Goal: Task Accomplishment & Management: Manage account settings

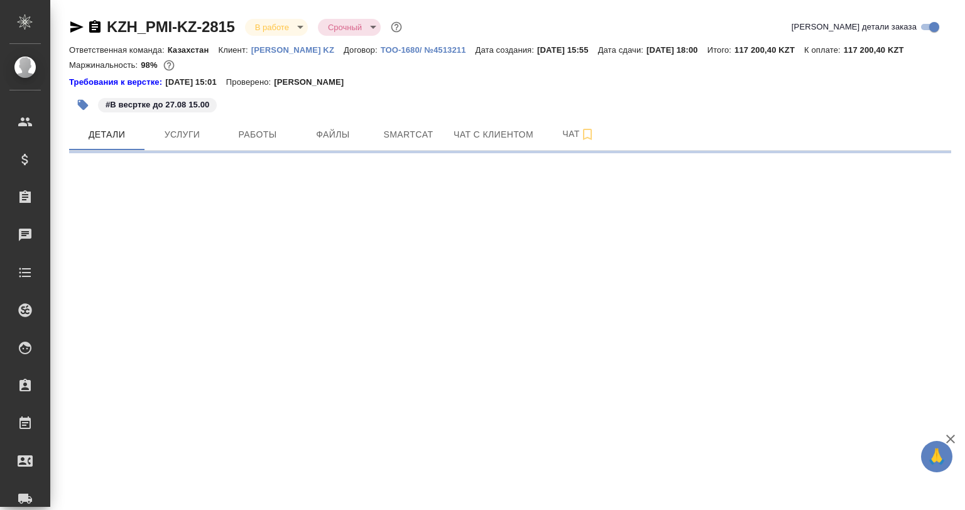
select select "RU"
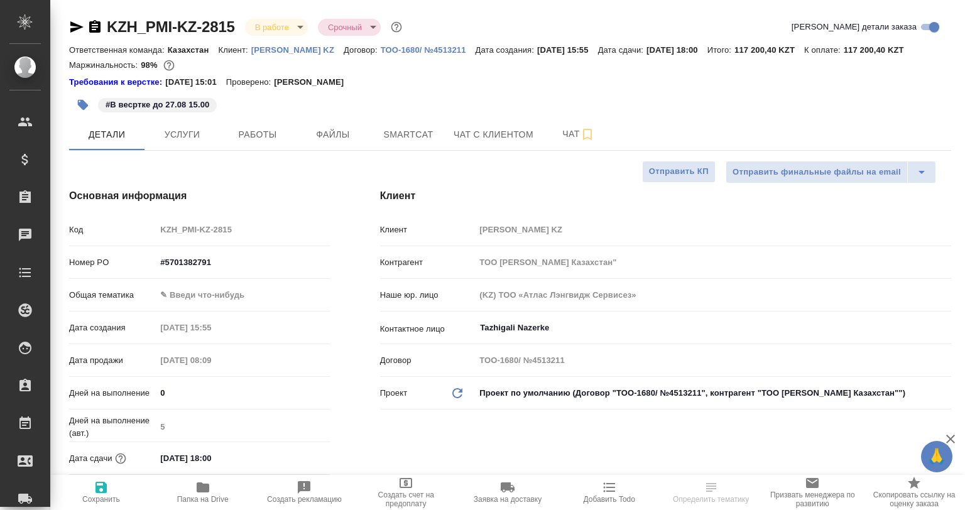
type textarea "x"
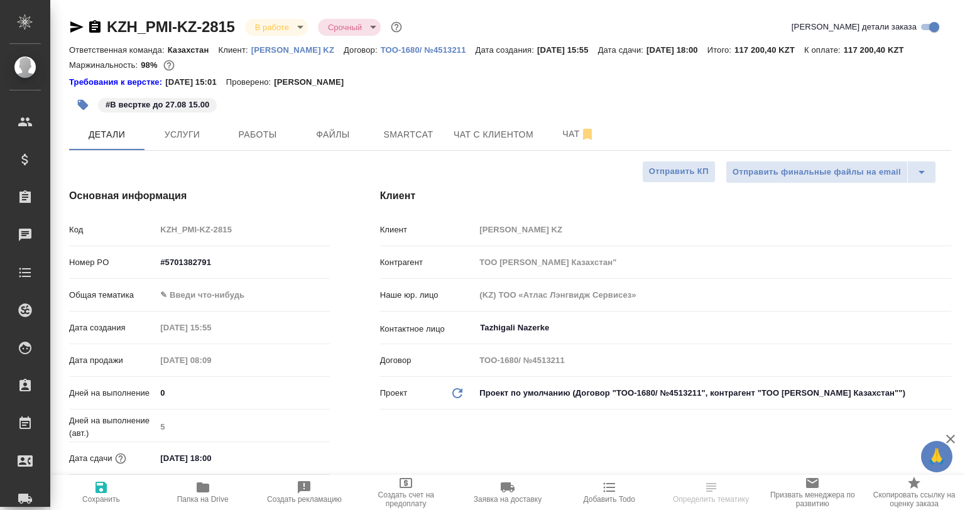
type textarea "x"
click at [271, 143] on button "Работы" at bounding box center [257, 134] width 75 height 31
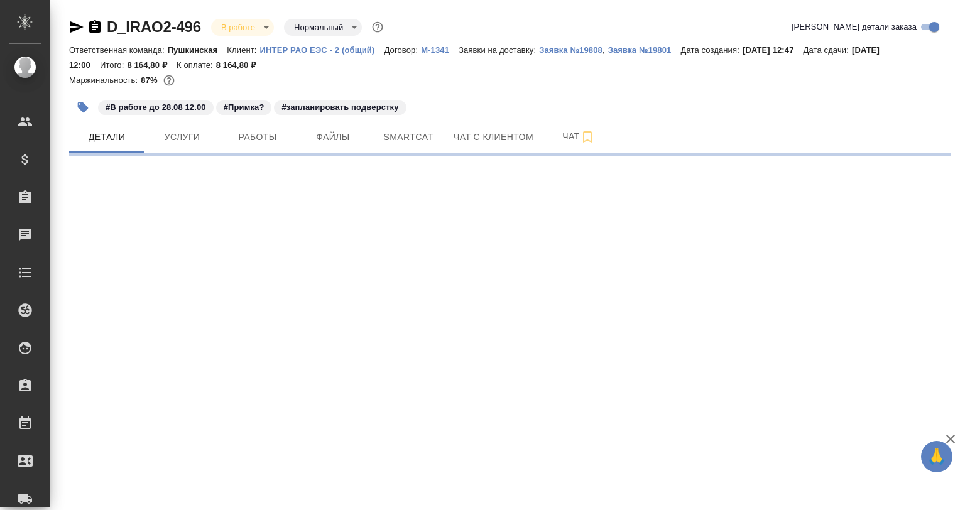
select select "RU"
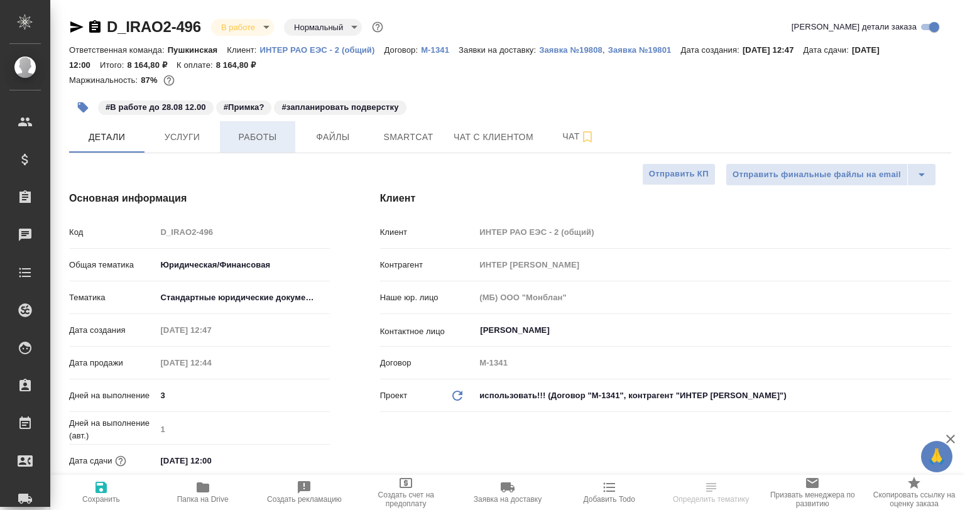
type textarea "x"
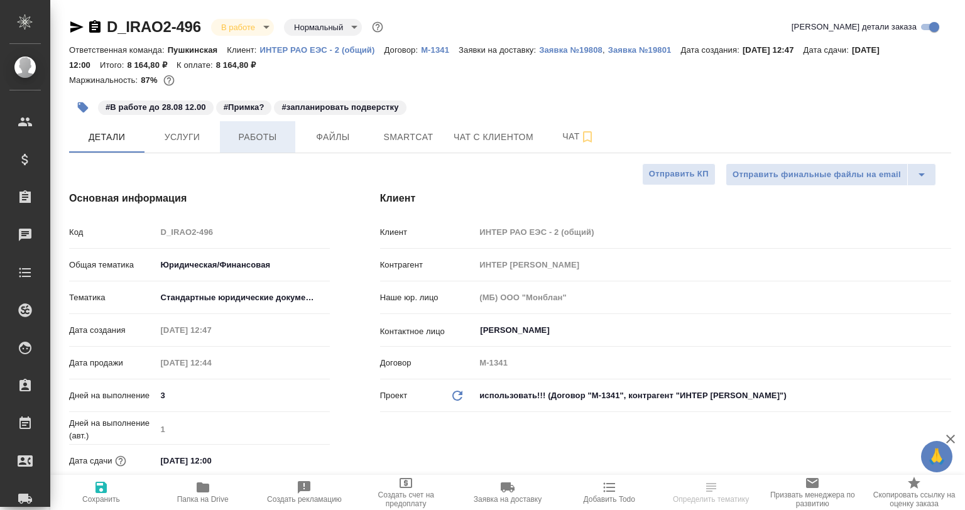
type textarea "x"
click at [262, 123] on button "Работы" at bounding box center [257, 136] width 75 height 31
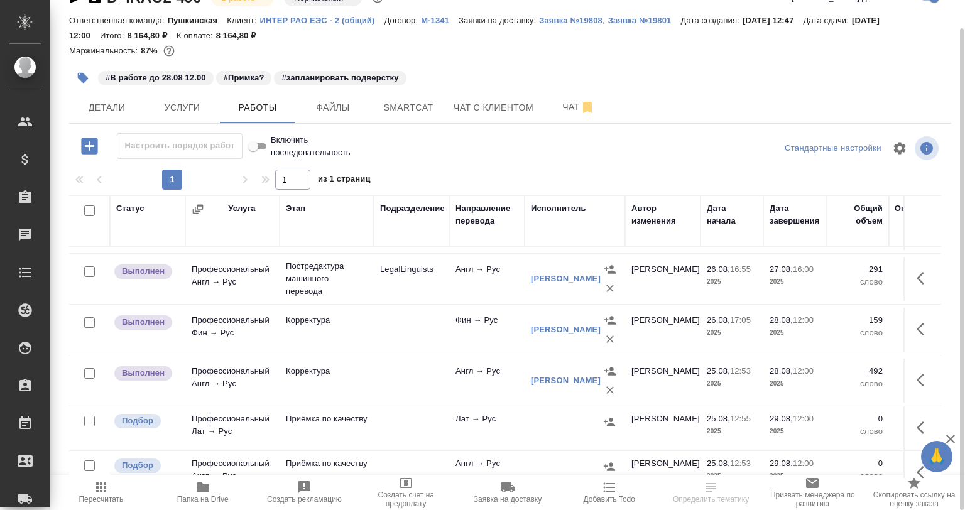
scroll to position [126, 0]
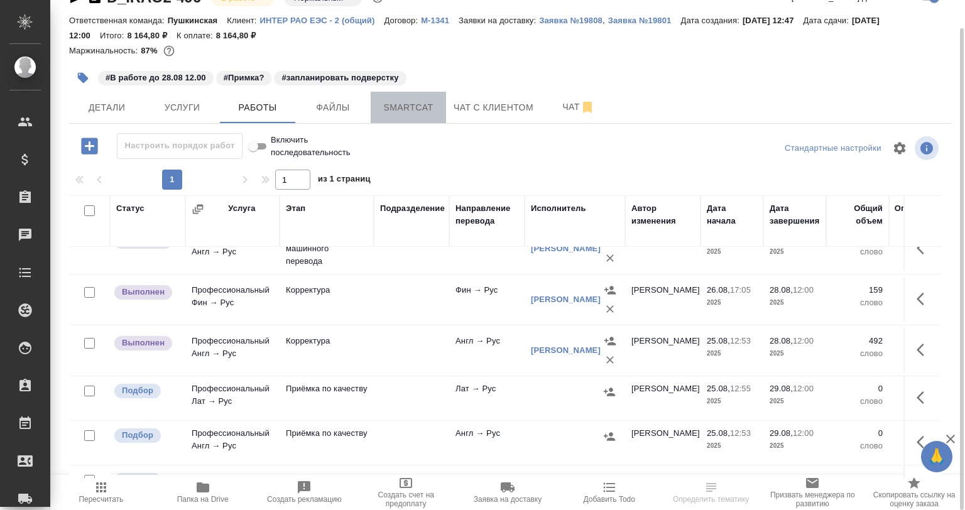
click at [398, 94] on button "Smartcat" at bounding box center [408, 107] width 75 height 31
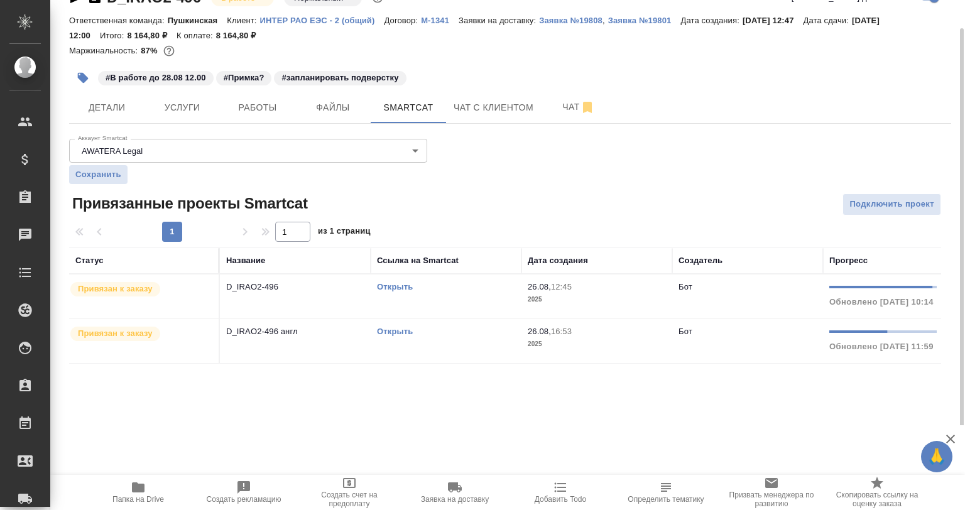
scroll to position [0, 209]
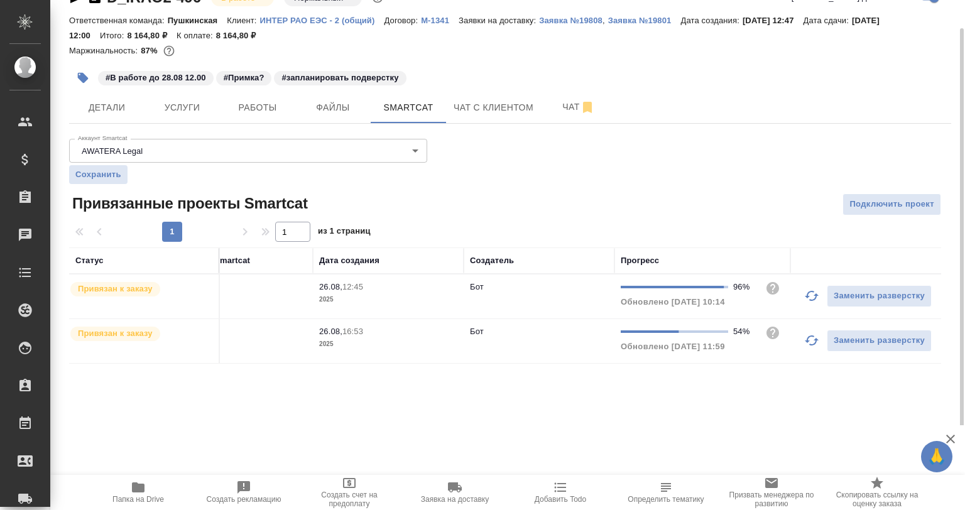
click at [802, 344] on button "button" at bounding box center [812, 340] width 30 height 30
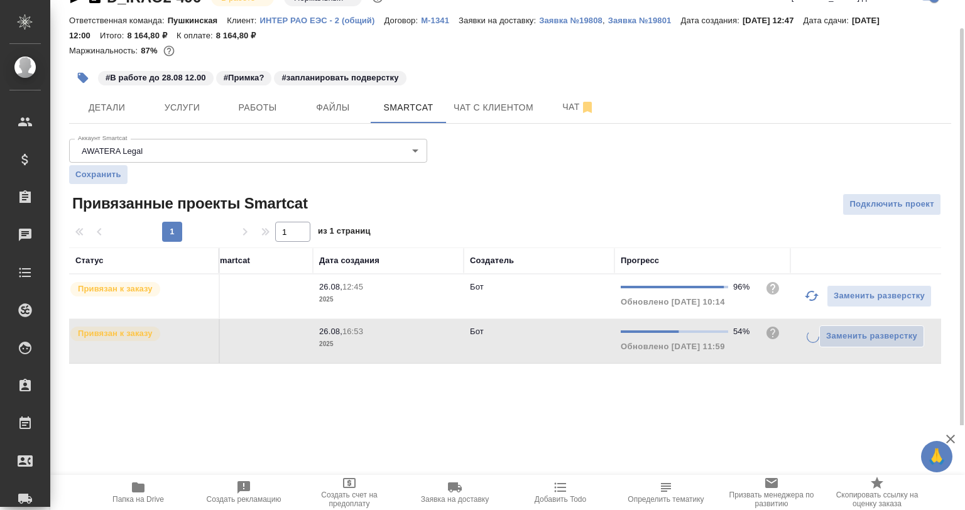
click at [807, 302] on icon "button" at bounding box center [811, 295] width 15 height 15
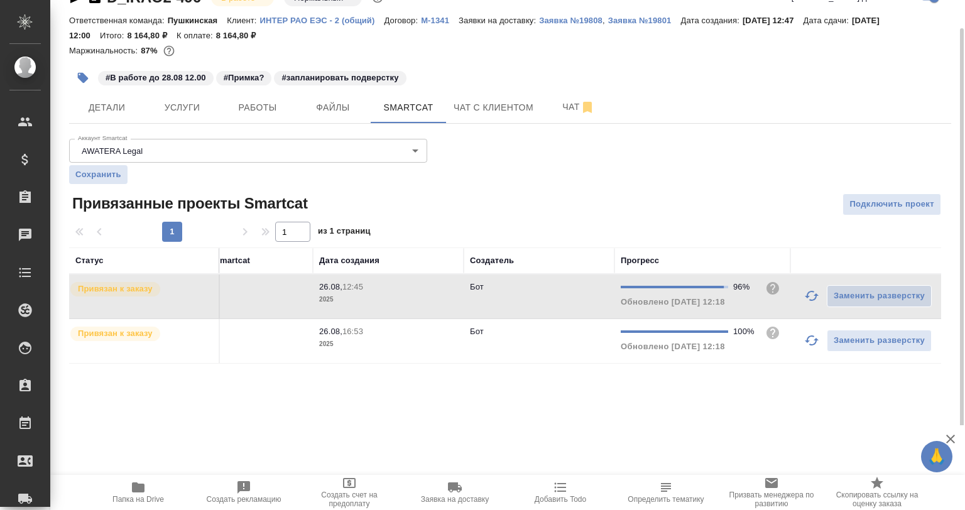
scroll to position [0, 0]
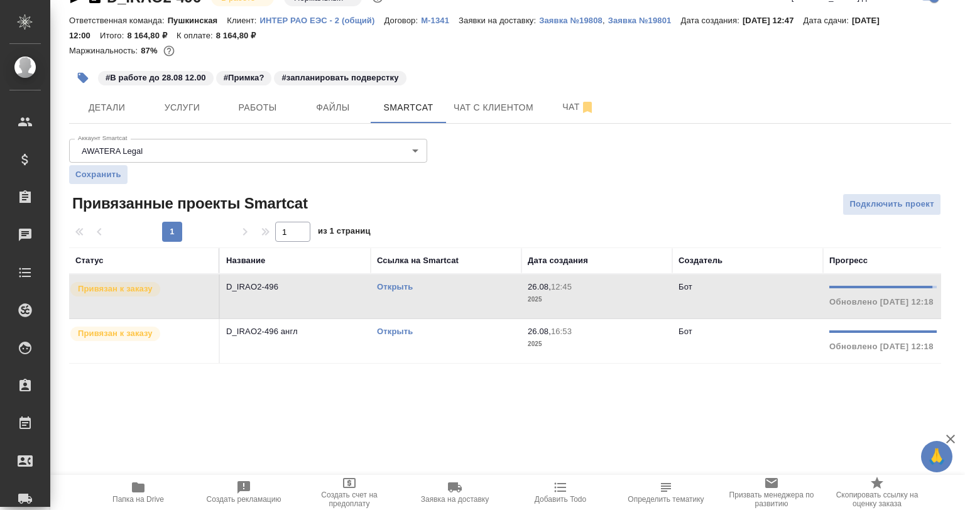
click at [248, 308] on td "D_IRAO2-496" at bounding box center [295, 297] width 151 height 44
click at [329, 334] on p "D_IRAO2-496 англ" at bounding box center [295, 331] width 138 height 13
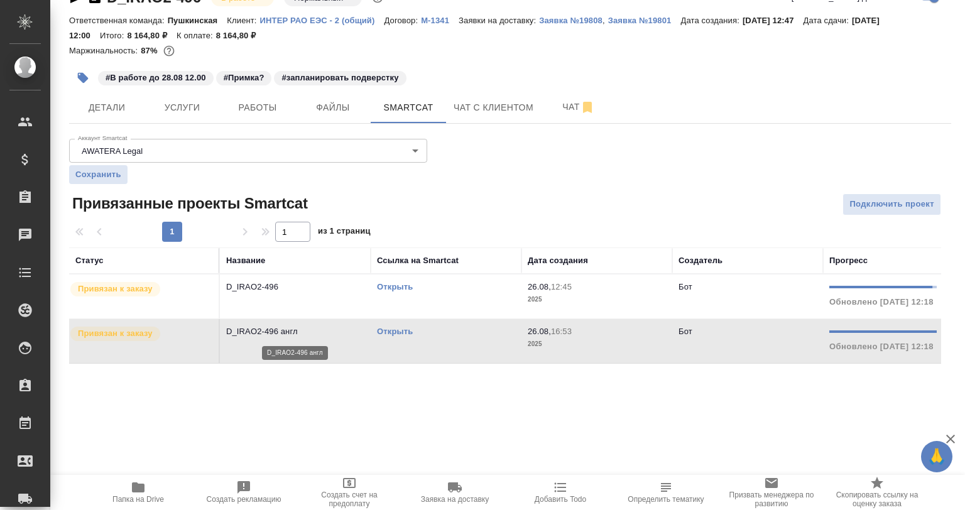
click at [329, 334] on p "D_IRAO2-496 англ" at bounding box center [295, 331] width 138 height 13
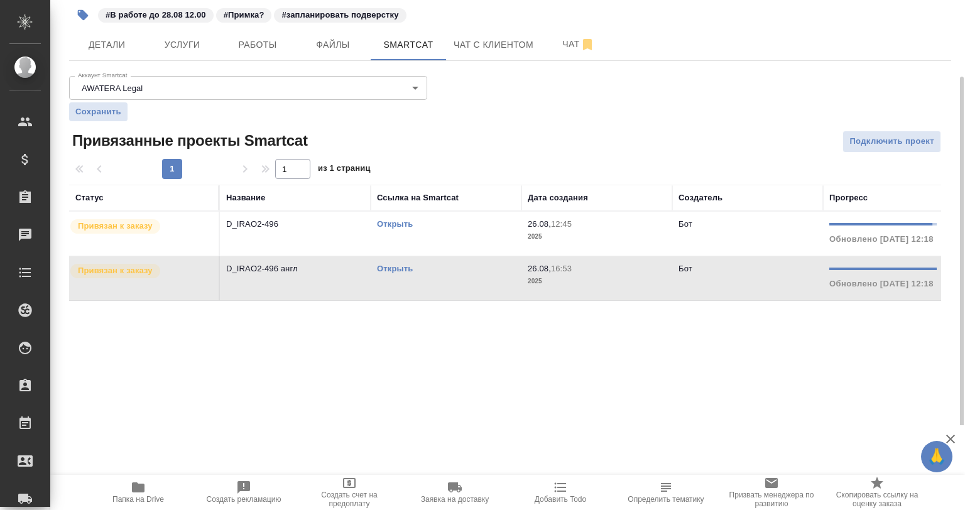
click at [212, 25] on div "#В работе до 28.08 12.00 #Примка? #запланировать подверстку" at bounding box center [363, 15] width 588 height 28
click at [236, 48] on span "Работы" at bounding box center [257, 45] width 60 height 16
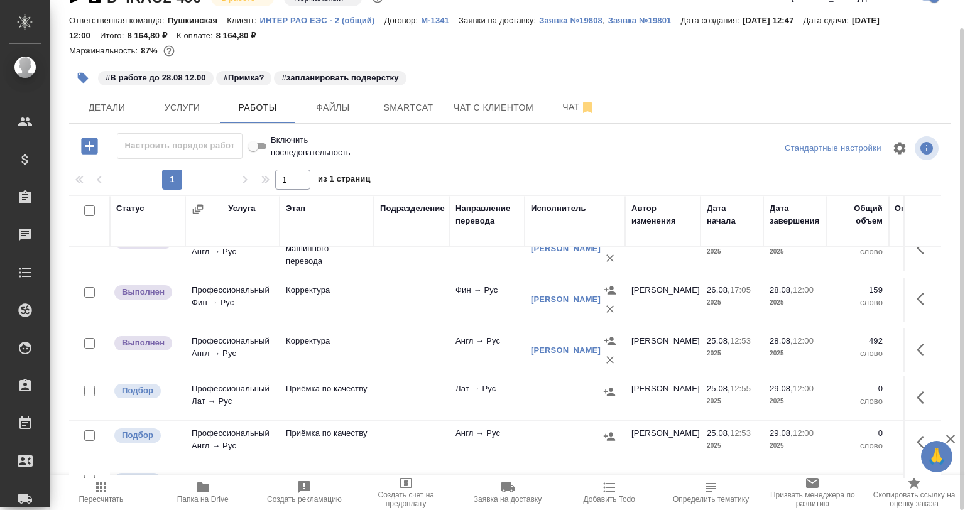
scroll to position [188, 0]
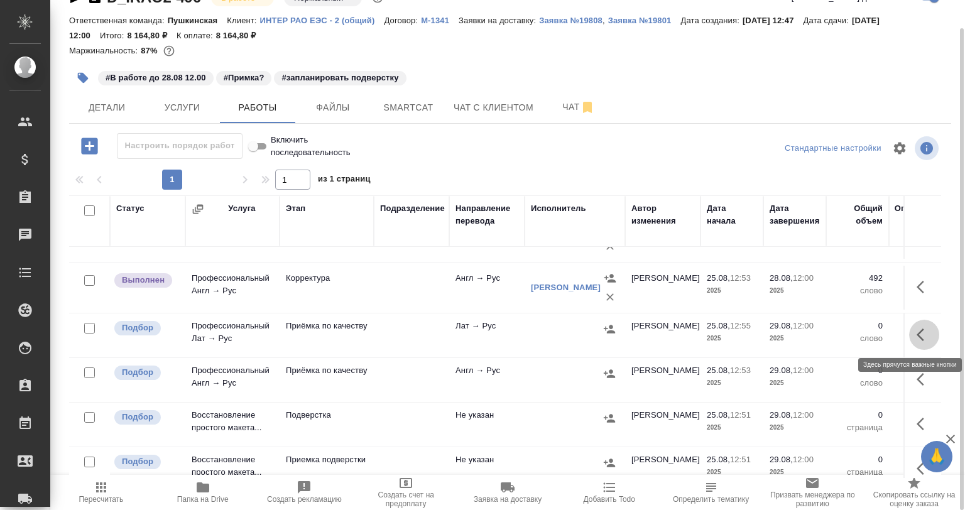
click at [917, 337] on icon "button" at bounding box center [924, 334] width 15 height 15
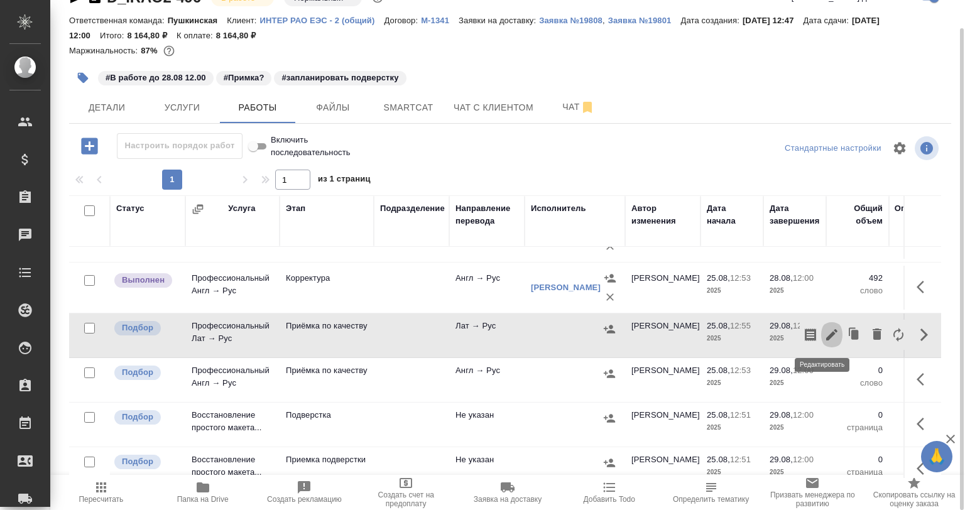
click at [824, 330] on icon "button" at bounding box center [831, 334] width 15 height 15
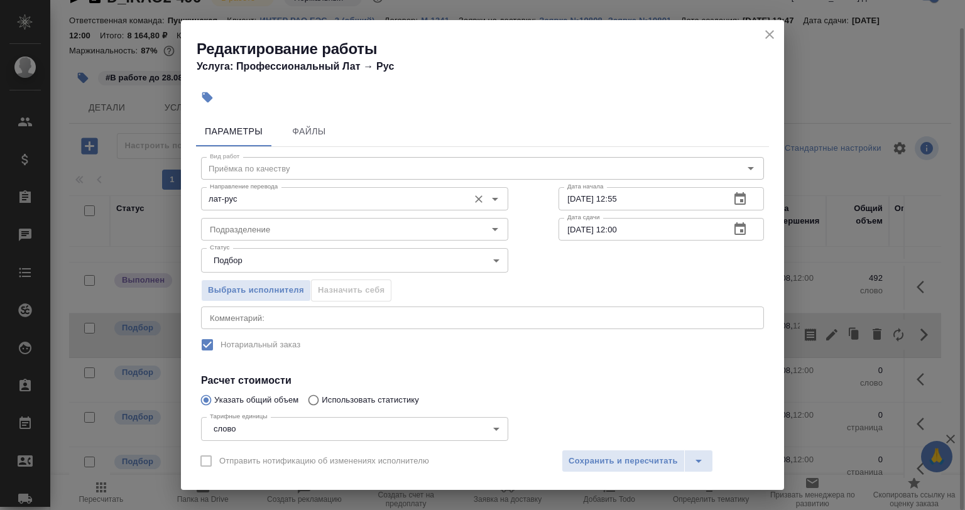
click at [246, 191] on input "лат-рус" at bounding box center [334, 198] width 258 height 15
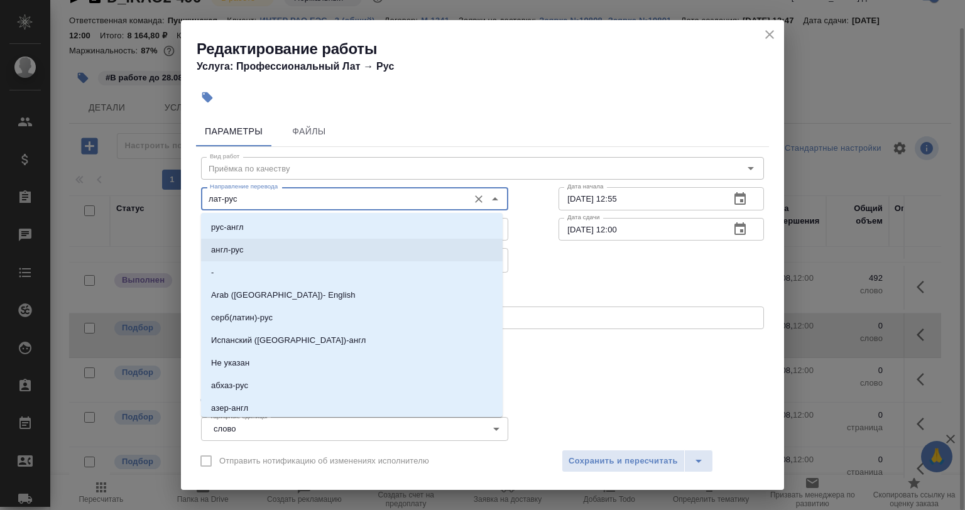
drag, startPoint x: 234, startPoint y: 264, endPoint x: 236, endPoint y: 289, distance: 24.6
click at [234, 265] on li "-" at bounding box center [352, 272] width 302 height 23
type input "-"
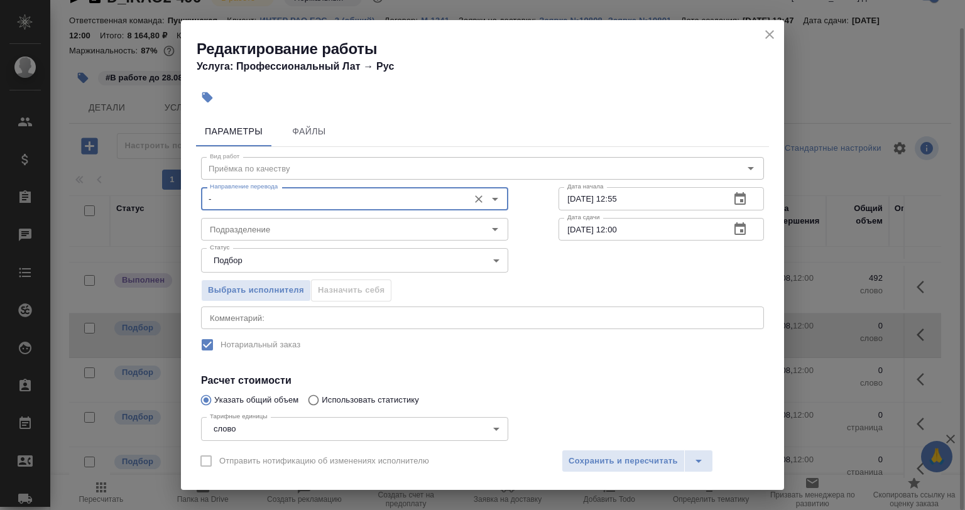
click at [244, 323] on div "x Комментарий:" at bounding box center [482, 318] width 563 height 23
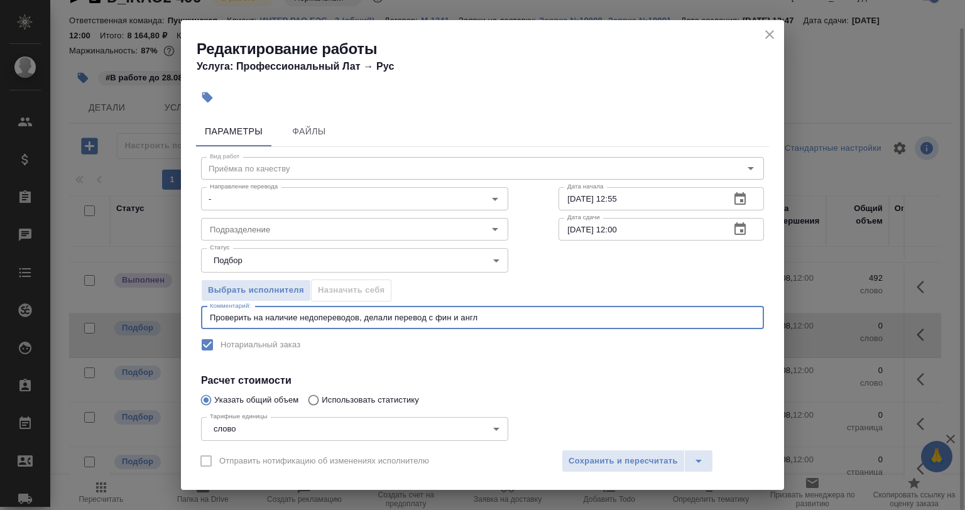
click at [485, 310] on div "Проверить на наличие недопереводов, делали перевод с фин и англ x Комментарий:" at bounding box center [482, 318] width 563 height 23
click at [487, 315] on textarea "Проверить на наличие недопереводов, делали перевод с фин и англ" at bounding box center [482, 317] width 545 height 9
paste textarea "https://drive.awatera.com/s/j2zMeLtcDjTCs9j"
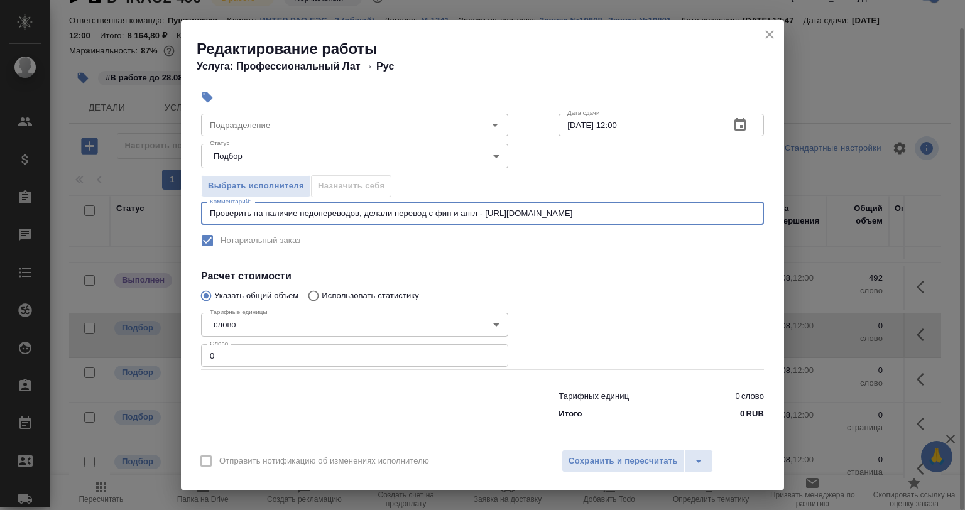
scroll to position [107, 0]
type textarea "Проверить на наличие недопереводов, делали перевод с фин и англ - https://drive…"
click at [165, 347] on div "Редактирование работы Услуга: Профессиональный Лат → Рус Параметры Файлы Вид ра…" at bounding box center [482, 255] width 965 height 510
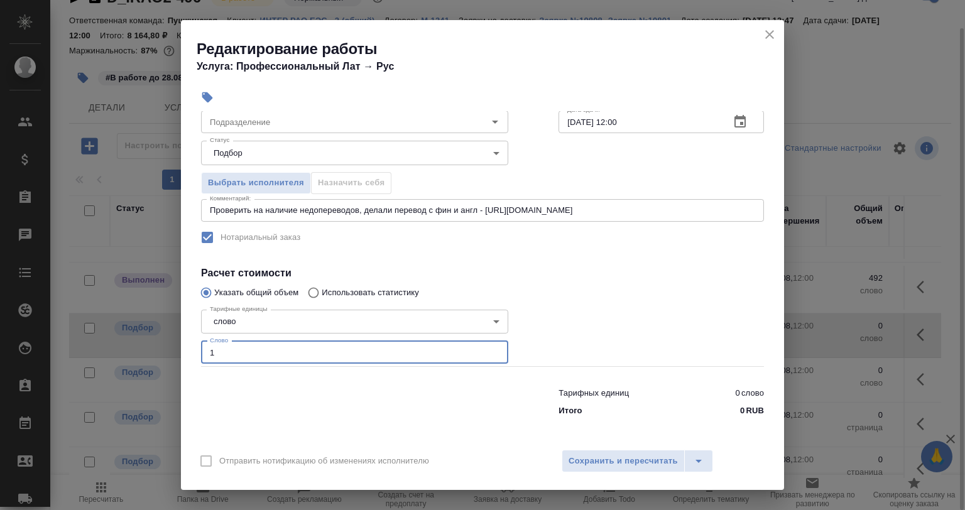
type input "1"
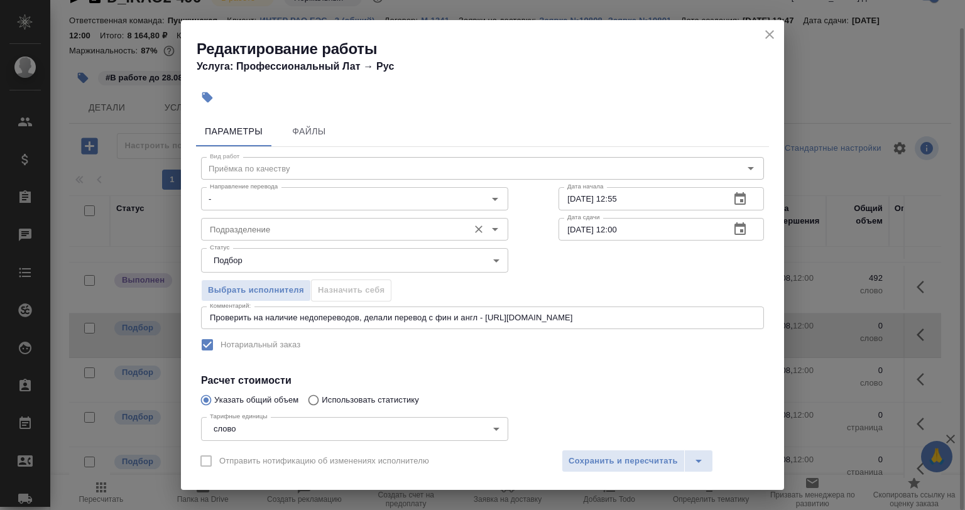
click at [248, 226] on input "Подразделение" at bounding box center [334, 229] width 258 height 15
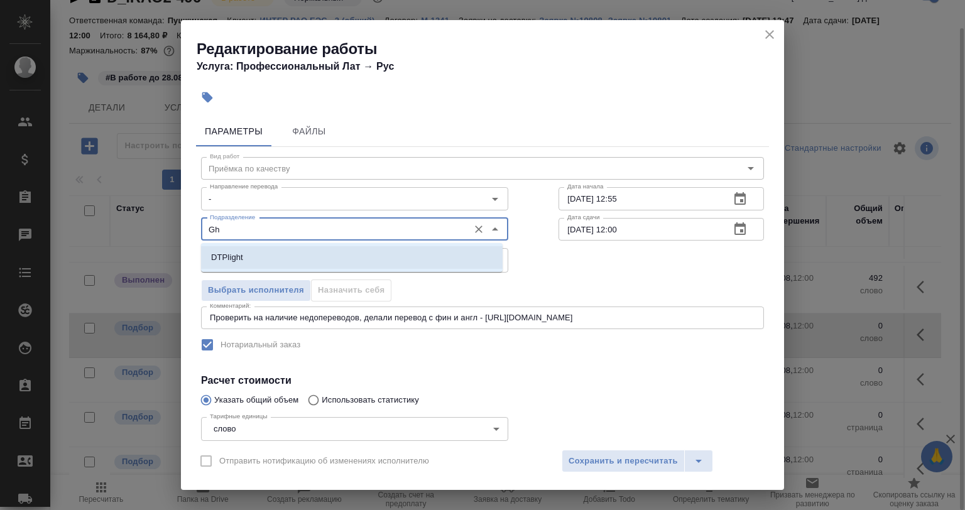
type input "G"
drag, startPoint x: 264, startPoint y: 259, endPoint x: 259, endPoint y: 271, distance: 13.0
click at [261, 268] on li "Прямая загрузка (шаблонные документы)" at bounding box center [352, 257] width 302 height 23
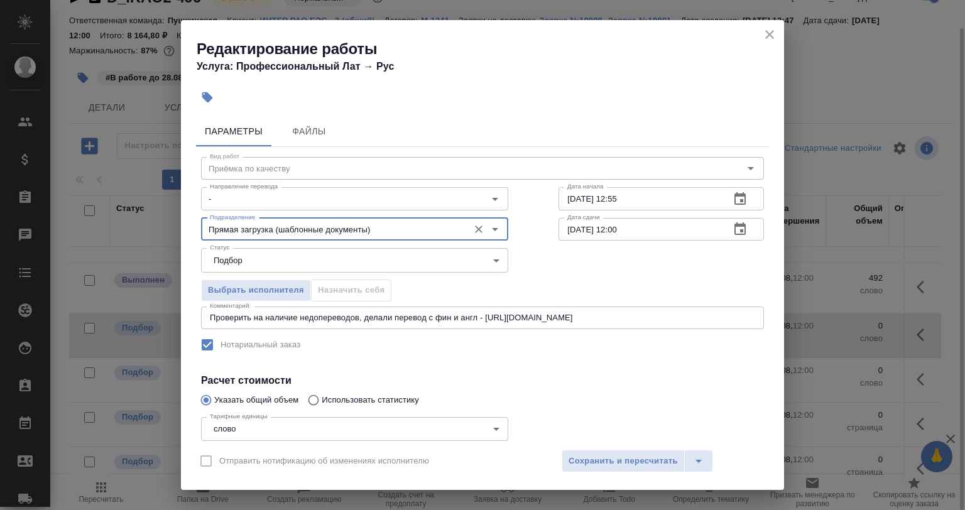
type input "Прямая загрузка (шаблонные документы)"
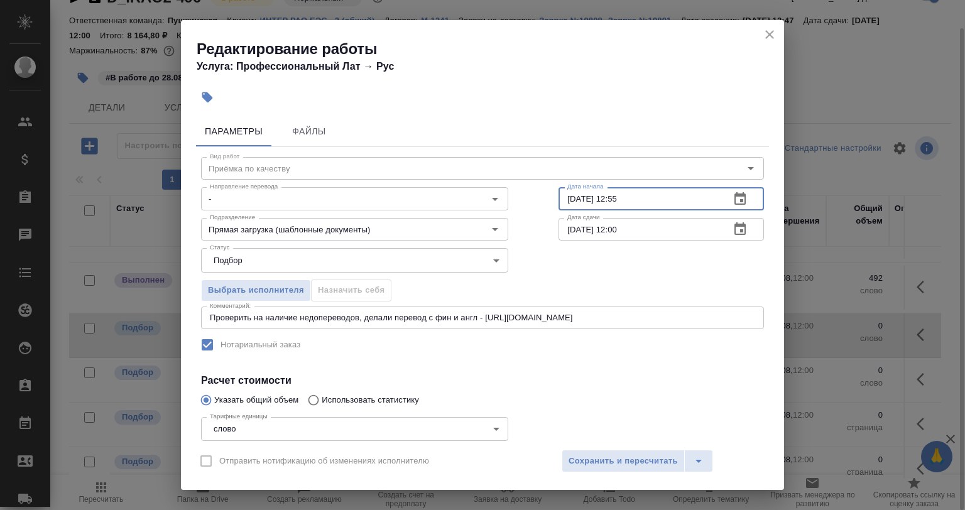
drag, startPoint x: 643, startPoint y: 195, endPoint x: 608, endPoint y: 199, distance: 34.8
click at [608, 199] on input "25.08.2025 12:55" at bounding box center [638, 198] width 161 height 23
click at [568, 194] on input "25.08.2025 12:55" at bounding box center [638, 198] width 161 height 23
drag, startPoint x: 621, startPoint y: 199, endPoint x: 613, endPoint y: 200, distance: 8.8
click at [613, 200] on input "27.08.2025 12:55" at bounding box center [638, 198] width 161 height 23
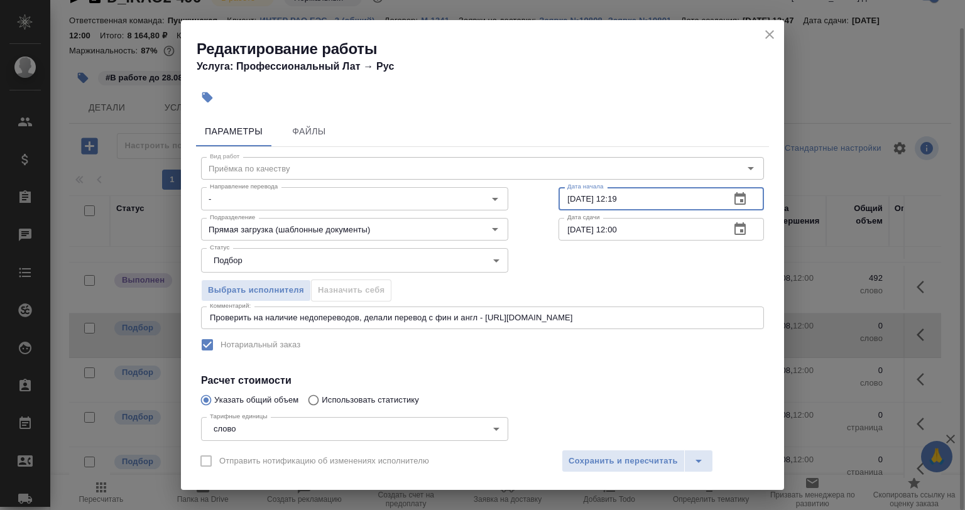
type input "27.08.2025 12:19"
click at [644, 244] on div "Статус Подбор recruiting Статус" at bounding box center [482, 259] width 613 height 82
click at [574, 222] on input "29.08.2025 12:00" at bounding box center [638, 229] width 161 height 23
drag, startPoint x: 571, startPoint y: 222, endPoint x: 585, endPoint y: 248, distance: 29.0
click at [572, 224] on input "29.08.2025 12:00" at bounding box center [638, 229] width 161 height 23
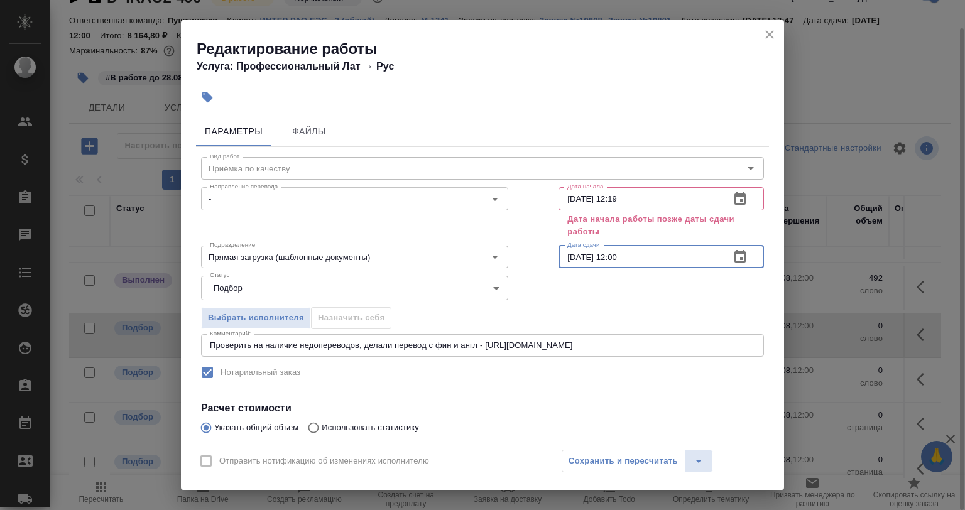
drag, startPoint x: 626, startPoint y: 254, endPoint x: 606, endPoint y: 252, distance: 20.2
click at [606, 252] on input "27.08.2025 12:00" at bounding box center [638, 257] width 161 height 23
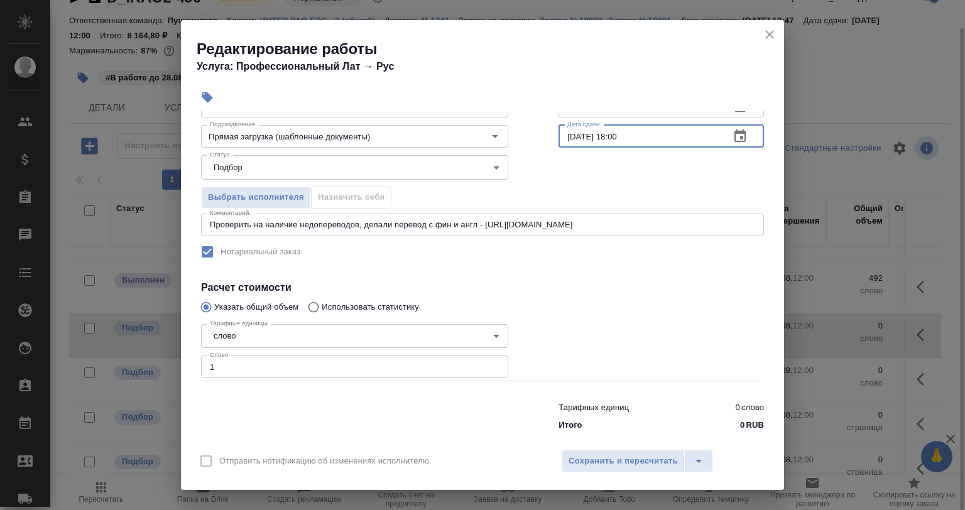
scroll to position [107, 0]
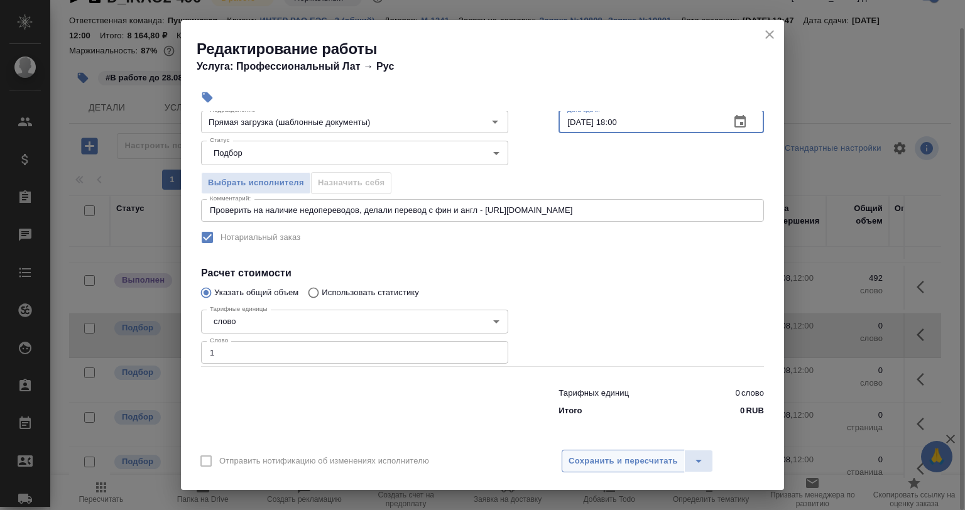
type input "27.08.2025 18:00"
drag, startPoint x: 602, startPoint y: 470, endPoint x: 629, endPoint y: 508, distance: 46.0
click at [604, 472] on button "Сохранить и пересчитать" at bounding box center [623, 461] width 123 height 23
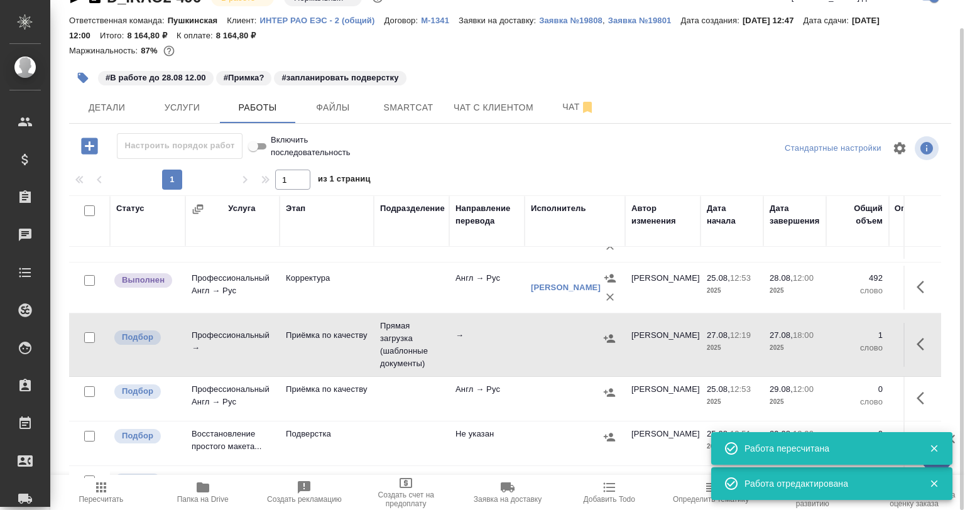
click at [81, 76] on icon "button" at bounding box center [83, 78] width 11 height 11
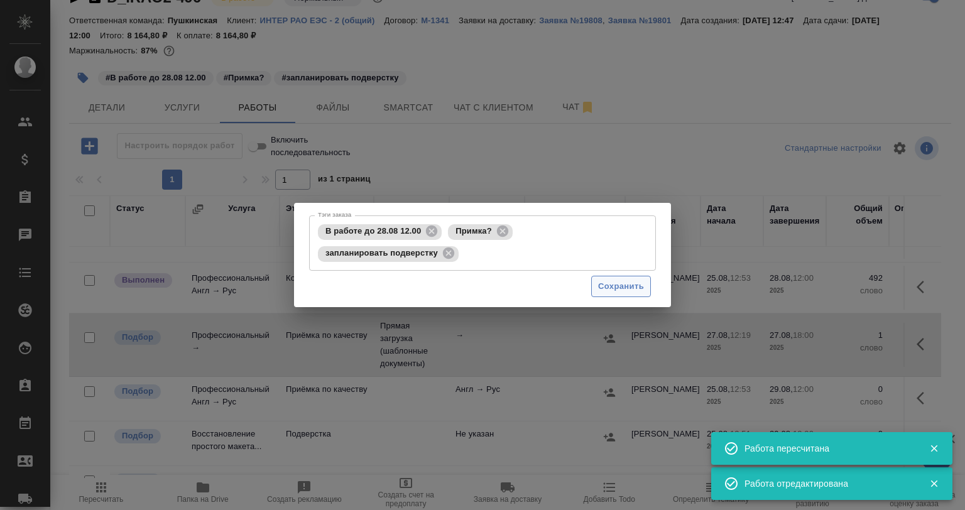
click at [618, 282] on span "Сохранить" at bounding box center [621, 287] width 46 height 14
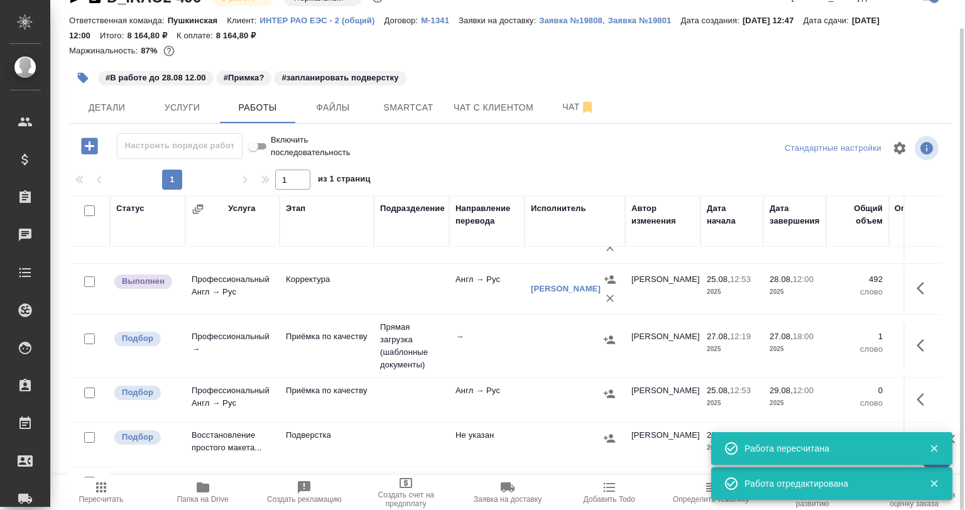
scroll to position [188, 0]
click at [917, 342] on icon "button" at bounding box center [924, 344] width 15 height 15
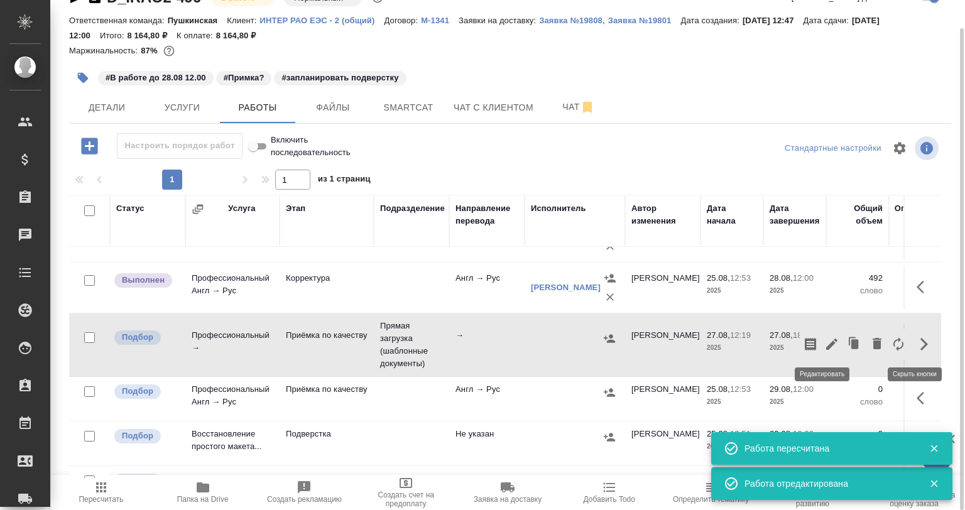
click at [824, 338] on icon "button" at bounding box center [831, 344] width 15 height 15
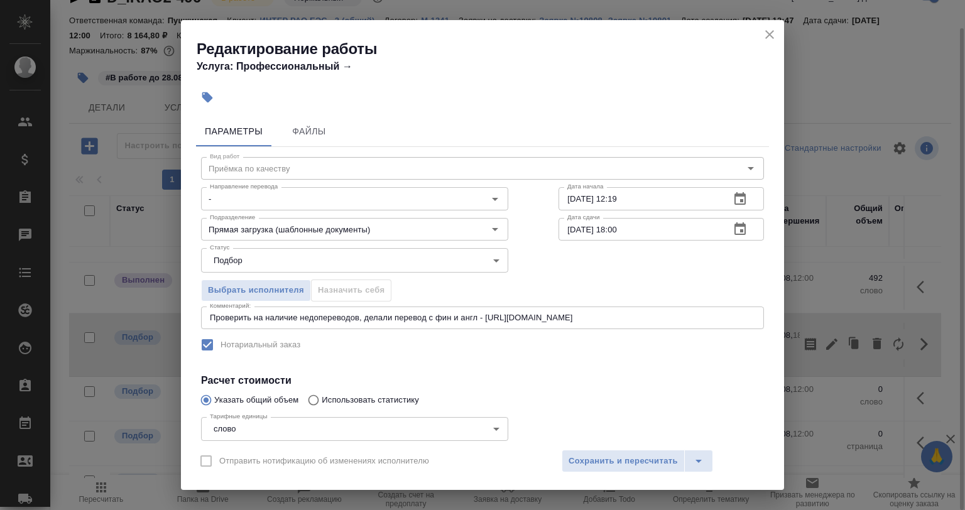
click at [705, 319] on textarea "Проверить на наличие недопереводов, делали перевод с фин и англ - https://drive…" at bounding box center [482, 317] width 545 height 9
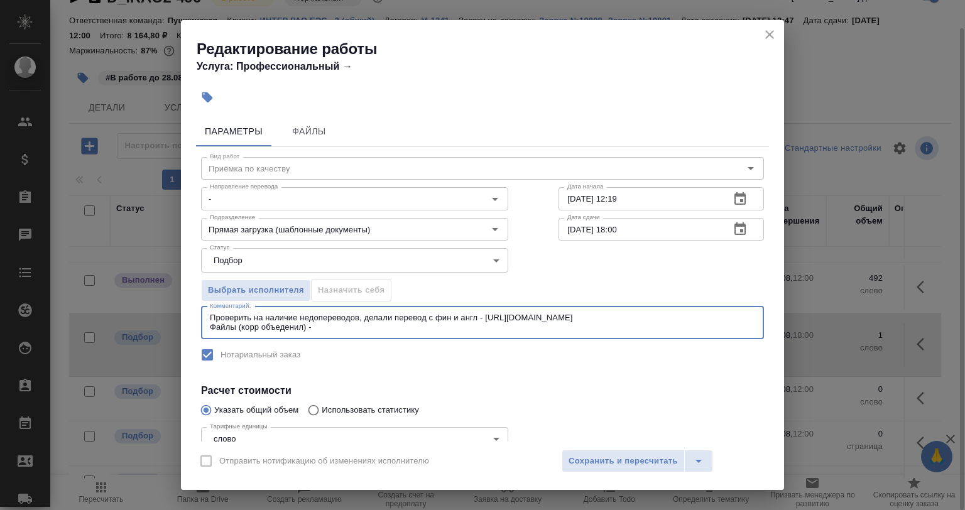
paste textarea "https://drive.awatera.com/s/j2zMeLtcDjTCs9j"
drag, startPoint x: 303, startPoint y: 327, endPoint x: 239, endPoint y: 334, distance: 64.4
click at [239, 334] on div "Проверить на наличие недопереводов, делали перевод с фин и англ - https://drive…" at bounding box center [482, 323] width 563 height 33
type textarea "Проверить на наличие недопереводов, делали перевод с фин и англ - https://drive…"
click at [572, 460] on span "Сохранить и пересчитать" at bounding box center [623, 461] width 109 height 14
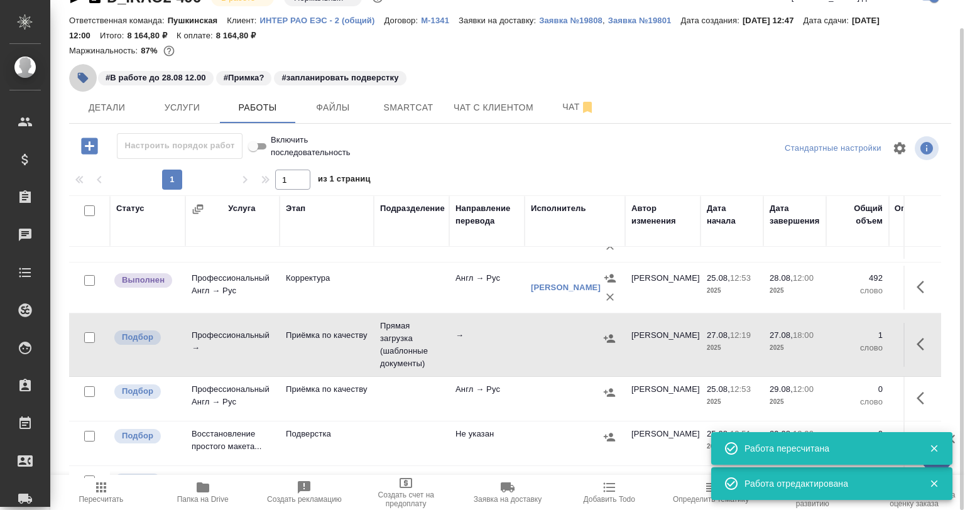
click at [84, 76] on icon "button" at bounding box center [83, 78] width 11 height 11
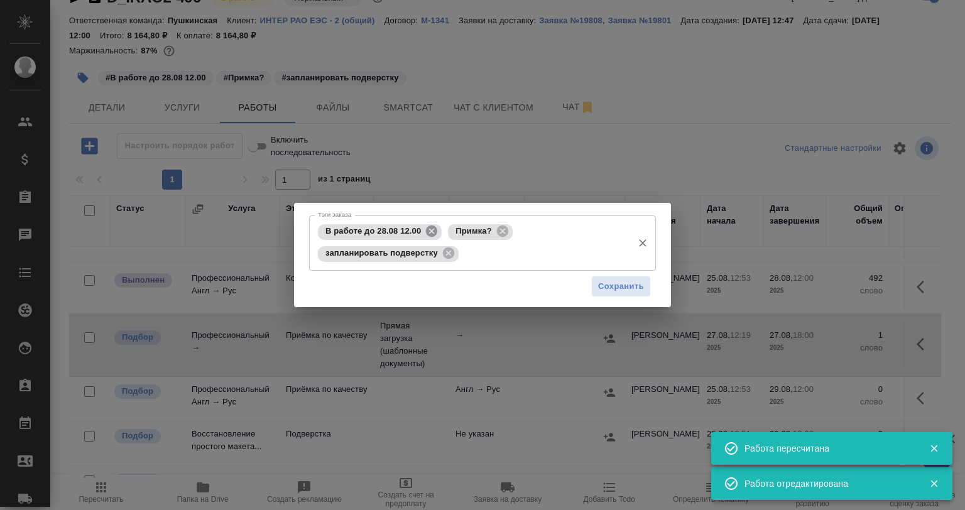
click at [430, 231] on icon at bounding box center [431, 231] width 11 height 11
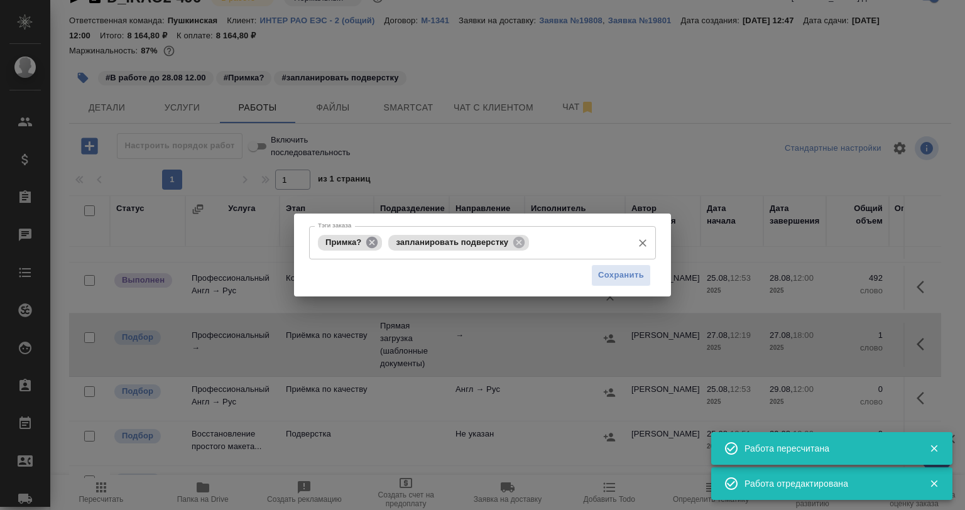
click at [376, 248] on icon at bounding box center [372, 243] width 14 height 14
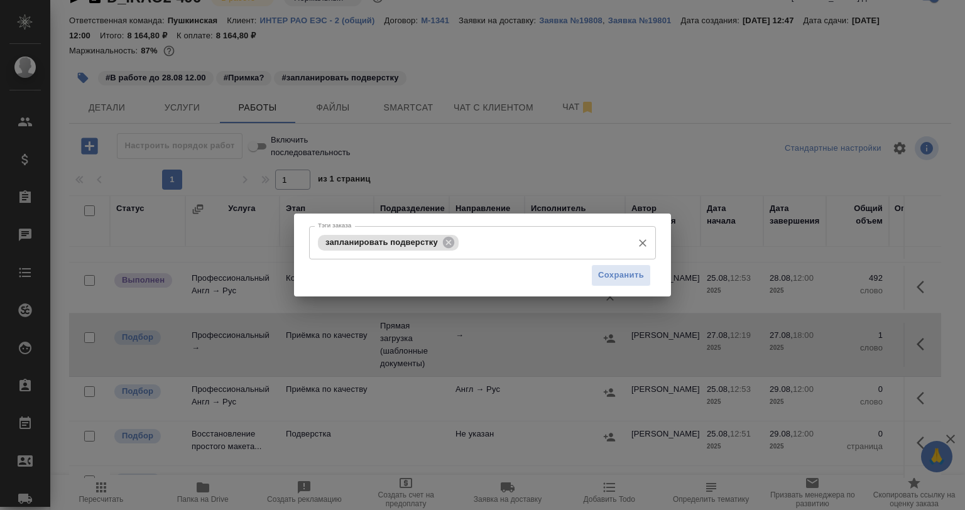
click at [447, 242] on icon at bounding box center [448, 241] width 11 height 11
click at [445, 243] on input "Тэги заказа" at bounding box center [471, 242] width 312 height 21
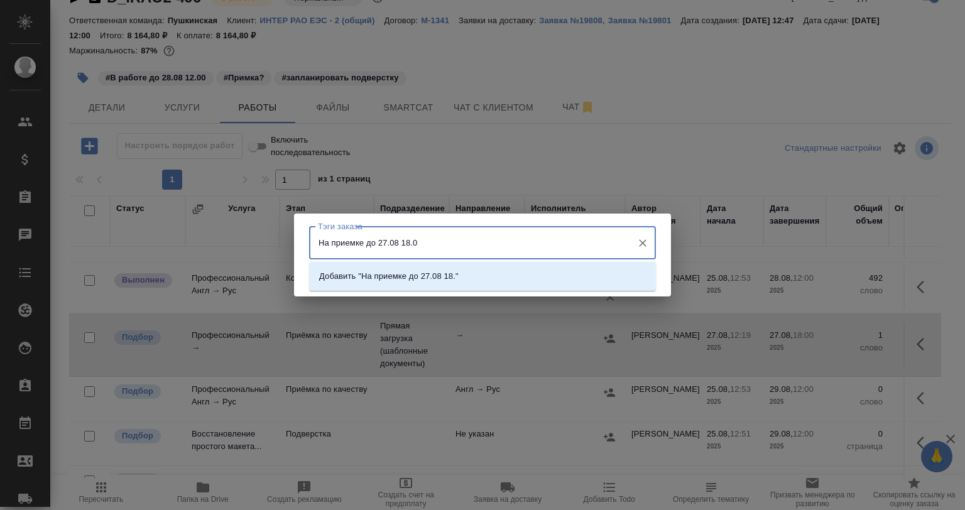
type input "На приемке до 27.08 18.00"
click at [496, 277] on li "Добавить "На приемке до 27.08 18.00"" at bounding box center [482, 276] width 347 height 23
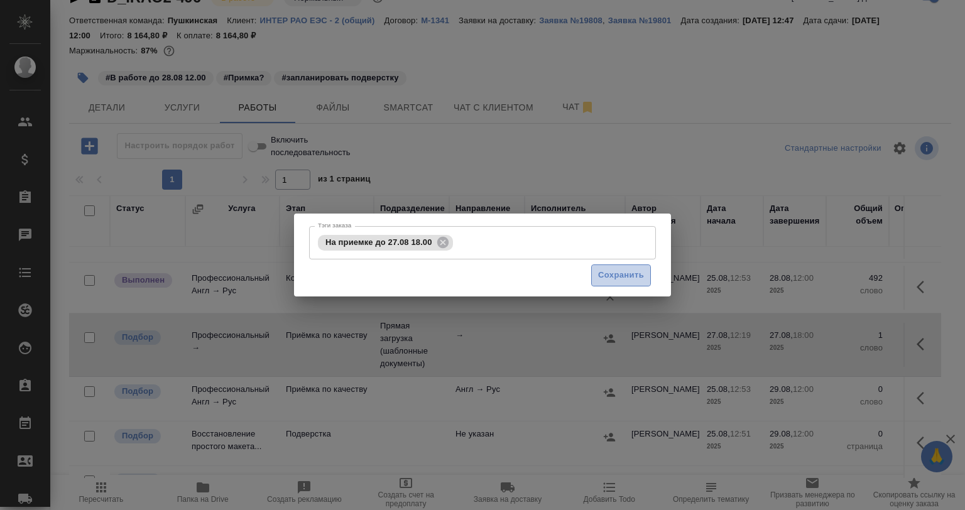
click at [626, 275] on span "Сохранить" at bounding box center [621, 275] width 46 height 14
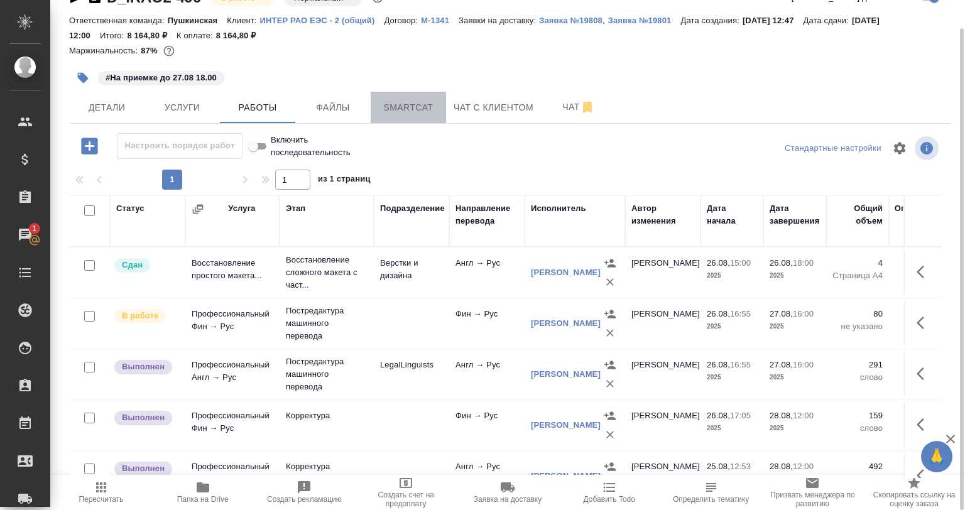
click at [390, 114] on span "Smartcat" at bounding box center [408, 108] width 60 height 16
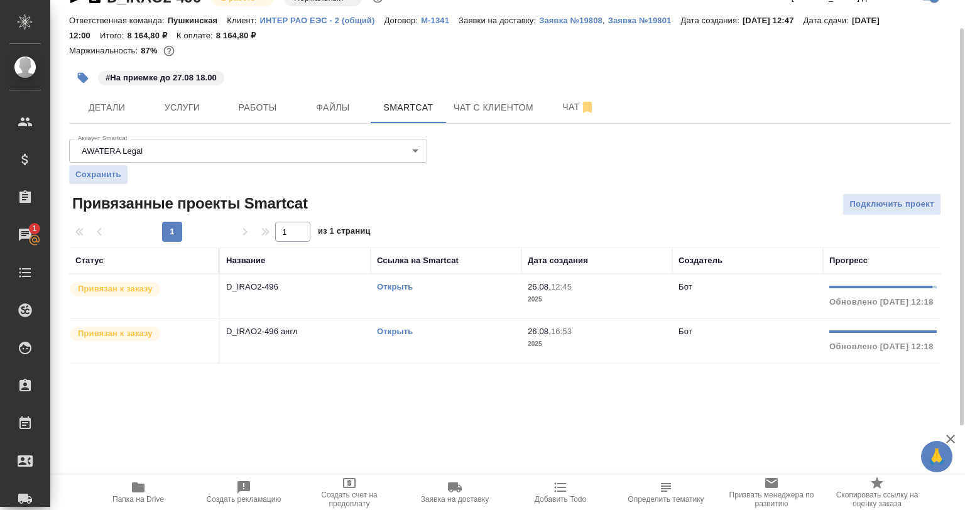
click at [312, 307] on td "D_IRAO2-496" at bounding box center [295, 297] width 151 height 44
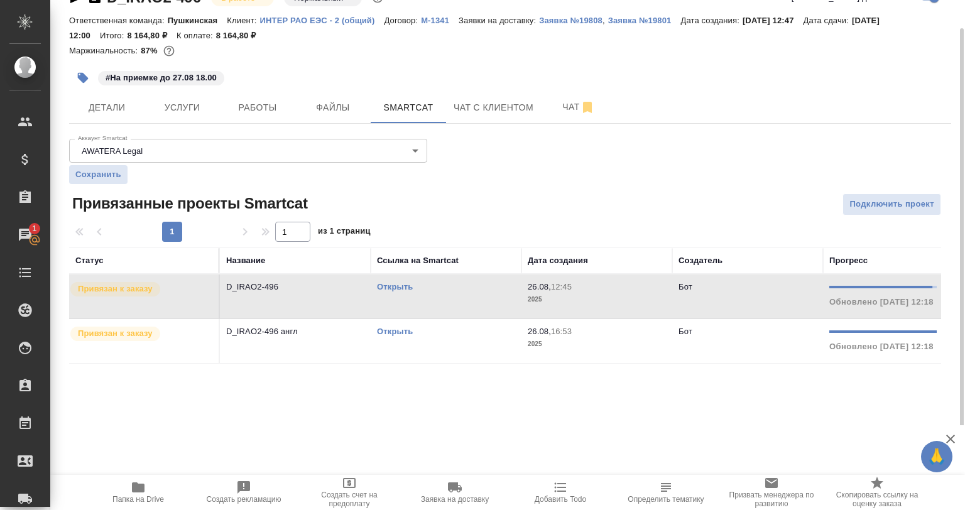
click at [312, 307] on td "D_IRAO2-496" at bounding box center [295, 297] width 151 height 44
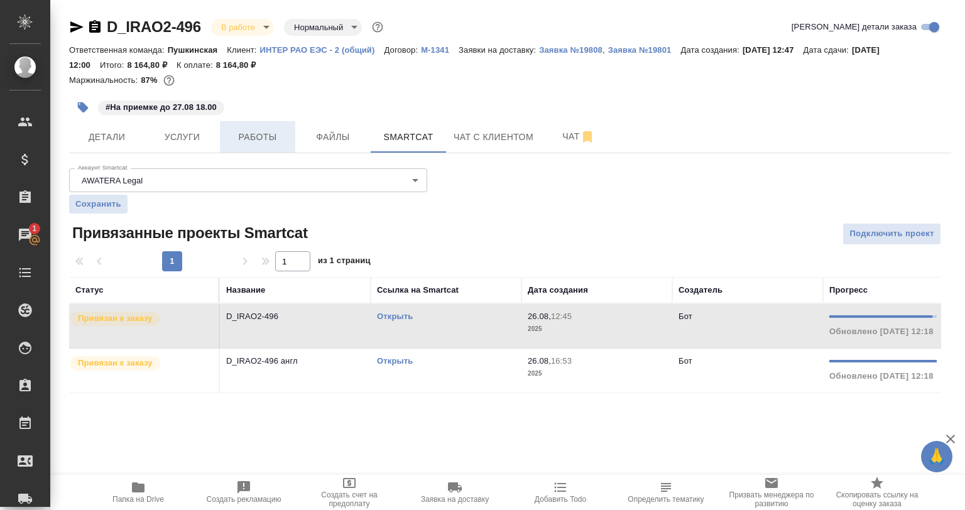
click at [266, 143] on span "Работы" at bounding box center [257, 137] width 60 height 16
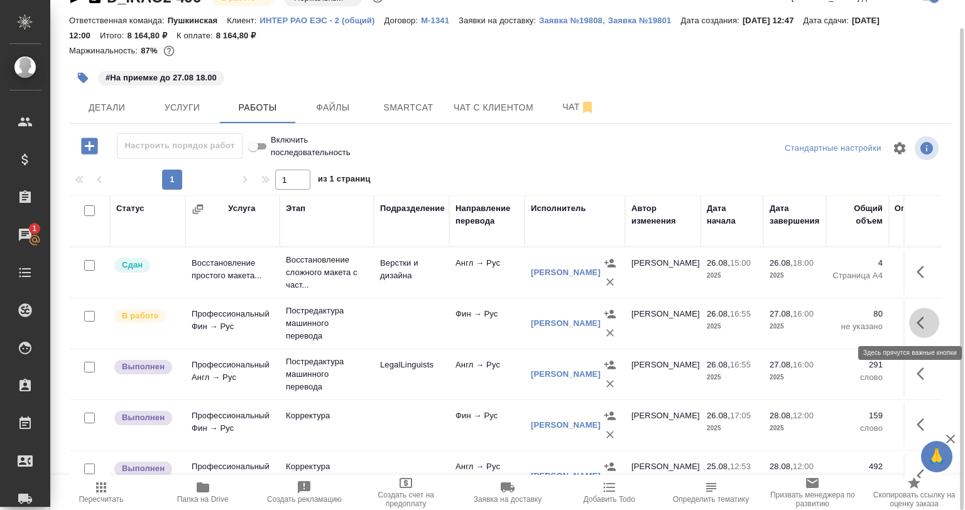
click at [917, 319] on icon "button" at bounding box center [924, 322] width 15 height 15
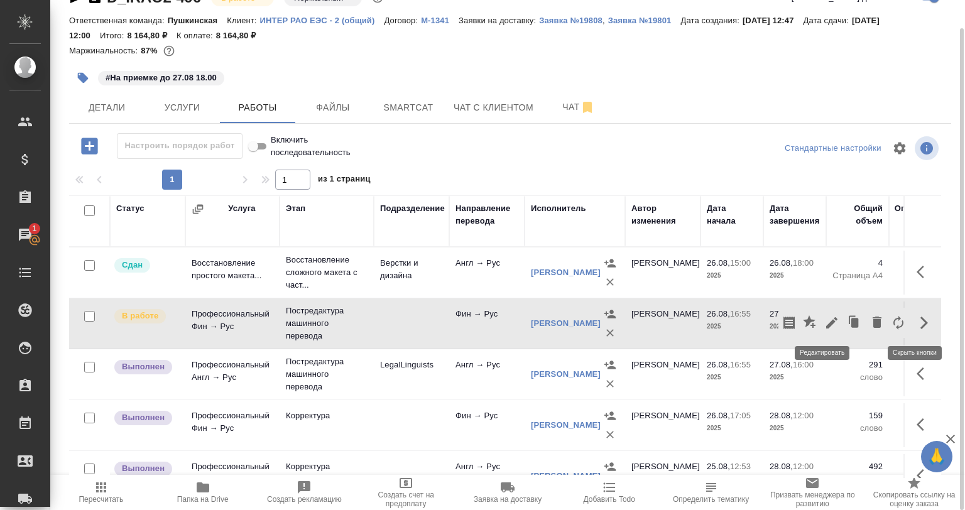
click at [824, 317] on icon "button" at bounding box center [831, 322] width 15 height 15
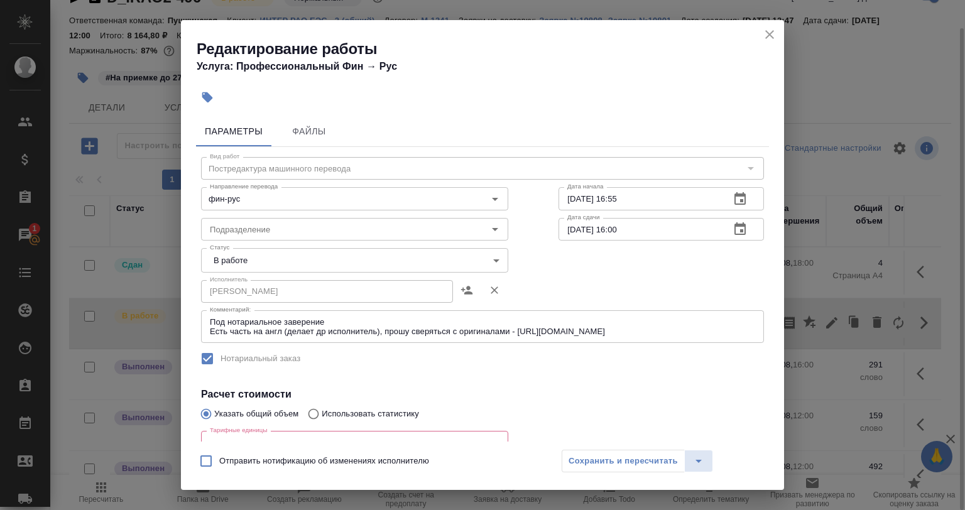
click at [260, 263] on body "🙏 .cls-1 fill:#fff; AWATERA Babkina Anastasiya Клиенты Спецификации Заказы 1 Ча…" at bounding box center [482, 255] width 965 height 510
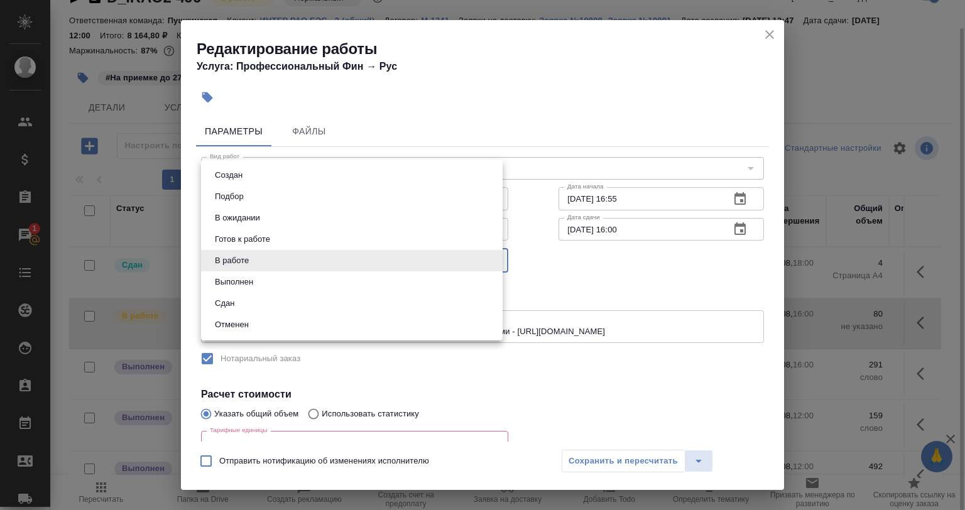
click at [360, 381] on div at bounding box center [482, 255] width 965 height 510
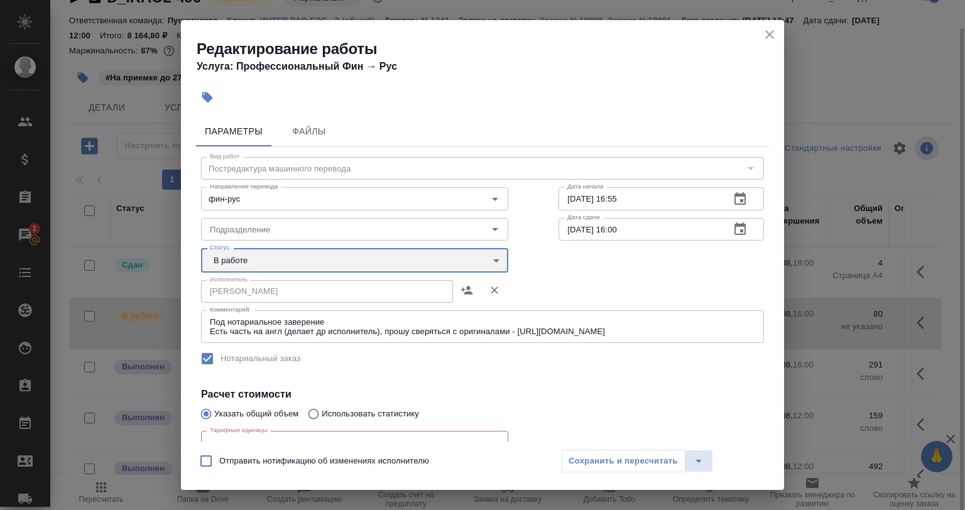
scroll to position [126, 0]
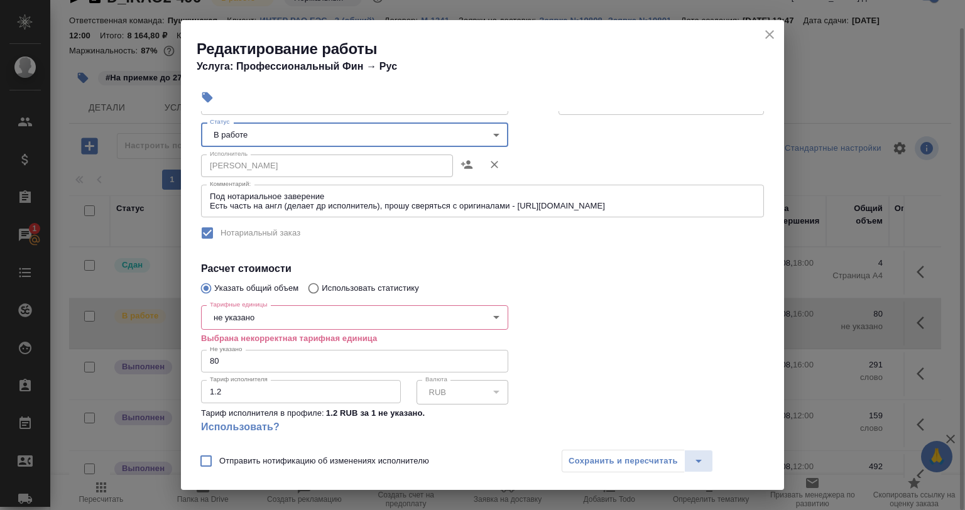
click at [263, 322] on body "🙏 .cls-1 fill:#fff; AWATERA Babkina Anastasiya Клиенты Спецификации Заказы 1 Ча…" at bounding box center [482, 255] width 965 height 510
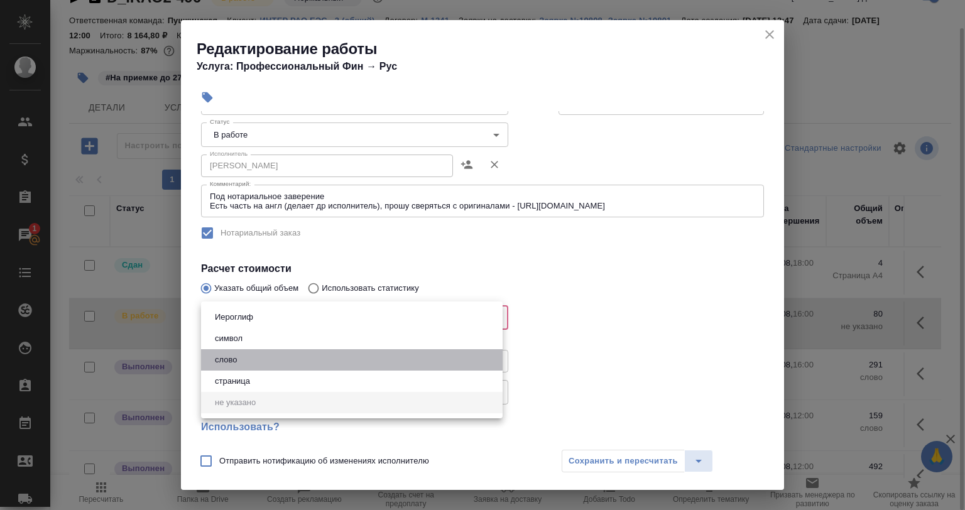
drag, startPoint x: 249, startPoint y: 362, endPoint x: 259, endPoint y: 364, distance: 10.4
click at [249, 362] on li "слово" at bounding box center [352, 359] width 302 height 21
type input "5a8b1489cc6b4906c91bfd90"
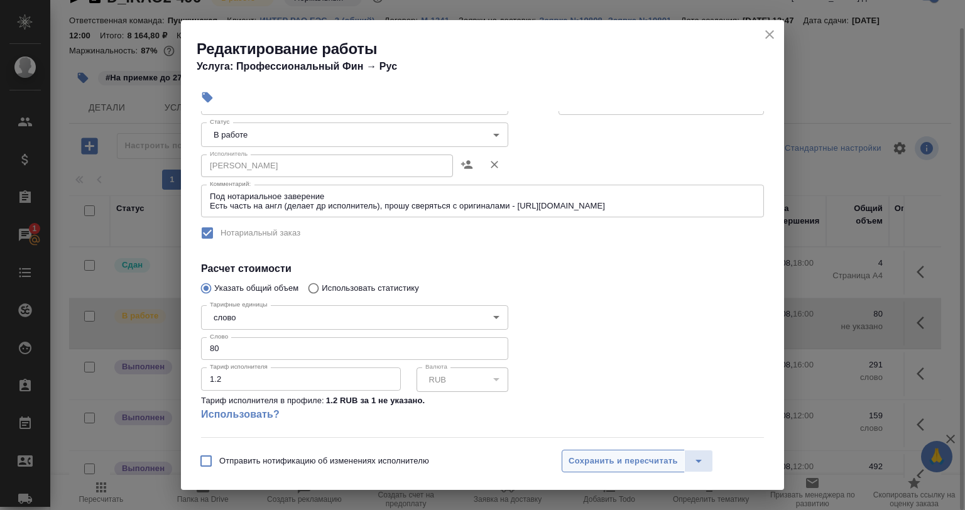
drag, startPoint x: 574, startPoint y: 446, endPoint x: 580, endPoint y: 451, distance: 8.5
click at [575, 447] on div "Отправить нотификацию об изменениях исполнителю Сохранить и пересчитать" at bounding box center [482, 466] width 603 height 48
click at [586, 455] on span "Сохранить и пересчитать" at bounding box center [623, 461] width 109 height 14
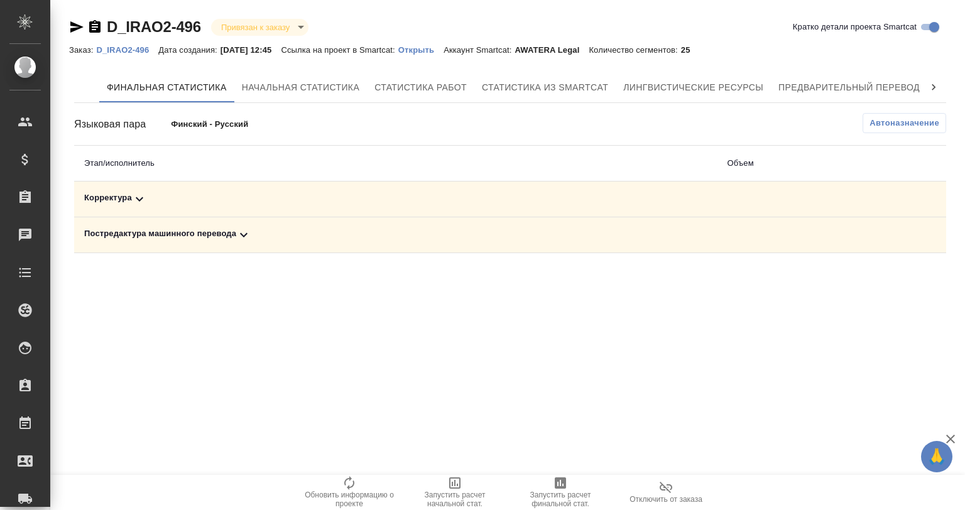
click at [212, 194] on div "Корректура" at bounding box center [395, 199] width 623 height 15
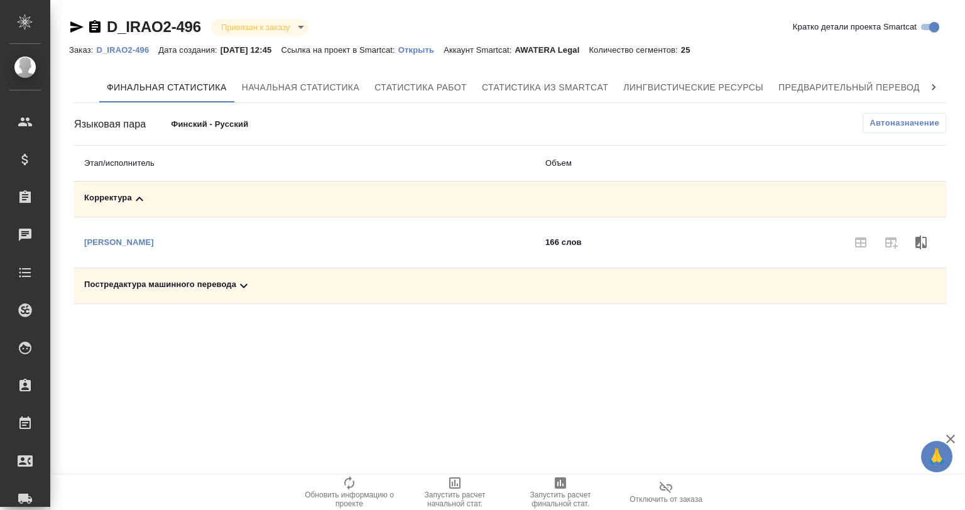
click at [216, 279] on div "Постредактура машинного перевода" at bounding box center [304, 285] width 441 height 15
click at [578, 491] on span "Запустить расчет финальной стат." at bounding box center [560, 500] width 90 height 18
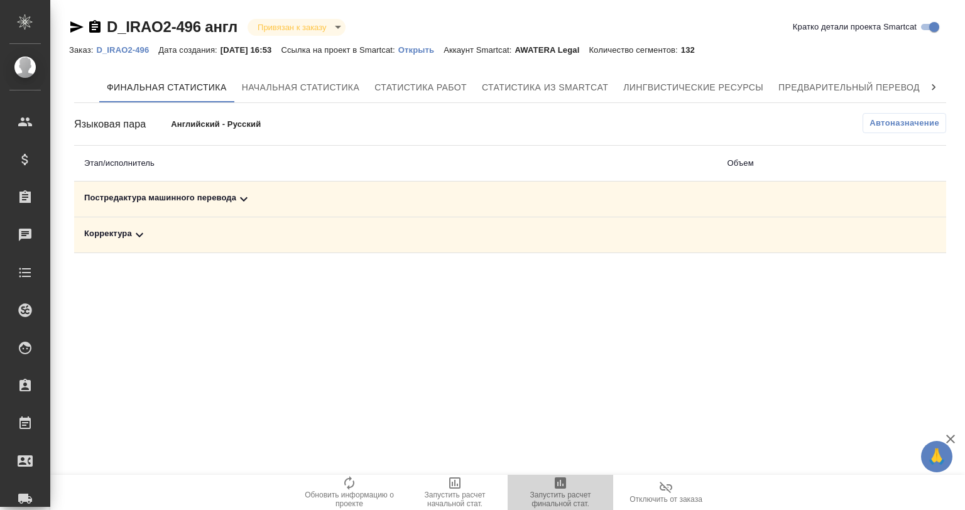
click at [545, 478] on span "Запустить расчет финальной стат." at bounding box center [560, 492] width 90 height 33
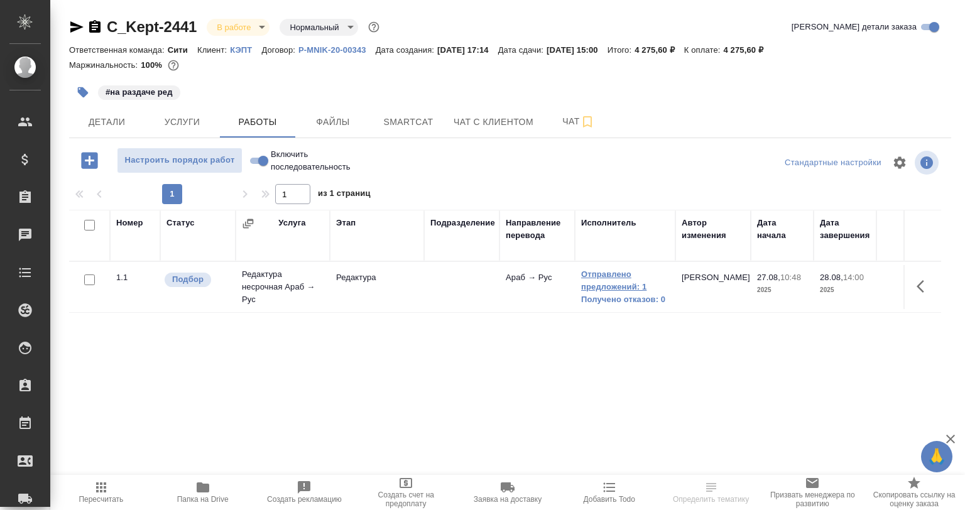
click at [594, 280] on link "Отправлено предложений: 1" at bounding box center [625, 280] width 88 height 25
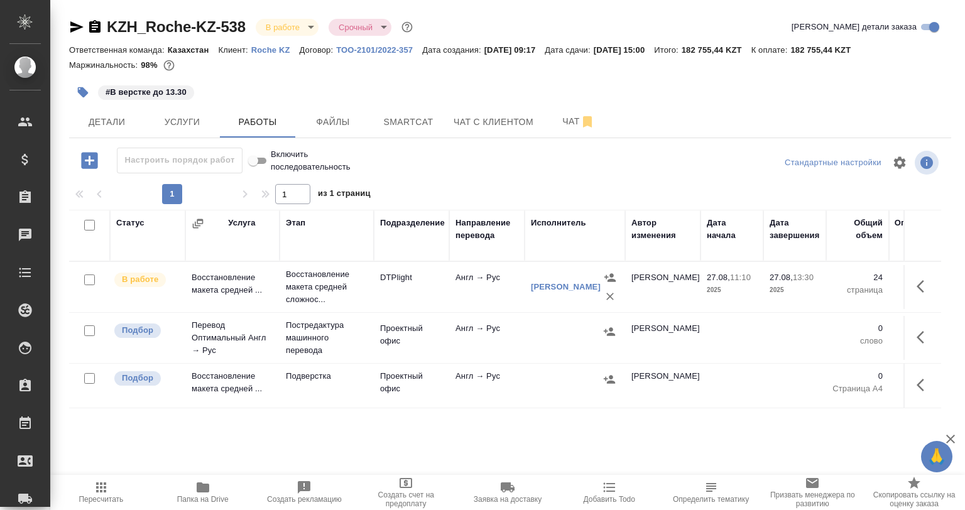
click at [475, 467] on div "Статус Услуга Этап Подразделение Направление перевода Исполнитель Автор изменен…" at bounding box center [505, 351] width 872 height 283
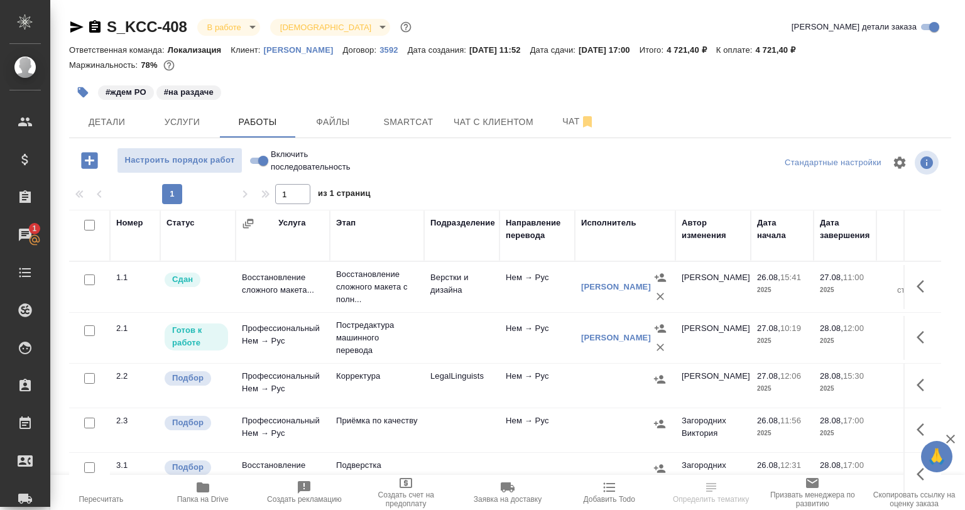
click at [666, 384] on button "button" at bounding box center [659, 379] width 19 height 19
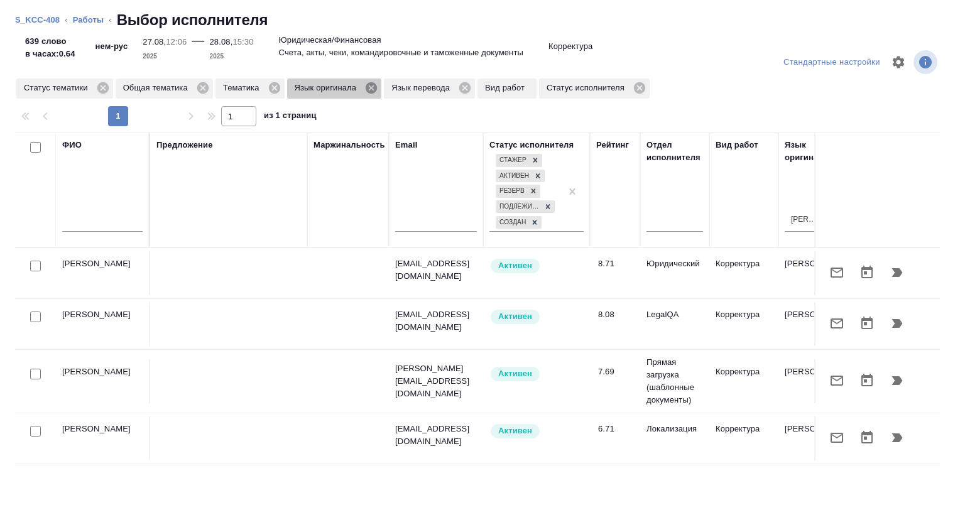
click at [374, 86] on icon at bounding box center [371, 87] width 11 height 11
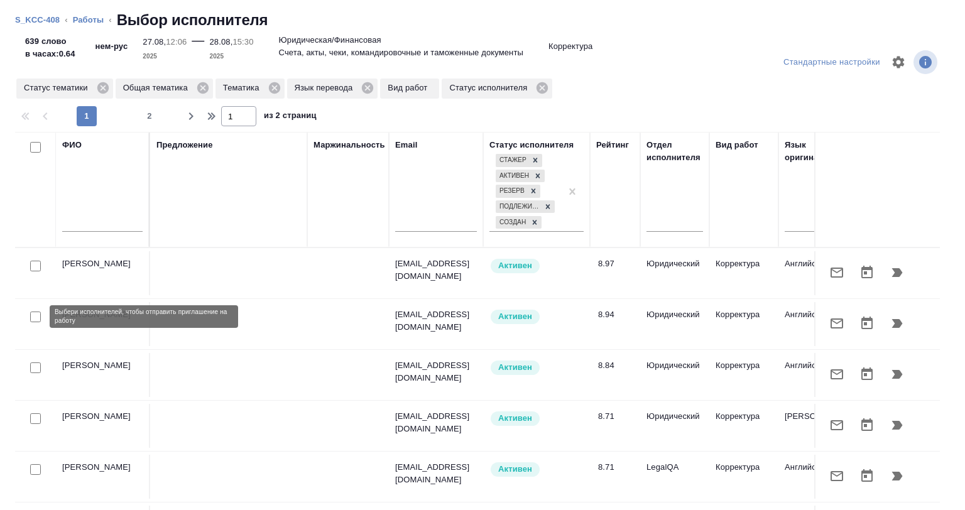
click at [32, 313] on input "checkbox" at bounding box center [35, 317] width 11 height 11
checkbox input "true"
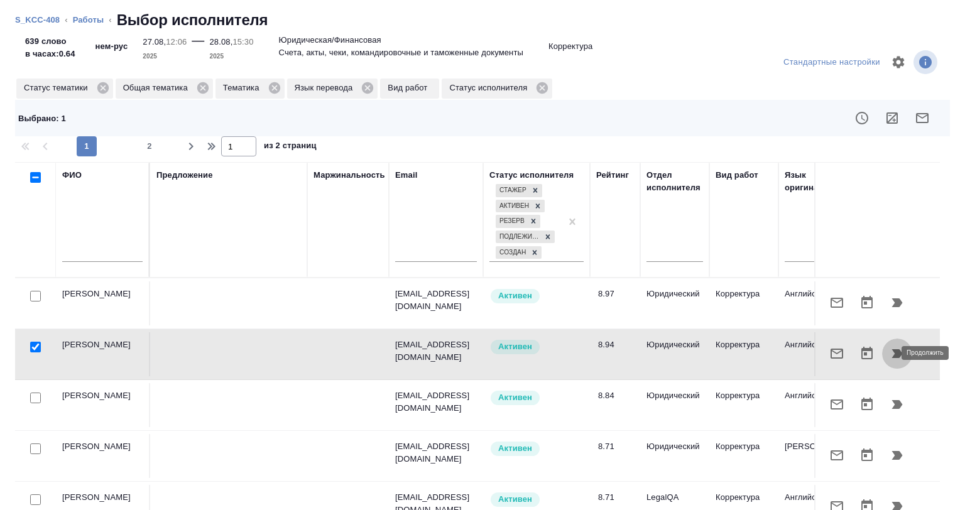
click at [887, 352] on button "button" at bounding box center [897, 354] width 30 height 30
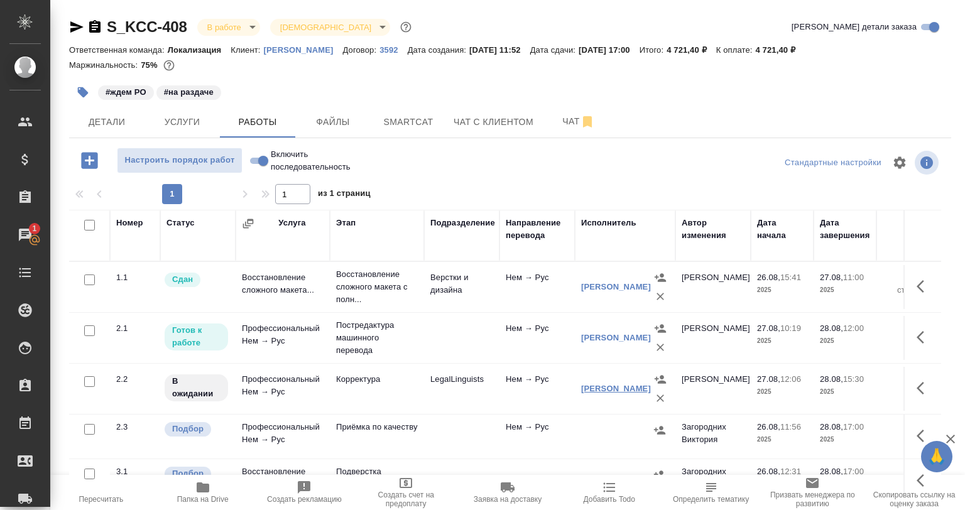
click at [594, 384] on link "[PERSON_NAME]" at bounding box center [616, 388] width 70 height 9
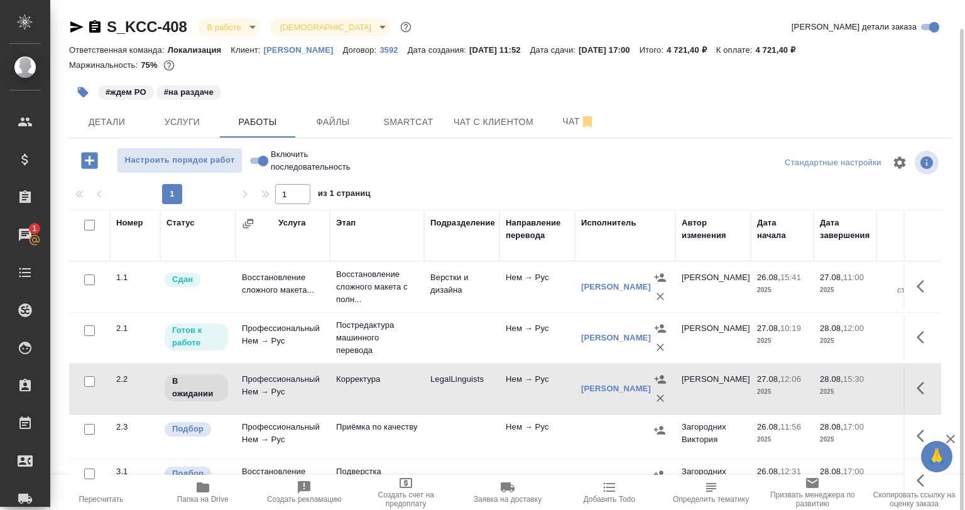
scroll to position [64, 0]
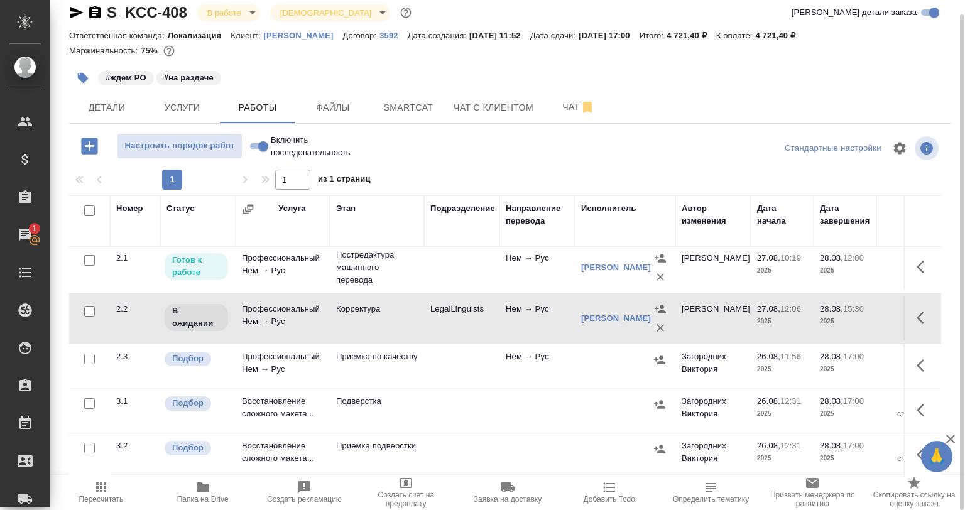
click at [90, 354] on input "checkbox" at bounding box center [89, 359] width 11 height 11
checkbox input "true"
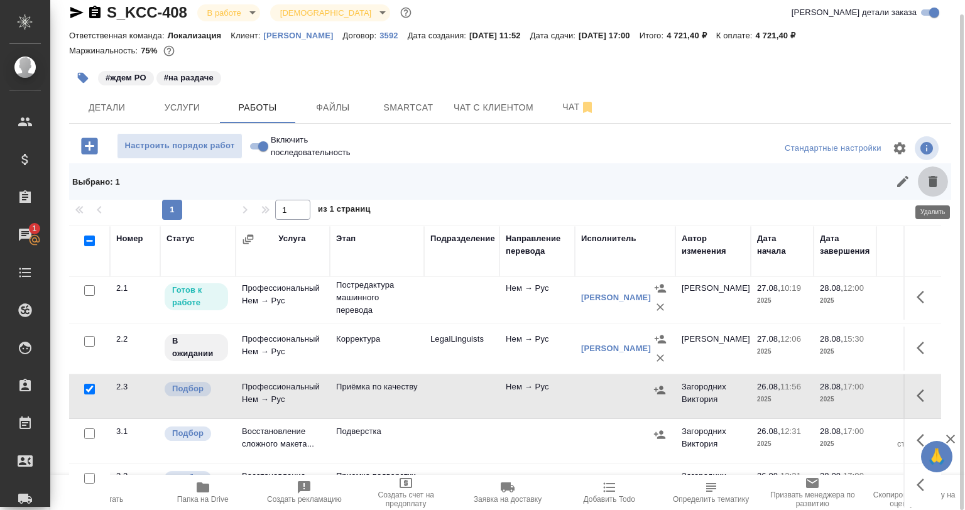
click at [931, 175] on icon "button" at bounding box center [932, 181] width 15 height 15
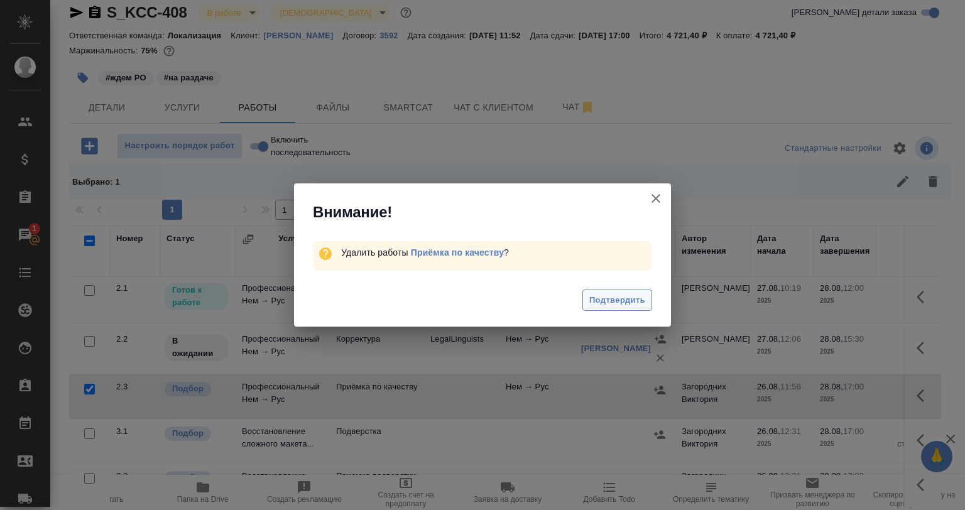
click at [630, 297] on span "Подтвердить" at bounding box center [617, 300] width 56 height 14
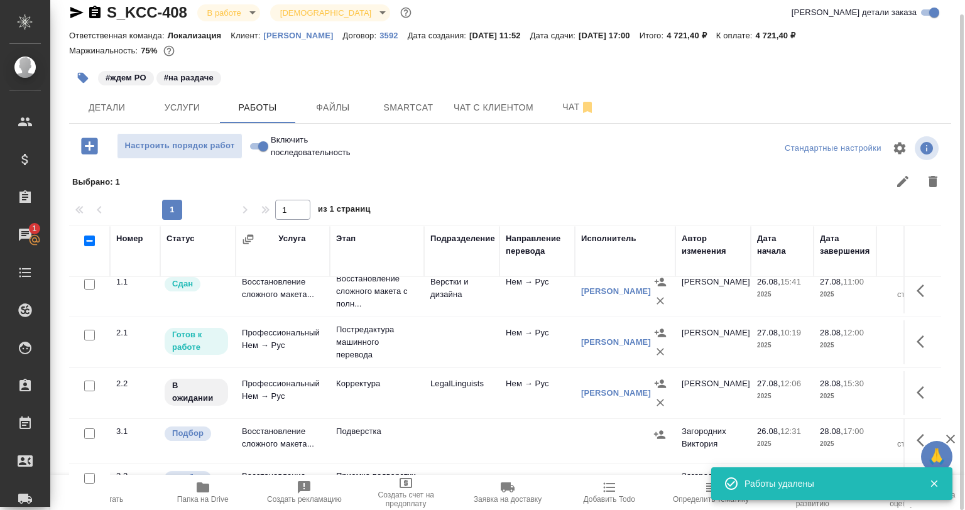
scroll to position [19, 0]
click at [70, 77] on button "button" at bounding box center [83, 78] width 28 height 28
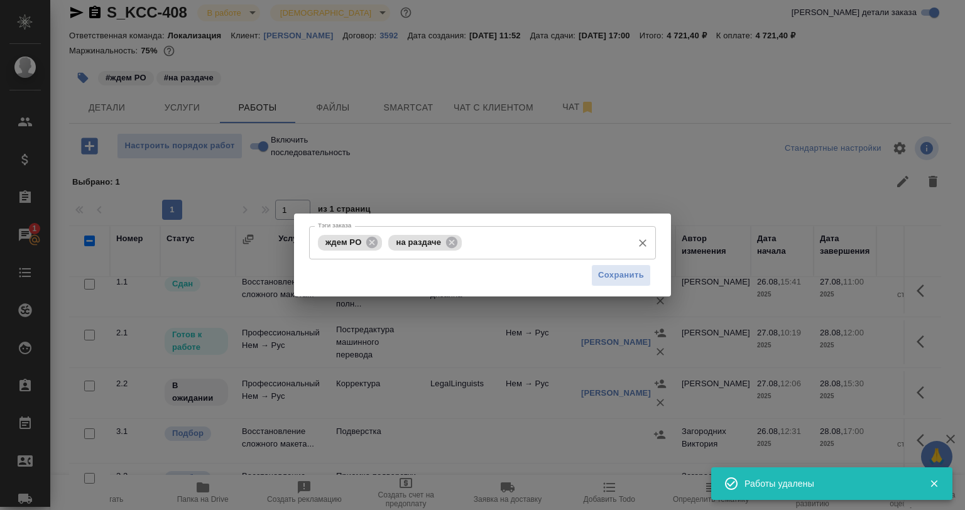
drag, startPoint x: 444, startPoint y: 241, endPoint x: 452, endPoint y: 246, distance: 9.3
click at [445, 242] on div "на раздаче" at bounding box center [425, 243] width 74 height 16
click at [452, 246] on icon at bounding box center [451, 241] width 11 height 11
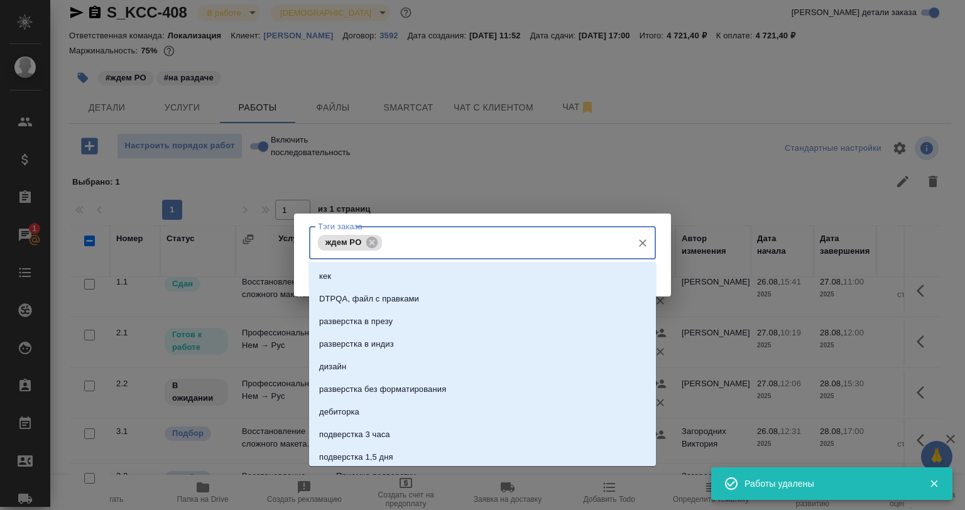
click at [451, 245] on input "Тэги заказа" at bounding box center [505, 242] width 241 height 21
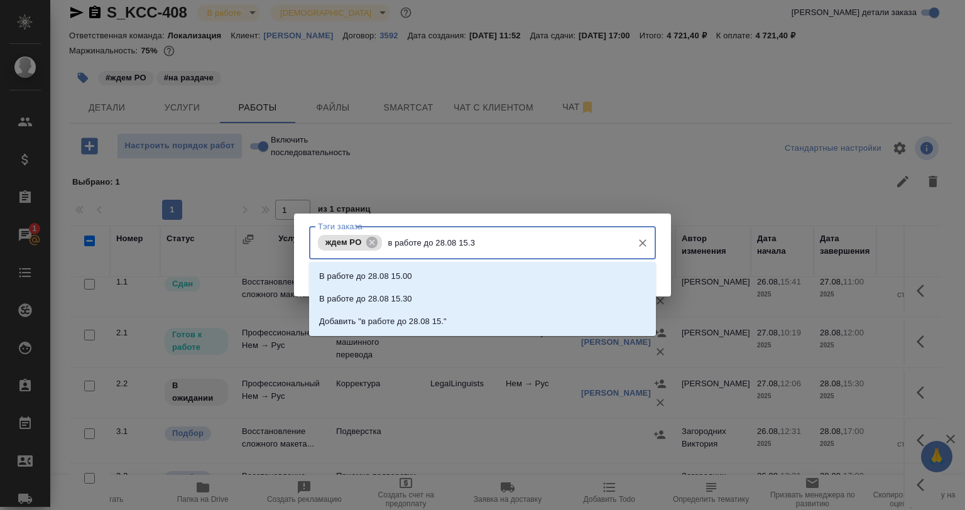
type input "в работе до 28.08 15.30"
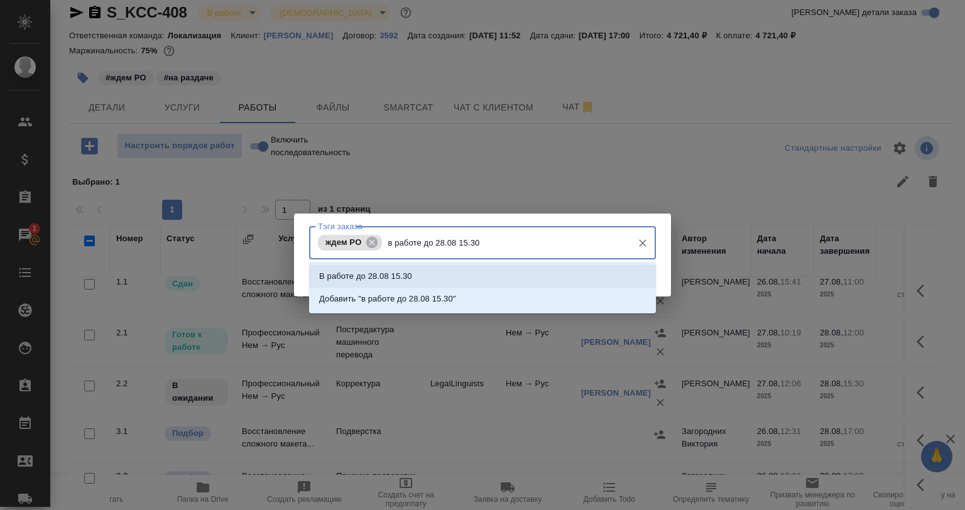
click at [560, 281] on li "В работе до 28.08 15.30" at bounding box center [482, 276] width 347 height 23
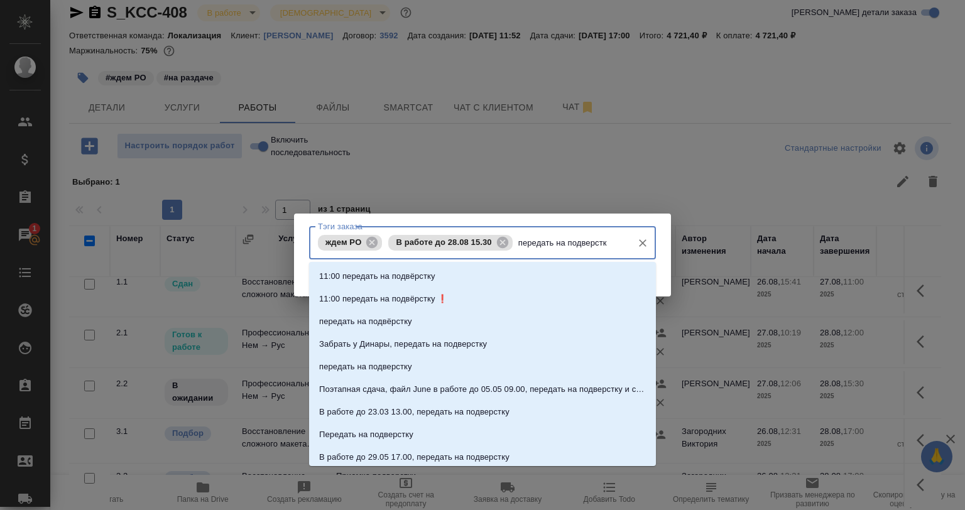
type input "передать на подверстку"
drag, startPoint x: 384, startPoint y: 319, endPoint x: 422, endPoint y: 319, distance: 37.7
click at [385, 319] on p "передать на подвёрстку" at bounding box center [365, 321] width 93 height 13
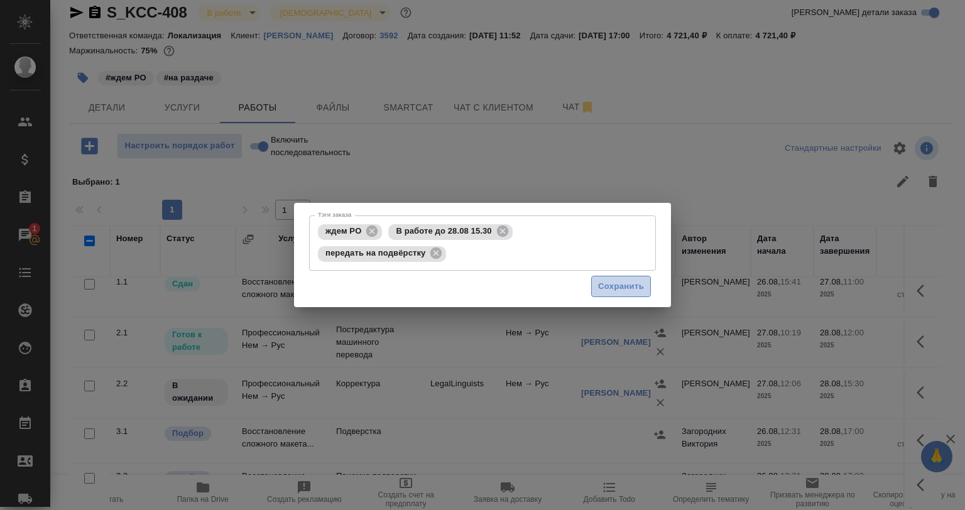
click at [606, 285] on span "Сохранить" at bounding box center [621, 287] width 46 height 14
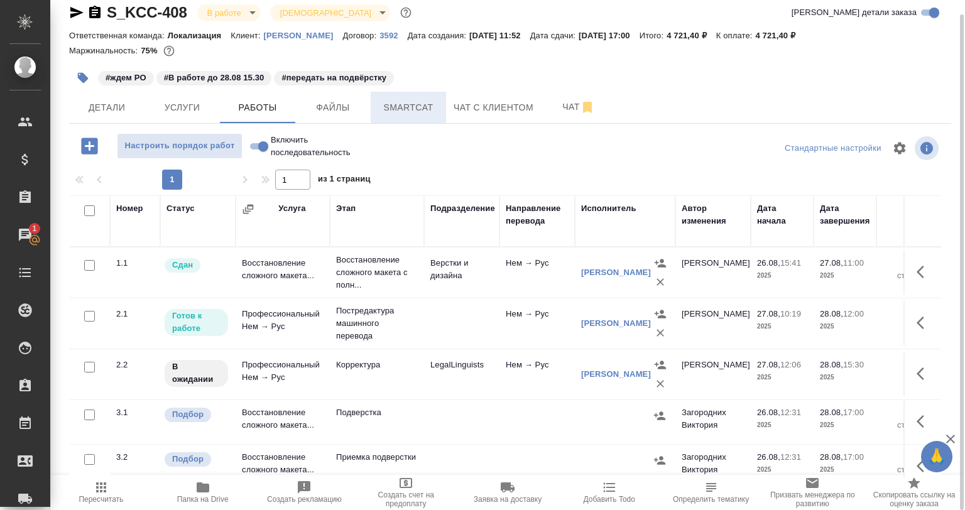
click at [389, 97] on button "Smartcat" at bounding box center [408, 107] width 75 height 31
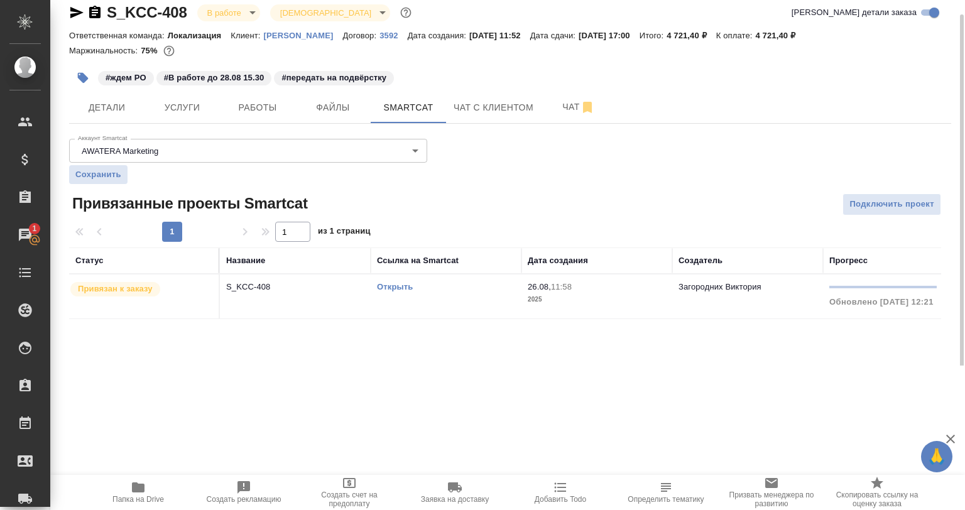
scroll to position [0, 209]
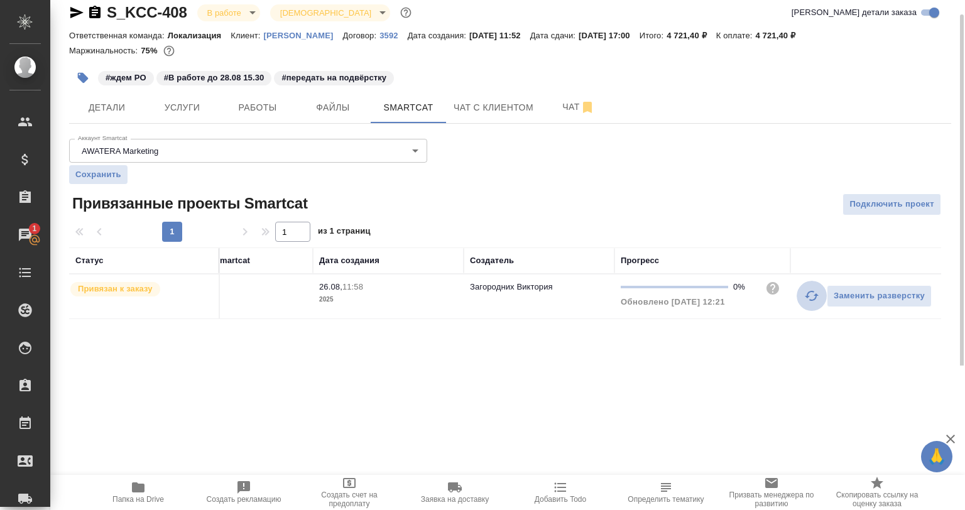
click at [807, 294] on icon "button" at bounding box center [812, 296] width 14 height 10
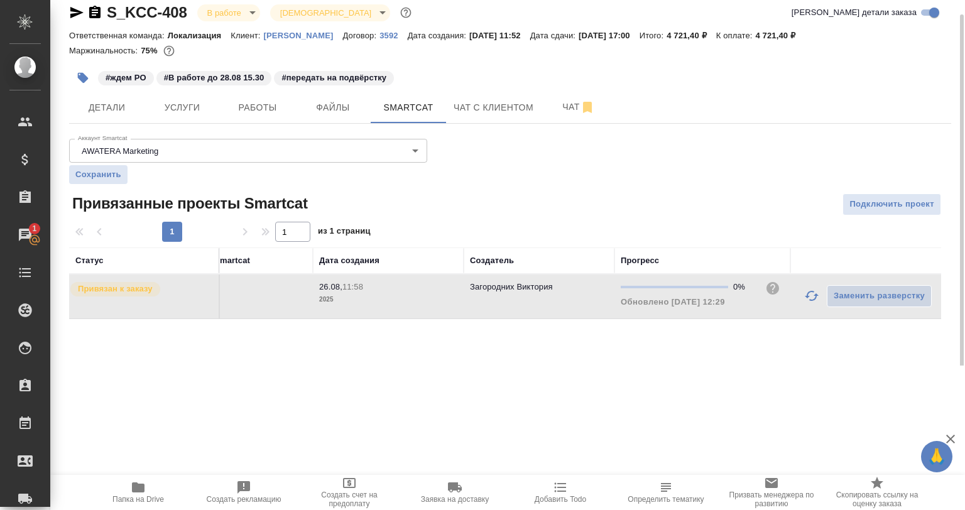
scroll to position [0, 0]
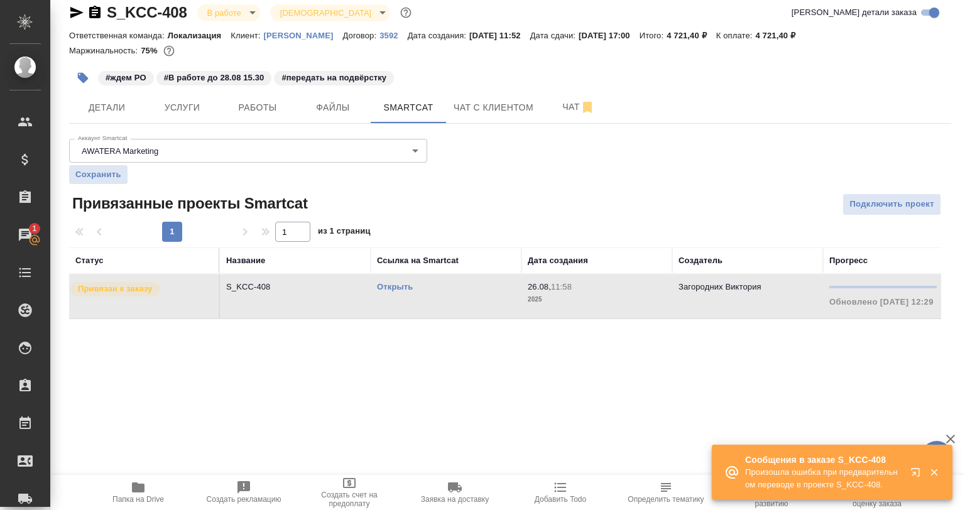
click at [935, 473] on icon "button" at bounding box center [933, 472] width 7 height 7
click at [920, 467] on icon "button" at bounding box center [917, 474] width 15 height 15
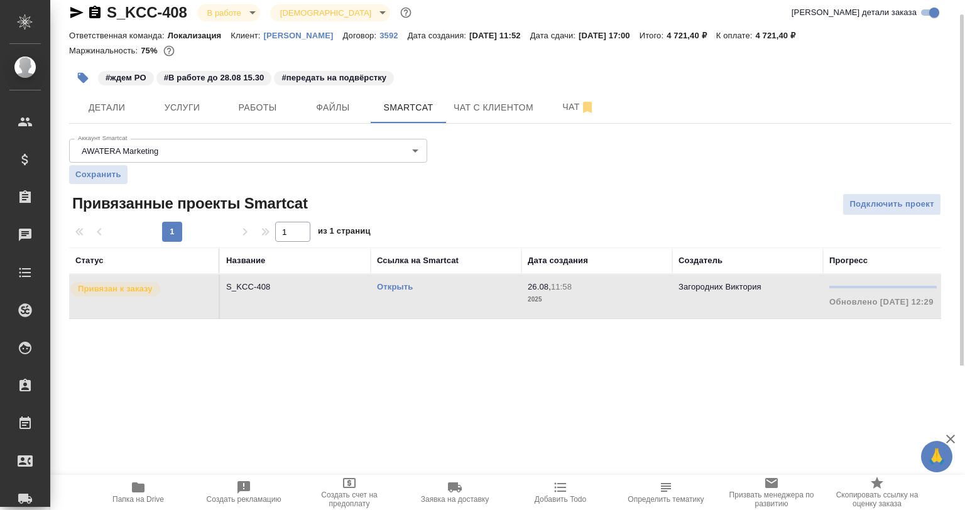
scroll to position [0, 209]
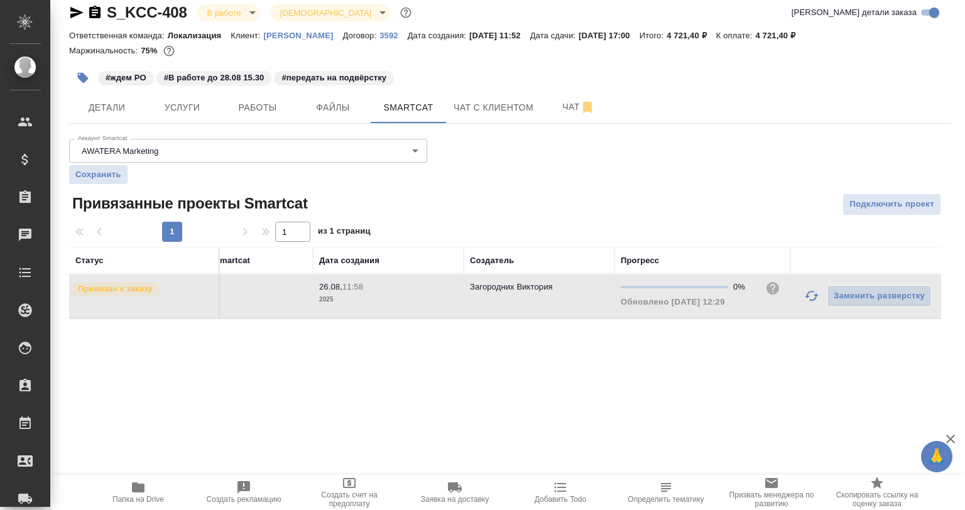
click at [797, 299] on td "Заменить разверстку" at bounding box center [865, 297] width 151 height 44
click at [810, 297] on icon "button" at bounding box center [811, 295] width 15 height 15
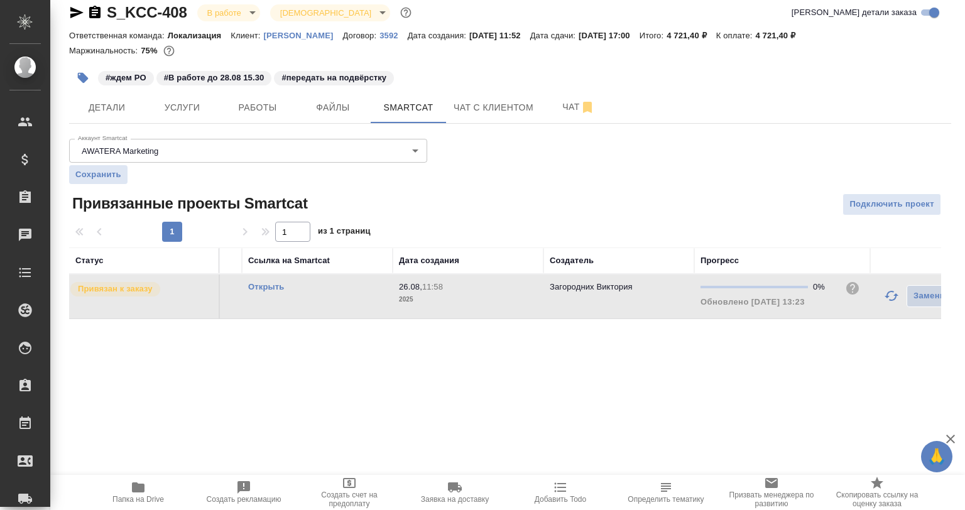
scroll to position [0, 0]
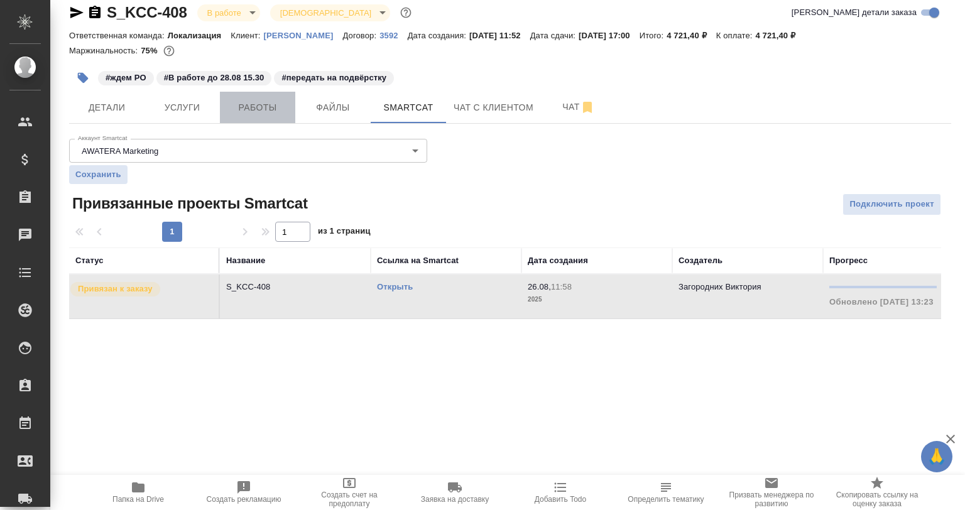
click at [269, 113] on span "Работы" at bounding box center [257, 108] width 60 height 16
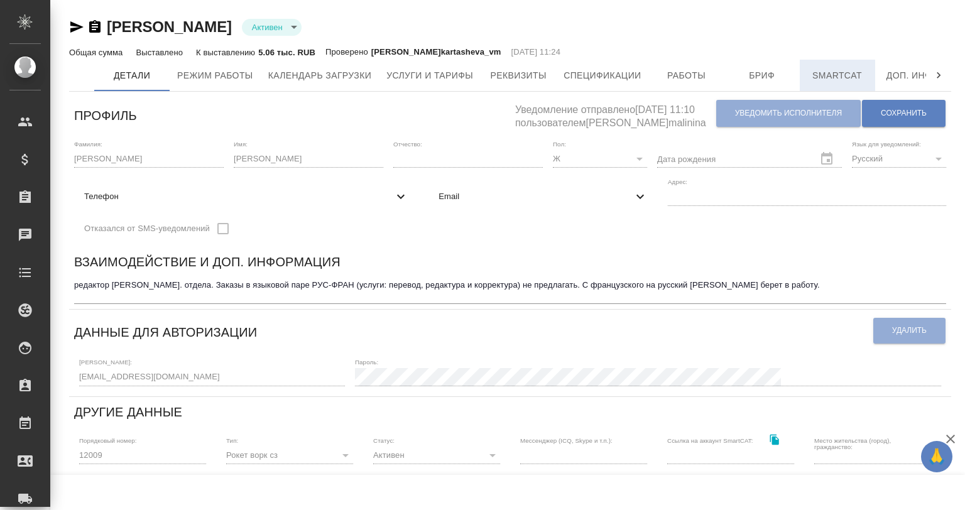
click at [829, 62] on button "Smartcat" at bounding box center [837, 75] width 75 height 31
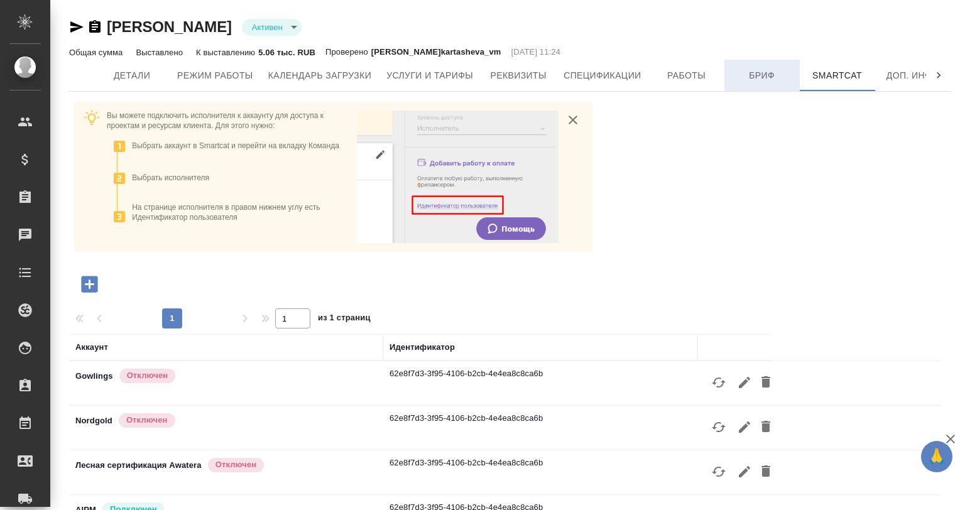
click at [737, 82] on span "Бриф" at bounding box center [762, 76] width 60 height 16
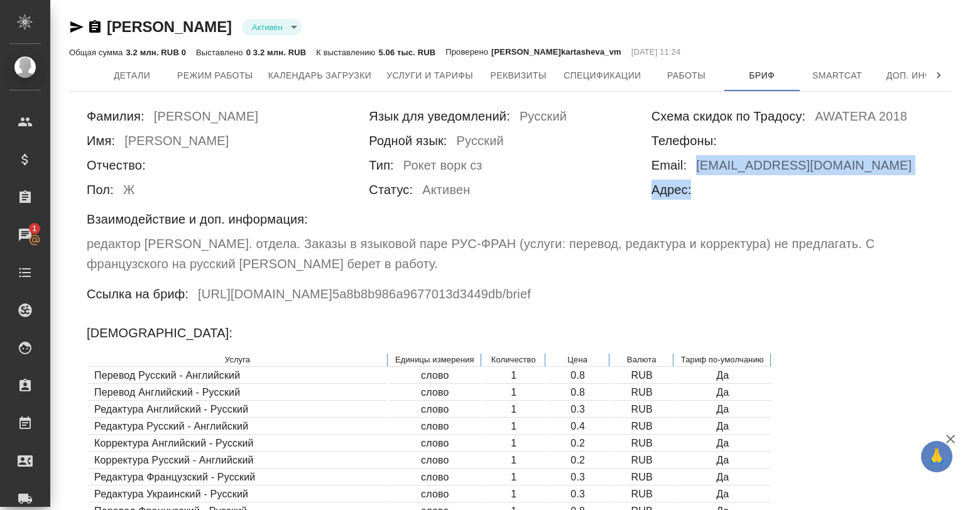
drag, startPoint x: 696, startPoint y: 171, endPoint x: 885, endPoint y: 181, distance: 188.7
click at [885, 181] on div "Схема скидок по Традосу: AWATERA 2018 Телефоны: Email: [EMAIL_ADDRESS][DOMAIN_N…" at bounding box center [792, 155] width 282 height 98
click at [797, 175] on h6 "[EMAIL_ADDRESS][DOMAIN_NAME]" at bounding box center [803, 167] width 215 height 25
drag, startPoint x: 695, startPoint y: 161, endPoint x: 847, endPoint y: 168, distance: 152.2
click at [847, 168] on h6 "[EMAIL_ADDRESS][DOMAIN_NAME]" at bounding box center [803, 167] width 215 height 25
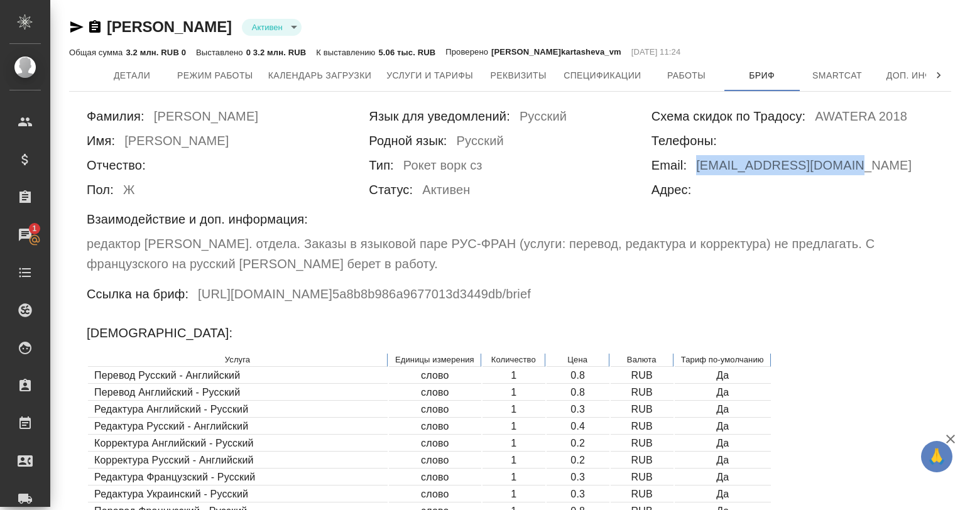
copy h6 "[EMAIL_ADDRESS][DOMAIN_NAME]"
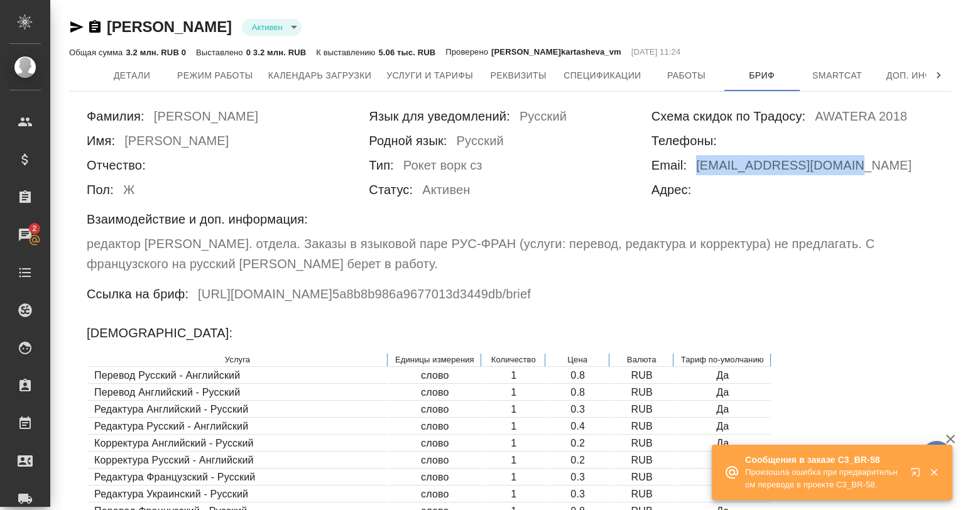
copy h6 "[EMAIL_ADDRESS][DOMAIN_NAME]"
click at [913, 470] on icon "button" at bounding box center [917, 474] width 15 height 15
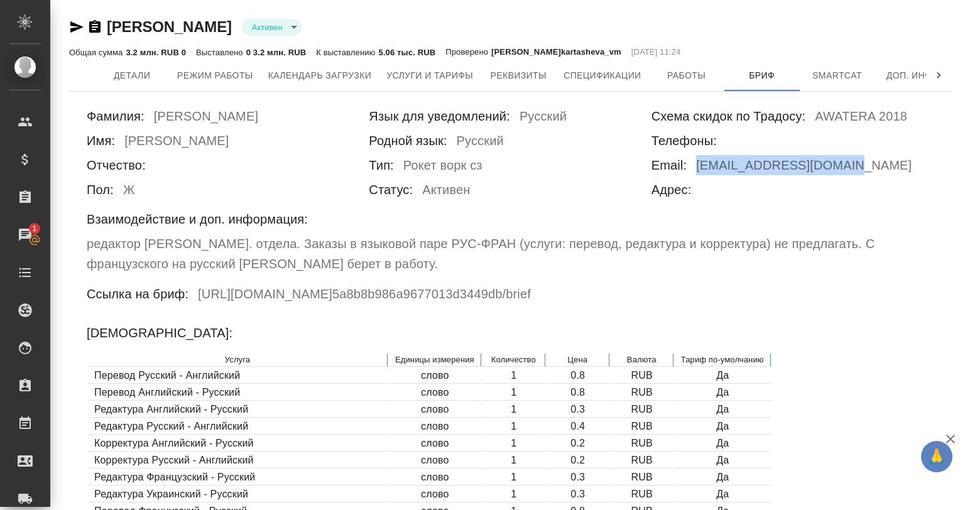
copy h6 "[EMAIL_ADDRESS][DOMAIN_NAME]"
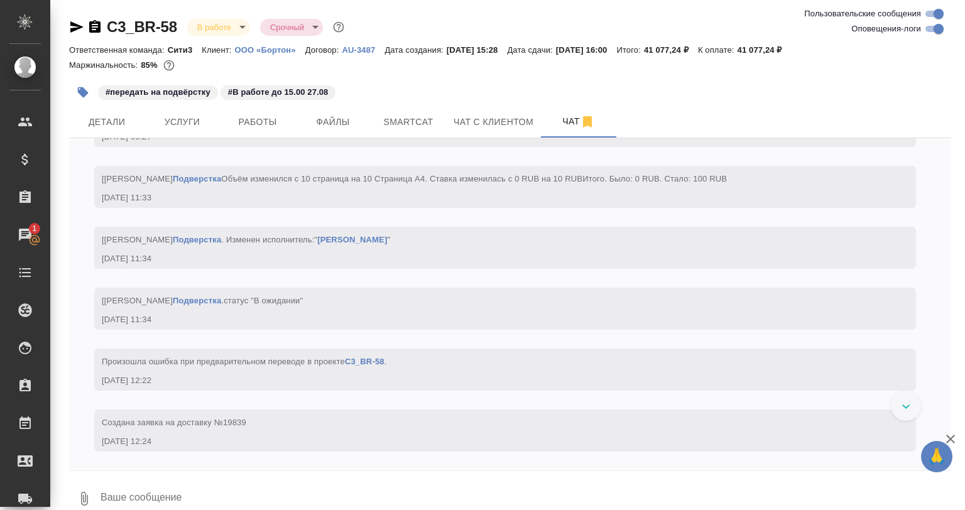
scroll to position [3865, 0]
click at [229, 127] on span "Работы" at bounding box center [257, 122] width 60 height 16
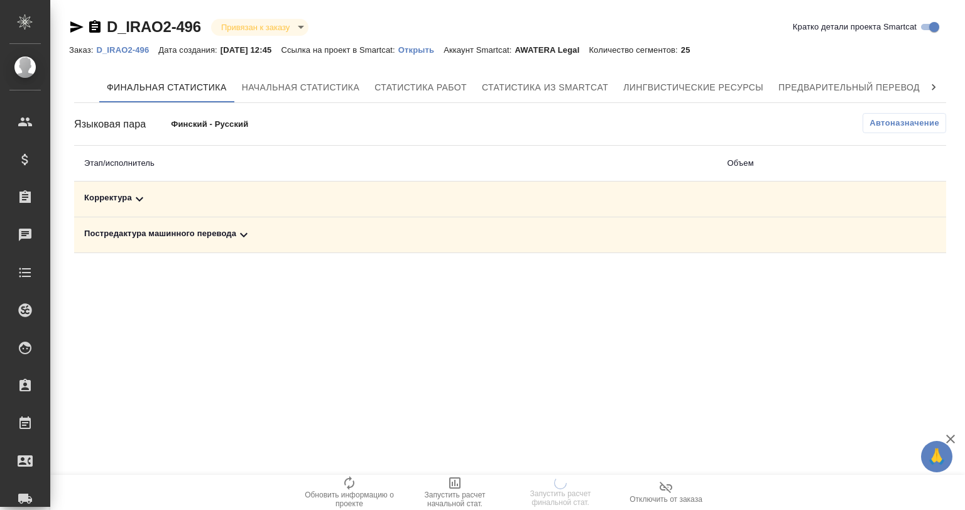
click at [199, 200] on div "Корректура" at bounding box center [395, 199] width 623 height 15
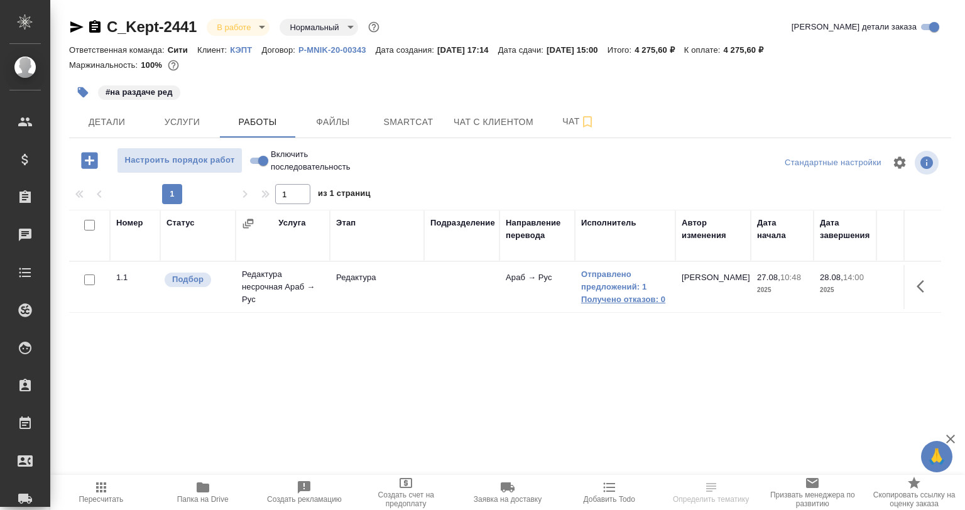
click at [616, 293] on link "Получено отказов: 0" at bounding box center [625, 299] width 88 height 13
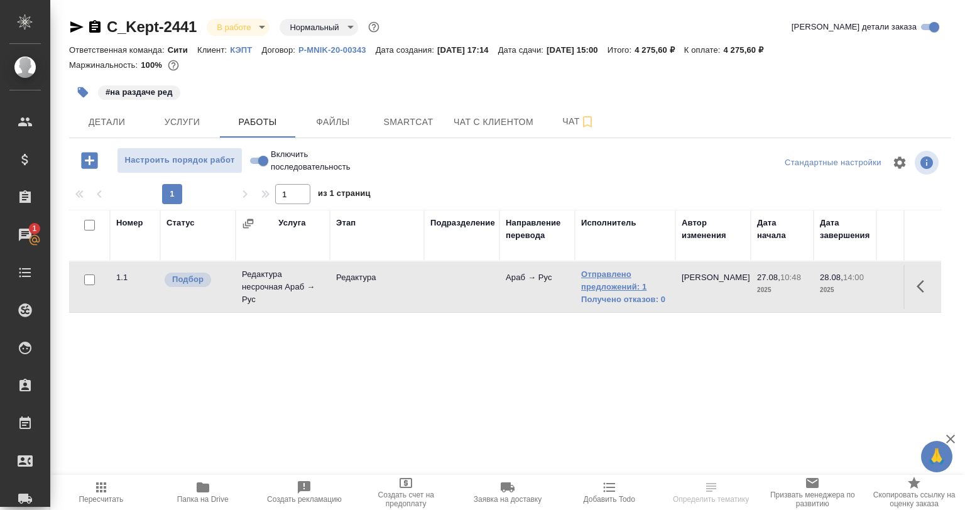
click at [595, 280] on link "Отправлено предложений: 1" at bounding box center [625, 280] width 88 height 25
click at [203, 116] on span "Услуги" at bounding box center [182, 122] width 60 height 16
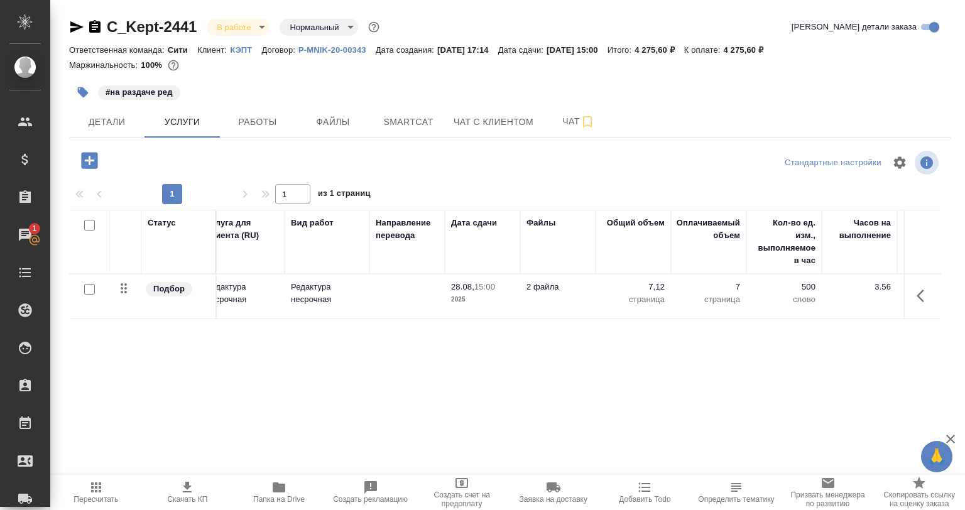
scroll to position [0, 13]
click at [229, 114] on span "Работы" at bounding box center [257, 122] width 60 height 16
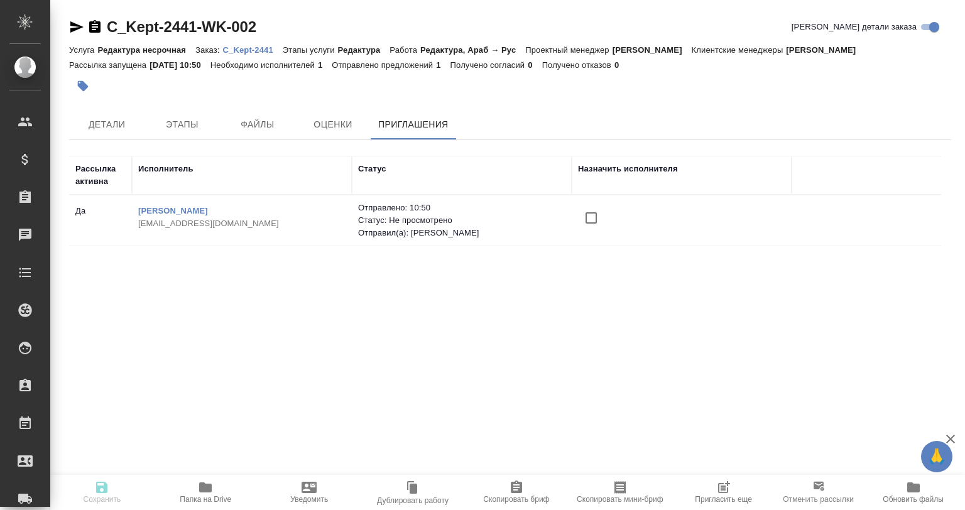
click at [736, 485] on span "Пригласить еще" at bounding box center [723, 492] width 89 height 24
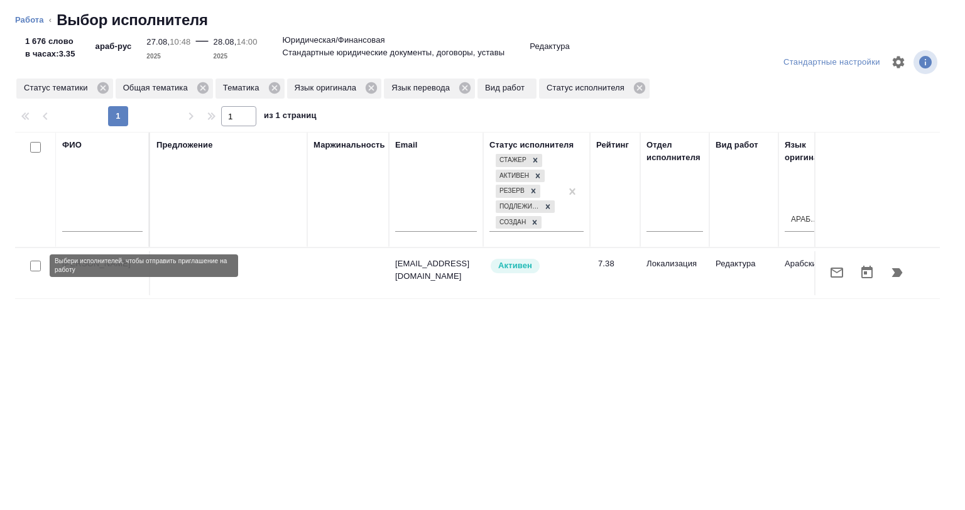
drag, startPoint x: 31, startPoint y: 265, endPoint x: 192, endPoint y: 252, distance: 160.7
click at [31, 266] on input "checkbox" at bounding box center [35, 266] width 11 height 11
checkbox input "true"
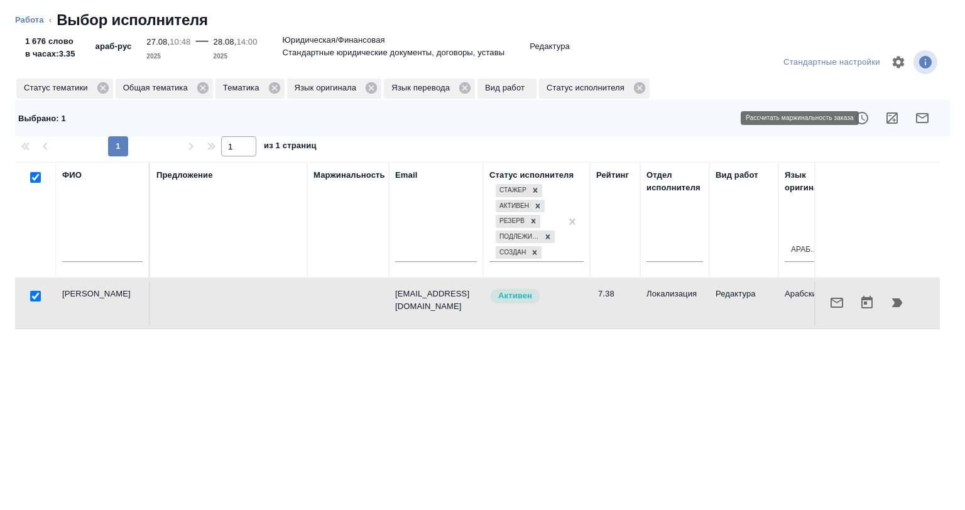
click at [885, 111] on icon "button" at bounding box center [892, 118] width 15 height 15
click at [35, 297] on input "checkbox" at bounding box center [35, 296] width 11 height 11
checkbox input "false"
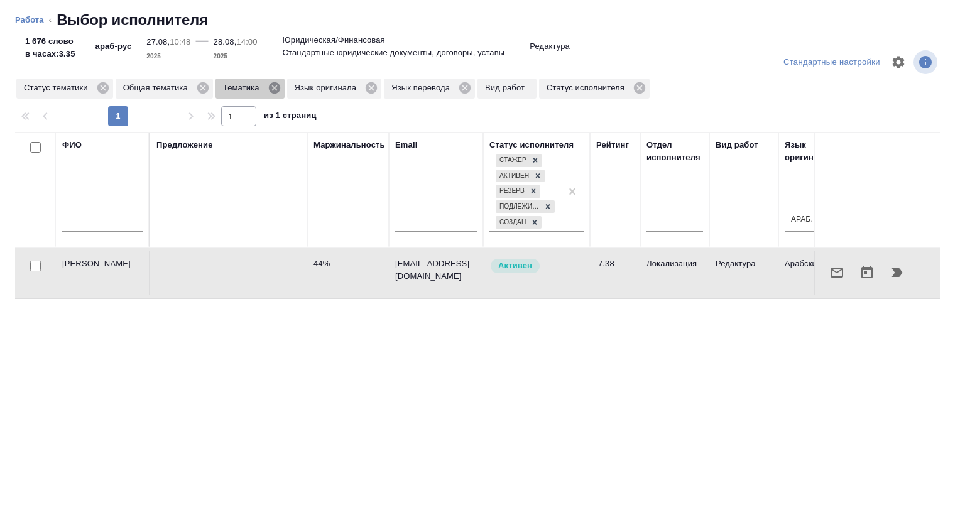
click at [270, 90] on icon at bounding box center [273, 87] width 11 height 11
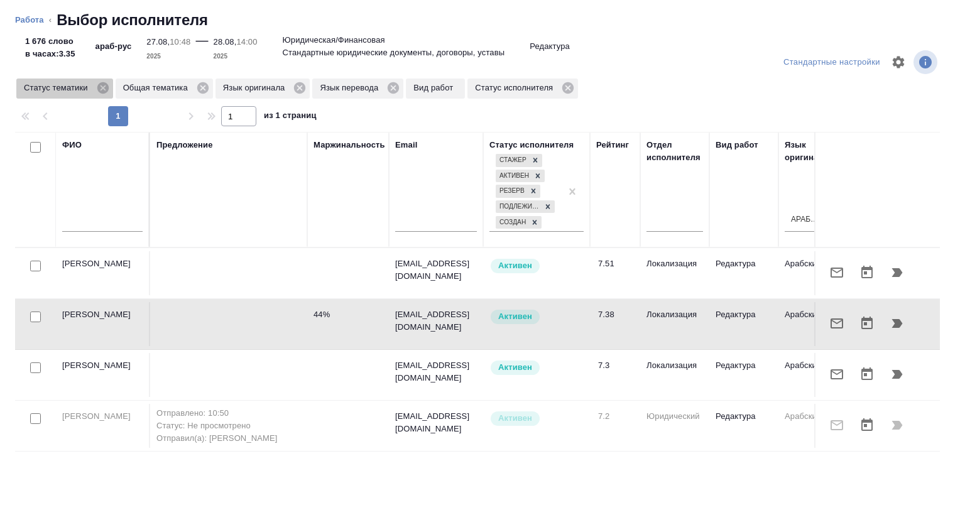
drag, startPoint x: 101, startPoint y: 88, endPoint x: 127, endPoint y: 211, distance: 125.9
click at [99, 88] on icon at bounding box center [102, 87] width 11 height 11
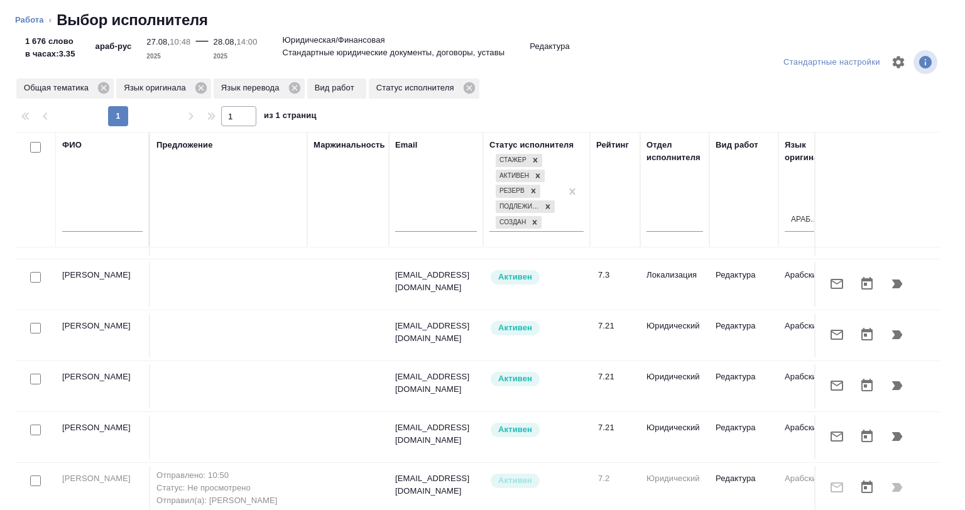
scroll to position [251, 0]
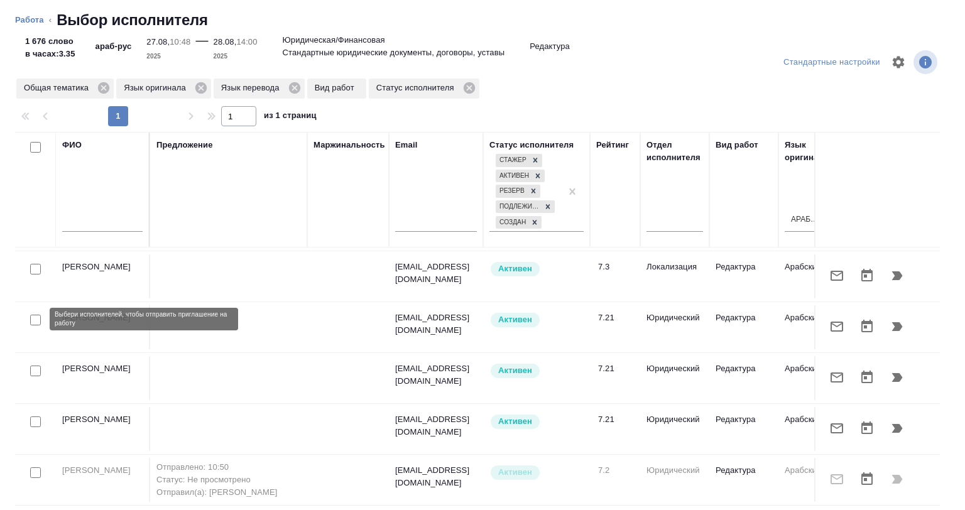
click at [31, 319] on input "checkbox" at bounding box center [35, 320] width 11 height 11
checkbox input "true"
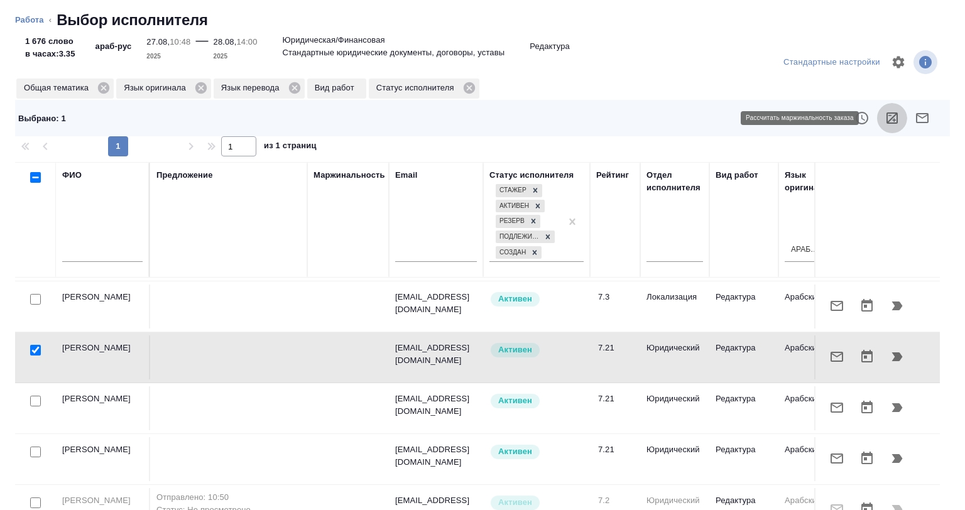
click at [885, 118] on icon "button" at bounding box center [892, 118] width 15 height 15
click at [33, 347] on input "checkbox" at bounding box center [35, 350] width 11 height 11
checkbox input "false"
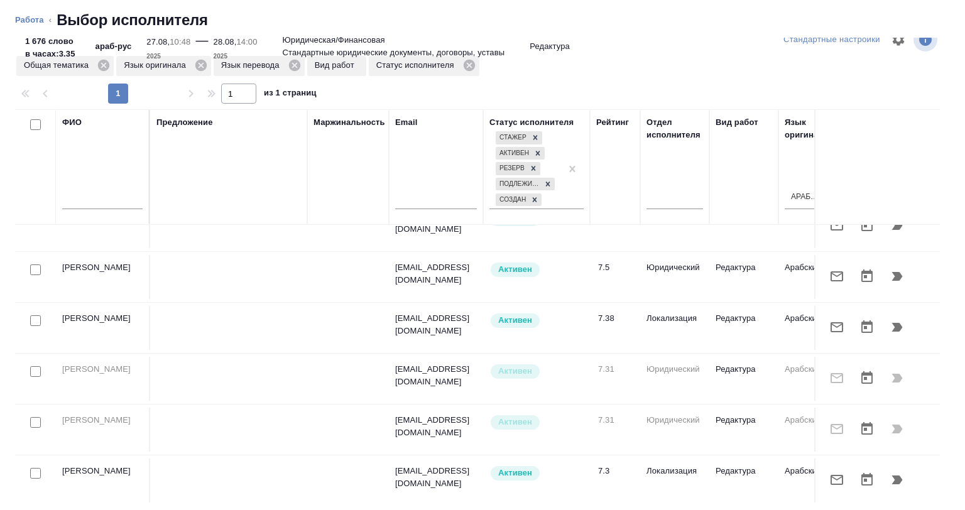
scroll to position [0, 0]
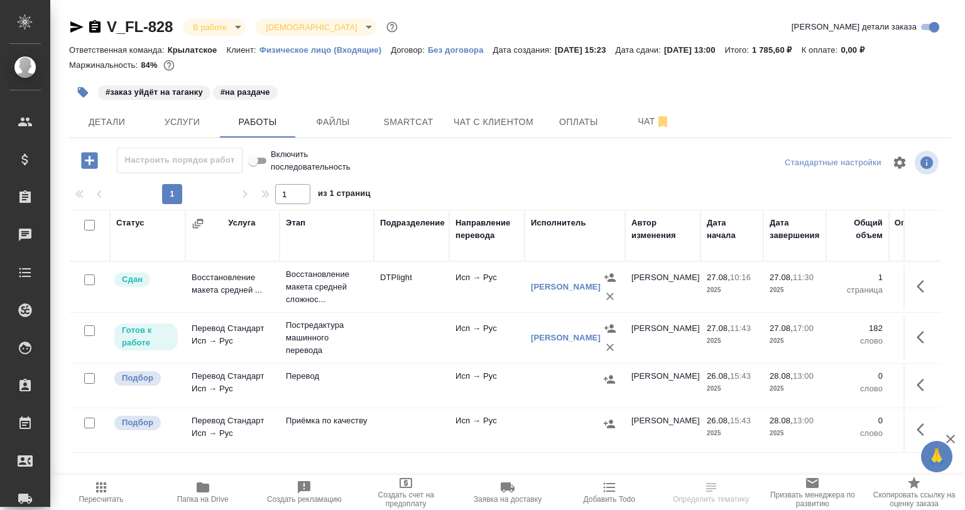
click at [433, 104] on div "#заказ уйдёт на таганку #на раздаче" at bounding box center [363, 93] width 588 height 28
click at [430, 119] on span "Smartcat" at bounding box center [408, 122] width 60 height 16
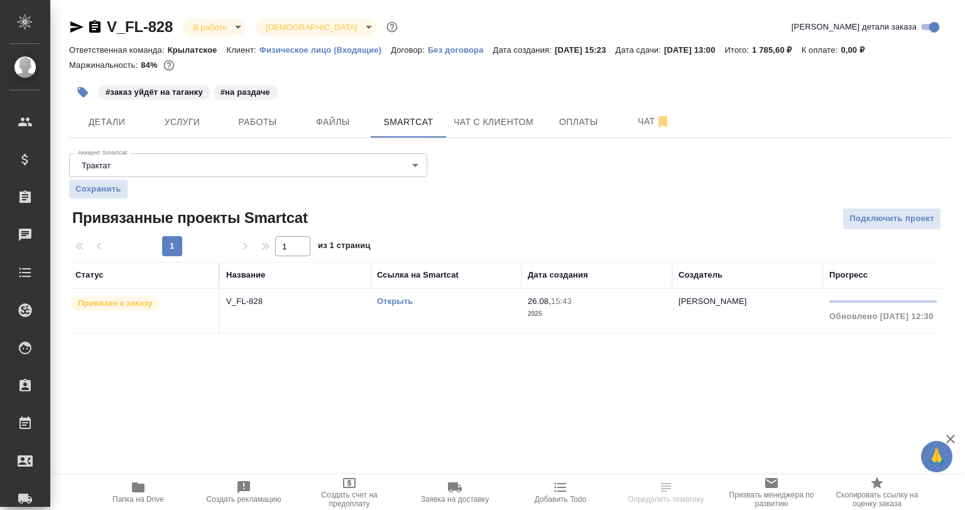
click at [392, 302] on link "Открыть" at bounding box center [395, 301] width 36 height 9
click at [303, 303] on p "V_FL-828" at bounding box center [295, 301] width 138 height 13
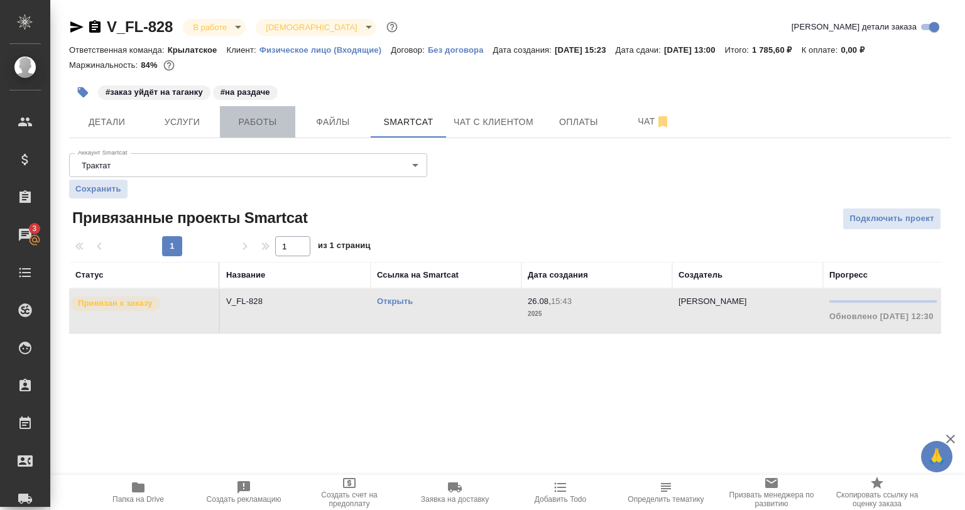
click at [264, 128] on span "Работы" at bounding box center [257, 122] width 60 height 16
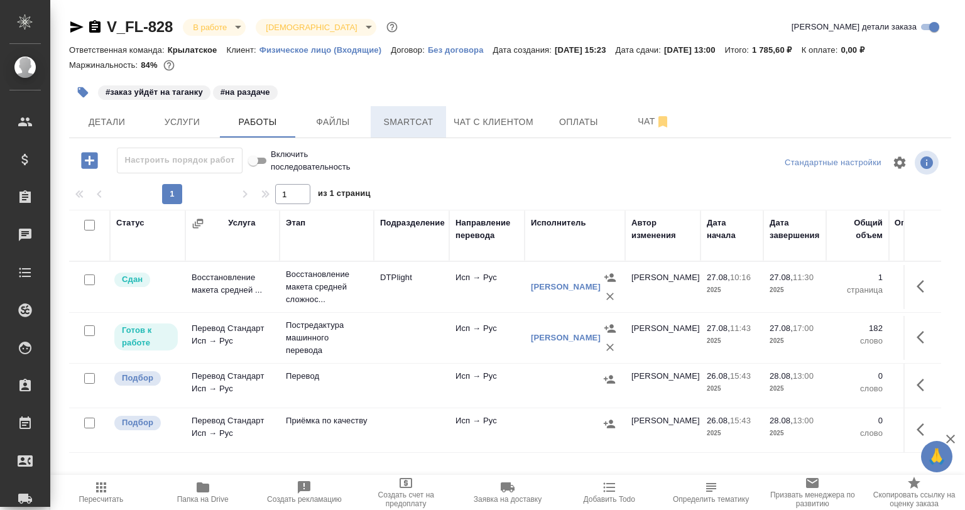
click at [412, 121] on span "Smartcat" at bounding box center [408, 122] width 60 height 16
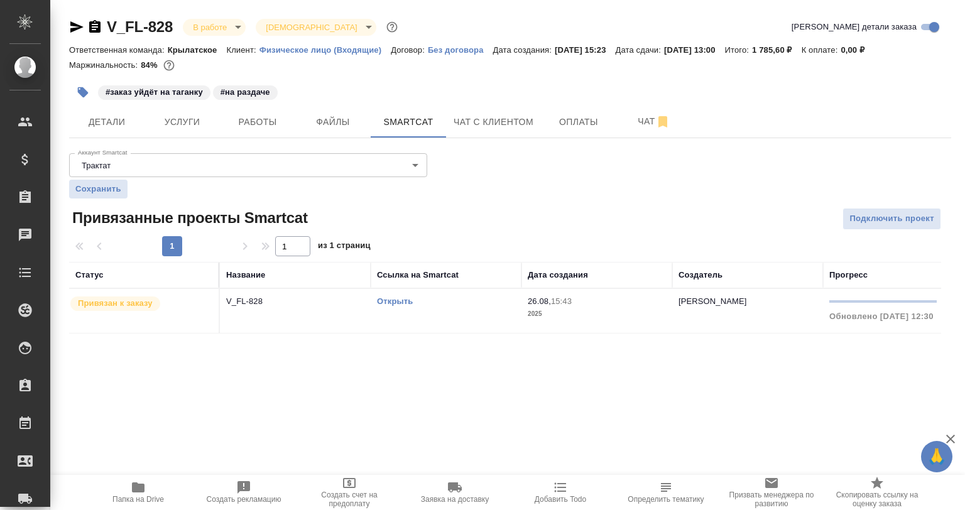
click at [789, 341] on div "V_FL-828 В работе inProgress Святая троица holyTrinity Кратко детали заказа Отв…" at bounding box center [510, 183] width 896 height 366
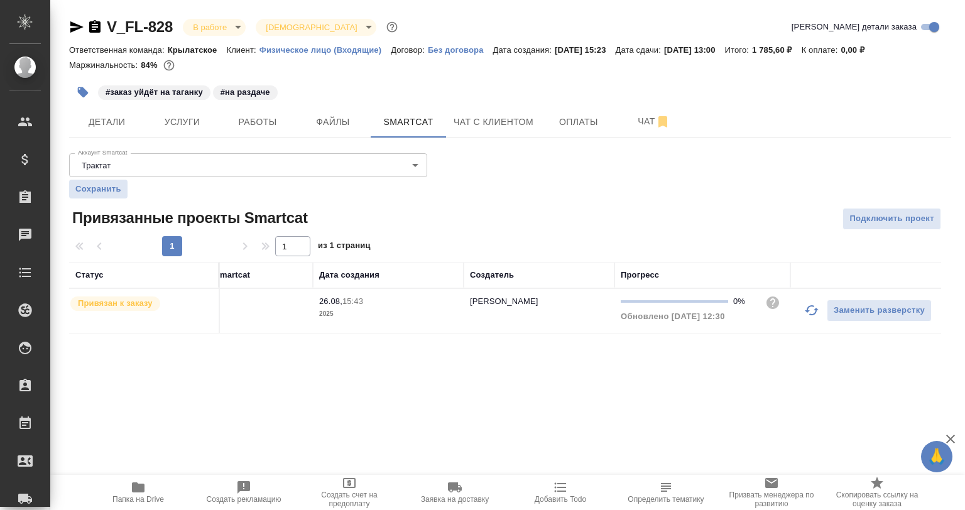
click at [815, 304] on icon "button" at bounding box center [811, 310] width 15 height 15
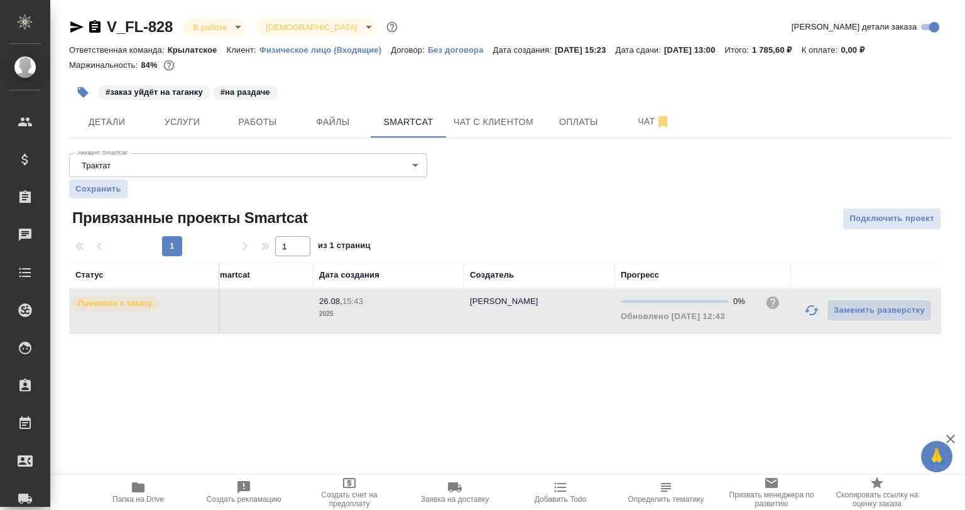
click at [807, 303] on icon "button" at bounding box center [811, 310] width 15 height 15
drag, startPoint x: 585, startPoint y: 344, endPoint x: 354, endPoint y: 271, distance: 242.4
click at [400, 334] on div "V_FL-828 В работе inProgress Святая троица holyTrinity Кратко детали заказа Отв…" at bounding box center [510, 183] width 896 height 366
click at [273, 122] on span "Работы" at bounding box center [257, 122] width 60 height 16
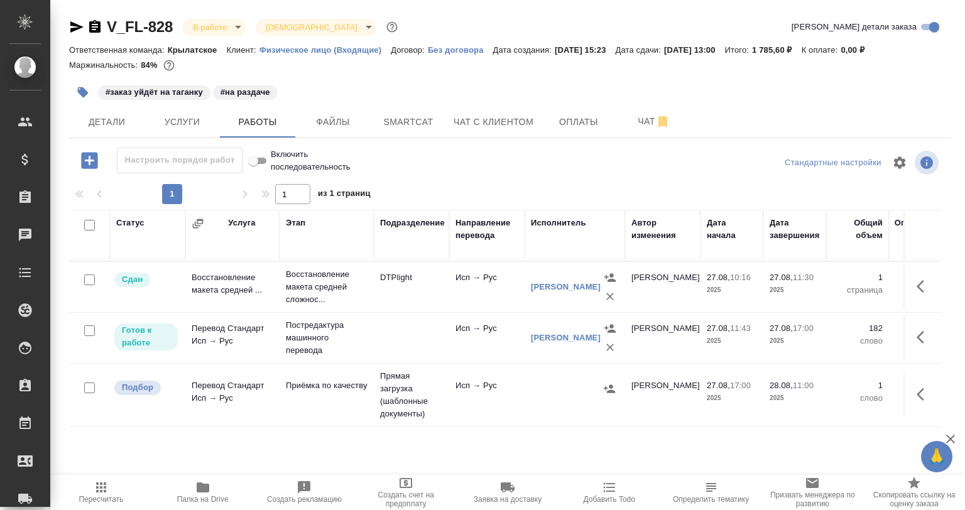
click at [548, 182] on div at bounding box center [510, 181] width 882 height 6
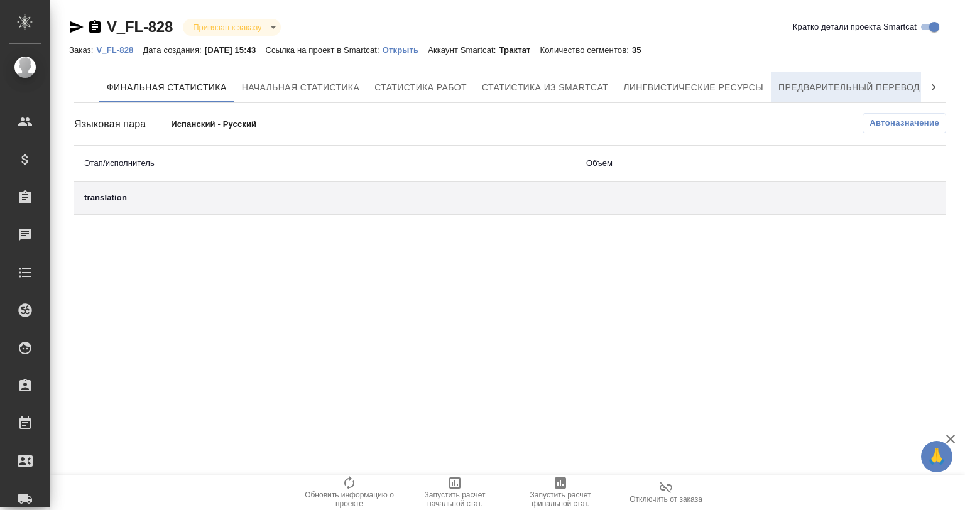
click at [789, 92] on span "Предварительный перевод" at bounding box center [848, 88] width 141 height 16
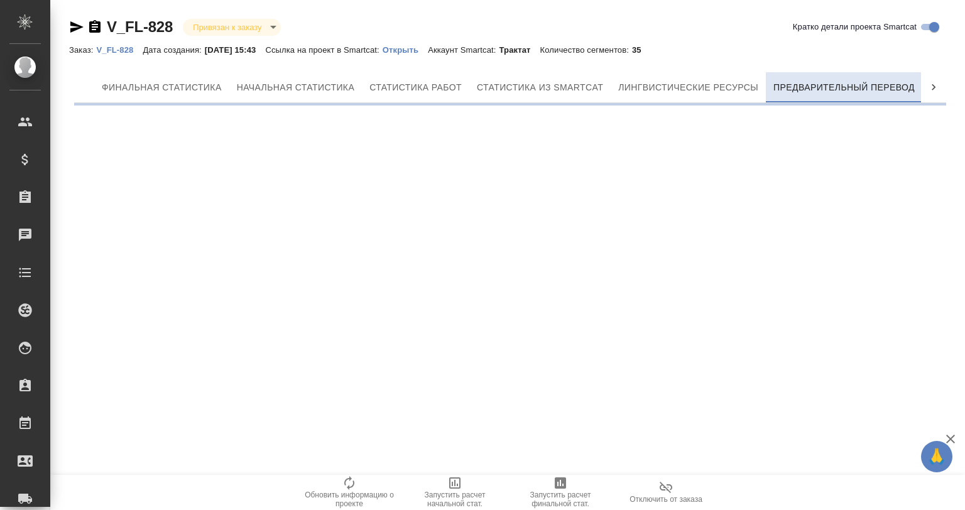
scroll to position [0, 6]
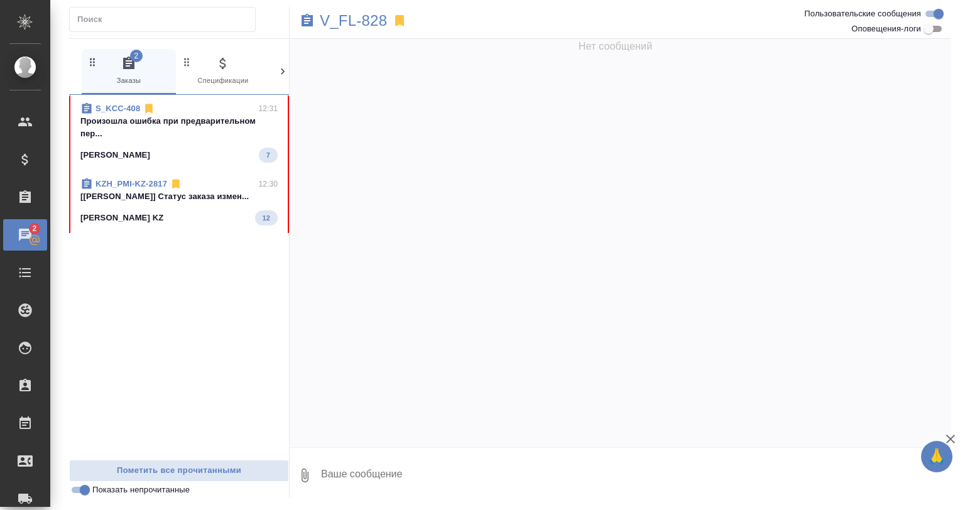
click at [171, 142] on span "S_KCC-408 12:31 Произошла ошибка при предварительном пер... [PERSON_NAME] 7" at bounding box center [178, 132] width 197 height 60
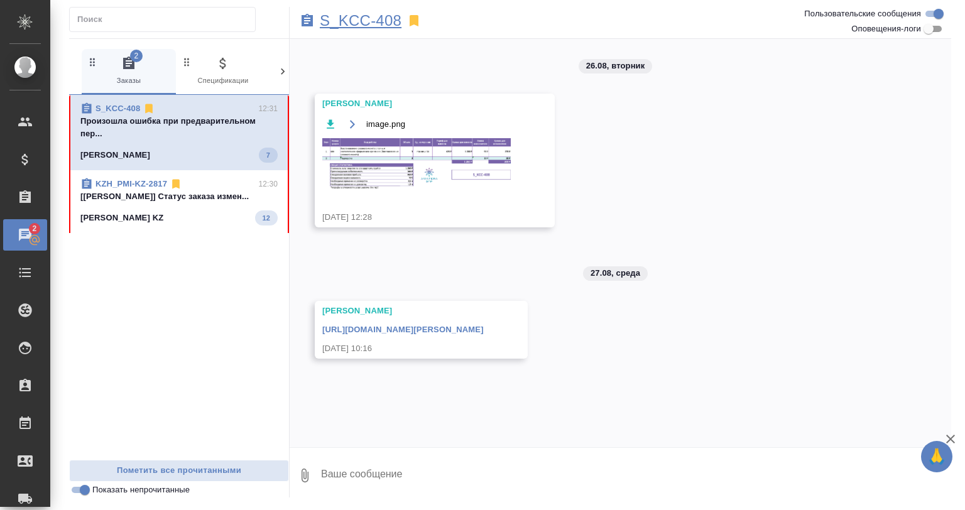
click at [357, 25] on p "S_KCC-408" at bounding box center [361, 20] width 82 height 13
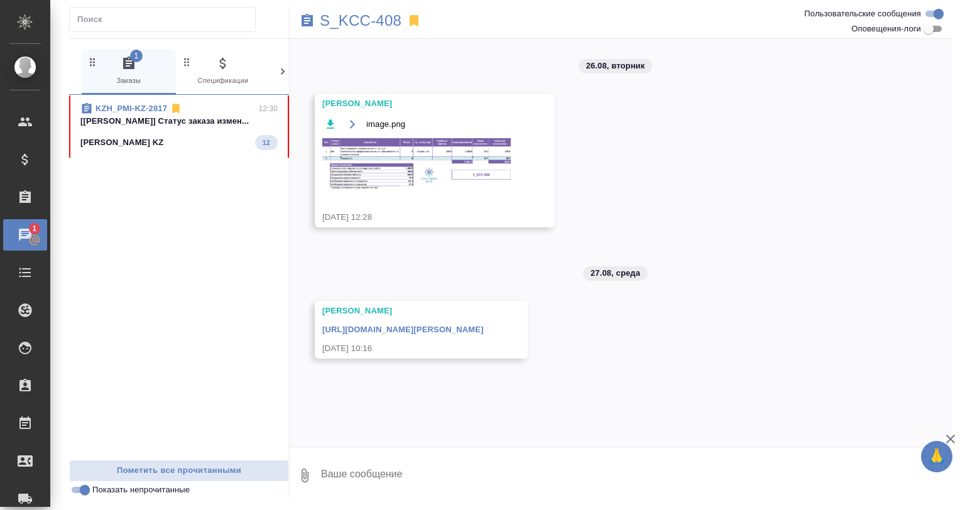
click at [191, 108] on div "KZH_PMI-KZ-2817 12:30" at bounding box center [178, 108] width 197 height 13
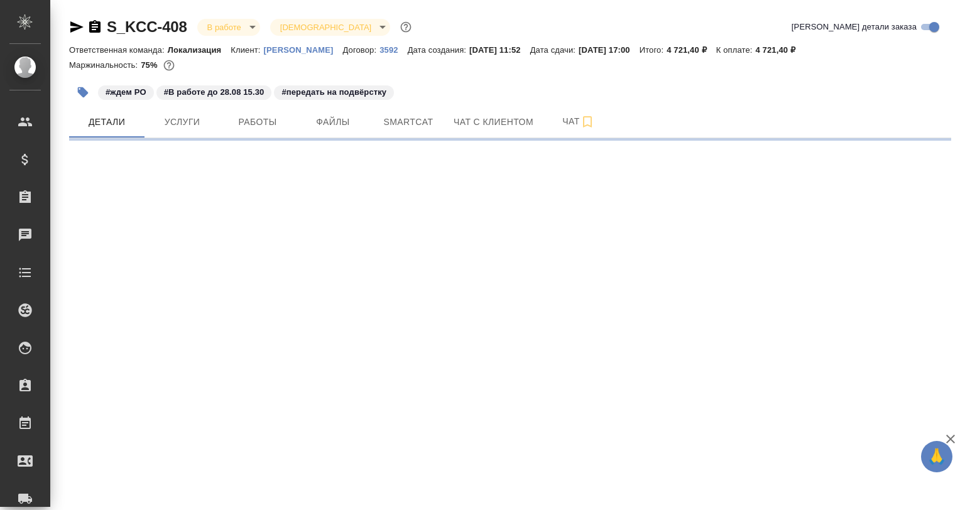
select select "RU"
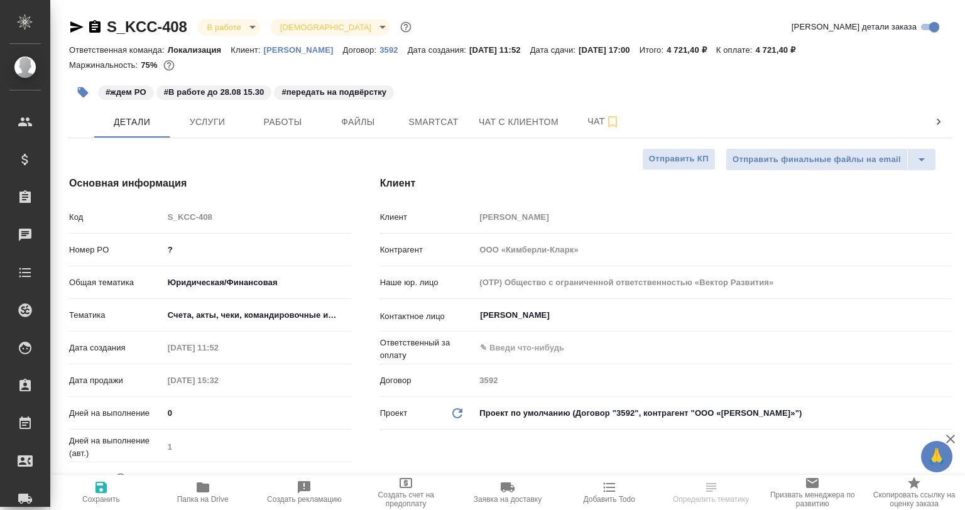
type textarea "x"
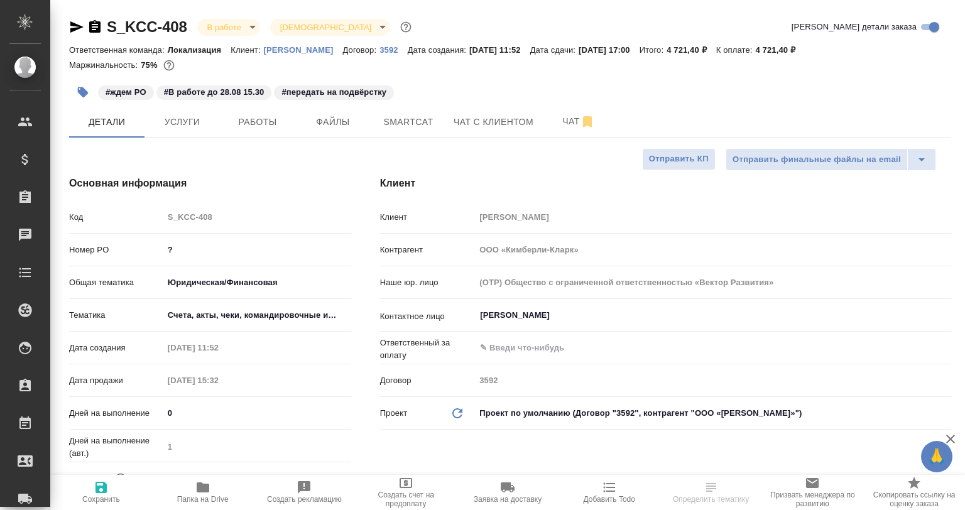
type textarea "x"
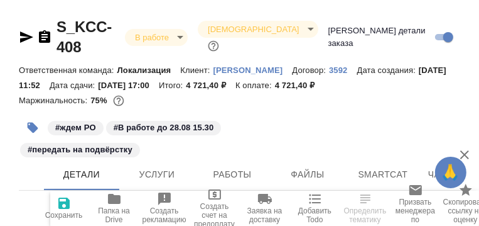
type textarea "x"
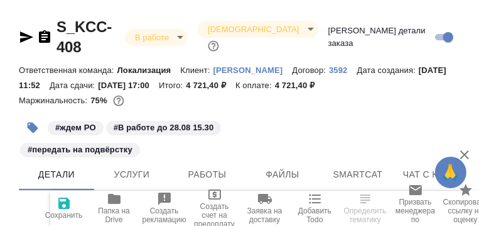
type textarea "x"
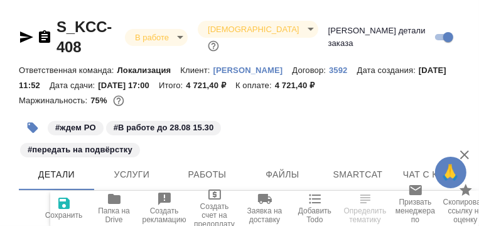
type textarea "x"
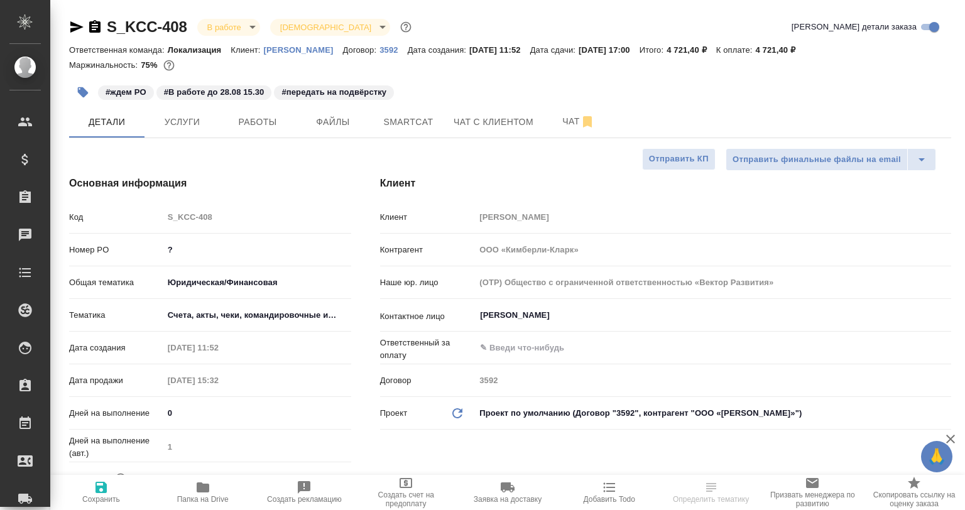
type textarea "x"
click at [435, 126] on span "Smartcat" at bounding box center [408, 122] width 60 height 16
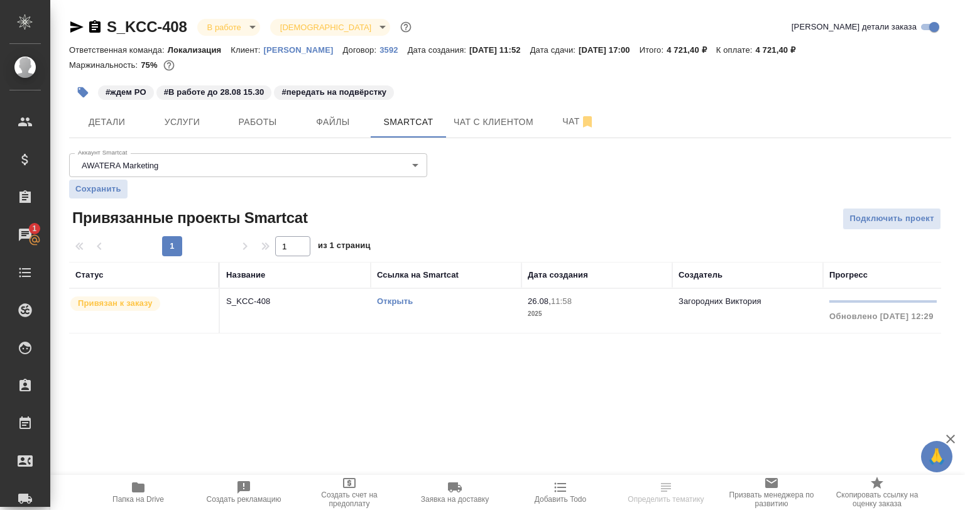
click at [319, 295] on td "S_KCC-408" at bounding box center [295, 311] width 151 height 44
click at [319, 295] on p "S_KCC-408" at bounding box center [295, 301] width 138 height 13
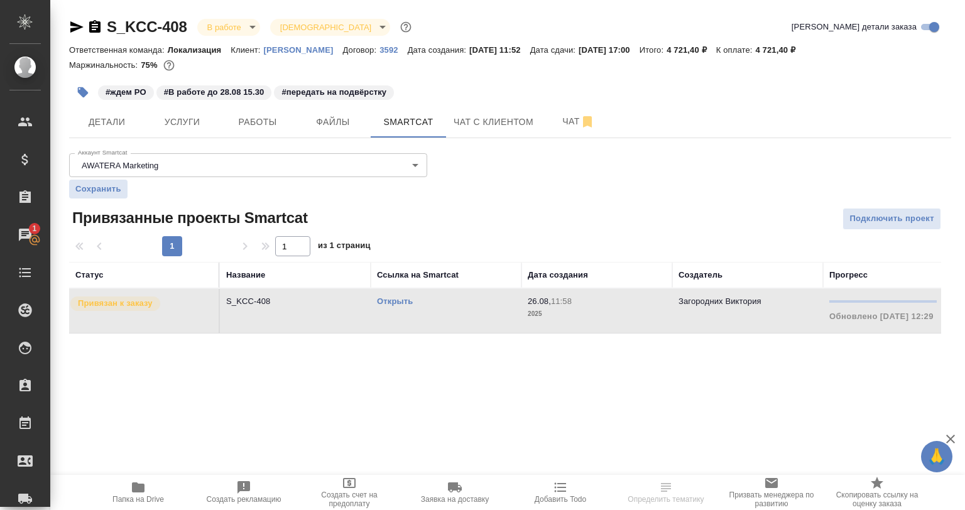
click at [298, 325] on td "S_KCC-408" at bounding box center [295, 311] width 151 height 44
click at [78, 21] on icon "button" at bounding box center [76, 26] width 15 height 15
click at [312, 313] on td "S_KCC-408" at bounding box center [295, 311] width 151 height 44
click at [310, 312] on td "S_KCC-408" at bounding box center [295, 311] width 151 height 44
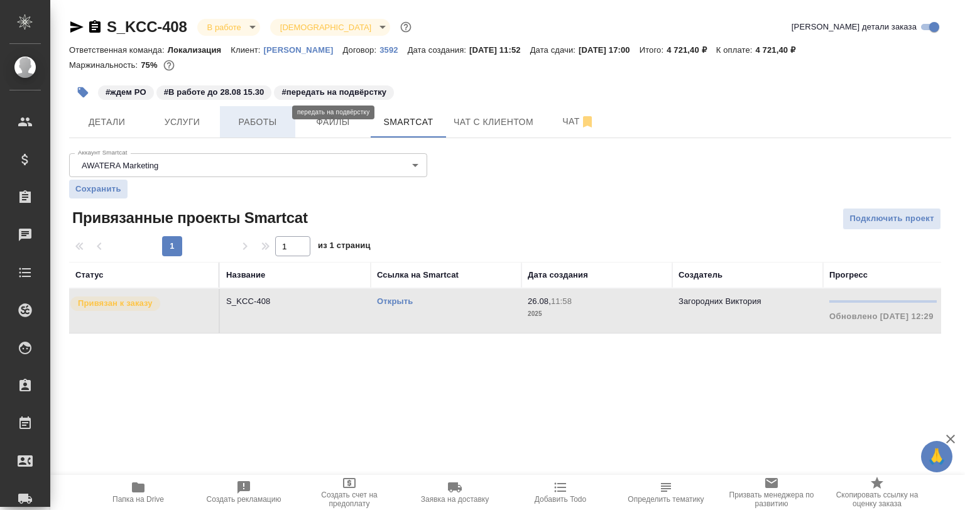
click at [272, 120] on span "Работы" at bounding box center [257, 122] width 60 height 16
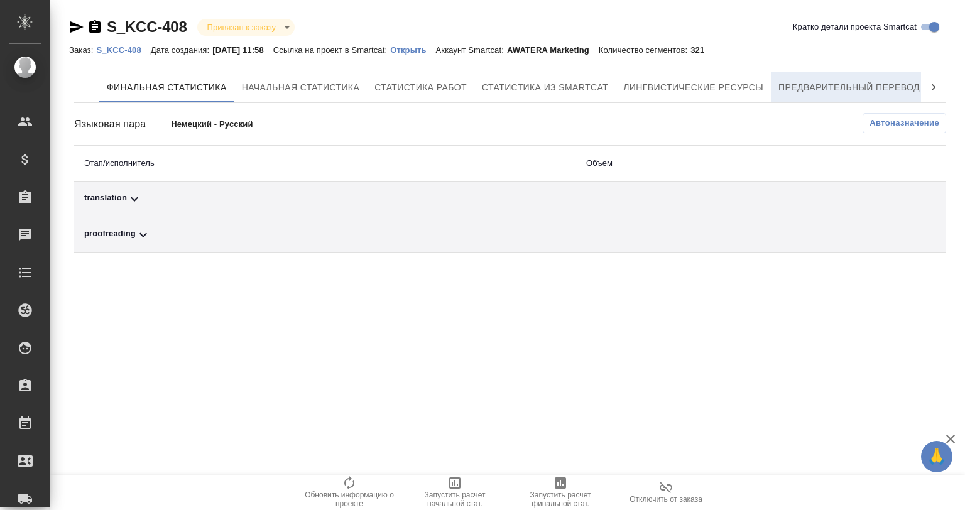
click at [807, 83] on span "Предварительный перевод" at bounding box center [848, 88] width 141 height 16
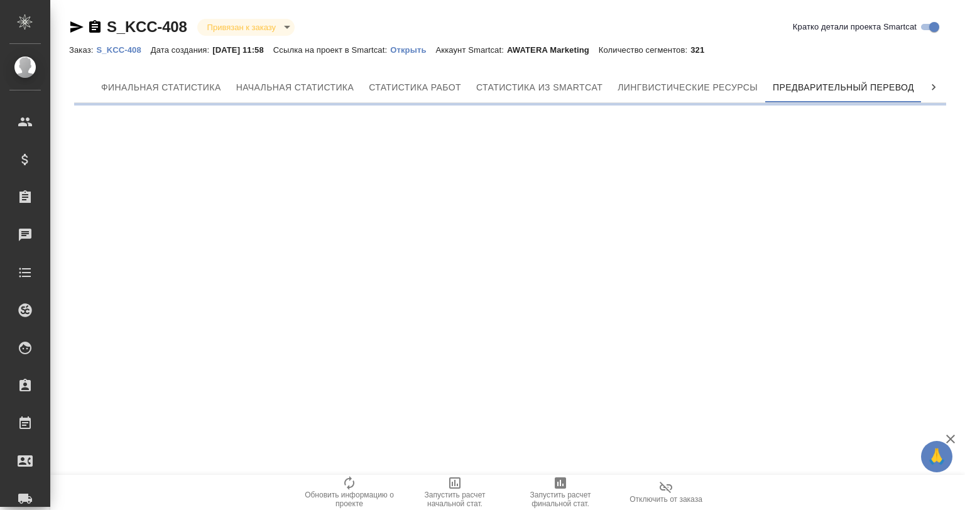
scroll to position [0, 6]
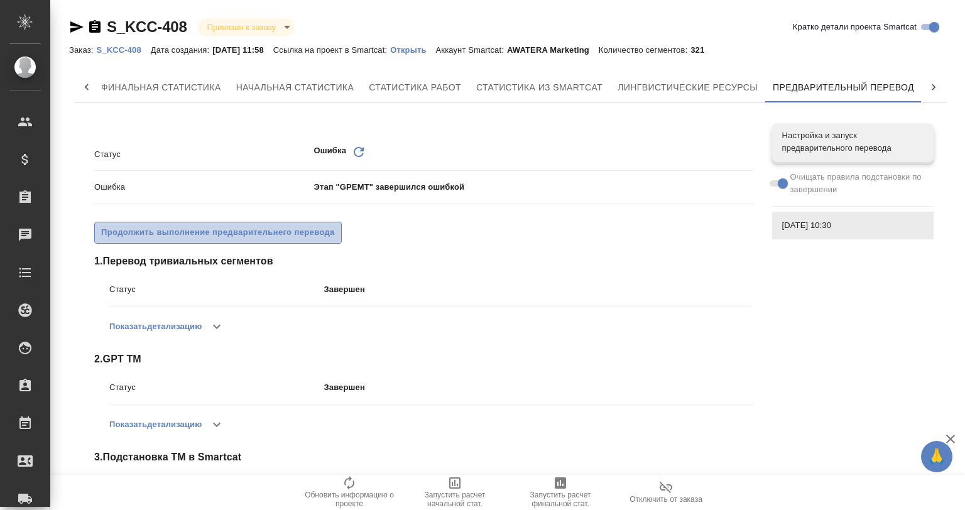
click at [243, 234] on span "Продолжить выполнение предварительнего перевода" at bounding box center [218, 233] width 234 height 14
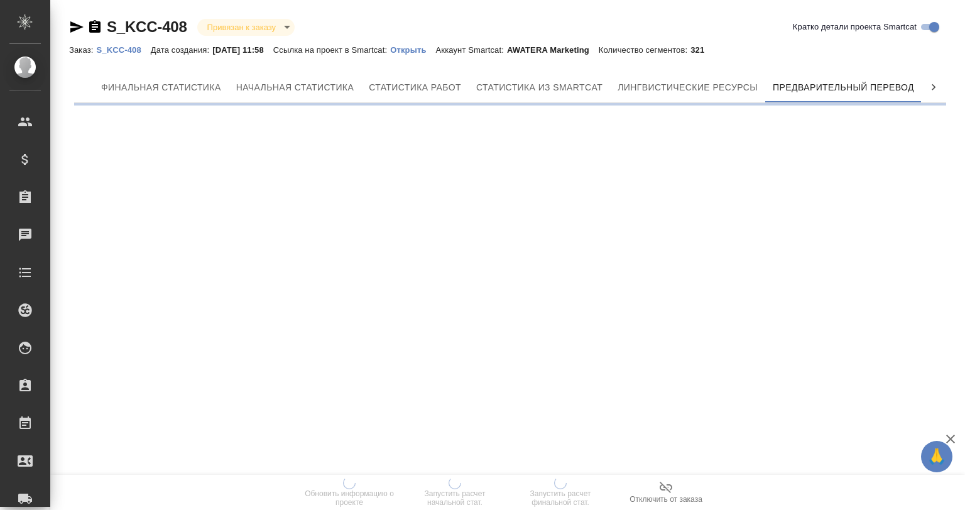
scroll to position [0, 6]
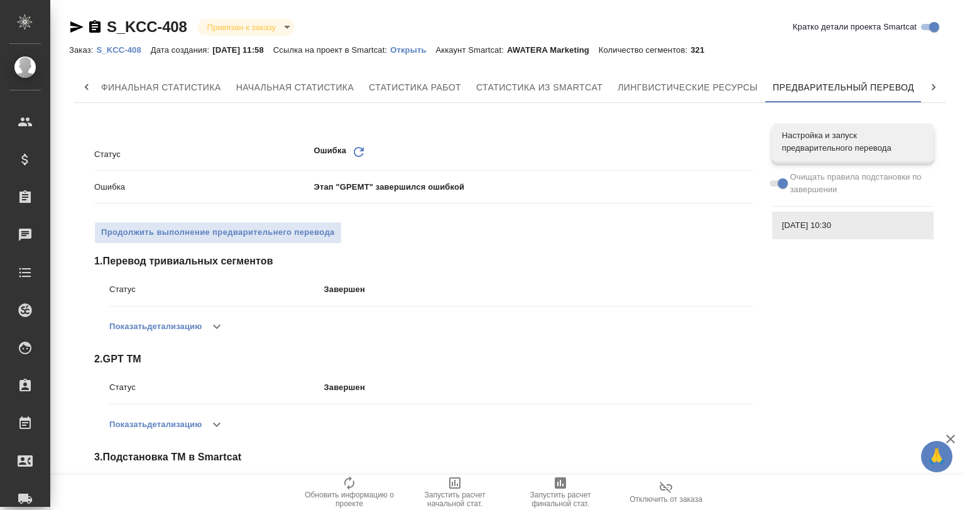
click at [357, 157] on icon "Обновить" at bounding box center [358, 151] width 15 height 15
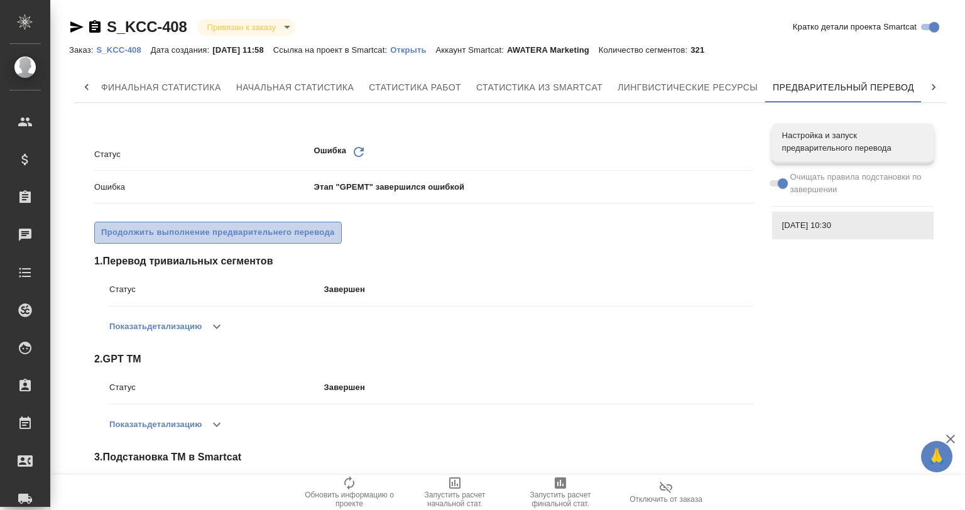
click at [334, 237] on span "Продолжить выполнение предварительнего перевода" at bounding box center [218, 233] width 234 height 14
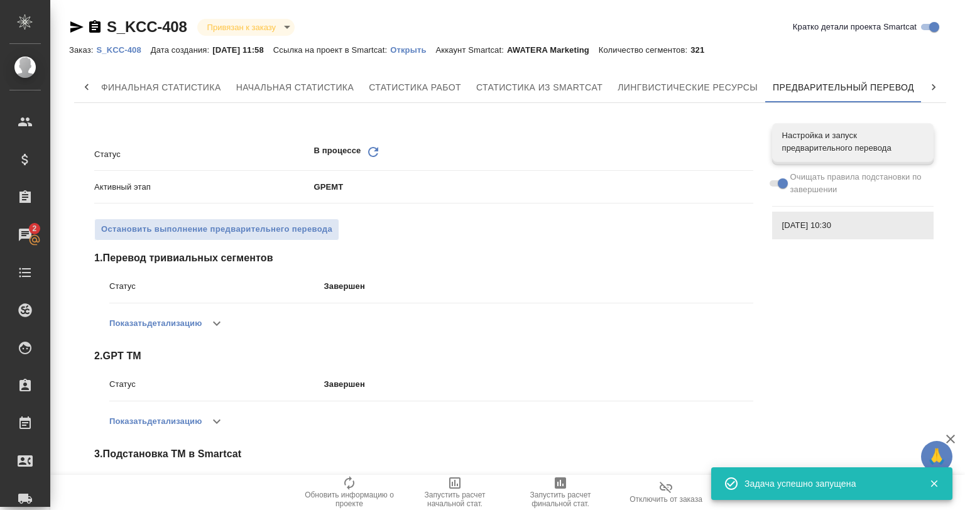
click at [434, 48] on p "Открыть" at bounding box center [412, 49] width 45 height 9
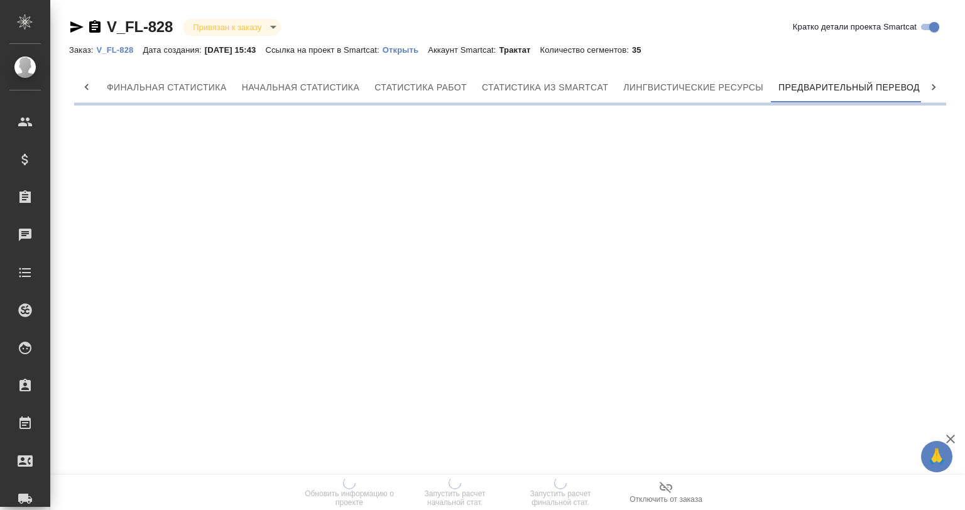
scroll to position [0, 6]
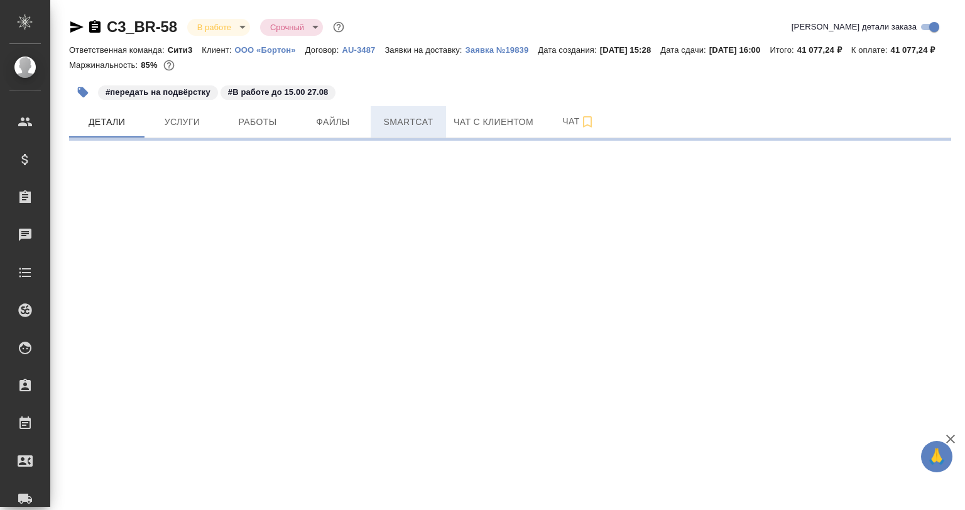
select select "RU"
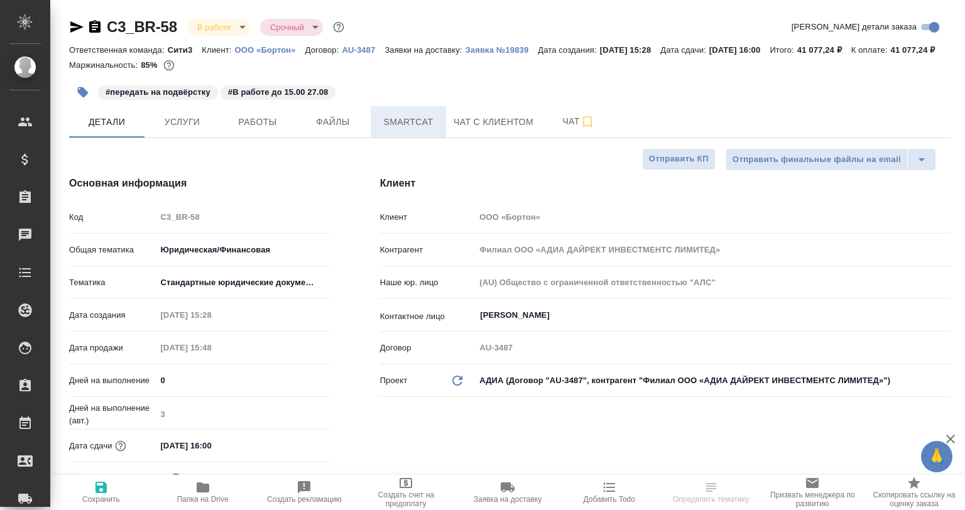
type textarea "x"
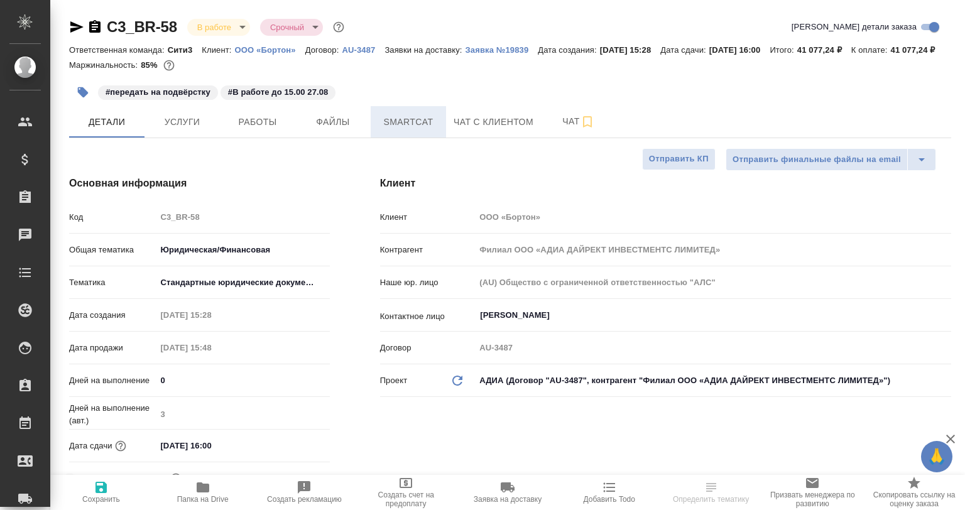
type textarea "x"
click at [395, 130] on span "Smartcat" at bounding box center [408, 122] width 60 height 16
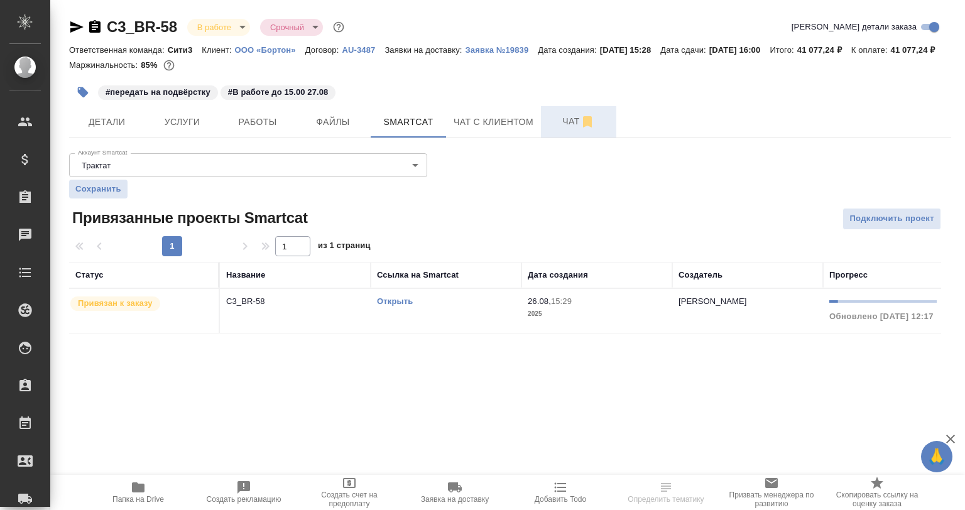
click at [549, 129] on span "Чат" at bounding box center [578, 122] width 60 height 16
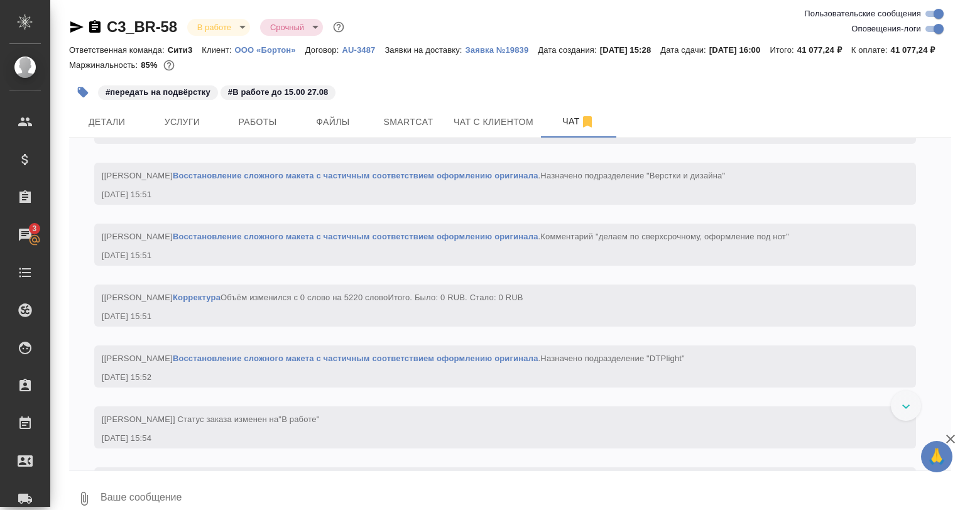
click at [940, 26] on input "Оповещения-логи" at bounding box center [938, 28] width 45 height 15
checkbox input "false"
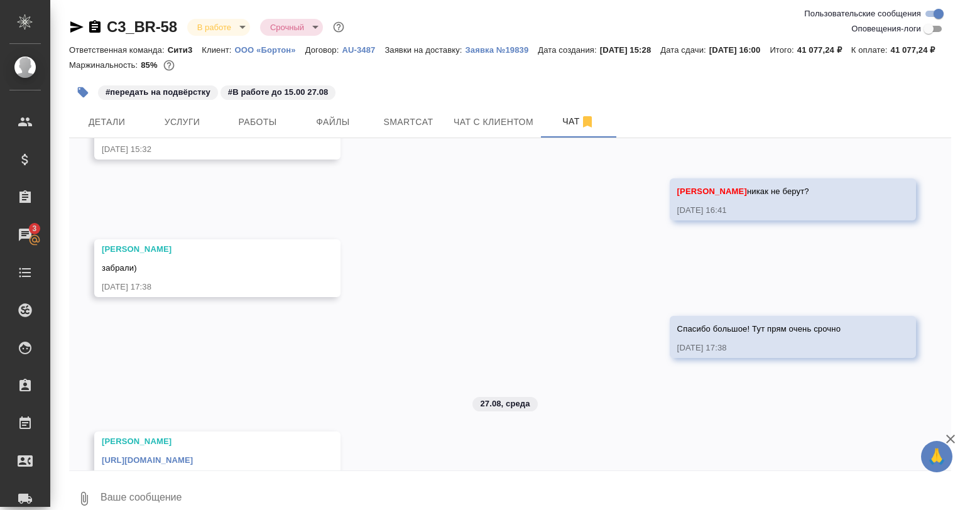
scroll to position [242, 0]
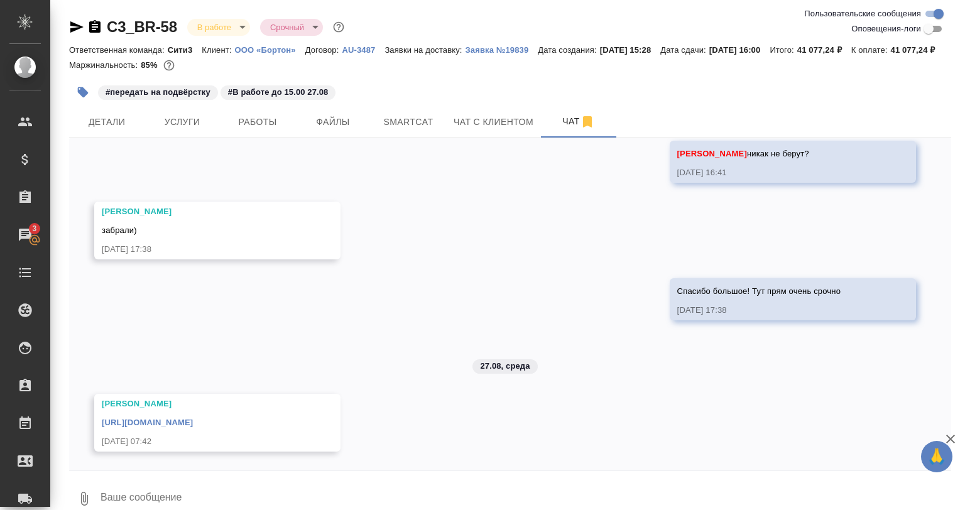
click at [193, 426] on link "https://drive.awatera.com/apps/files/files/10208186?dir=/Shares/%D0%9E%D0%9E%D0…" at bounding box center [147, 422] width 91 height 9
click at [256, 130] on span "Работы" at bounding box center [257, 122] width 60 height 16
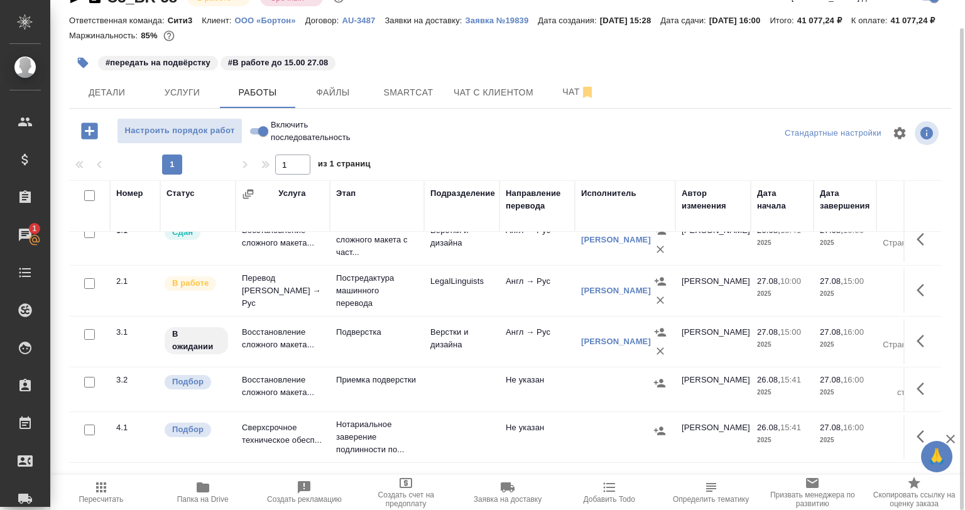
scroll to position [26, 0]
click at [170, 101] on span "Услуги" at bounding box center [182, 93] width 60 height 16
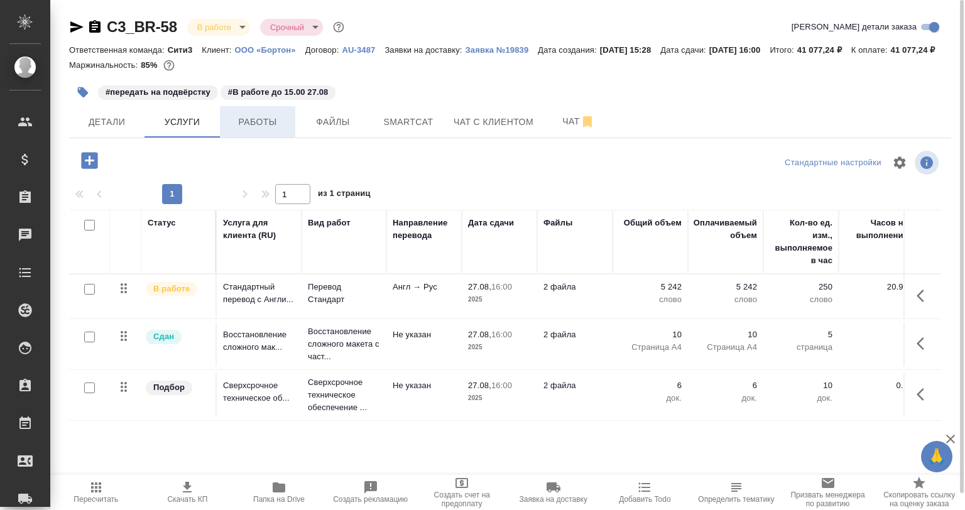
click at [244, 138] on button "Работы" at bounding box center [257, 121] width 75 height 31
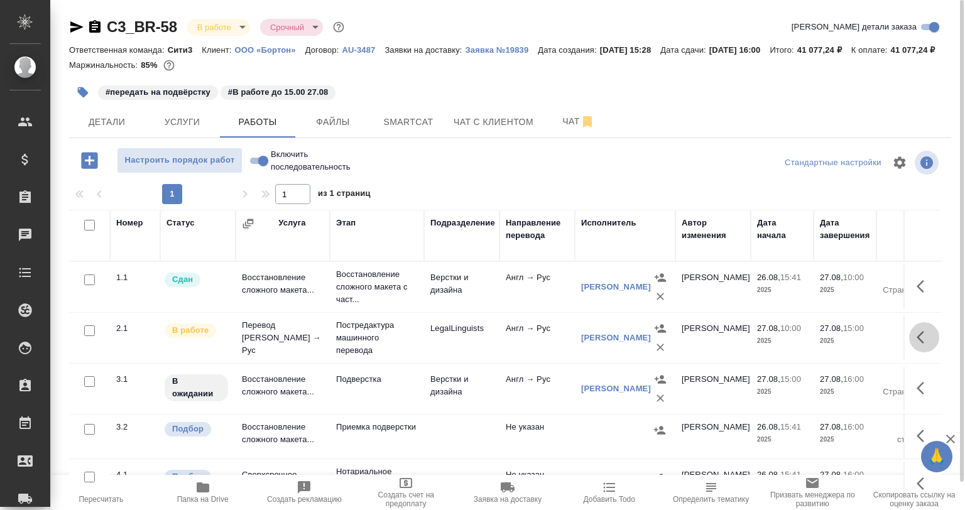
click at [915, 342] on button "button" at bounding box center [924, 337] width 30 height 30
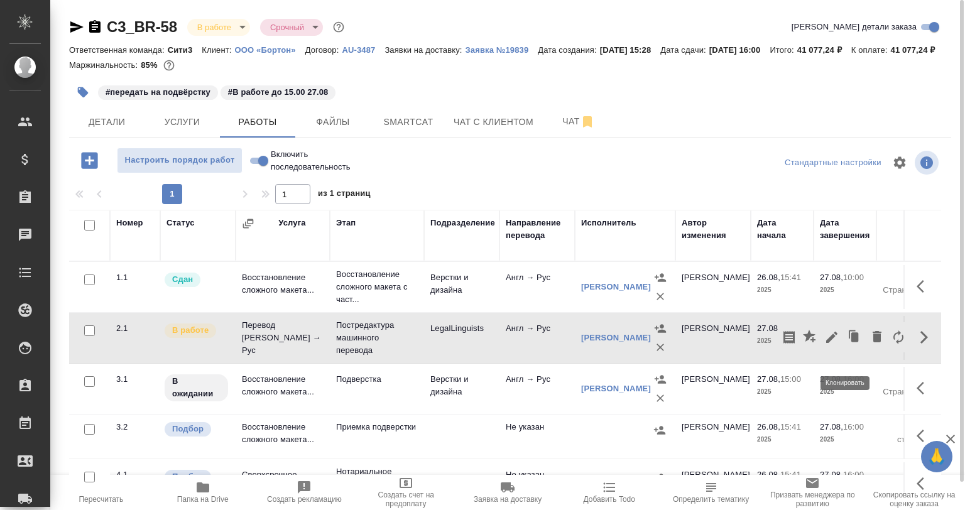
click at [851, 342] on icon "button" at bounding box center [855, 336] width 8 height 9
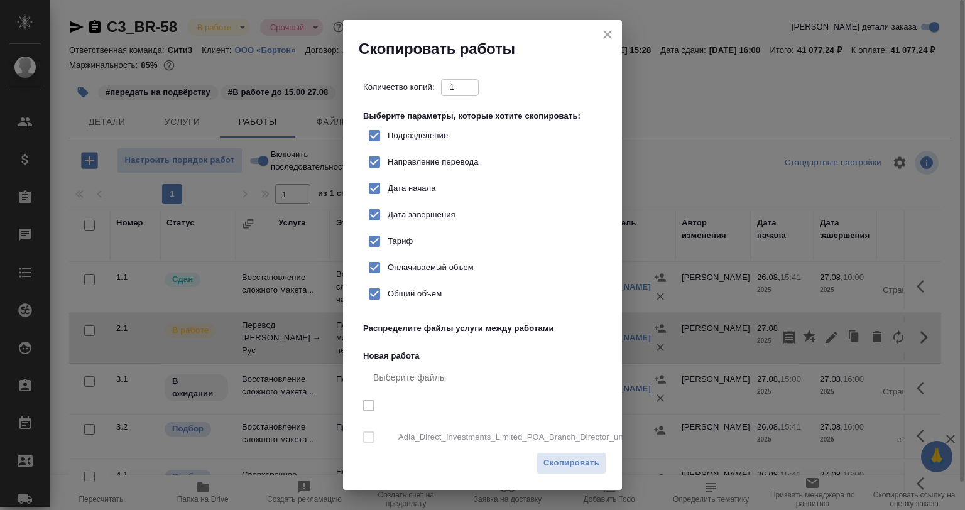
checkbox input "true"
click at [592, 466] on span "Скопировать" at bounding box center [571, 463] width 56 height 14
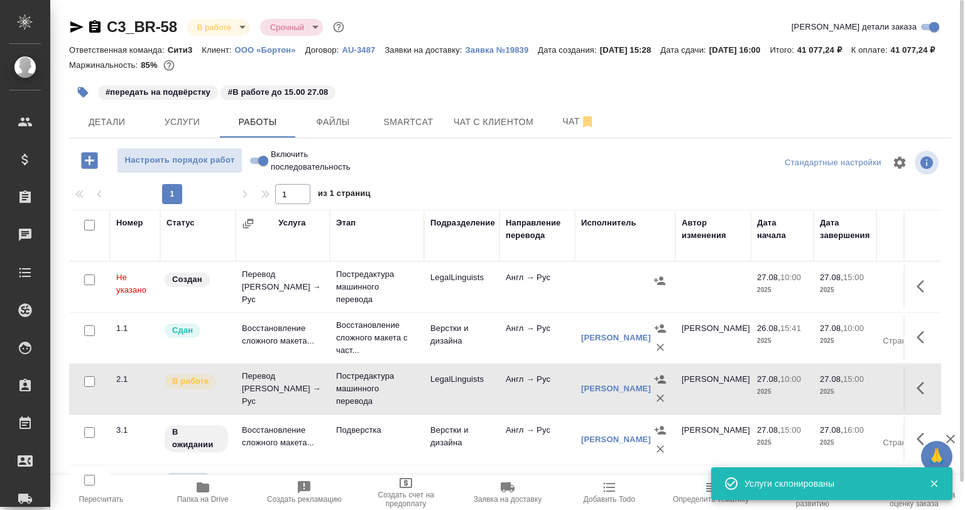
click at [909, 300] on button "button" at bounding box center [924, 286] width 30 height 30
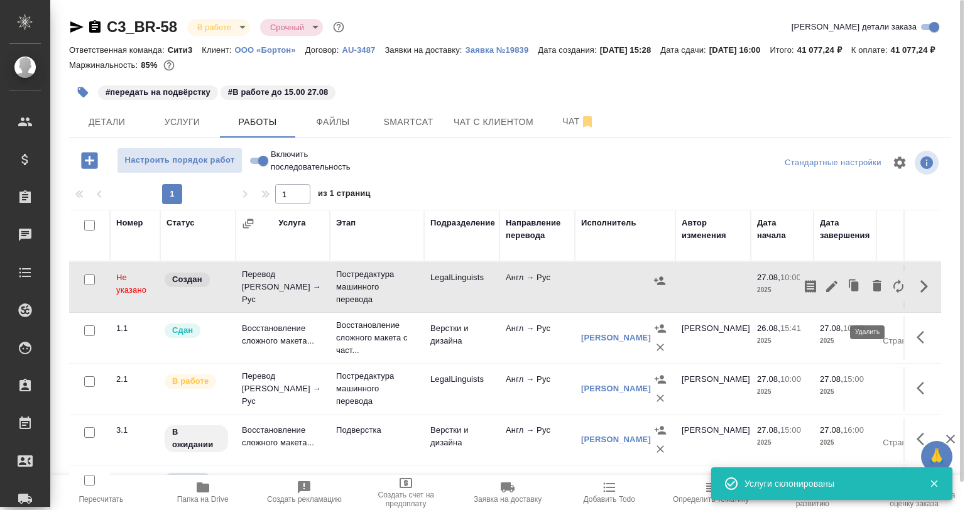
click at [891, 294] on icon "button" at bounding box center [898, 286] width 15 height 15
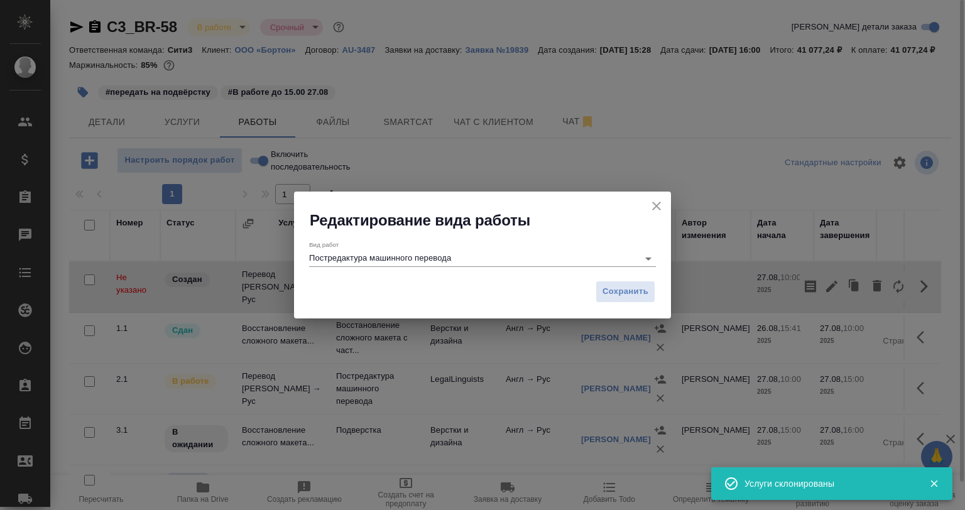
click at [369, 250] on div "Вид работ Постредактура машинного перевода" at bounding box center [482, 254] width 347 height 26
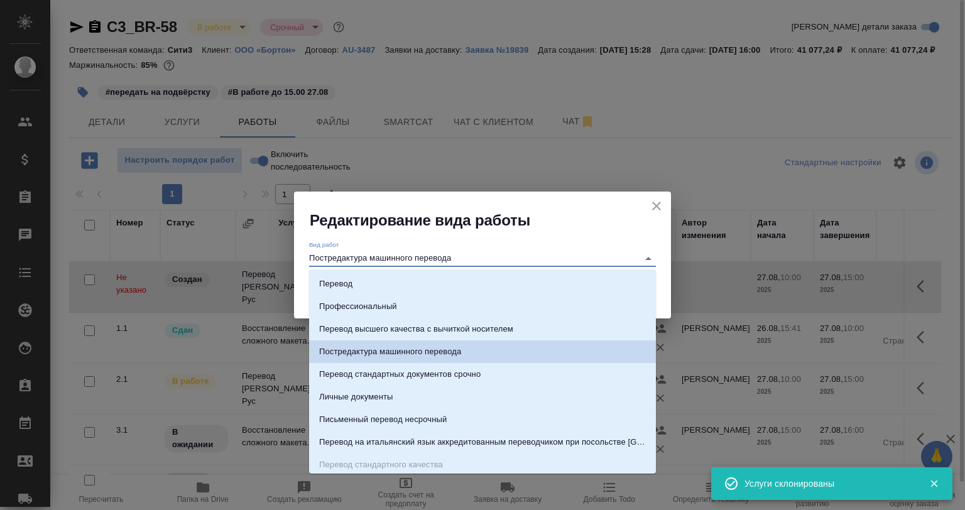
click at [359, 281] on li "Перевод" at bounding box center [482, 284] width 347 height 23
type input "Перевод"
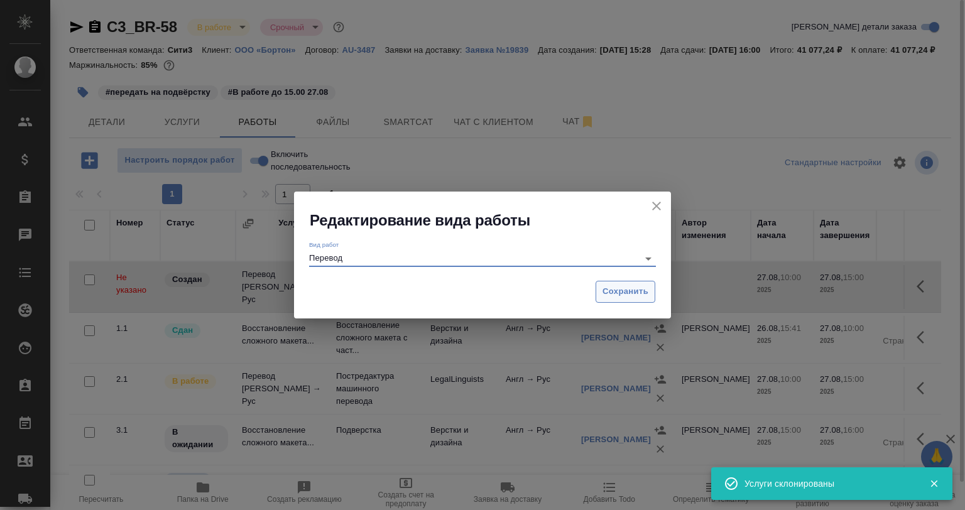
click at [601, 296] on button "Сохранить" at bounding box center [626, 292] width 60 height 22
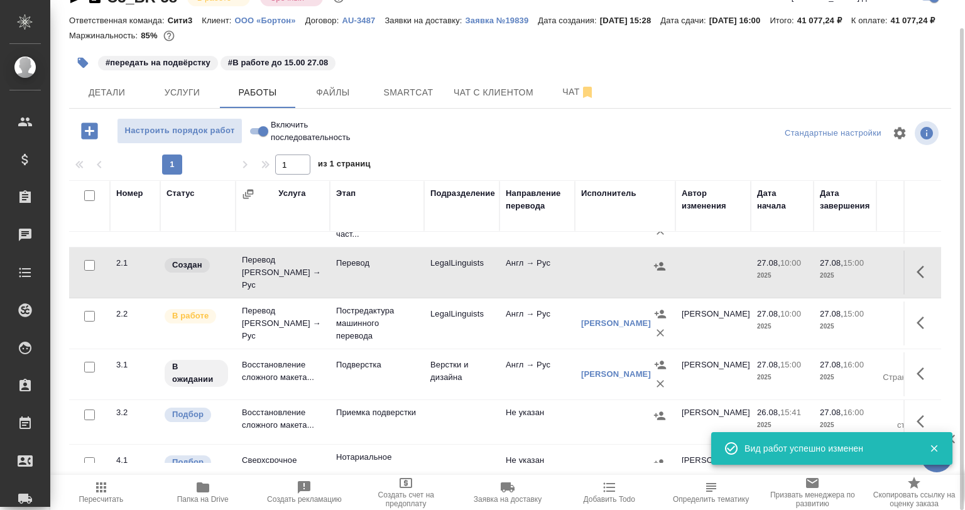
scroll to position [63, 0]
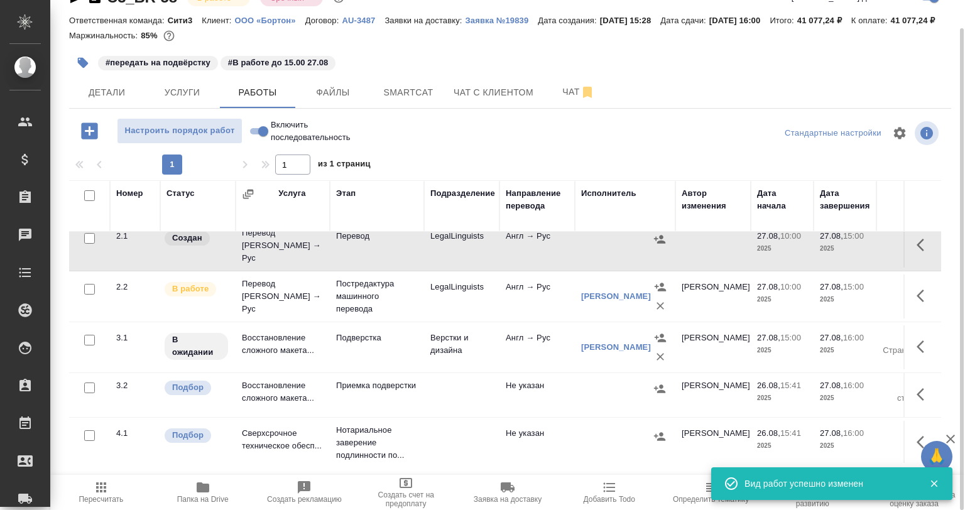
drag, startPoint x: 910, startPoint y: 254, endPoint x: 902, endPoint y: 257, distance: 8.2
click at [917, 251] on icon "button" at bounding box center [921, 245] width 8 height 13
click at [824, 253] on icon "button" at bounding box center [831, 244] width 15 height 15
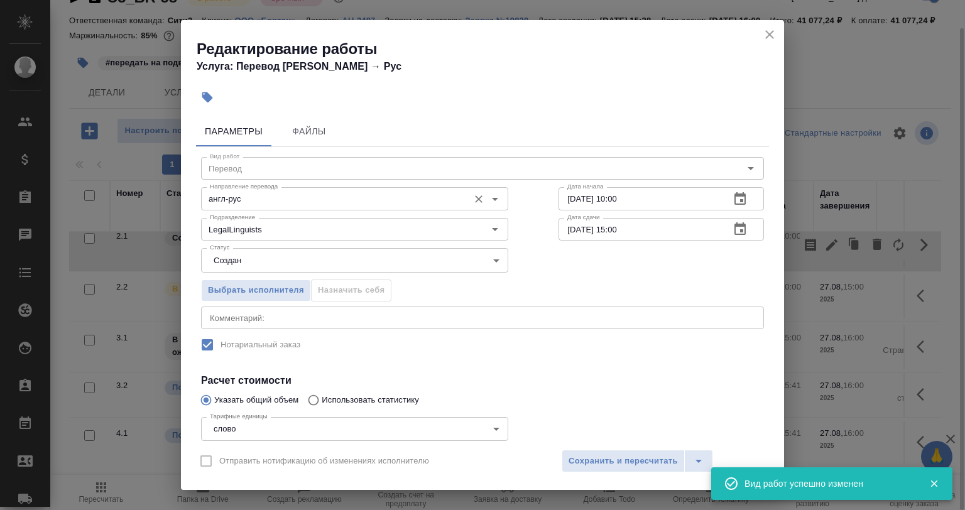
click at [268, 207] on div "англ-рус Направление перевода" at bounding box center [354, 198] width 307 height 23
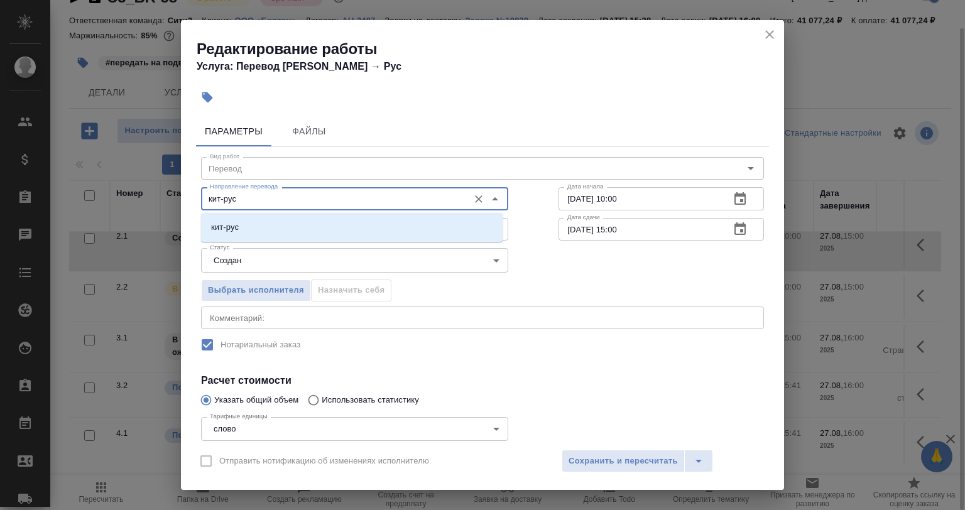
click at [265, 229] on li "кит-рус" at bounding box center [352, 227] width 302 height 23
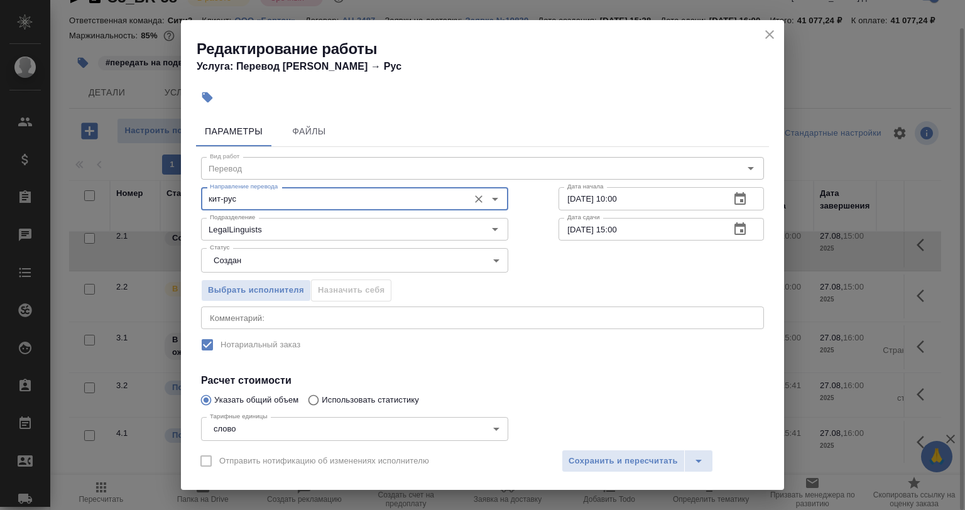
type input "кит-рус"
click at [275, 261] on body "🙏 .cls-1 fill:#fff; AWATERA Babkina Anastasiya Клиенты Спецификации Заказы 0 Ча…" at bounding box center [482, 255] width 965 height 510
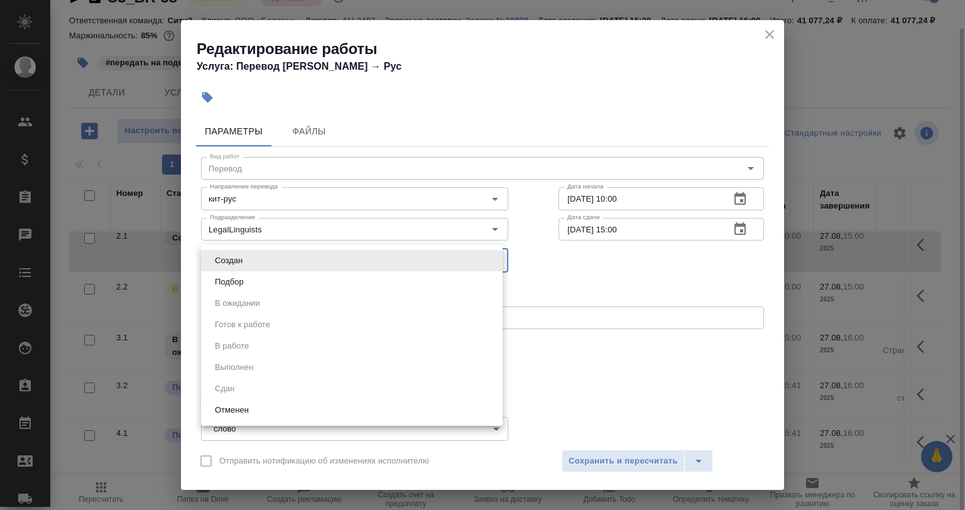
click at [275, 276] on li "Подбор" at bounding box center [352, 281] width 302 height 21
type input "recruiting"
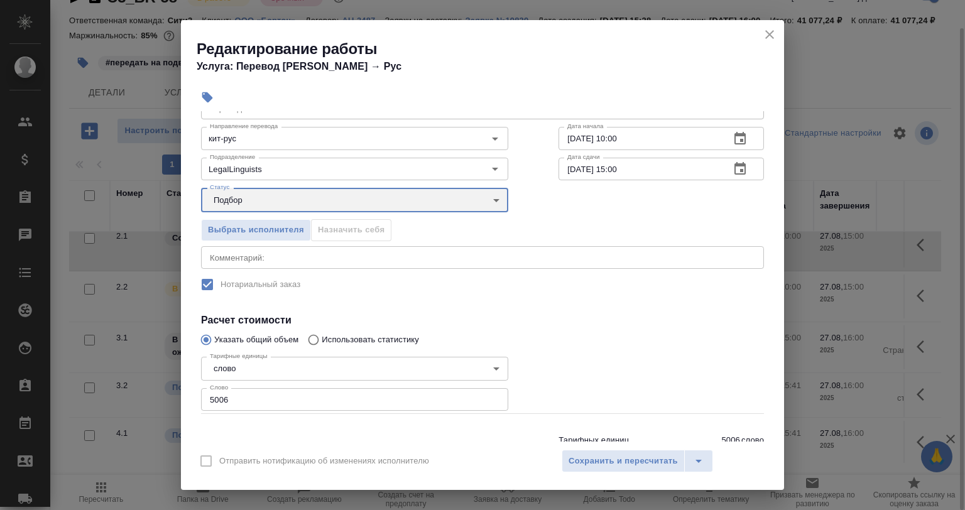
scroll to position [107, 0]
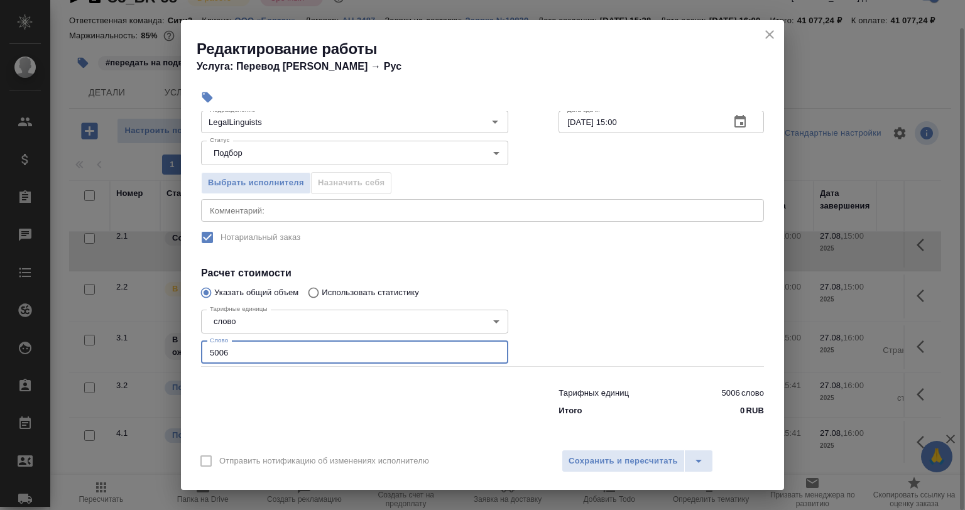
drag, startPoint x: 165, startPoint y: 347, endPoint x: 157, endPoint y: 347, distance: 8.2
click at [157, 347] on div "Редактирование работы Услуга: Перевод Стандарт Англ → Рус Параметры Файлы Вид р…" at bounding box center [482, 255] width 965 height 510
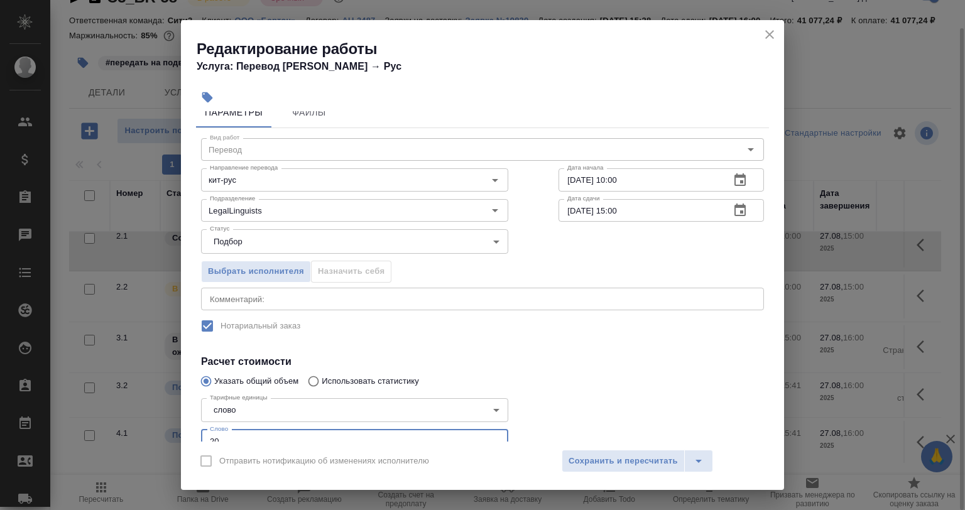
scroll to position [0, 0]
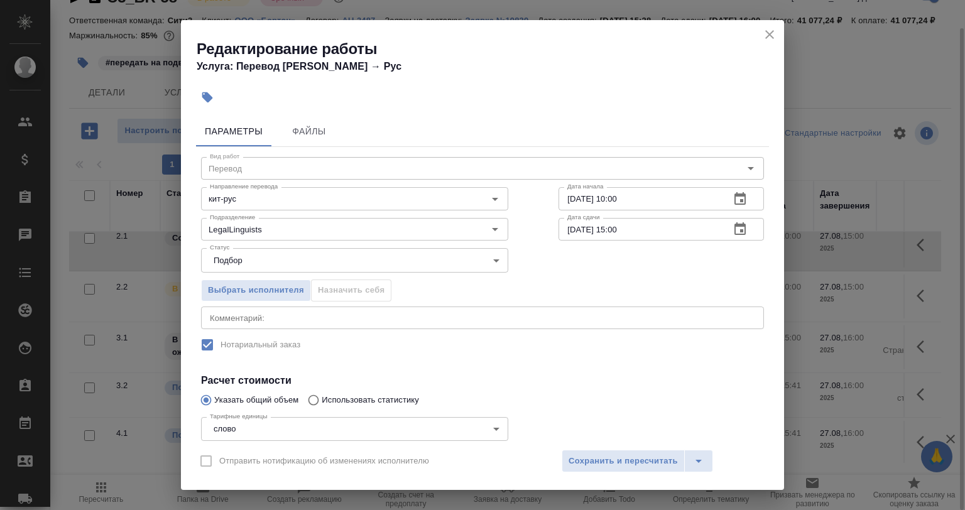
type input "20"
drag, startPoint x: 616, startPoint y: 203, endPoint x: 631, endPoint y: 214, distance: 19.4
click at [612, 202] on input "27.08.2025 10:00" at bounding box center [638, 198] width 161 height 23
click at [631, 218] on input "27.08.2025 15:00" at bounding box center [638, 229] width 161 height 23
drag, startPoint x: 636, startPoint y: 197, endPoint x: 616, endPoint y: 204, distance: 21.5
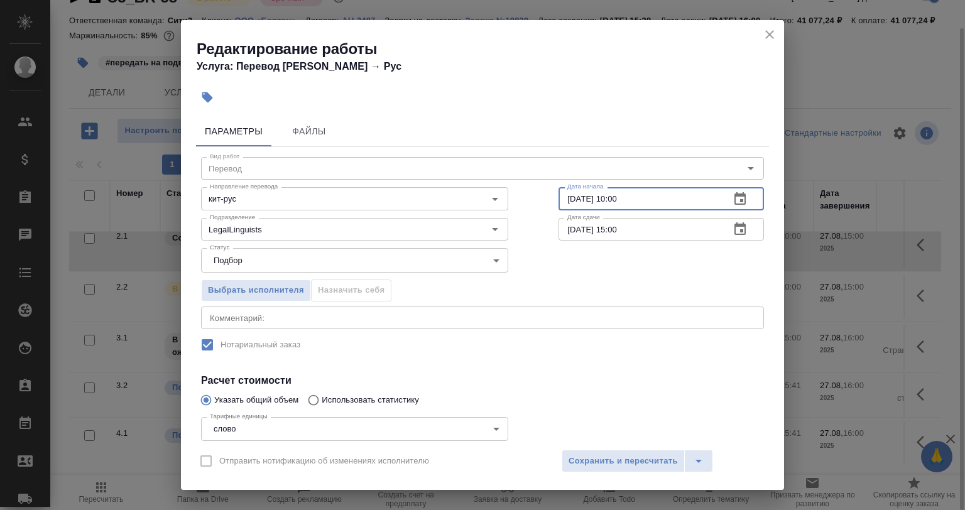
click at [611, 193] on input "27.08.2025 10:00" at bounding box center [638, 198] width 161 height 23
type input "27.08.2025 12:56"
click at [635, 227] on input "27.08.2025 15:00" at bounding box center [638, 229] width 161 height 23
drag, startPoint x: 639, startPoint y: 227, endPoint x: 606, endPoint y: 227, distance: 32.7
click at [606, 227] on input "27.08.2025 15:00" at bounding box center [638, 229] width 161 height 23
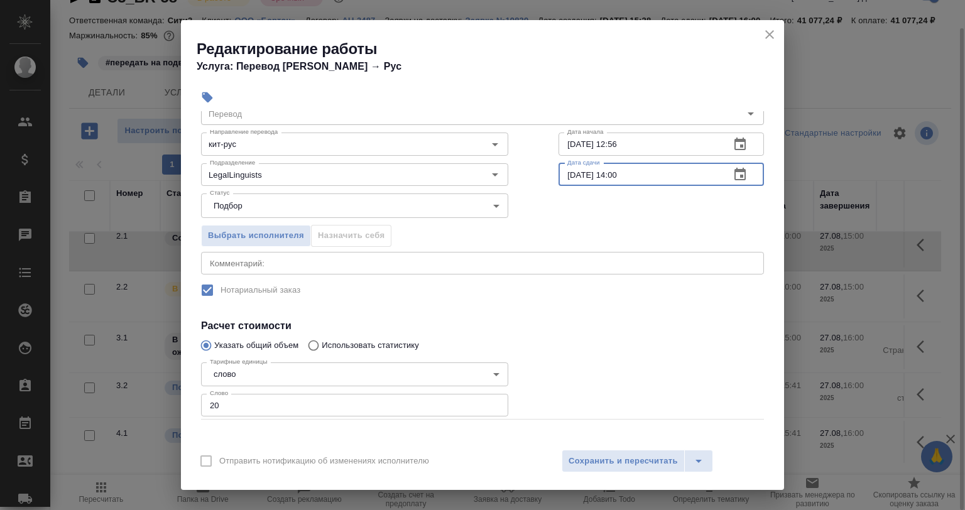
scroll to position [107, 0]
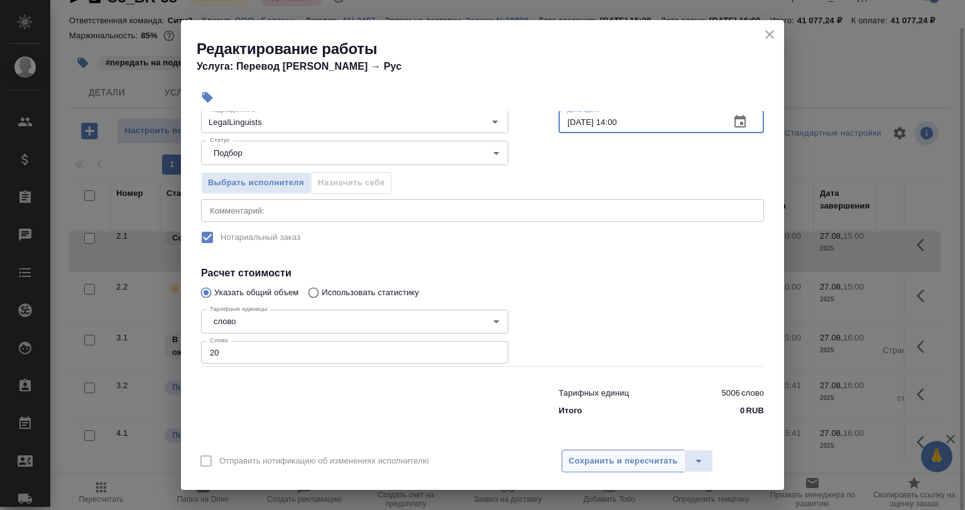
type input "27.08.2025 14:00"
click at [574, 459] on span "Сохранить и пересчитать" at bounding box center [623, 461] width 109 height 14
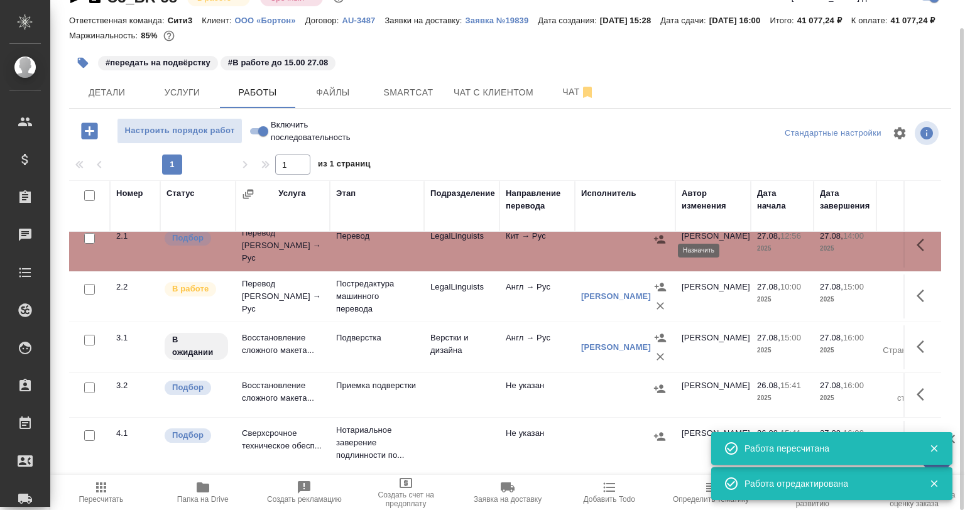
click at [652, 249] on button "button" at bounding box center [659, 239] width 19 height 19
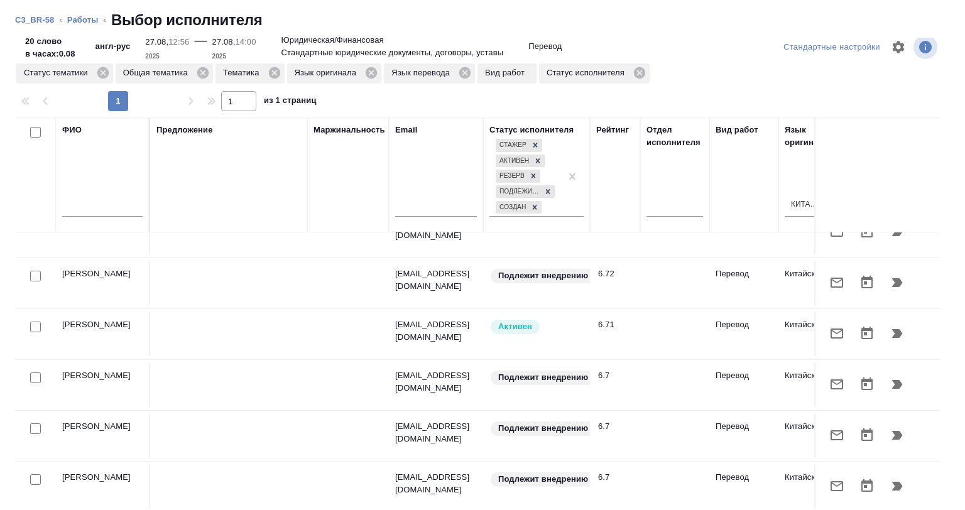
scroll to position [23, 0]
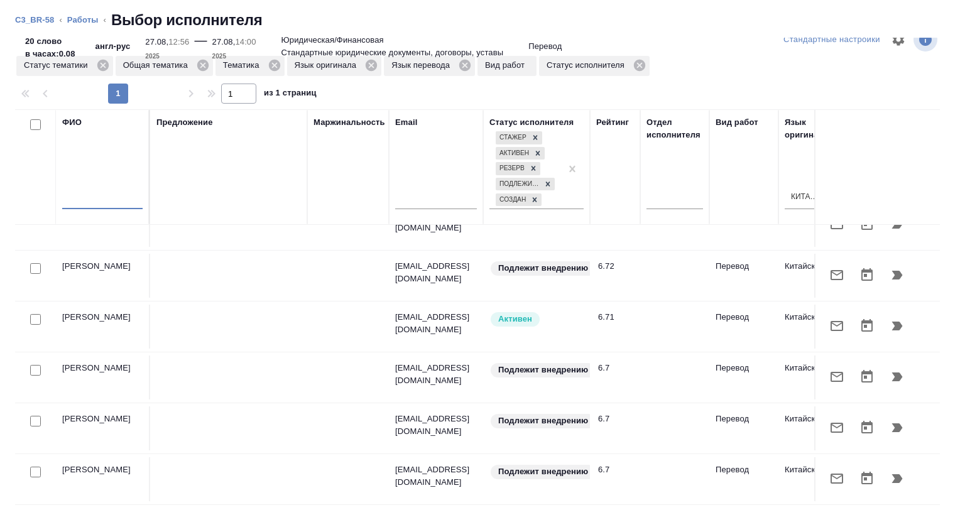
click at [90, 196] on input "text" at bounding box center [102, 201] width 80 height 16
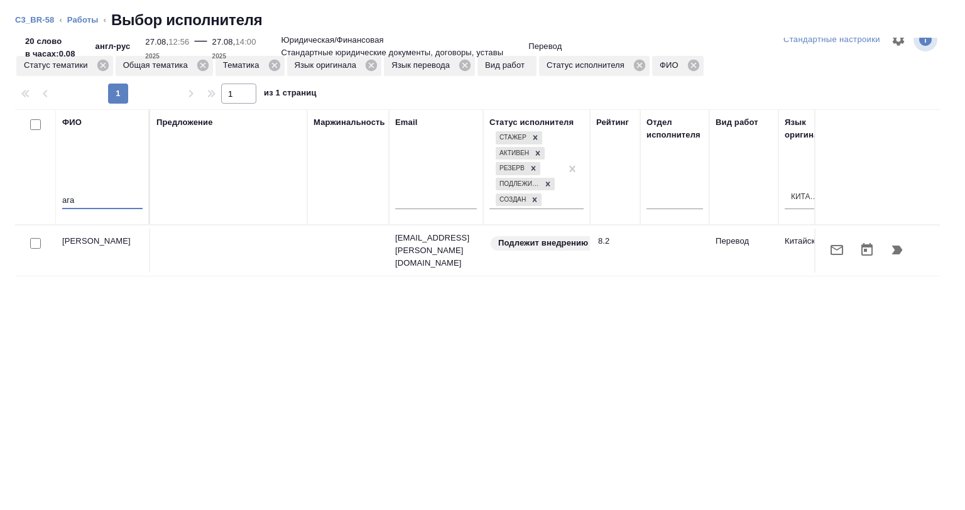
scroll to position [0, 0]
type input "ага"
click at [276, 62] on icon at bounding box center [273, 65] width 11 height 11
click at [101, 73] on div "Статус тематики" at bounding box center [64, 66] width 97 height 20
click at [104, 66] on icon at bounding box center [103, 65] width 14 height 14
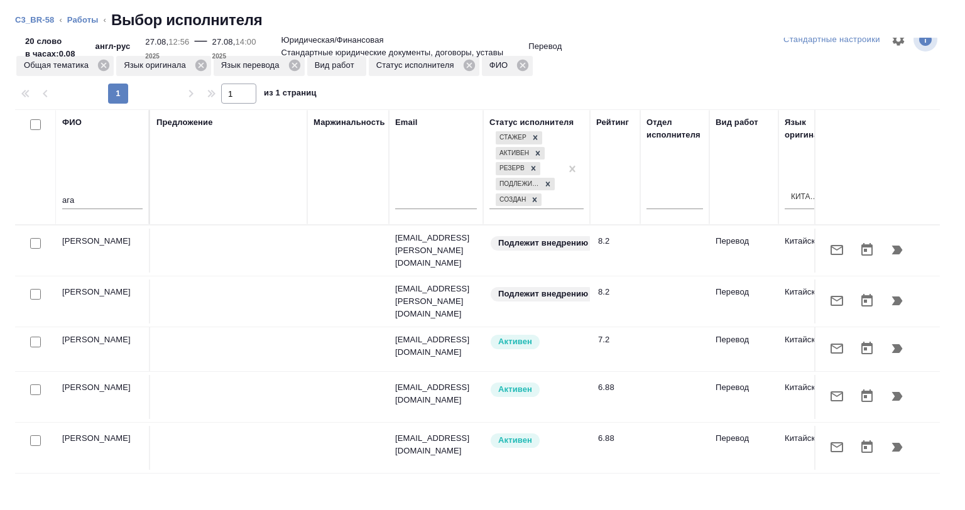
click at [892, 334] on div at bounding box center [878, 349] width 112 height 30
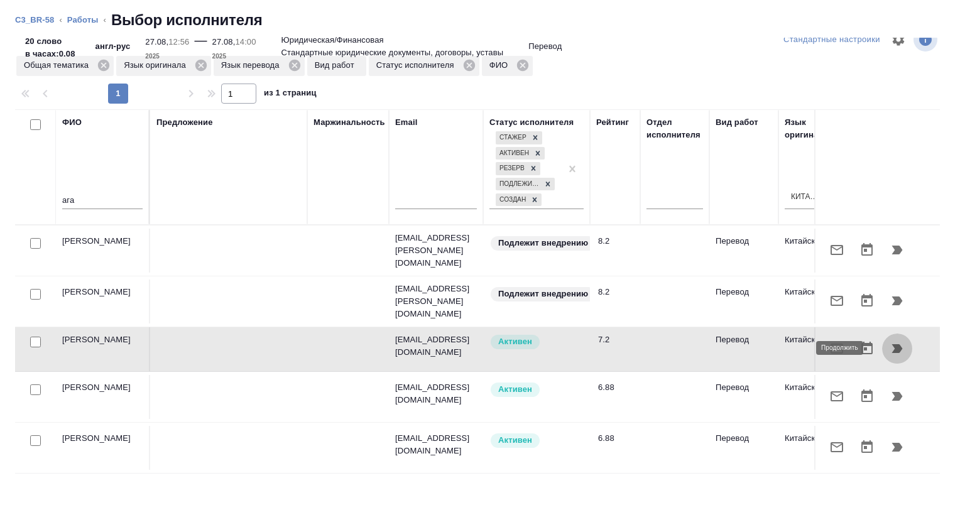
click at [892, 339] on button "button" at bounding box center [897, 349] width 30 height 30
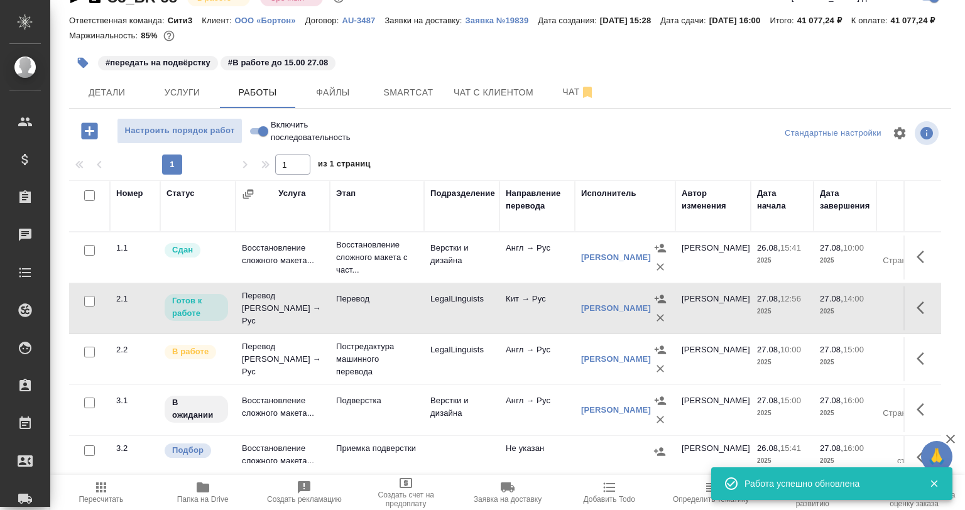
click at [917, 315] on icon "button" at bounding box center [924, 307] width 15 height 15
drag, startPoint x: 788, startPoint y: 330, endPoint x: 545, endPoint y: 213, distance: 269.4
click at [787, 323] on button "button" at bounding box center [788, 308] width 21 height 30
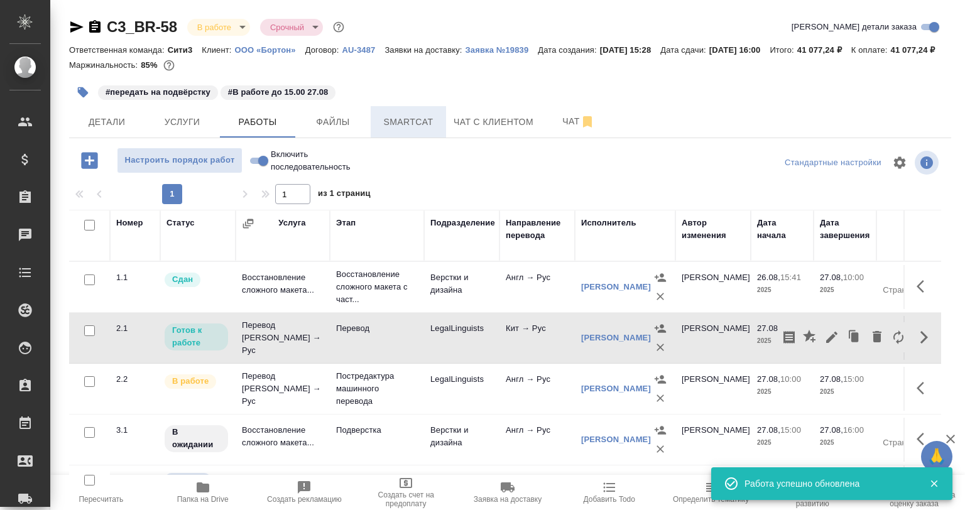
click at [410, 138] on button "Smartcat" at bounding box center [408, 121] width 75 height 31
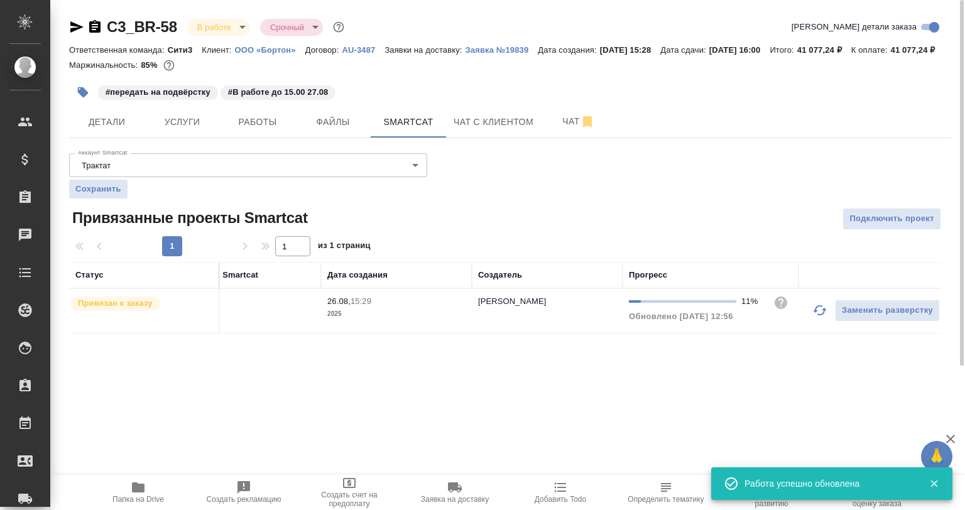
scroll to position [0, 209]
click at [817, 318] on icon "button" at bounding box center [811, 310] width 15 height 15
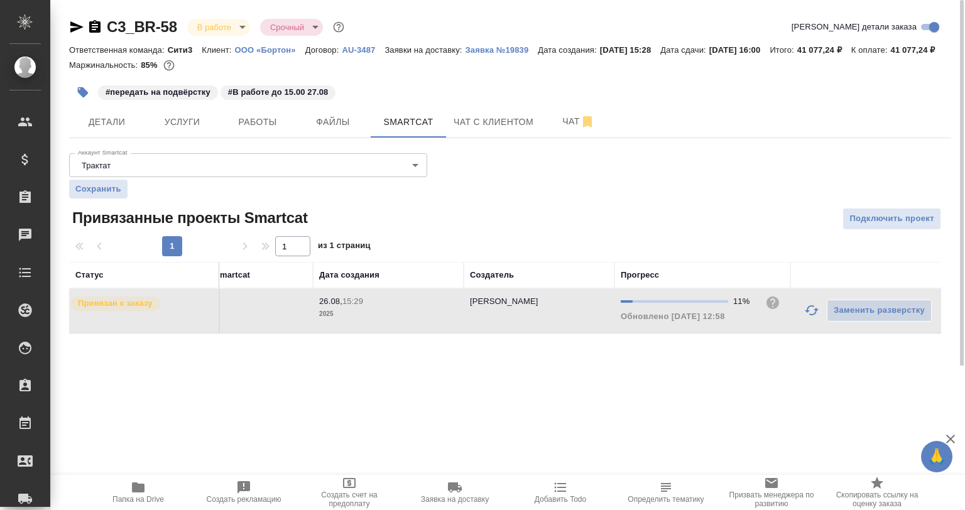
scroll to position [0, 0]
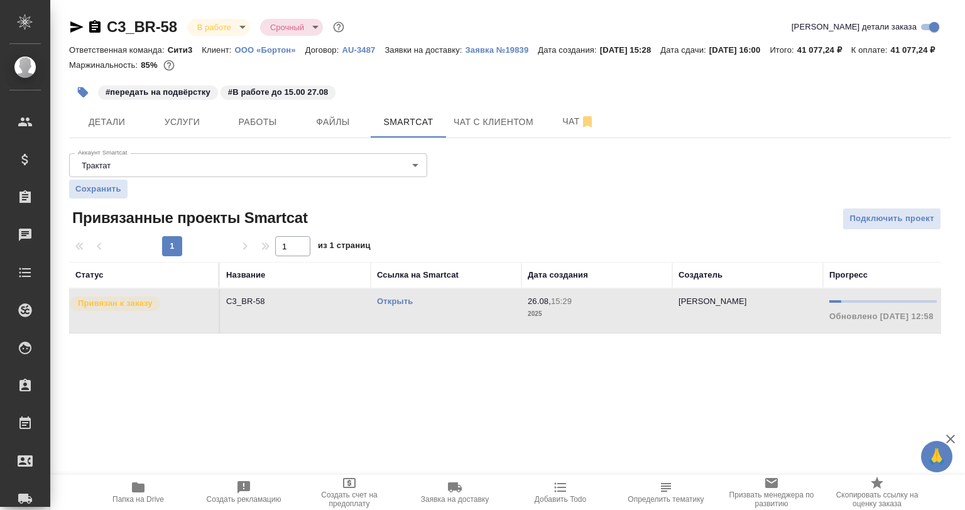
click at [376, 316] on td "Открыть" at bounding box center [446, 311] width 151 height 44
click at [379, 306] on link "Открыть" at bounding box center [395, 301] width 36 height 9
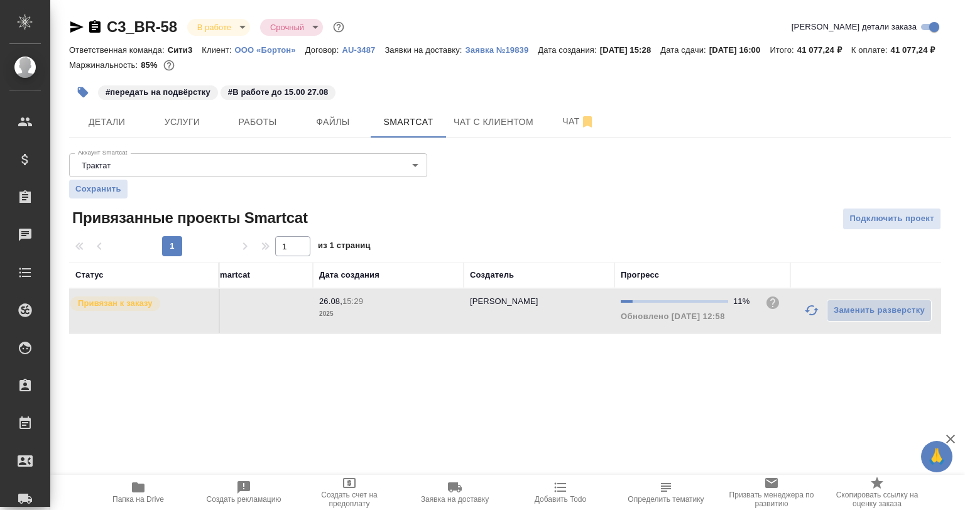
click at [801, 324] on button "button" at bounding box center [812, 310] width 30 height 30
drag, startPoint x: 809, startPoint y: 324, endPoint x: 803, endPoint y: 331, distance: 9.4
click at [809, 313] on icon at bounding box center [813, 306] width 13 height 13
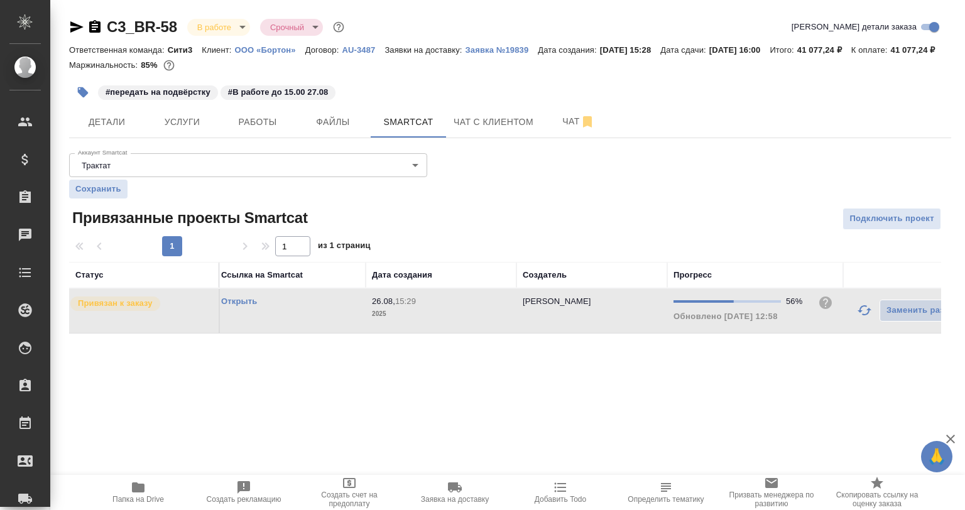
scroll to position [0, 0]
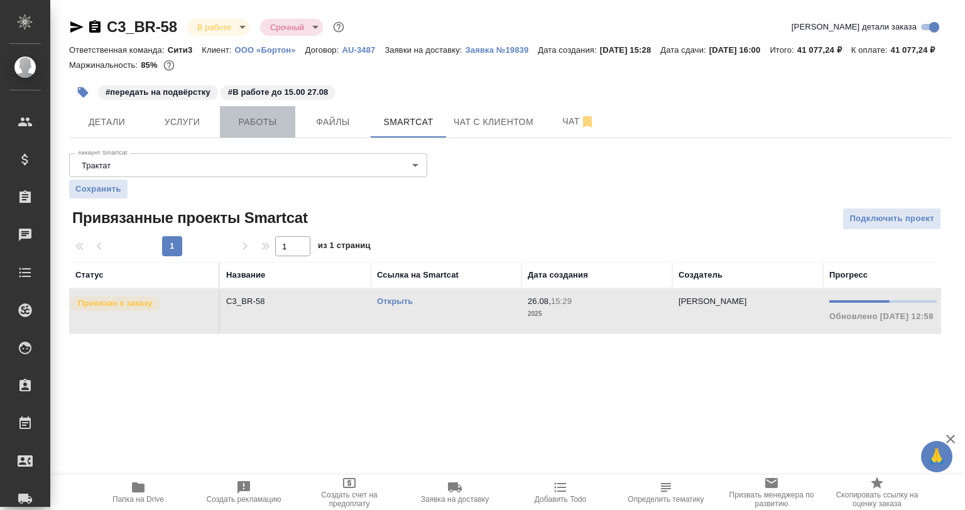
click at [271, 125] on button "Работы" at bounding box center [257, 121] width 75 height 31
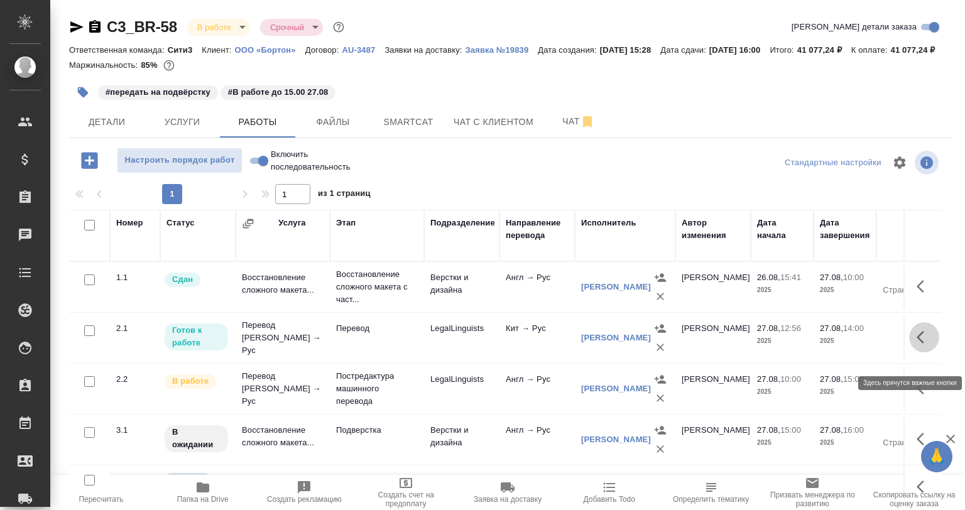
drag, startPoint x: 923, startPoint y: 352, endPoint x: 900, endPoint y: 355, distance: 23.4
click at [922, 352] on button "button" at bounding box center [924, 337] width 30 height 30
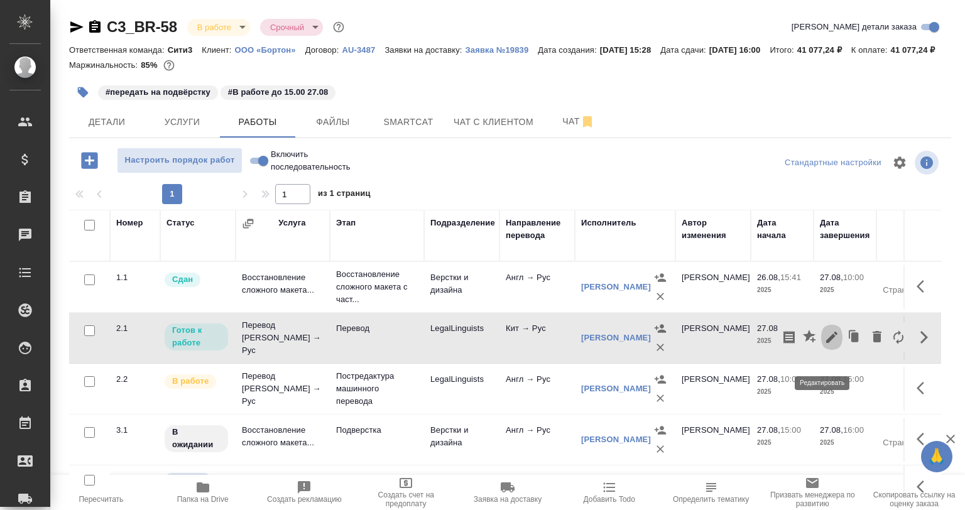
click at [824, 345] on icon "button" at bounding box center [831, 337] width 15 height 15
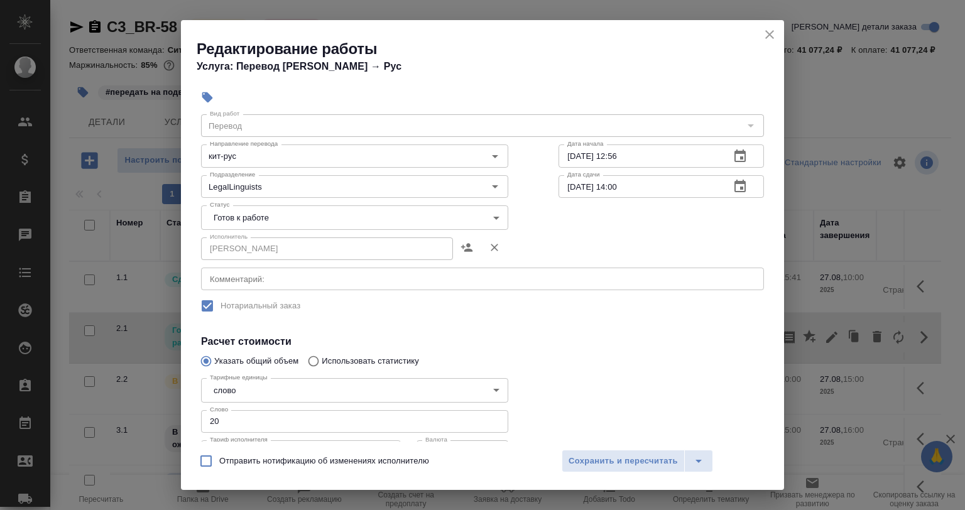
scroll to position [63, 0]
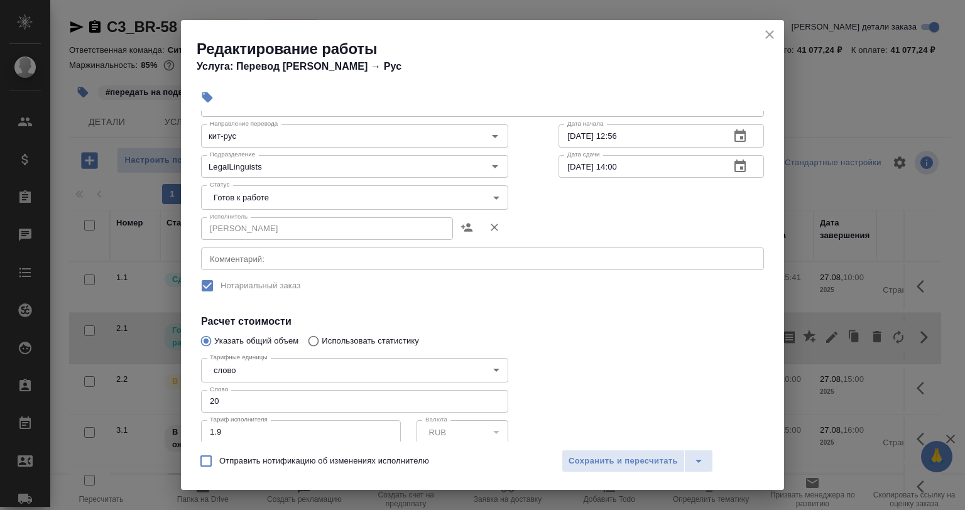
click at [259, 259] on textarea at bounding box center [482, 258] width 545 height 9
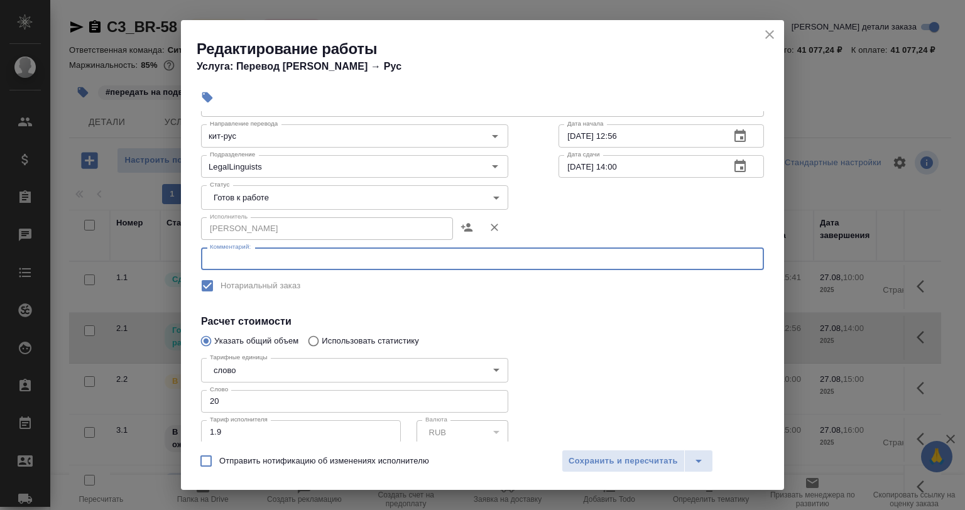
paste textarea "/Круглая печать: Печать Верховного народного суда * Специальный административны…"
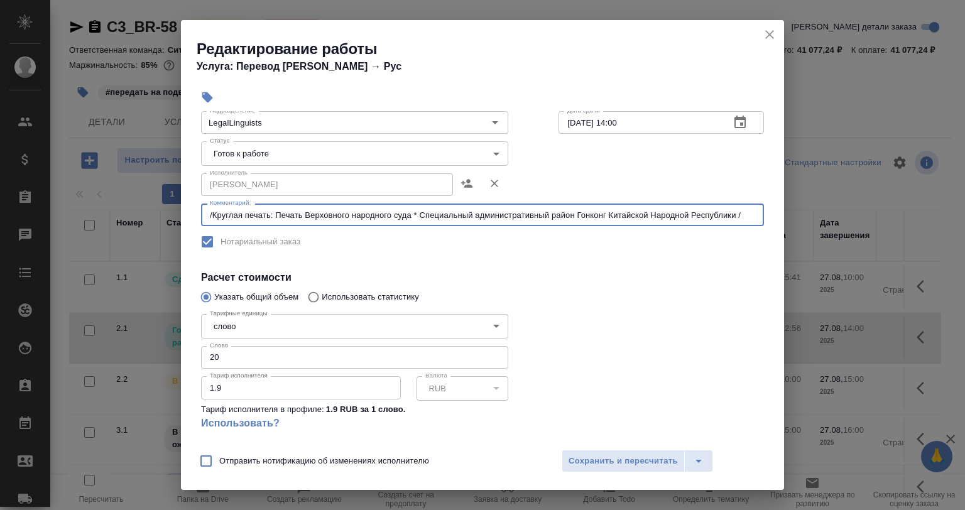
scroll to position [126, 0]
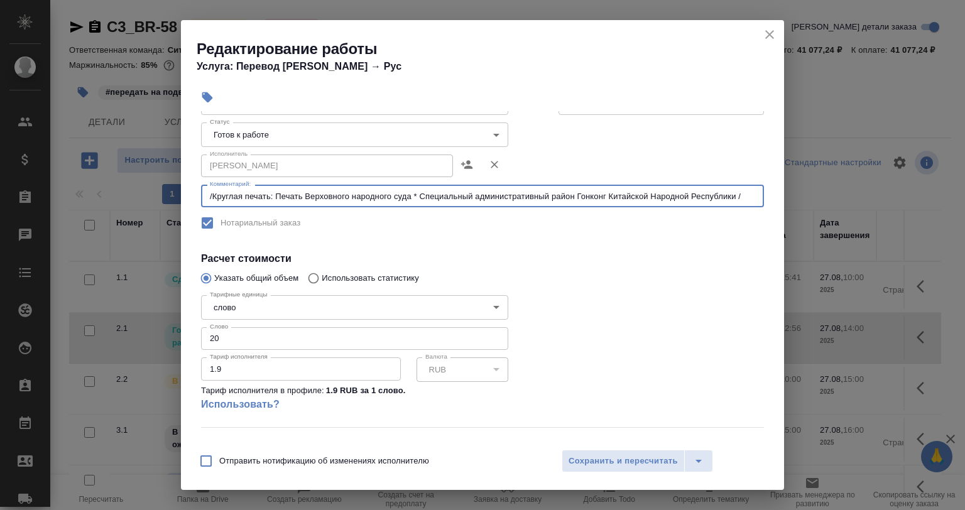
click at [207, 194] on div "/Круглая печать: Печать Верховного народного суда * Специальный административны…" at bounding box center [482, 196] width 563 height 23
click at [212, 193] on textarea "/Круглая печать: Печать Верховного народного суда * Специальный административны…" at bounding box center [482, 196] width 545 height 9
click at [210, 193] on textarea "/Круглая печать: Печать Верховного народного суда * Специальный административны…" at bounding box center [482, 196] width 545 height 9
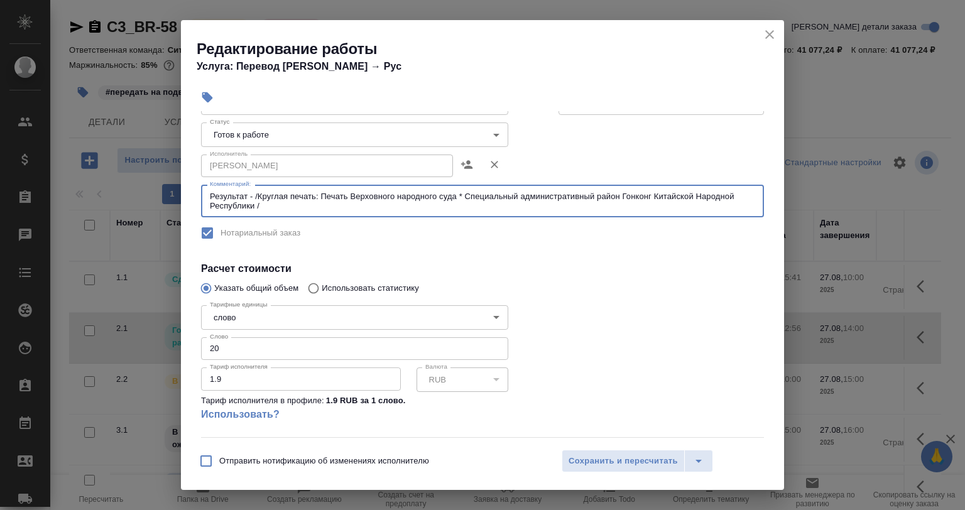
type textarea "Результат - /Круглая печать: Печать Верховного народного суда * Специальный адм…"
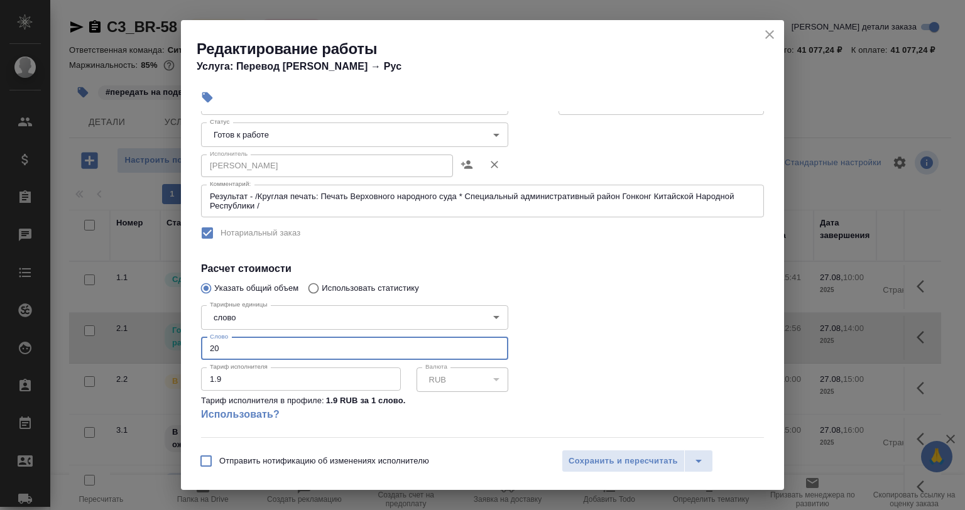
drag, startPoint x: 207, startPoint y: 346, endPoint x: 184, endPoint y: 346, distance: 23.2
click at [184, 346] on div "Параметры Файлы Вид работ Перевод Вид работ Направление перевода кит-рус Направ…" at bounding box center [482, 276] width 603 height 330
click at [262, 349] on input "20" at bounding box center [354, 348] width 307 height 23
drag, startPoint x: 237, startPoint y: 349, endPoint x: 193, endPoint y: 353, distance: 43.5
click at [193, 353] on div "Параметры Файлы Вид работ Перевод Вид работ Направление перевода кит-рус Направ…" at bounding box center [482, 276] width 603 height 330
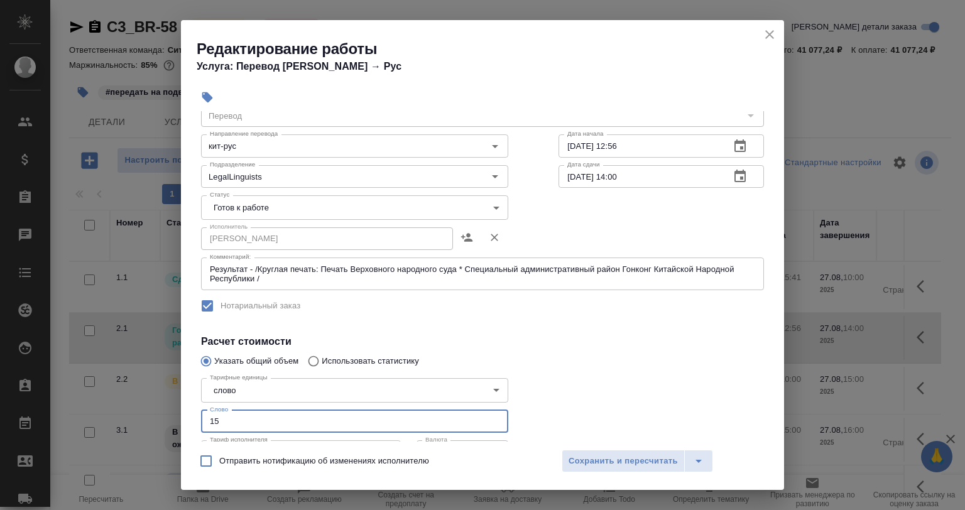
scroll to position [0, 0]
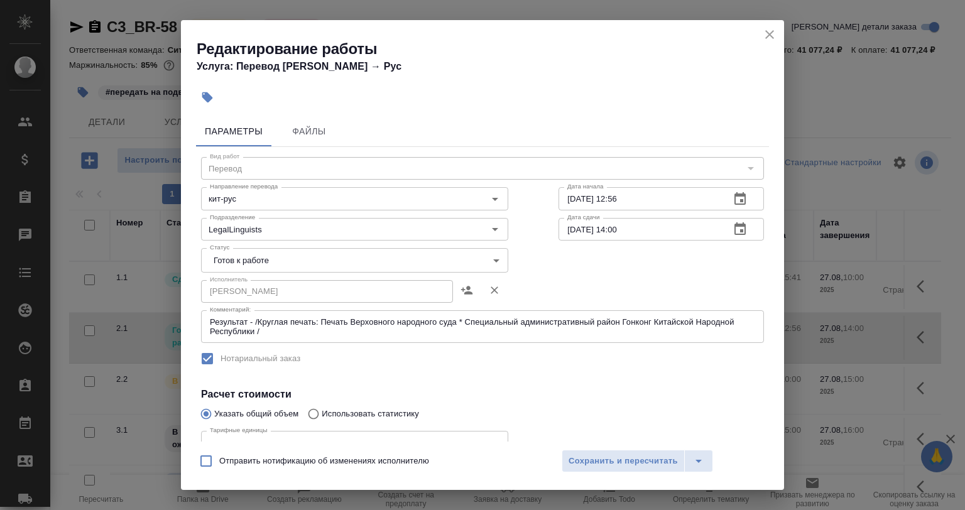
type input "15"
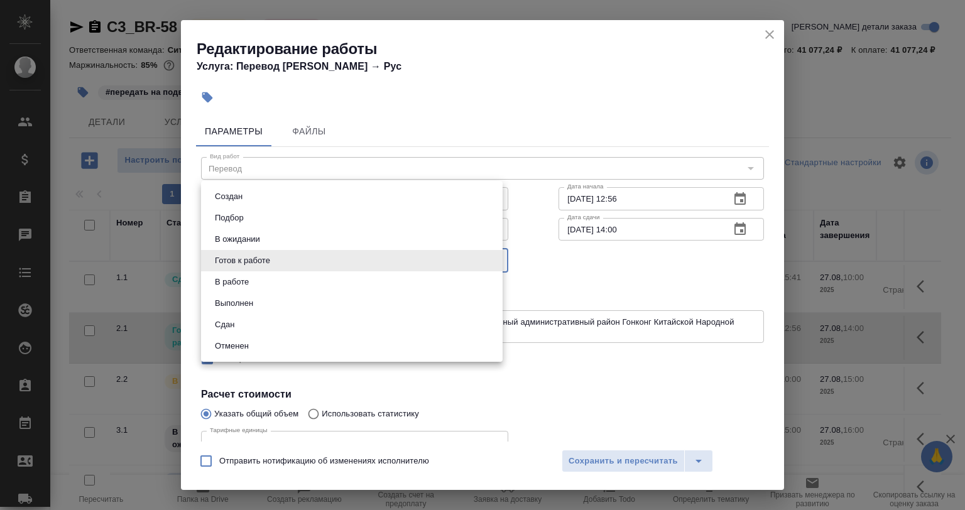
click at [281, 251] on body "🙏 .cls-1 fill:#fff; AWATERA Babkina Anastasiya Клиенты Спецификации Заказы 0 Ча…" at bounding box center [482, 255] width 965 height 510
click at [264, 314] on li "Сдан" at bounding box center [352, 324] width 302 height 21
type input "closed"
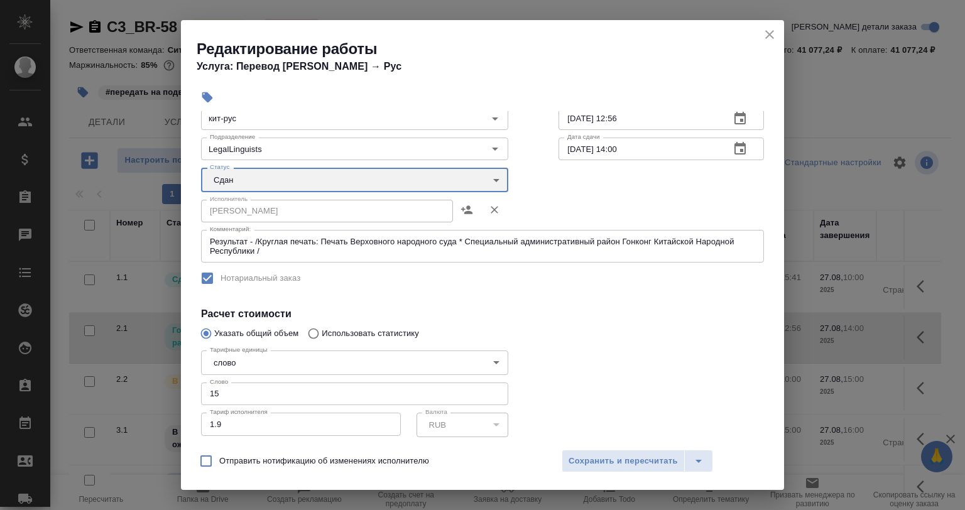
scroll to position [188, 0]
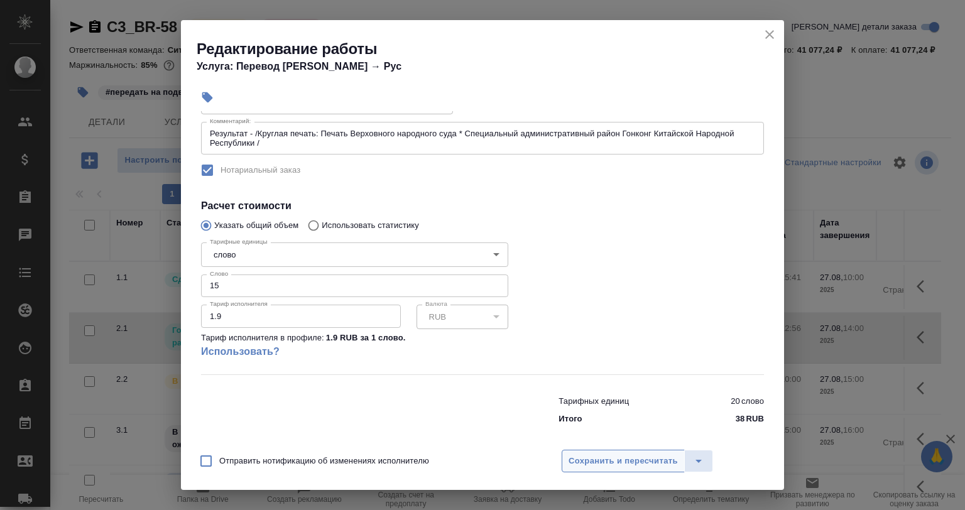
click at [626, 455] on span "Сохранить и пересчитать" at bounding box center [623, 461] width 109 height 14
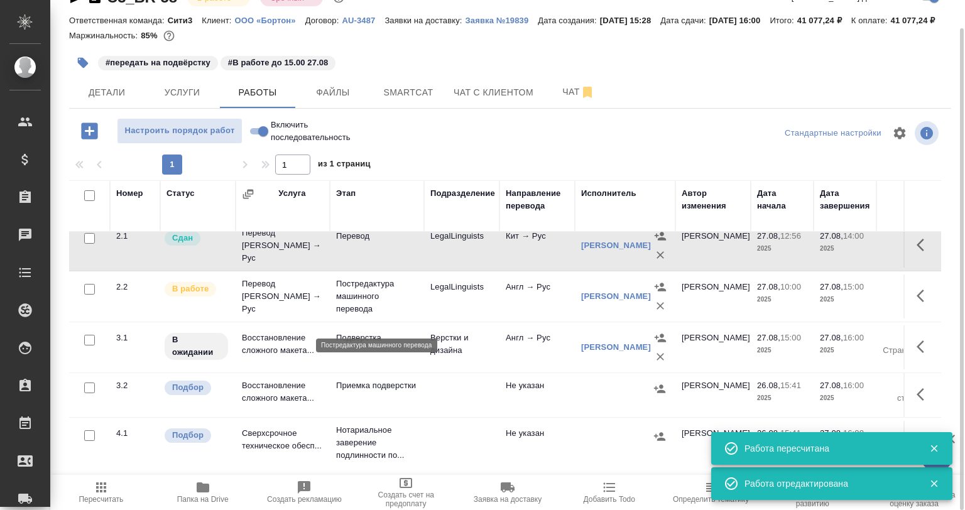
scroll to position [0, 0]
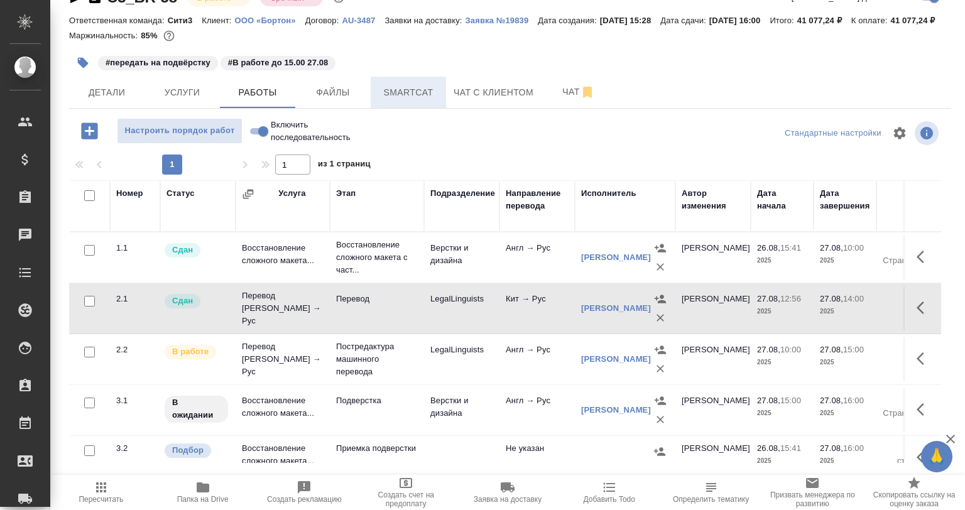
click at [415, 101] on span "Smartcat" at bounding box center [408, 93] width 60 height 16
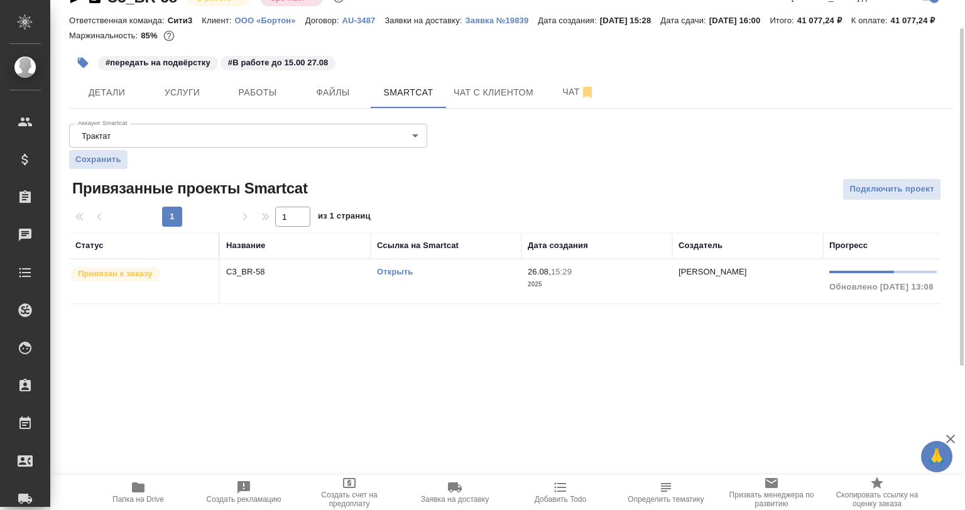
scroll to position [0, 209]
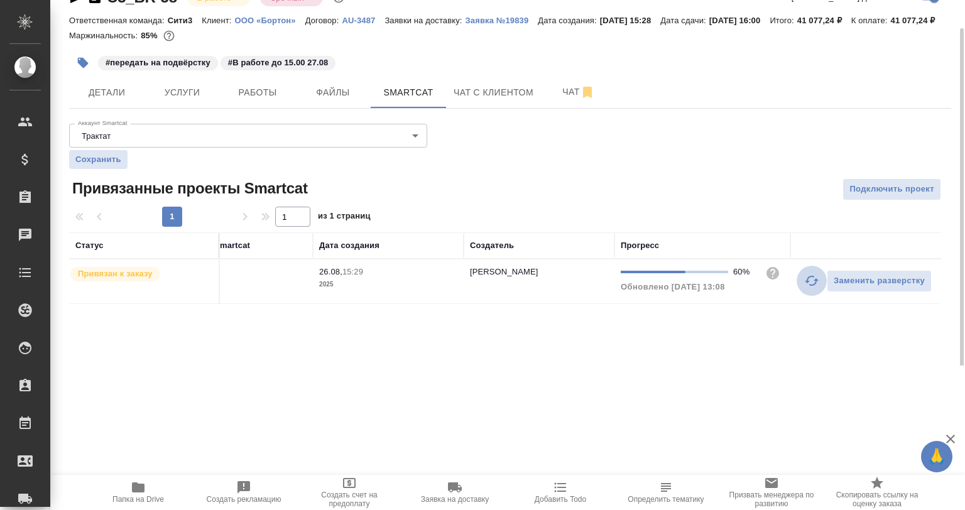
click at [817, 288] on icon "button" at bounding box center [811, 280] width 15 height 15
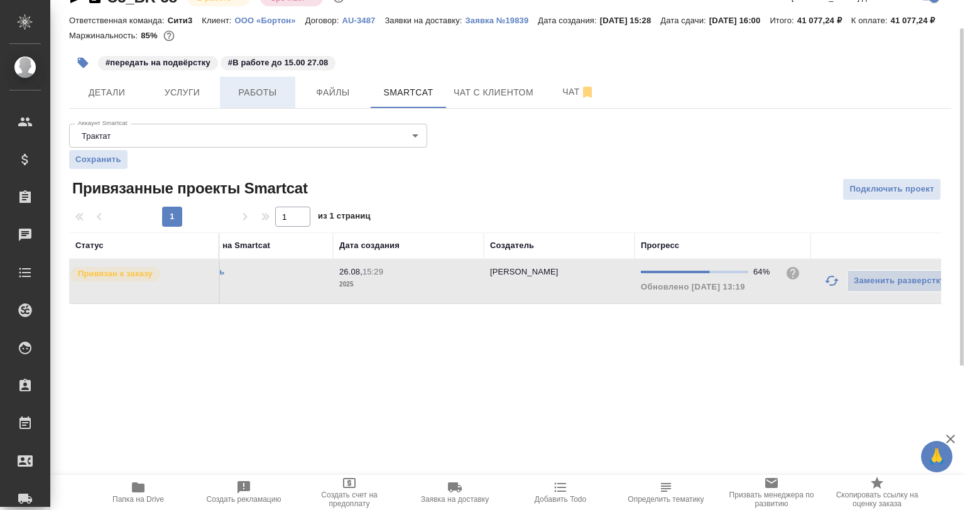
scroll to position [0, 0]
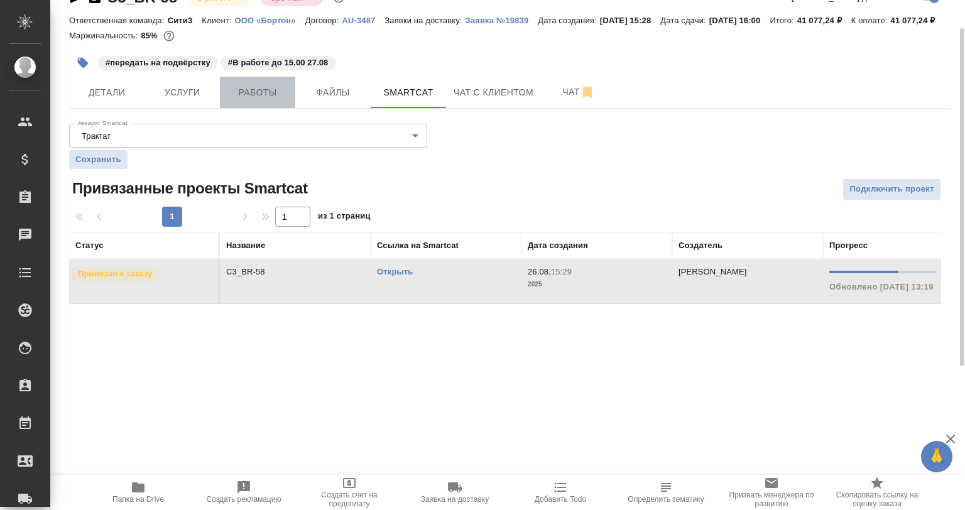
click at [243, 101] on span "Работы" at bounding box center [257, 93] width 60 height 16
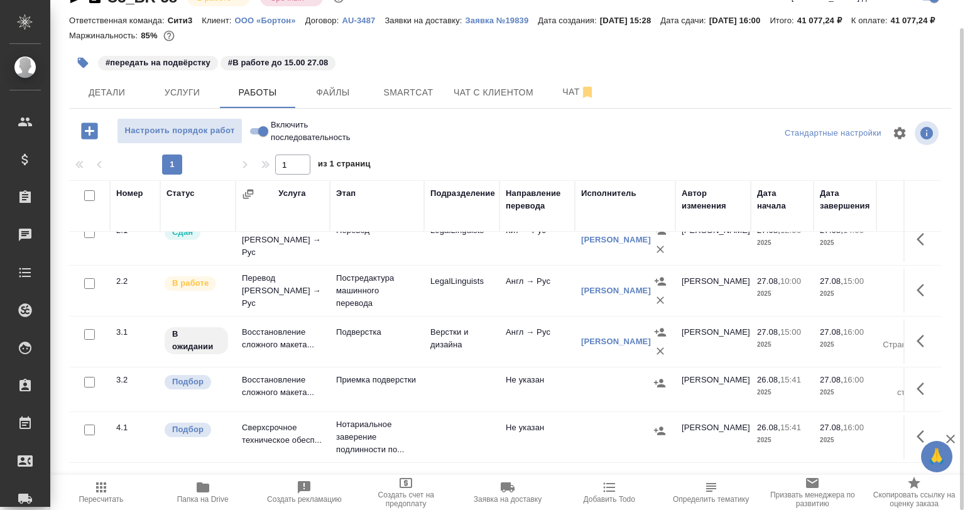
scroll to position [77, 0]
click at [408, 101] on span "Smartcat" at bounding box center [408, 93] width 60 height 16
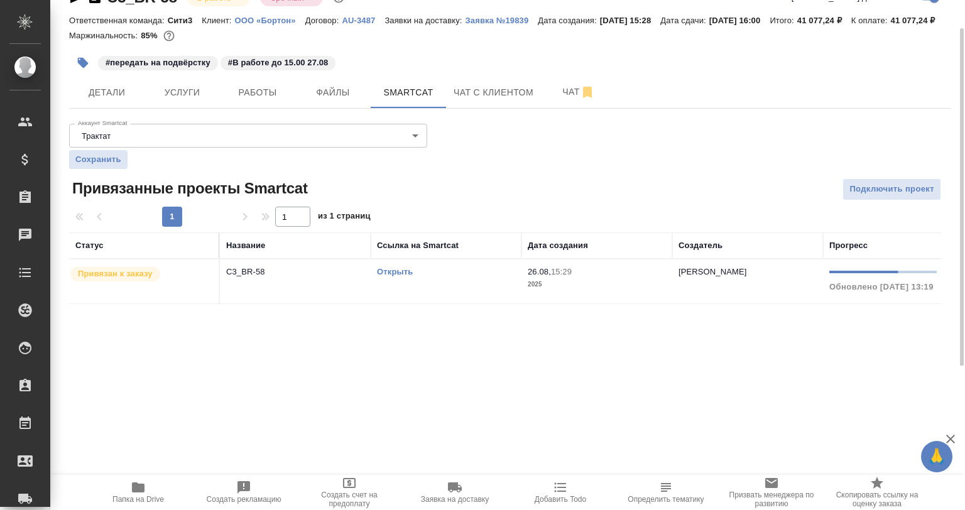
scroll to position [0, 209]
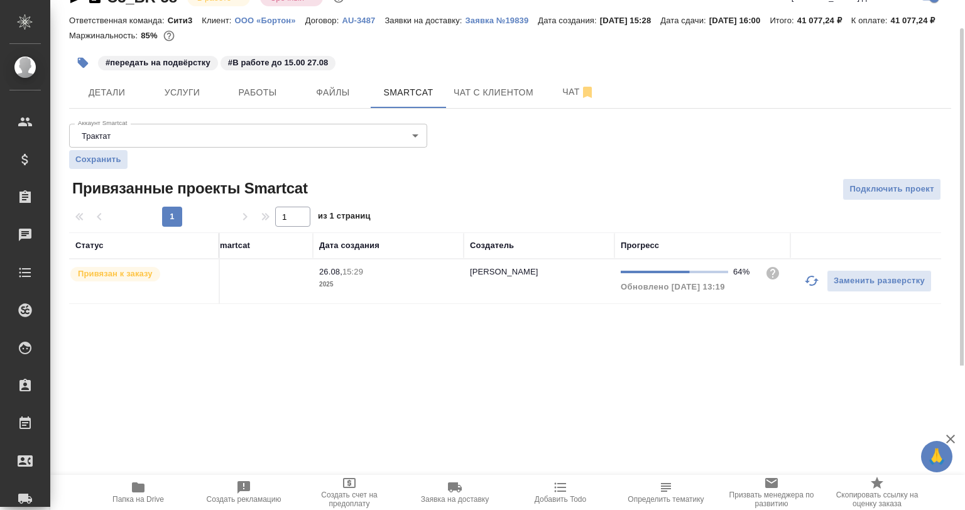
click at [809, 288] on icon "button" at bounding box center [811, 280] width 15 height 15
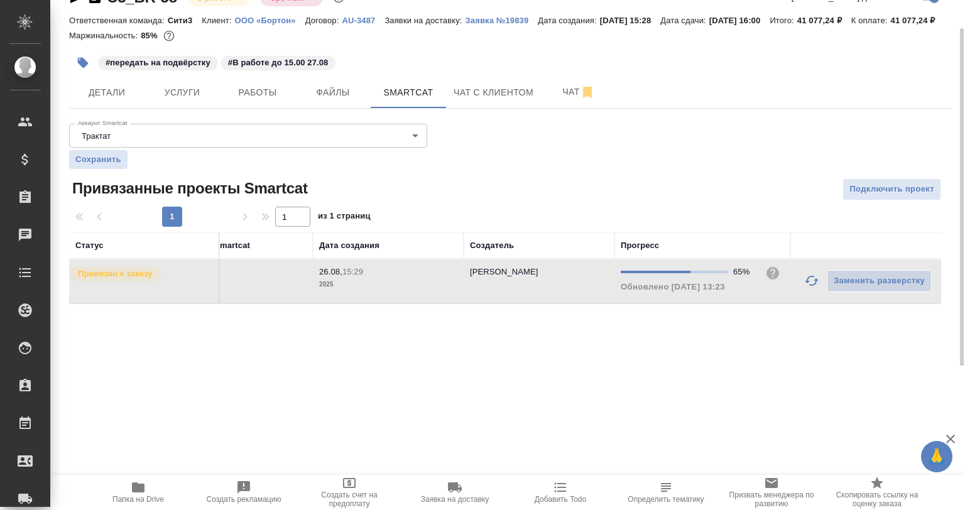
click at [814, 288] on icon "button" at bounding box center [811, 280] width 15 height 15
click at [810, 288] on icon "button" at bounding box center [811, 280] width 15 height 15
click at [808, 288] on icon "button" at bounding box center [811, 280] width 15 height 15
click at [303, 303] on td "Открыть" at bounding box center [237, 281] width 151 height 44
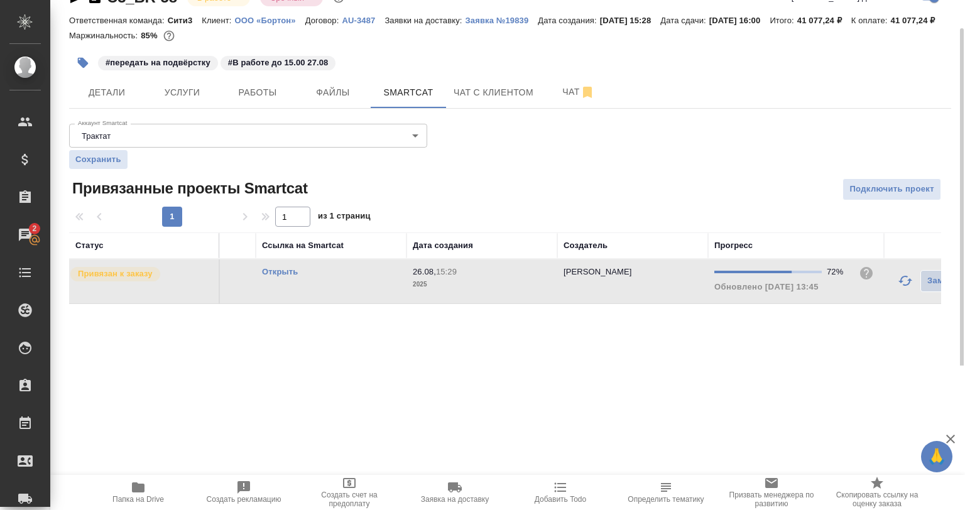
scroll to position [0, 82]
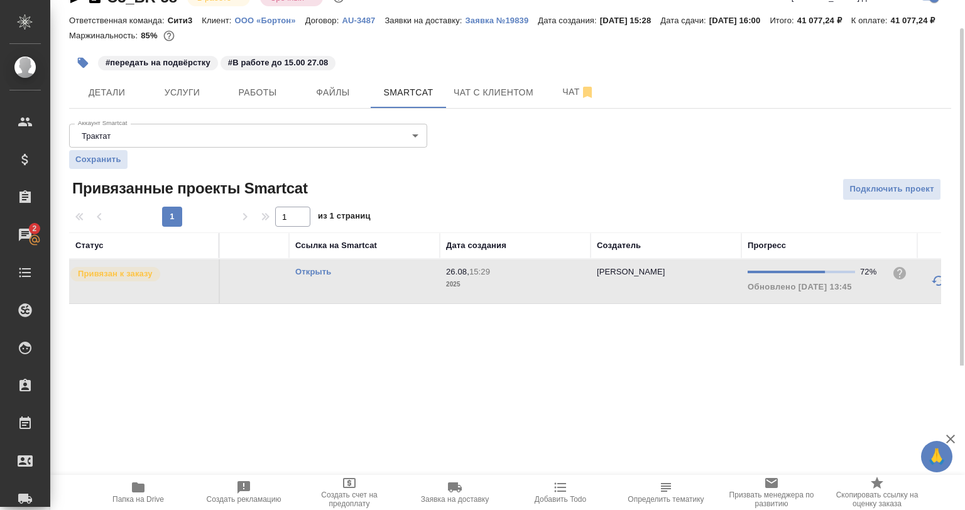
click at [325, 276] on link "Открыть" at bounding box center [313, 271] width 36 height 9
click at [931, 288] on icon "button" at bounding box center [938, 280] width 15 height 15
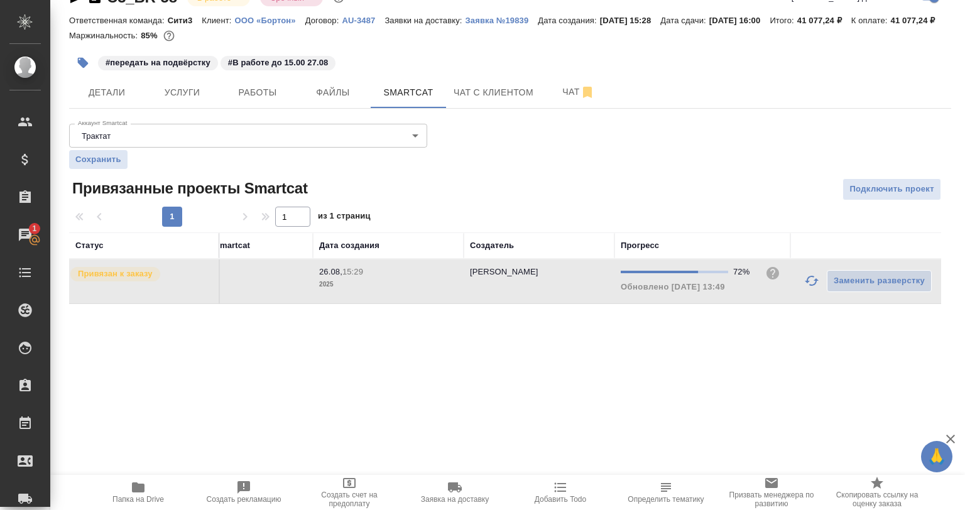
drag, startPoint x: 812, startPoint y: 299, endPoint x: 814, endPoint y: 309, distance: 10.4
click at [812, 288] on icon "button" at bounding box center [811, 280] width 15 height 15
click at [795, 298] on td "Заменить разверстку" at bounding box center [865, 281] width 151 height 44
click at [806, 288] on icon "button" at bounding box center [811, 280] width 15 height 15
click at [809, 288] on icon "button" at bounding box center [811, 280] width 15 height 15
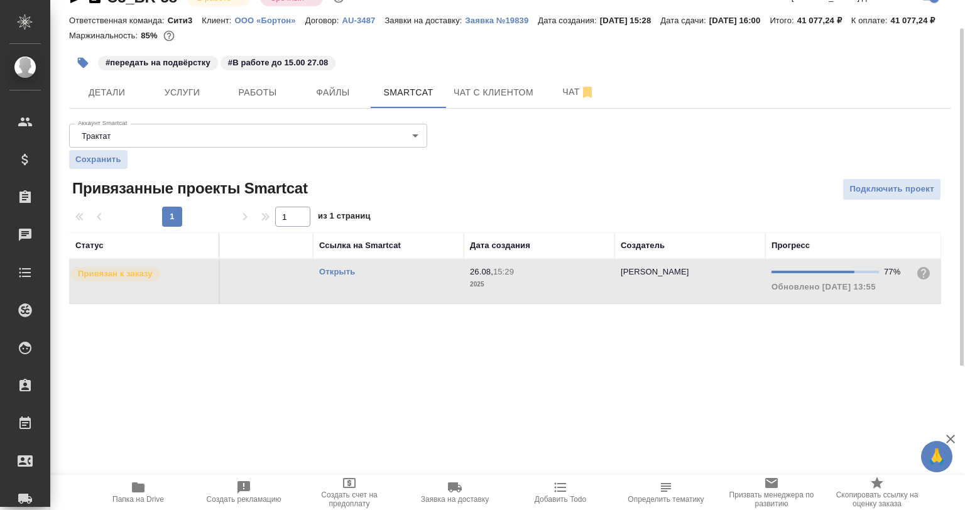
scroll to position [0, 0]
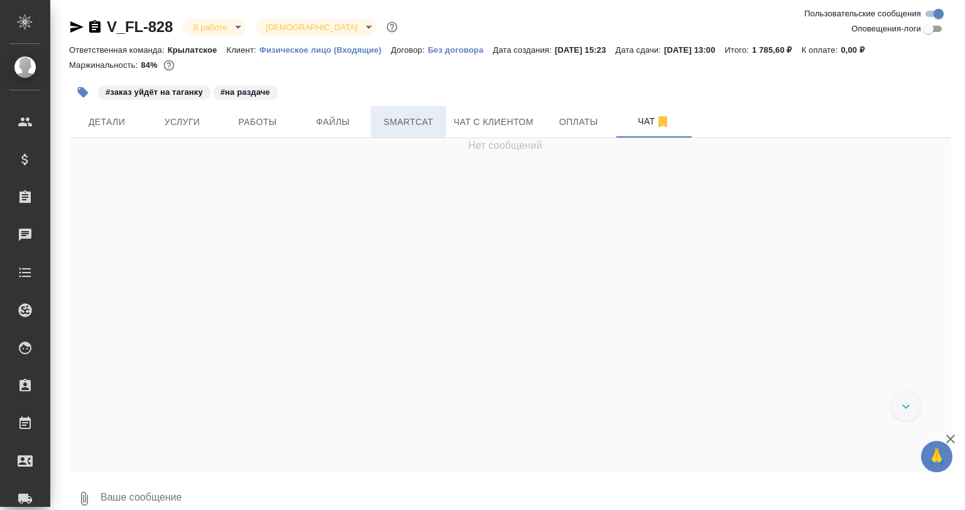
click at [435, 128] on span "Smartcat" at bounding box center [408, 122] width 60 height 16
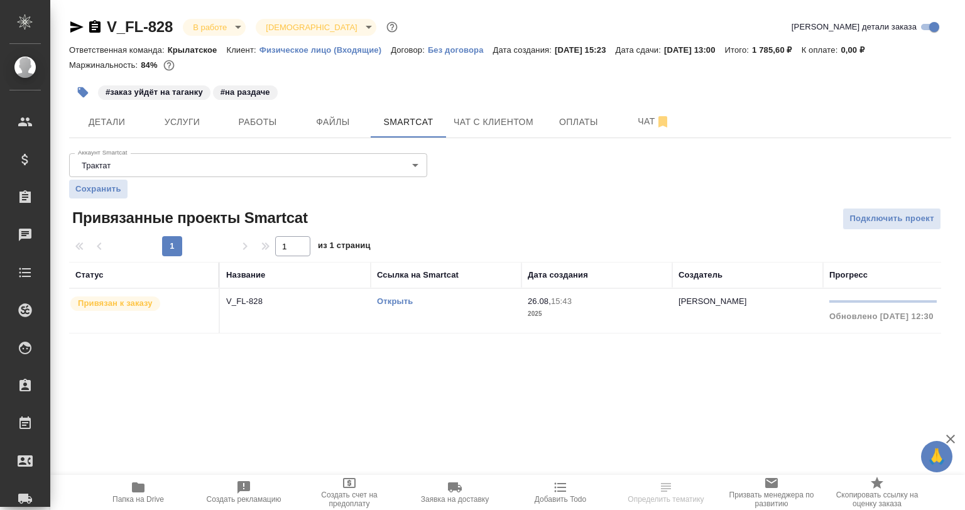
click at [349, 309] on td "V_FL-828" at bounding box center [295, 311] width 151 height 44
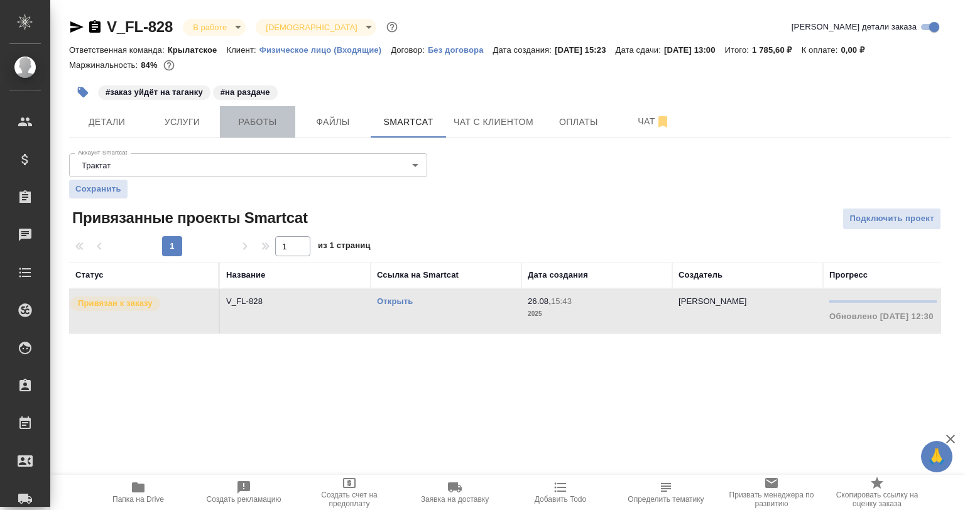
click at [285, 121] on span "Работы" at bounding box center [257, 122] width 60 height 16
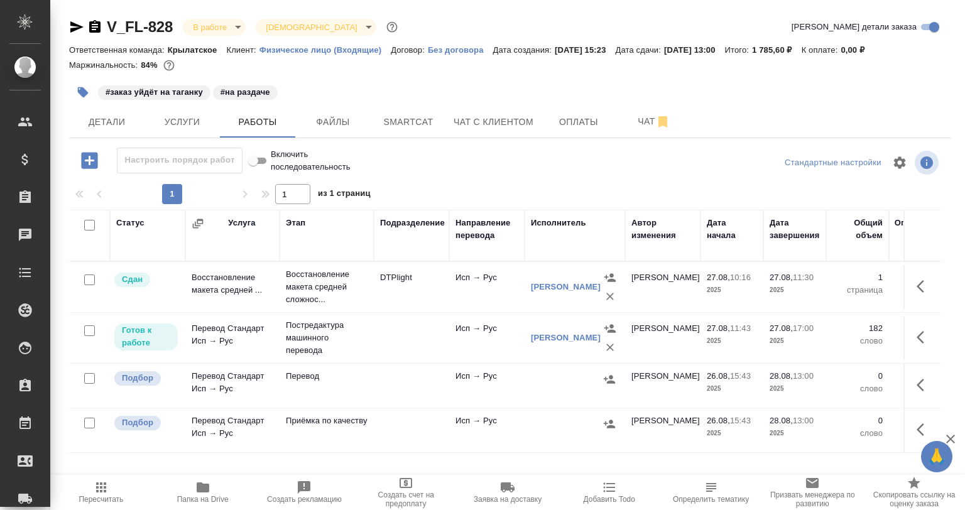
scroll to position [14, 0]
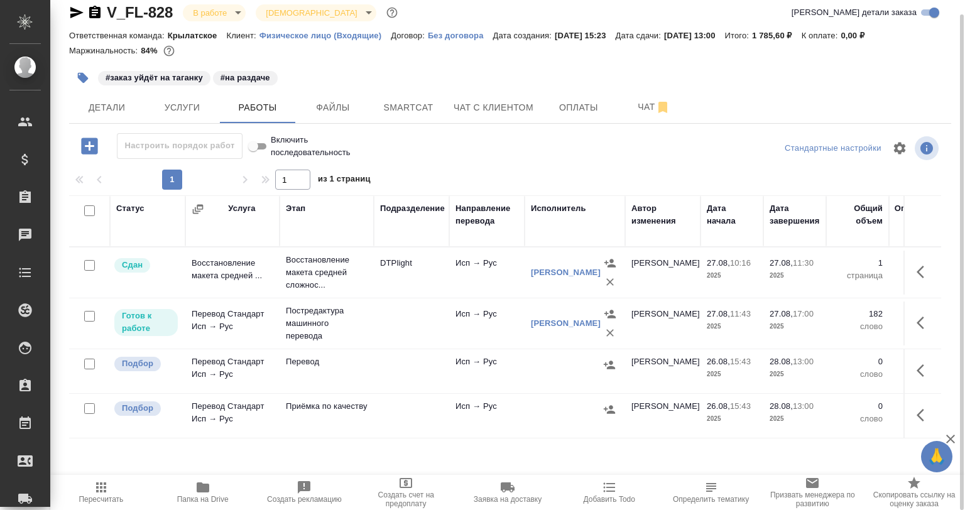
click at [90, 149] on icon "button" at bounding box center [90, 146] width 22 height 22
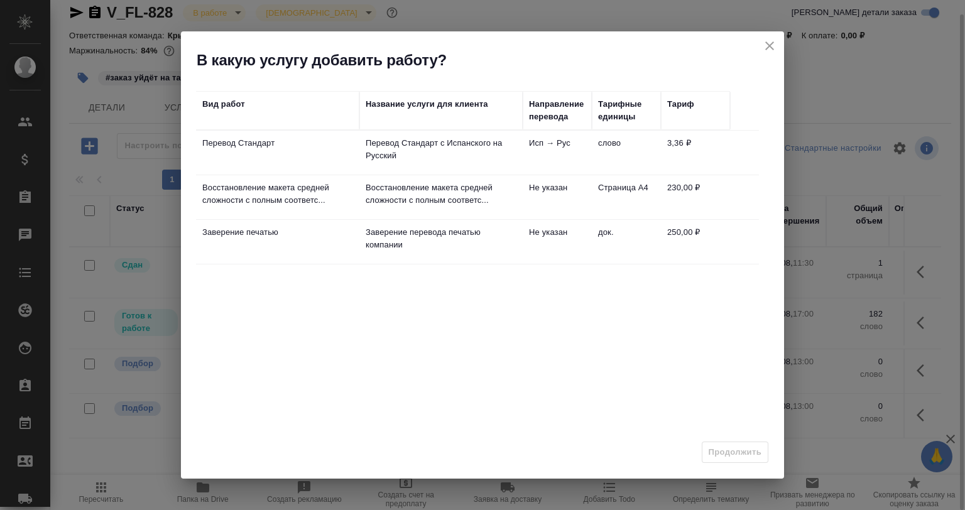
click at [261, 164] on td "Перевод Стандарт" at bounding box center [277, 153] width 163 height 44
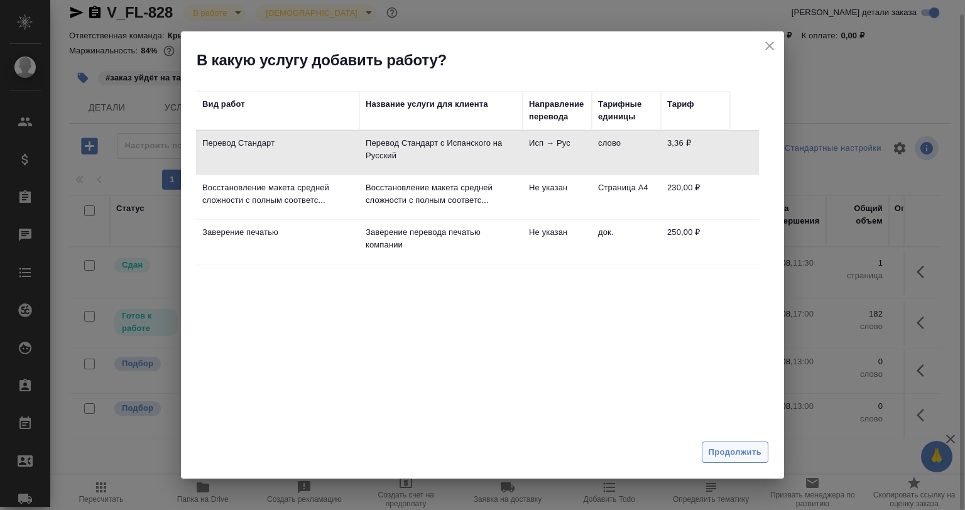
click at [734, 444] on button "Продолжить" at bounding box center [735, 453] width 67 height 22
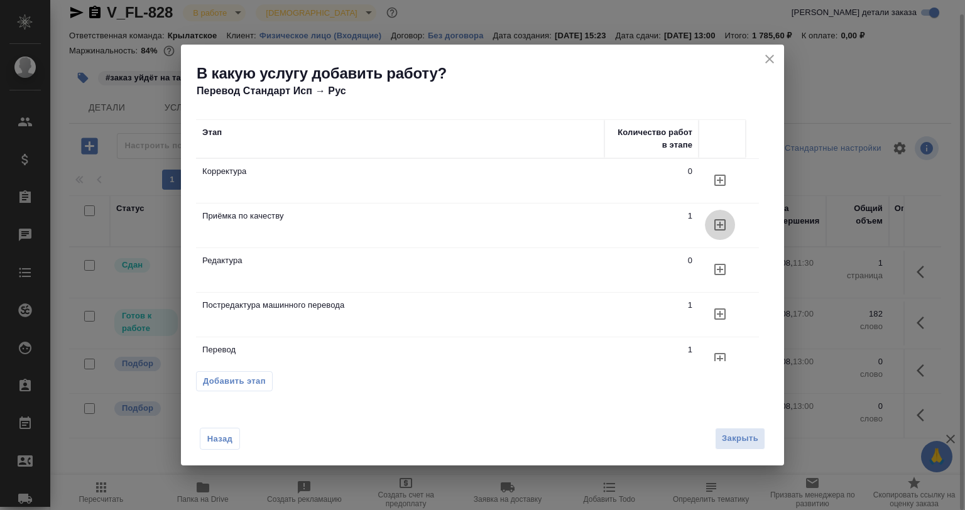
click at [716, 227] on icon "button" at bounding box center [719, 224] width 15 height 15
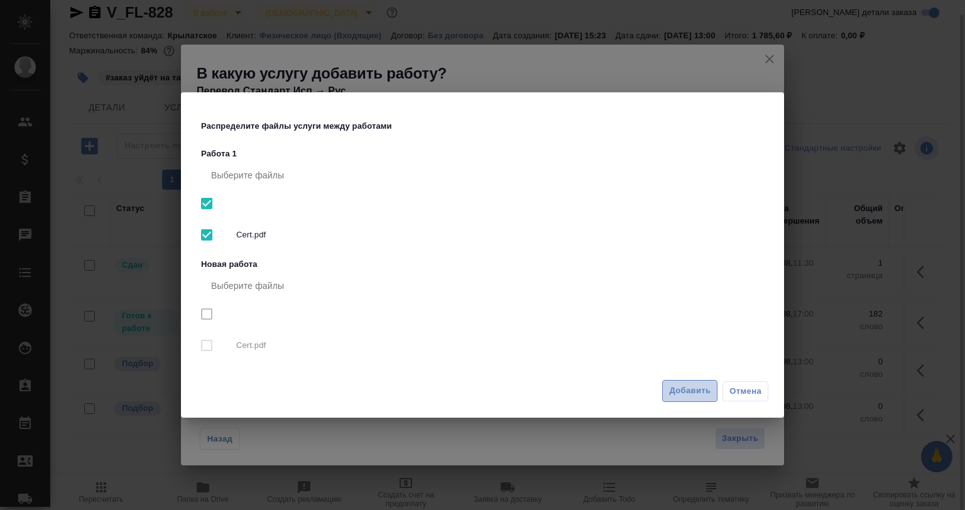
click at [703, 391] on span "Добавить" at bounding box center [689, 391] width 41 height 14
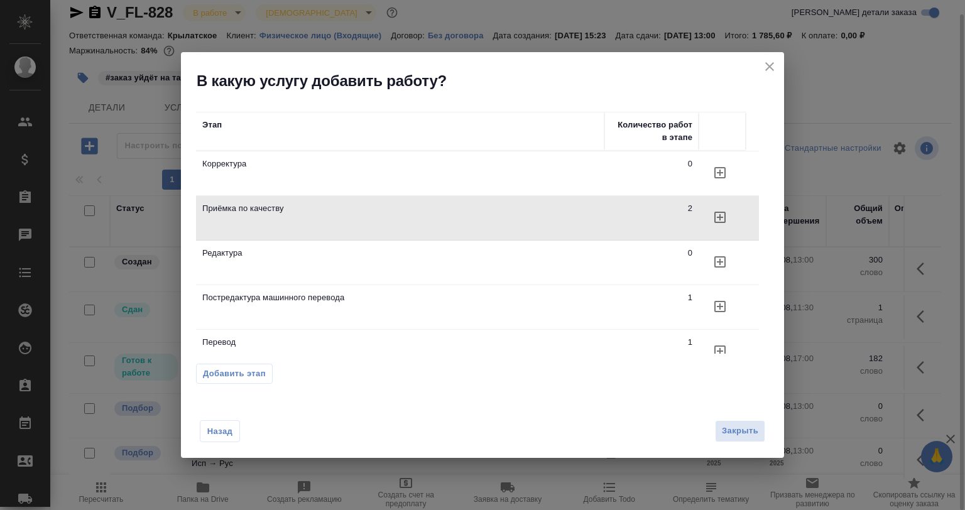
click at [771, 77] on h2 "В какую услугу добавить работу?" at bounding box center [490, 81] width 587 height 20
click at [769, 65] on icon "close" at bounding box center [769, 66] width 15 height 15
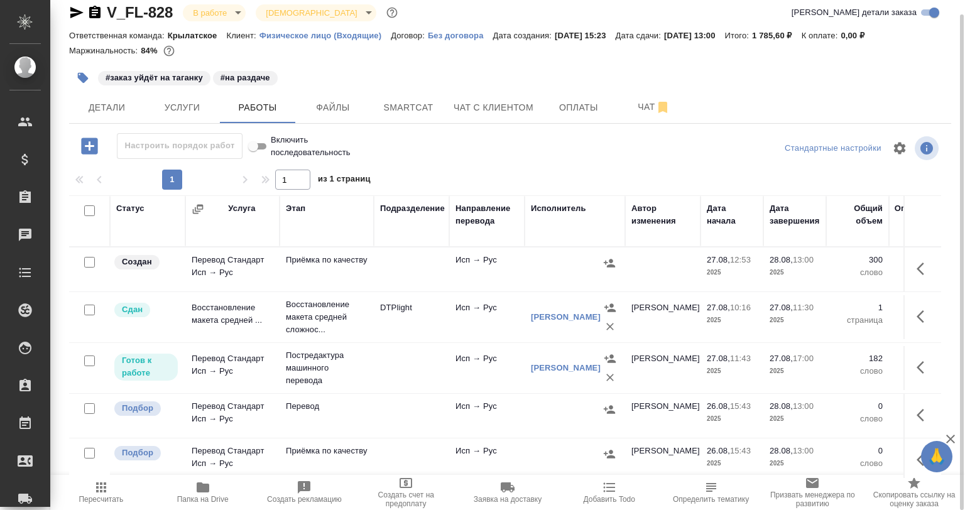
click at [917, 267] on icon "button" at bounding box center [924, 268] width 15 height 15
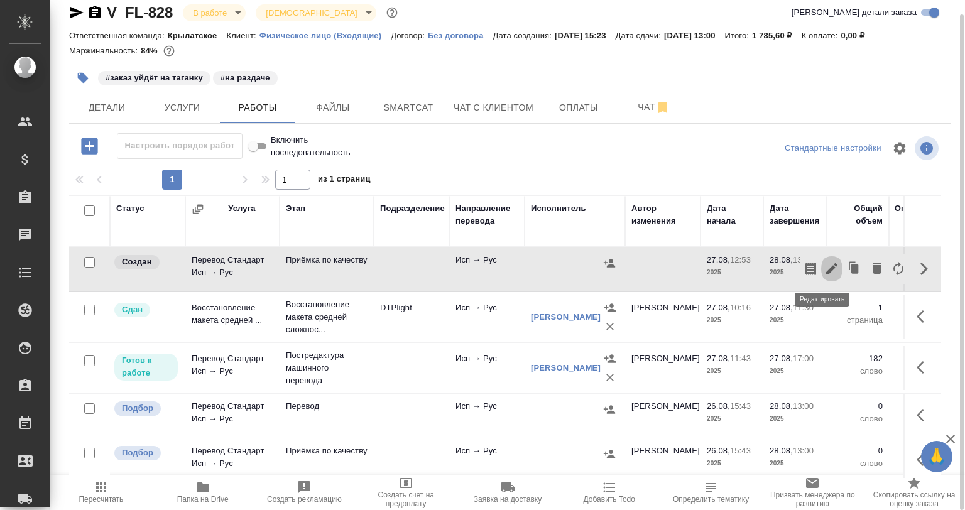
click at [824, 264] on icon "button" at bounding box center [831, 268] width 15 height 15
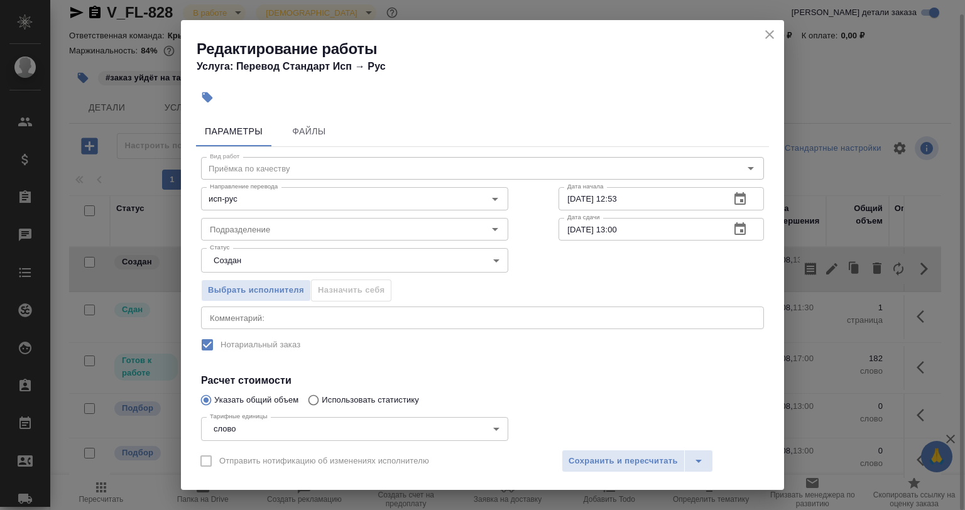
drag, startPoint x: 236, startPoint y: 246, endPoint x: 239, endPoint y: 254, distance: 8.2
click at [239, 254] on div "Статус Создан created Статус" at bounding box center [354, 259] width 357 height 82
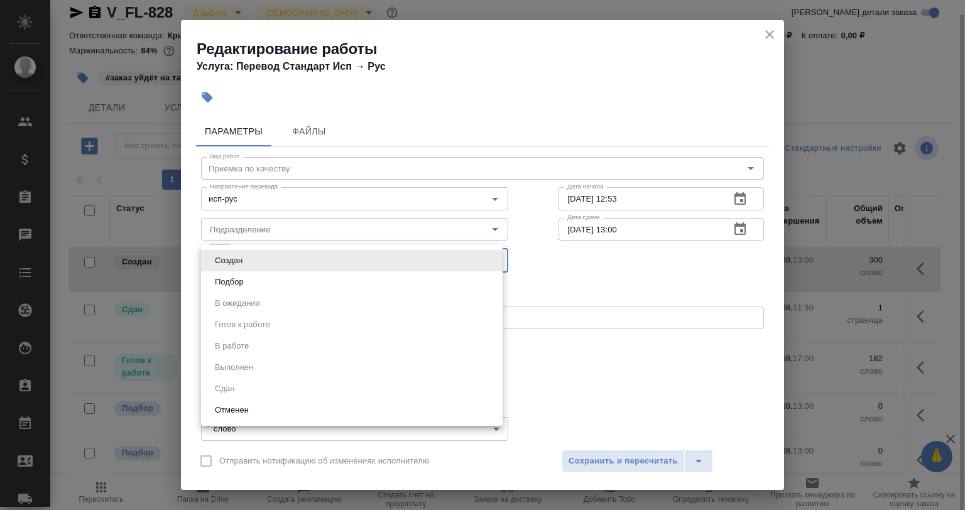
click at [239, 254] on body "🙏 .cls-1 fill:#fff; AWATERA Babkina Anastasiya Клиенты Спецификации Заказы 0 Ча…" at bounding box center [482, 255] width 965 height 510
click at [237, 281] on button "Подбор" at bounding box center [229, 282] width 36 height 14
type input "recruiting"
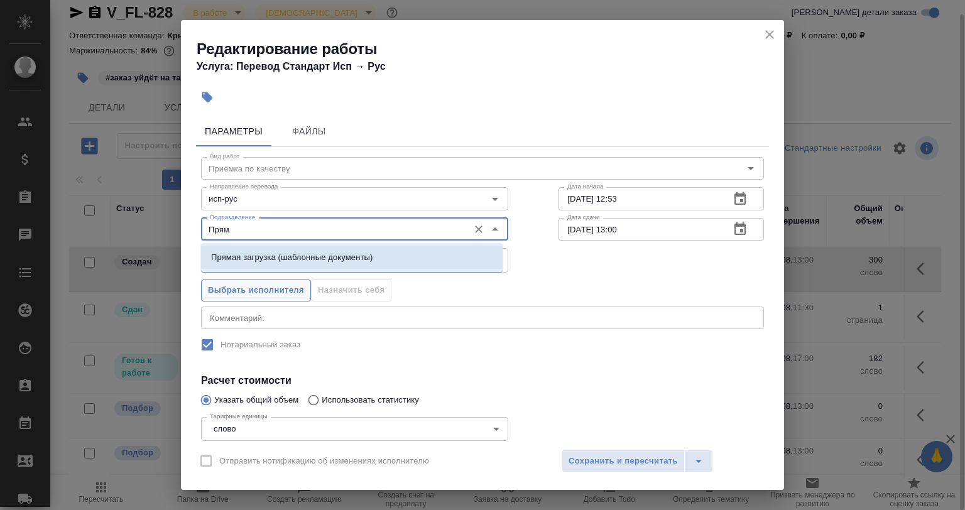
drag, startPoint x: 259, startPoint y: 251, endPoint x: 270, endPoint y: 293, distance: 42.7
click at [264, 251] on p "Прямая загрузка (шаблонные документы)" at bounding box center [291, 257] width 161 height 13
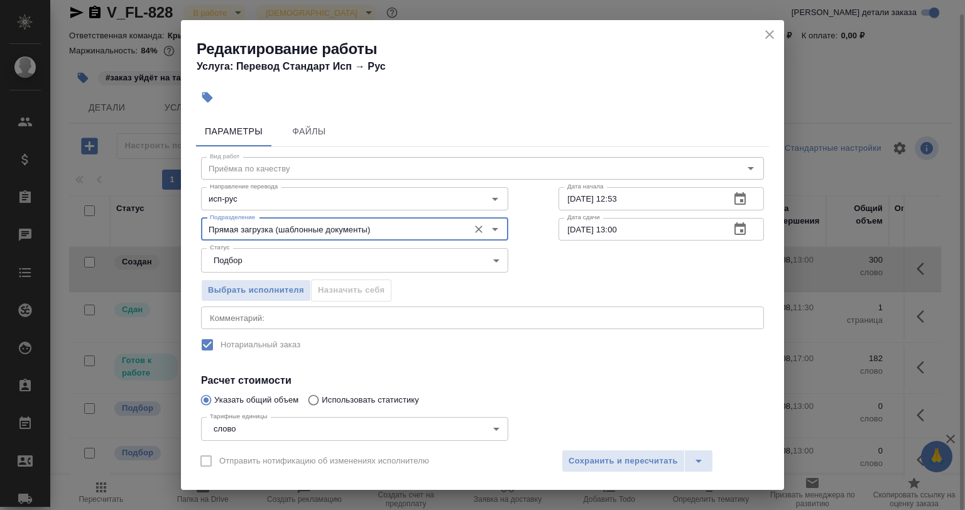
type input "Прямая загрузка (шаблонные документы)"
click at [267, 308] on div "x Комментарий:" at bounding box center [482, 318] width 563 height 23
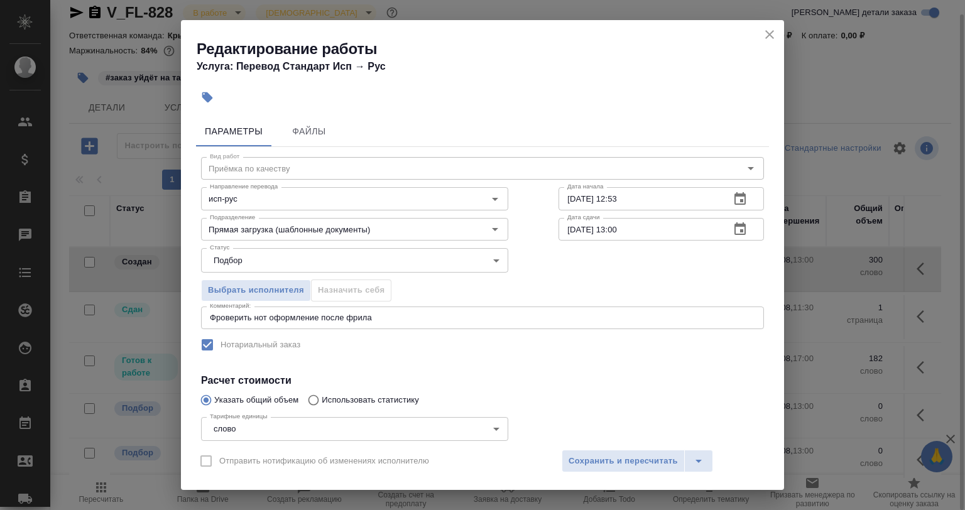
drag, startPoint x: 224, startPoint y: 304, endPoint x: 227, endPoint y: 310, distance: 6.8
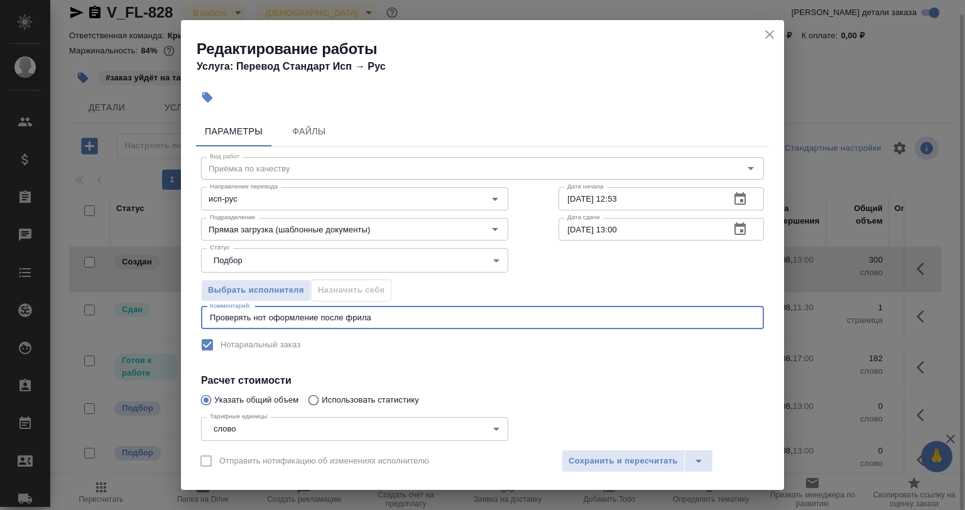
scroll to position [107, 0]
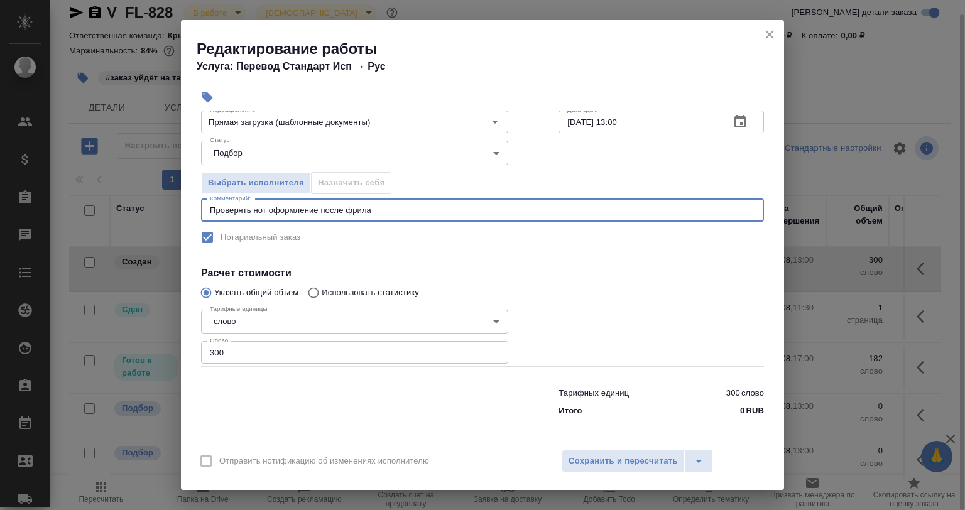
click at [241, 209] on textarea "Проверять нот оформление после фрила" at bounding box center [482, 209] width 545 height 9
type textarea "Проверить нот оформление после фрила"
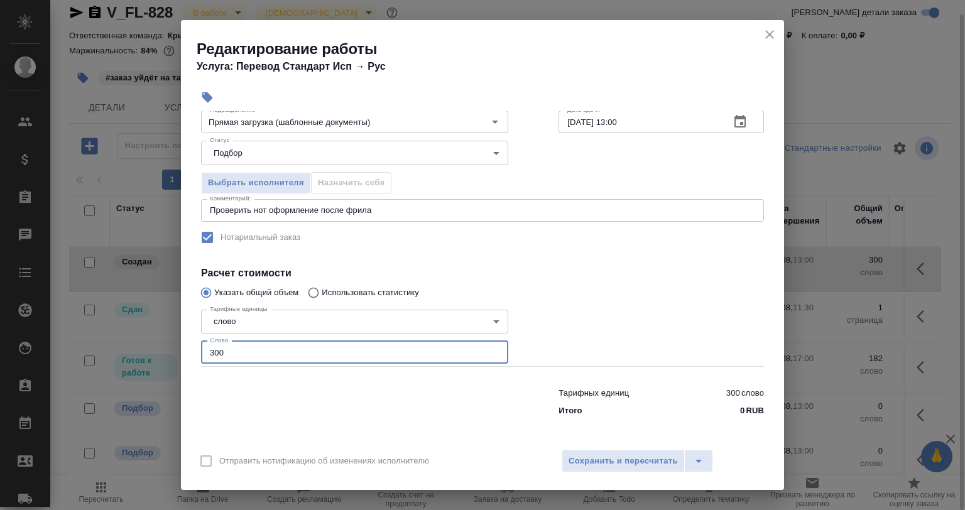
drag, startPoint x: 236, startPoint y: 350, endPoint x: 192, endPoint y: 354, distance: 44.8
click at [192, 354] on div "Параметры Файлы Вид работ Приёмка по качеству Вид работ Направление перевода ис…" at bounding box center [482, 276] width 603 height 330
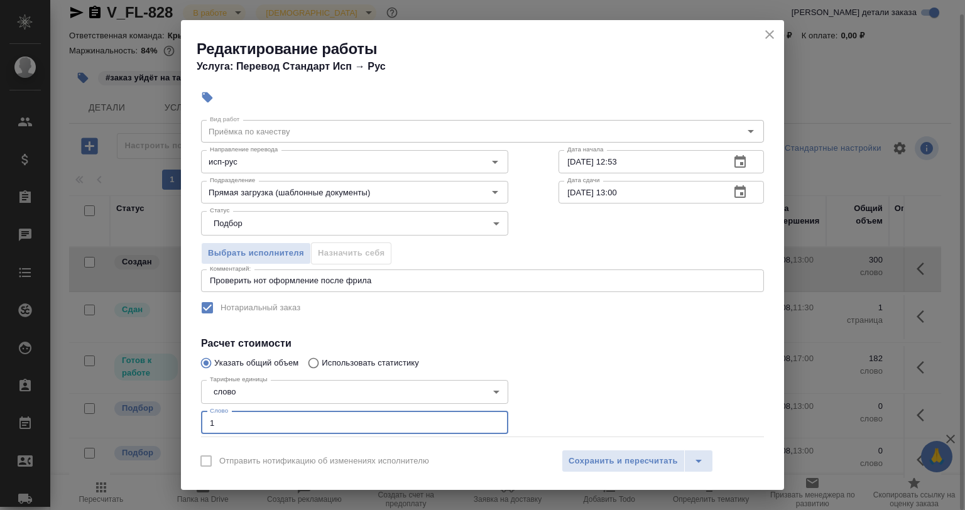
scroll to position [0, 0]
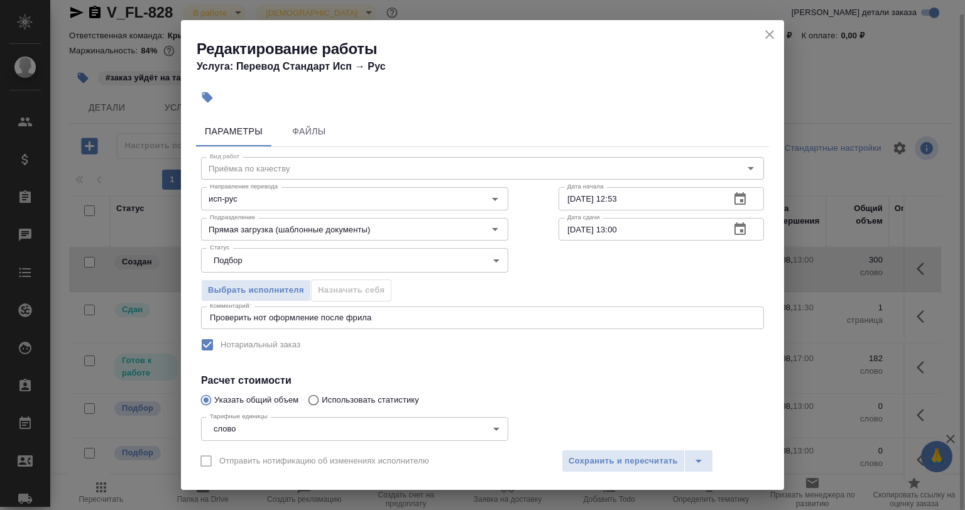
type input "1"
drag, startPoint x: 622, startPoint y: 192, endPoint x: 608, endPoint y: 199, distance: 15.5
click at [608, 199] on input "27.08.2025 12:53" at bounding box center [638, 198] width 161 height 23
click at [613, 229] on input "28.08.2025 13:00" at bounding box center [638, 229] width 161 height 23
drag, startPoint x: 621, startPoint y: 228, endPoint x: 607, endPoint y: 228, distance: 13.8
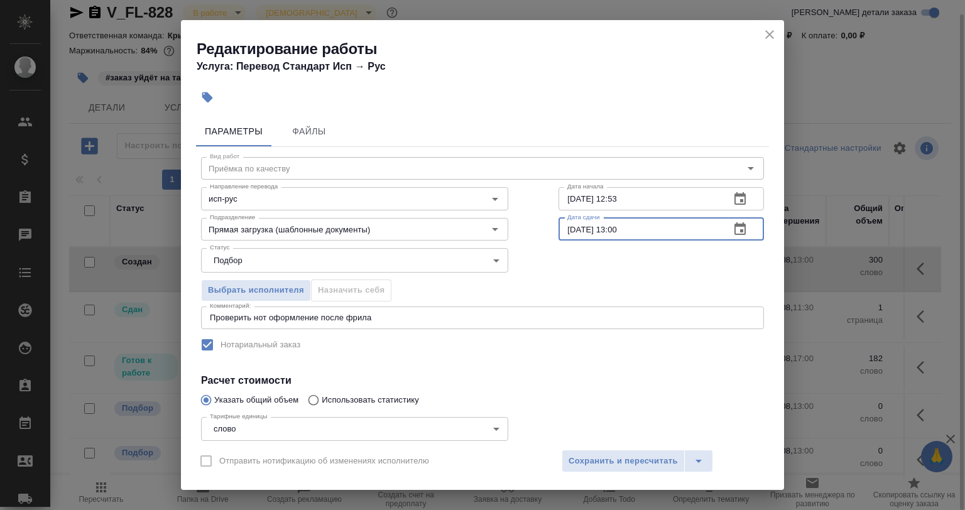
click at [607, 228] on input "28.08.2025 13:00" at bounding box center [638, 229] width 161 height 23
type input "28.08.2025 11:00"
drag, startPoint x: 628, startPoint y: 195, endPoint x: 608, endPoint y: 202, distance: 21.1
click at [608, 202] on input "27.08.2025 12:53" at bounding box center [638, 198] width 161 height 23
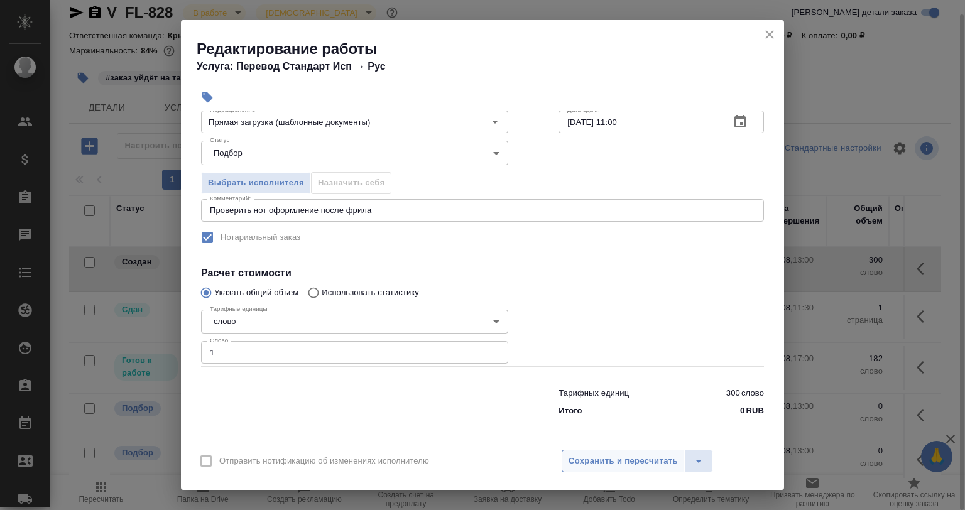
type input "27.08.2025 17:00"
click at [592, 455] on span "Сохранить и пересчитать" at bounding box center [623, 461] width 109 height 14
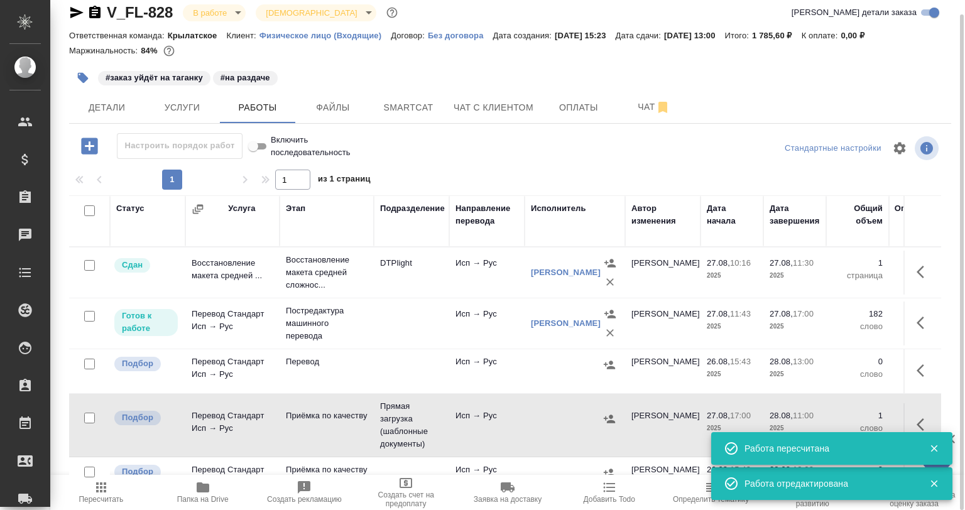
click at [95, 364] on div at bounding box center [89, 365] width 28 height 18
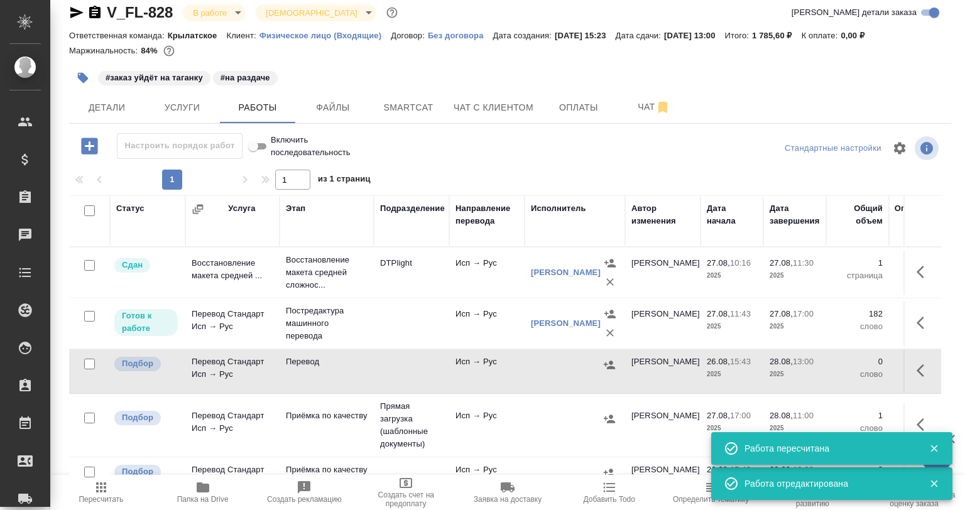
click at [89, 362] on input "checkbox" at bounding box center [89, 364] width 11 height 11
checkbox input "true"
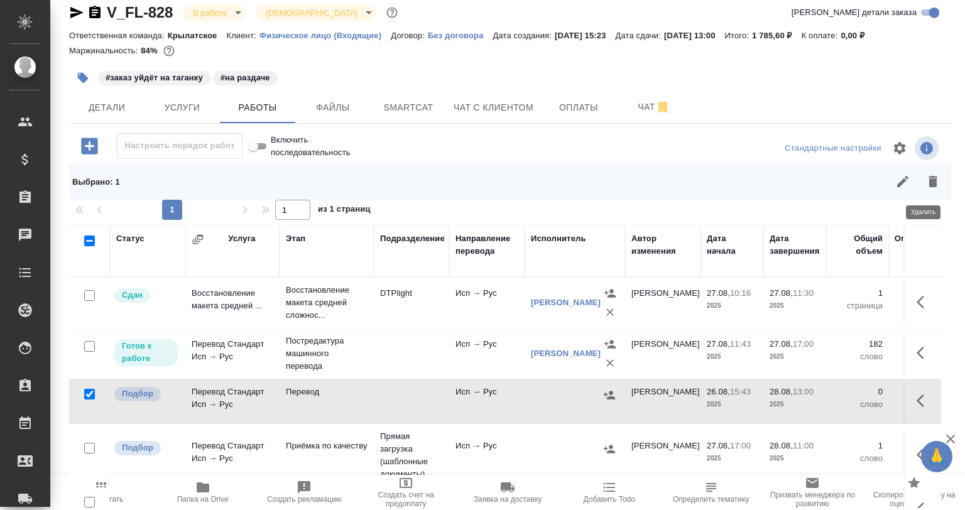
click at [918, 185] on button "button" at bounding box center [933, 181] width 30 height 30
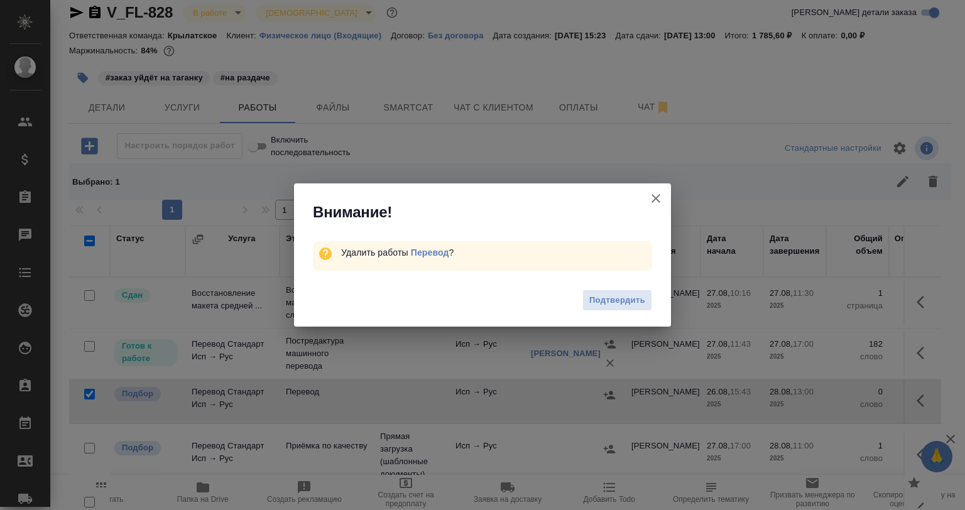
click at [618, 306] on span "Подтвердить" at bounding box center [617, 300] width 56 height 14
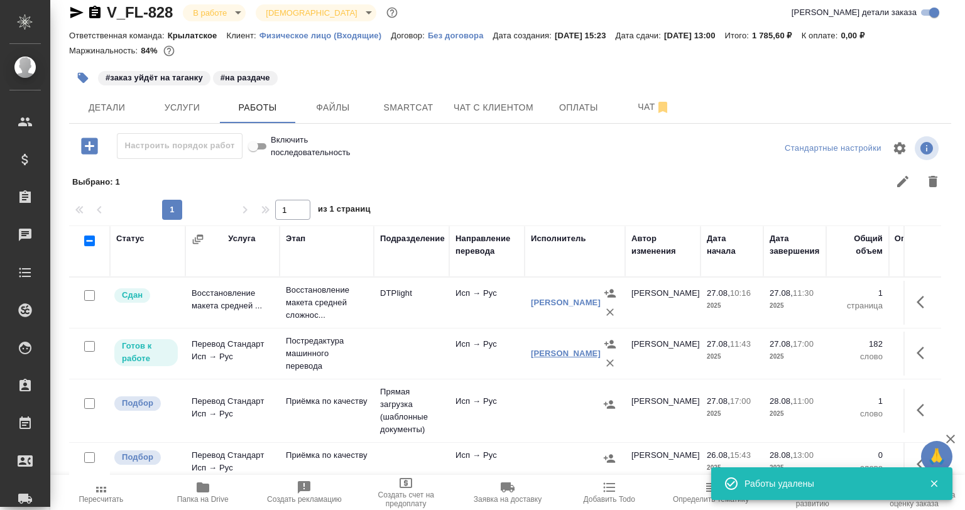
scroll to position [45, 0]
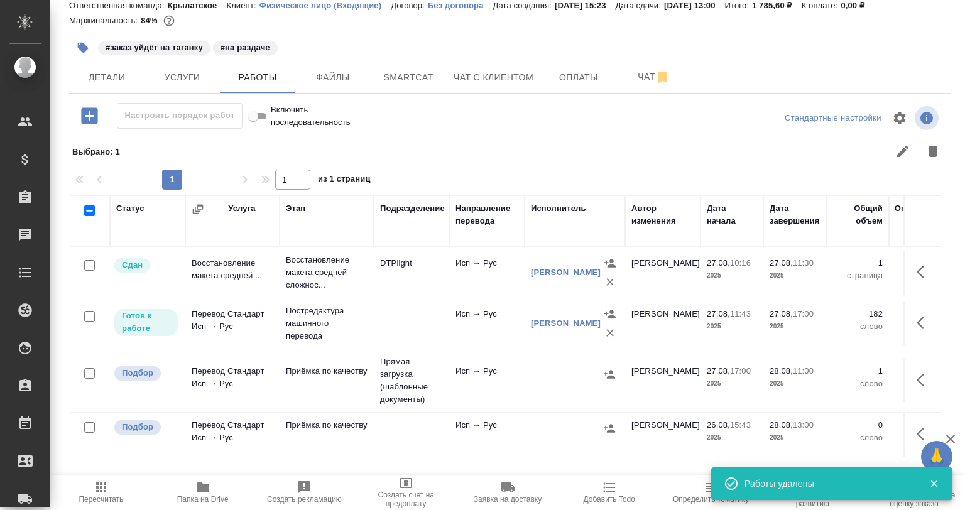
click at [89, 422] on input "checkbox" at bounding box center [89, 427] width 11 height 11
checkbox input "true"
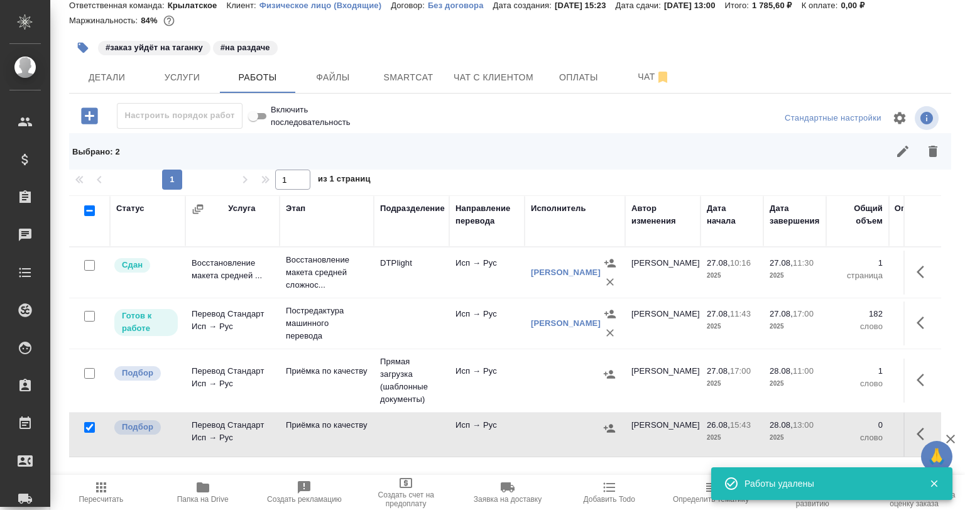
click at [925, 145] on icon "button" at bounding box center [932, 151] width 15 height 15
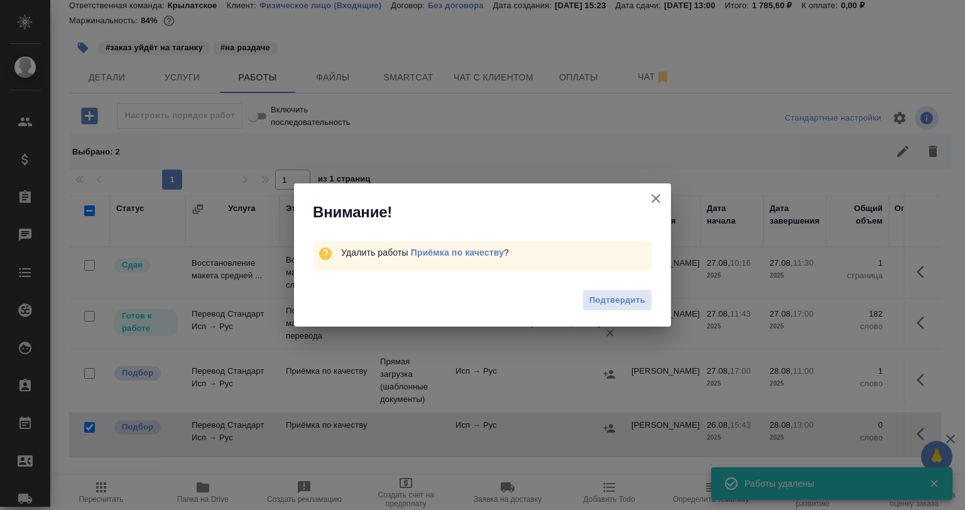
click at [616, 295] on span "Подтвердить" at bounding box center [617, 300] width 56 height 14
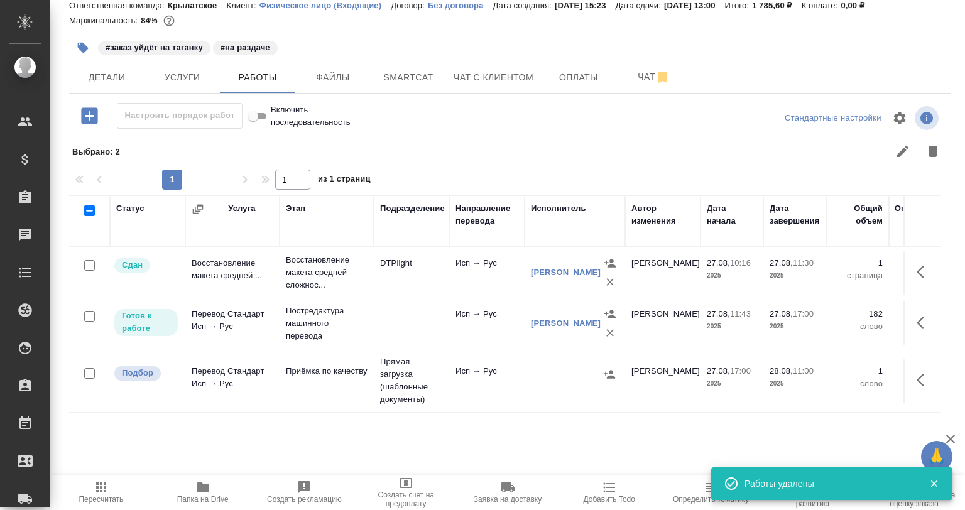
scroll to position [0, 0]
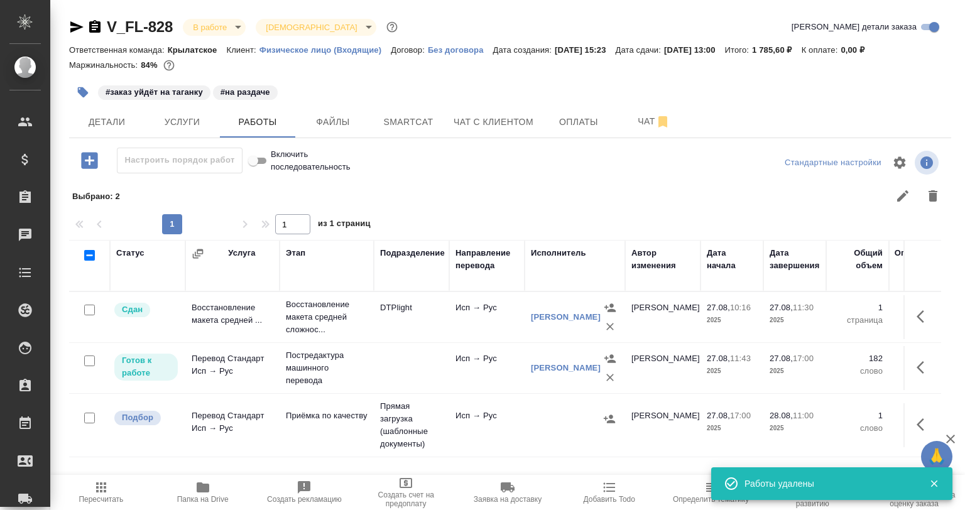
click at [81, 90] on icon "button" at bounding box center [83, 92] width 11 height 11
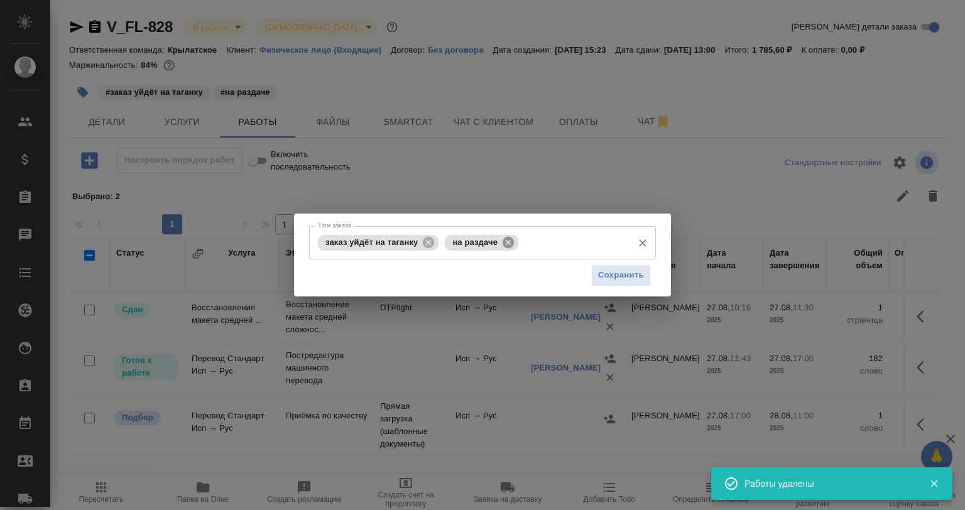
click at [510, 242] on icon at bounding box center [508, 241] width 11 height 11
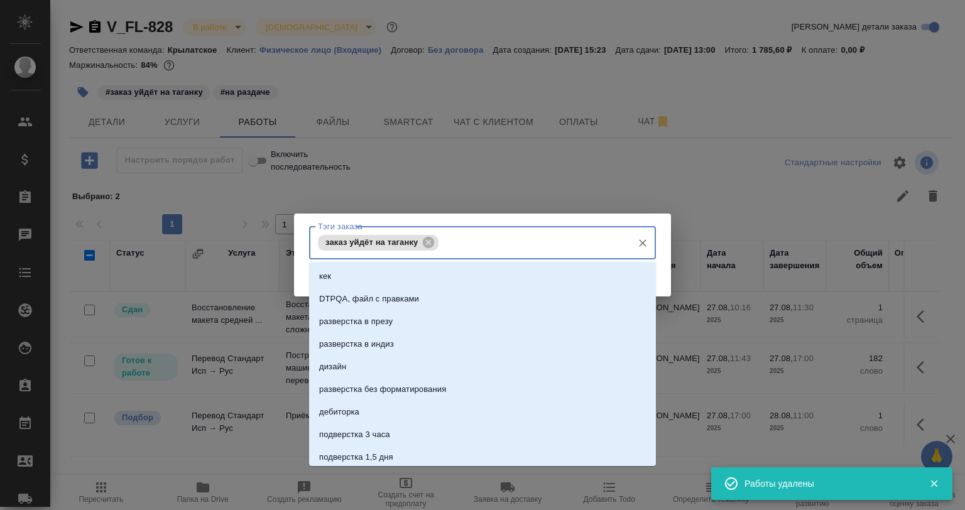
click at [510, 242] on input "Тэги заказа" at bounding box center [534, 242] width 185 height 21
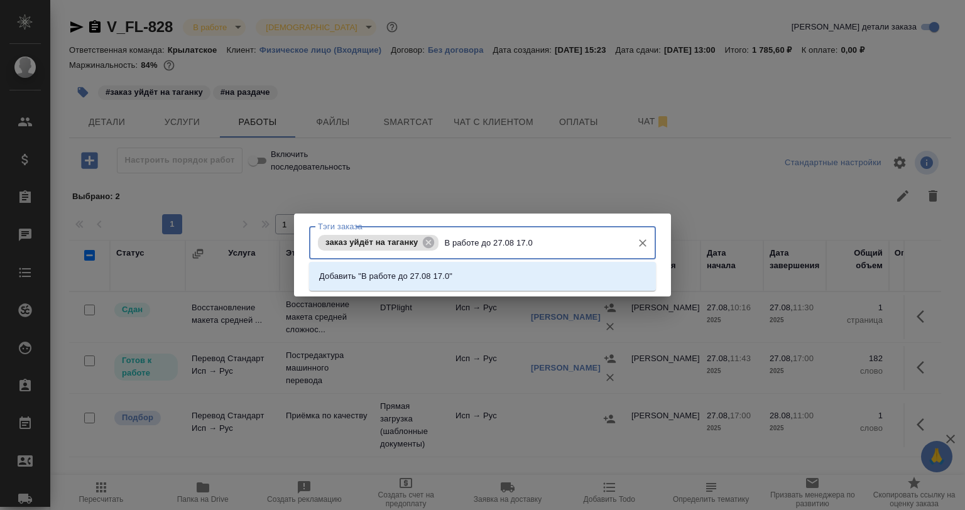
type input "В работе до 27.08 17.00"
click at [482, 267] on li "Добавить "В работе до 27.08 17.00"" at bounding box center [482, 276] width 347 height 23
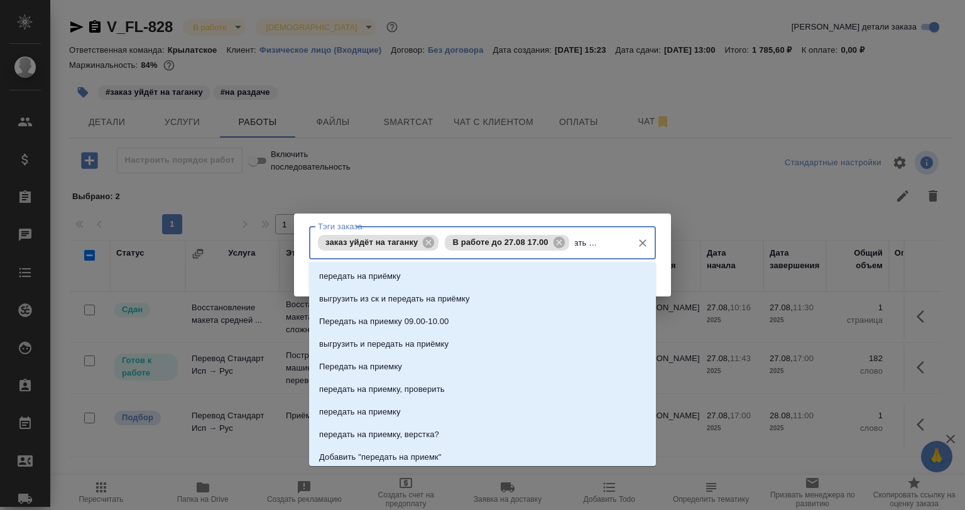
scroll to position [0, 32]
type input "передать на приемку"
click at [424, 410] on li "передать на приемку" at bounding box center [482, 412] width 347 height 23
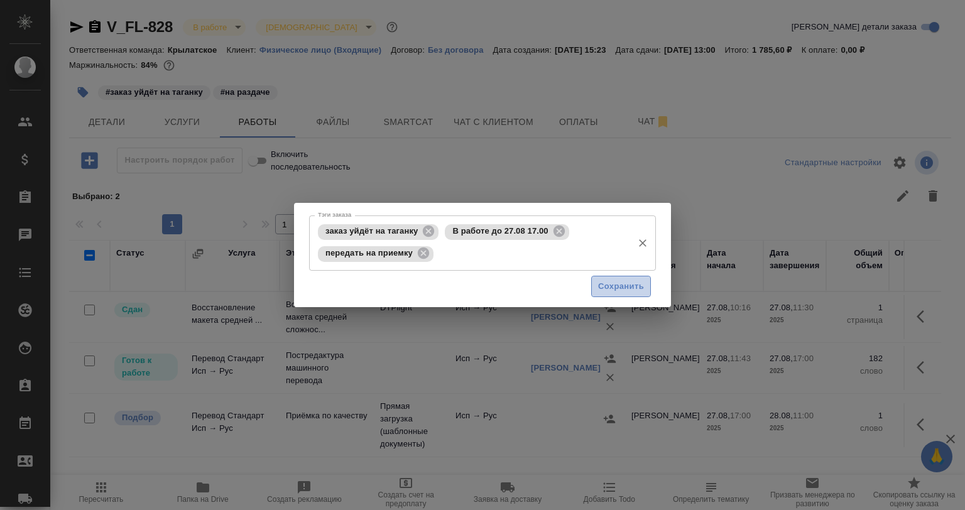
click at [596, 286] on button "Сохранить" at bounding box center [621, 287] width 60 height 22
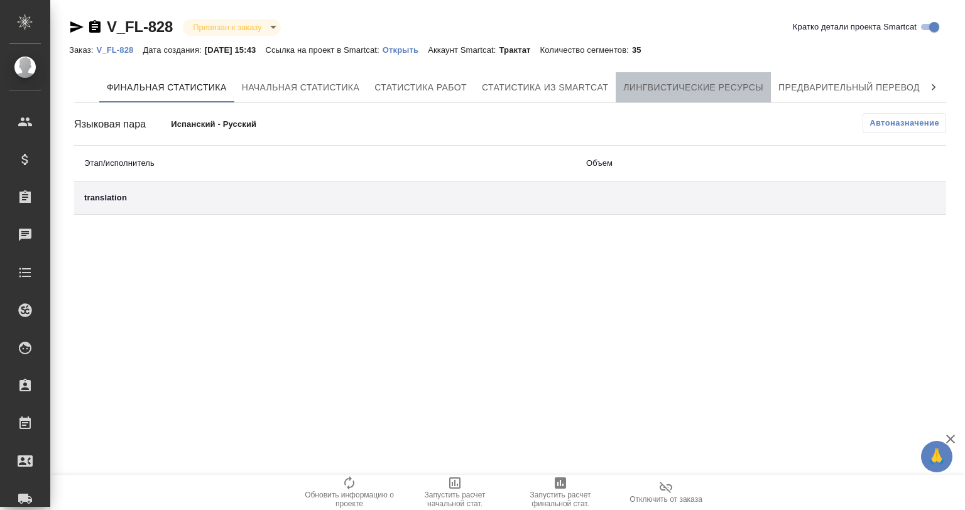
click at [648, 86] on span "Лингвистические ресурсы" at bounding box center [693, 88] width 140 height 16
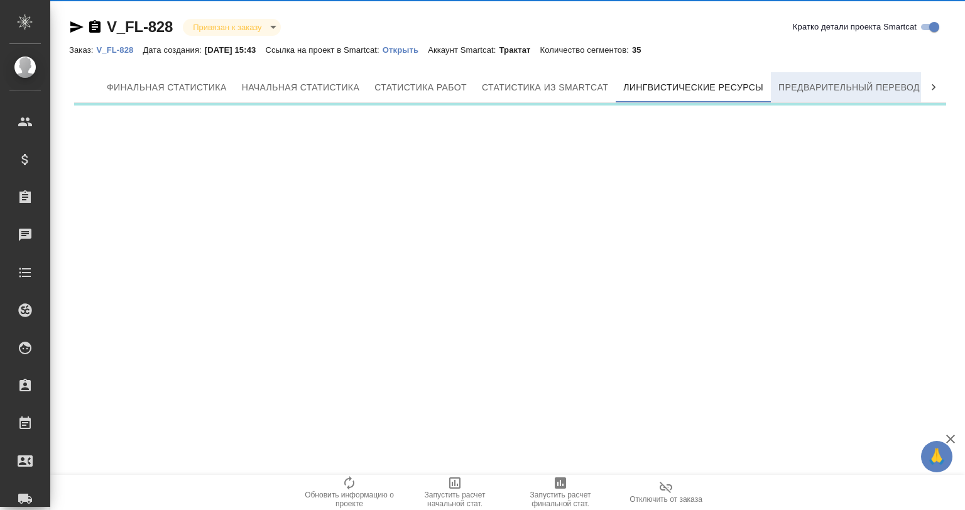
click at [782, 84] on span "Предварительный перевод" at bounding box center [848, 88] width 141 height 16
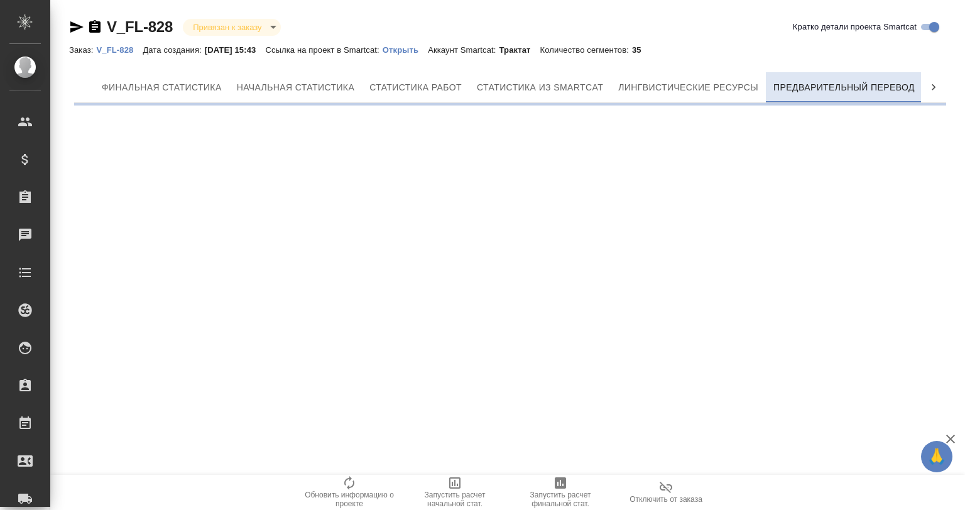
scroll to position [0, 6]
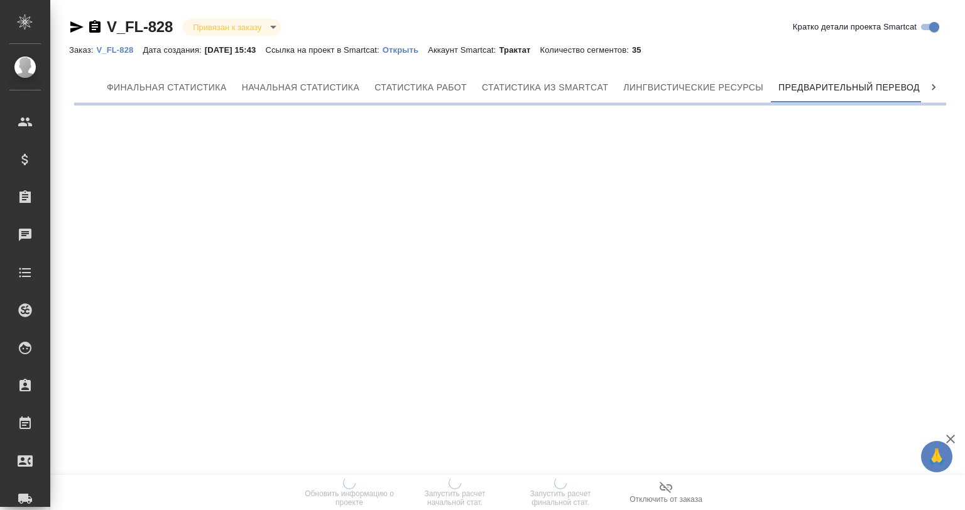
scroll to position [0, 6]
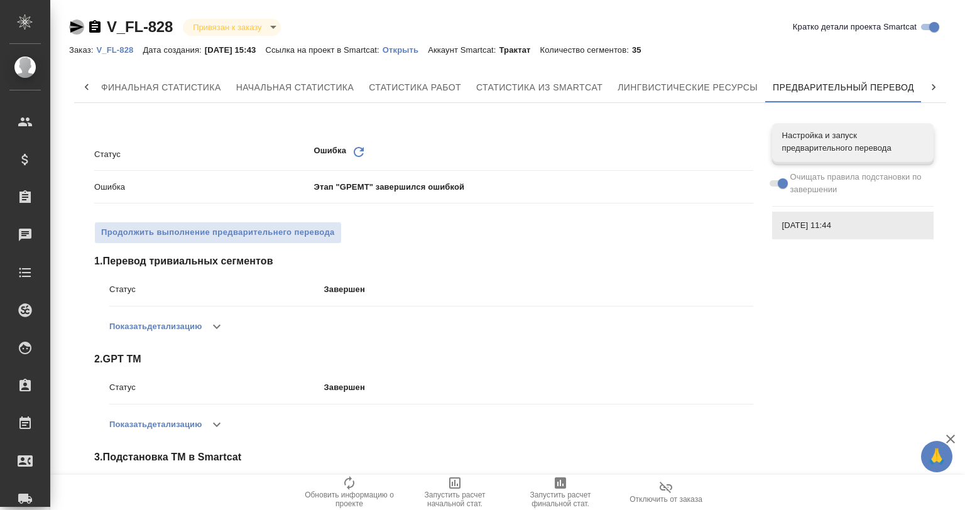
click at [78, 21] on icon "button" at bounding box center [76, 26] width 15 height 15
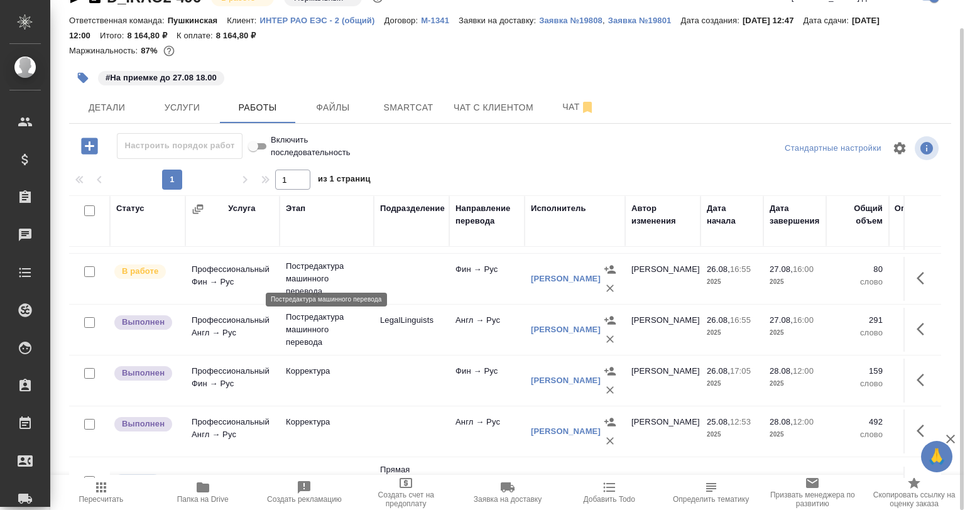
scroll to position [63, 0]
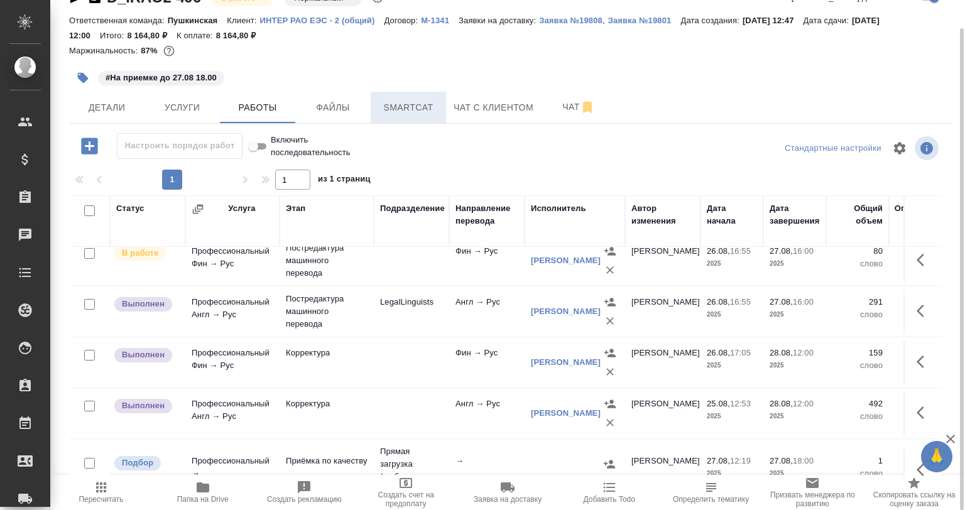
click at [394, 109] on span "Smartcat" at bounding box center [408, 108] width 60 height 16
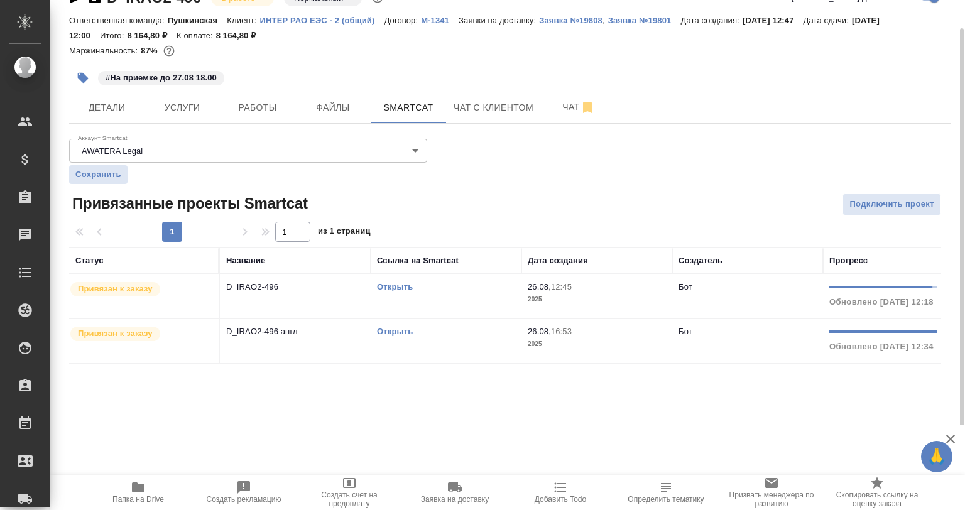
click at [325, 302] on td "D_IRAO2-496" at bounding box center [295, 297] width 151 height 44
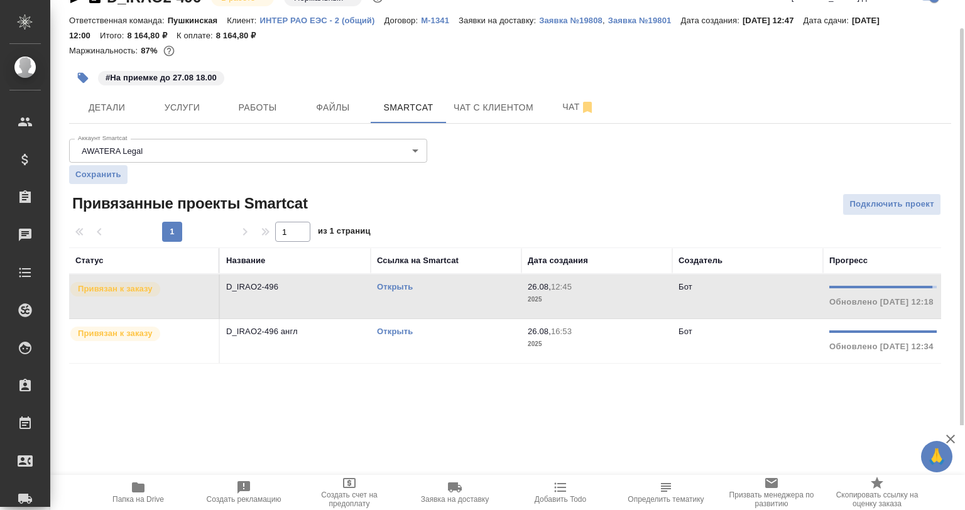
click at [325, 302] on td "D_IRAO2-496" at bounding box center [295, 297] width 151 height 44
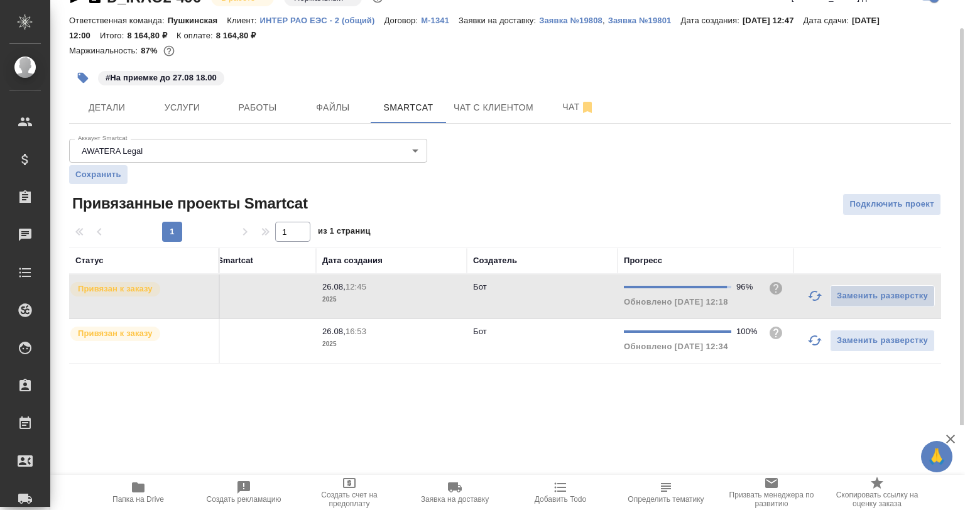
scroll to position [0, 209]
click at [805, 344] on icon "button" at bounding box center [811, 340] width 15 height 15
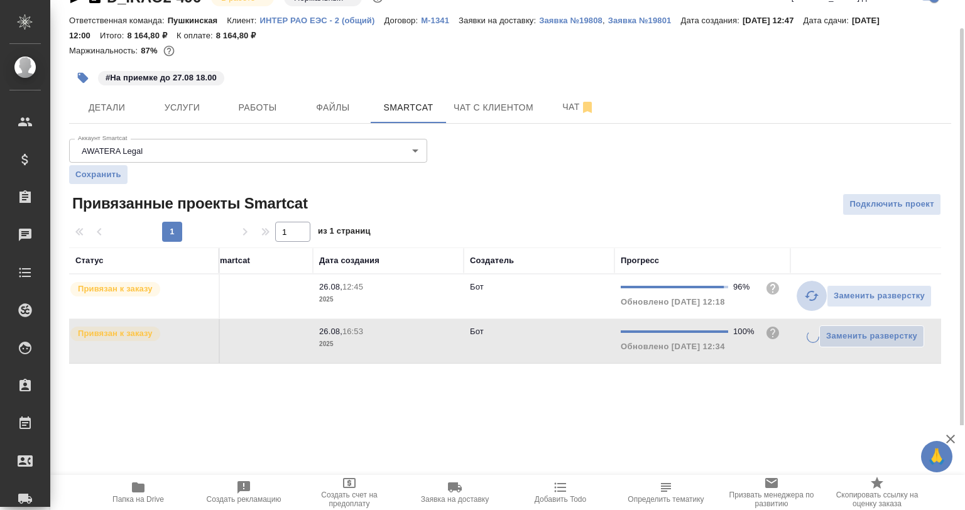
click at [806, 304] on button "button" at bounding box center [812, 296] width 30 height 30
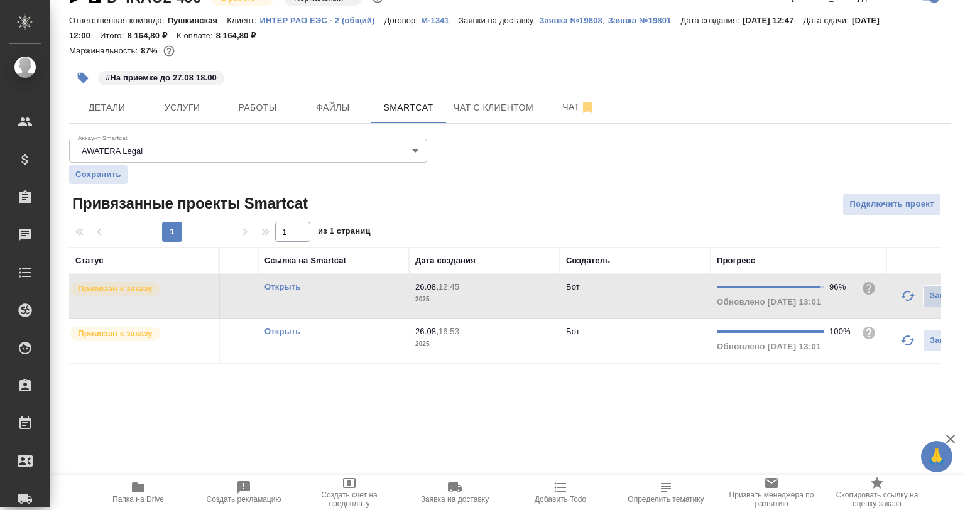
scroll to position [0, 0]
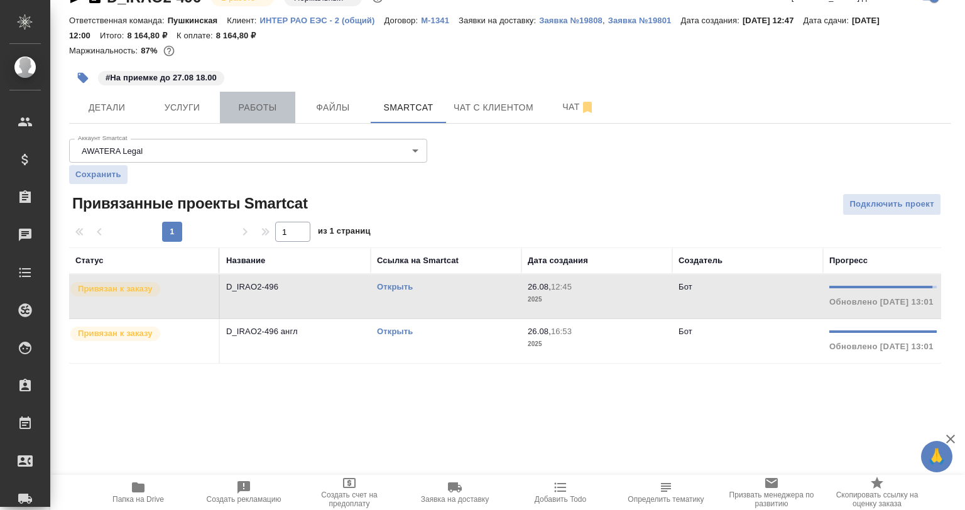
click at [274, 111] on span "Работы" at bounding box center [257, 108] width 60 height 16
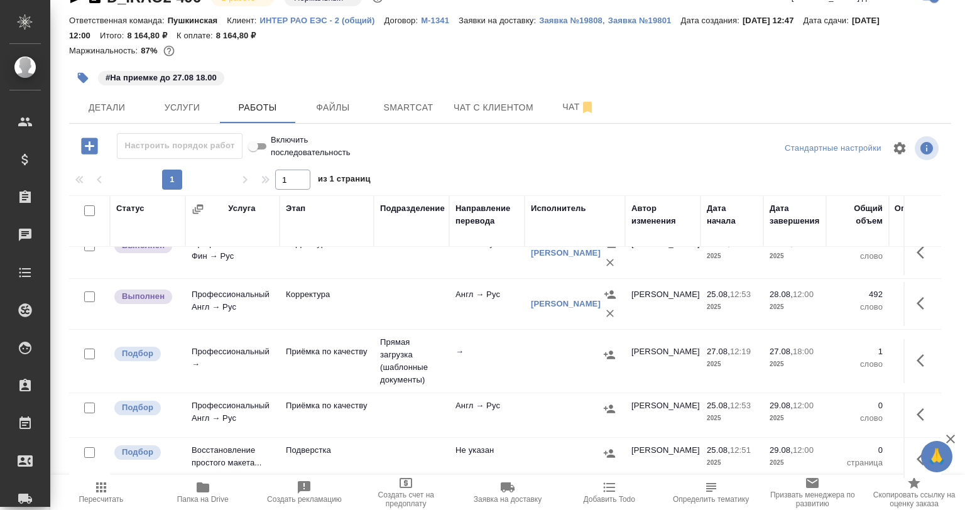
scroll to position [188, 0]
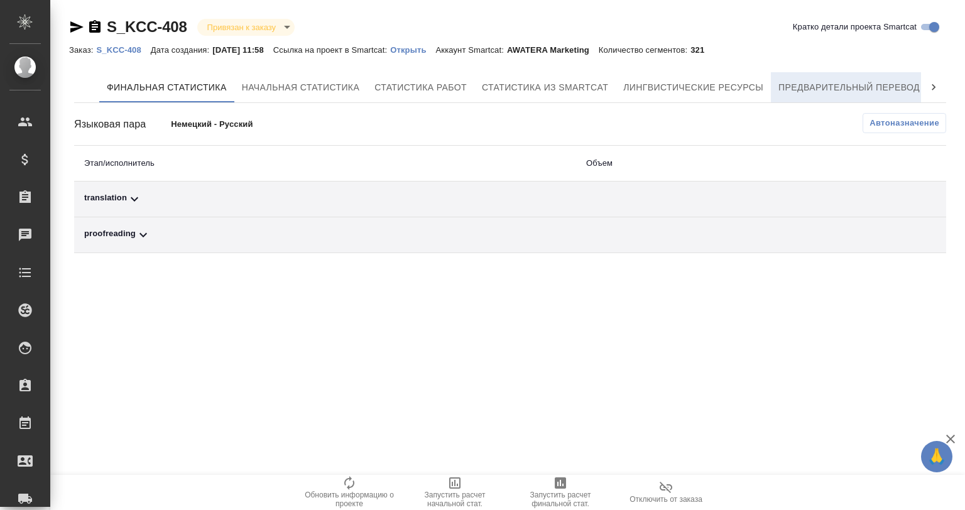
click at [820, 92] on span "Предварительный перевод" at bounding box center [848, 88] width 141 height 16
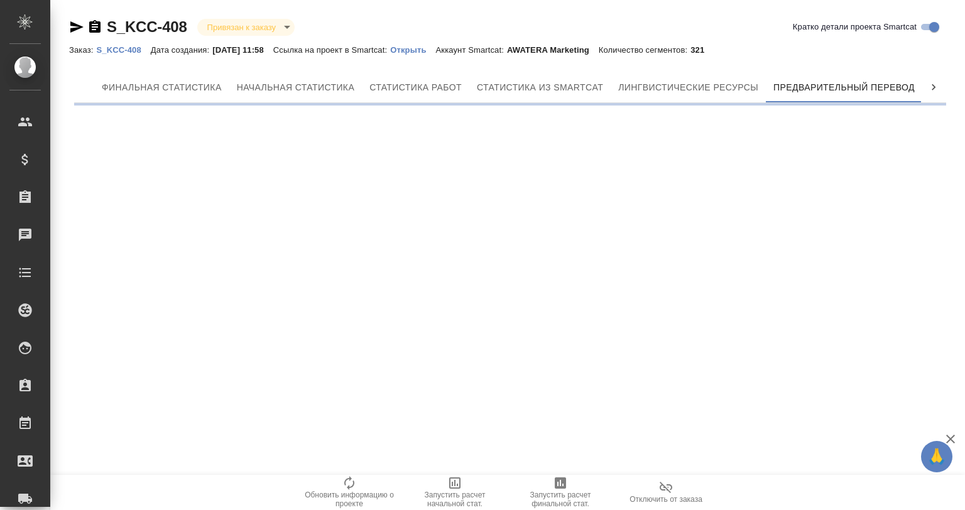
scroll to position [0, 6]
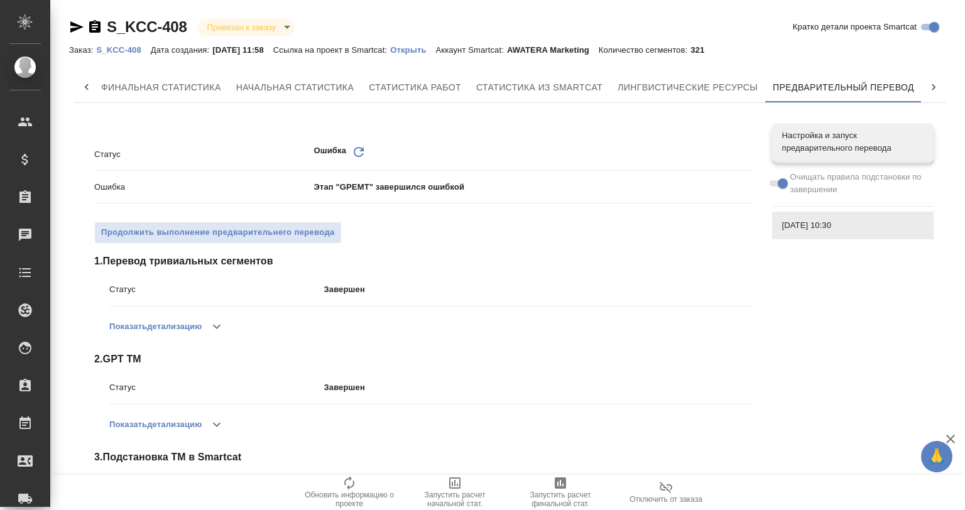
click at [83, 24] on icon "button" at bounding box center [76, 26] width 15 height 15
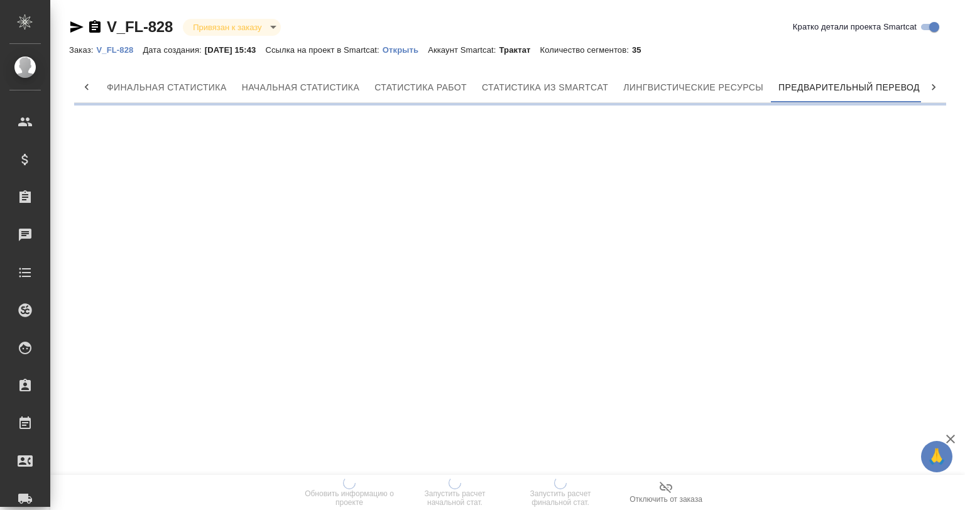
scroll to position [0, 6]
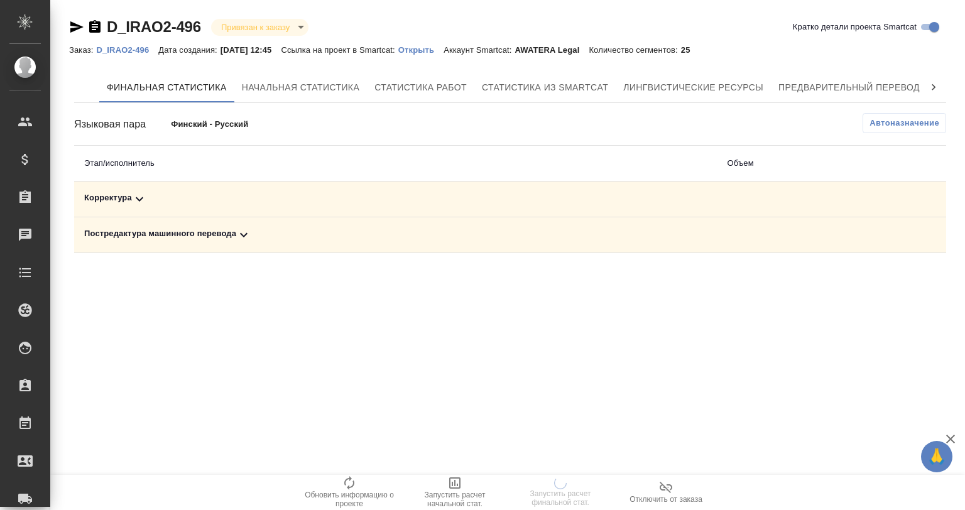
click at [288, 186] on td "Корректура" at bounding box center [395, 200] width 643 height 36
click at [277, 200] on div "Корректура" at bounding box center [395, 199] width 623 height 15
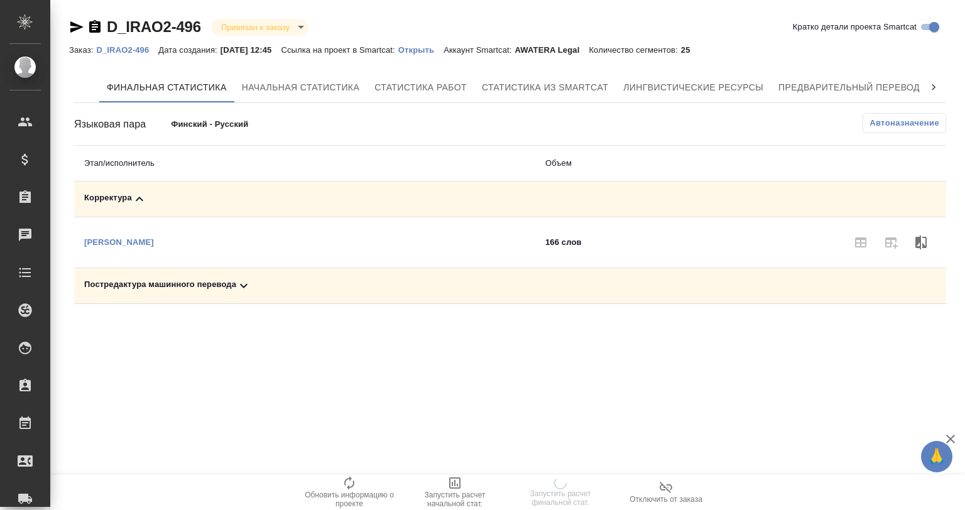
click at [281, 293] on td "Постредактура машинного перевода" at bounding box center [304, 286] width 461 height 36
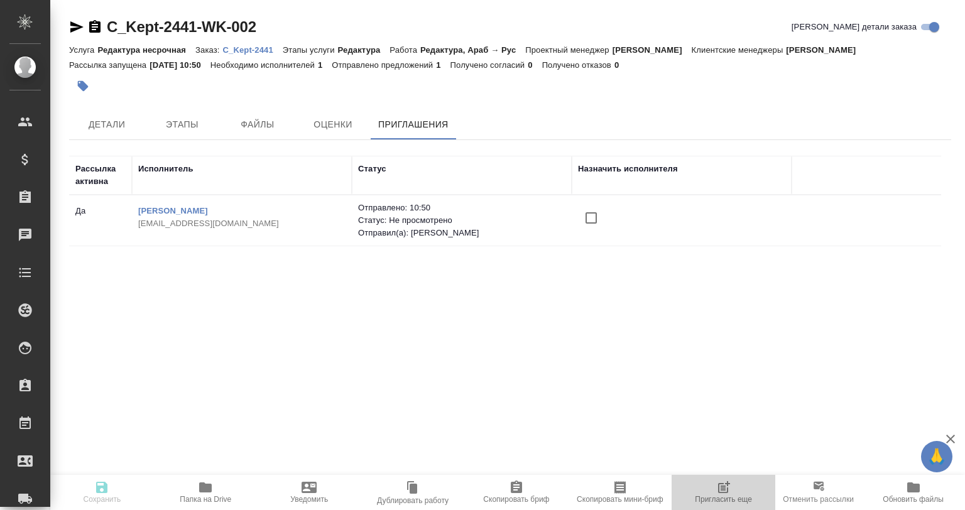
click at [739, 498] on span "Пригласить еще" at bounding box center [723, 499] width 57 height 9
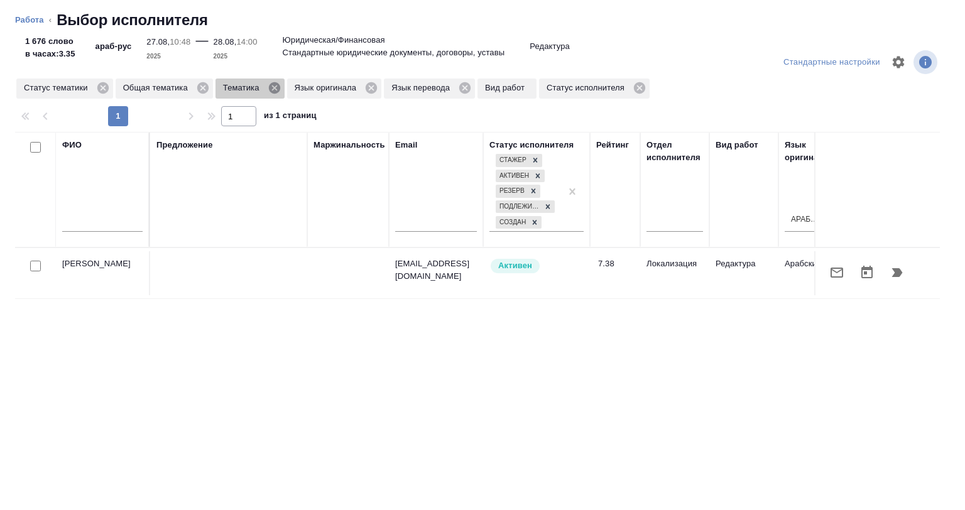
click at [268, 85] on icon at bounding box center [275, 88] width 14 height 14
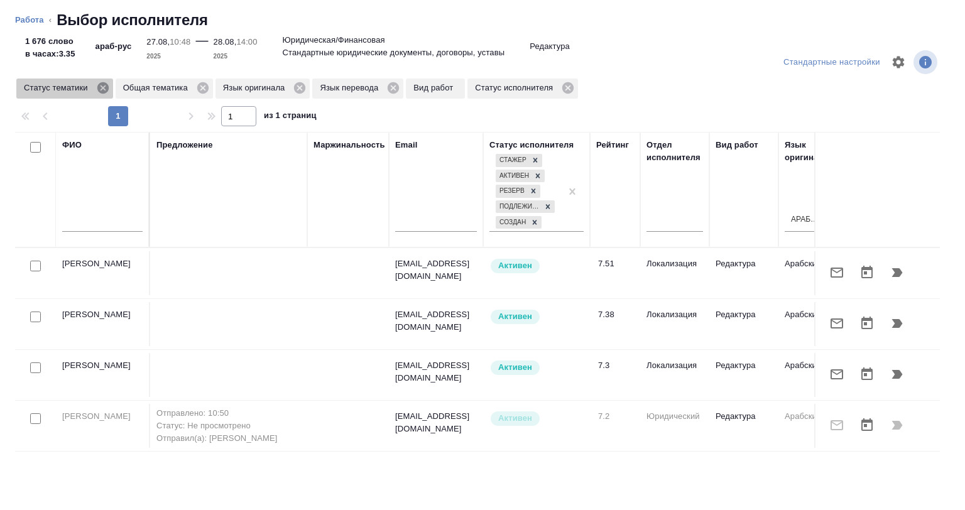
click at [101, 89] on icon at bounding box center [103, 88] width 14 height 14
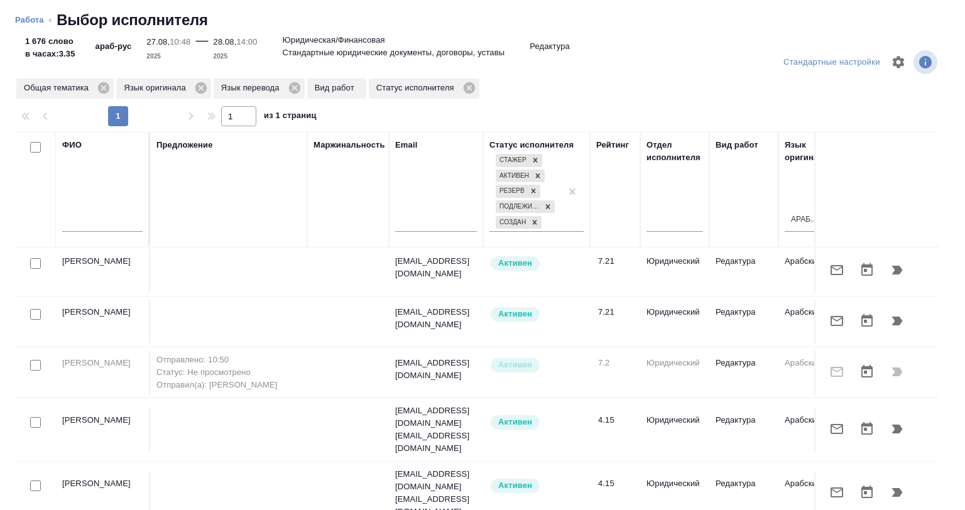
scroll to position [389, 0]
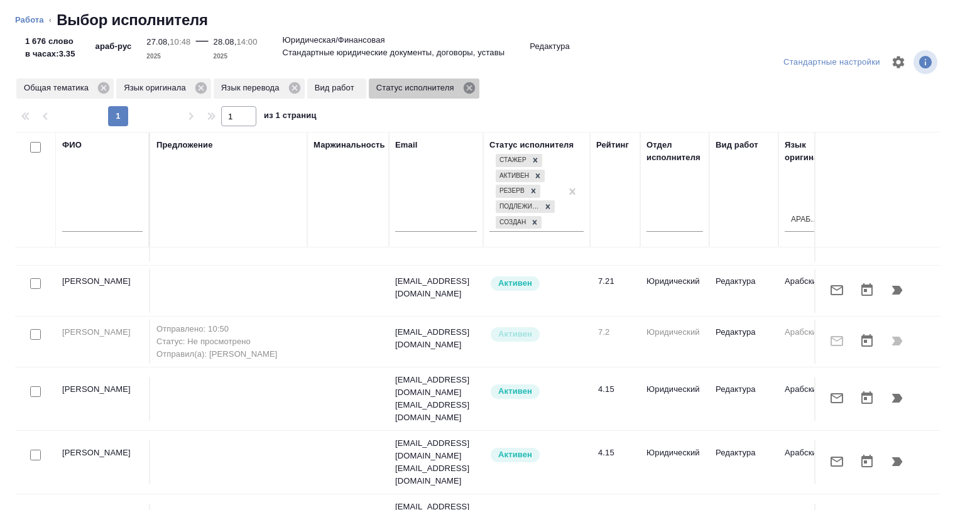
click at [462, 85] on icon at bounding box center [469, 88] width 14 height 14
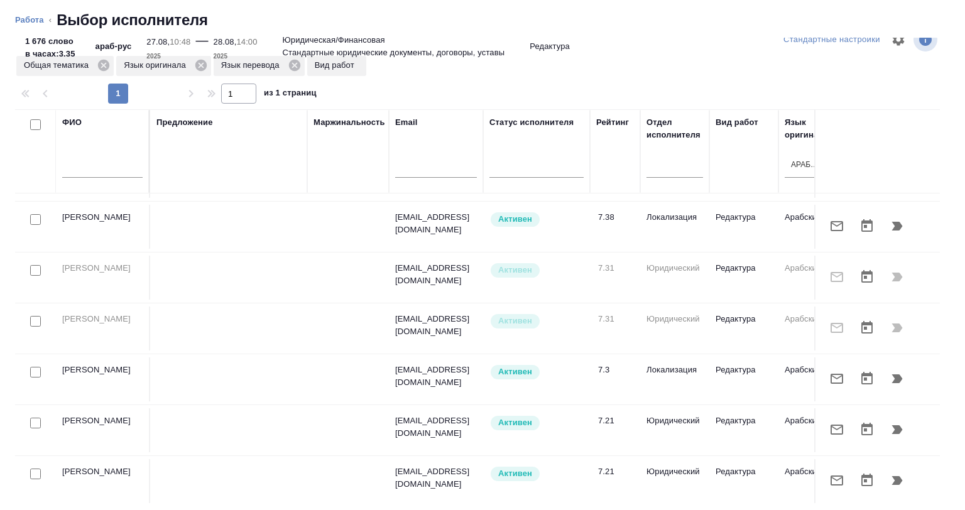
scroll to position [0, 0]
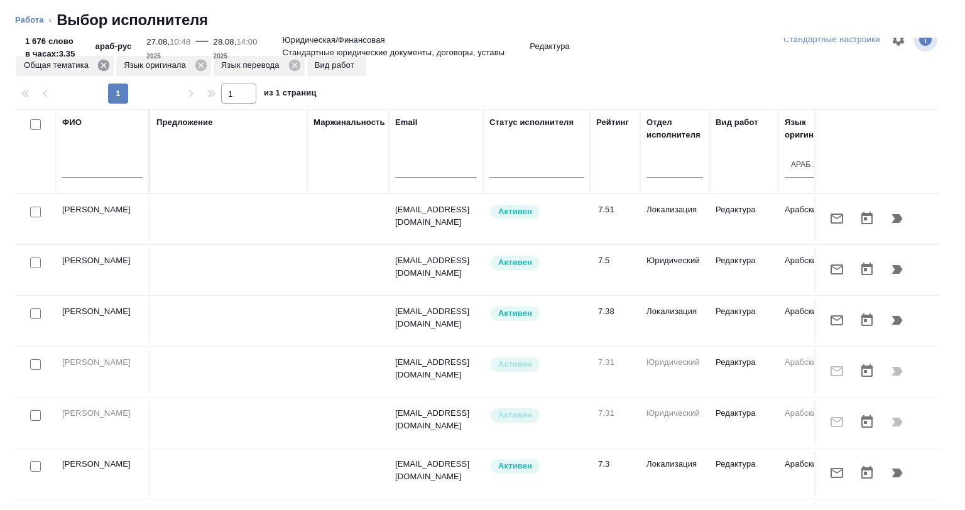
drag, startPoint x: 113, startPoint y: 69, endPoint x: 106, endPoint y: 64, distance: 9.1
click at [106, 64] on div "Общая тематика Язык оригинала Язык перевода Вид работ" at bounding box center [191, 66] width 352 height 23
click at [106, 64] on icon at bounding box center [103, 65] width 11 height 11
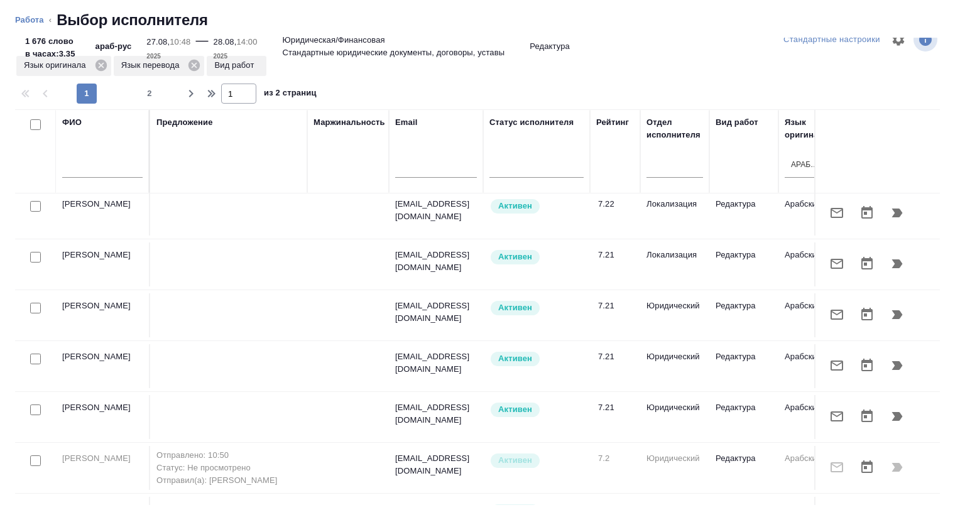
scroll to position [402, 0]
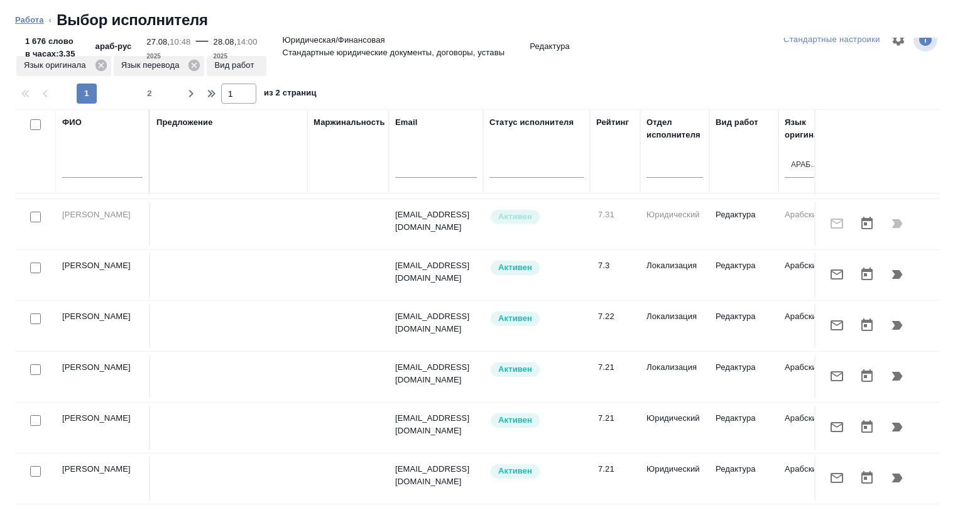
click at [28, 16] on link "Работа" at bounding box center [29, 19] width 29 height 9
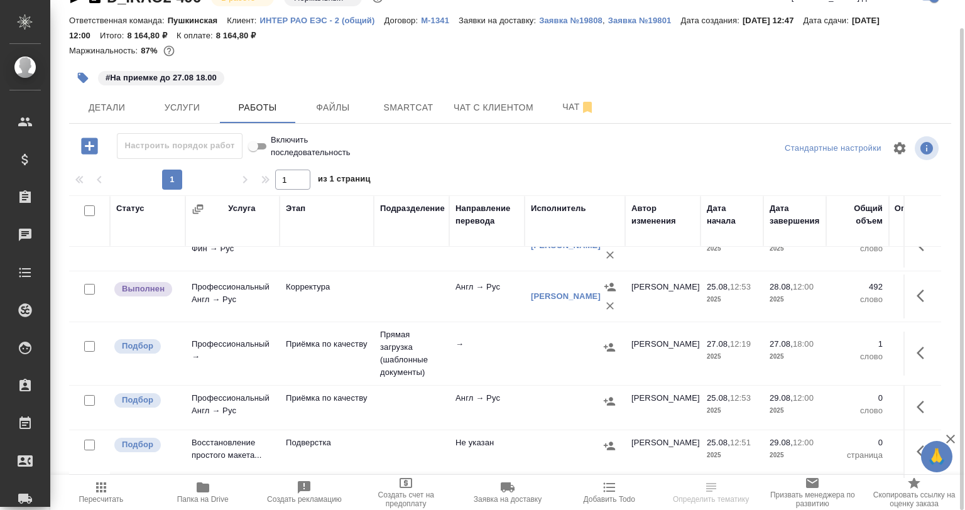
scroll to position [188, 0]
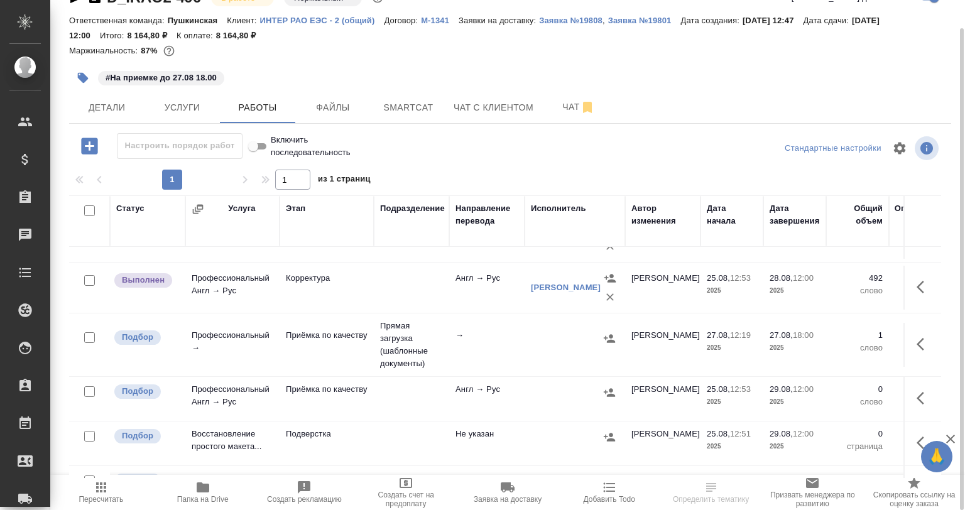
click at [485, 341] on td "→" at bounding box center [486, 345] width 75 height 44
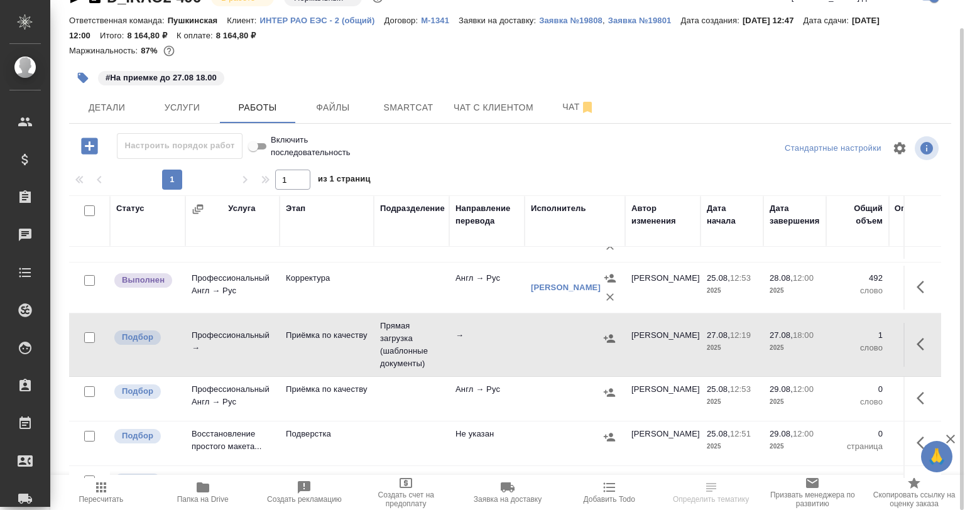
click at [486, 341] on td "→" at bounding box center [486, 345] width 75 height 44
click at [474, 323] on td "→" at bounding box center [486, 345] width 75 height 44
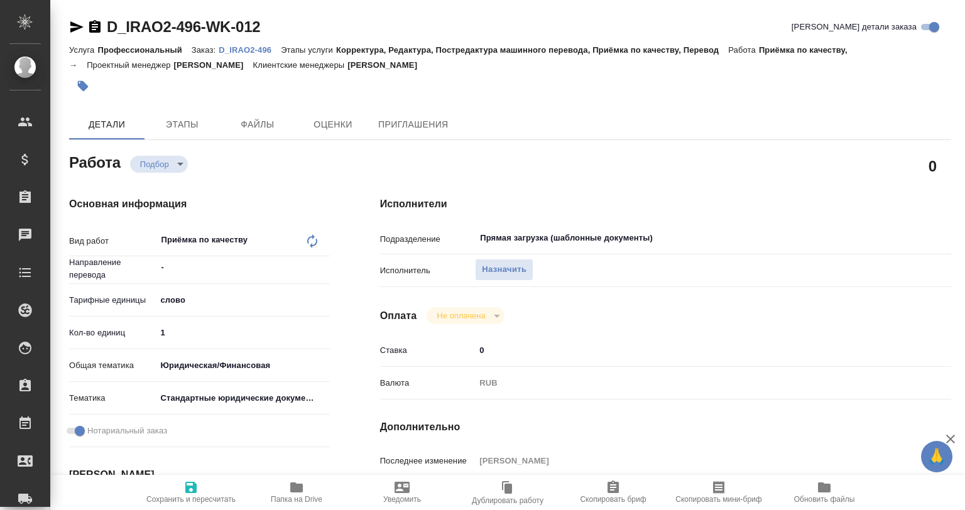
type textarea "x"
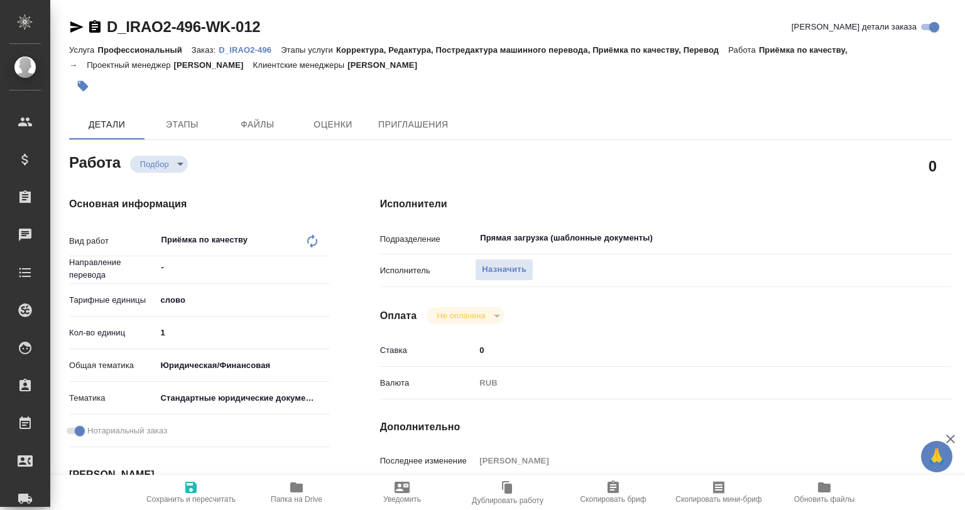
type textarea "x"
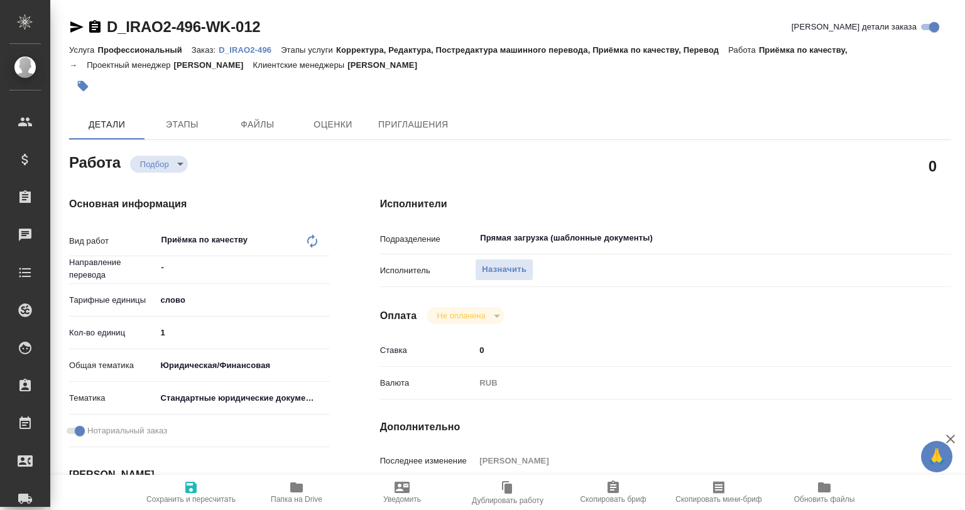
scroll to position [188, 0]
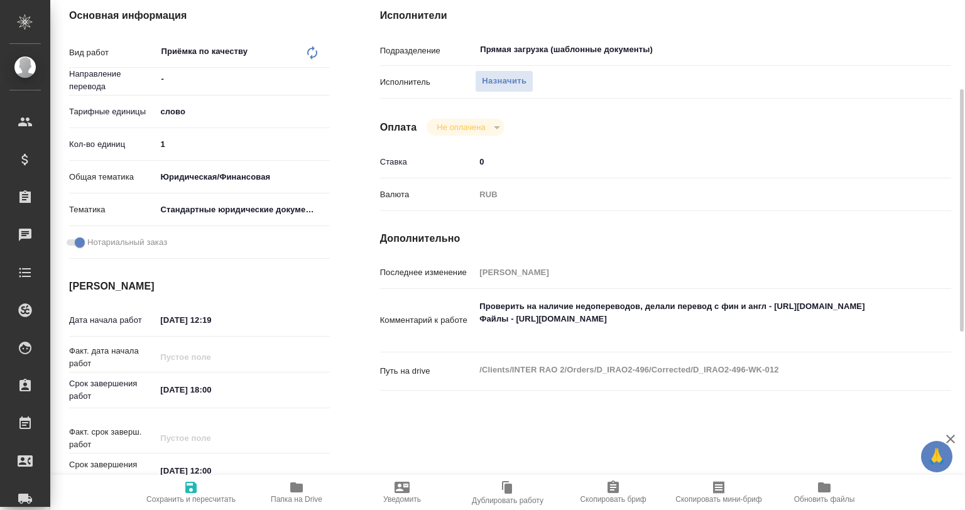
type textarea "x"
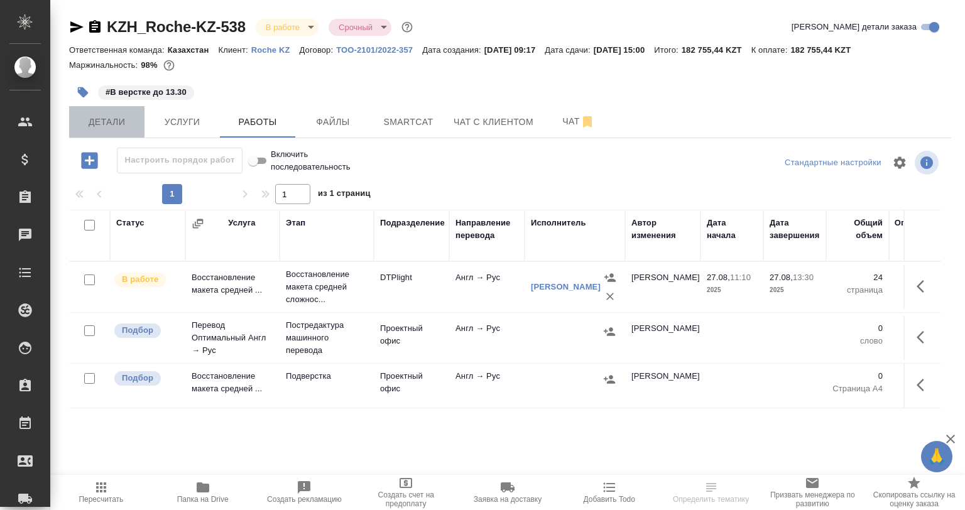
click at [110, 111] on button "Детали" at bounding box center [106, 121] width 75 height 31
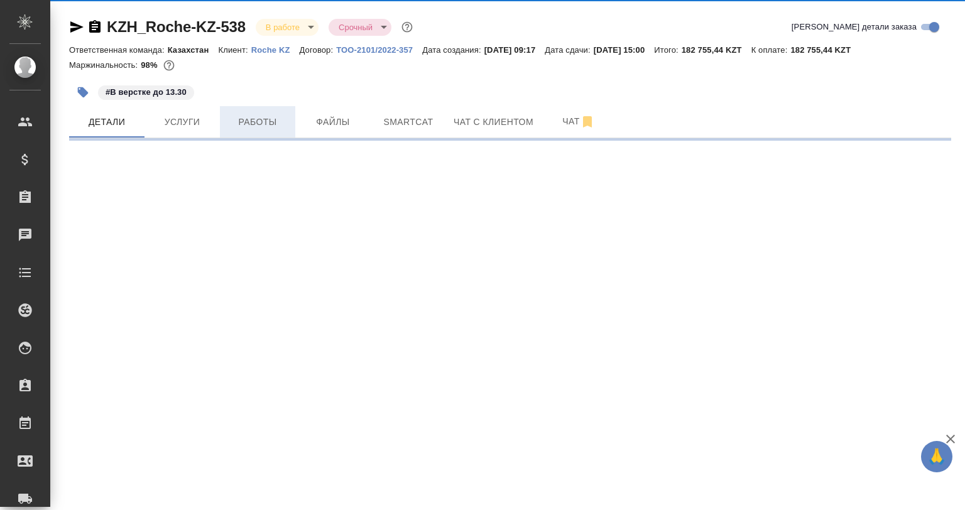
select select "RU"
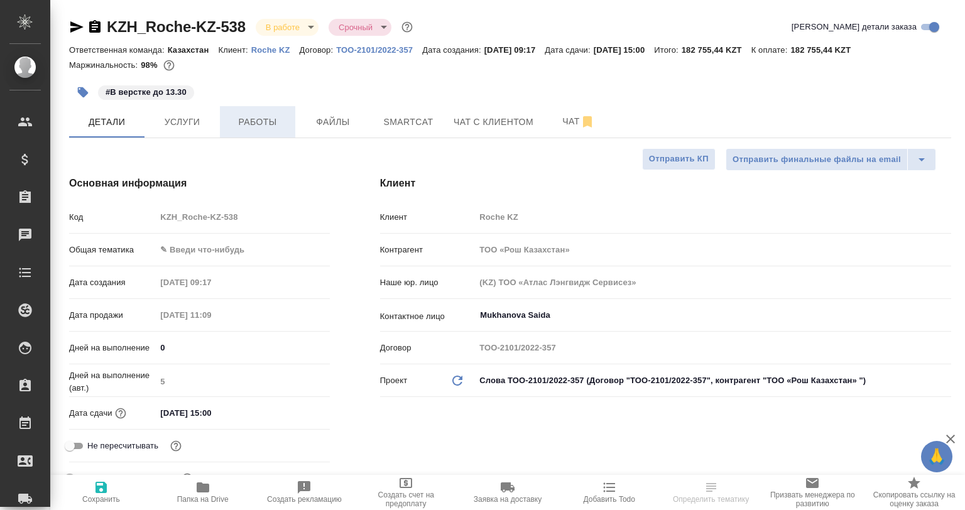
type textarea "x"
click at [268, 124] on span "Работы" at bounding box center [257, 122] width 60 height 16
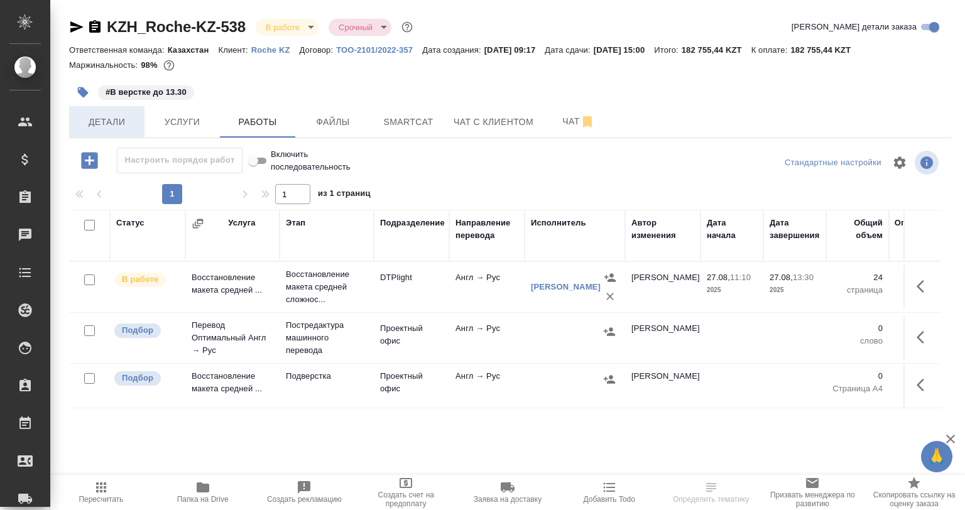
click at [106, 107] on button "Детали" at bounding box center [106, 121] width 75 height 31
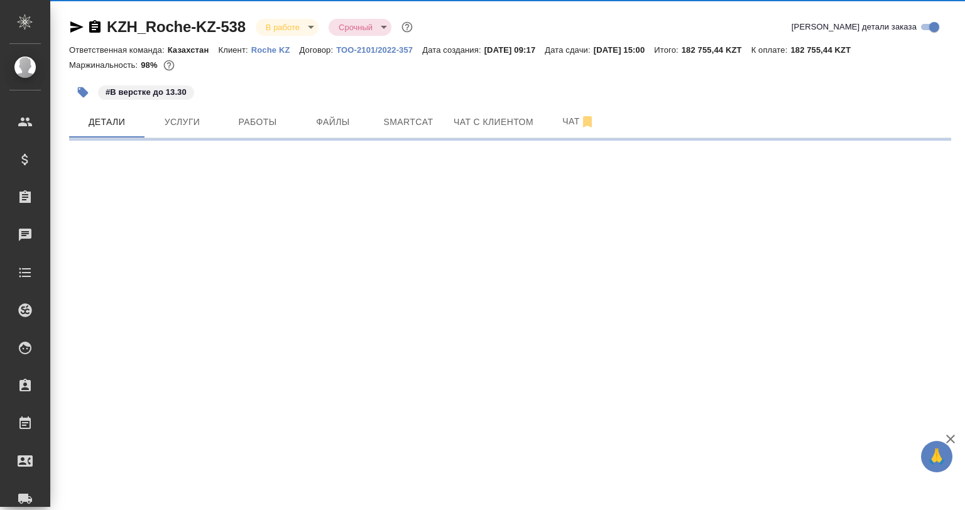
select select "RU"
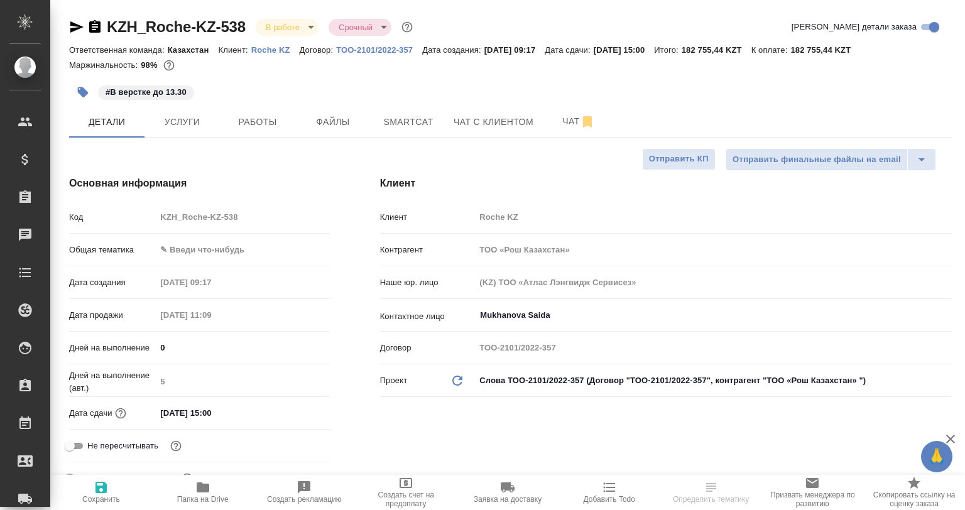
type textarea "x"
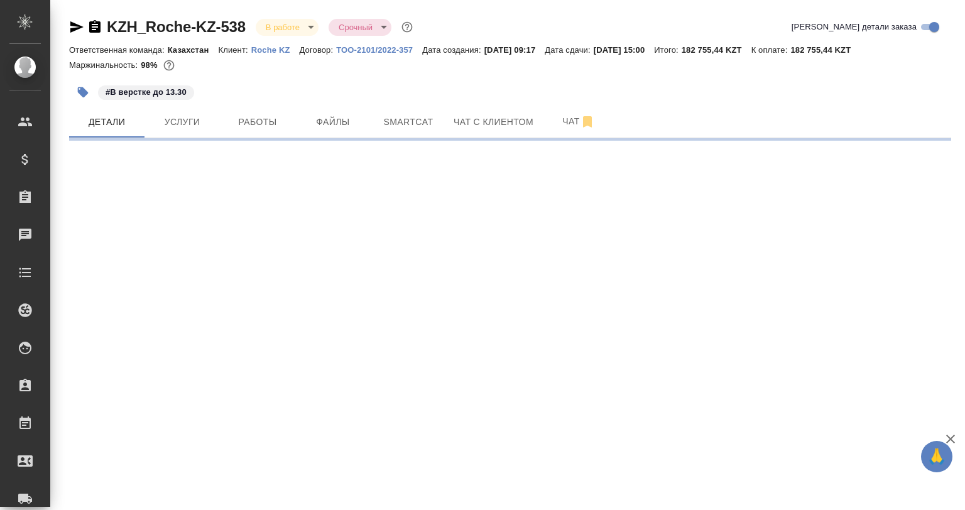
select select "RU"
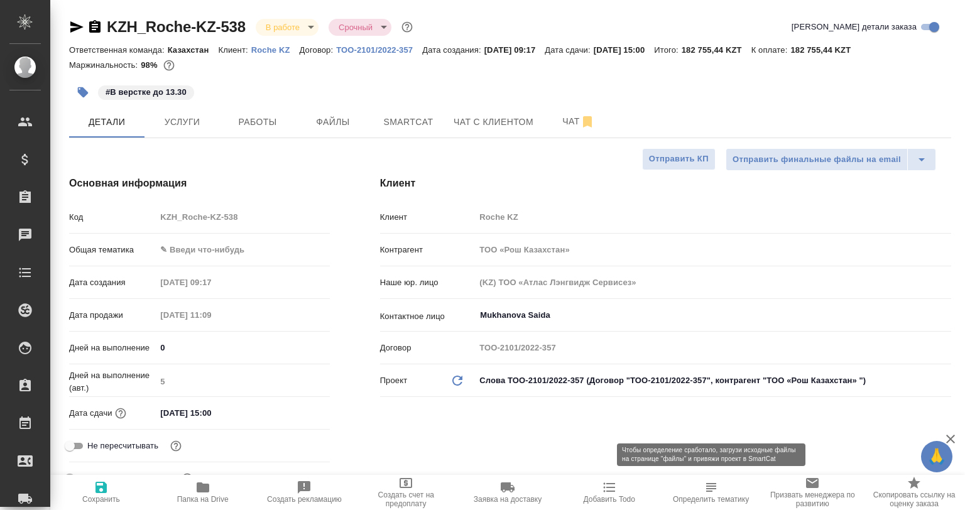
type textarea "x"
click at [708, 492] on icon "button" at bounding box center [711, 487] width 10 height 9
type textarea "x"
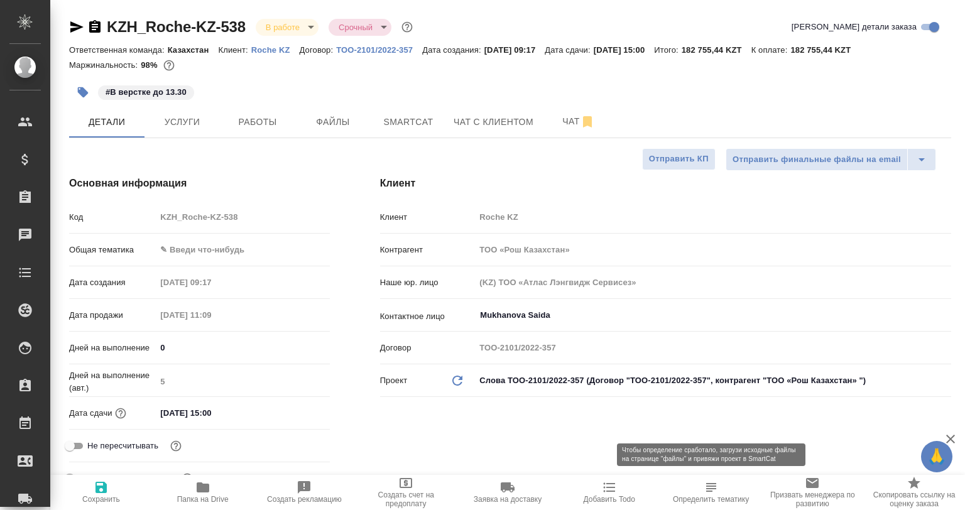
type textarea "x"
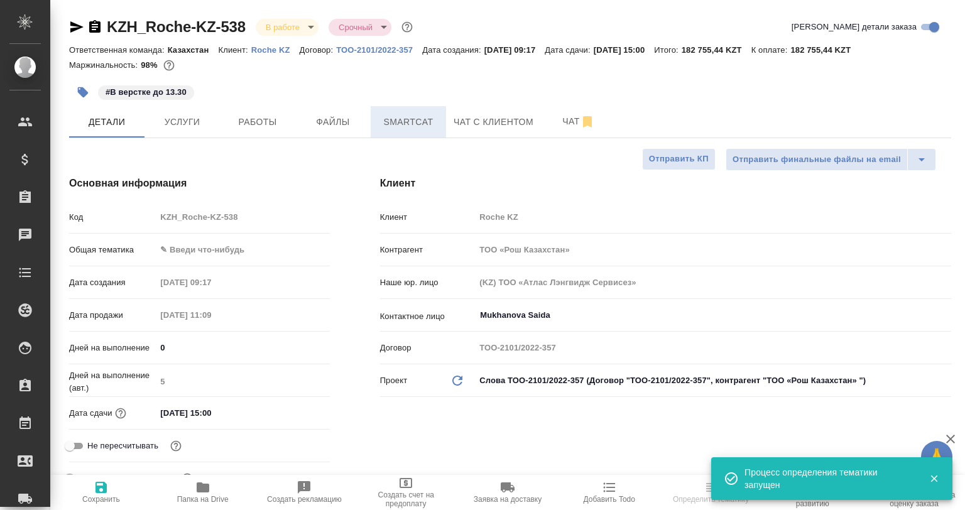
click at [405, 129] on span "Smartcat" at bounding box center [408, 122] width 60 height 16
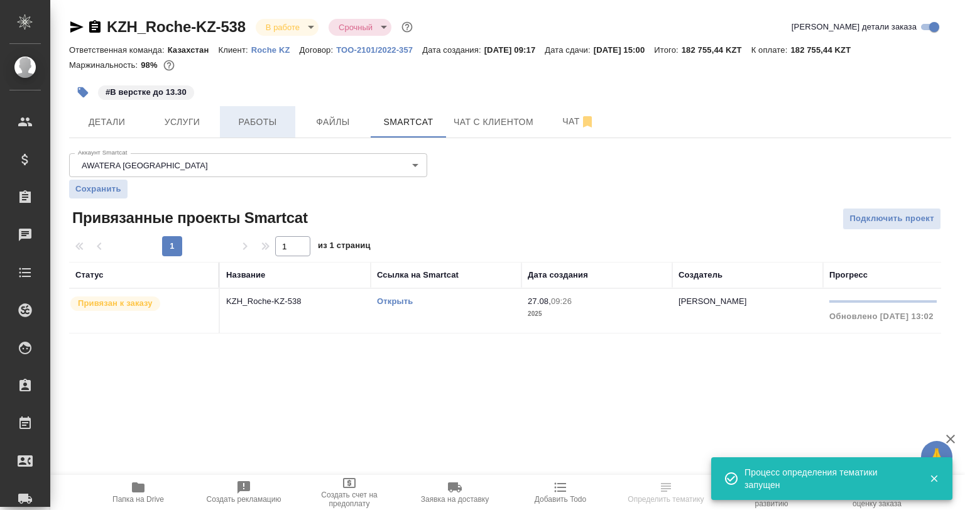
click at [268, 125] on span "Работы" at bounding box center [257, 122] width 60 height 16
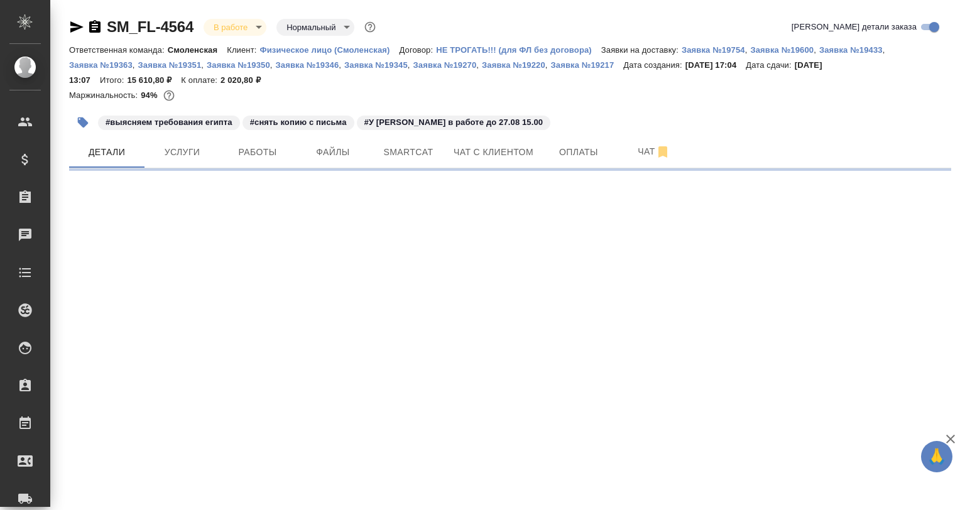
select select "RU"
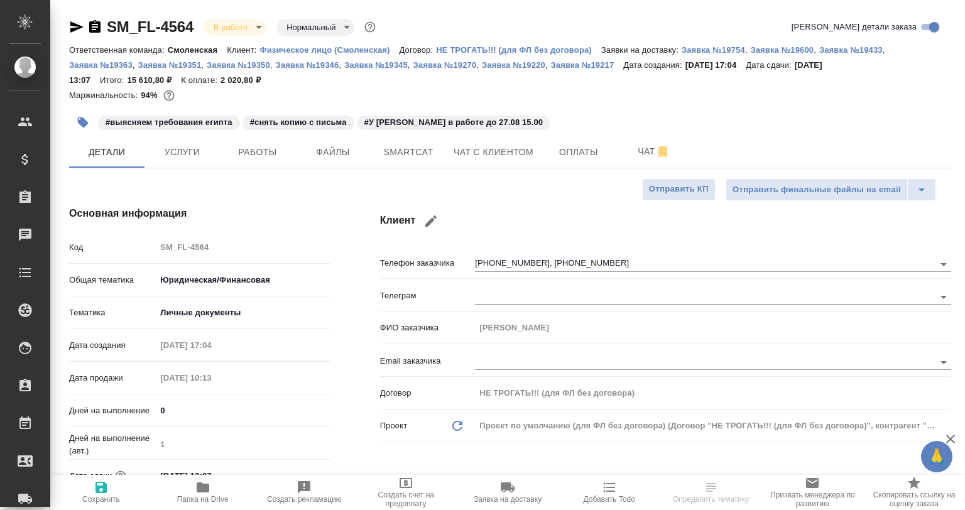
type textarea "x"
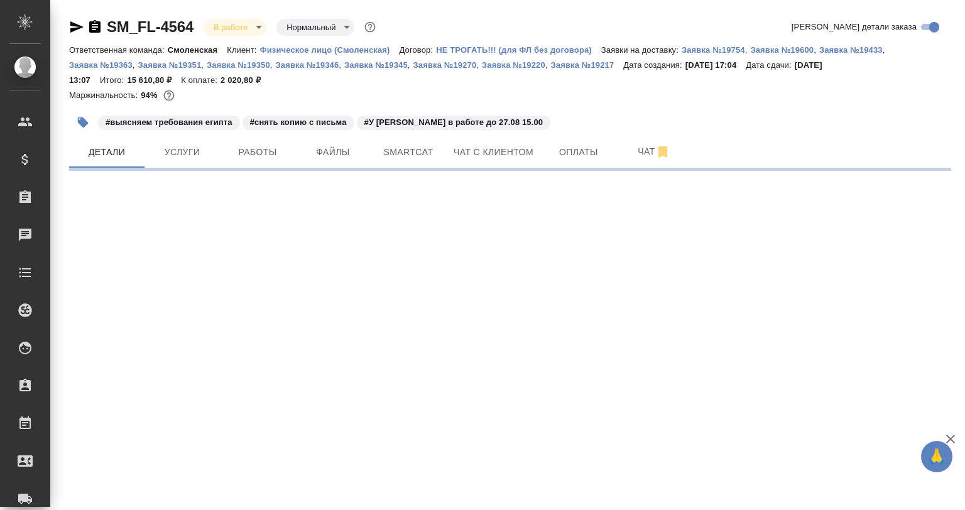
select select "RU"
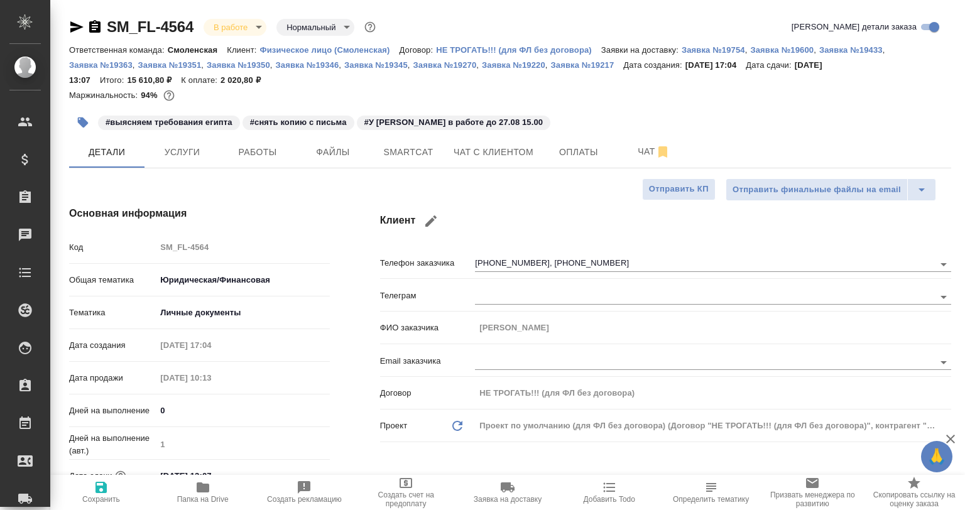
type textarea "x"
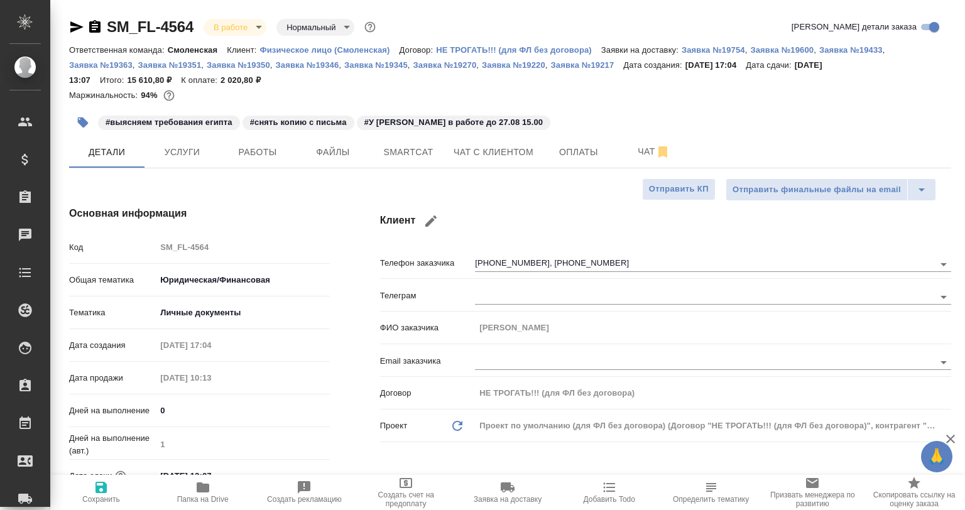
type textarea "x"
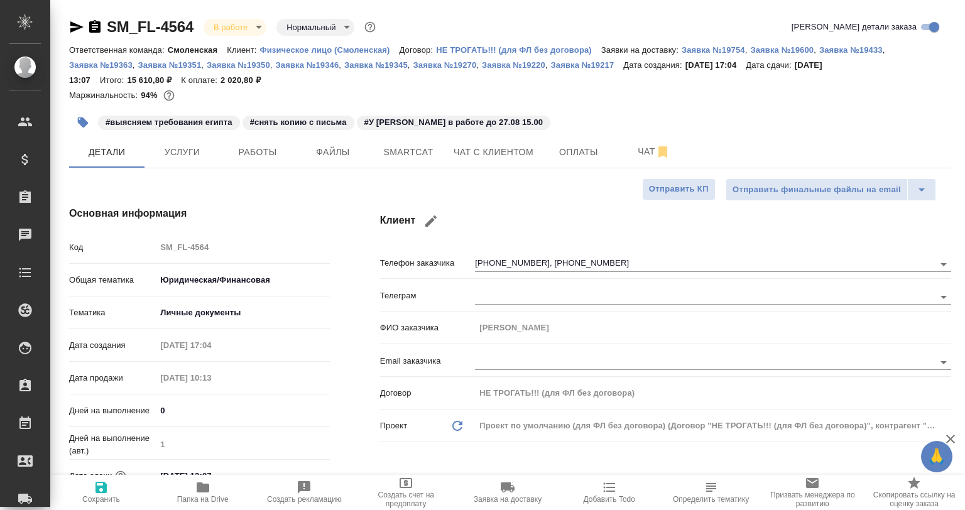
type textarea "x"
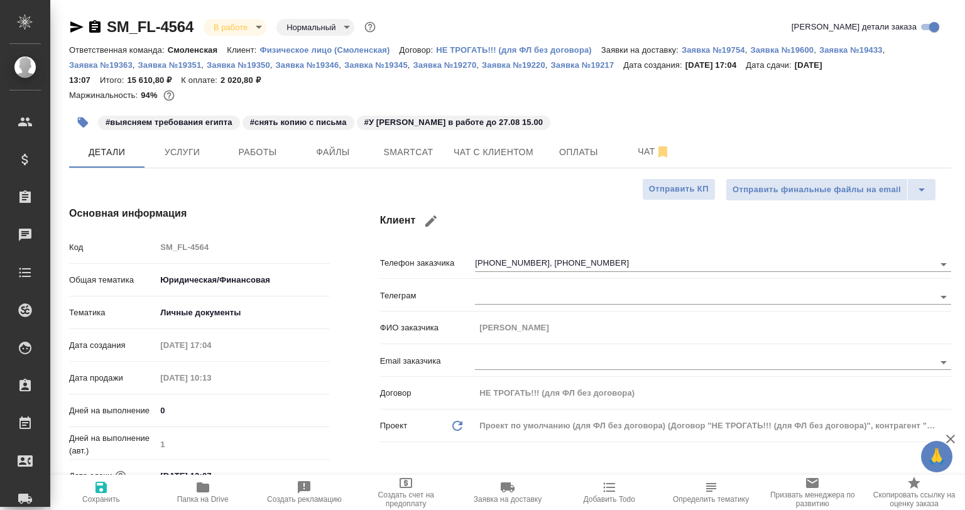
type textarea "x"
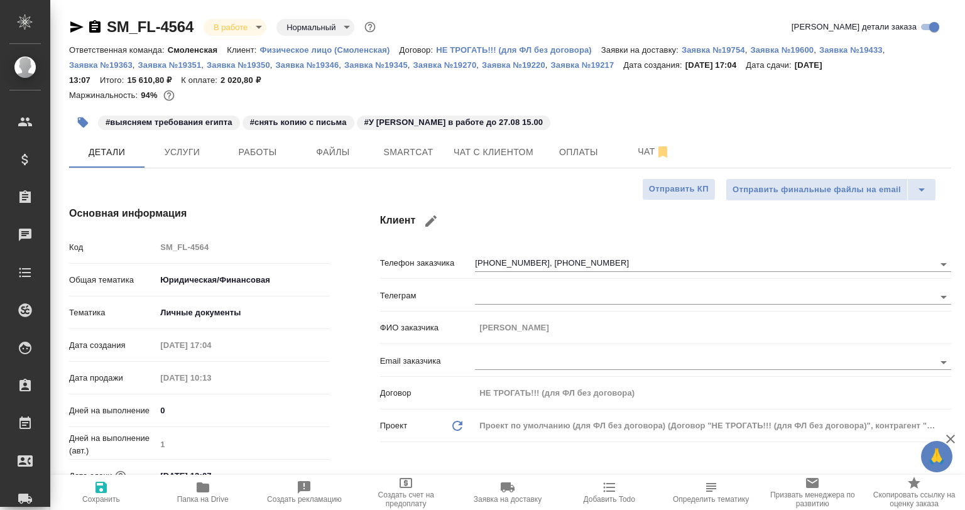
type textarea "x"
click at [270, 153] on span "Работы" at bounding box center [257, 152] width 60 height 16
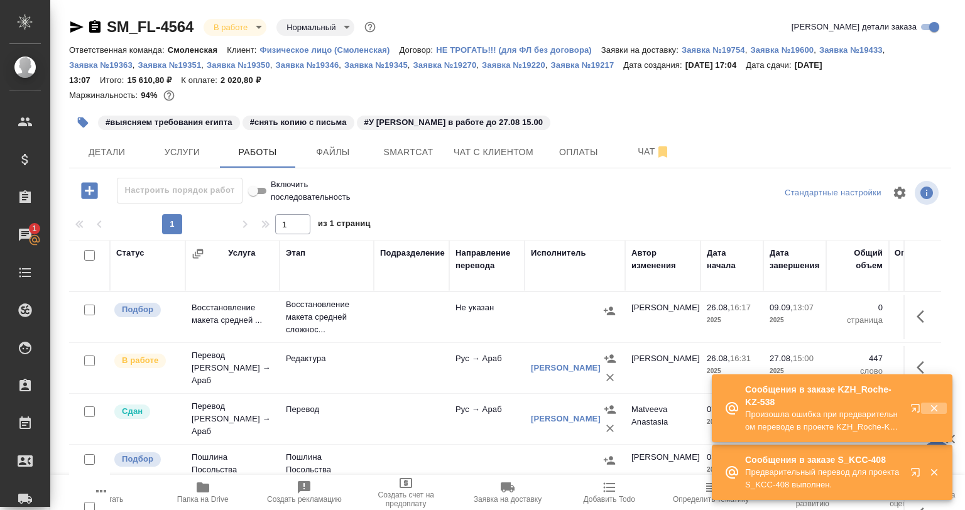
click at [935, 407] on icon "button" at bounding box center [933, 408] width 7 height 7
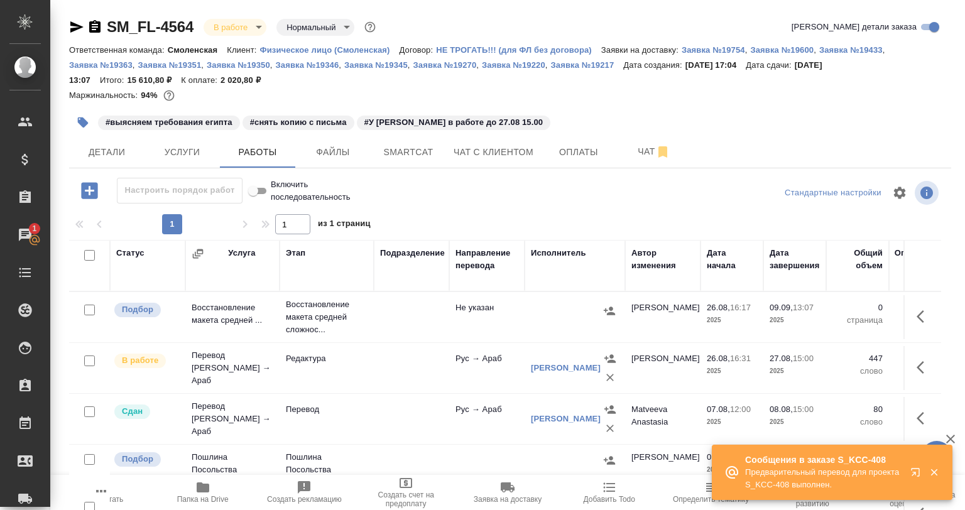
click at [930, 472] on icon "button" at bounding box center [933, 472] width 11 height 11
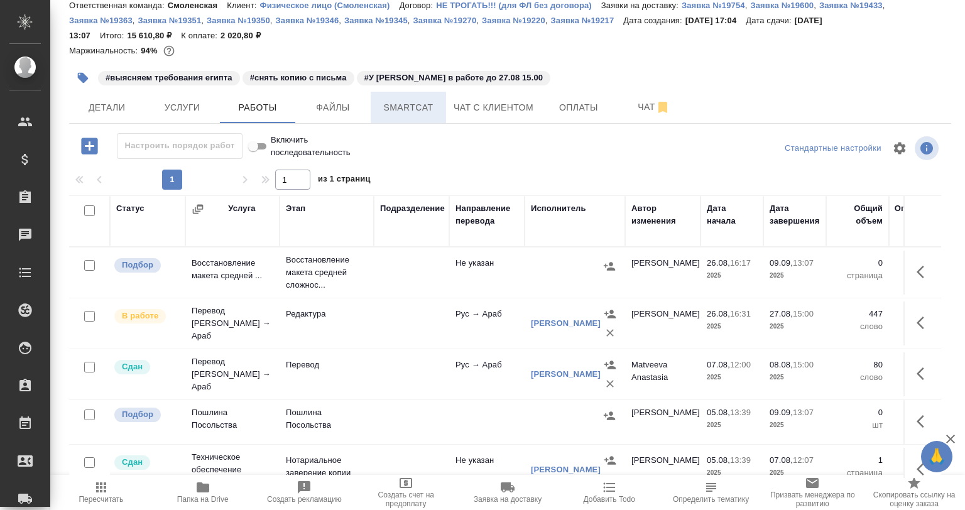
click at [419, 108] on span "Smartcat" at bounding box center [408, 108] width 60 height 16
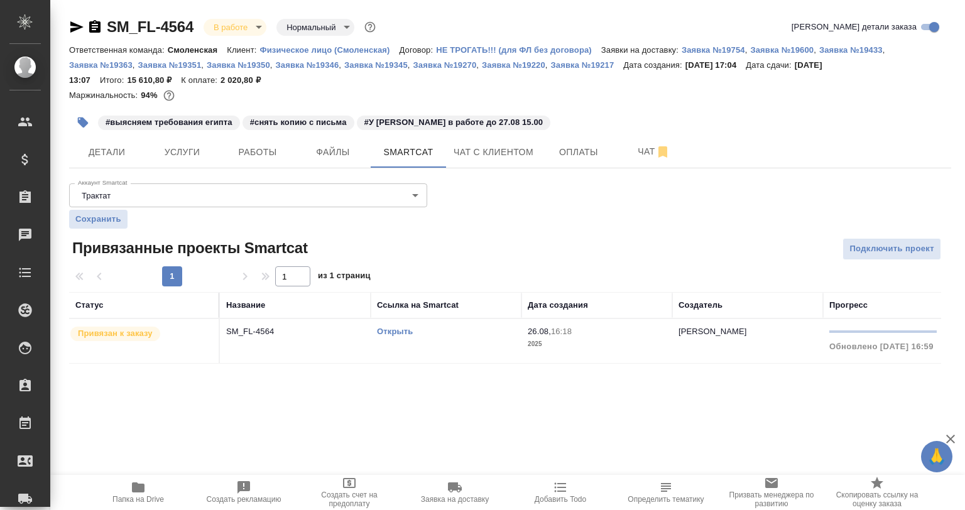
click at [339, 339] on td "SM_FL-4564" at bounding box center [295, 341] width 151 height 44
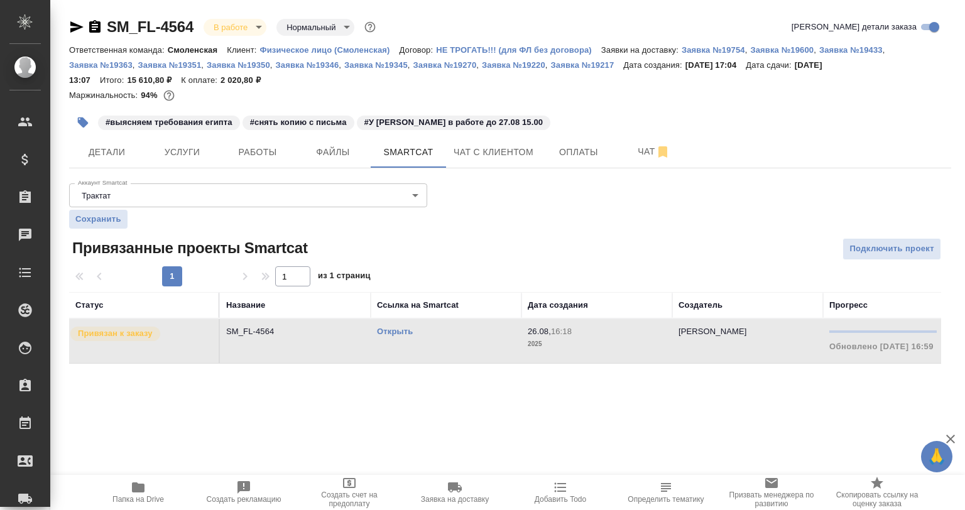
click at [339, 339] on td "SM_FL-4564" at bounding box center [295, 341] width 151 height 44
click at [259, 141] on button "Работы" at bounding box center [257, 151] width 75 height 31
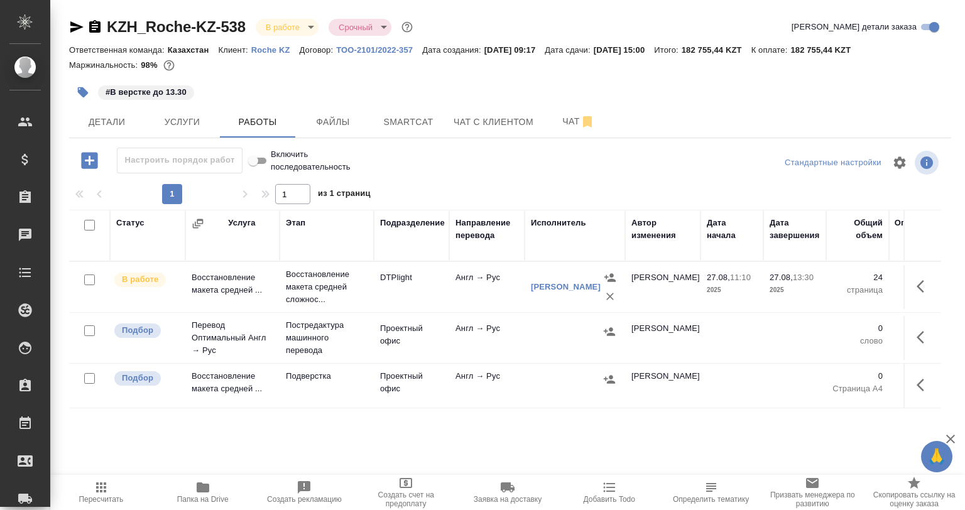
click at [454, 182] on div at bounding box center [510, 181] width 882 height 6
click at [560, 119] on span "Чат" at bounding box center [578, 122] width 60 height 16
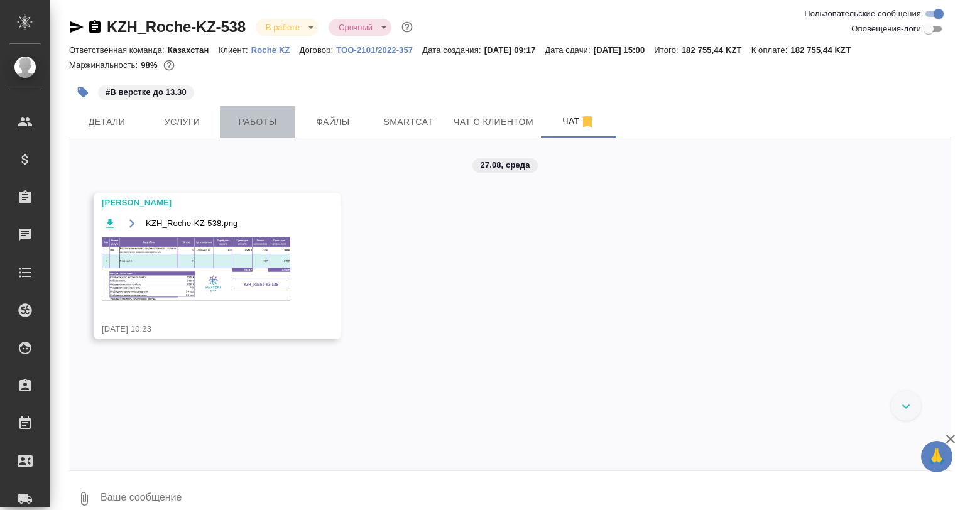
click at [249, 116] on span "Работы" at bounding box center [257, 122] width 60 height 16
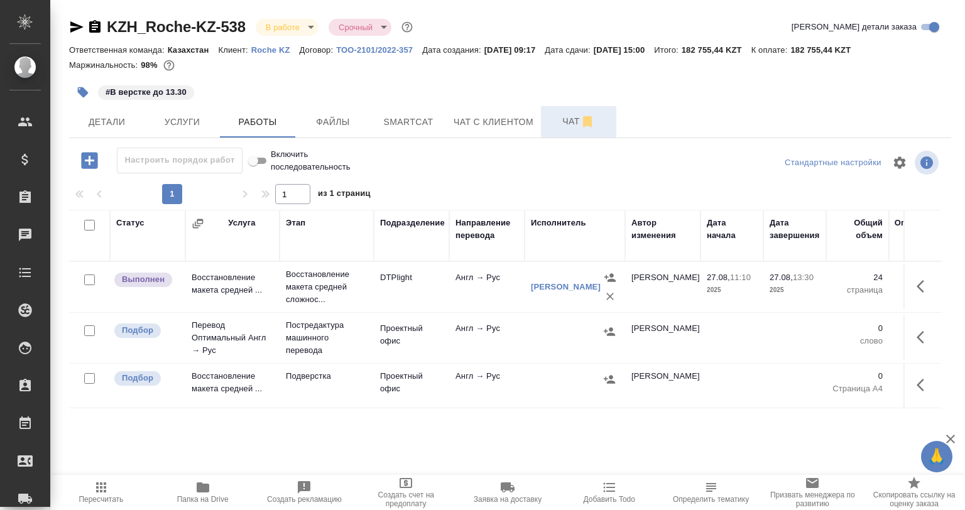
click at [570, 118] on span "Чат" at bounding box center [578, 122] width 60 height 16
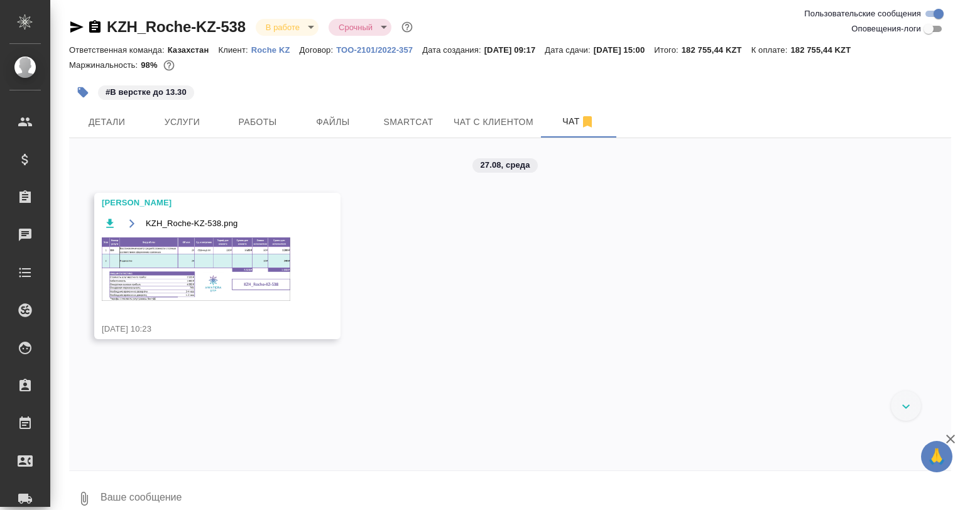
click at [263, 104] on div "#В верстке до 13.30" at bounding box center [363, 93] width 588 height 28
click at [270, 113] on button "Работы" at bounding box center [257, 121] width 75 height 31
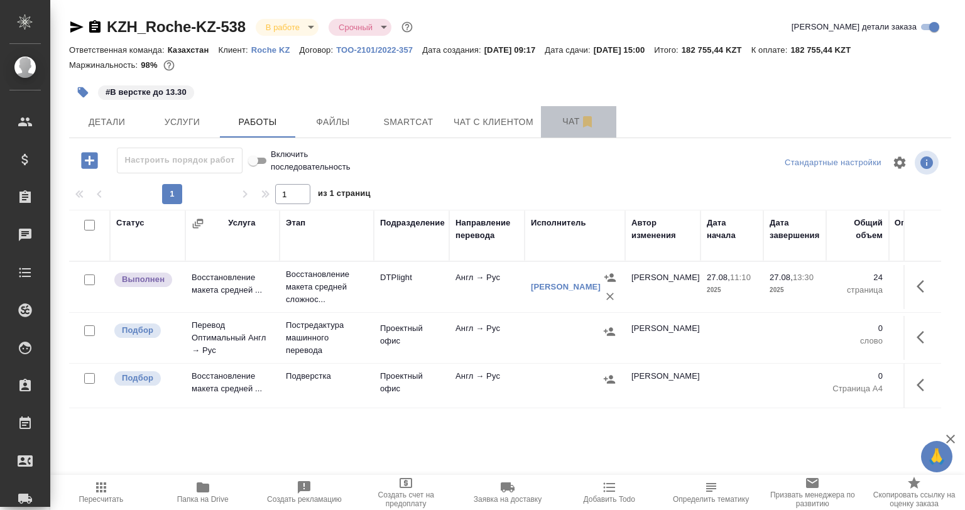
click at [555, 117] on span "Чат" at bounding box center [578, 122] width 60 height 16
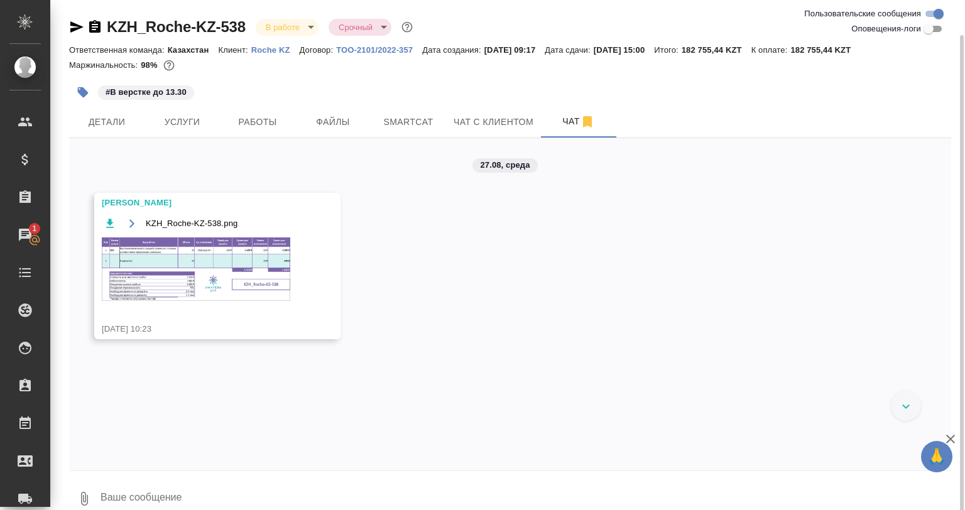
scroll to position [18, 0]
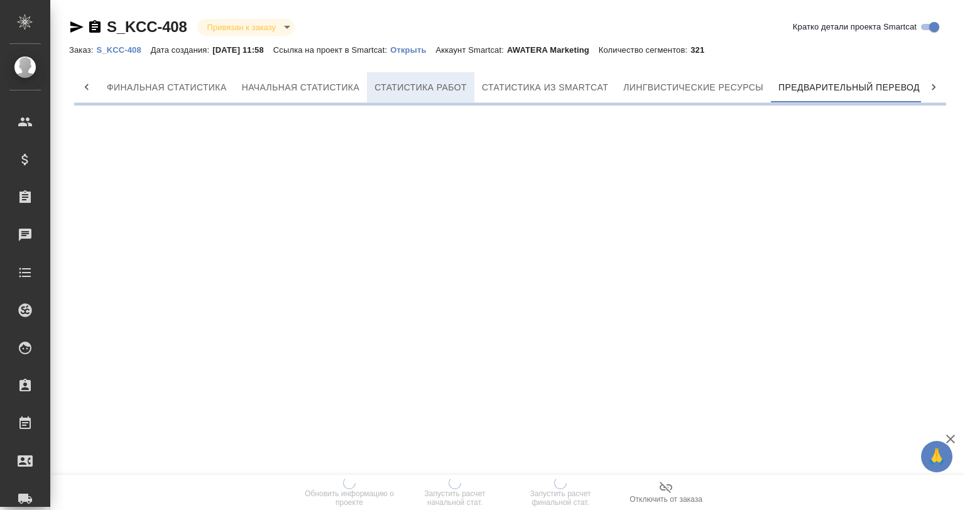
scroll to position [0, 6]
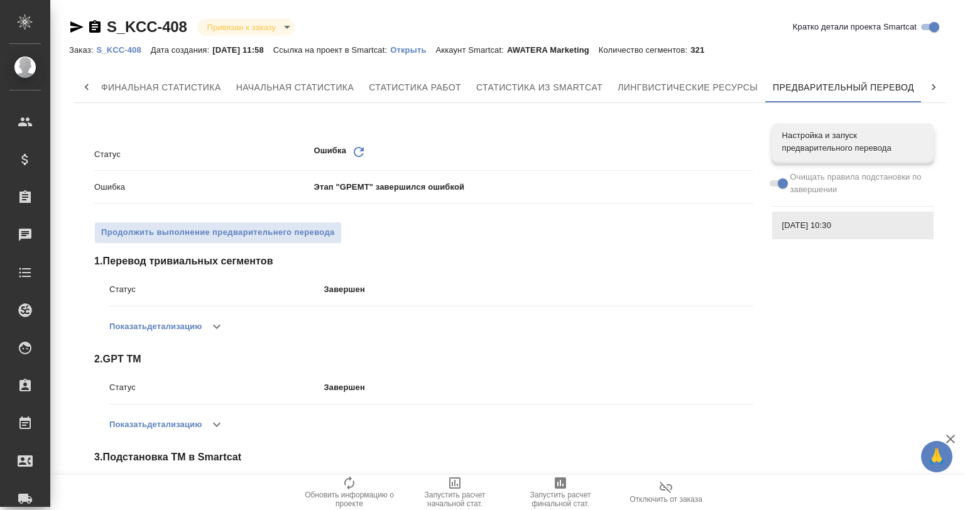
click at [435, 48] on p "Открыть" at bounding box center [412, 49] width 45 height 9
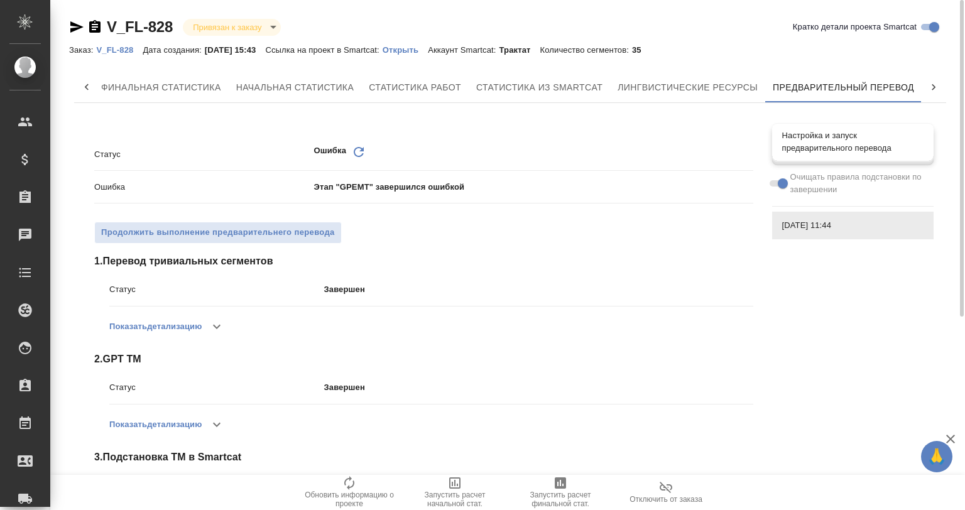
click at [857, 141] on span "Настройка и запуск предварительного перевода" at bounding box center [852, 141] width 141 height 25
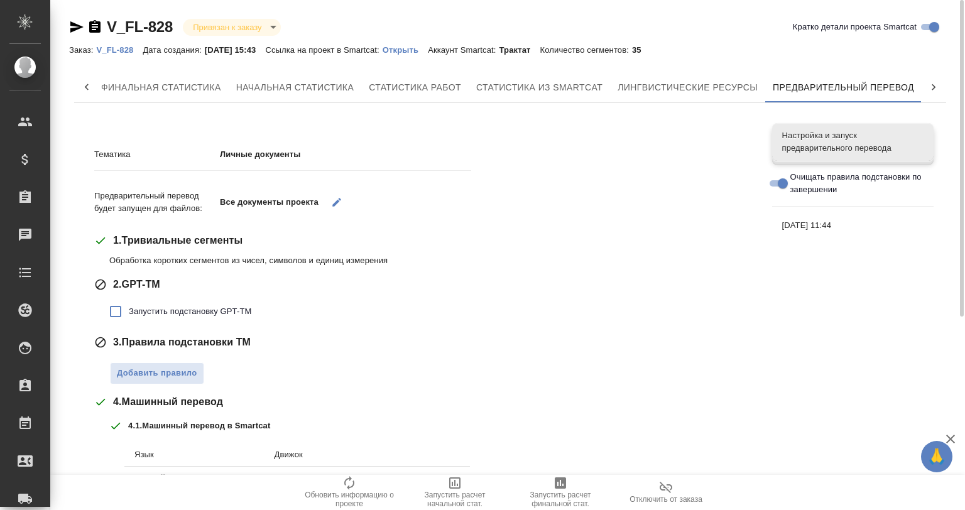
click at [141, 316] on span "Запустить подстановку GPT-TM" at bounding box center [190, 311] width 123 height 13
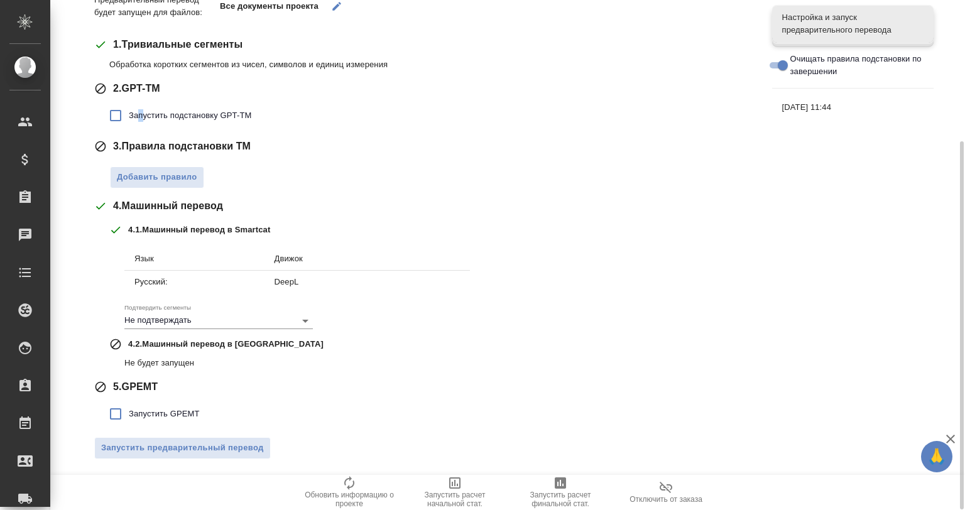
click at [117, 119] on input "Запустить подстановку GPT-TM" at bounding box center [115, 115] width 26 height 26
checkbox input "true"
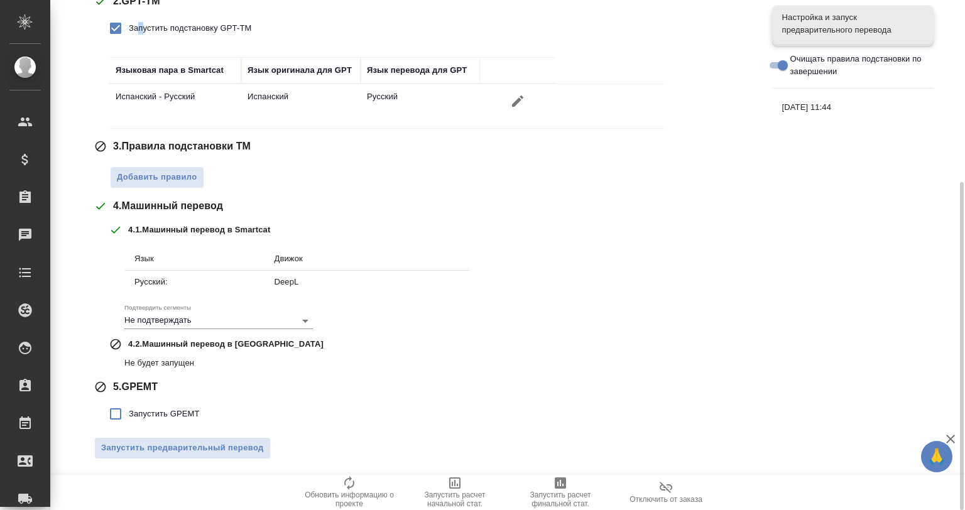
click at [116, 415] on input "Запустить GPEMT" at bounding box center [115, 414] width 26 height 26
checkbox input "true"
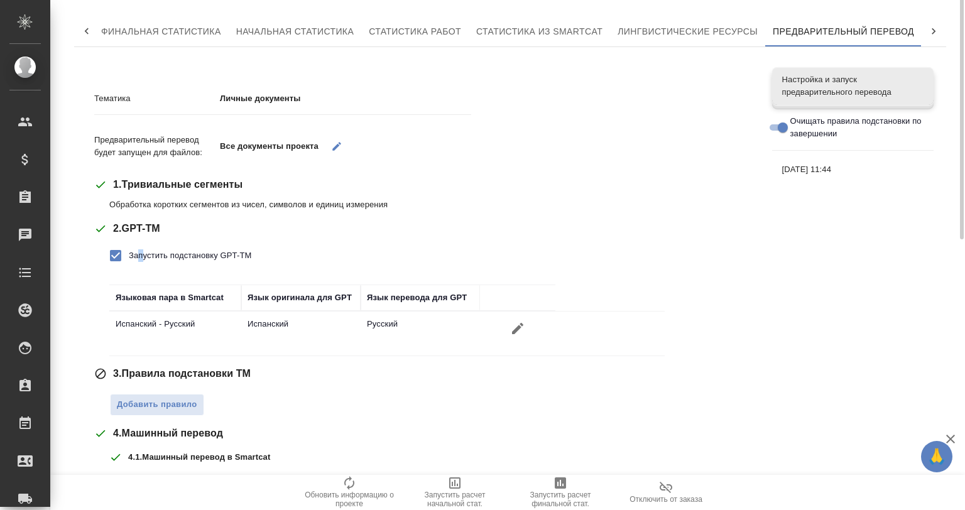
scroll to position [0, 0]
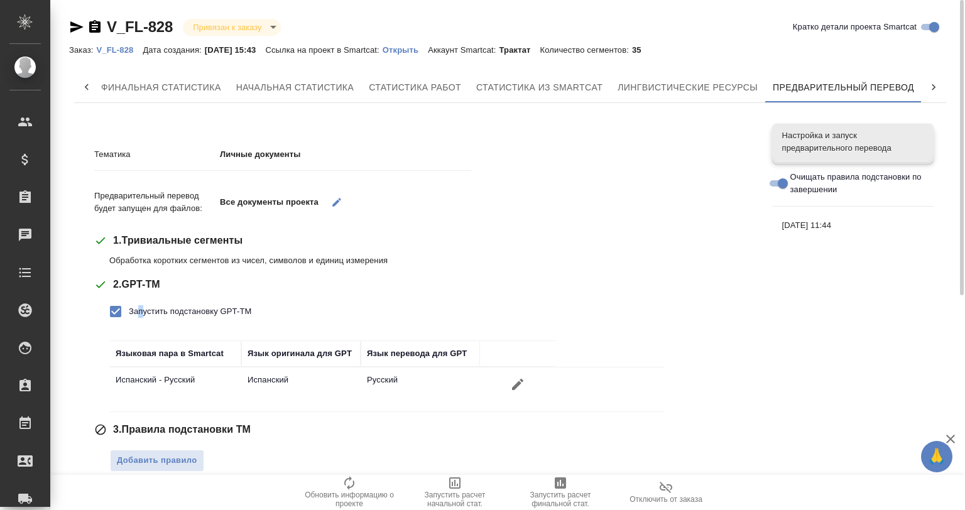
click at [118, 314] on input "Запустить подстановку GPT-TM" at bounding box center [115, 311] width 26 height 26
checkbox input "false"
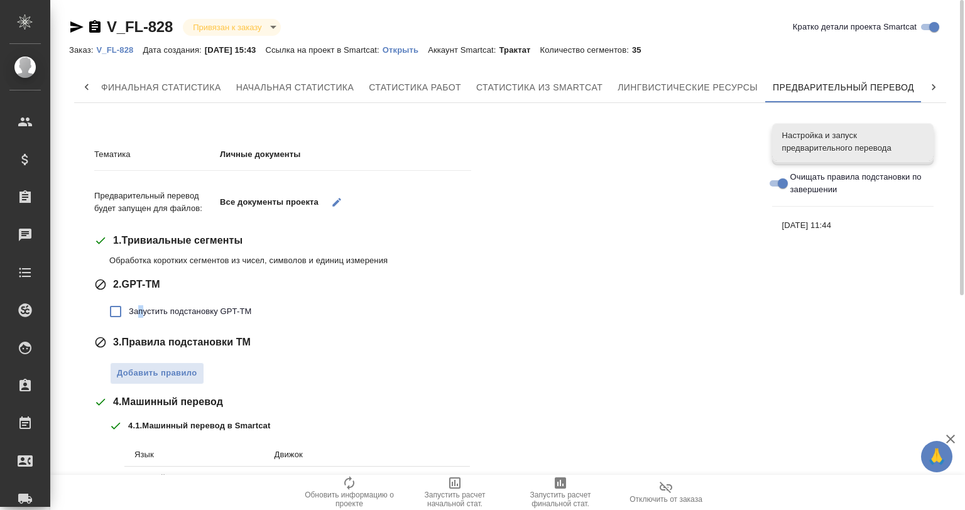
scroll to position [283, 0]
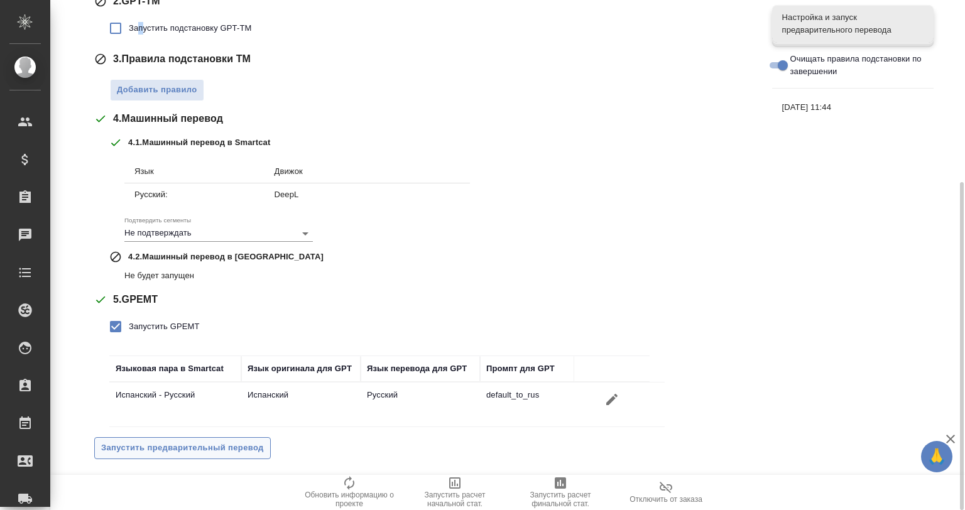
click at [196, 442] on span "Запустить предварительный перевод" at bounding box center [182, 448] width 163 height 14
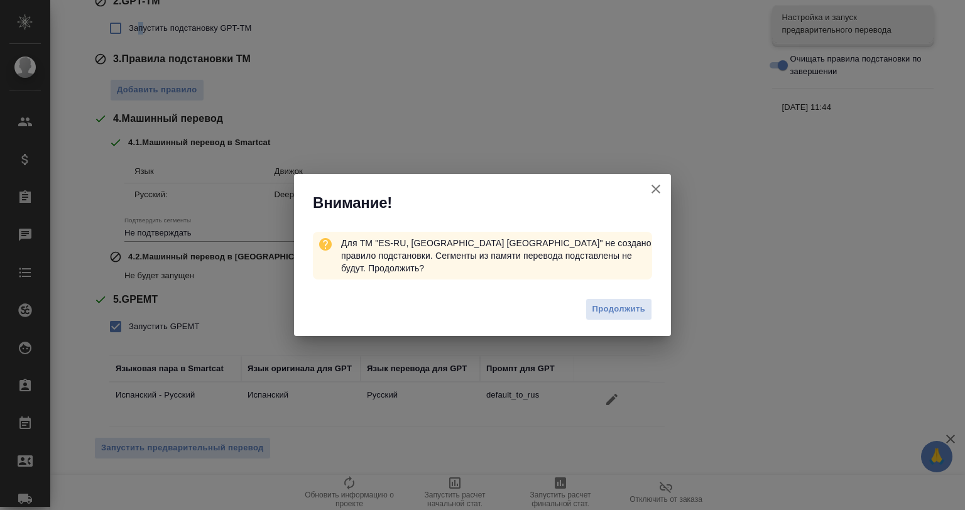
click at [616, 314] on div "Продолжить" at bounding box center [482, 311] width 377 height 50
click at [611, 302] on span "Продолжить" at bounding box center [618, 309] width 53 height 14
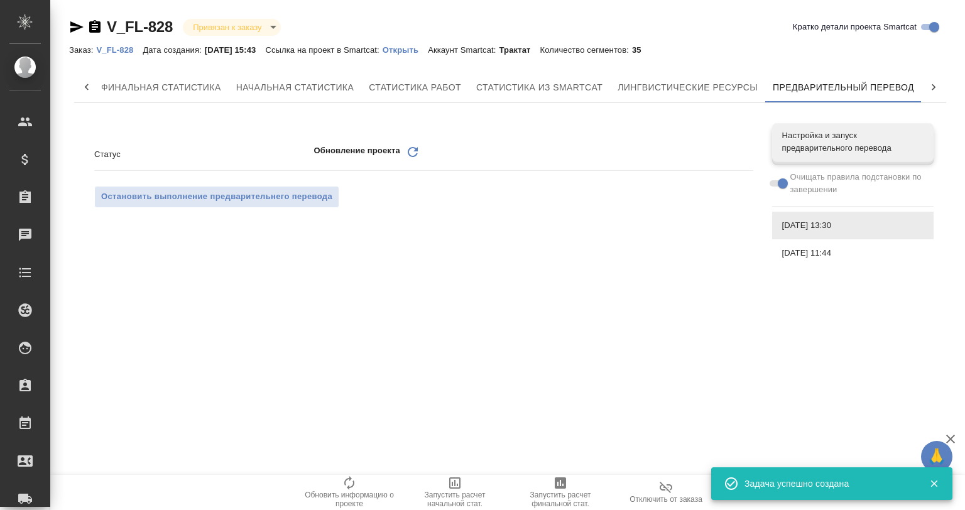
scroll to position [0, 0]
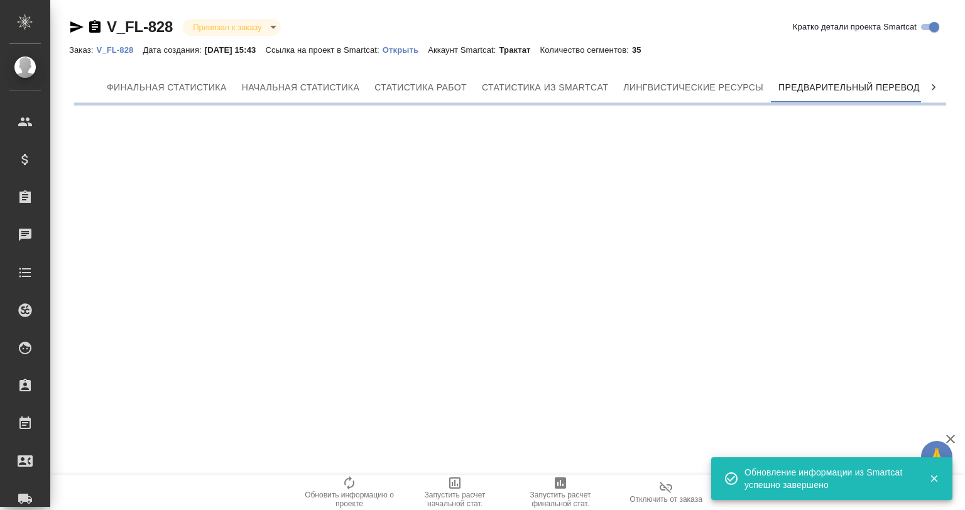
scroll to position [0, 6]
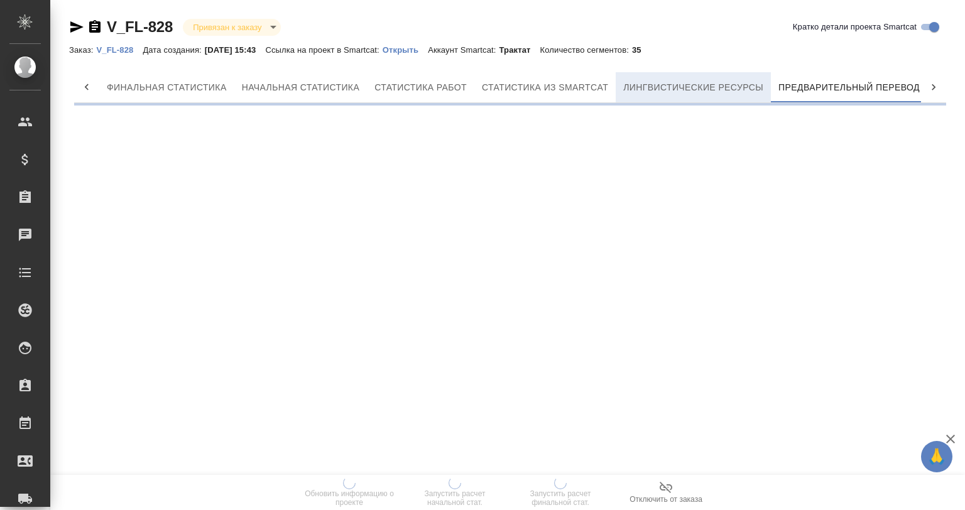
scroll to position [0, 6]
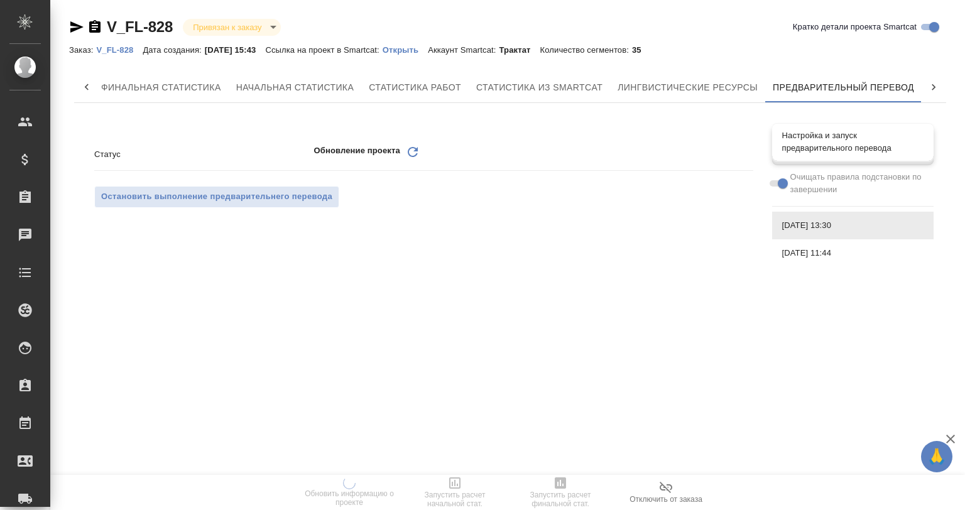
click at [793, 145] on span "Настройка и запуск предварительного перевода" at bounding box center [852, 141] width 141 height 25
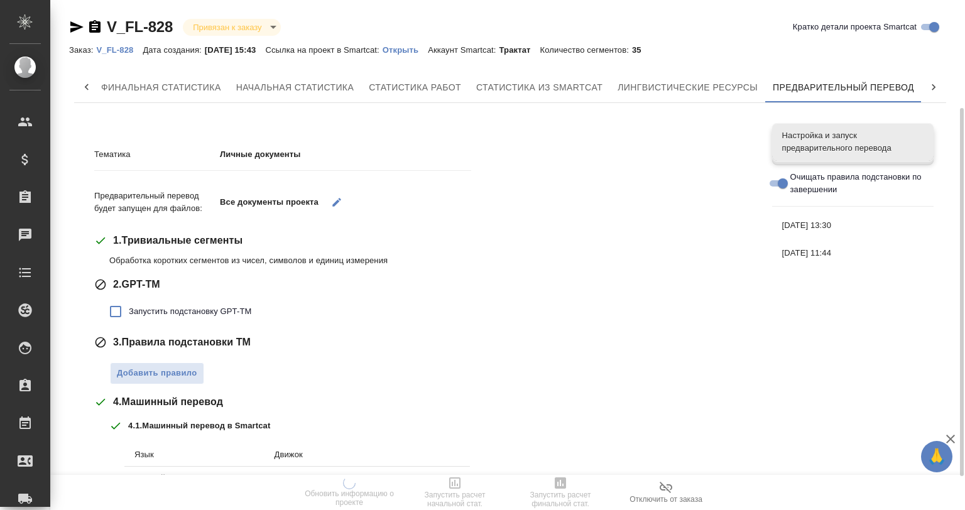
scroll to position [196, 0]
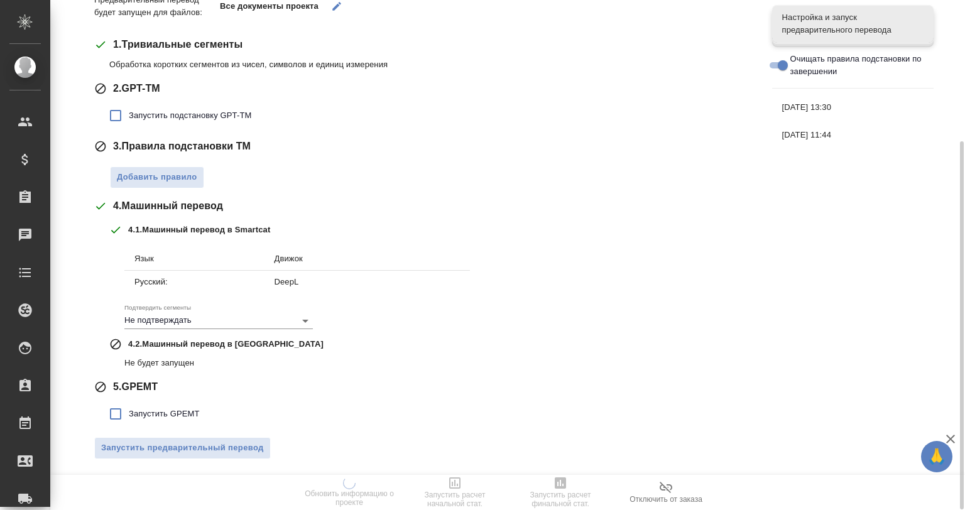
click at [161, 420] on label "Запустить GPEMT" at bounding box center [150, 414] width 97 height 26
click at [129, 420] on input "Запустить GPEMT" at bounding box center [115, 414] width 26 height 26
checkbox input "true"
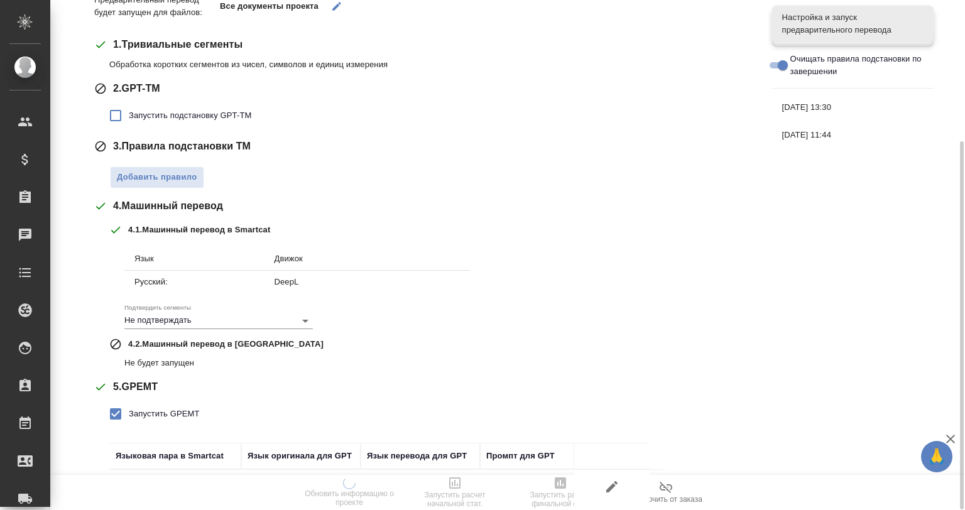
scroll to position [283, 0]
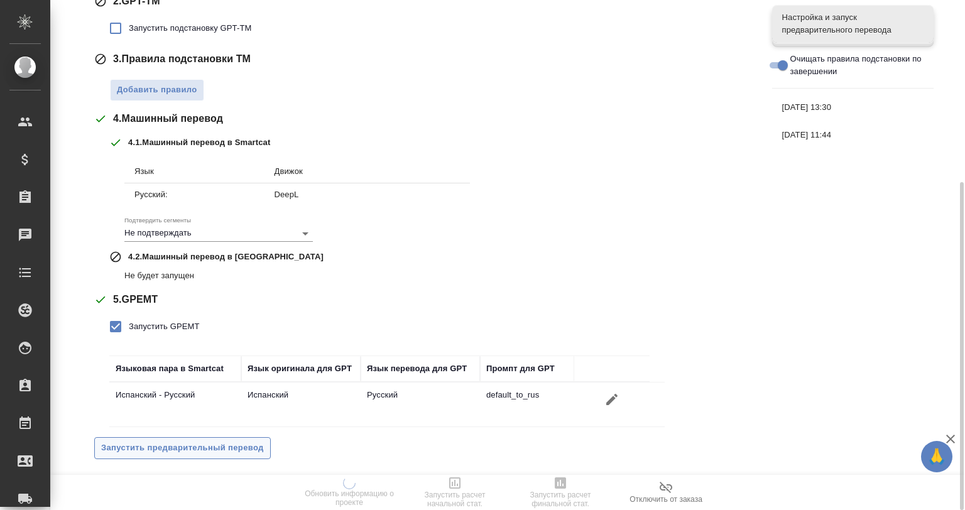
click at [177, 452] on span "Запустить предварительный перевод" at bounding box center [182, 448] width 163 height 14
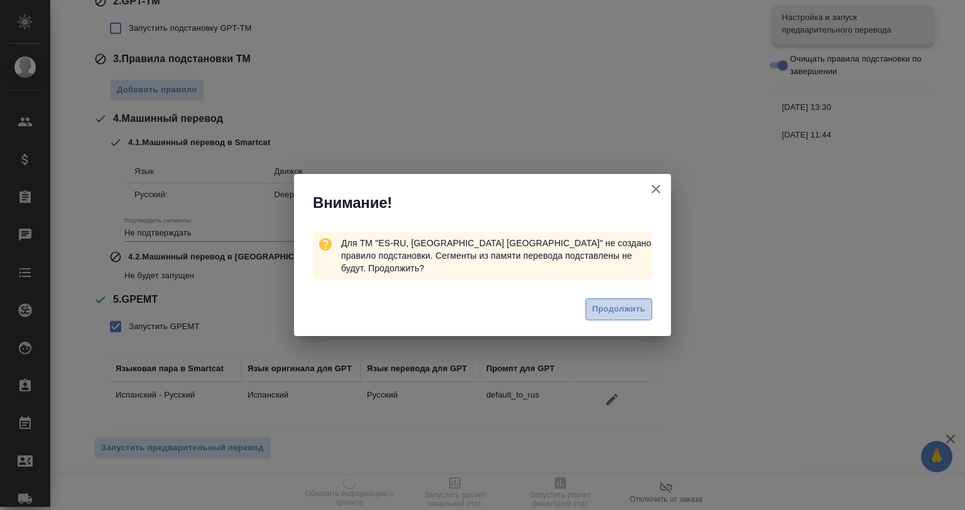
click at [603, 302] on span "Продолжить" at bounding box center [618, 309] width 53 height 14
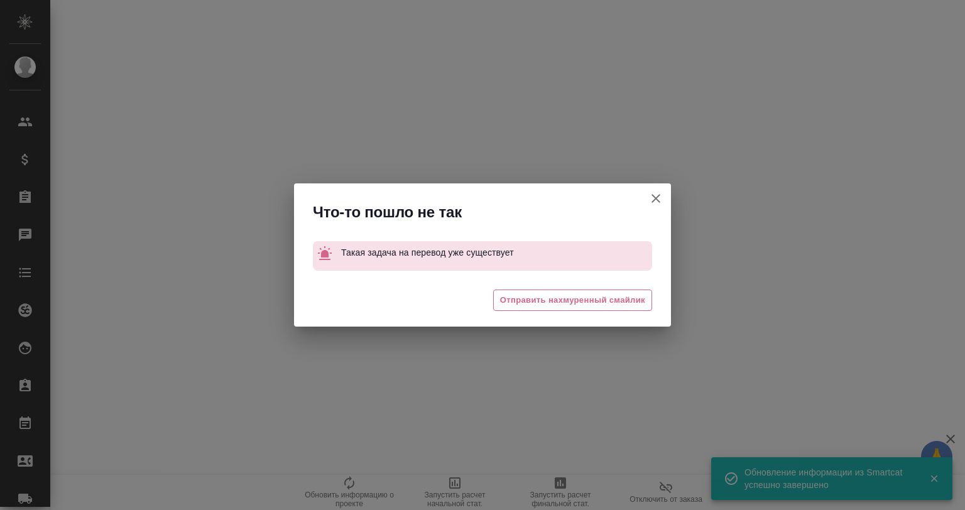
scroll to position [0, 6]
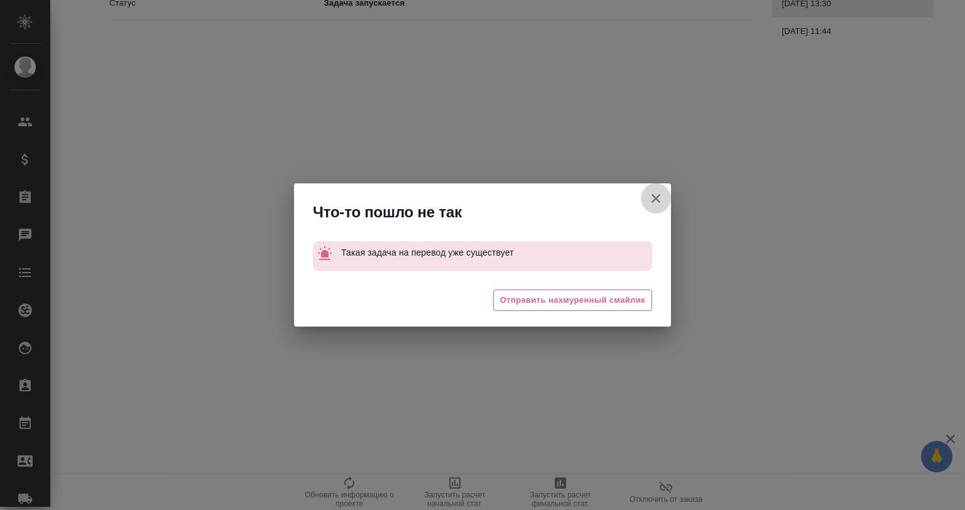
click at [653, 200] on icon "button" at bounding box center [655, 198] width 9 height 9
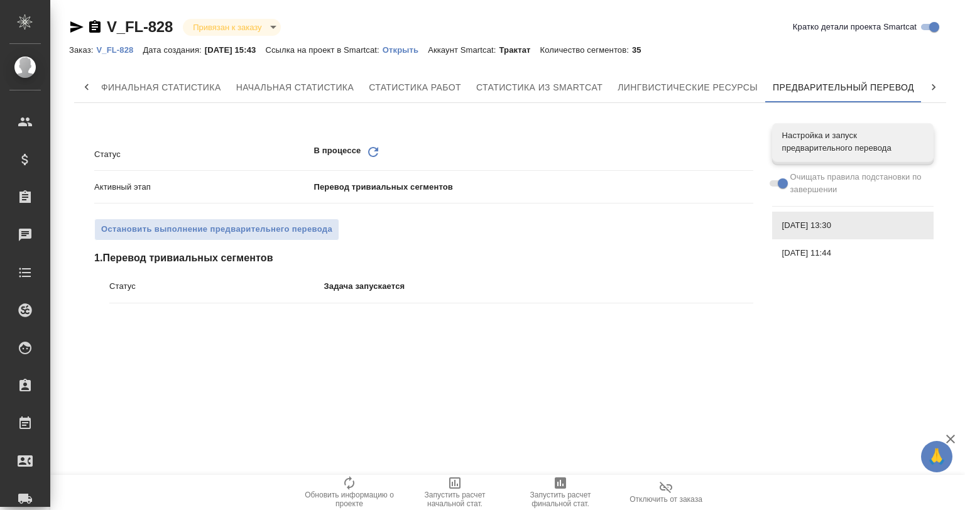
scroll to position [0, 0]
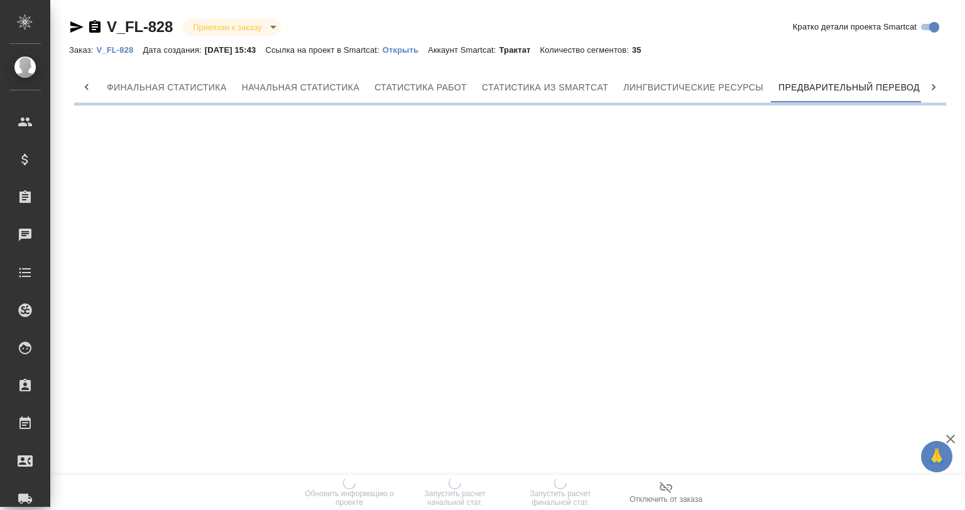
scroll to position [0, 6]
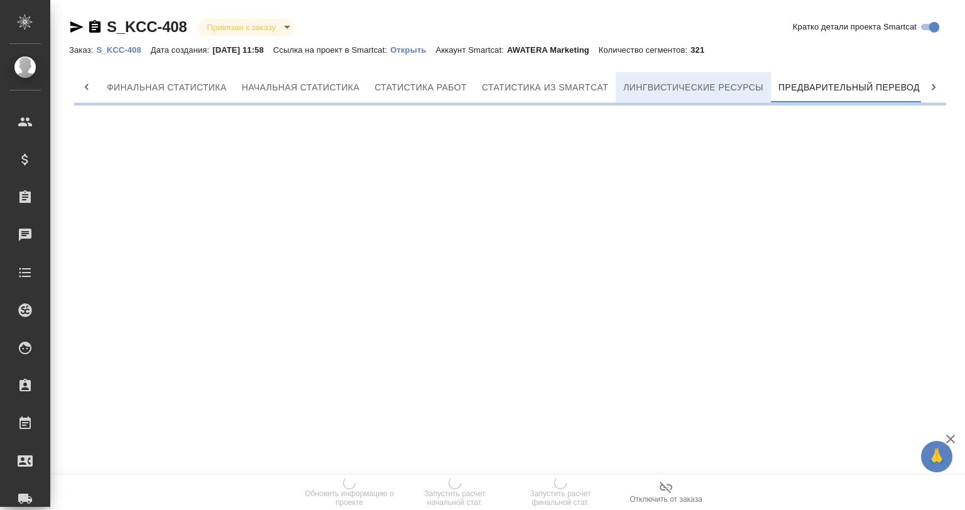
scroll to position [0, 6]
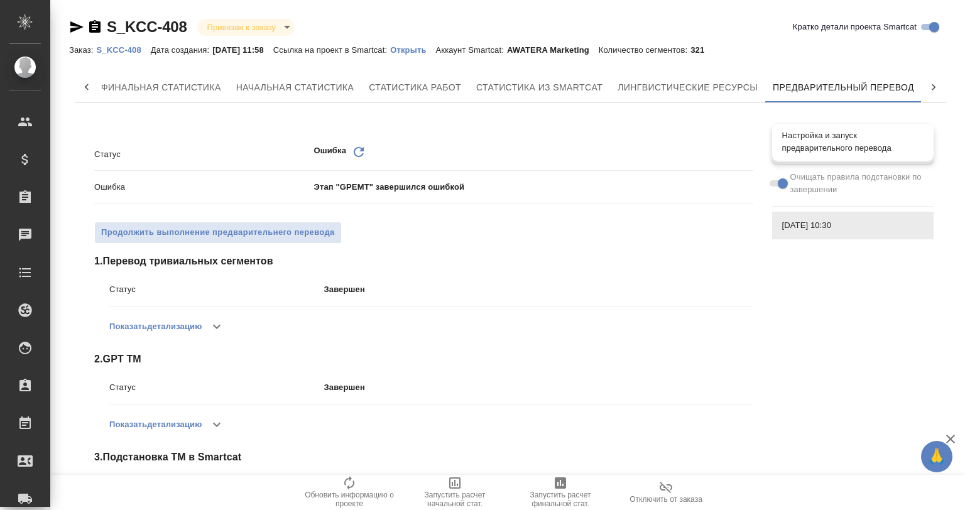
click at [818, 128] on div "Настройка и запуск предварительного перевода" at bounding box center [852, 142] width 161 height 38
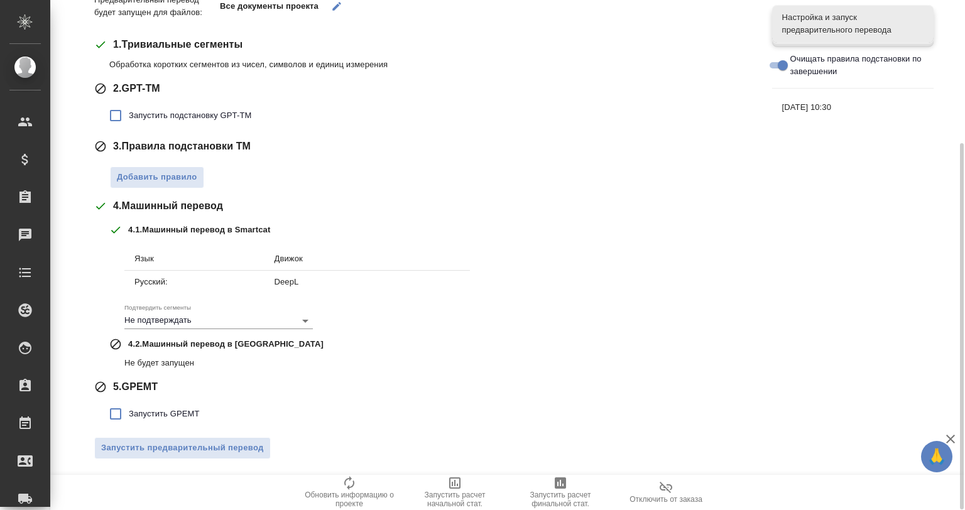
click at [143, 415] on span "Запустить GPEMT" at bounding box center [164, 414] width 71 height 13
click at [129, 415] on input "Запустить GPEMT" at bounding box center [115, 414] width 26 height 26
checkbox input "true"
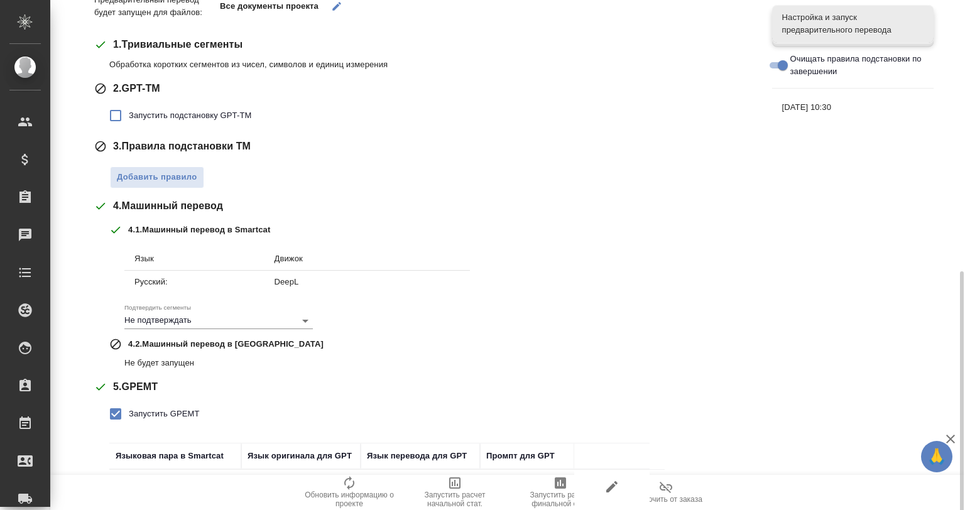
scroll to position [286, 0]
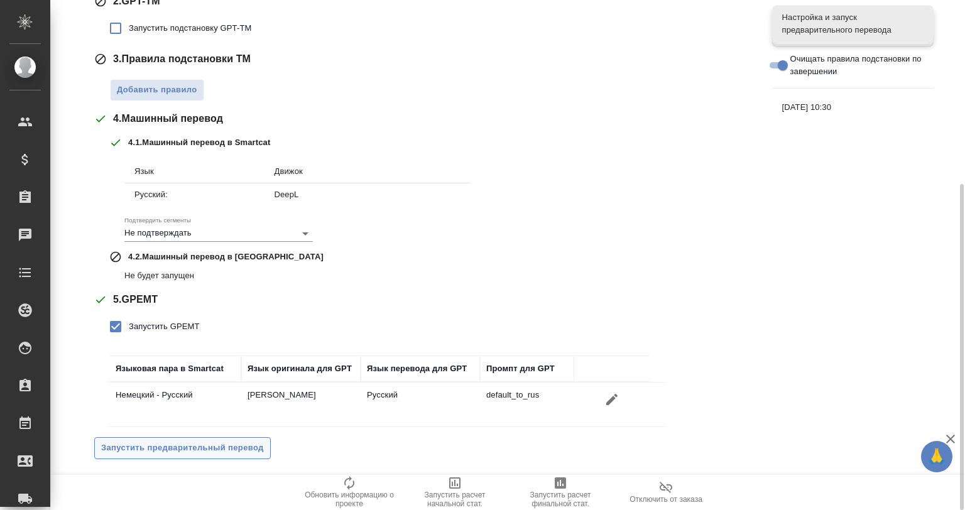
click at [182, 438] on button "Запустить предварительный перевод" at bounding box center [182, 448] width 177 height 22
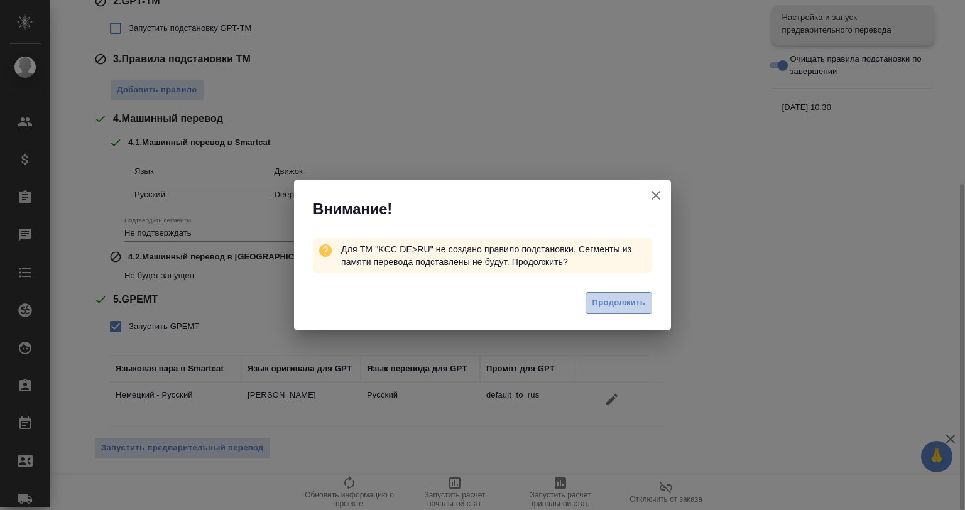
click at [611, 300] on span "Продолжить" at bounding box center [618, 303] width 53 height 14
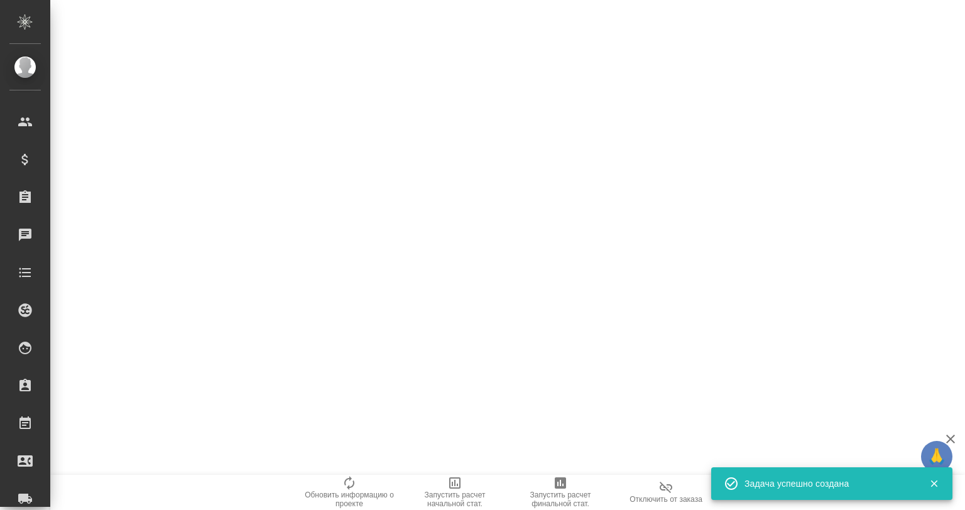
scroll to position [0, 0]
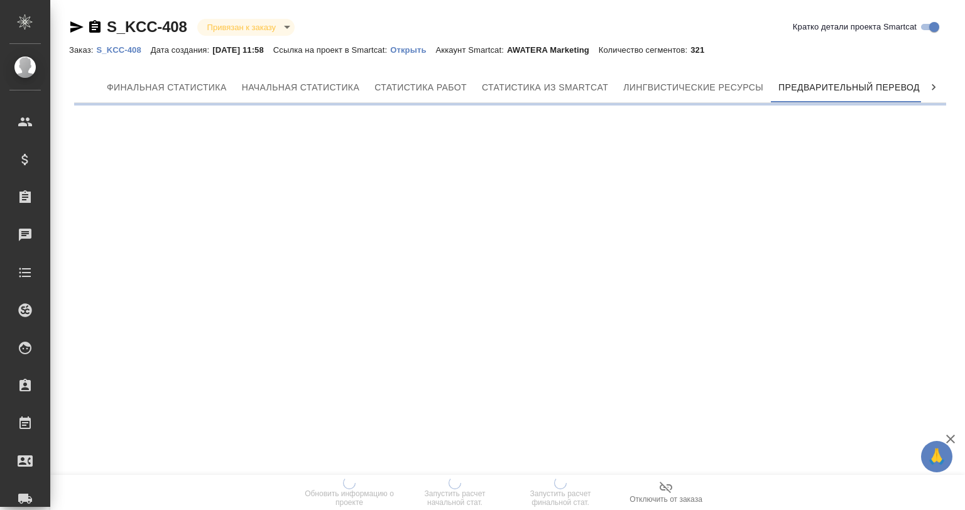
scroll to position [0, 6]
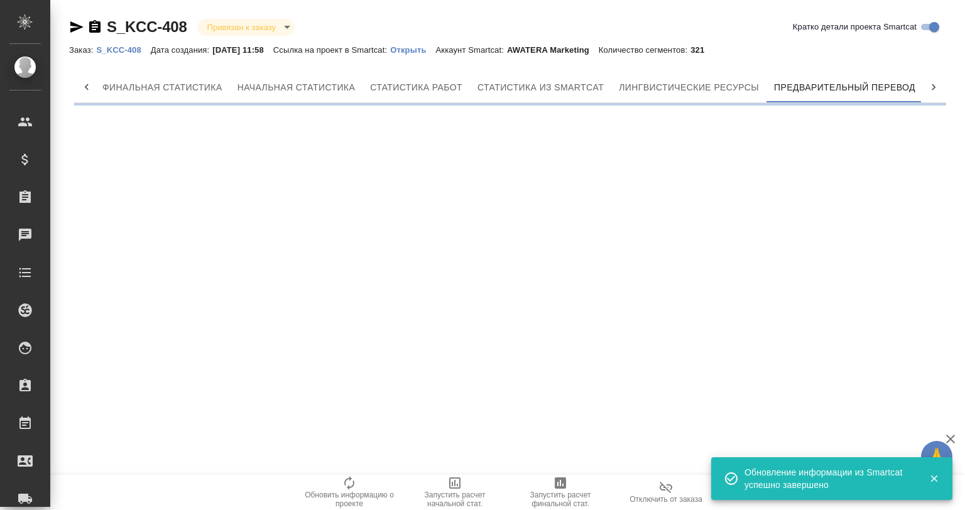
scroll to position [0, 6]
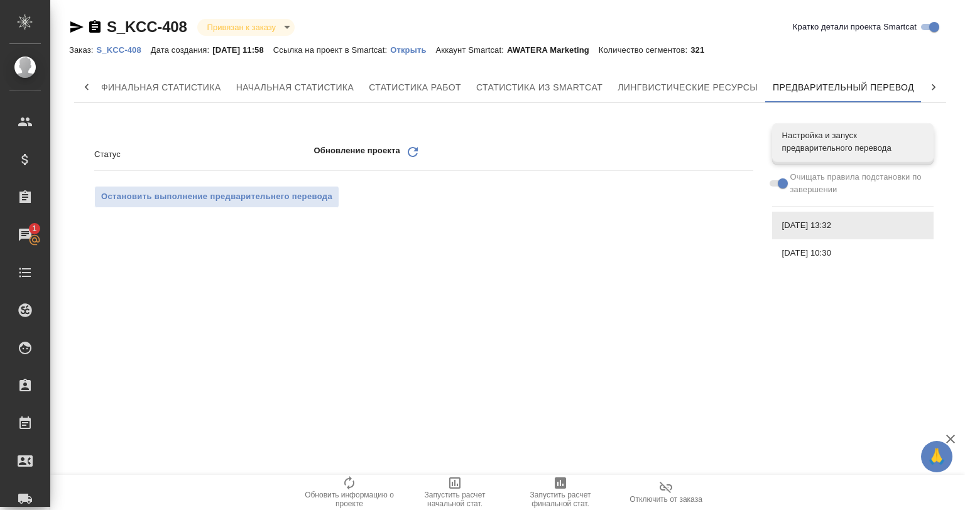
click at [542, 279] on div "Финальная статистика Начальная статистика Статистика работ Статистика из Smartc…" at bounding box center [510, 174] width 882 height 215
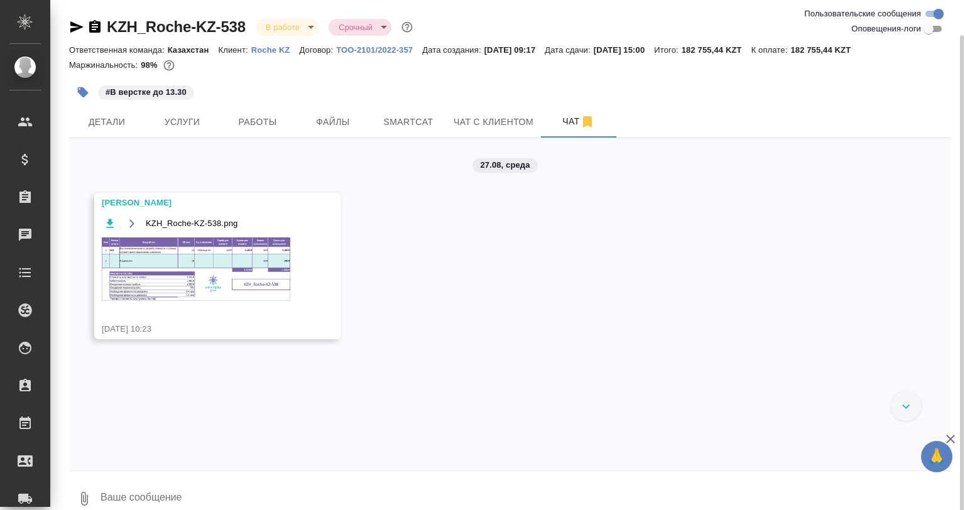
scroll to position [18, 0]
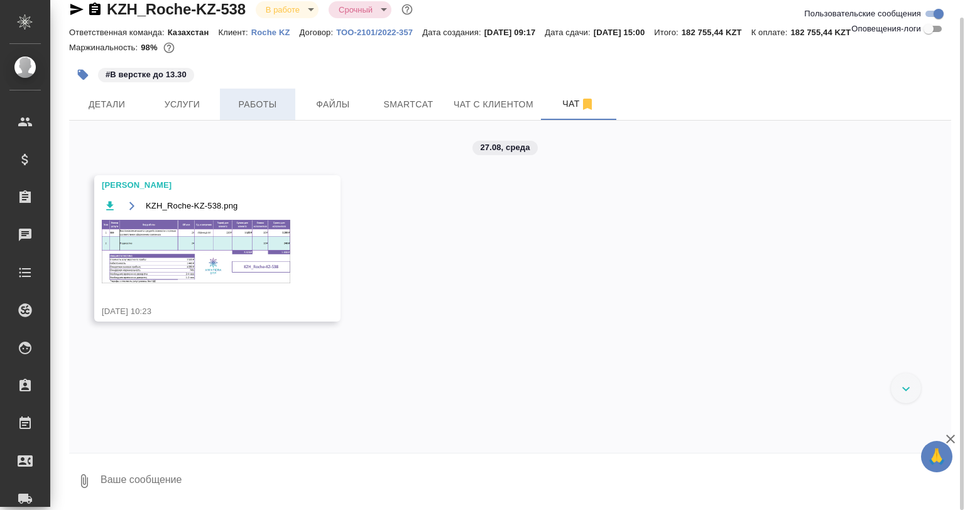
click at [253, 108] on span "Работы" at bounding box center [257, 105] width 60 height 16
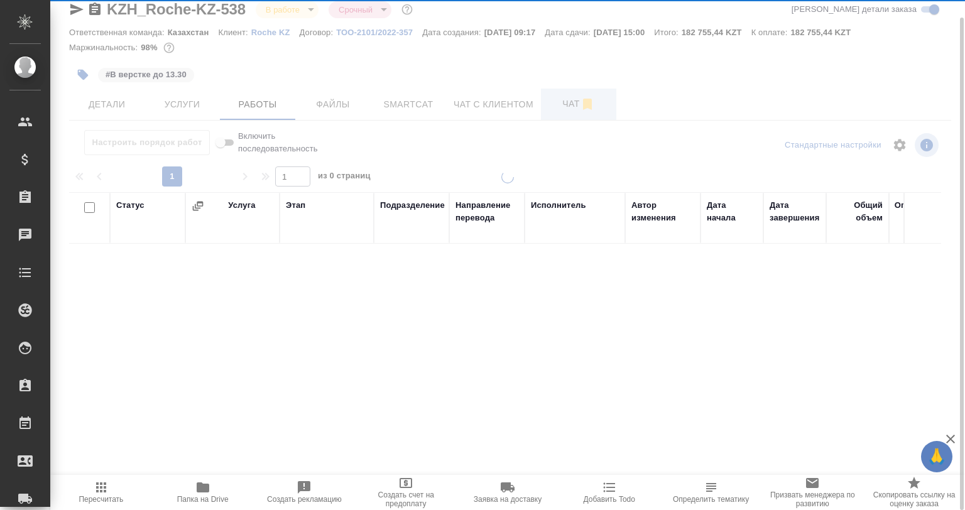
scroll to position [18, 0]
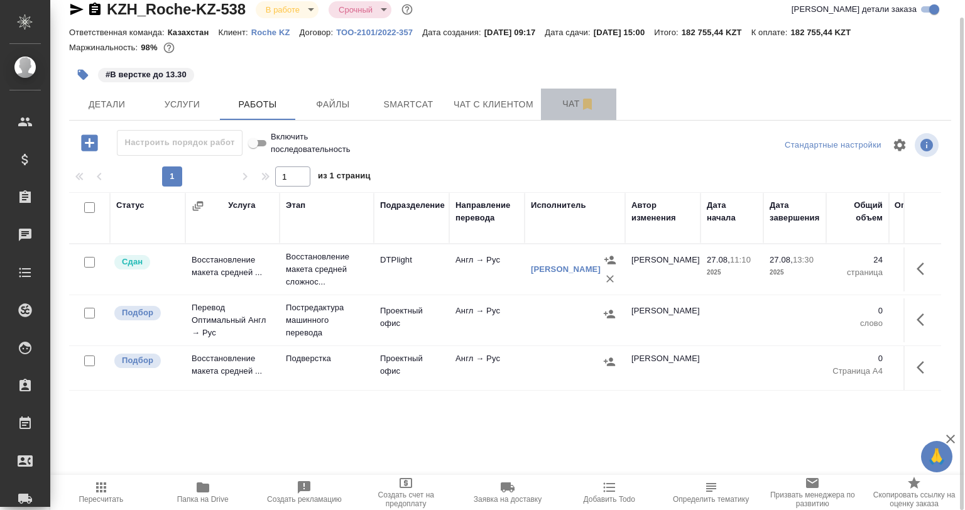
click at [562, 97] on span "Чат" at bounding box center [578, 104] width 60 height 16
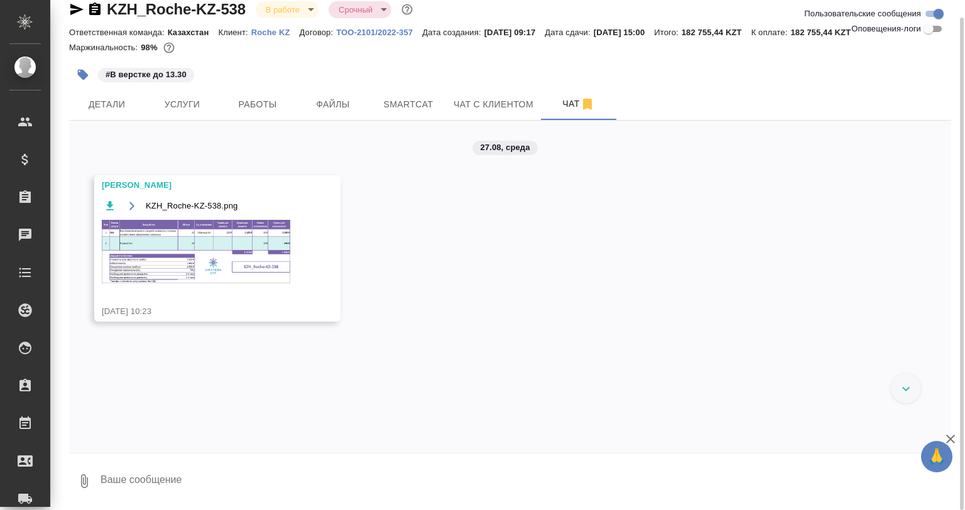
click at [278, 472] on textarea at bounding box center [525, 481] width 852 height 43
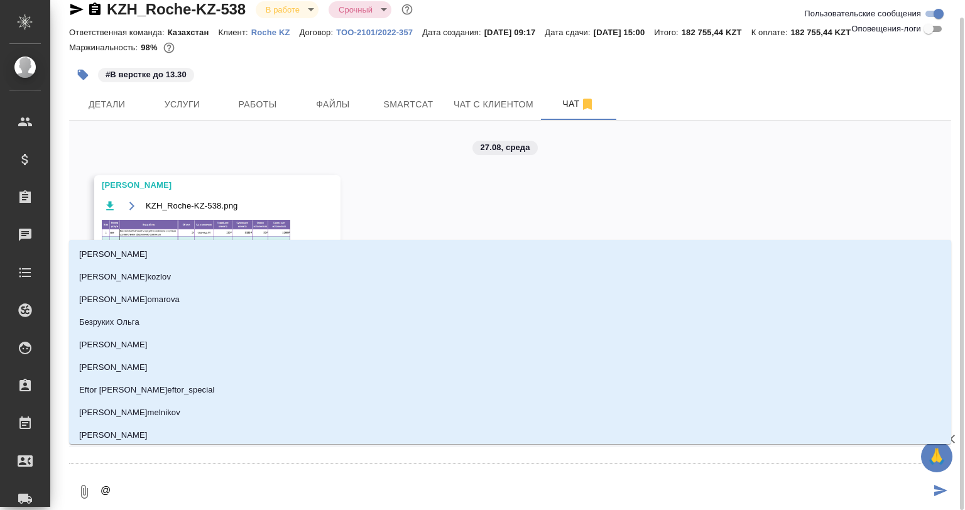
type textarea "@П"
type input "П"
type textarea "@Пе"
type input "Пе"
type textarea "@Пет"
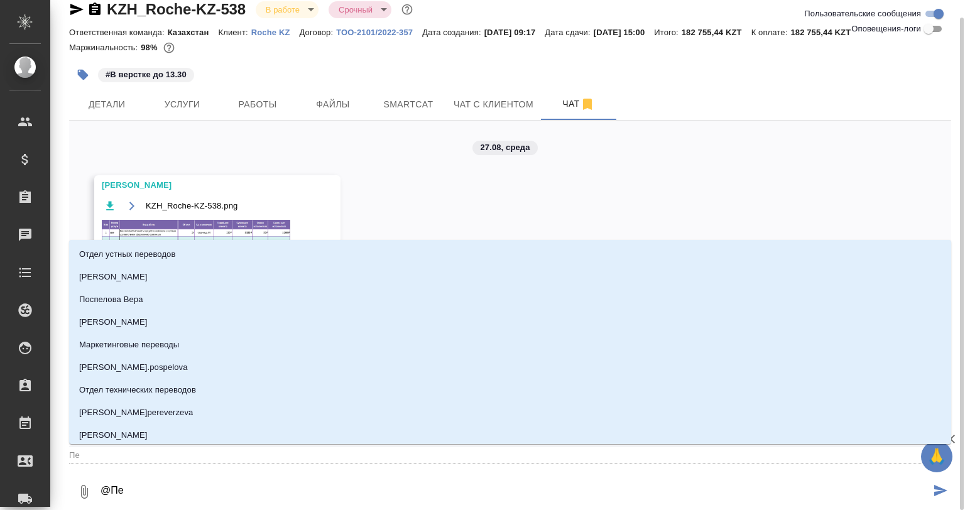
type input "Пет"
type textarea "@[PERSON_NAME]"
type input "[PERSON_NAME]"
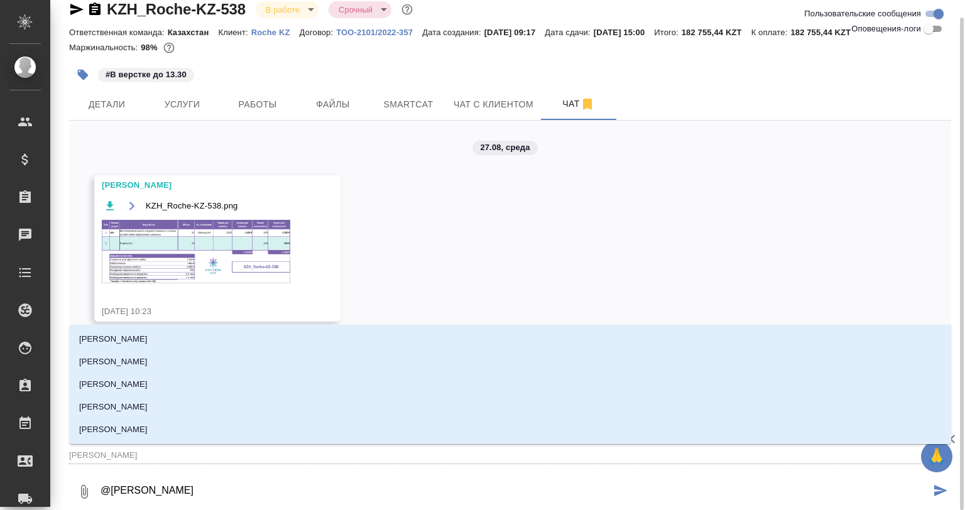
type textarea "@Петро"
type input "[PERSON_NAME]"
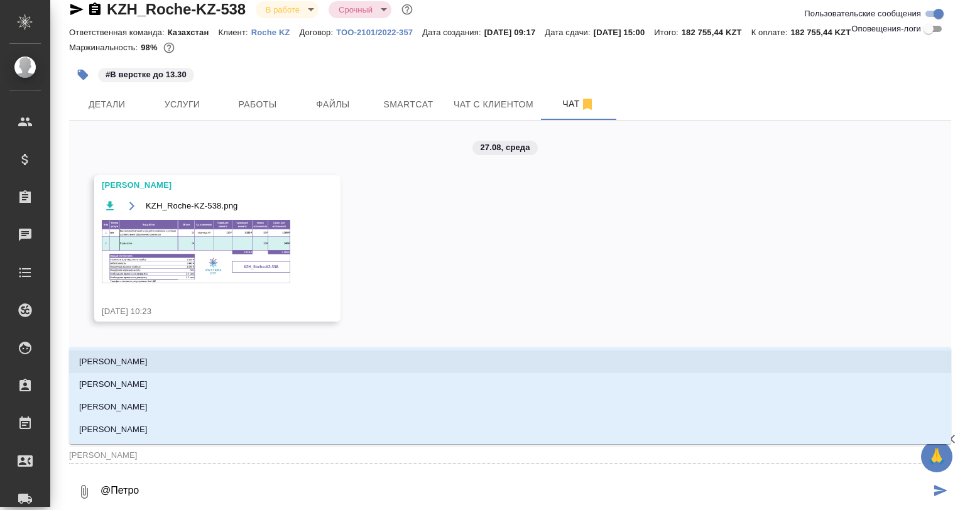
click at [172, 357] on li "Петрова Валерия" at bounding box center [510, 362] width 882 height 23
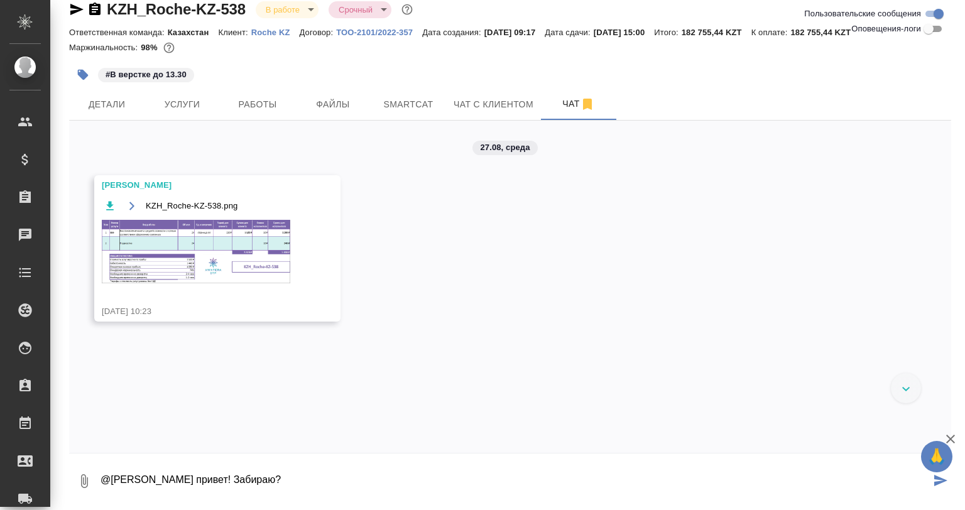
type textarea "@Петрова Валерия привет! Забираю?"
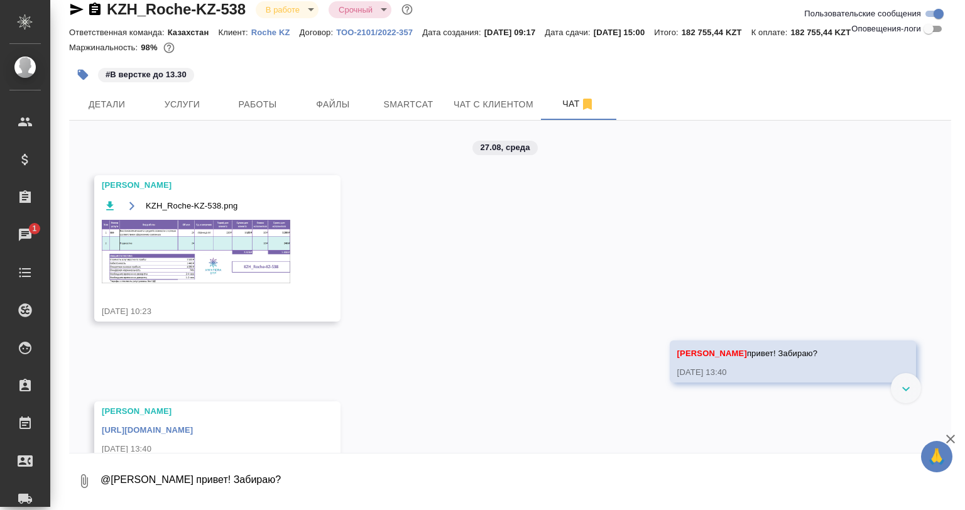
scroll to position [101, 0]
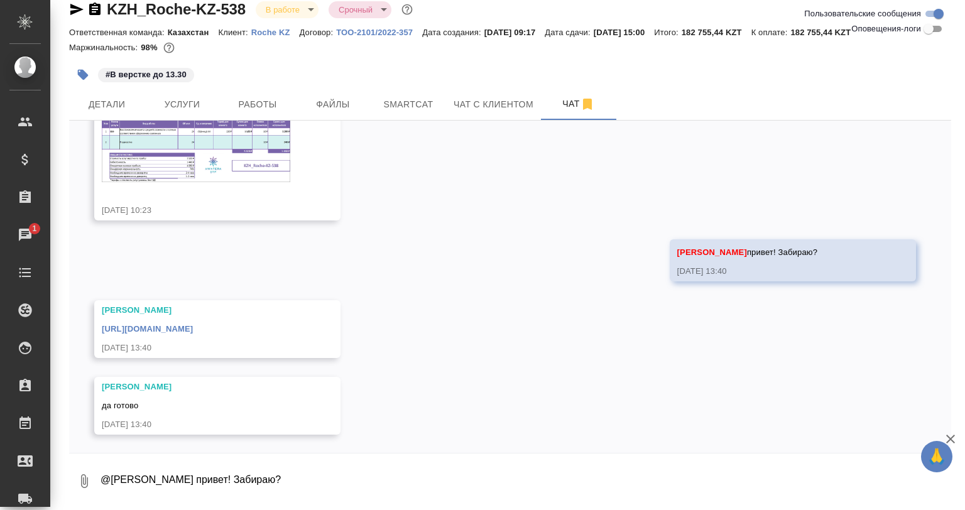
click at [195, 337] on div "Петрова Валерия https://drive.awatera.com/apps/files/?dir=/Shares/Roche%20KZ/Or…" at bounding box center [199, 329] width 195 height 50
click at [193, 327] on link "https://drive.awatera.com/apps/files/?dir=/Shares/Roche%20KZ/Orders/KZH_Roche-K…" at bounding box center [147, 328] width 91 height 9
click at [78, 75] on icon "button" at bounding box center [83, 75] width 11 height 11
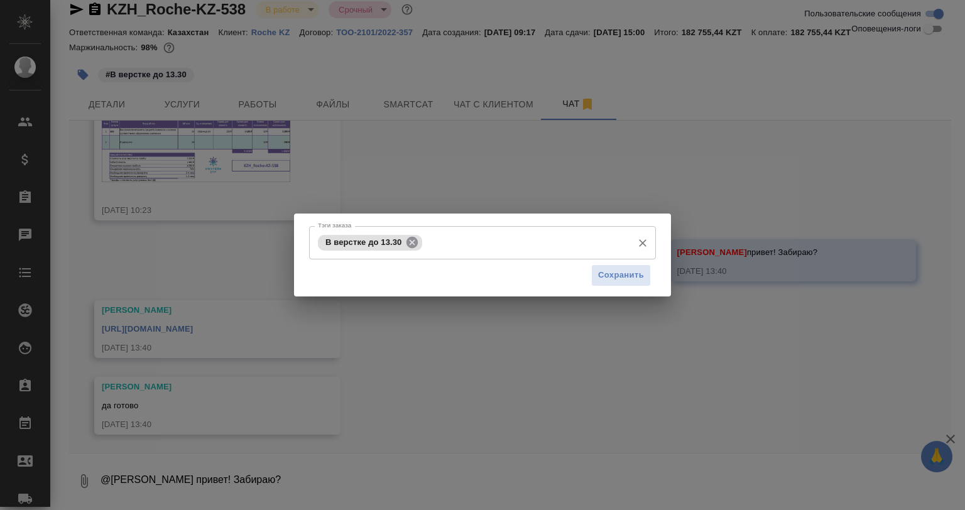
click at [408, 237] on icon at bounding box center [412, 243] width 14 height 14
drag, startPoint x: 606, startPoint y: 275, endPoint x: 618, endPoint y: 19, distance: 255.3
click at [607, 274] on span "Сохранить" at bounding box center [621, 275] width 46 height 14
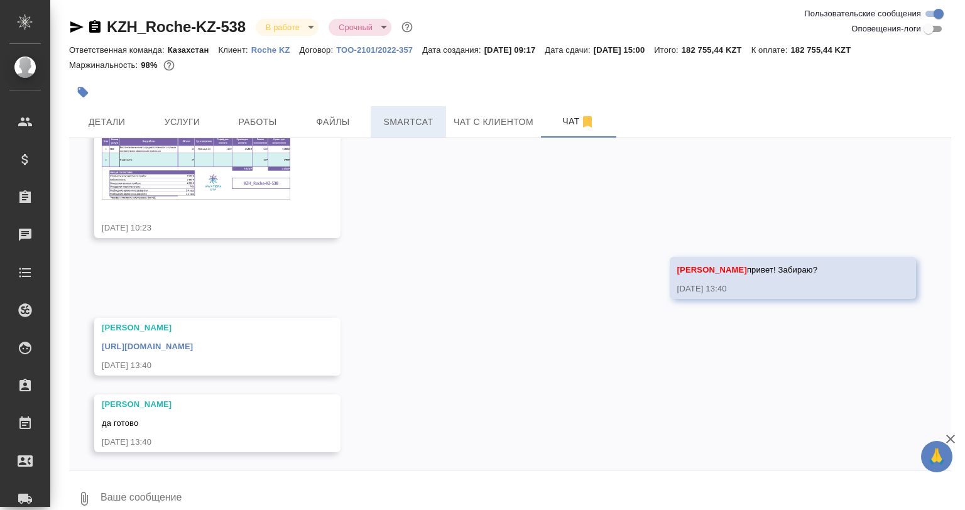
click at [413, 114] on span "Smartcat" at bounding box center [408, 122] width 60 height 16
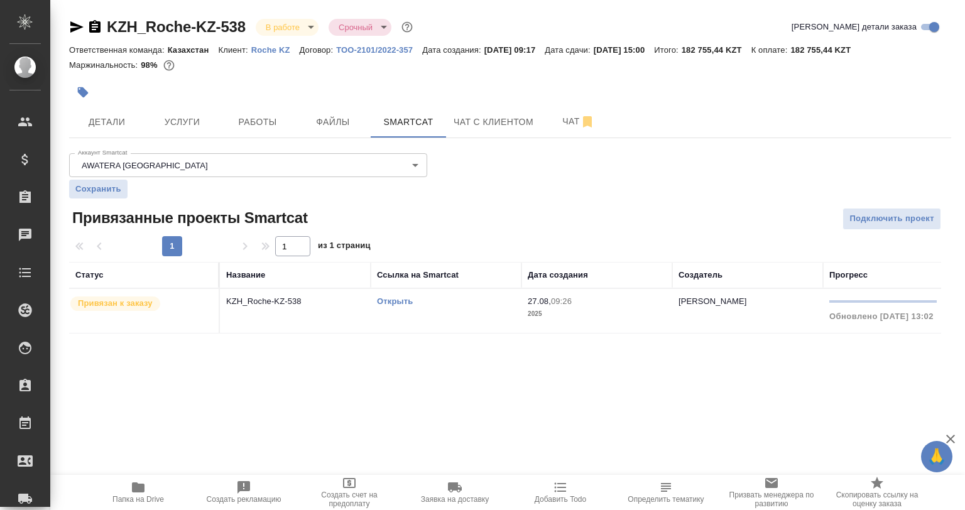
click at [401, 297] on link "Открыть" at bounding box center [395, 301] width 36 height 9
click at [94, 119] on span "Детали" at bounding box center [107, 122] width 60 height 16
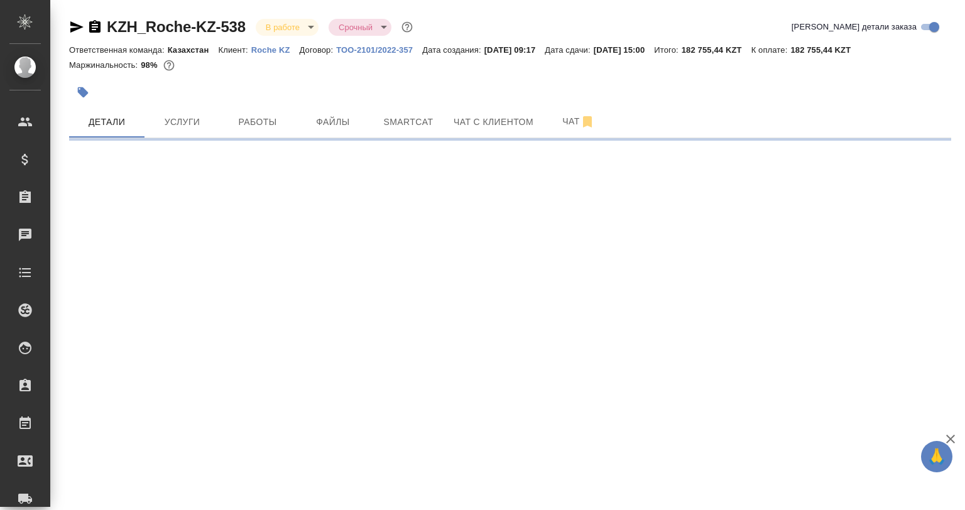
select select "RU"
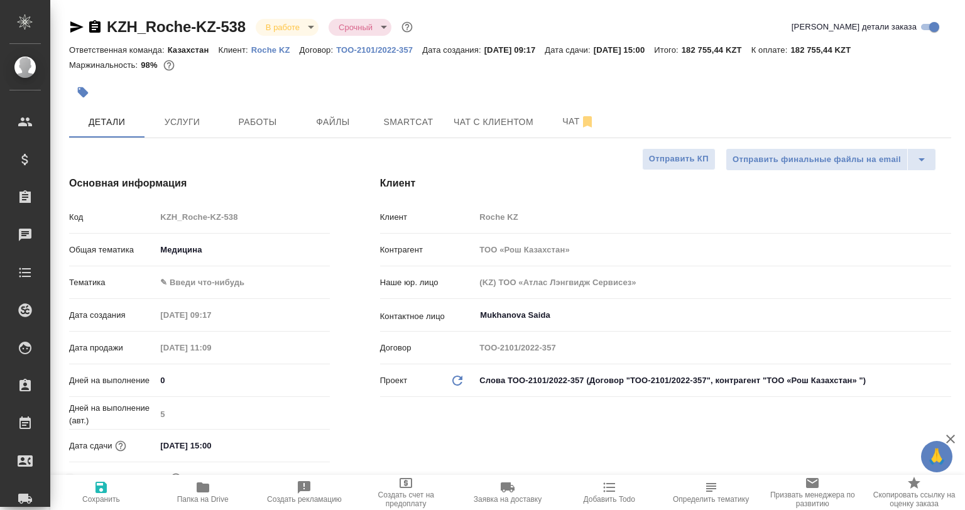
type textarea "x"
click at [655, 490] on button "Добавить Todo" at bounding box center [609, 492] width 102 height 35
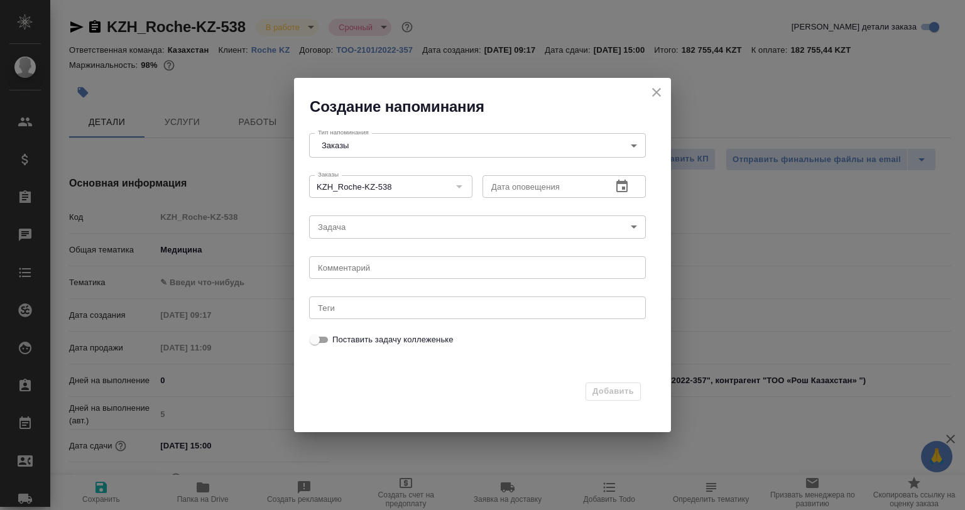
click at [663, 91] on icon "close" at bounding box center [656, 92] width 15 height 15
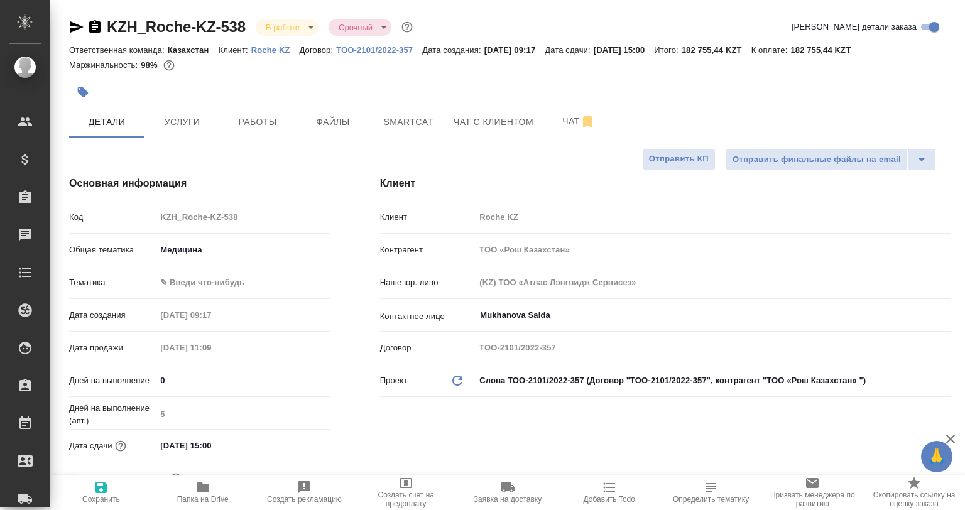
click at [718, 489] on icon "button" at bounding box center [711, 487] width 15 height 15
type textarea "x"
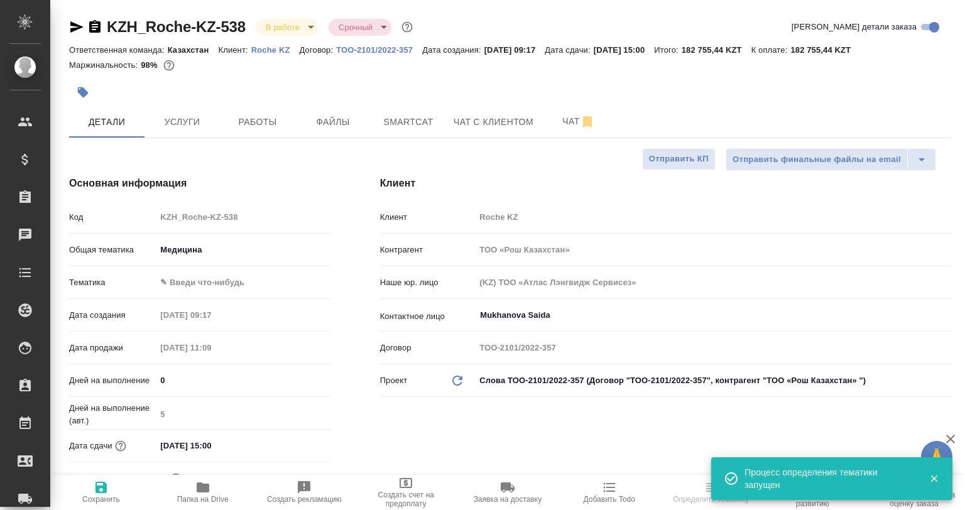
click at [88, 92] on icon "button" at bounding box center [83, 92] width 13 height 13
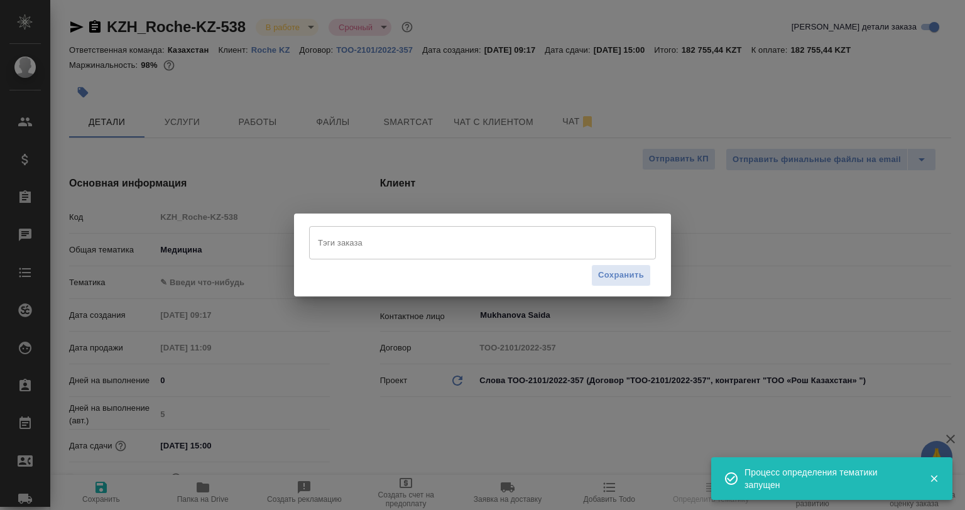
click at [383, 239] on input "Тэги заказа" at bounding box center [471, 242] width 312 height 21
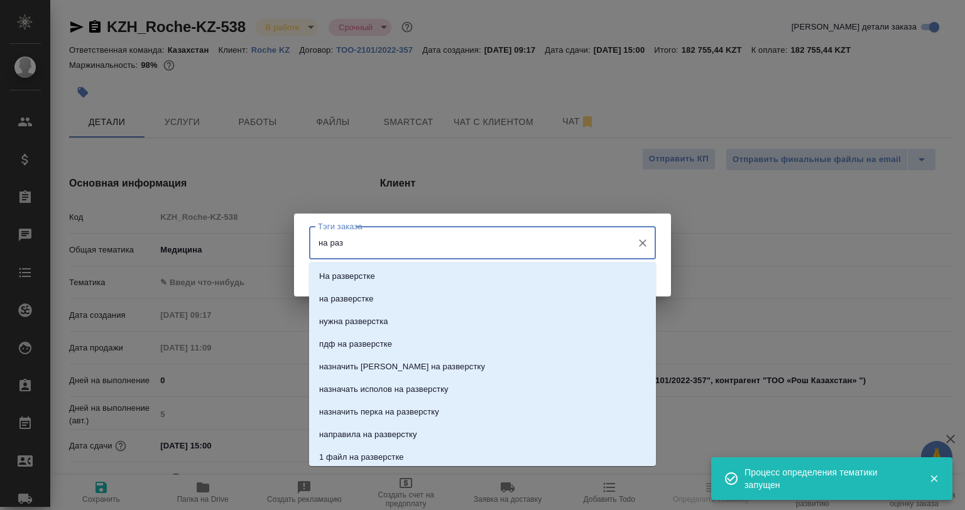
type input "на разд"
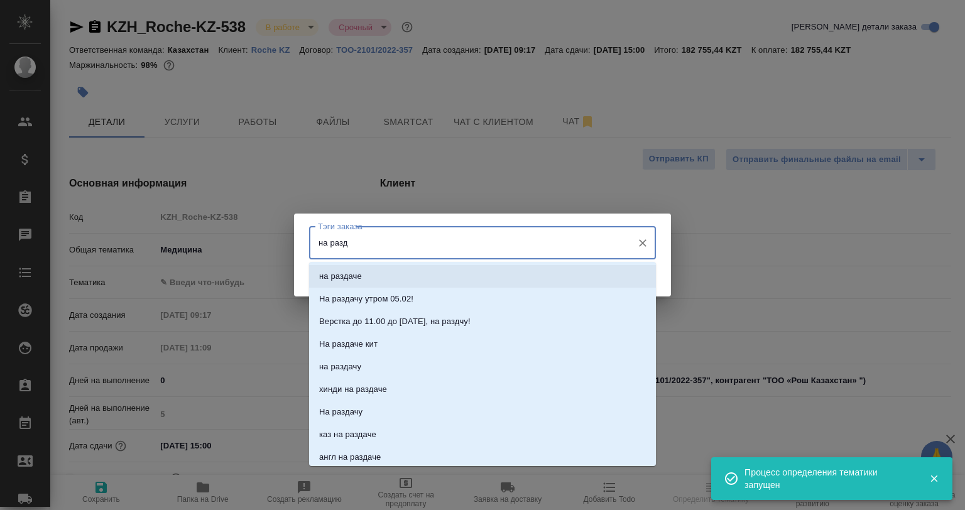
click at [366, 266] on li "на раздаче" at bounding box center [482, 276] width 347 height 23
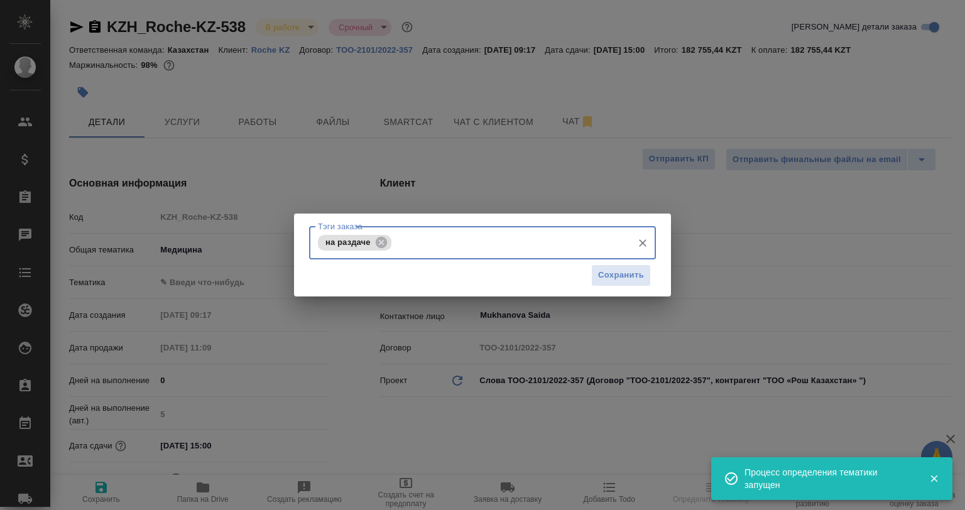
click at [655, 270] on div "Сохранить" at bounding box center [482, 275] width 347 height 32
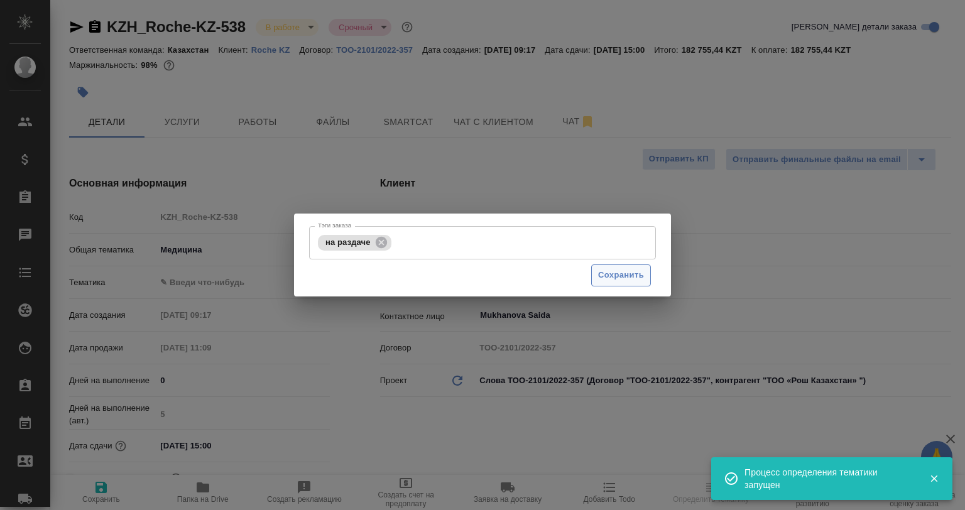
click at [636, 270] on span "Сохранить" at bounding box center [621, 275] width 46 height 14
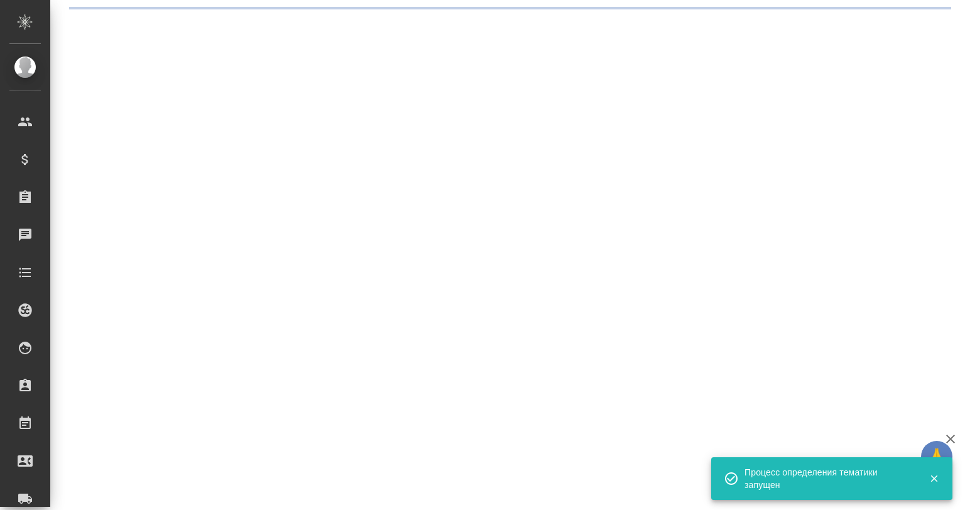
select select "RU"
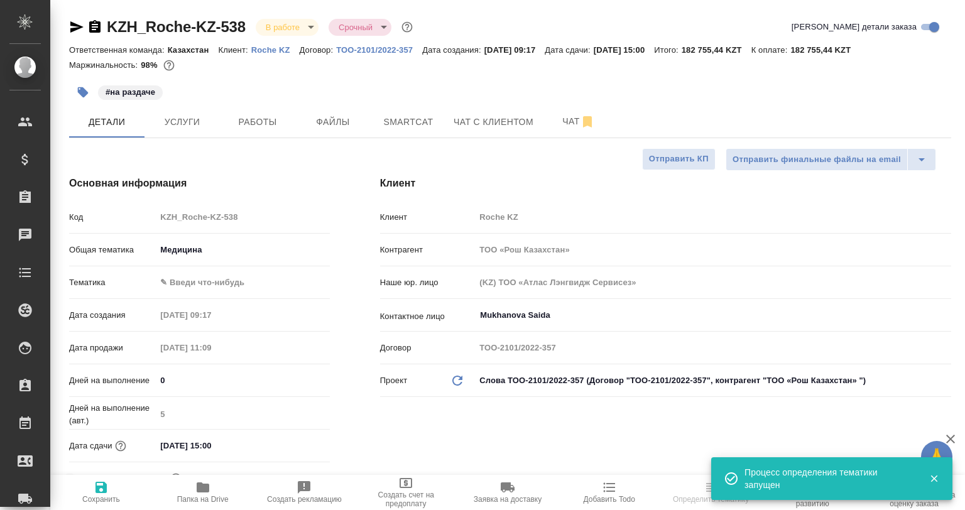
type textarea "x"
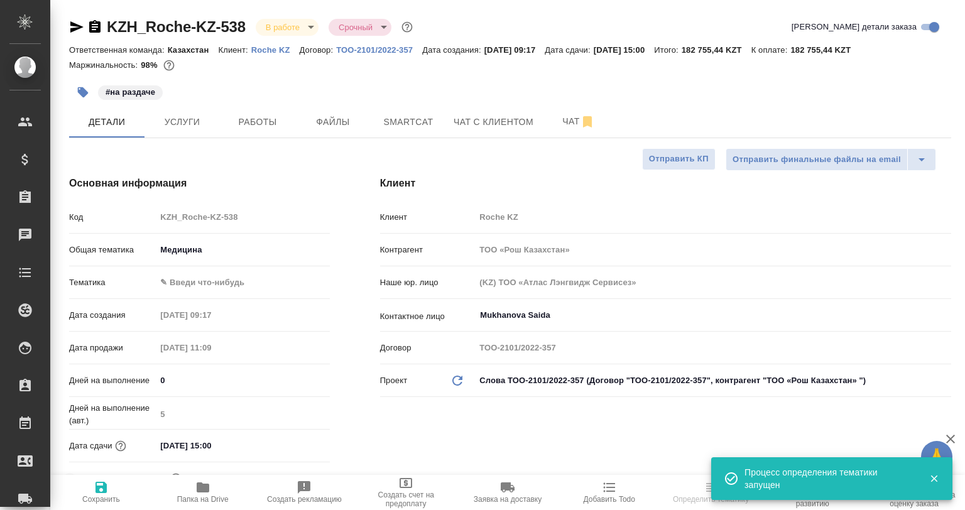
type textarea "x"
click at [262, 128] on span "Работы" at bounding box center [257, 122] width 60 height 16
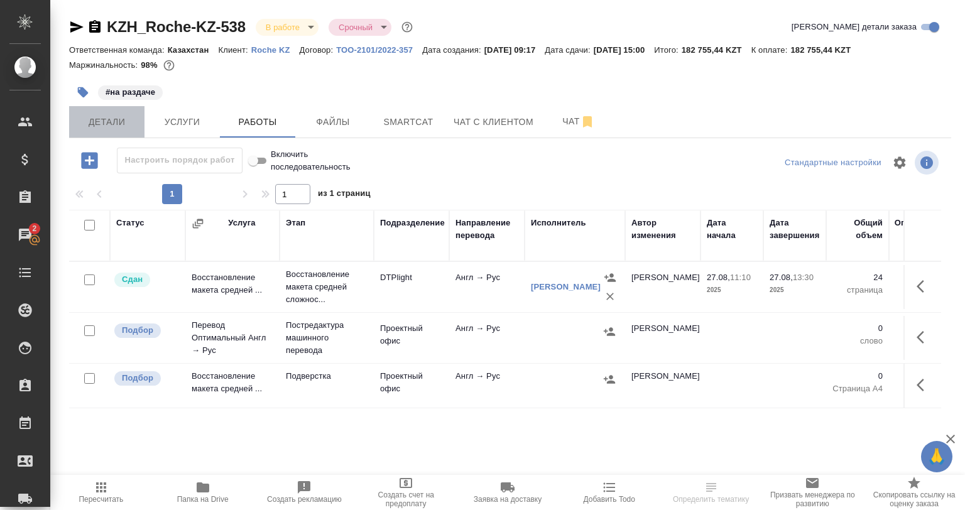
click at [85, 123] on span "Детали" at bounding box center [107, 122] width 60 height 16
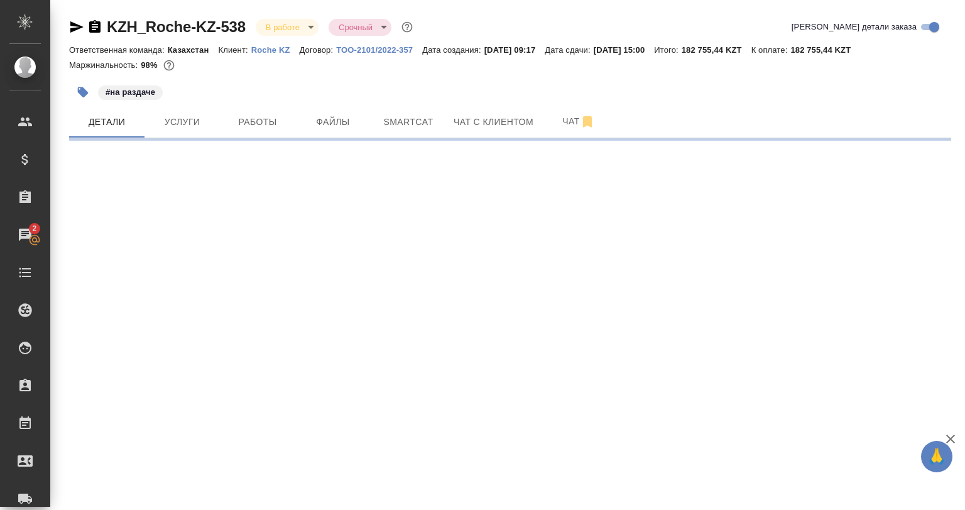
select select "RU"
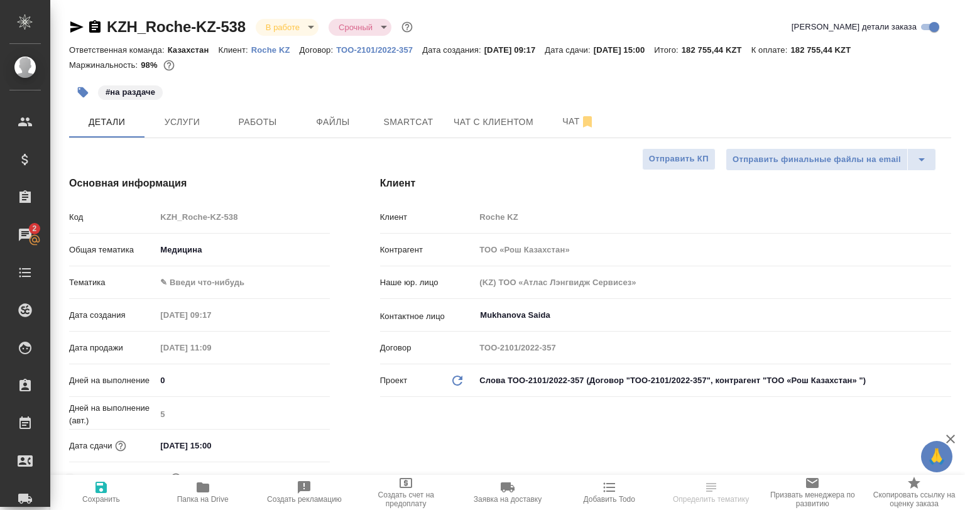
type textarea "x"
click at [199, 270] on div "Общая тематика Медицина med" at bounding box center [199, 255] width 261 height 33
click at [210, 280] on body "🙏 .cls-1 fill:#fff; AWATERA Babkina Anastasiya Клиенты Спецификации Заказы 2 Ча…" at bounding box center [482, 255] width 965 height 510
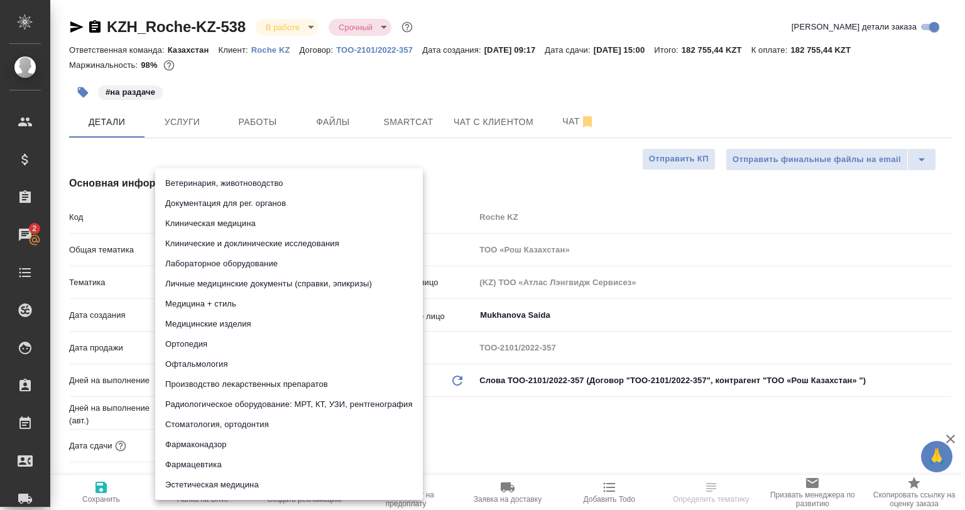
click at [279, 243] on li "Клинические и доклинические исследования" at bounding box center [289, 244] width 268 height 20
type input "5a8b8b956a9677013d343d9e"
type textarea "x"
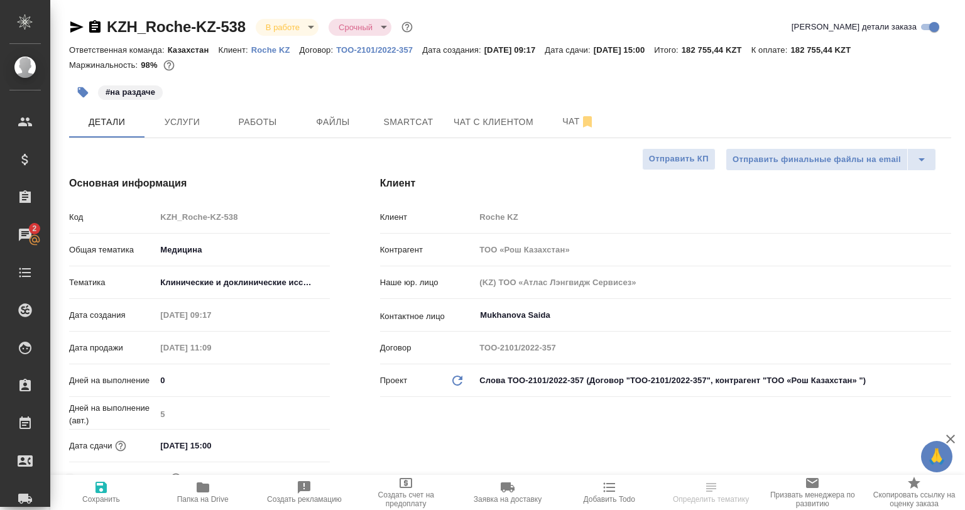
click at [117, 494] on span "Сохранить" at bounding box center [101, 492] width 87 height 24
type textarea "x"
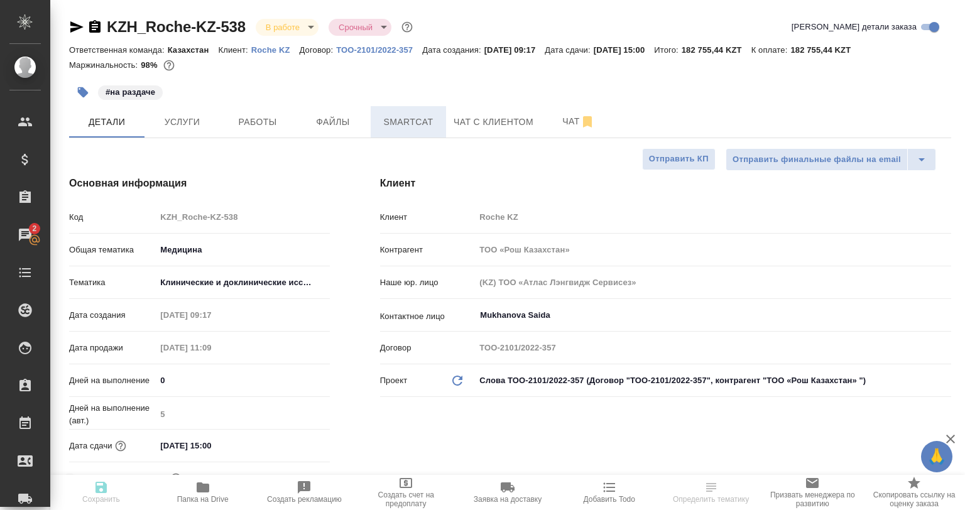
type textarea "x"
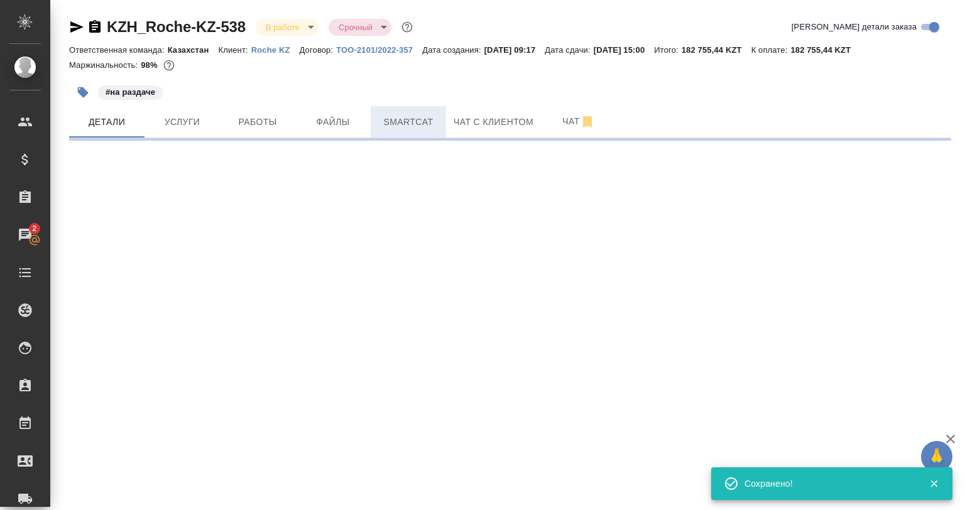
select select "RU"
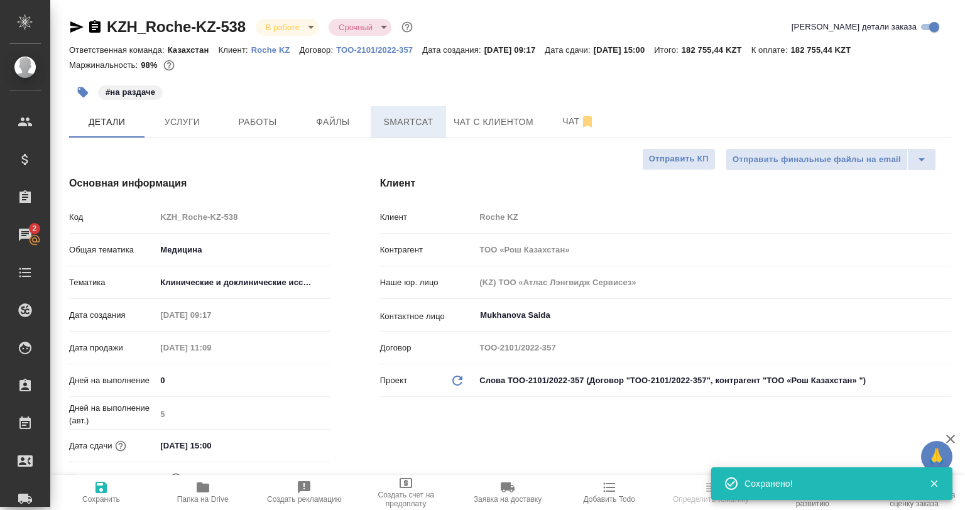
type textarea "x"
click at [428, 116] on span "Smartcat" at bounding box center [408, 122] width 60 height 16
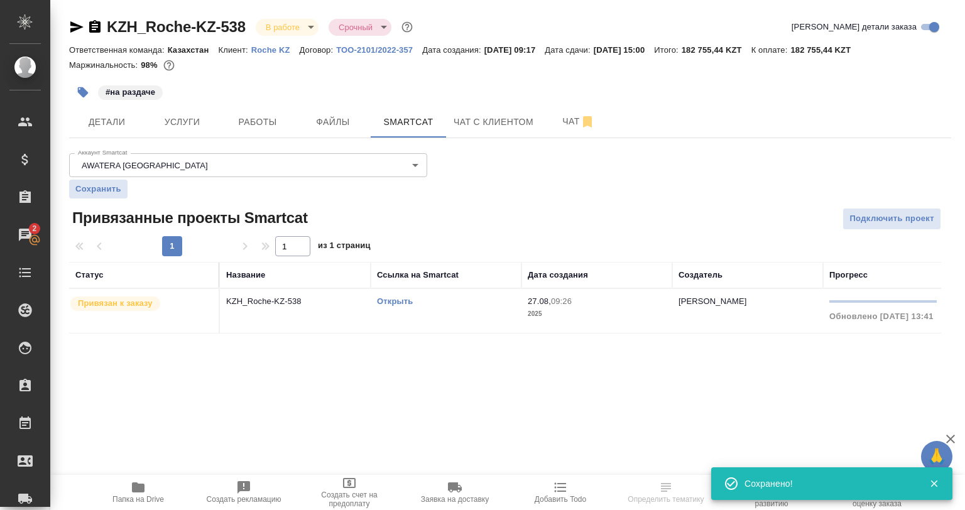
click at [342, 322] on td "KZH_Roche-KZ-538" at bounding box center [295, 311] width 151 height 44
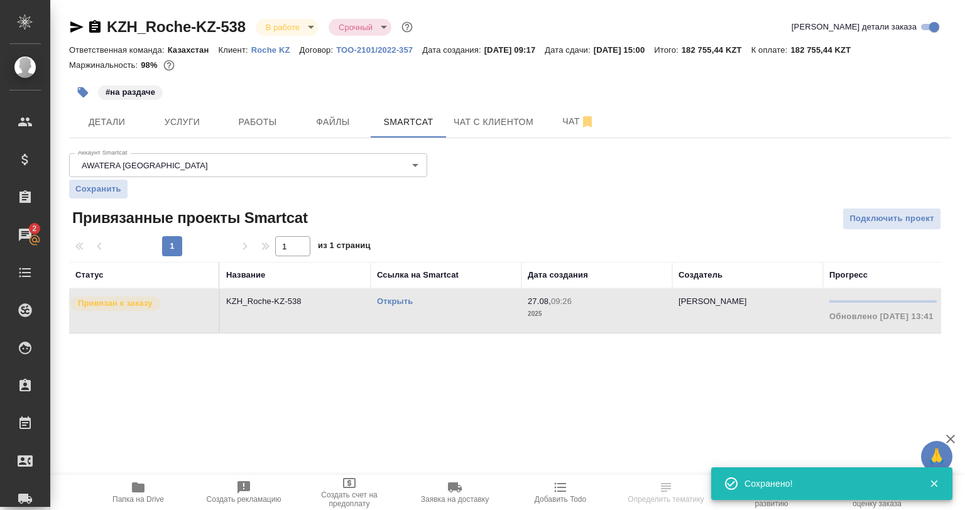
click at [342, 322] on td "KZH_Roche-KZ-538" at bounding box center [295, 311] width 151 height 44
click at [270, 134] on button "Работы" at bounding box center [257, 121] width 75 height 31
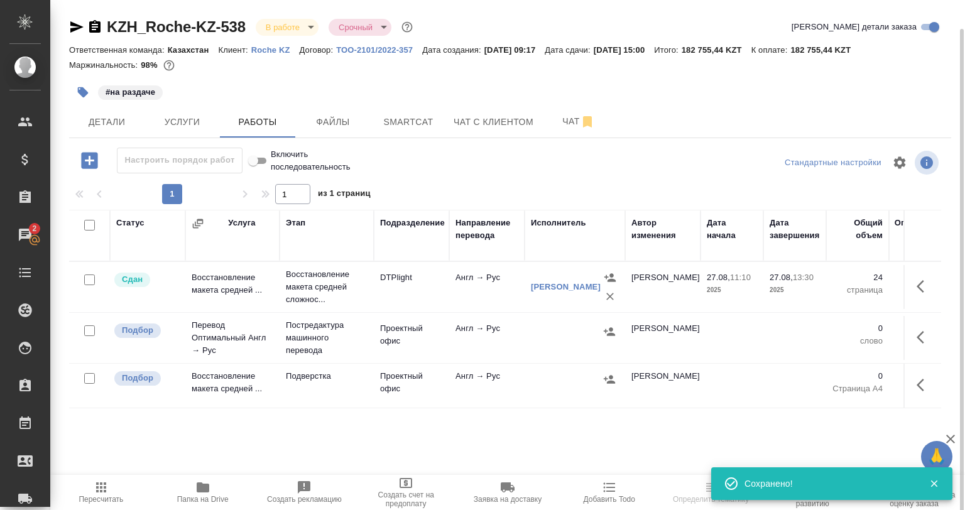
scroll to position [14, 0]
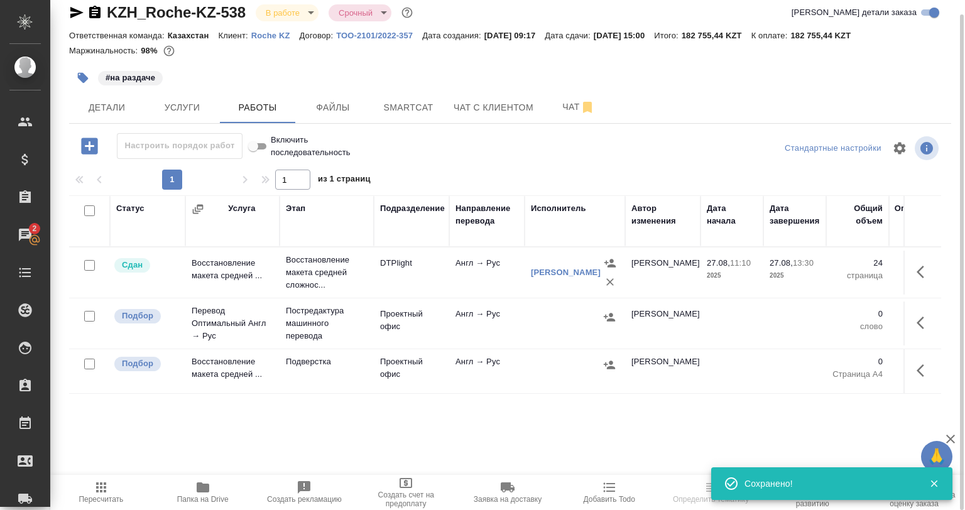
click at [917, 320] on icon "button" at bounding box center [924, 322] width 15 height 15
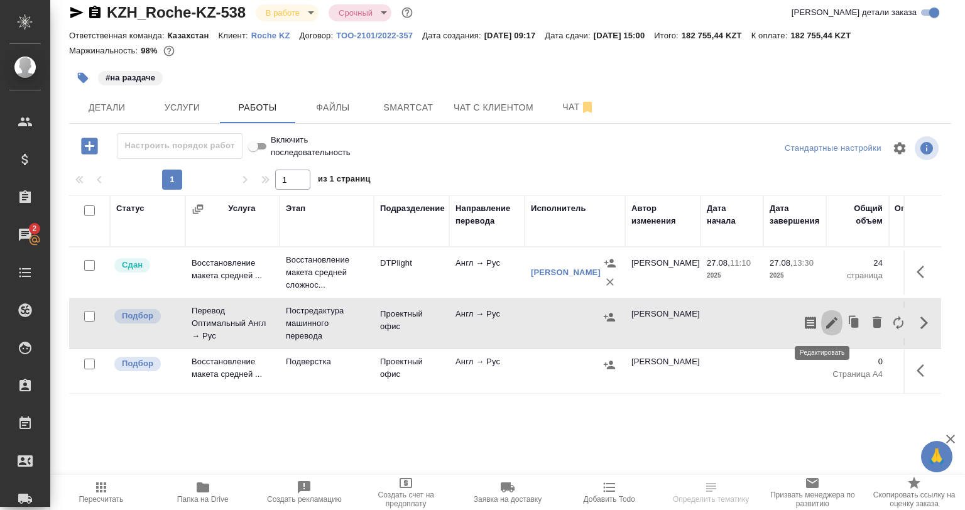
click at [829, 317] on button "button" at bounding box center [831, 323] width 21 height 30
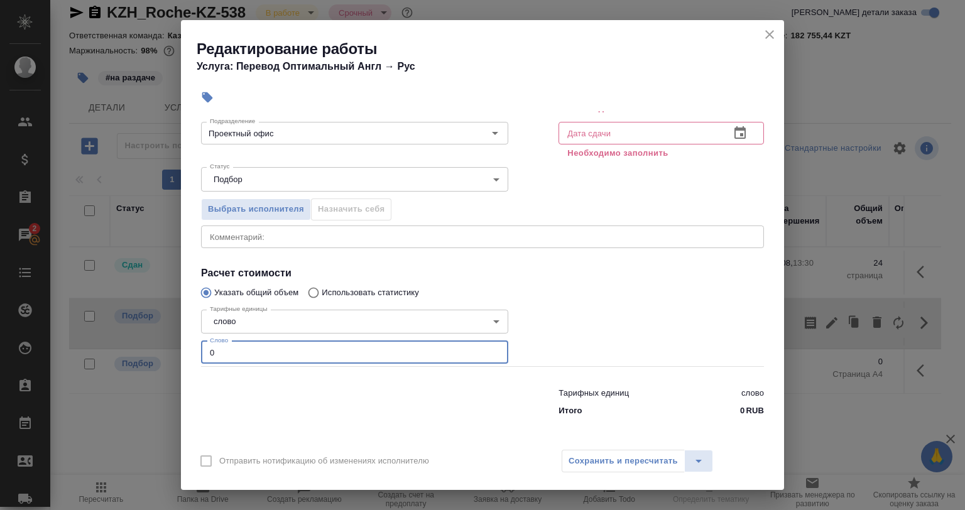
drag, startPoint x: 219, startPoint y: 354, endPoint x: 158, endPoint y: 349, distance: 61.8
click at [158, 349] on div "Редактирование работы Услуга: Перевод Оптимальный Англ → Рус Параметры Файлы Ви…" at bounding box center [482, 255] width 965 height 510
paste input "3277"
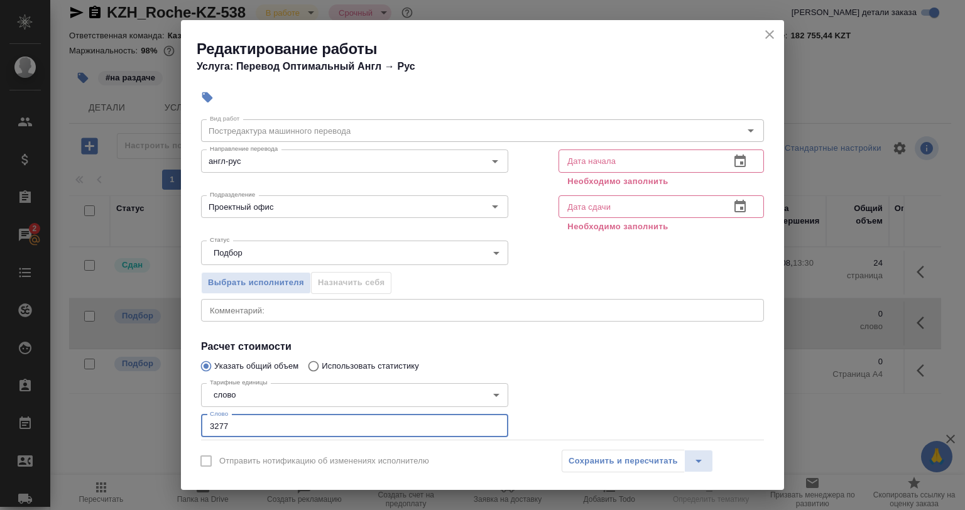
scroll to position [0, 0]
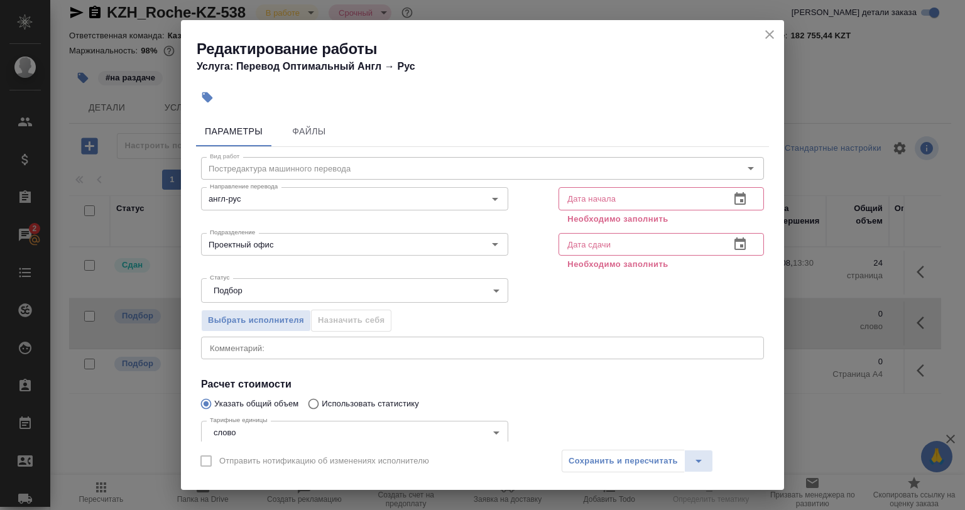
type input "3277"
click at [578, 214] on p "Необходимо заполнить" at bounding box center [661, 219] width 188 height 13
click at [578, 191] on input "text" at bounding box center [638, 198] width 161 height 23
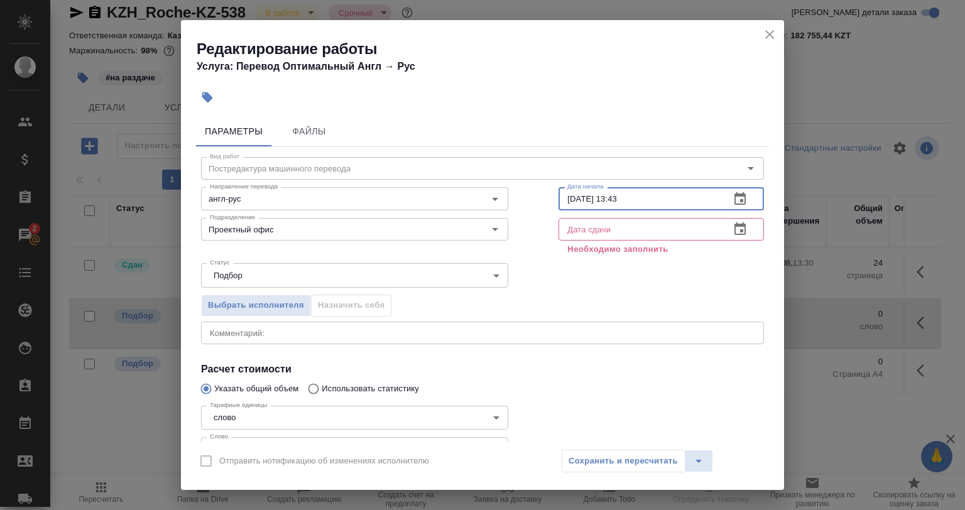
type input "27.08.2025 13:43"
click at [575, 225] on input "text" at bounding box center [638, 229] width 161 height 23
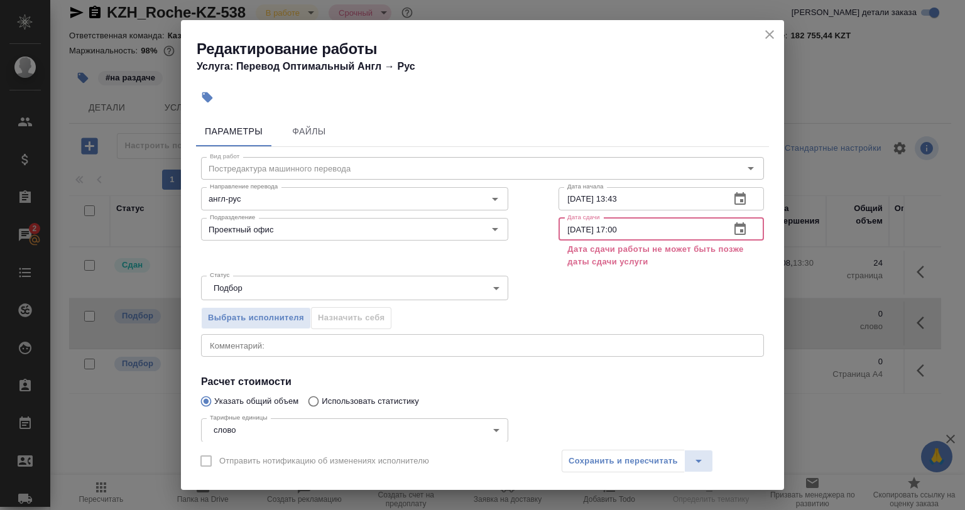
drag, startPoint x: 621, startPoint y: 224, endPoint x: 607, endPoint y: 224, distance: 13.8
click at [607, 224] on input "28.08.2025 17:00" at bounding box center [638, 229] width 161 height 23
click at [568, 226] on input "28.08.2025 16:00" at bounding box center [638, 229] width 161 height 23
drag, startPoint x: 570, startPoint y: 229, endPoint x: 579, endPoint y: 251, distance: 23.7
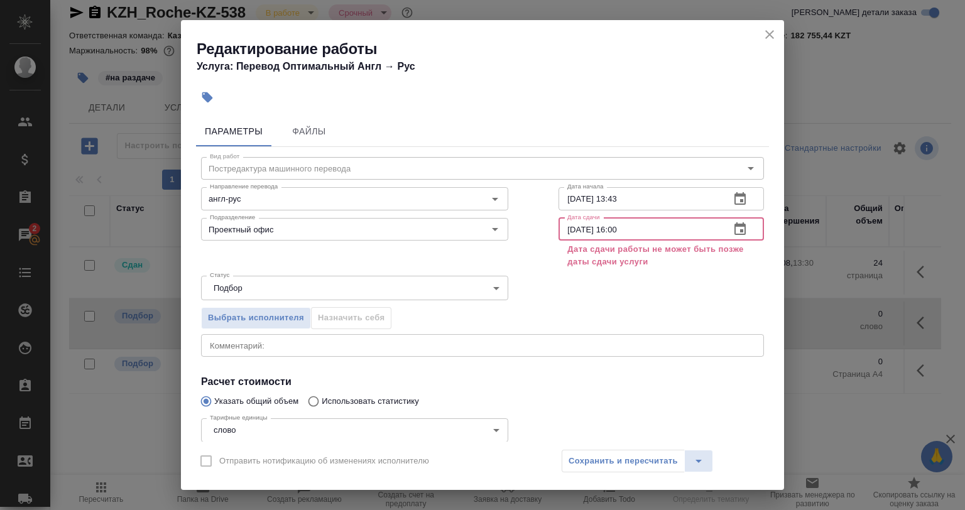
click at [574, 239] on input "28.08.2025 16:00" at bounding box center [638, 229] width 161 height 23
type input "28.08.2025 16:00"
click at [769, 43] on button "close" at bounding box center [769, 34] width 19 height 19
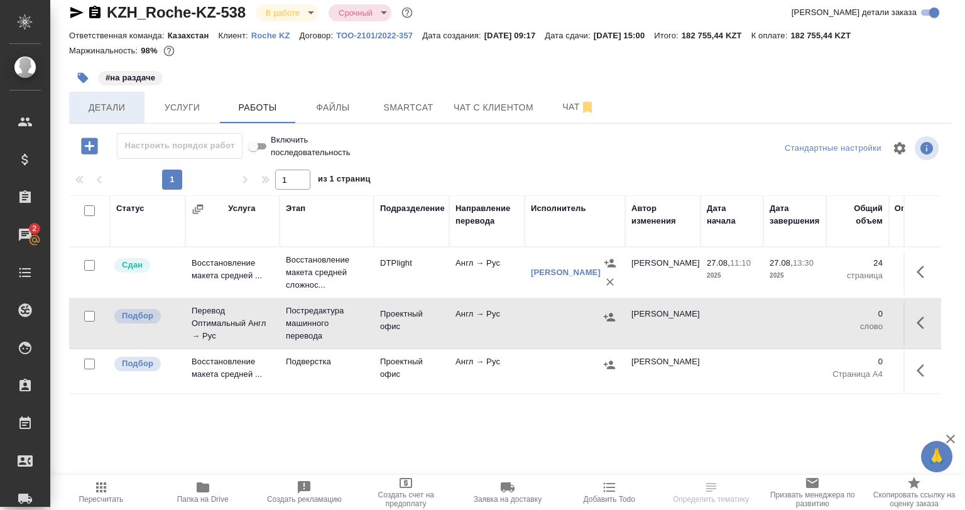
click at [98, 111] on span "Детали" at bounding box center [107, 108] width 60 height 16
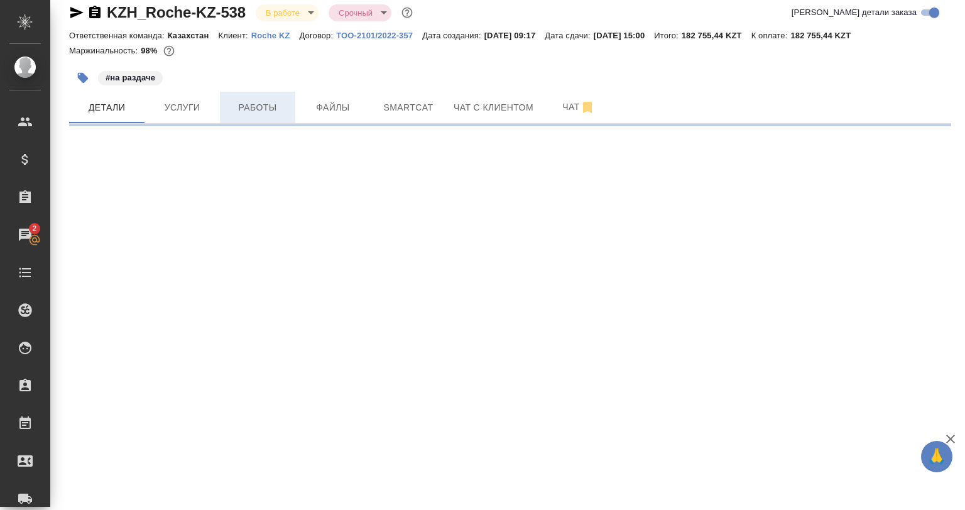
select select "RU"
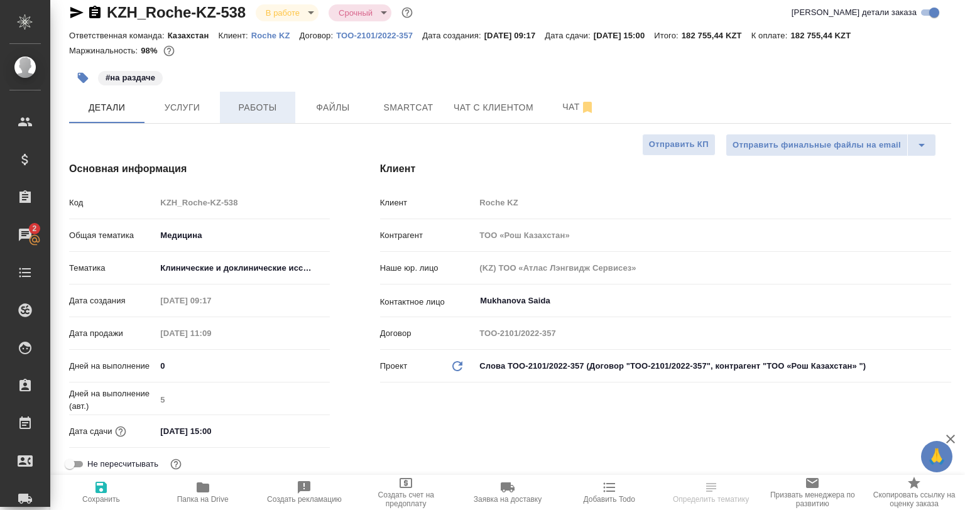
type textarea "x"
click at [257, 108] on span "Работы" at bounding box center [257, 108] width 60 height 16
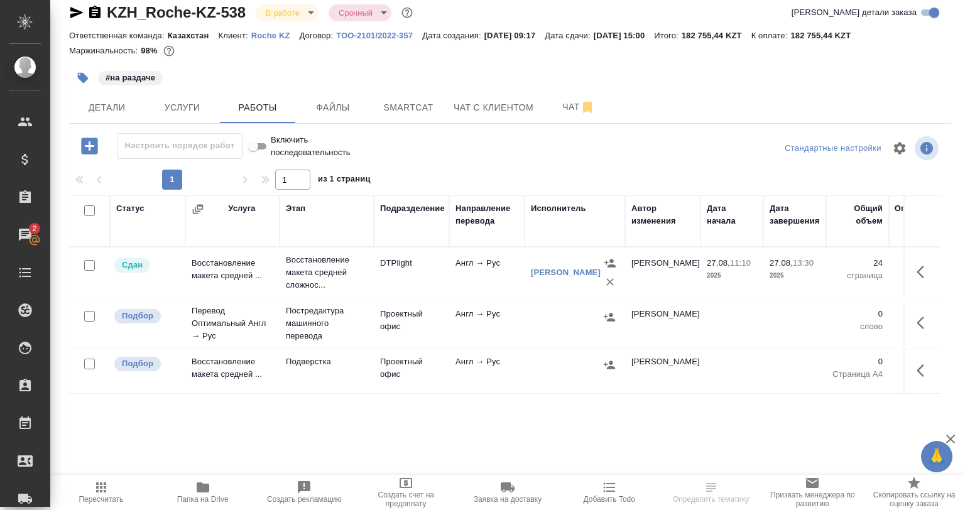
click at [914, 327] on td at bounding box center [922, 324] width 38 height 44
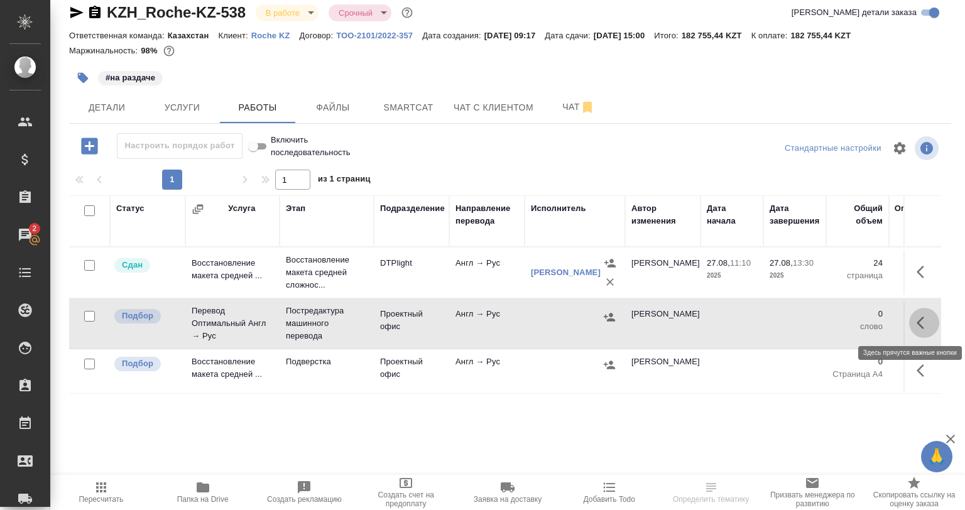
click at [917, 327] on icon "button" at bounding box center [924, 322] width 15 height 15
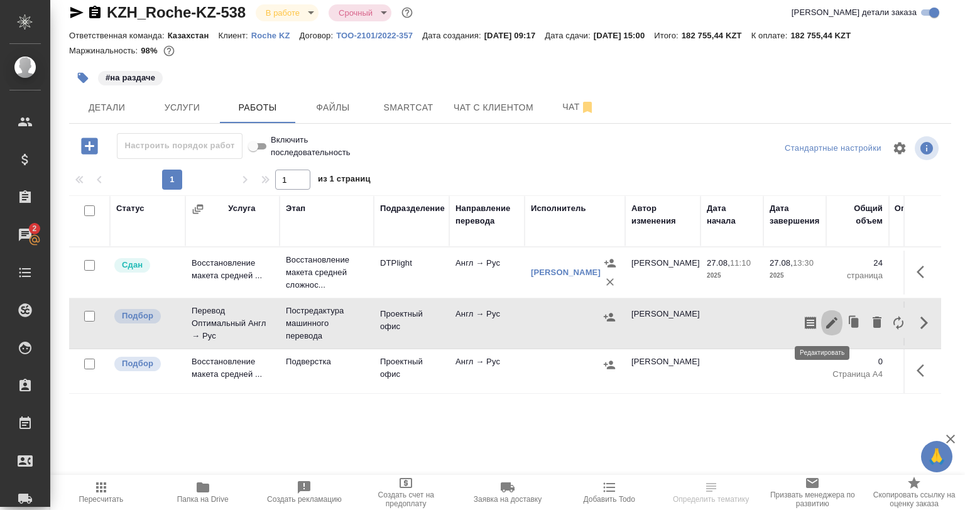
click at [824, 319] on icon "button" at bounding box center [831, 322] width 15 height 15
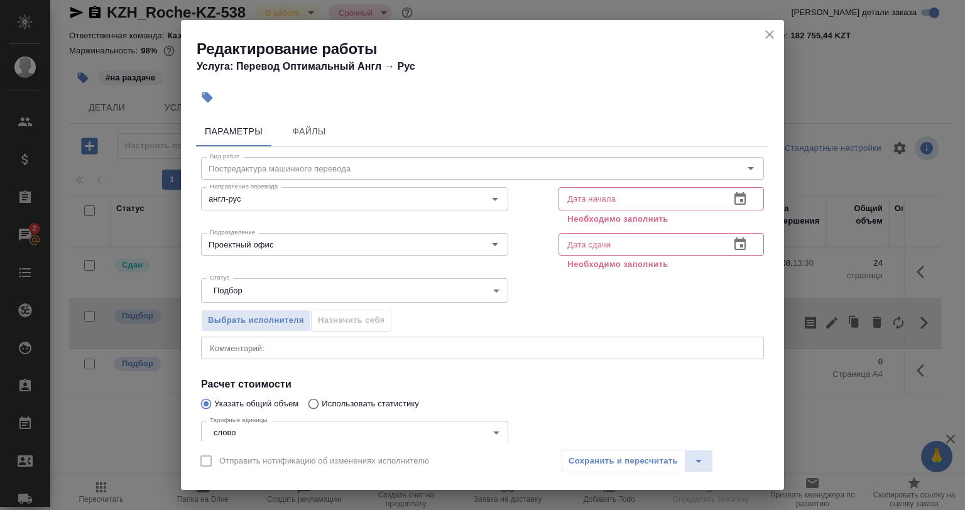
click at [604, 186] on div "Дата начала Дата начала Необходимо заполнить" at bounding box center [661, 204] width 256 height 95
click at [608, 195] on input "text" at bounding box center [638, 198] width 161 height 23
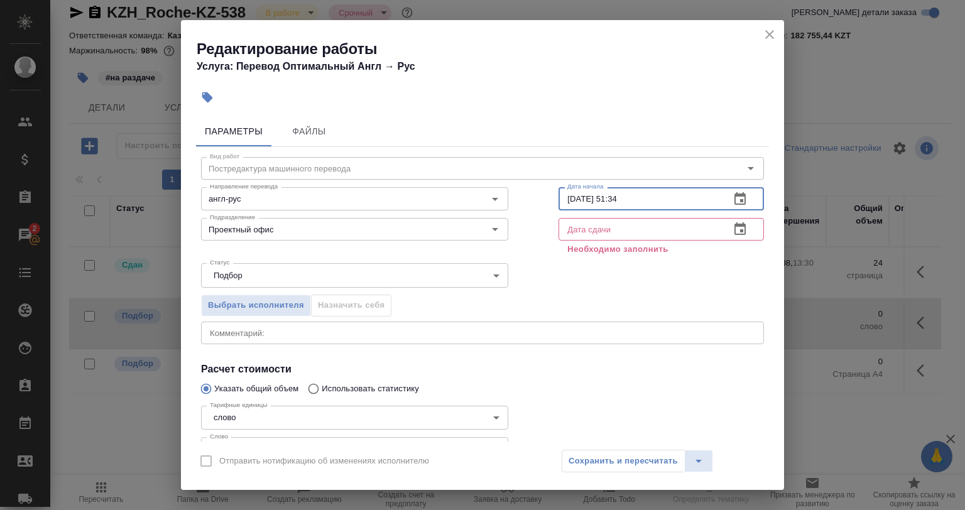
type input "27.08.2025 51:34"
click at [610, 221] on input "text" at bounding box center [638, 229] width 161 height 23
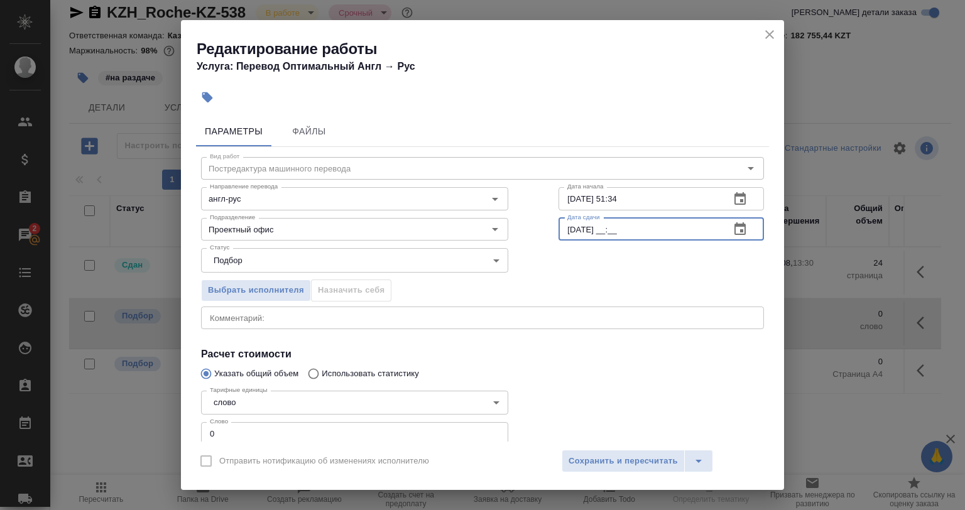
type input "28.08.2025 __:__"
drag, startPoint x: 624, startPoint y: 199, endPoint x: 606, endPoint y: 195, distance: 18.6
click at [606, 195] on input "27.08.2025 51:34" at bounding box center [638, 198] width 161 height 23
type input "27.08.2025 13:44"
click at [602, 226] on input "28.08.2025 __:__" at bounding box center [638, 229] width 161 height 23
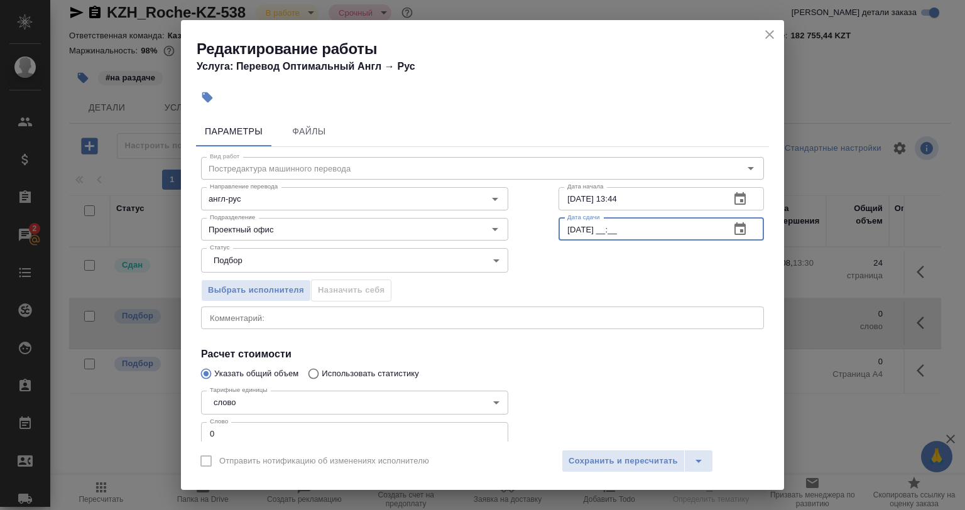
drag, startPoint x: 606, startPoint y: 231, endPoint x: 611, endPoint y: 241, distance: 10.4
click at [607, 232] on input "28.08.2025 __:__" at bounding box center [638, 229] width 161 height 23
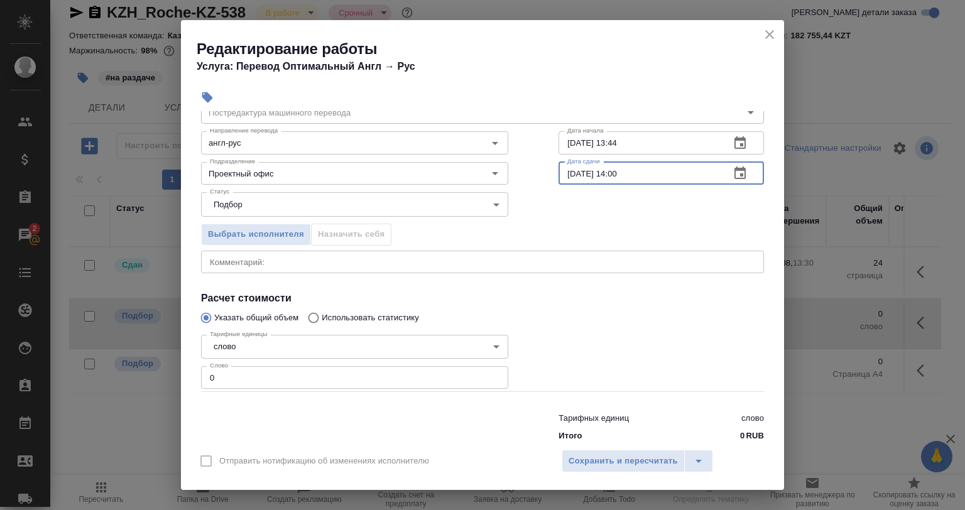
scroll to position [81, 0]
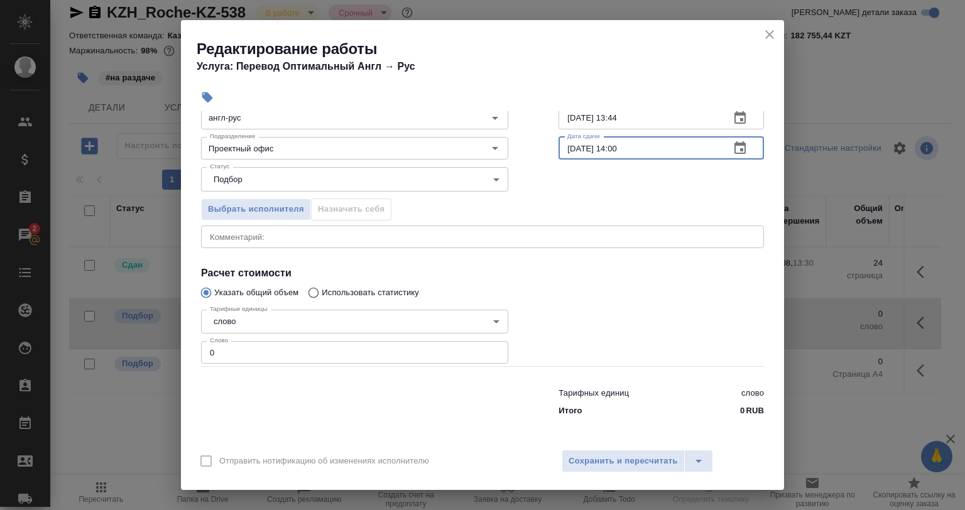
type input "28.08.2025 14:00"
click at [317, 241] on div "x Комментарий:" at bounding box center [482, 237] width 563 height 23
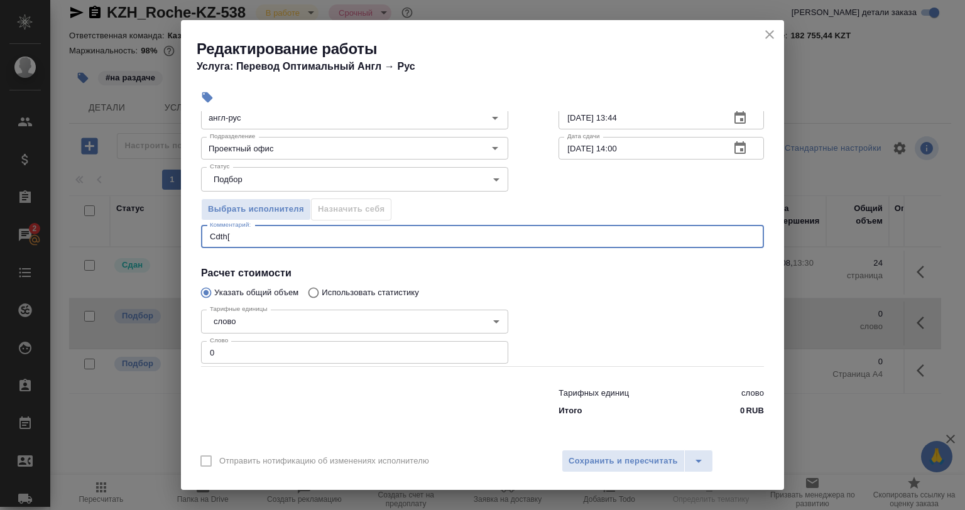
drag, startPoint x: 249, startPoint y: 233, endPoint x: 161, endPoint y: 240, distance: 88.2
click at [161, 240] on div "Редактирование работы Услуга: Перевод Оптимальный Англ → Рус Параметры Файлы Ви…" at bounding box center [482, 255] width 965 height 510
type textarea "Сверхстрочный"
click at [214, 361] on input "0" at bounding box center [354, 352] width 307 height 23
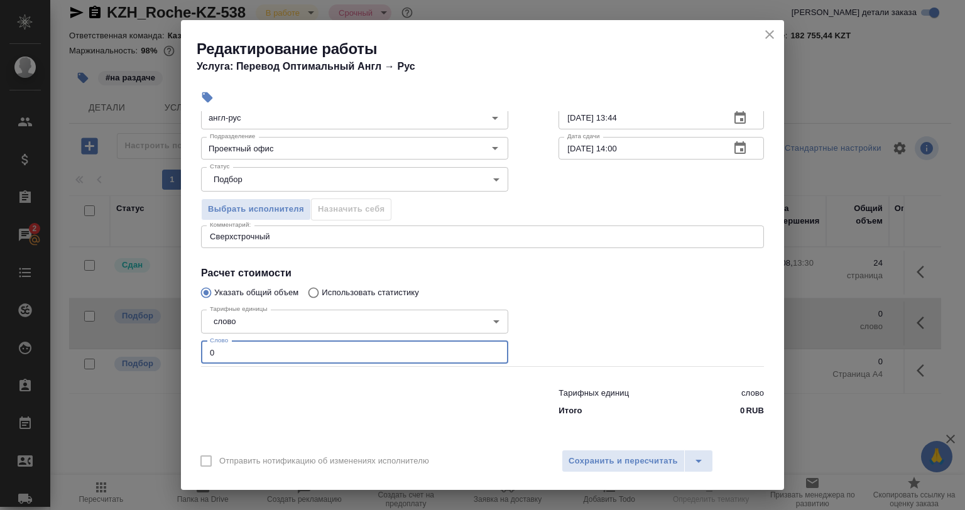
drag, startPoint x: 219, startPoint y: 347, endPoint x: 151, endPoint y: 343, distance: 68.6
click at [151, 344] on div "Редактирование работы Услуга: Перевод Оптимальный Англ → Рус Параметры Файлы Ви…" at bounding box center [482, 255] width 965 height 510
paste input "3277"
type input "3277"
click at [598, 460] on span "Сохранить и пересчитать" at bounding box center [623, 461] width 109 height 14
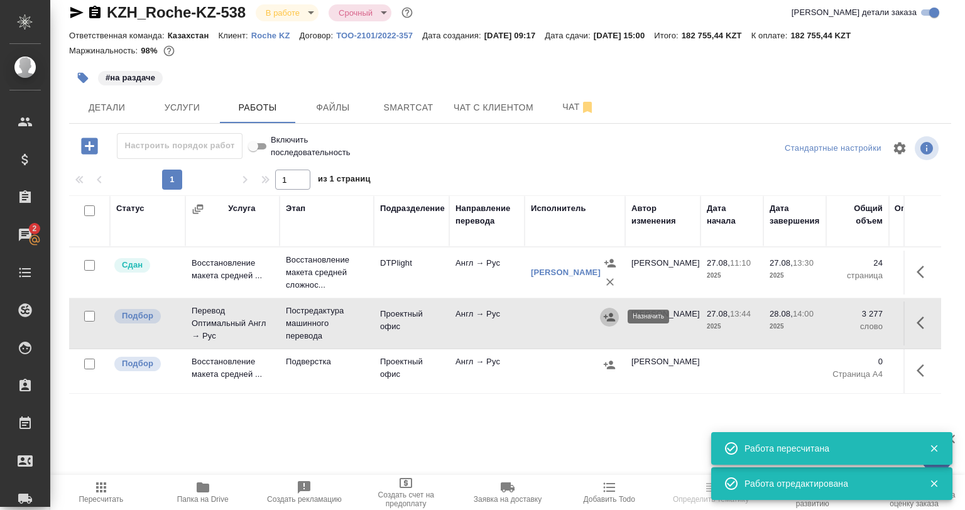
click at [613, 313] on icon "button" at bounding box center [609, 317] width 13 height 13
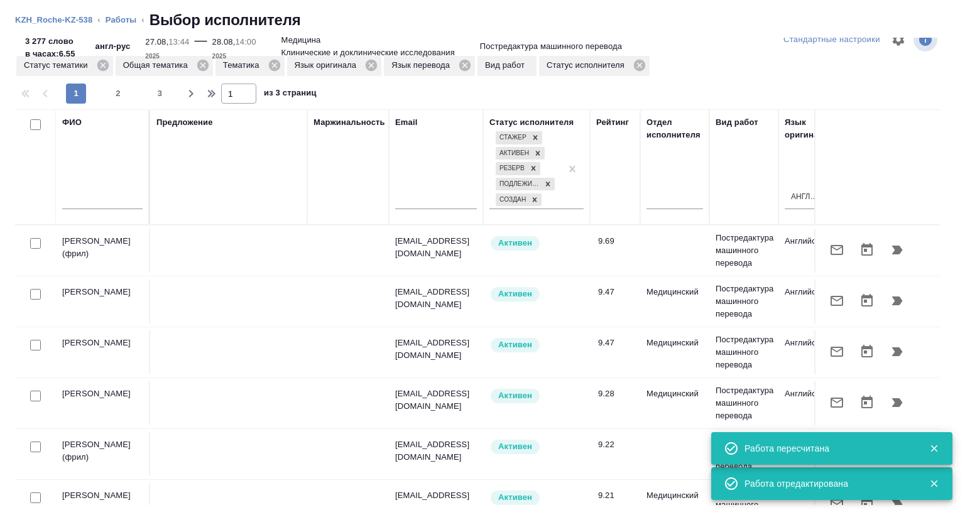
scroll to position [0, 792]
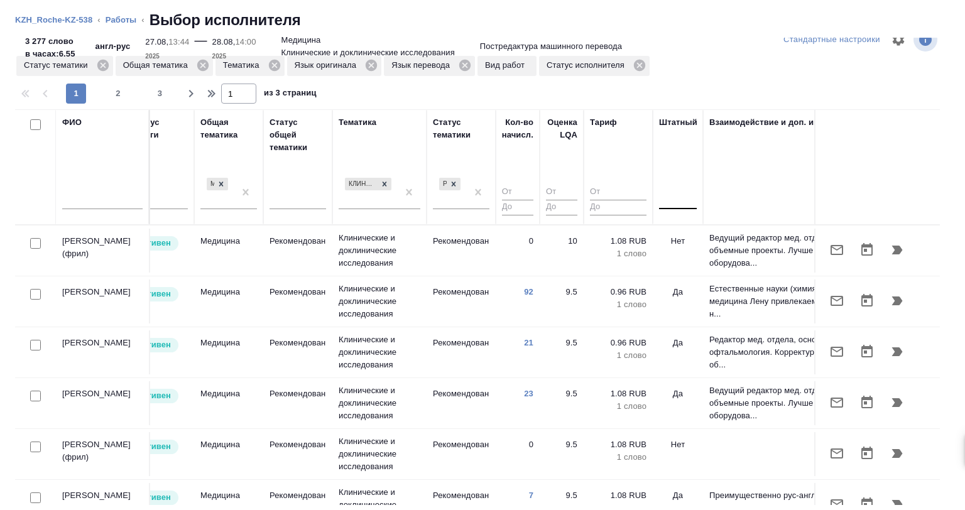
click at [668, 195] on div at bounding box center [678, 197] width 38 height 24
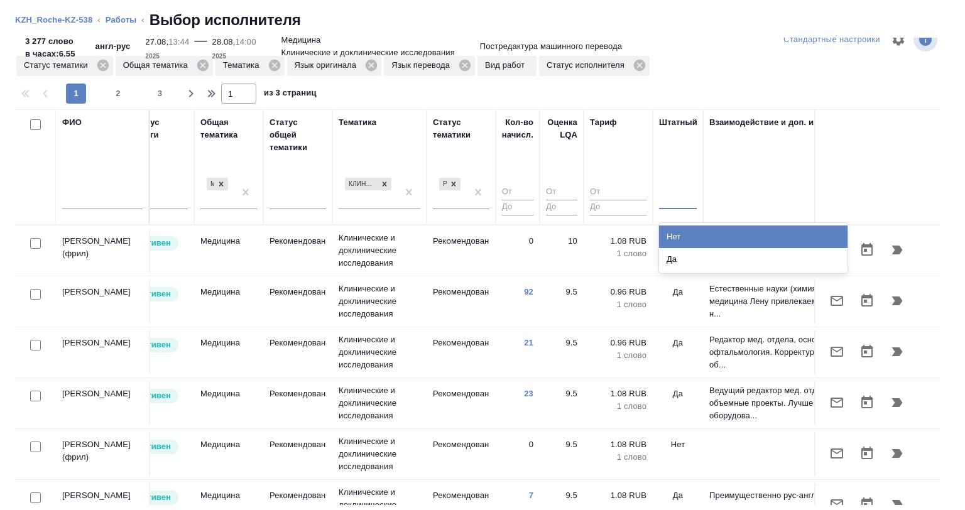
click at [668, 199] on div at bounding box center [678, 197] width 38 height 18
click at [674, 195] on div at bounding box center [678, 197] width 38 height 18
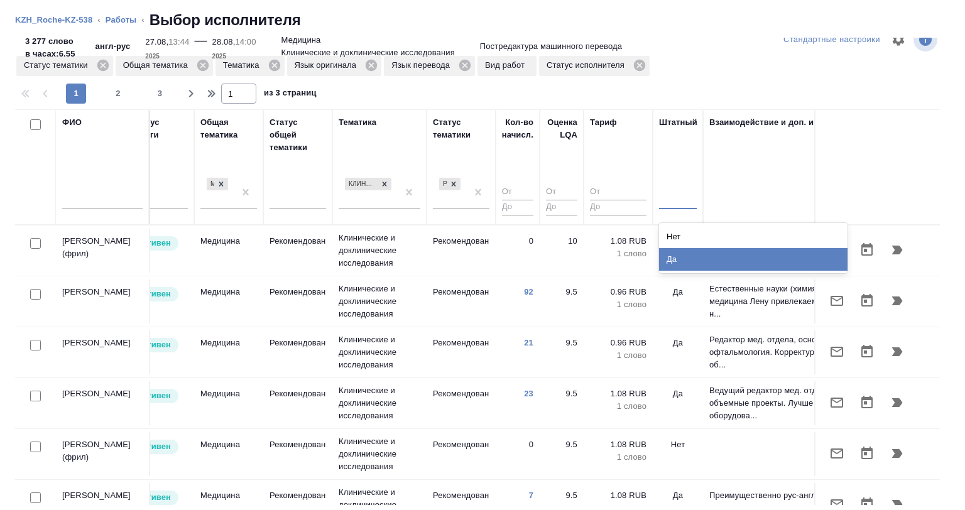
click at [681, 264] on div "Да" at bounding box center [753, 259] width 188 height 23
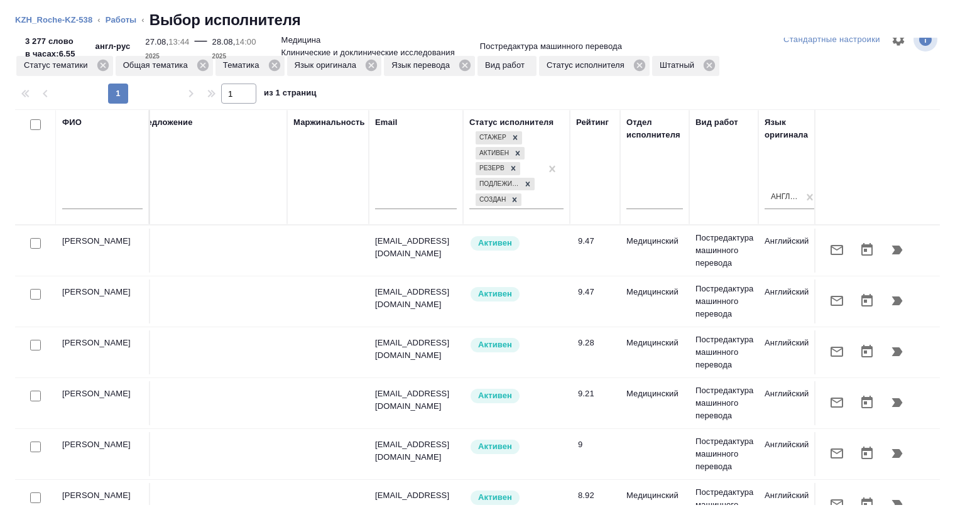
scroll to position [0, 0]
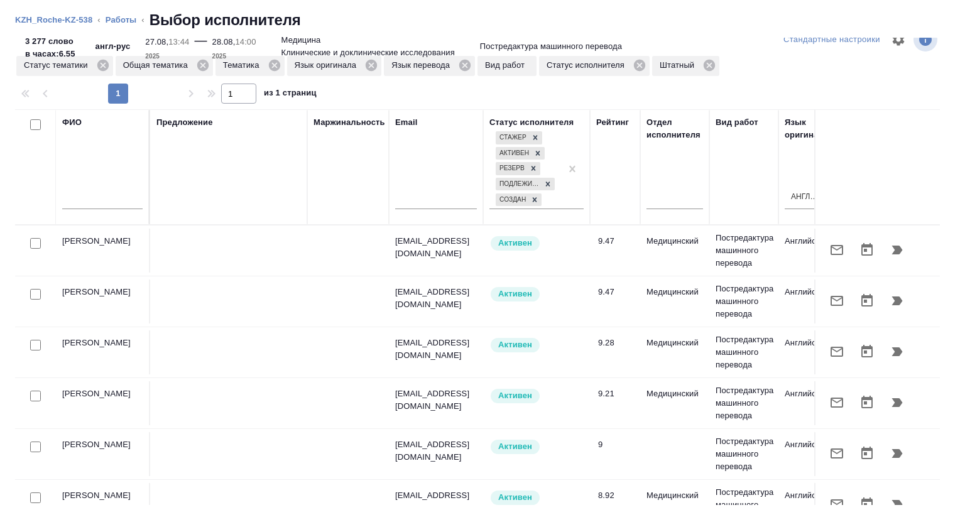
click at [35, 122] on input "checkbox" at bounding box center [35, 124] width 11 height 11
checkbox input "true"
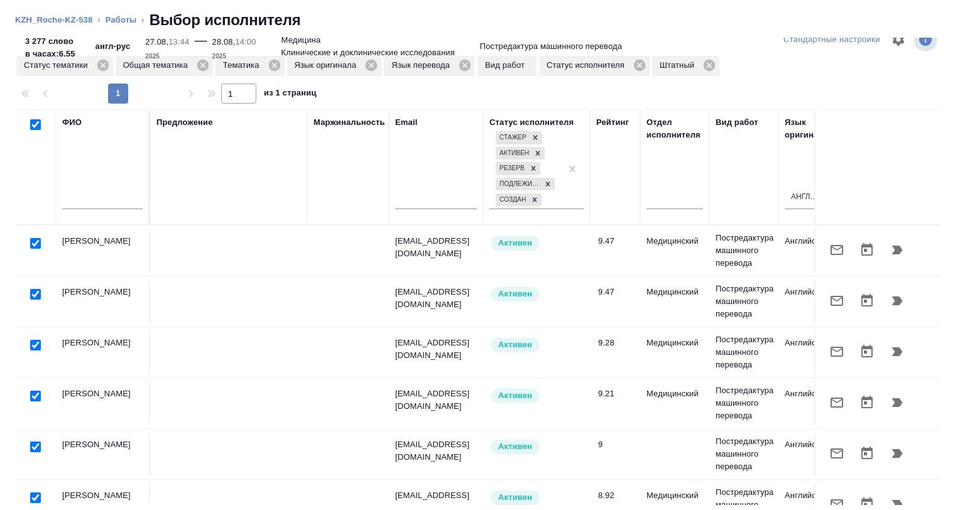
checkbox input "true"
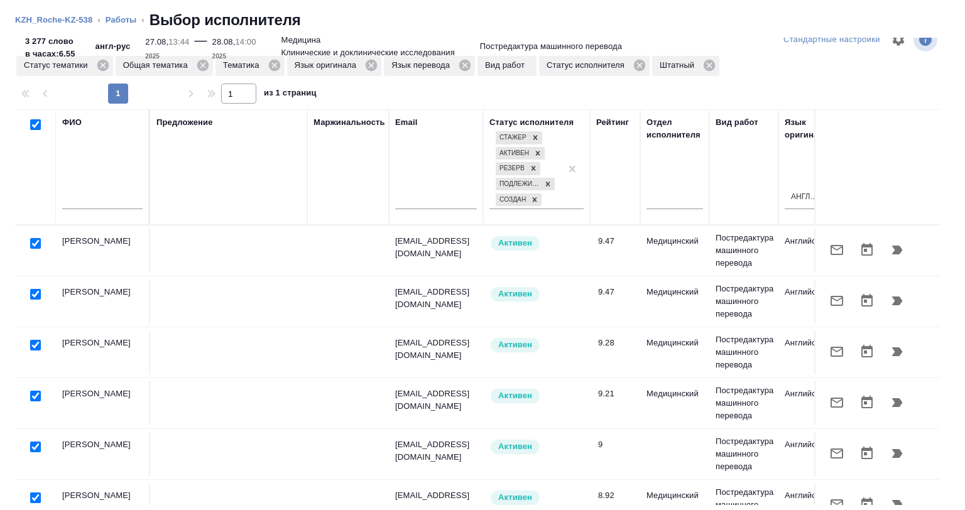
checkbox input "true"
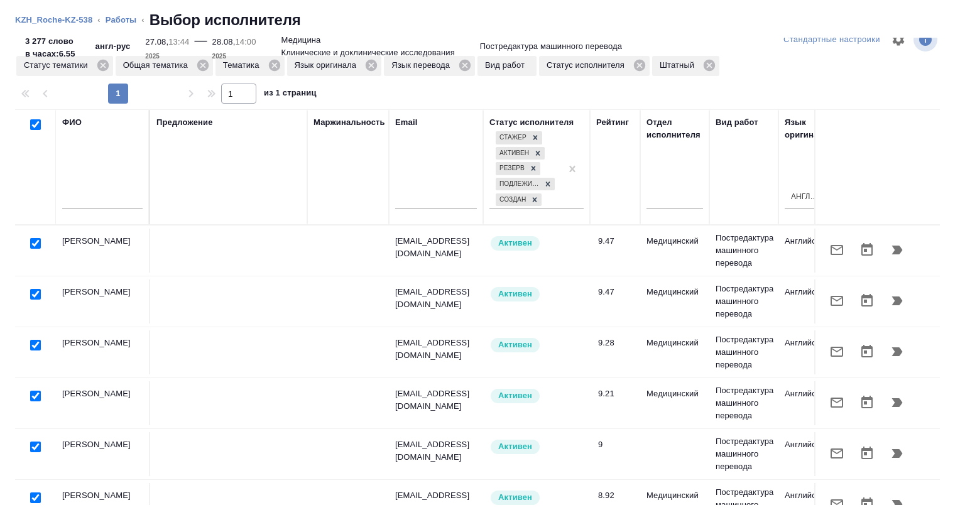
checkbox input "true"
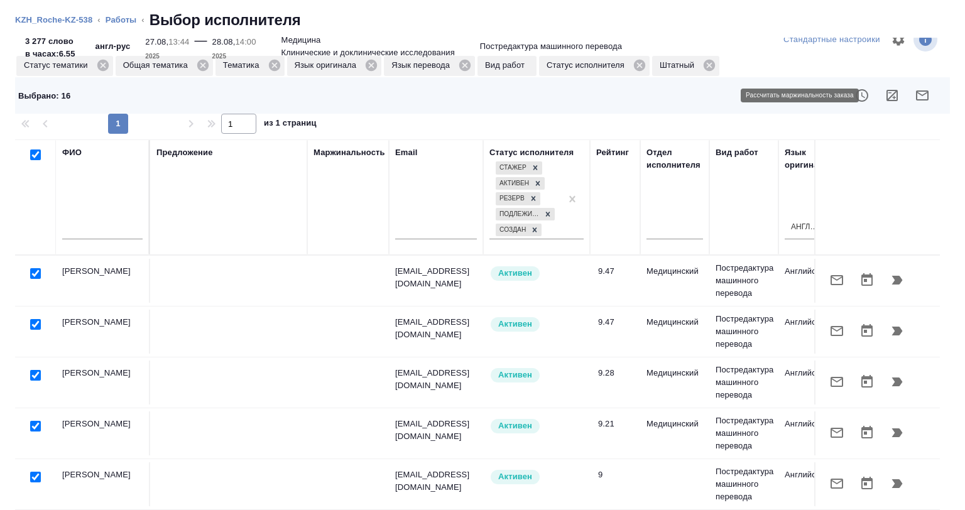
click at [885, 94] on icon "button" at bounding box center [892, 95] width 15 height 15
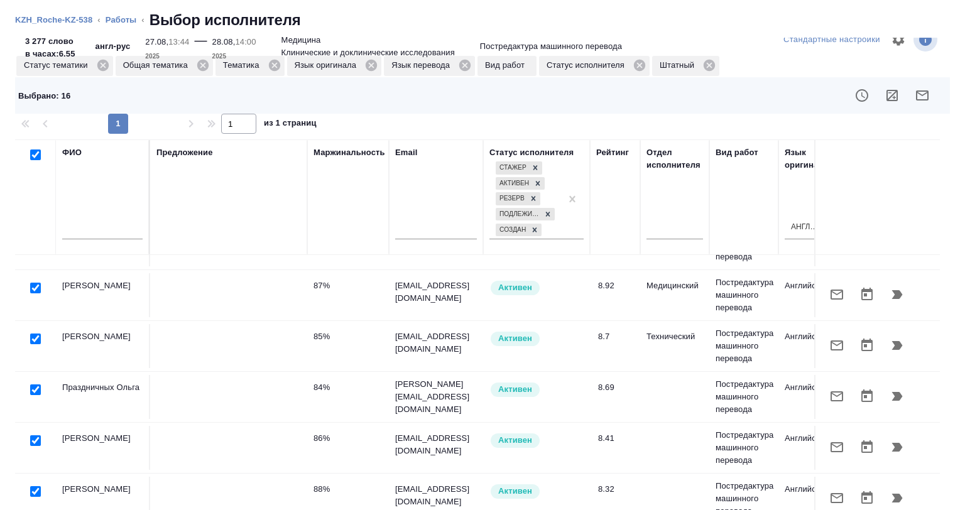
scroll to position [52, 0]
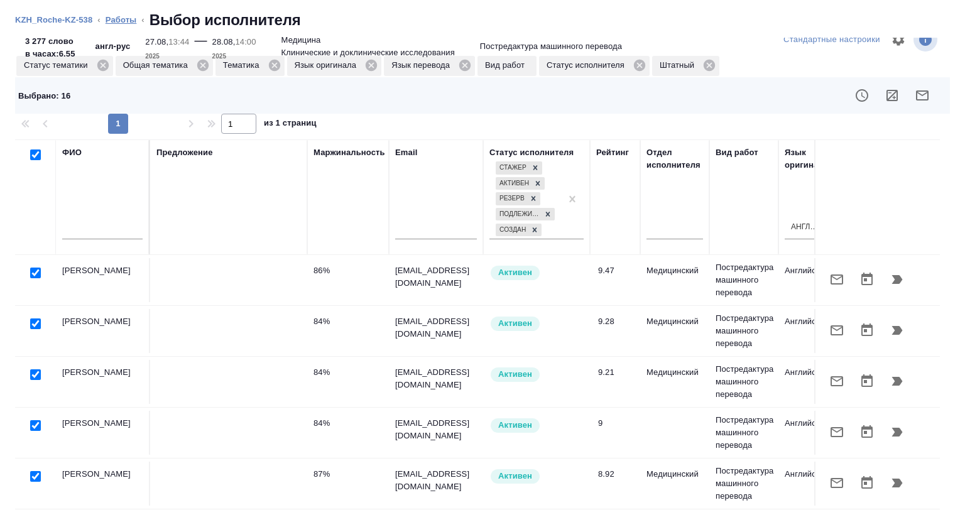
click at [113, 21] on link "Работы" at bounding box center [121, 19] width 31 height 9
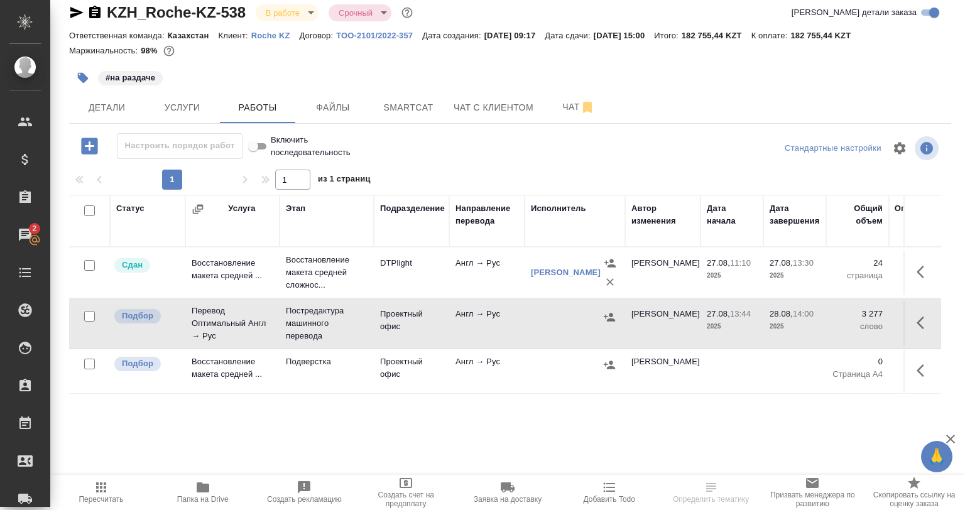
click at [931, 315] on div "Статус Услуга Этап Подразделение Направление перевода Исполнитель Автор изменен…" at bounding box center [510, 336] width 882 height 283
click at [917, 315] on icon "button" at bounding box center [924, 322] width 15 height 15
click at [805, 319] on icon "button" at bounding box center [810, 323] width 11 height 13
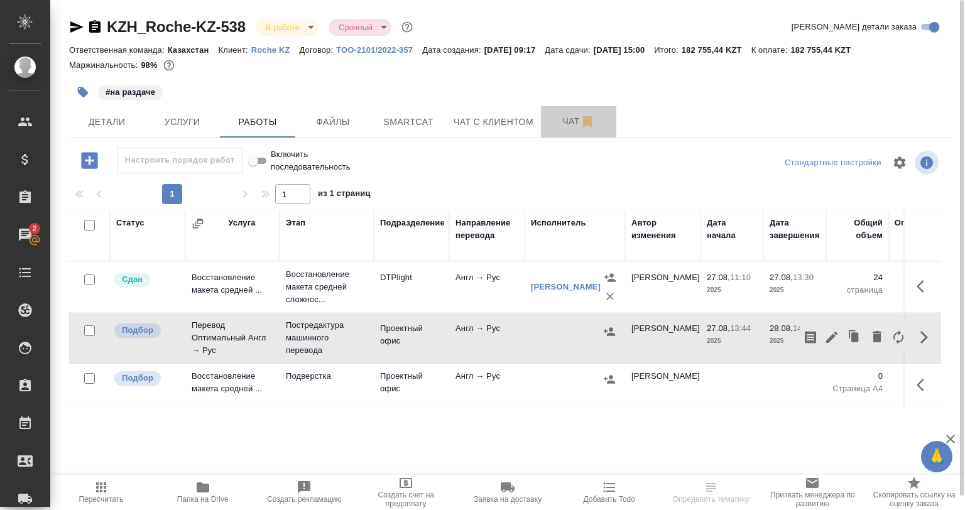
drag, startPoint x: 562, startPoint y: 123, endPoint x: 638, endPoint y: 106, distance: 78.6
click at [561, 123] on span "Чат" at bounding box center [578, 122] width 60 height 16
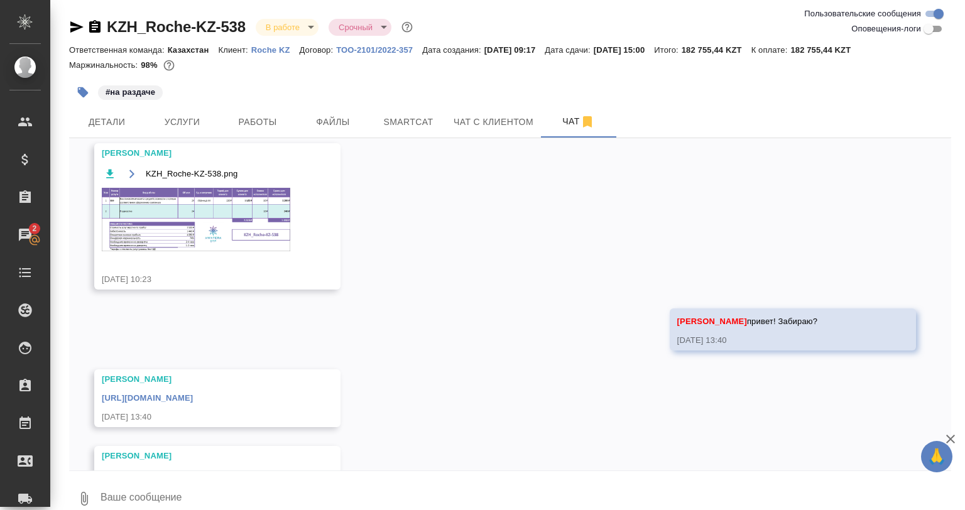
scroll to position [101, 0]
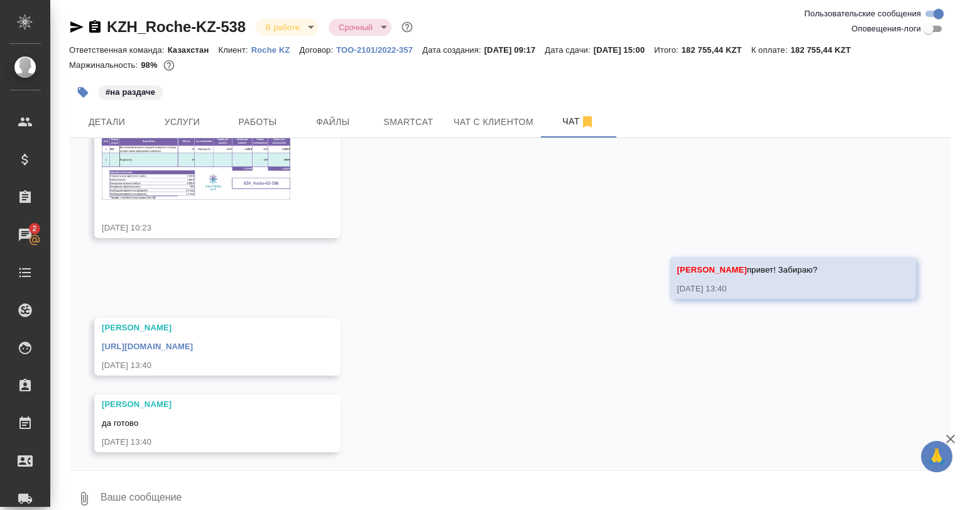
click at [224, 150] on img at bounding box center [196, 167] width 188 height 63
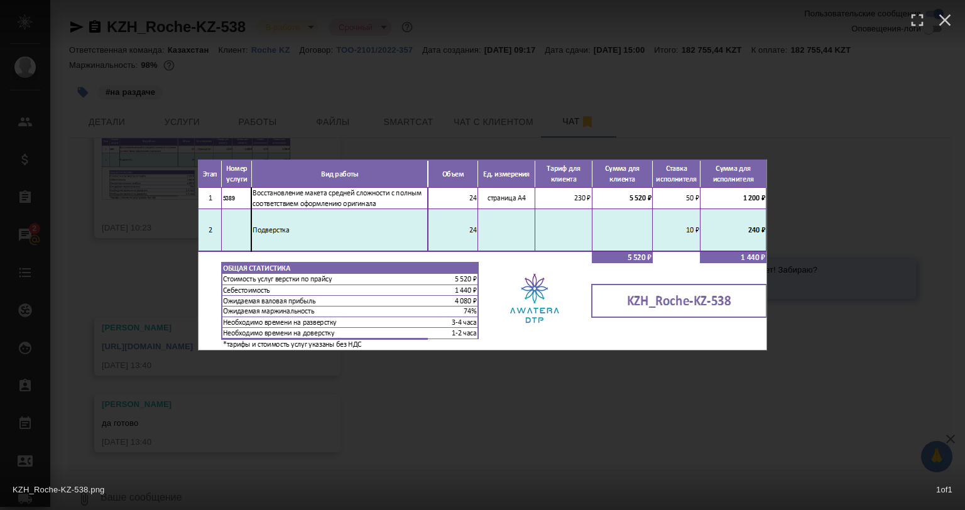
click at [460, 390] on div "KZH_Roche-KZ-538.png 1 of 1" at bounding box center [482, 255] width 965 height 510
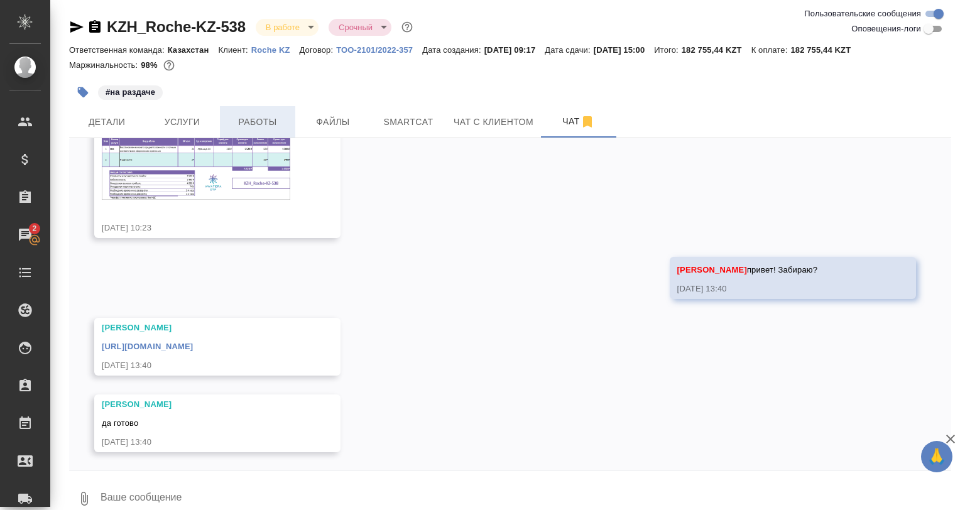
click at [259, 119] on span "Работы" at bounding box center [257, 122] width 60 height 16
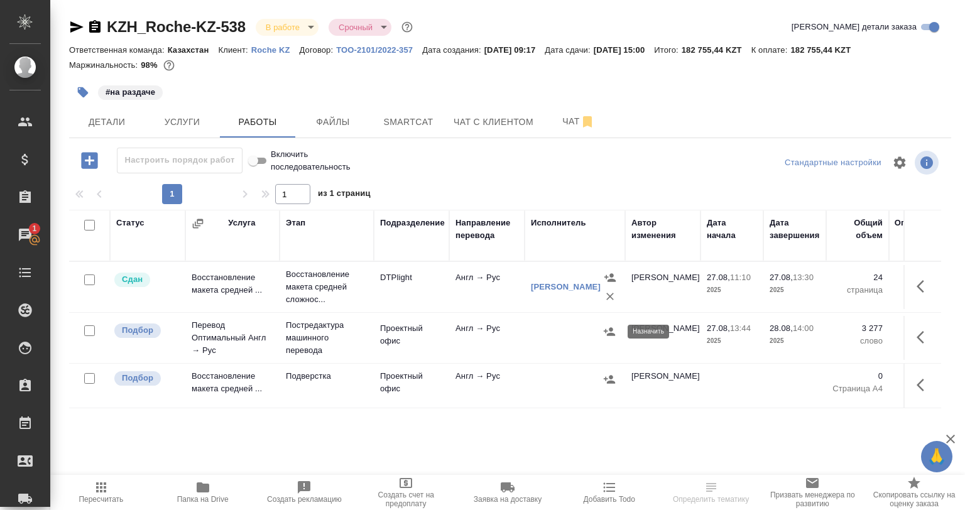
click at [613, 334] on icon "button" at bounding box center [609, 331] width 11 height 8
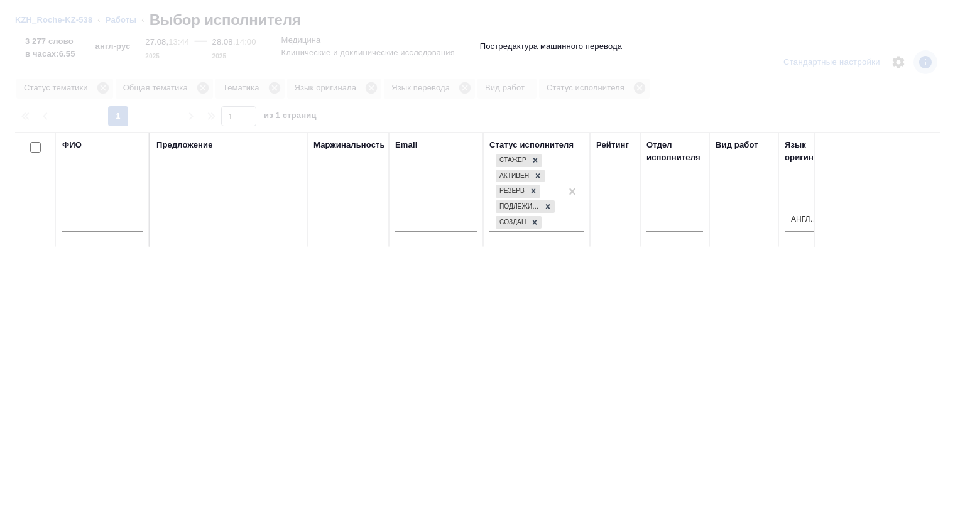
click at [82, 225] on input "text" at bounding box center [102, 224] width 80 height 16
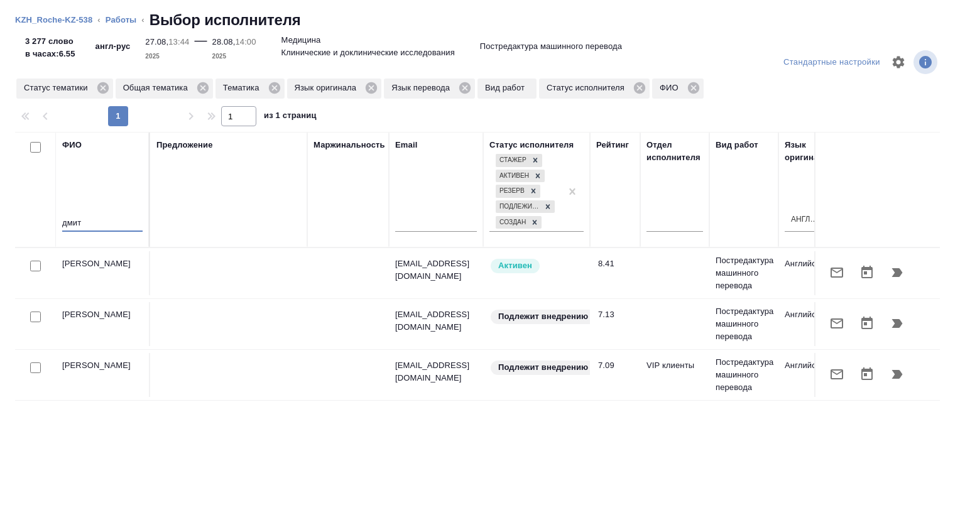
type input "дмит"
click at [891, 268] on icon "button" at bounding box center [897, 272] width 15 height 15
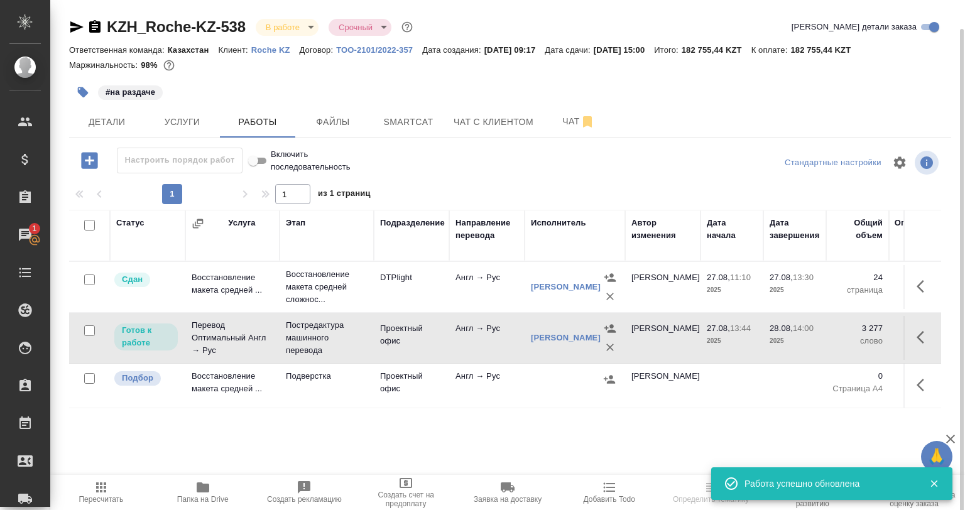
scroll to position [14, 0]
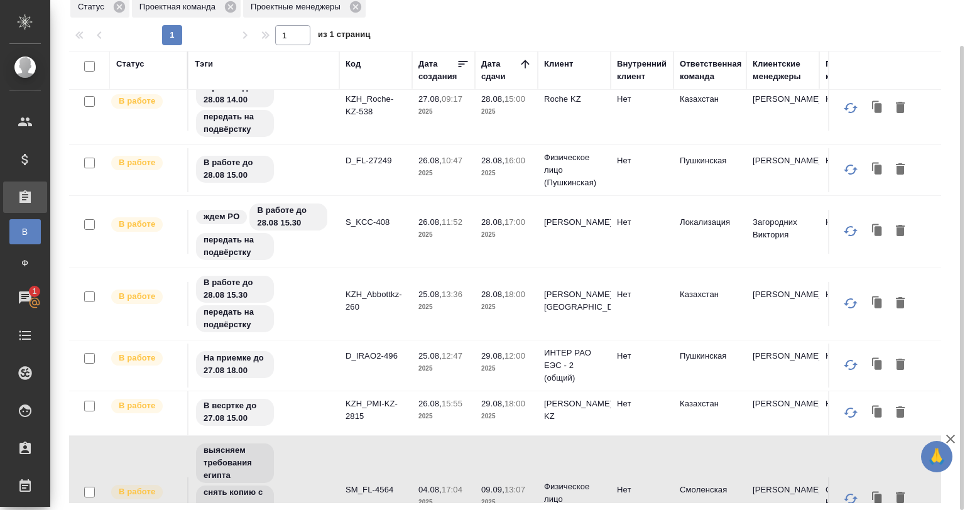
scroll to position [427, 0]
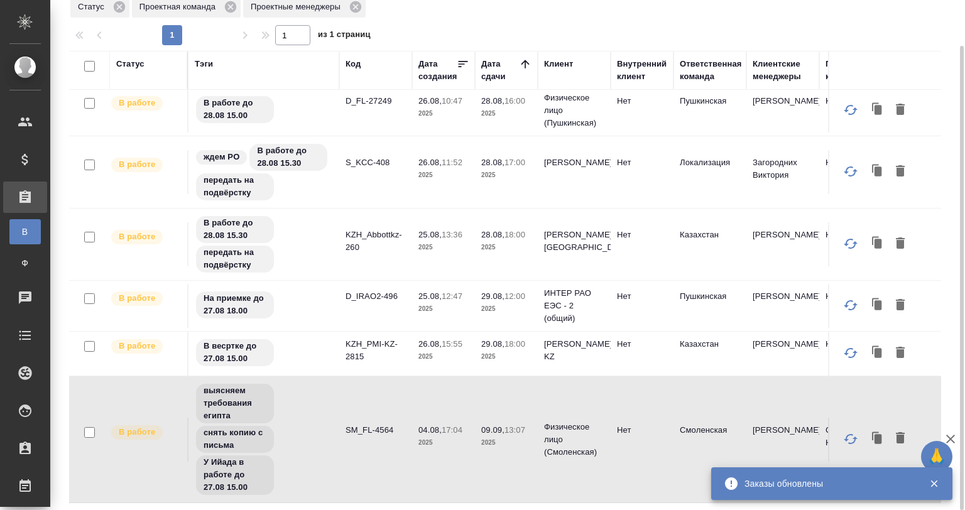
drag, startPoint x: 90, startPoint y: 61, endPoint x: 99, endPoint y: 69, distance: 12.0
click at [90, 61] on input "checkbox" at bounding box center [89, 66] width 11 height 11
checkbox input "true"
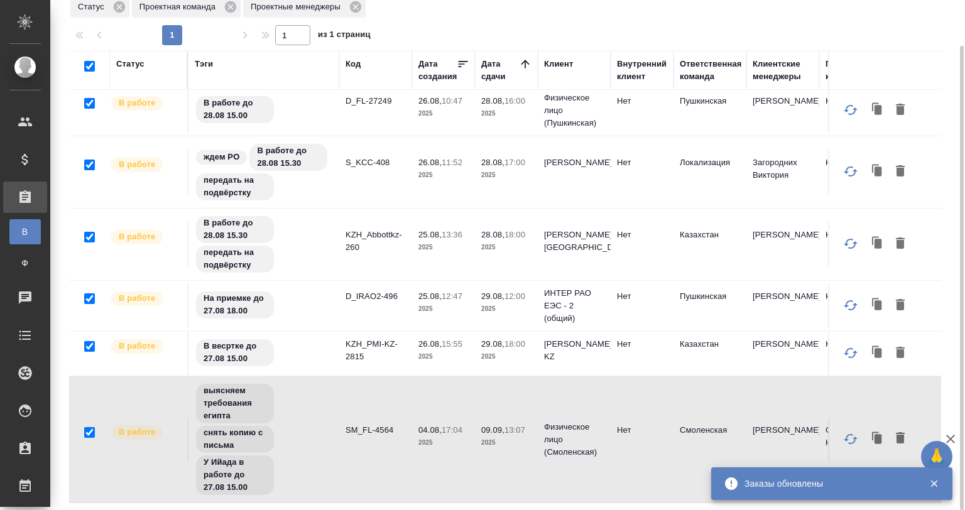
checkbox input "true"
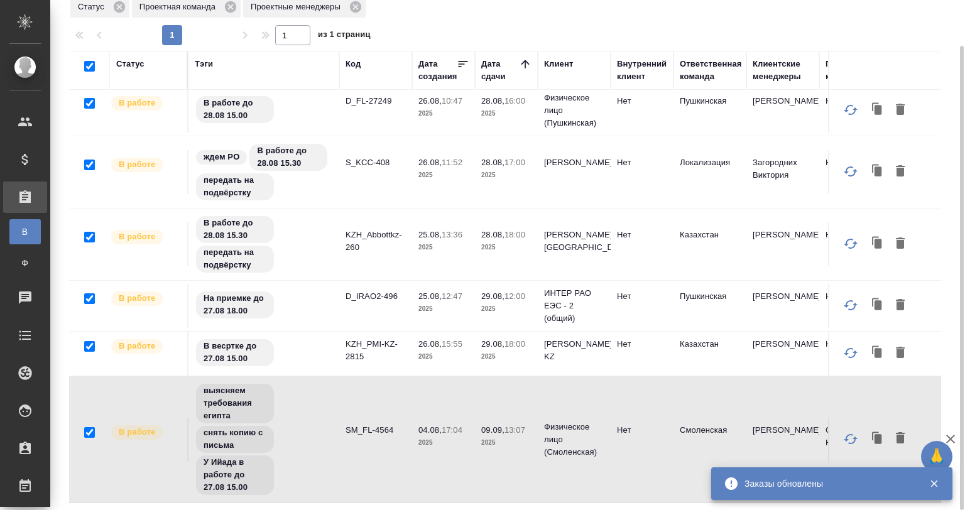
checkbox input "true"
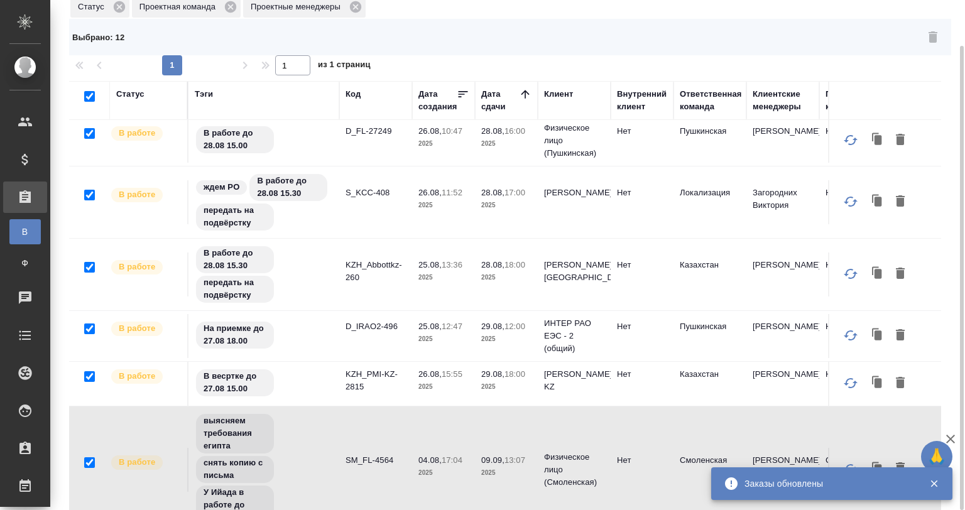
click at [89, 98] on input "checkbox" at bounding box center [89, 96] width 11 height 11
checkbox input "false"
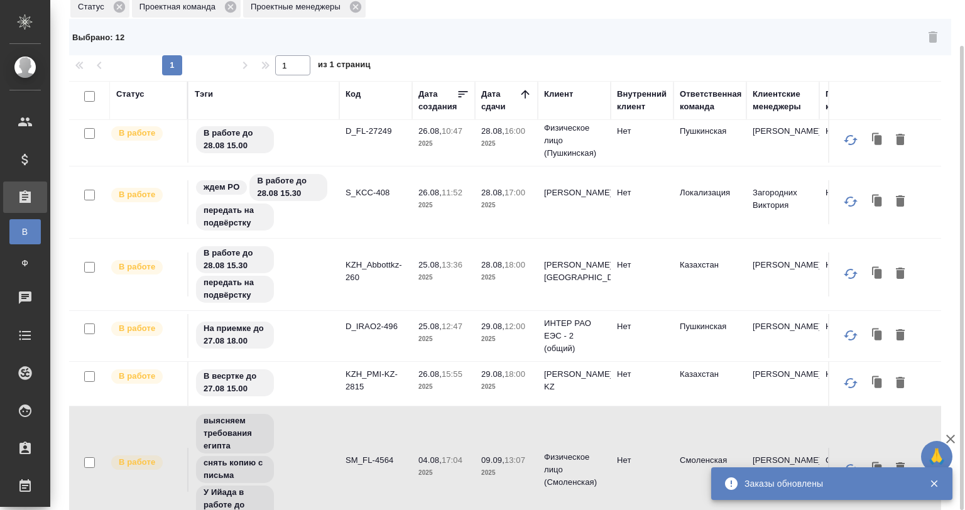
checkbox input "false"
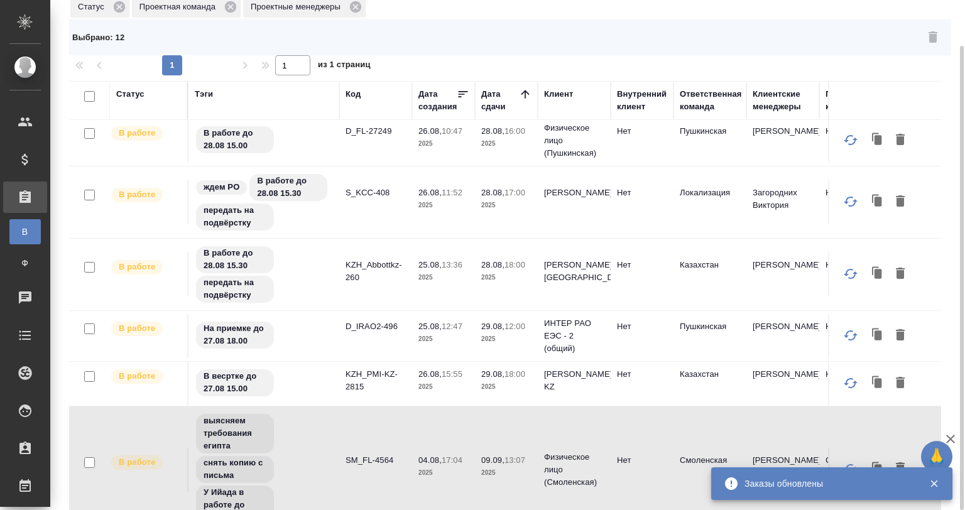
checkbox input "false"
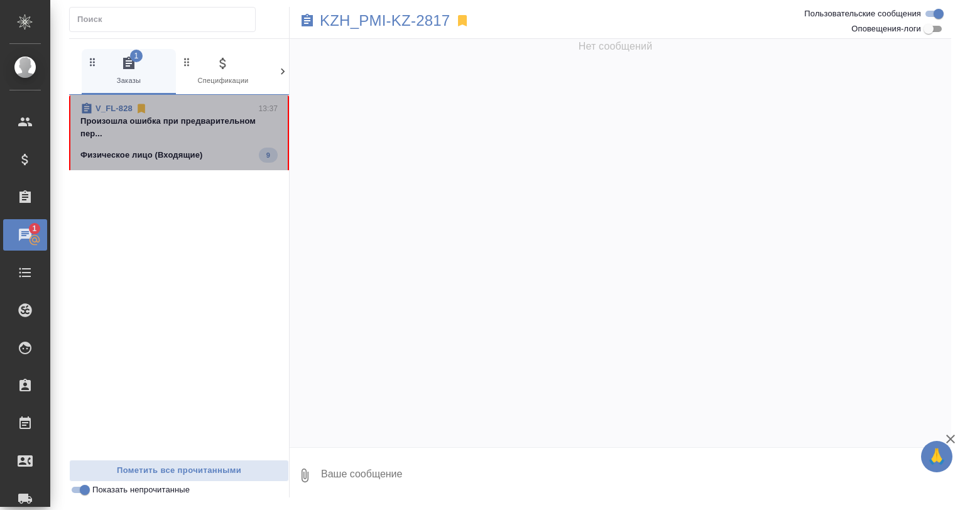
click at [201, 159] on p "Физическое лицо (Входящие)" at bounding box center [141, 155] width 123 height 13
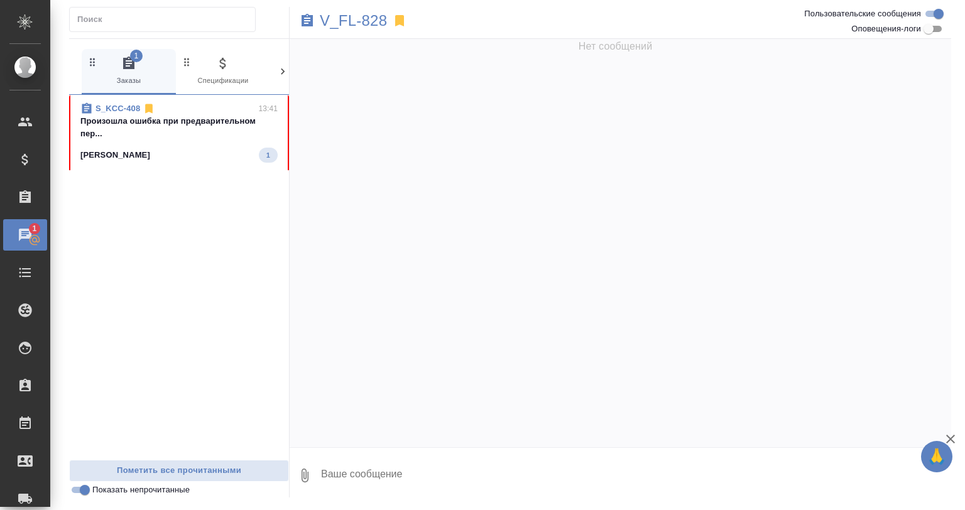
click at [195, 136] on p "Произошла ошибка при предварительном пер..." at bounding box center [178, 127] width 197 height 25
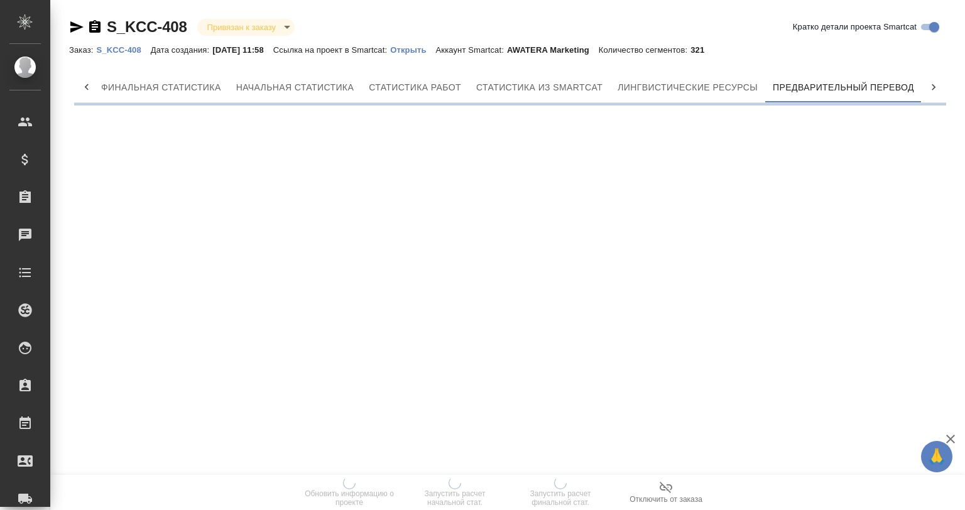
scroll to position [0, 6]
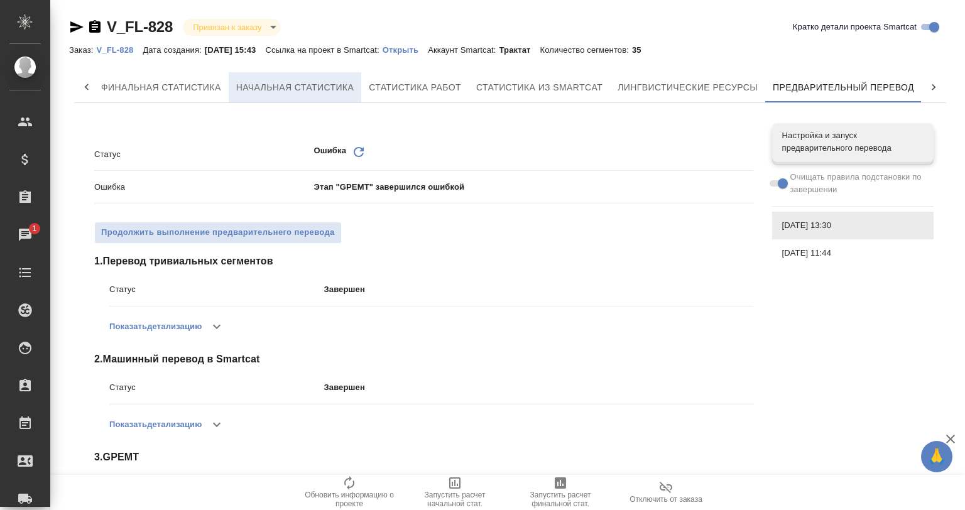
scroll to position [63, 0]
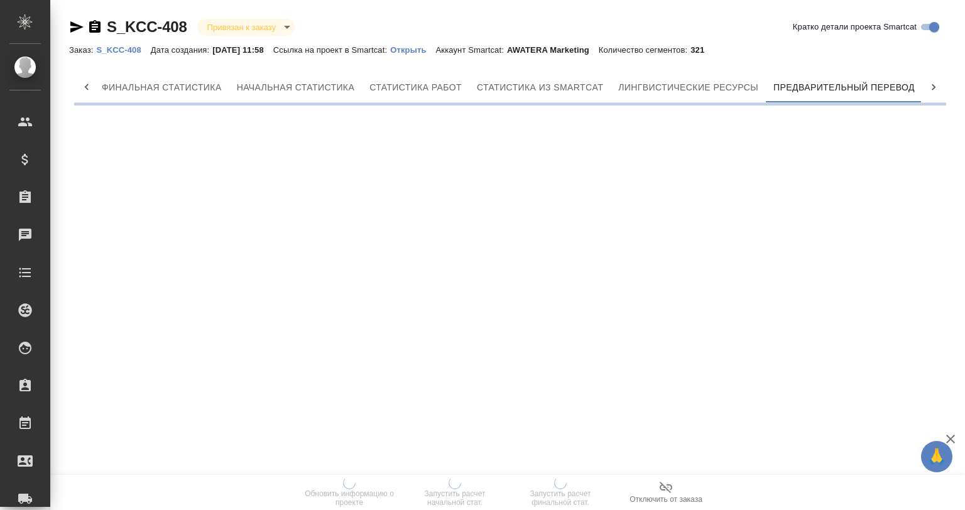
scroll to position [0, 6]
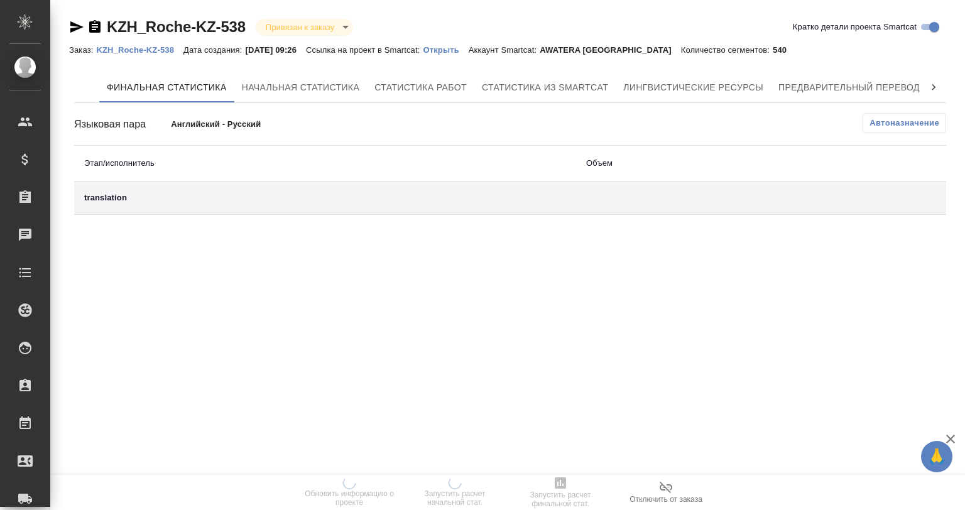
click at [644, 66] on div "KZH_Roche-KZ-538 Привязан к заказу linkedToOrder Кратко детали проекта Smartcat…" at bounding box center [510, 118] width 896 height 237
click at [658, 84] on span "Лингвистические ресурсы" at bounding box center [693, 88] width 140 height 16
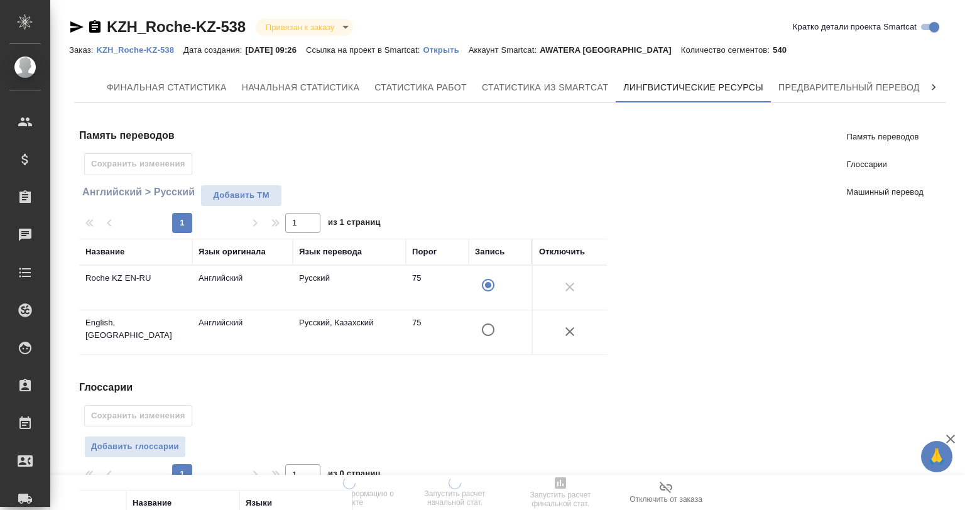
scroll to position [241, 0]
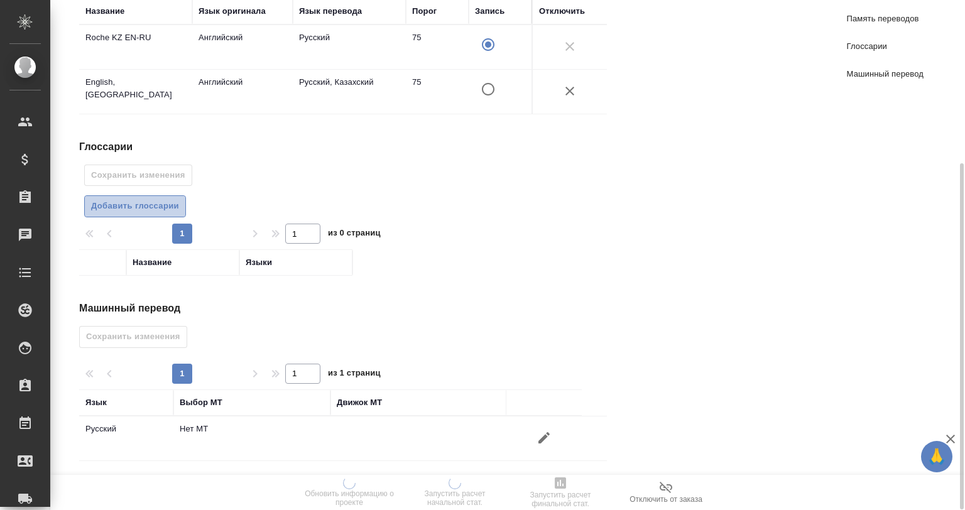
click at [147, 209] on span "Добавить глоссарии" at bounding box center [135, 206] width 88 height 14
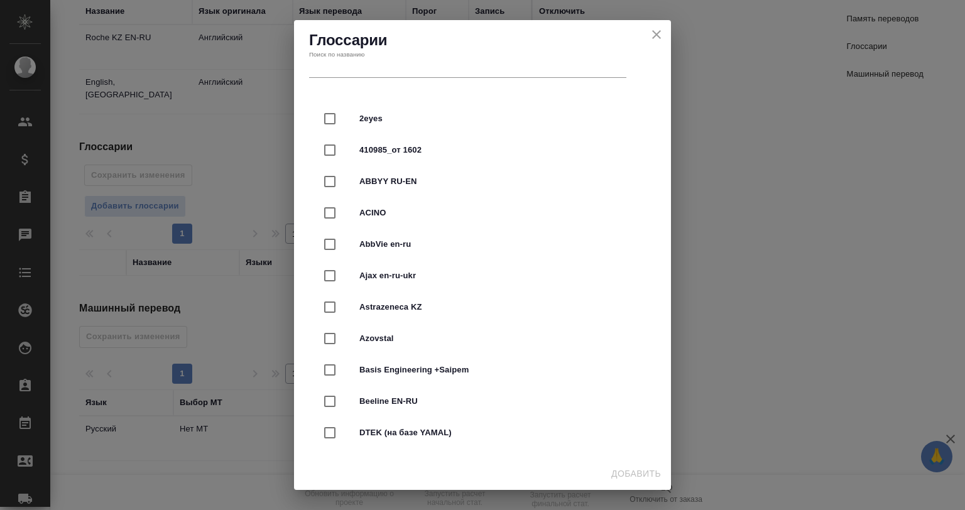
click at [406, 90] on div "2eyes 410985_от 1602 ABBYY RU-EN ACINO AbbVie en-ru Ajax en-ru-ukr Astrazeneca …" at bounding box center [482, 272] width 377 height 369
click at [403, 80] on div "Поиск по названию" at bounding box center [468, 64] width 322 height 33
click at [391, 69] on input "text" at bounding box center [467, 69] width 317 height 18
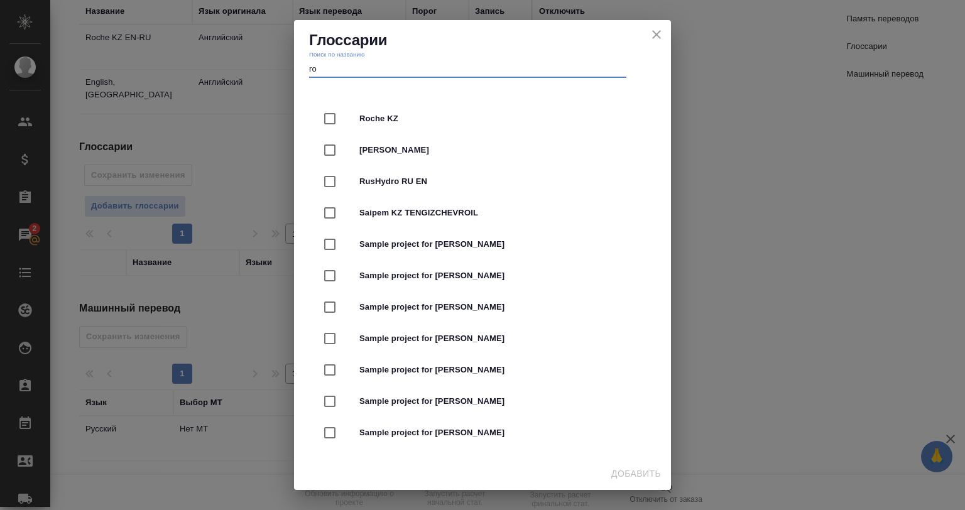
type input "ro"
click at [396, 119] on span "Roche KZ" at bounding box center [499, 118] width 281 height 13
checkbox input "true"
click at [633, 466] on span "Добавить" at bounding box center [636, 474] width 50 height 16
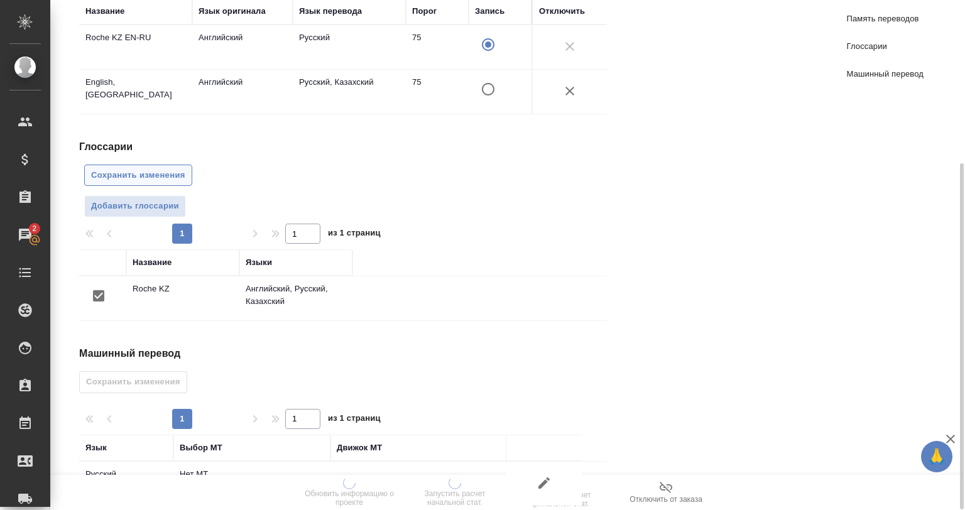
click at [106, 166] on button "Сохранить изменения" at bounding box center [138, 176] width 108 height 22
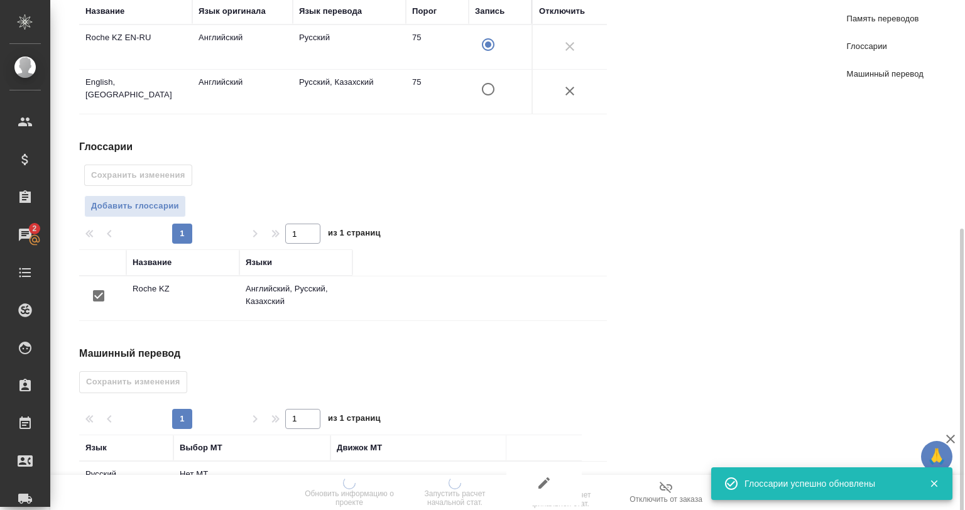
scroll to position [286, 0]
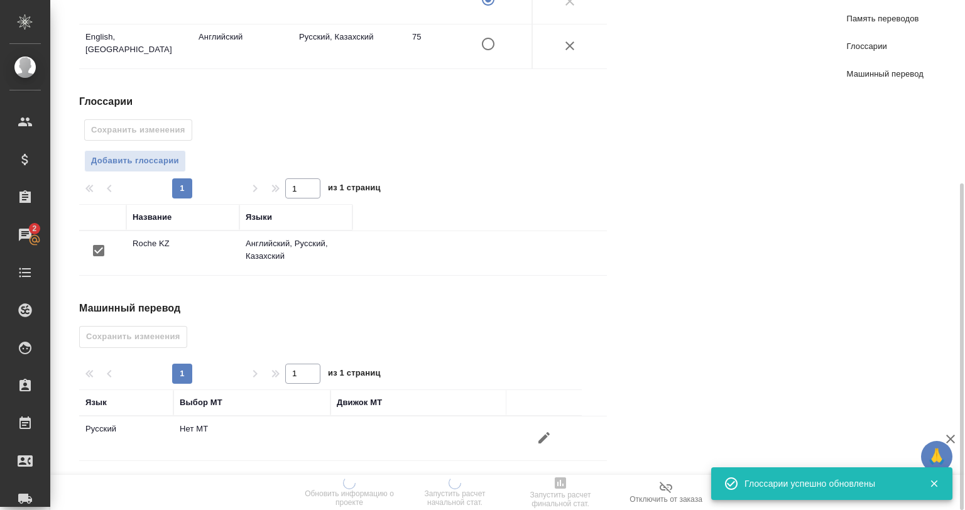
click at [529, 436] on span at bounding box center [544, 438] width 30 height 30
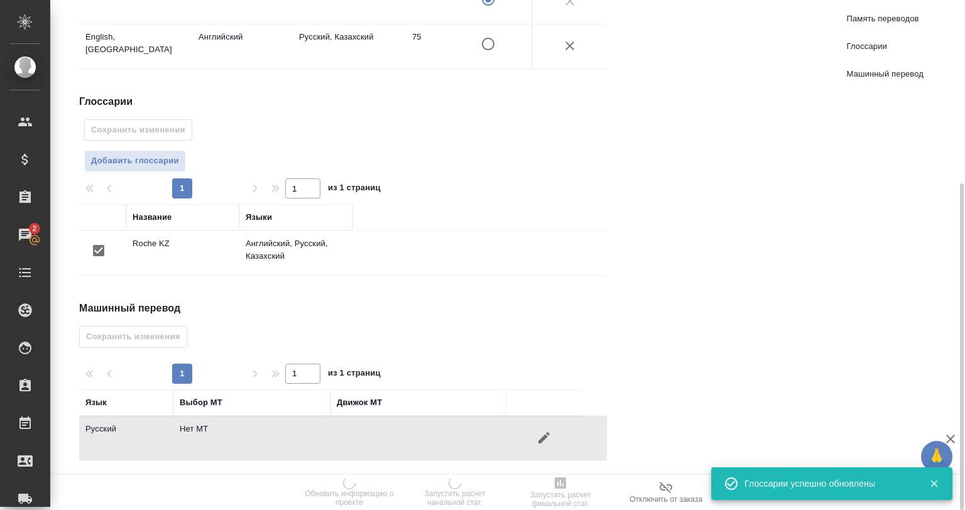
click at [548, 438] on icon "button" at bounding box center [543, 437] width 15 height 15
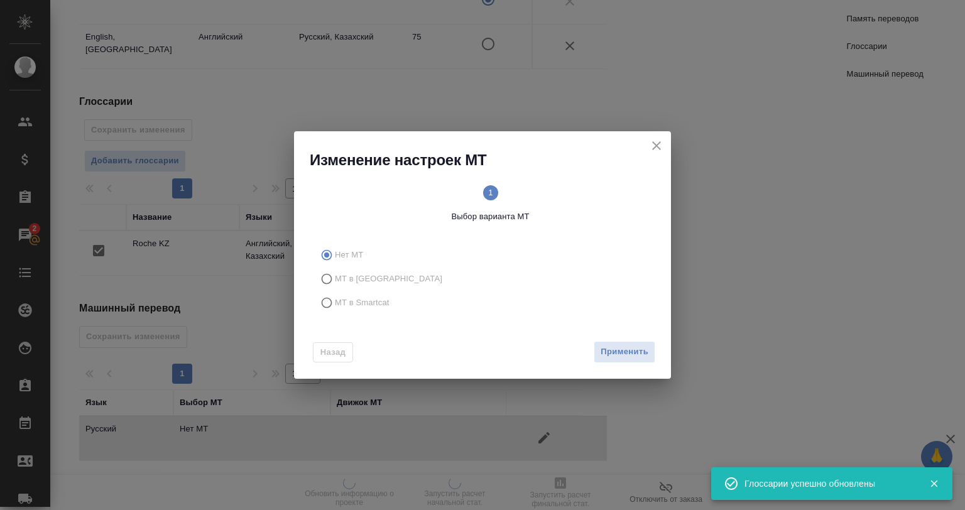
drag, startPoint x: 355, startPoint y: 297, endPoint x: 514, endPoint y: 329, distance: 162.1
click at [356, 297] on span "МТ в Smartcat" at bounding box center [362, 303] width 55 height 13
click at [335, 297] on input "МТ в Smartcat" at bounding box center [325, 303] width 20 height 24
radio input "true"
drag, startPoint x: 607, startPoint y: 334, endPoint x: 629, endPoint y: 344, distance: 24.4
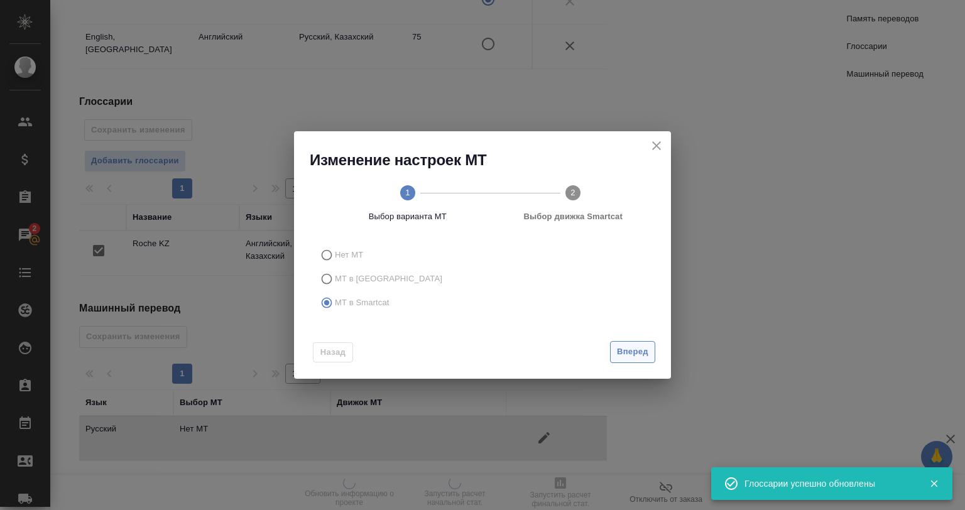
click at [621, 338] on div "Назад Вперед" at bounding box center [482, 349] width 377 height 59
click at [630, 345] on span "Вперед" at bounding box center [632, 352] width 31 height 14
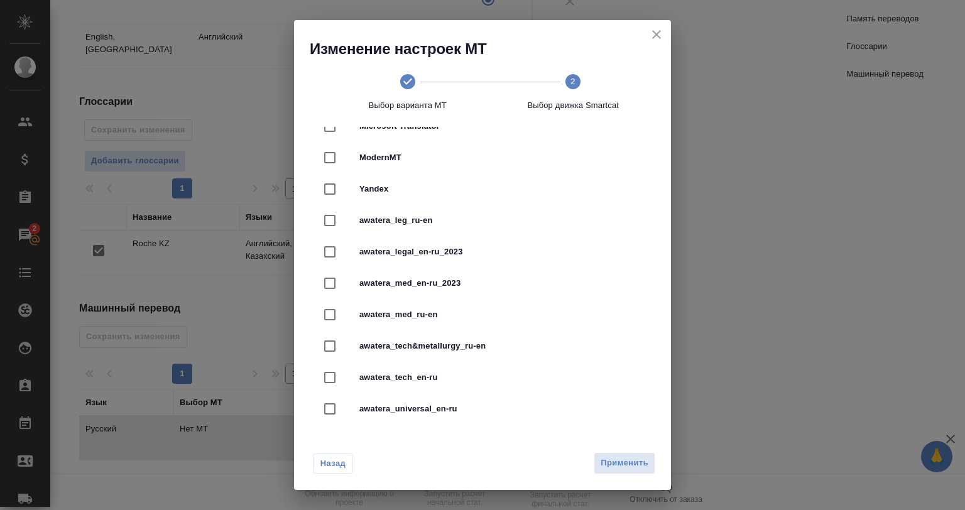
scroll to position [291, 0]
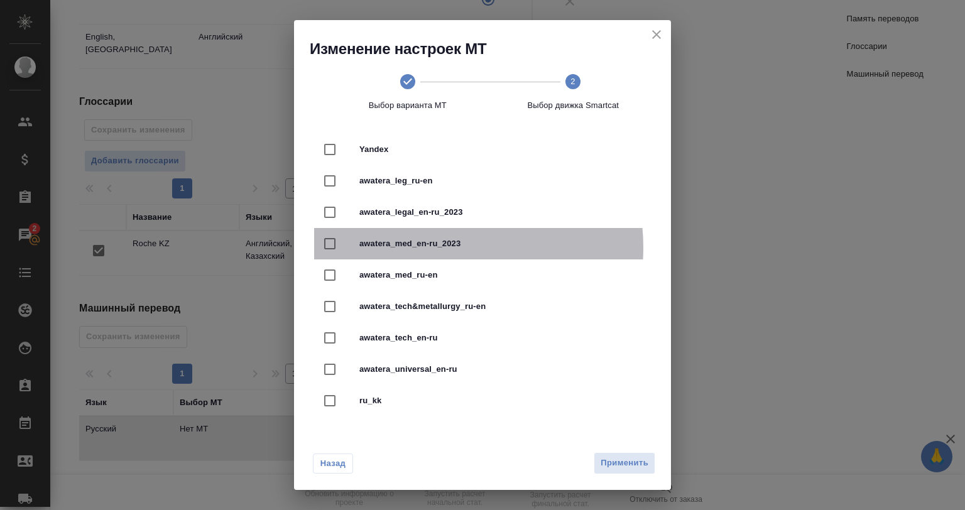
click at [438, 248] on span "awatera_med_en-ru_2023" at bounding box center [499, 243] width 281 height 13
checkbox input "true"
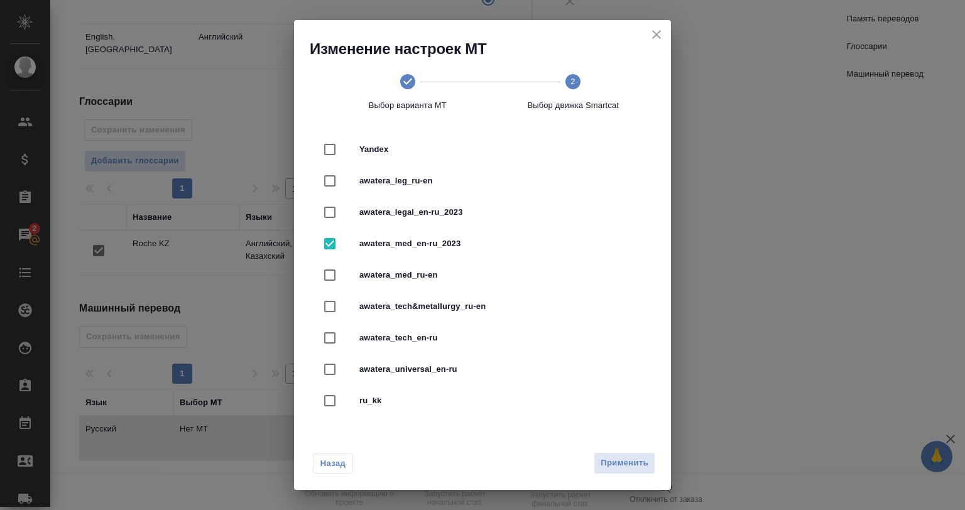
click at [628, 475] on div "Назад Применить" at bounding box center [482, 460] width 377 height 59
click at [629, 456] on span "Применить" at bounding box center [625, 463] width 48 height 14
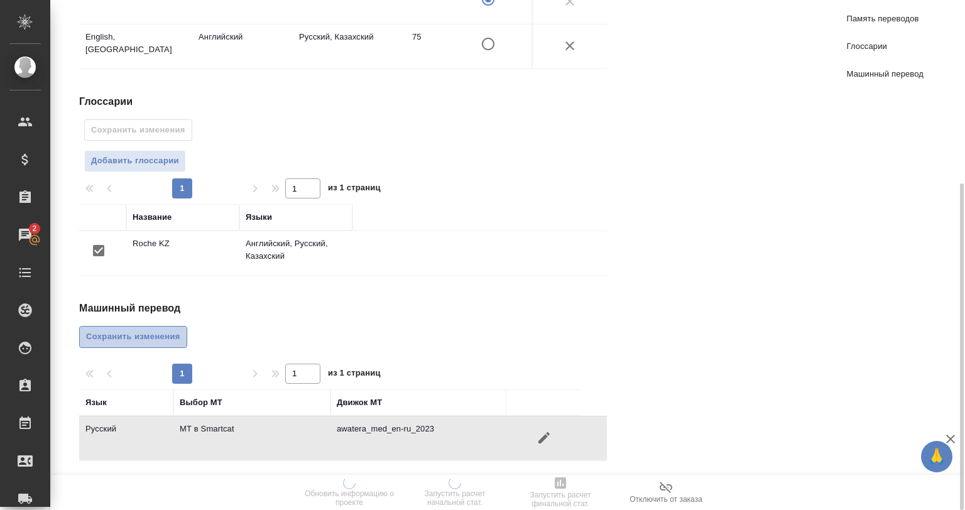
click at [153, 334] on span "Сохранить изменения" at bounding box center [133, 337] width 94 height 14
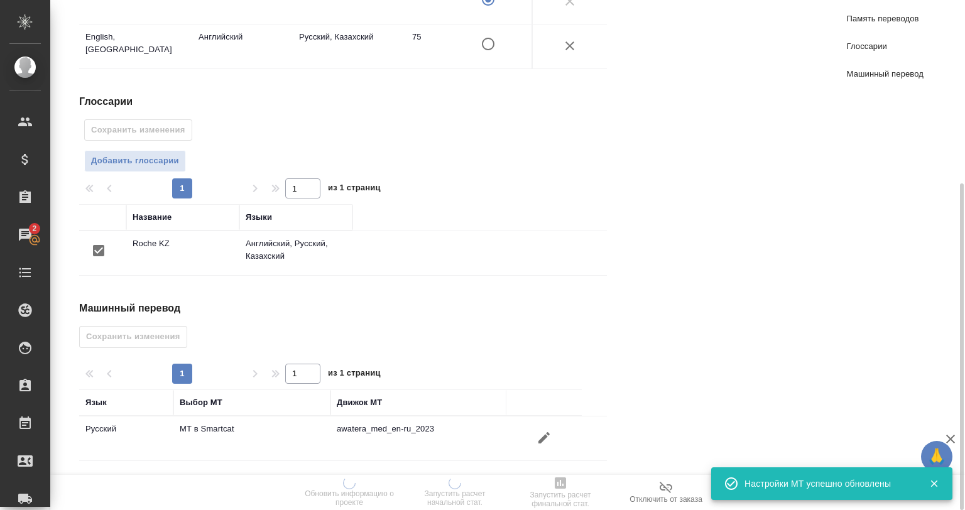
scroll to position [0, 0]
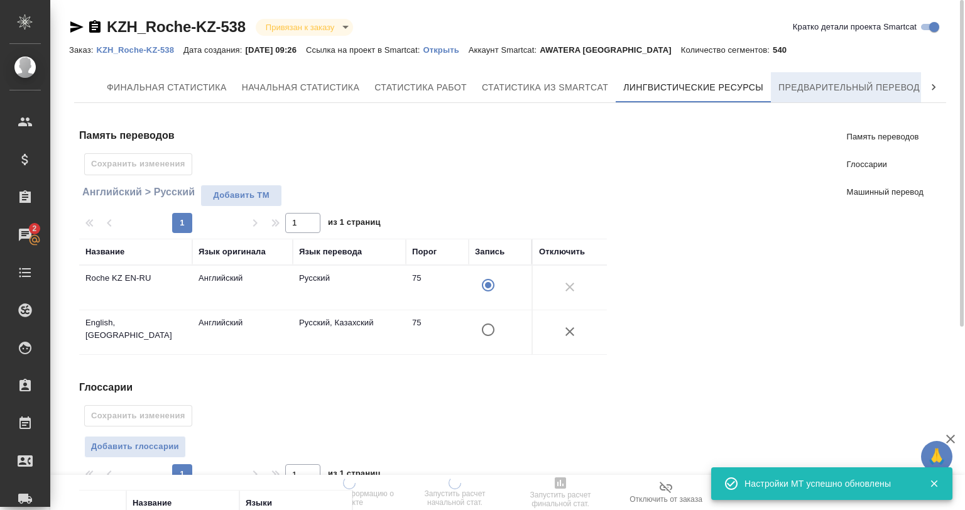
click at [810, 88] on span "Предварительный перевод" at bounding box center [848, 88] width 141 height 16
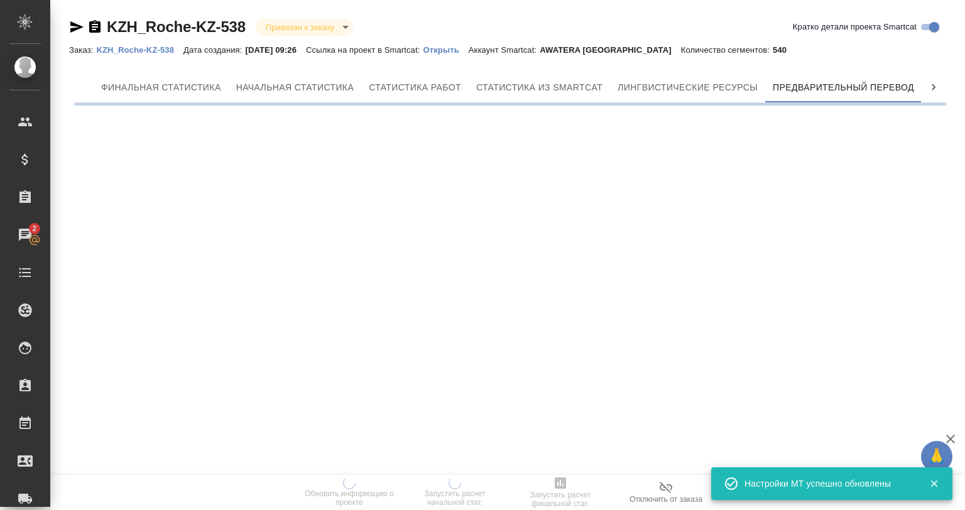
scroll to position [0, 6]
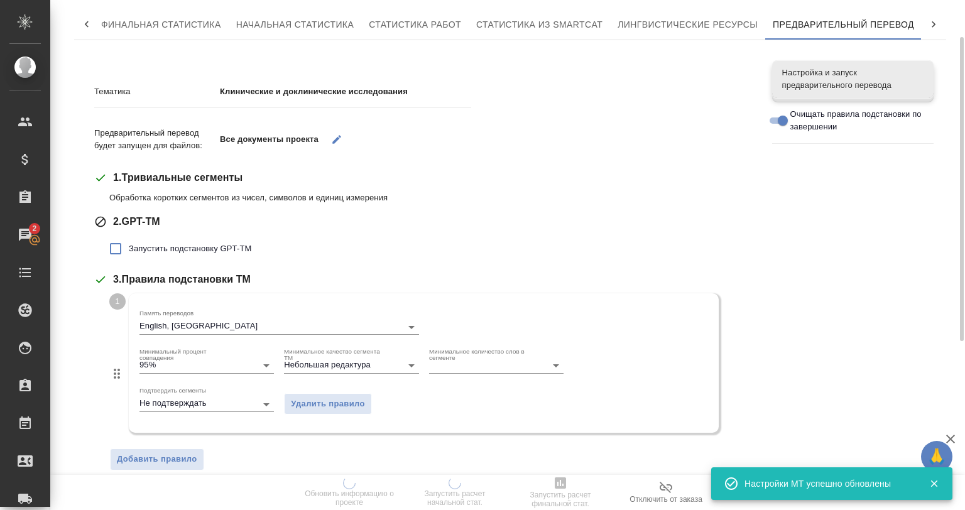
click at [194, 253] on span "Запустить подстановку GPT-TM" at bounding box center [190, 248] width 123 height 13
click at [129, 253] on input "Запустить подстановку GPT-TM" at bounding box center [115, 249] width 26 height 26
checkbox input "true"
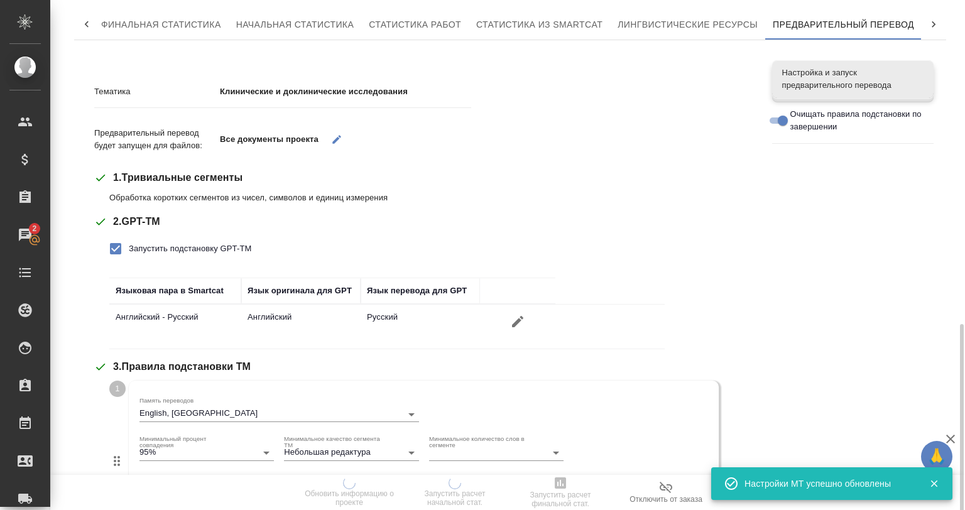
scroll to position [314, 0]
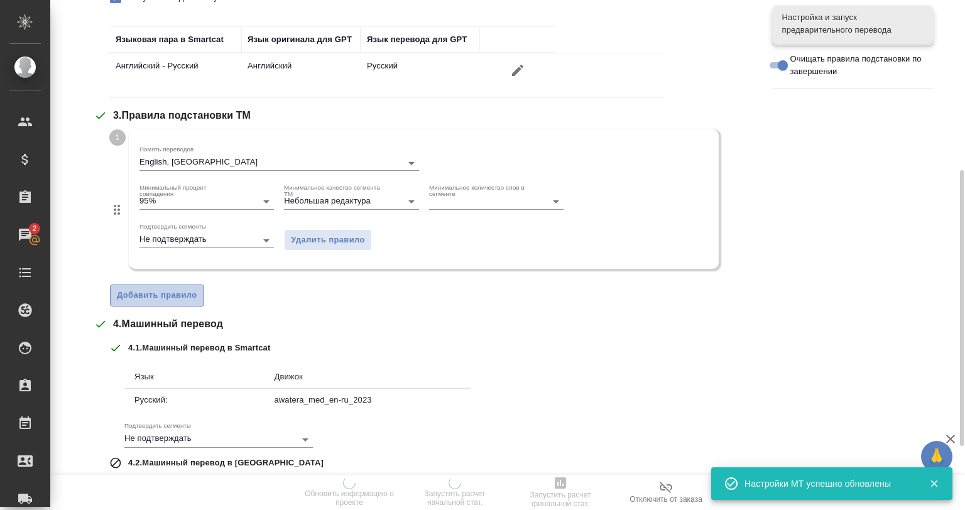
click at [172, 298] on span "Добавить правило" at bounding box center [157, 295] width 80 height 14
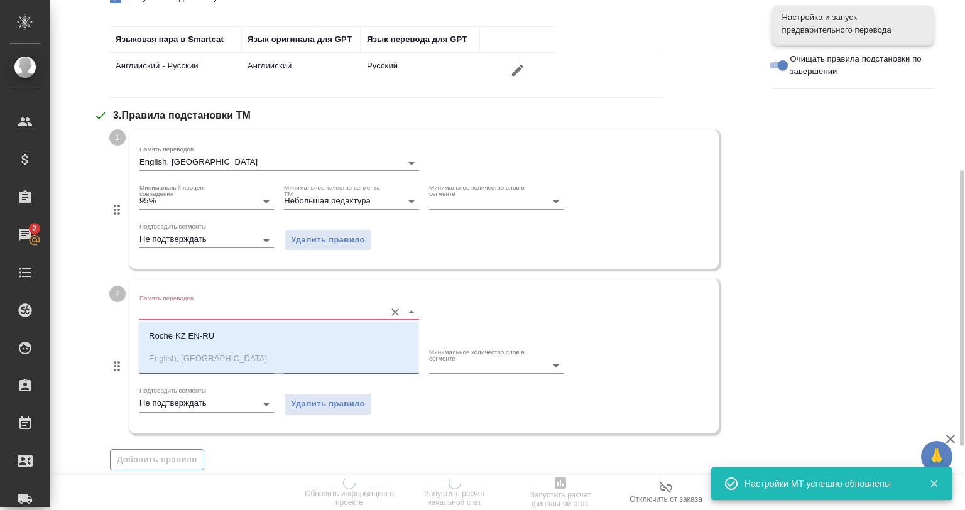
click at [197, 304] on input "Память переводов" at bounding box center [258, 311] width 239 height 15
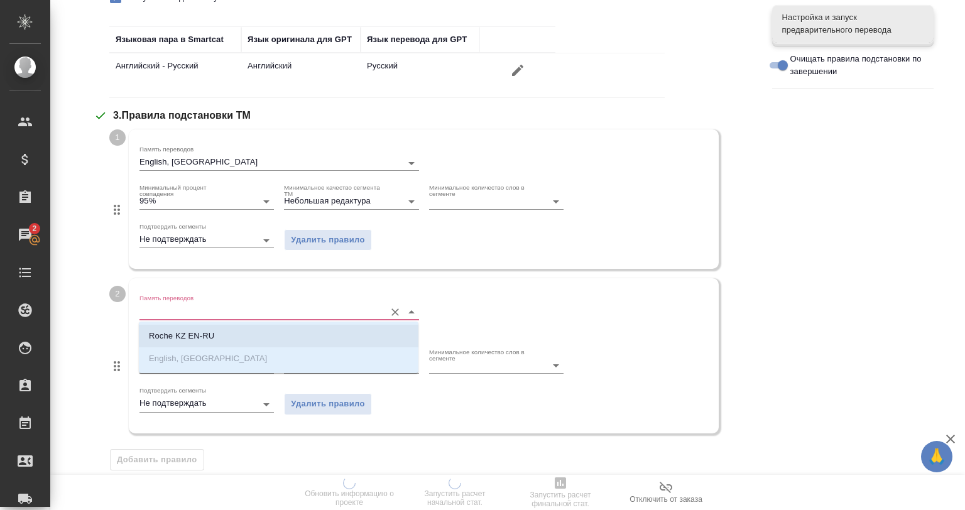
click at [228, 334] on li "Roche KZ EN-RU" at bounding box center [279, 336] width 280 height 23
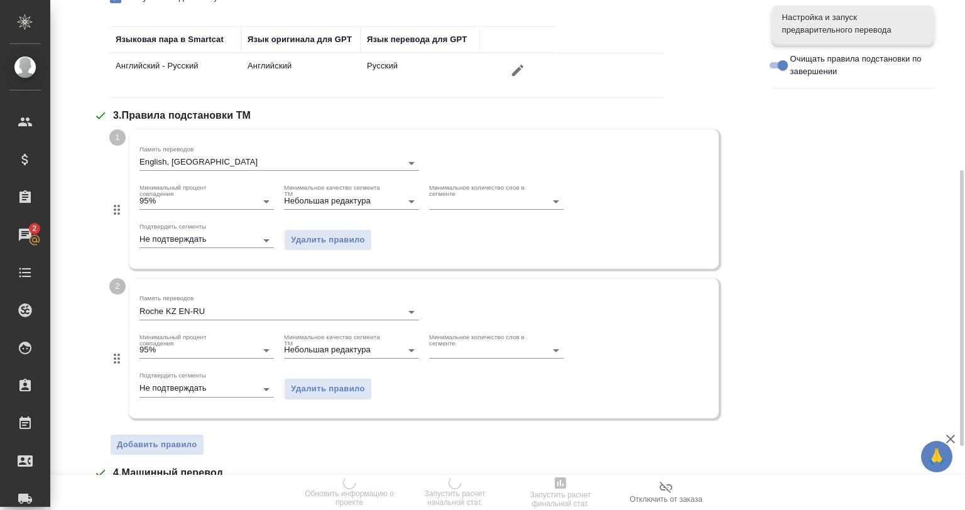
scroll to position [565, 0]
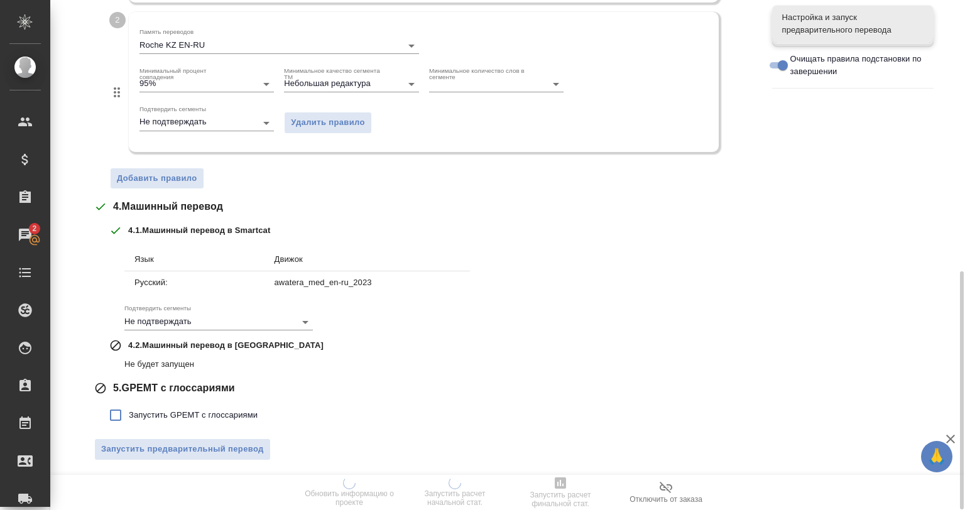
click at [188, 409] on span "Запустить GPEMT с глоссариями" at bounding box center [193, 415] width 129 height 13
click at [129, 407] on input "Запустить GPEMT с глоссариями" at bounding box center [115, 415] width 26 height 26
checkbox input "true"
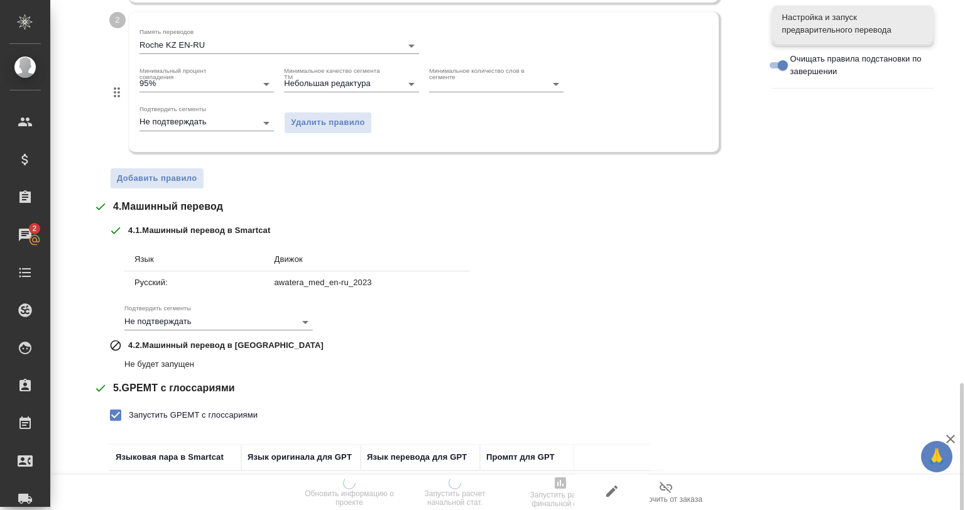
scroll to position [673, 0]
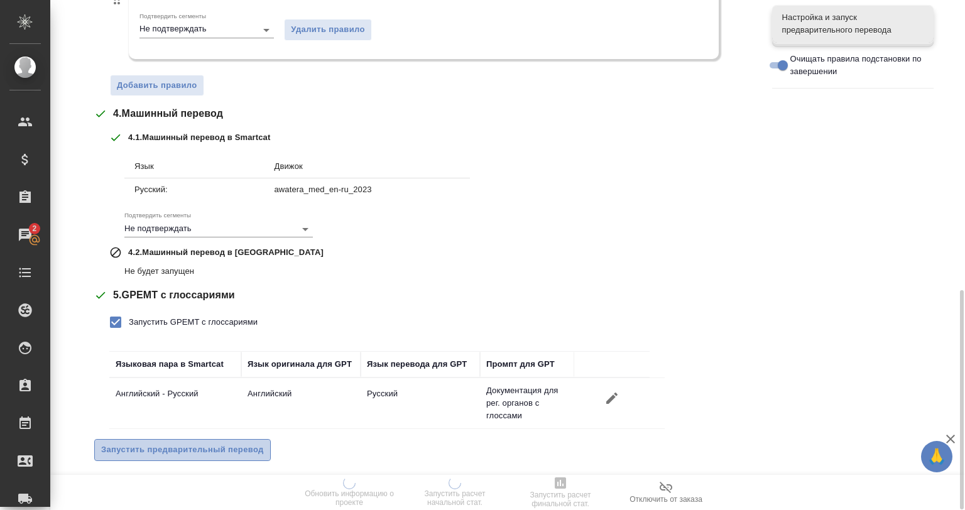
click at [193, 439] on button "Запустить предварительный перевод" at bounding box center [182, 450] width 177 height 22
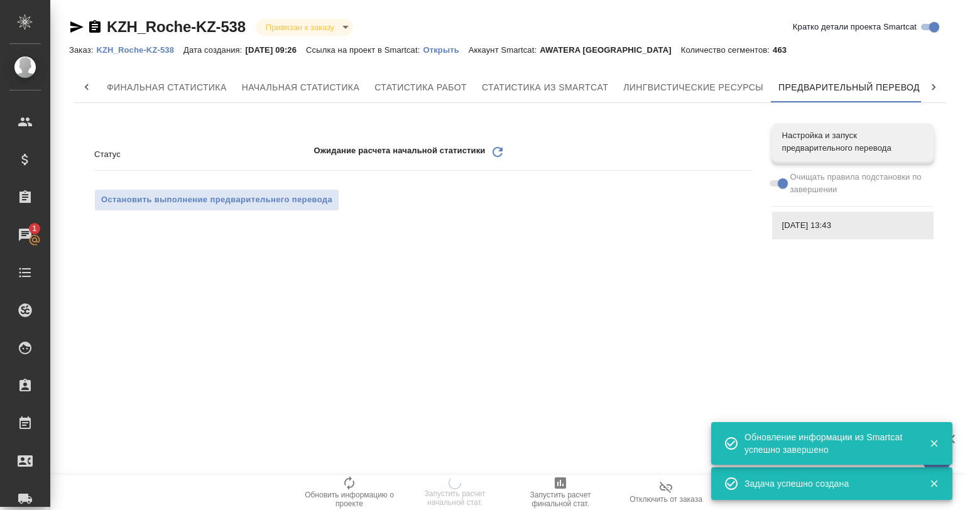
scroll to position [0, 6]
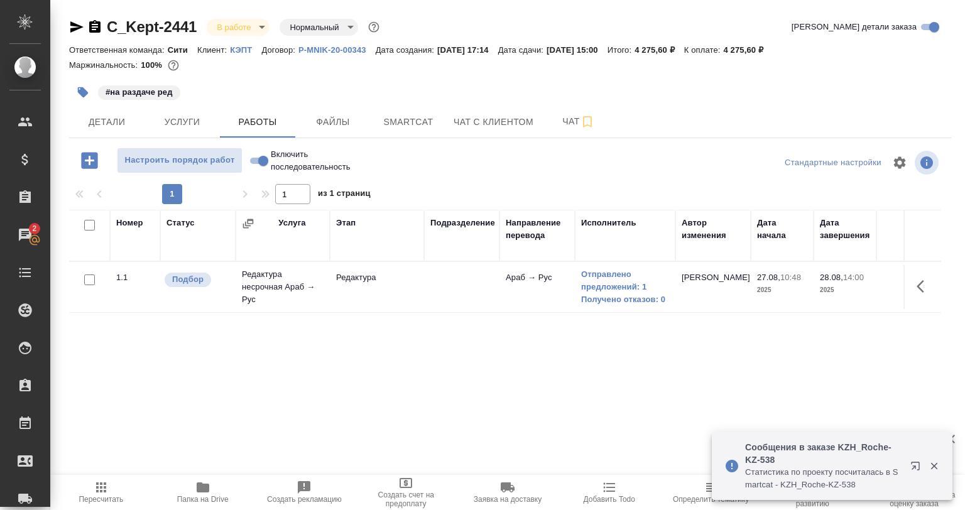
click at [934, 464] on icon "button" at bounding box center [933, 465] width 11 height 11
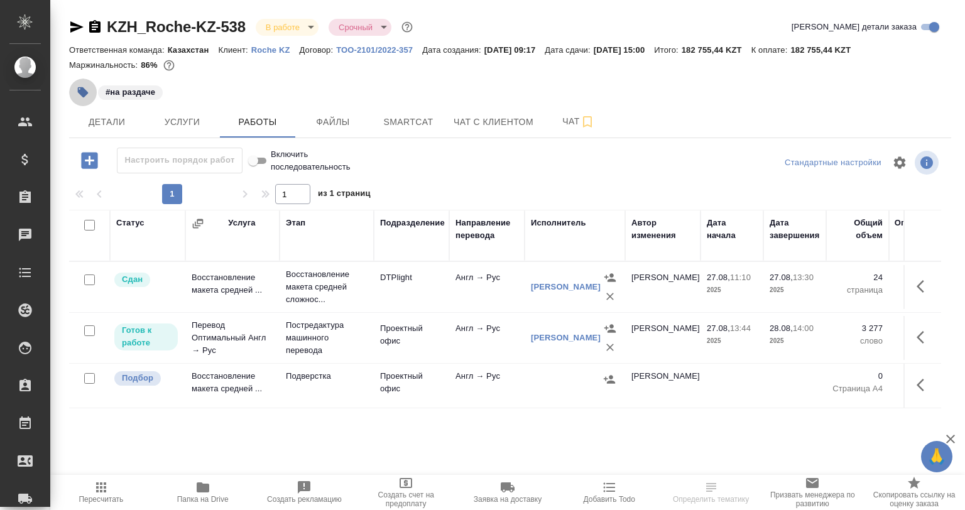
click at [89, 91] on button "button" at bounding box center [83, 93] width 28 height 28
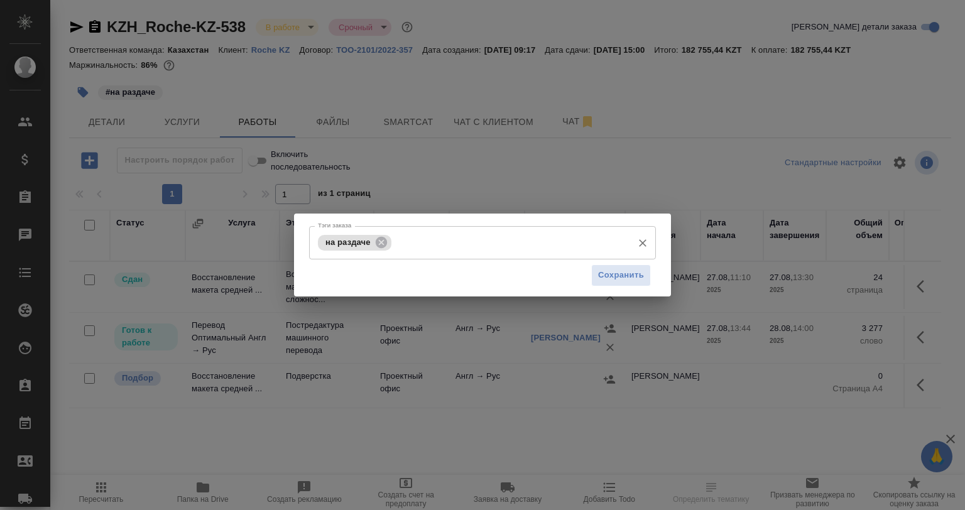
click at [389, 234] on div "на раздаче Тэги заказа" at bounding box center [482, 242] width 347 height 33
click at [386, 241] on icon at bounding box center [381, 243] width 14 height 14
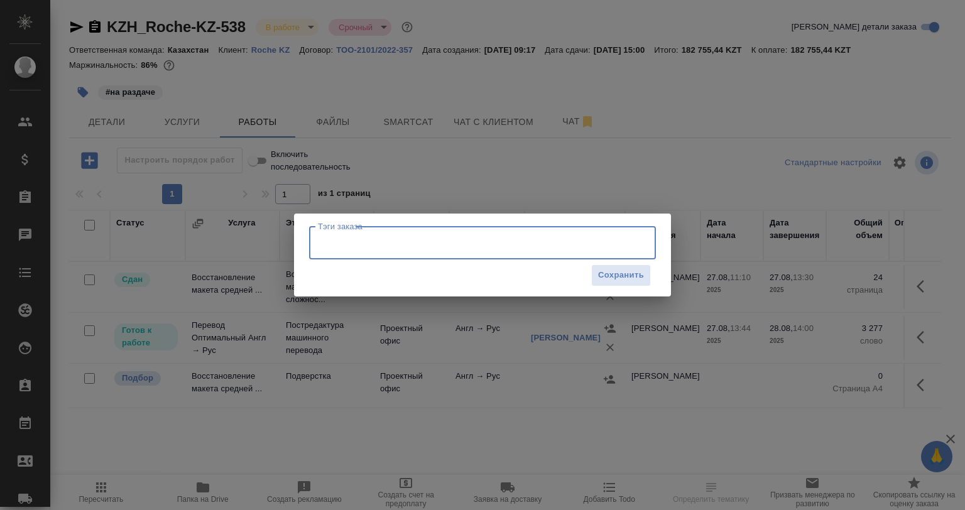
click at [386, 241] on input "Тэги заказа" at bounding box center [471, 242] width 312 height 21
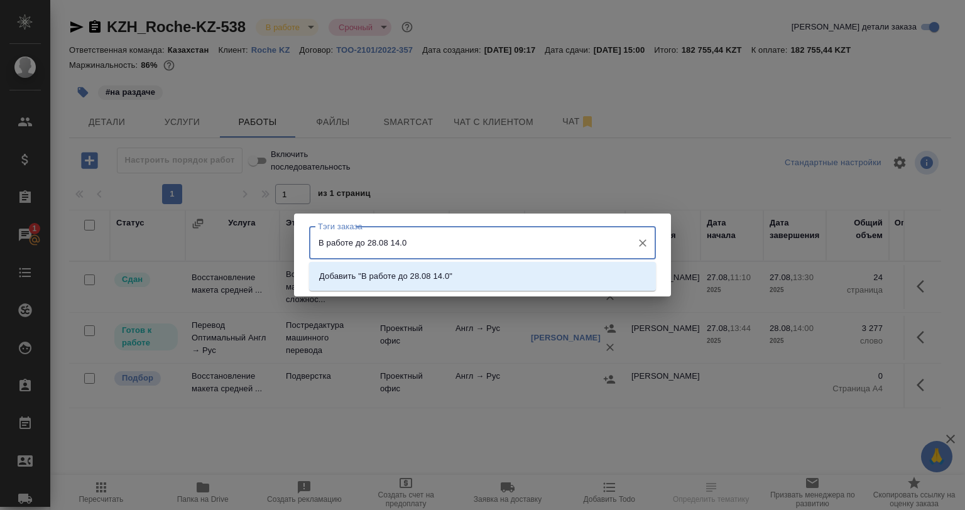
type input "В работе до 28.08 14.00"
click at [462, 279] on li "Добавить "В работе до 28.08 14.00"" at bounding box center [482, 276] width 347 height 23
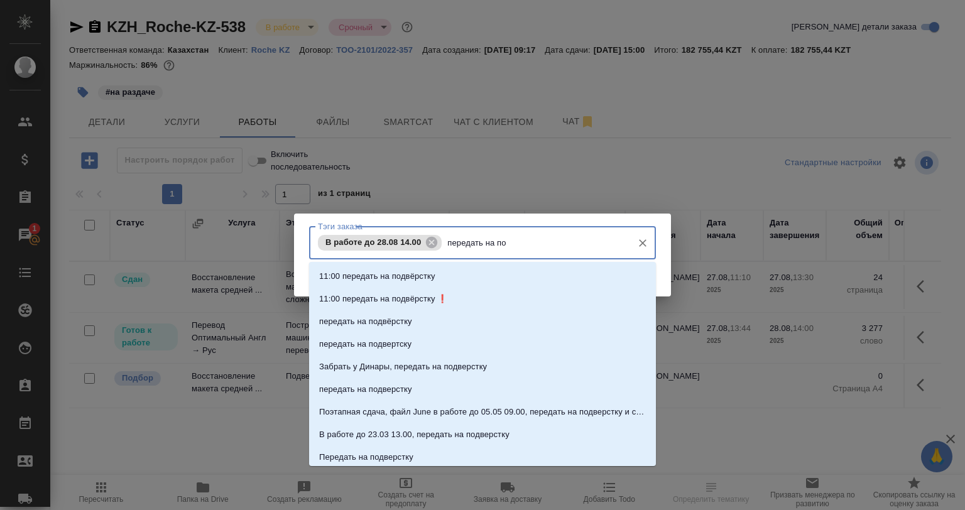
type input "передать на под"
click at [432, 317] on li "передать на подвёрстку" at bounding box center [482, 321] width 347 height 23
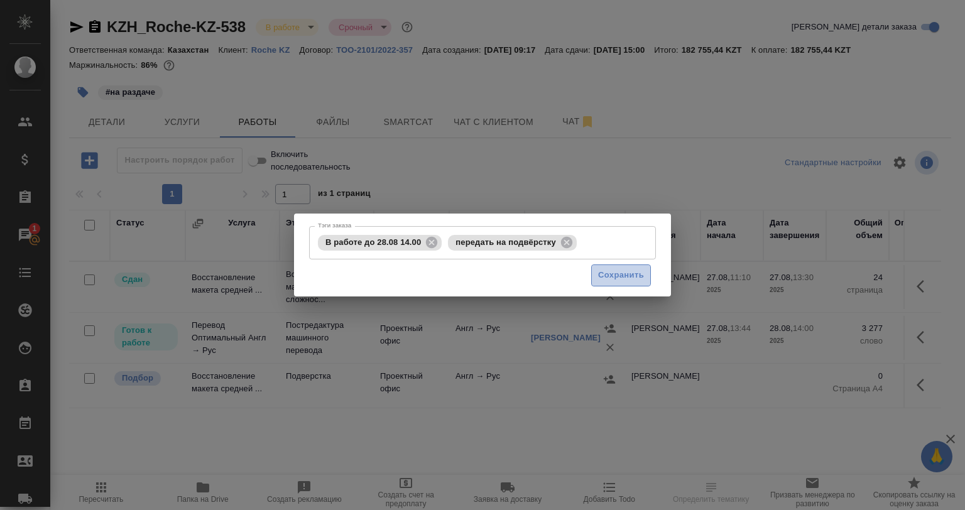
click at [599, 277] on span "Сохранить" at bounding box center [621, 275] width 46 height 14
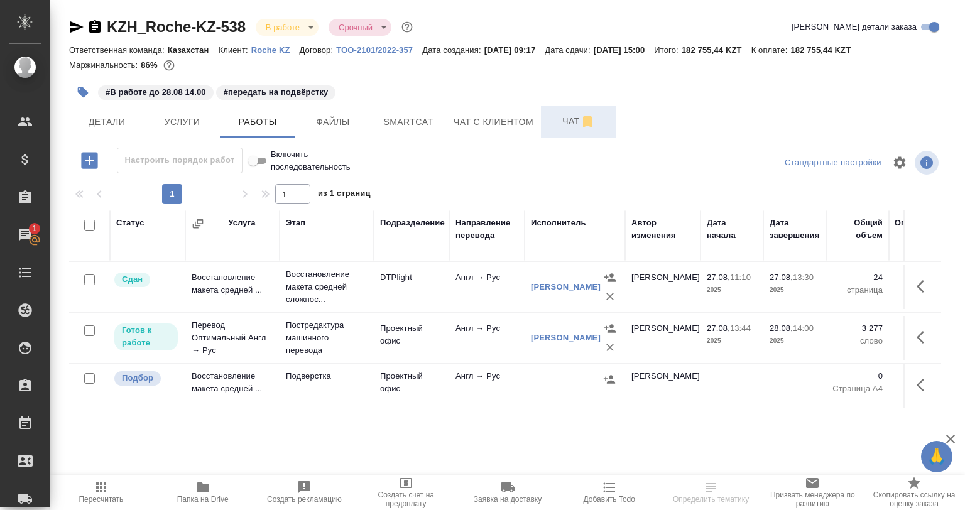
click at [565, 121] on span "Чат" at bounding box center [578, 122] width 60 height 16
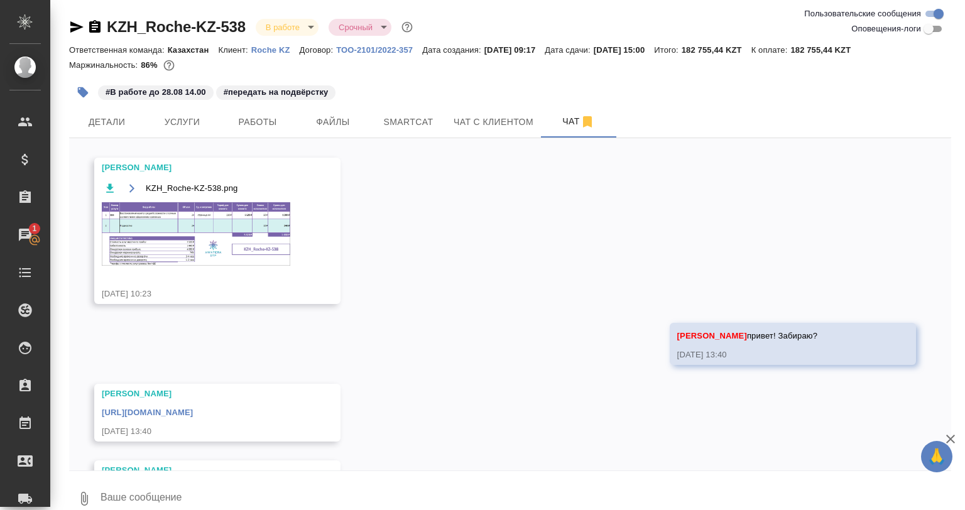
scroll to position [38, 0]
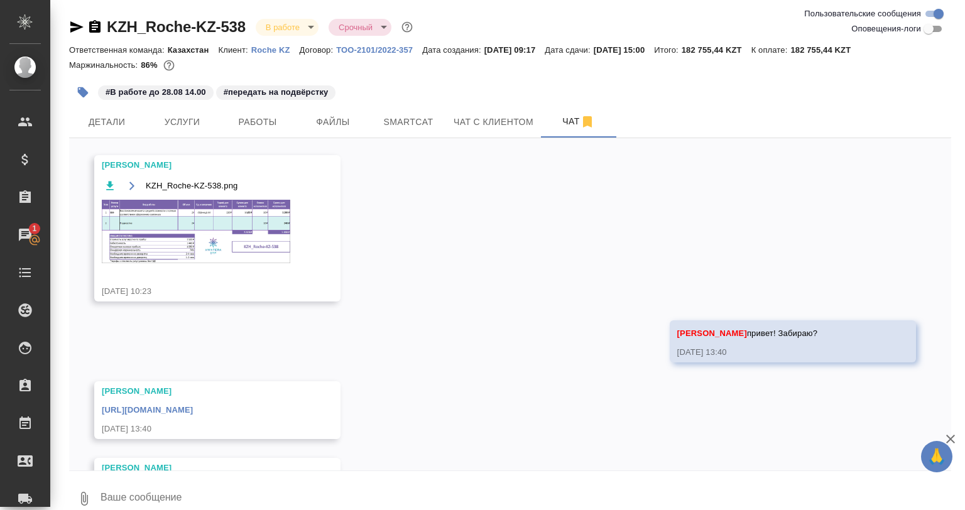
click at [200, 219] on img at bounding box center [196, 231] width 188 height 63
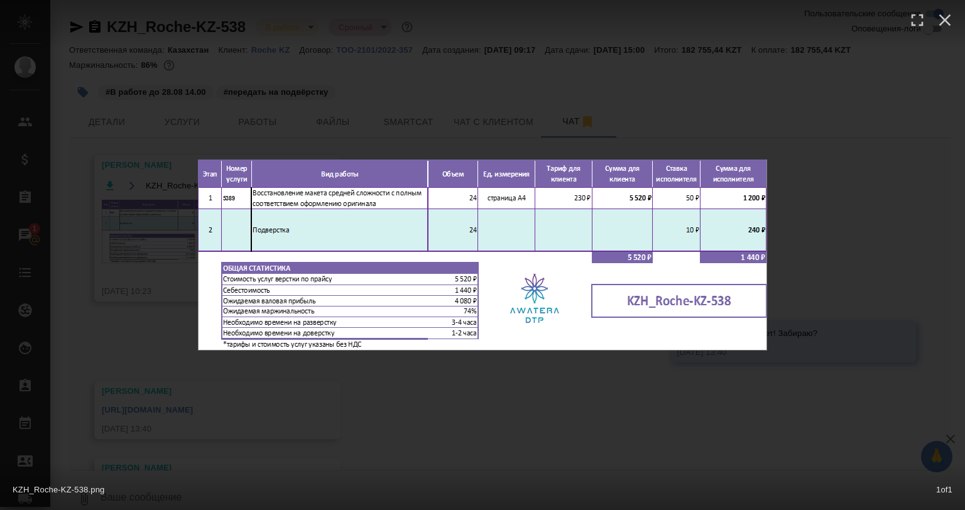
click at [325, 381] on div "KZH_Roche-KZ-538.png 1 of 1" at bounding box center [482, 255] width 965 height 510
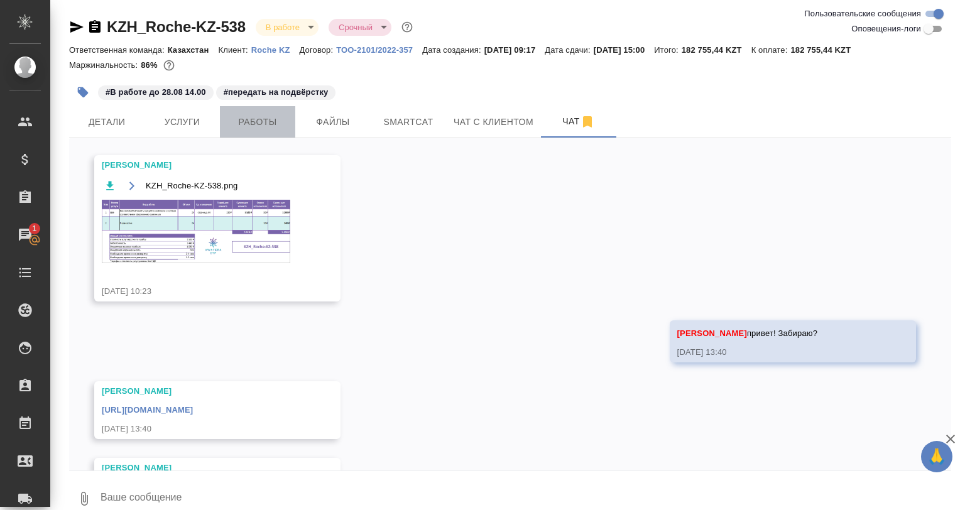
click at [225, 114] on button "Работы" at bounding box center [257, 121] width 75 height 31
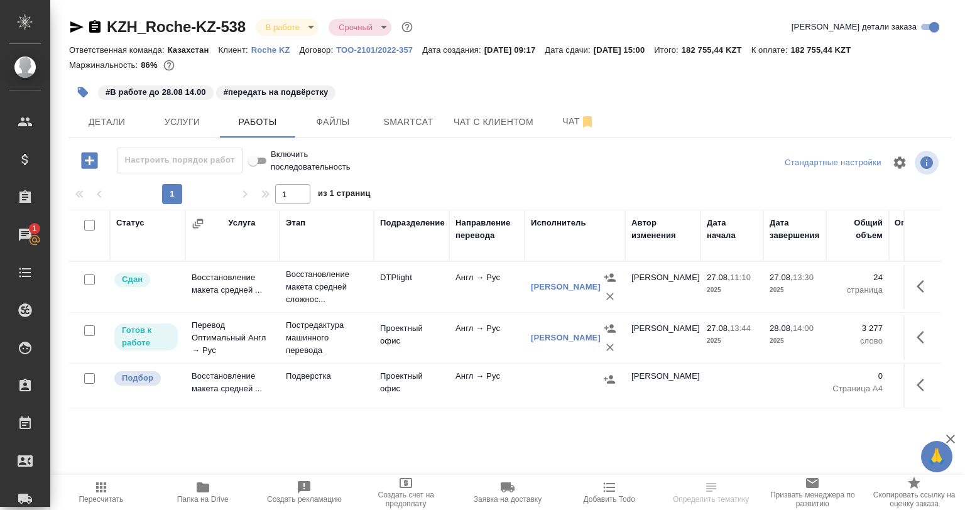
scroll to position [14, 0]
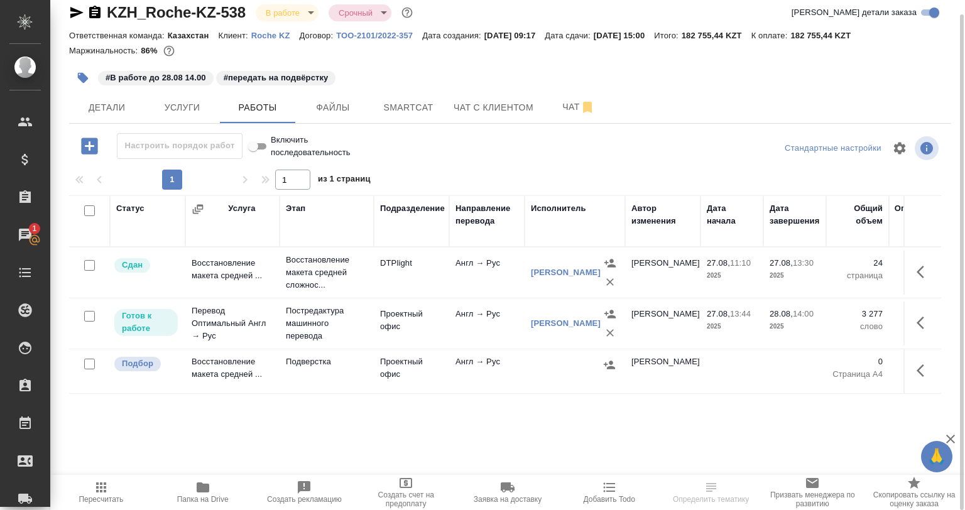
click at [908, 363] on td at bounding box center [922, 371] width 38 height 44
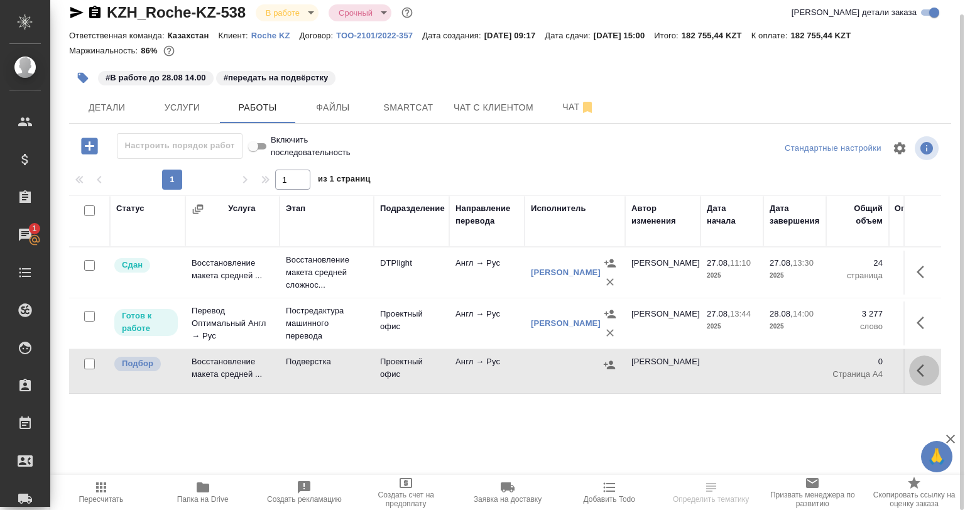
click at [920, 364] on button "button" at bounding box center [924, 371] width 30 height 30
click at [836, 367] on icon "button" at bounding box center [831, 370] width 11 height 11
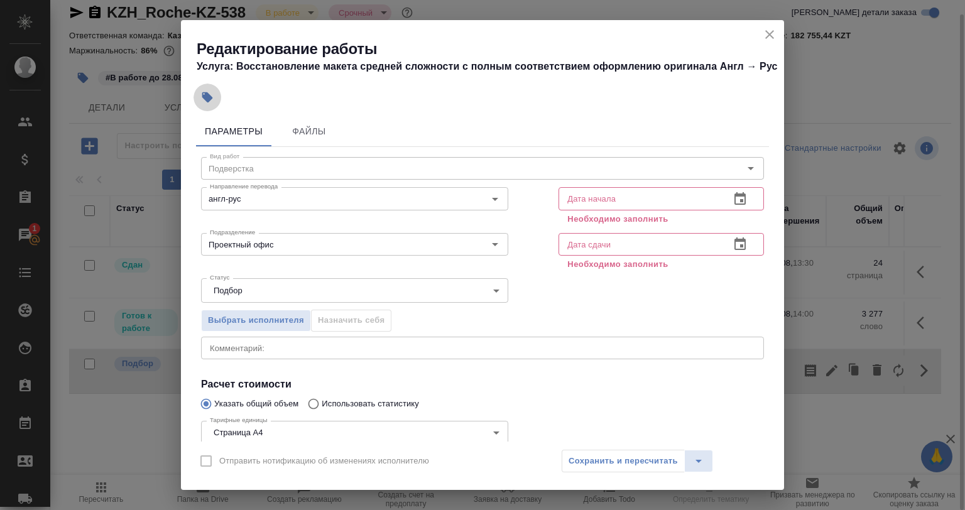
click at [217, 102] on button "button" at bounding box center [207, 98] width 28 height 28
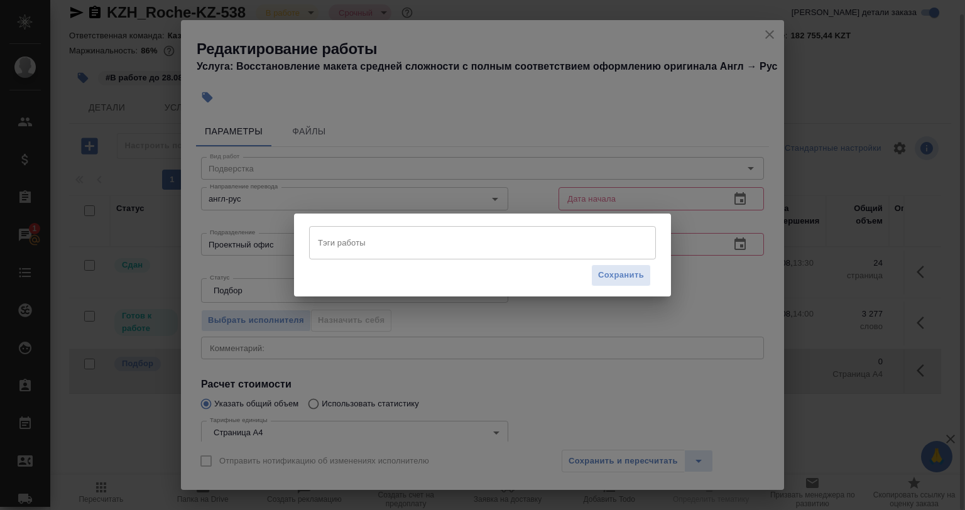
click at [388, 257] on div "Тэги работы" at bounding box center [482, 242] width 347 height 33
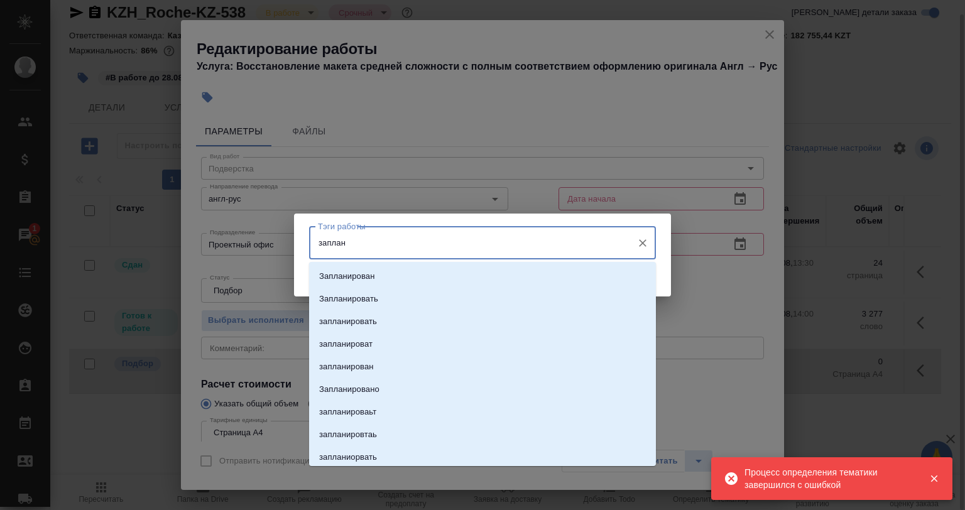
type input "заплани"
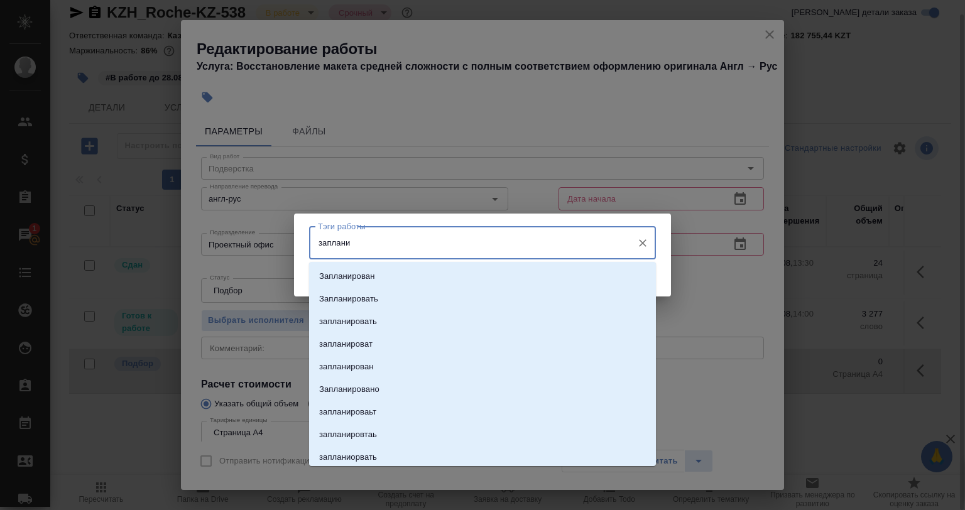
click at [374, 272] on p "Запланирован" at bounding box center [346, 276] width 55 height 13
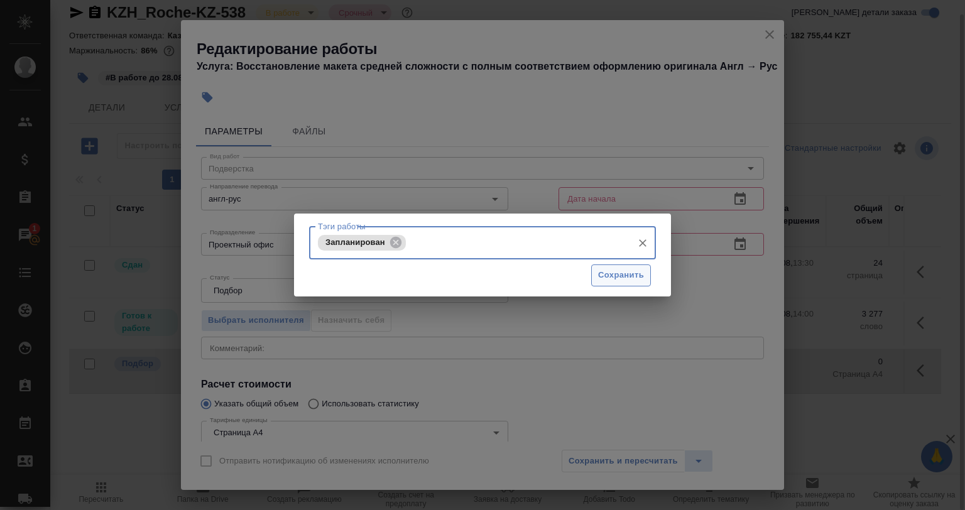
click at [602, 281] on span "Сохранить" at bounding box center [621, 275] width 46 height 14
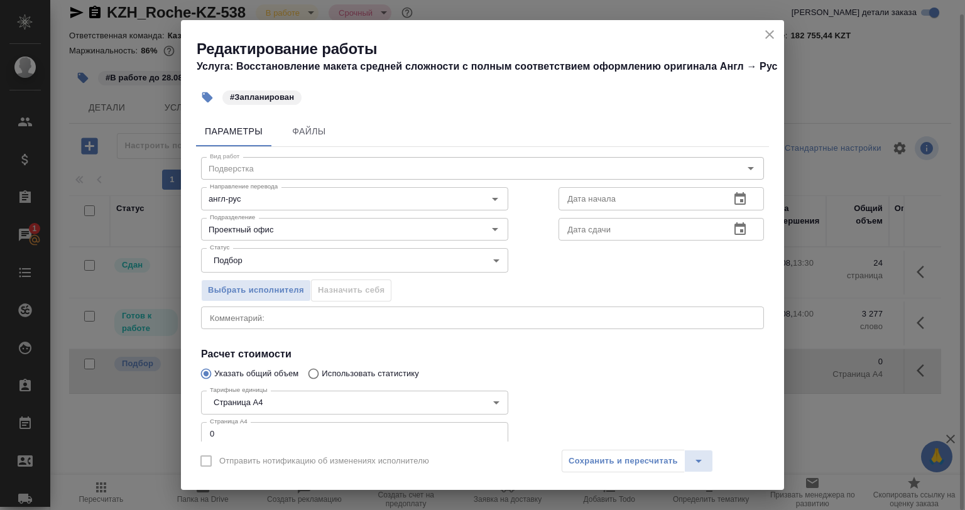
drag, startPoint x: 231, startPoint y: 432, endPoint x: 129, endPoint y: 433, distance: 101.8
click at [129, 433] on div "Редактирование работы Услуга: Восстановление макета средней сложности с полным …" at bounding box center [482, 255] width 965 height 510
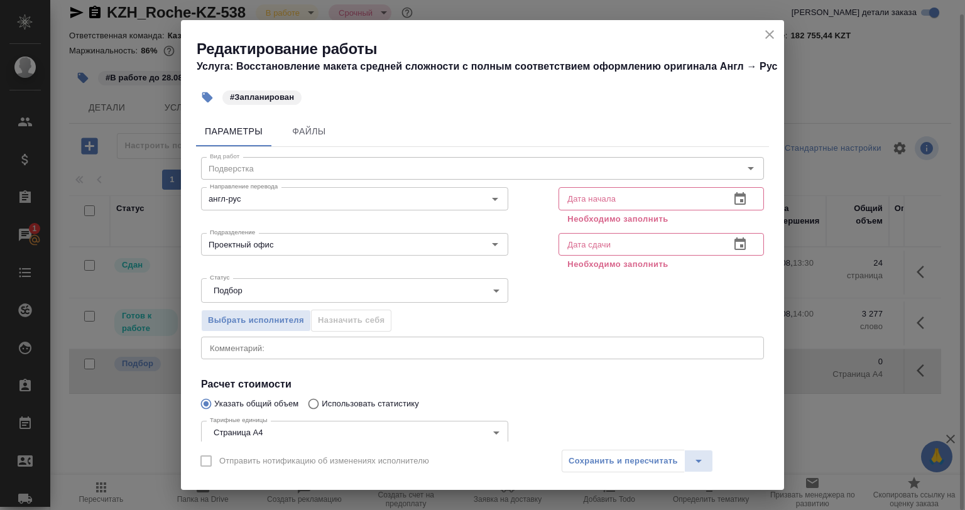
scroll to position [26, 0]
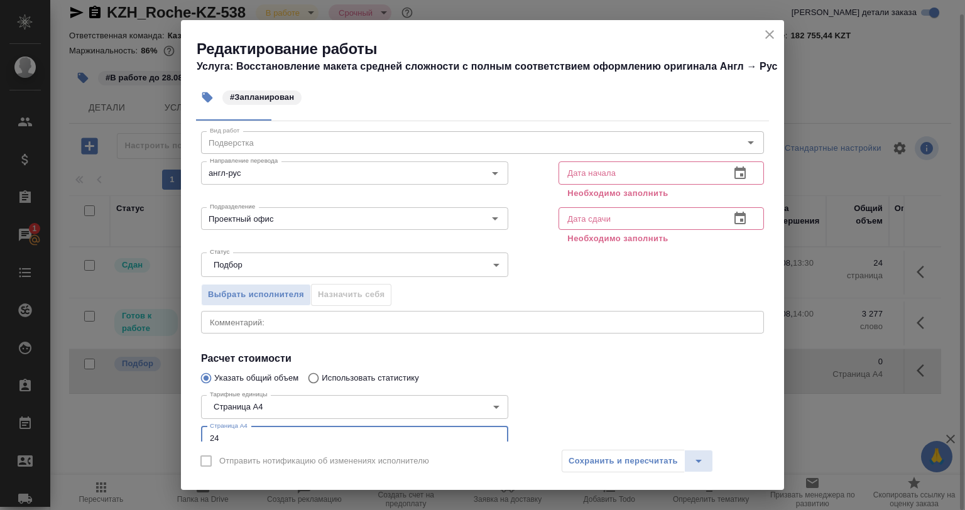
type input "24"
click at [579, 168] on input "text" at bounding box center [638, 172] width 161 height 23
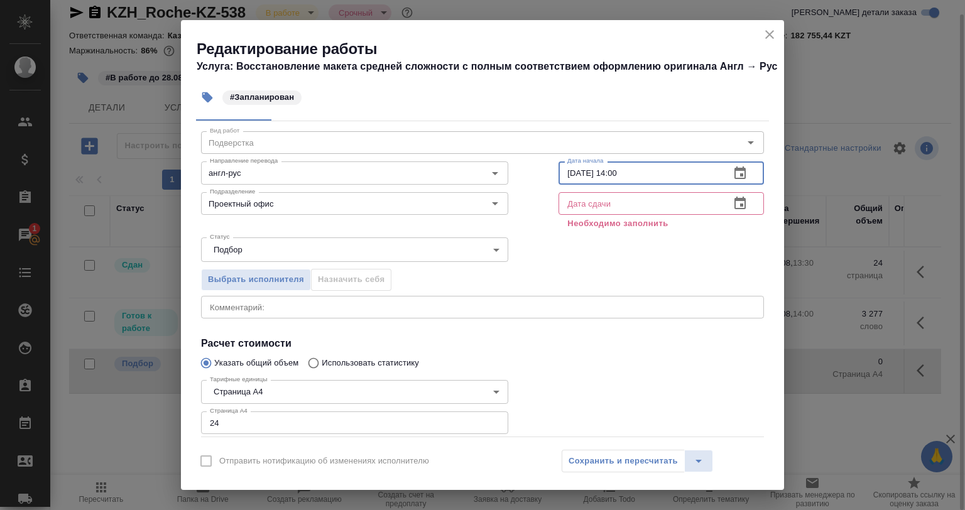
type input "28.08.2025 14:00"
click at [588, 201] on input "text" at bounding box center [638, 203] width 161 height 23
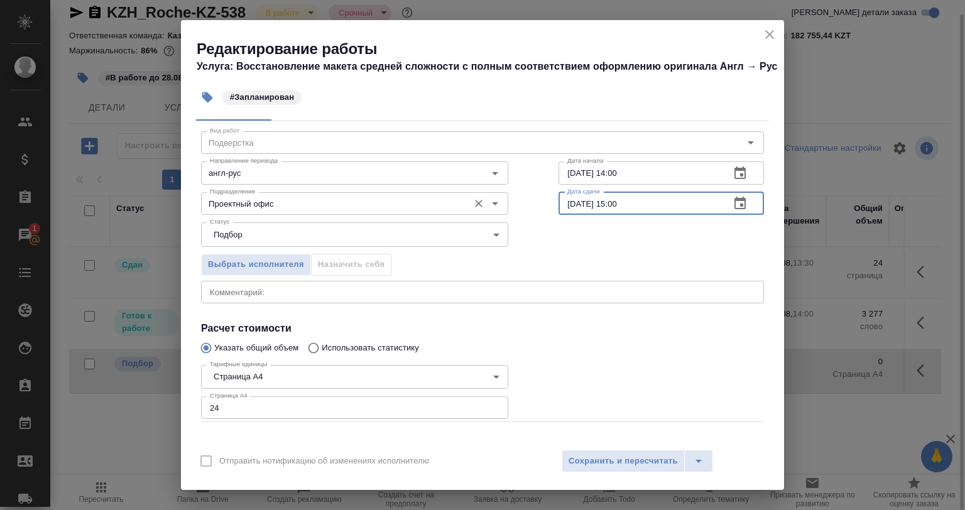
click at [473, 197] on icon "Очистить" at bounding box center [478, 203] width 13 height 13
type input "28.08.2025 15:00"
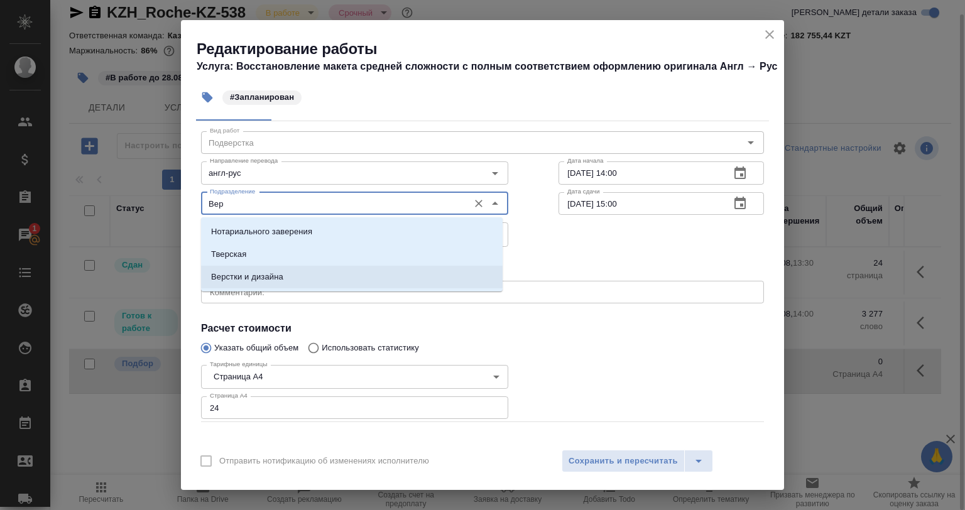
click at [339, 266] on li "Верстки и дизайна" at bounding box center [352, 277] width 302 height 23
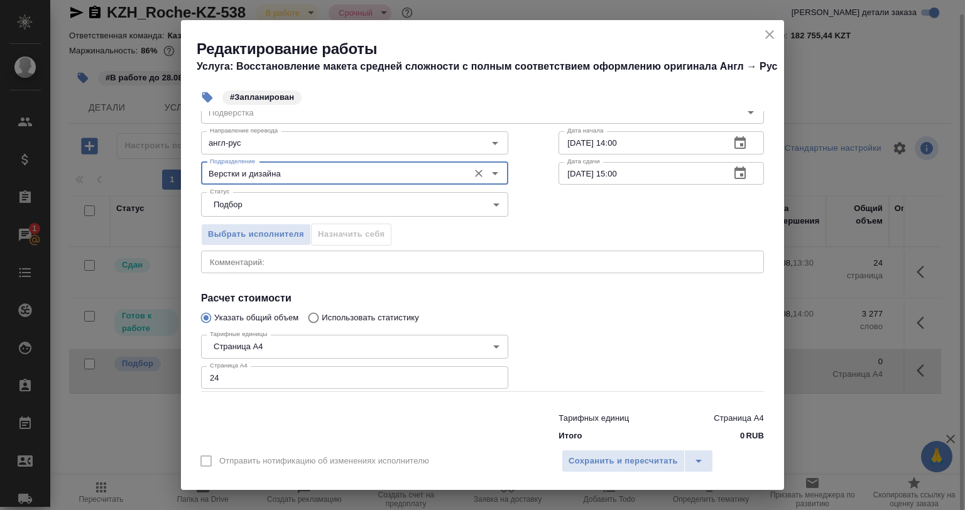
scroll to position [81, 0]
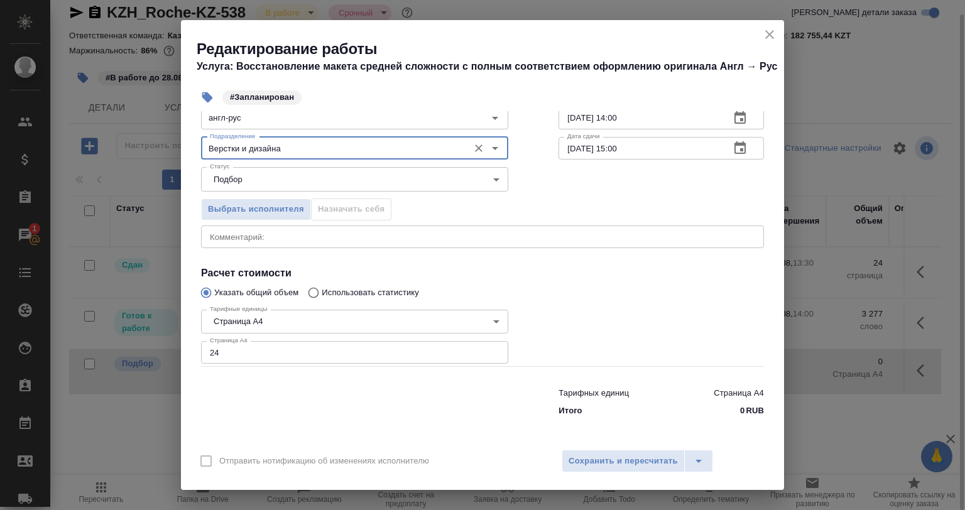
type input "Верстки и дизайна"
click at [289, 242] on div "x Комментарий:" at bounding box center [482, 237] width 563 height 23
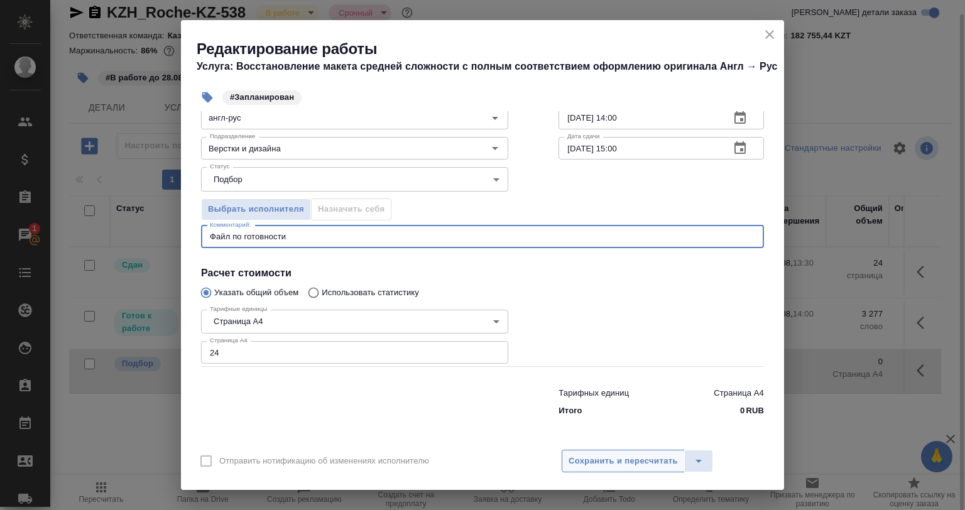
type textarea "Файл по готовности"
click at [618, 467] on span "Сохранить и пересчитать" at bounding box center [623, 461] width 109 height 14
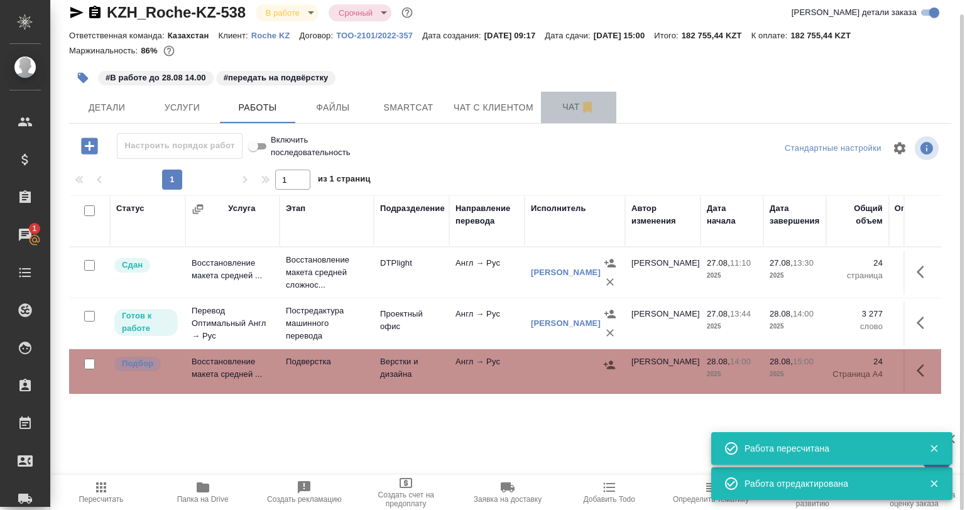
click at [562, 109] on span "Чат" at bounding box center [578, 107] width 60 height 16
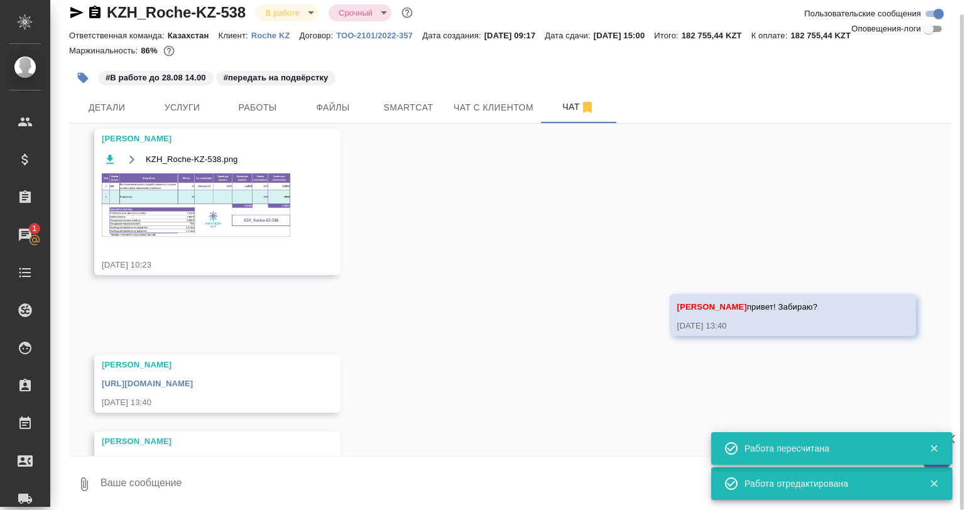
scroll to position [101, 0]
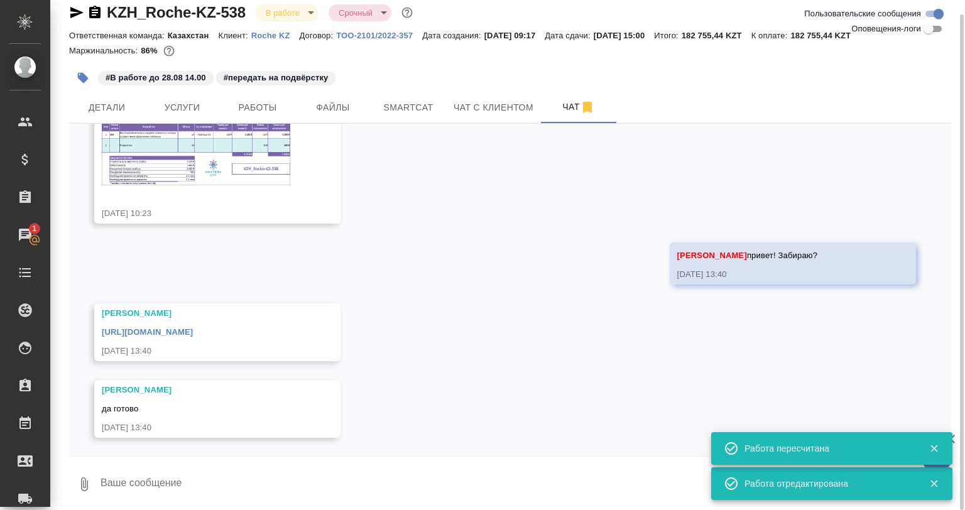
click at [190, 157] on img at bounding box center [196, 153] width 188 height 63
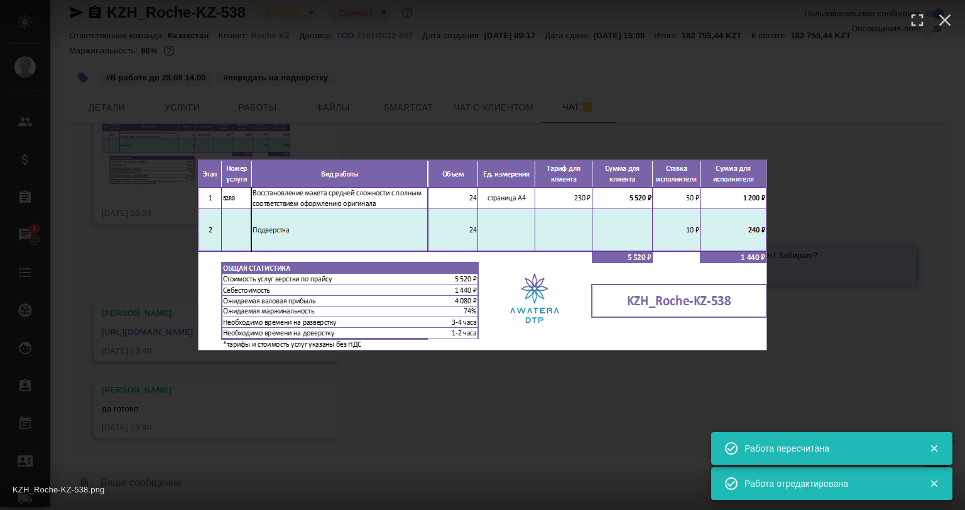
click at [484, 442] on div "KZH_Roche-KZ-538.png 1 of 1" at bounding box center [482, 255] width 965 height 510
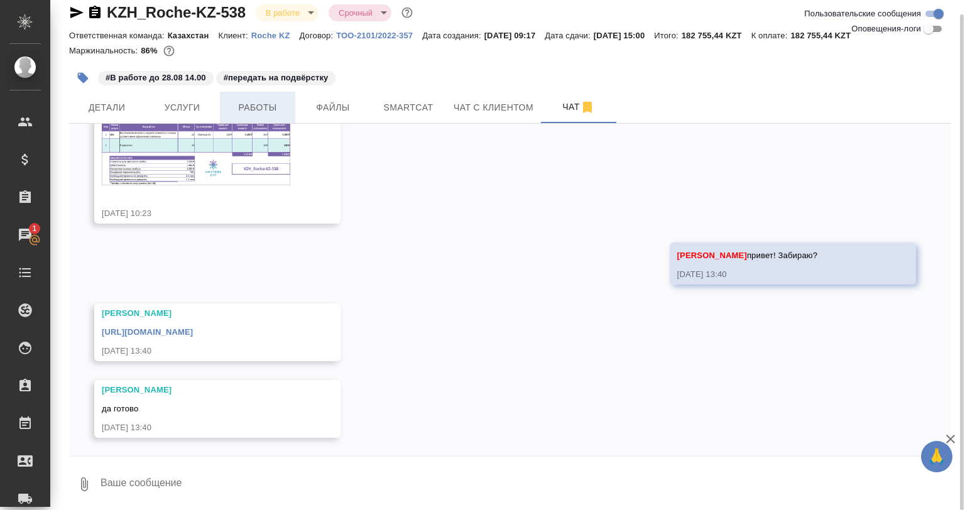
click at [271, 112] on span "Работы" at bounding box center [257, 108] width 60 height 16
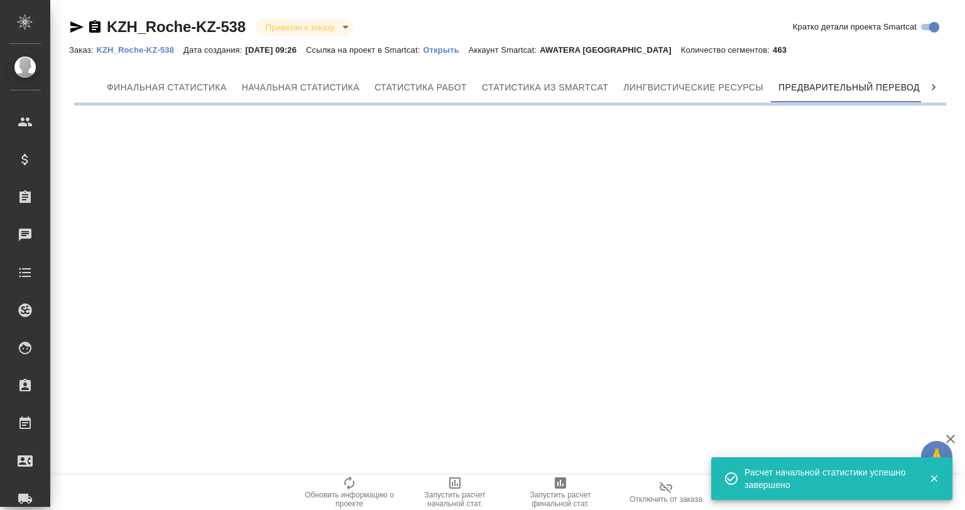
scroll to position [0, 6]
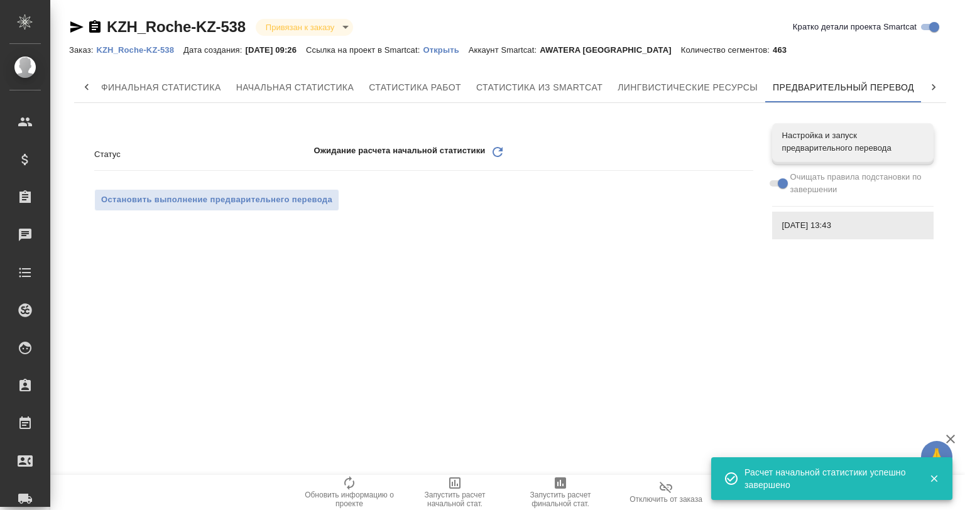
click at [776, 186] on span at bounding box center [778, 183] width 16 height 6
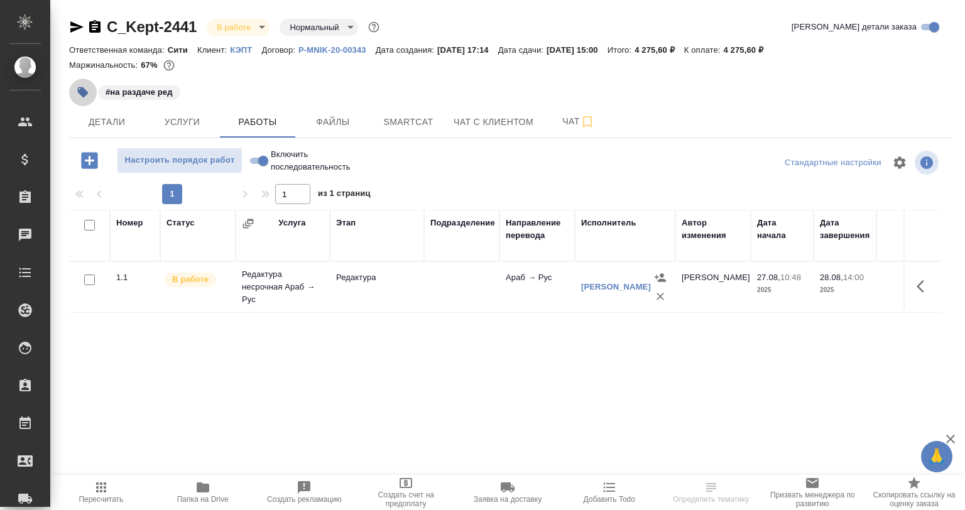
click at [77, 90] on icon "button" at bounding box center [83, 92] width 13 height 13
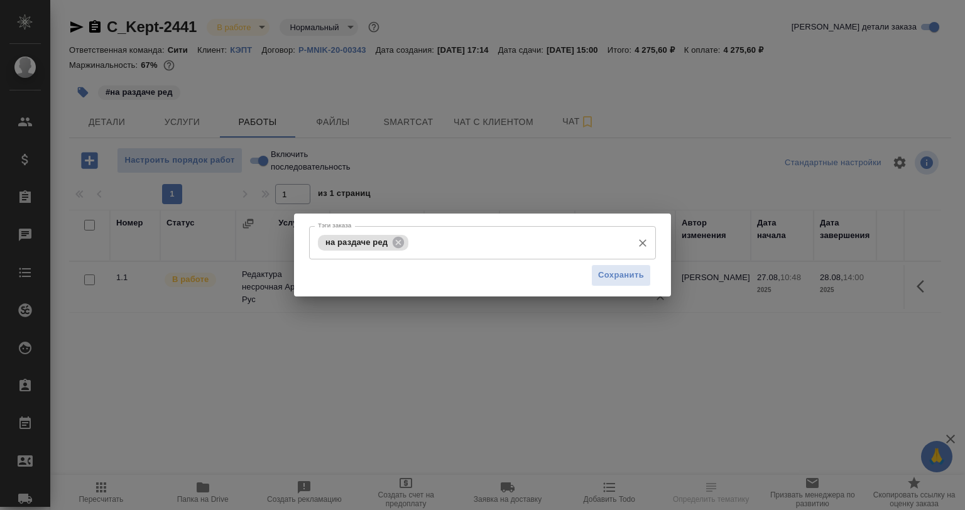
click at [392, 241] on icon at bounding box center [398, 243] width 14 height 14
click at [395, 242] on input "Тэги заказа" at bounding box center [471, 242] width 312 height 21
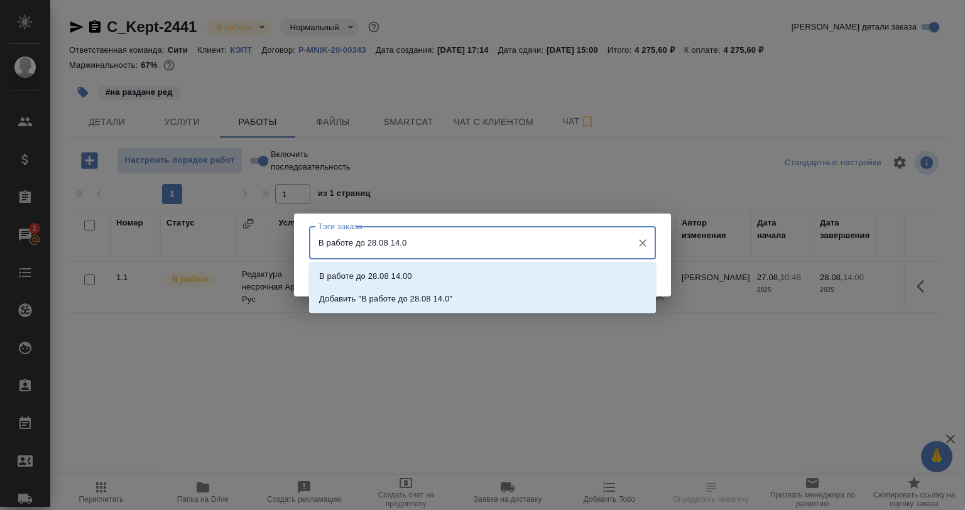
type input "В работе до 28.08 14.00"
click at [351, 276] on p "В работе до 28.08 14.00" at bounding box center [365, 276] width 93 height 13
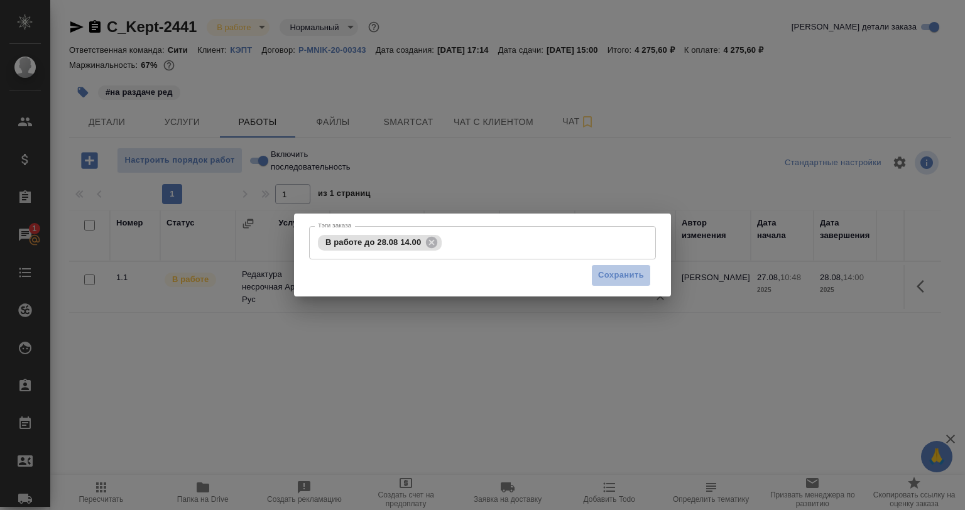
drag, startPoint x: 608, startPoint y: 281, endPoint x: 671, endPoint y: 97, distance: 194.5
click at [611, 281] on span "Сохранить" at bounding box center [621, 275] width 46 height 14
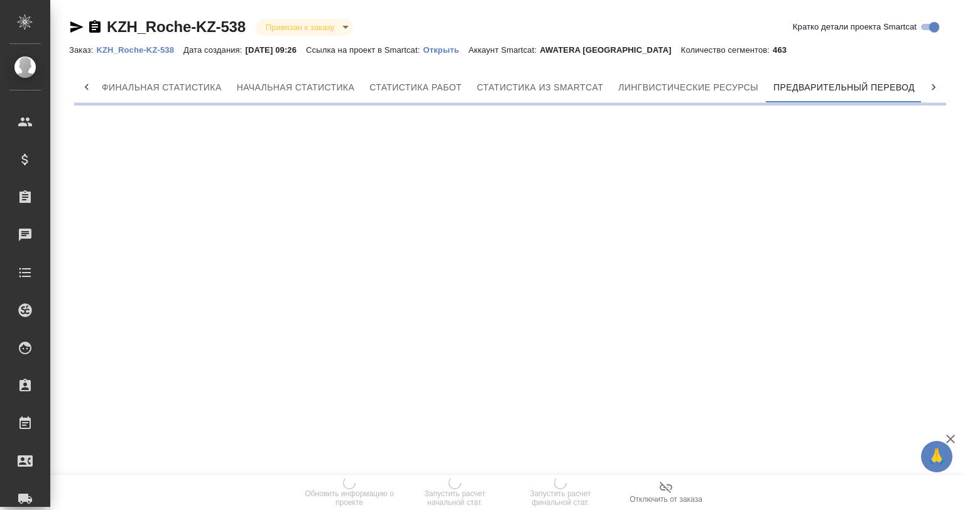
scroll to position [0, 6]
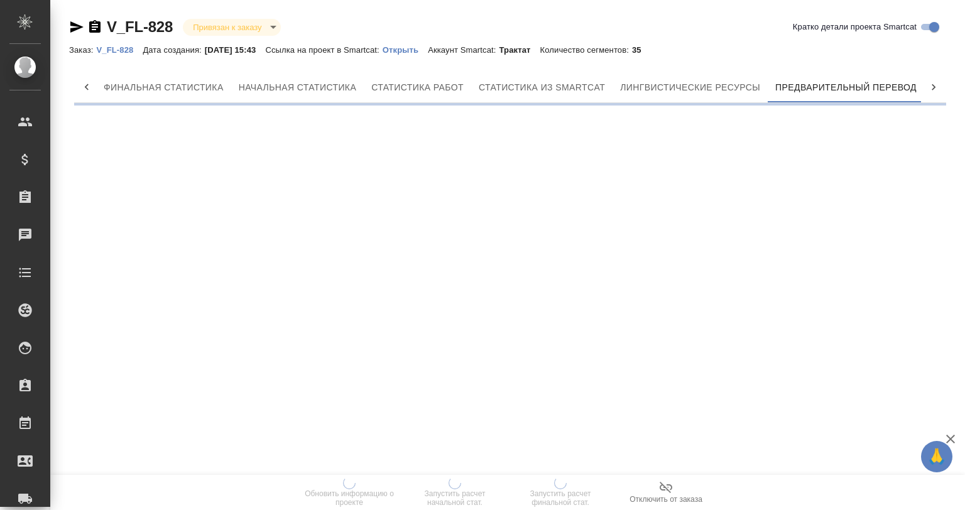
scroll to position [0, 6]
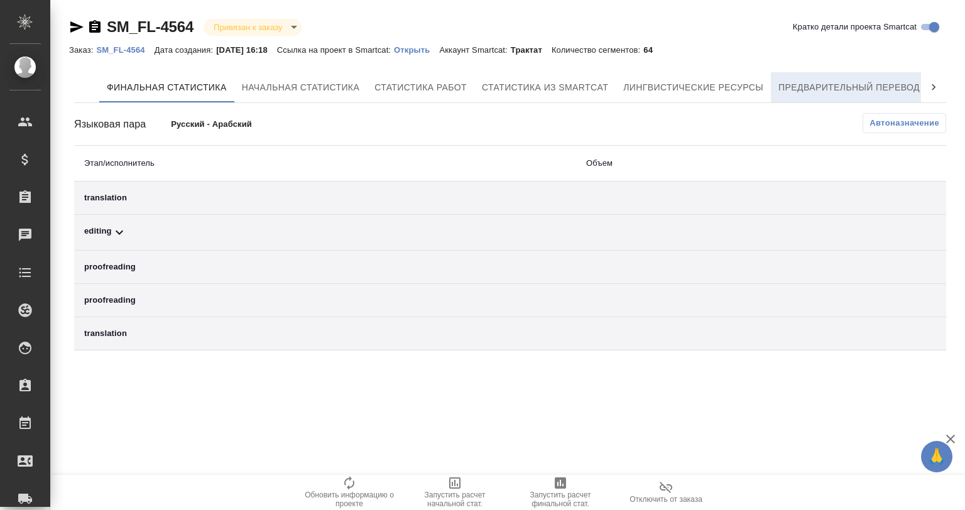
click at [810, 80] on span "Предварительный перевод" at bounding box center [848, 88] width 141 height 16
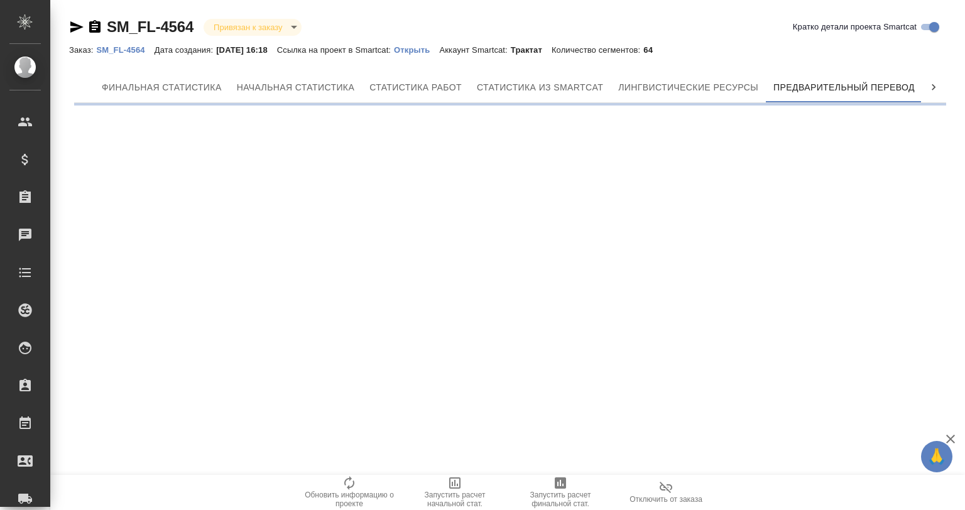
scroll to position [0, 6]
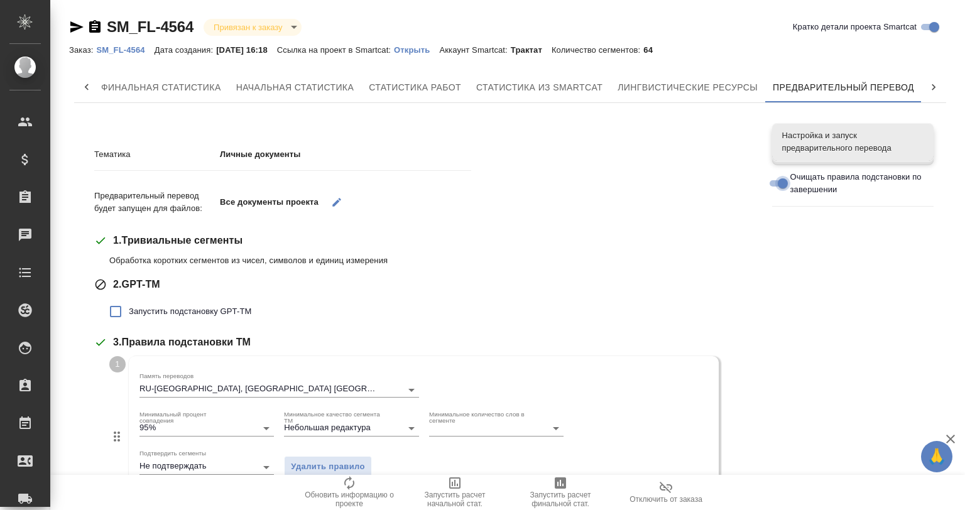
click at [781, 181] on input "Очищать правила подстановки по завершении" at bounding box center [782, 183] width 45 height 15
checkbox input "false"
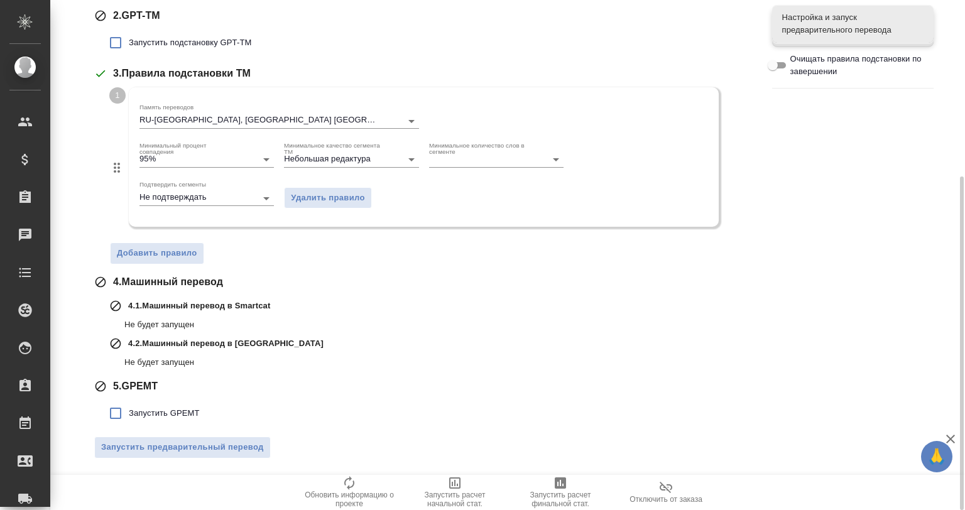
click at [149, 411] on span "Запустить GPEMT" at bounding box center [164, 413] width 71 height 13
click at [129, 411] on input "Запустить GPEMT" at bounding box center [115, 413] width 26 height 26
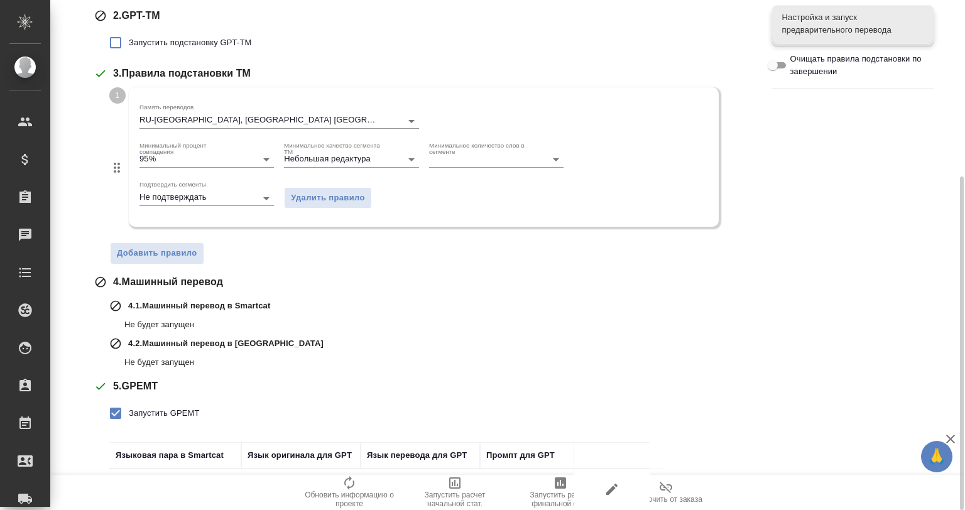
scroll to position [362, 0]
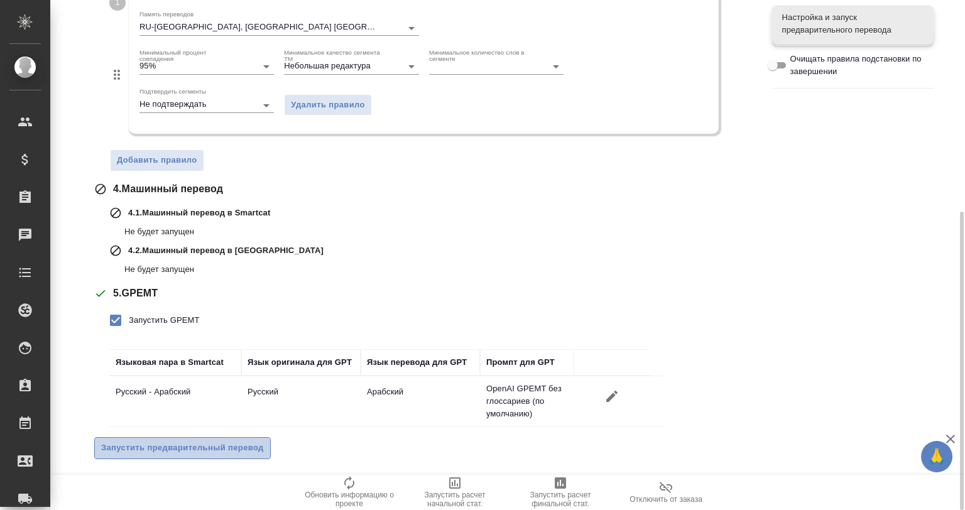
click at [221, 439] on button "Запустить предварительный перевод" at bounding box center [182, 448] width 177 height 22
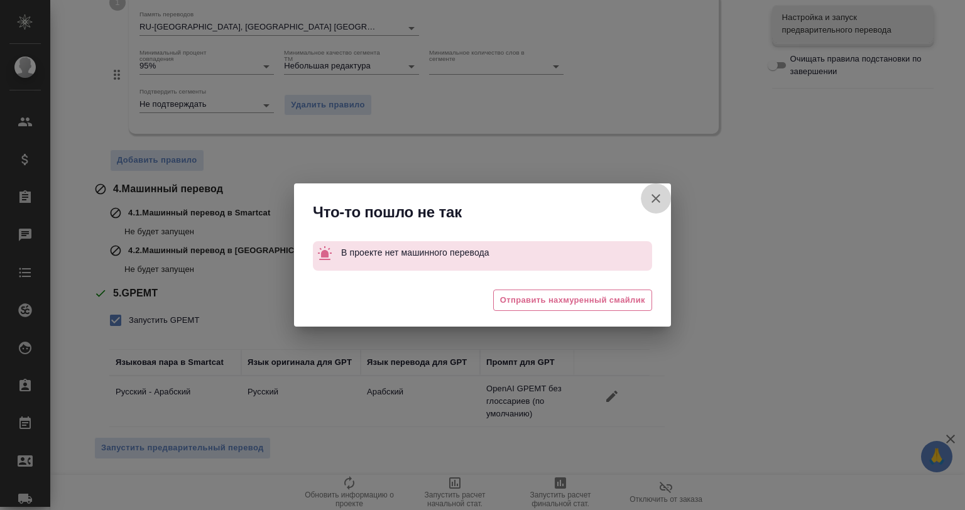
click at [651, 199] on icon "button" at bounding box center [655, 198] width 15 height 15
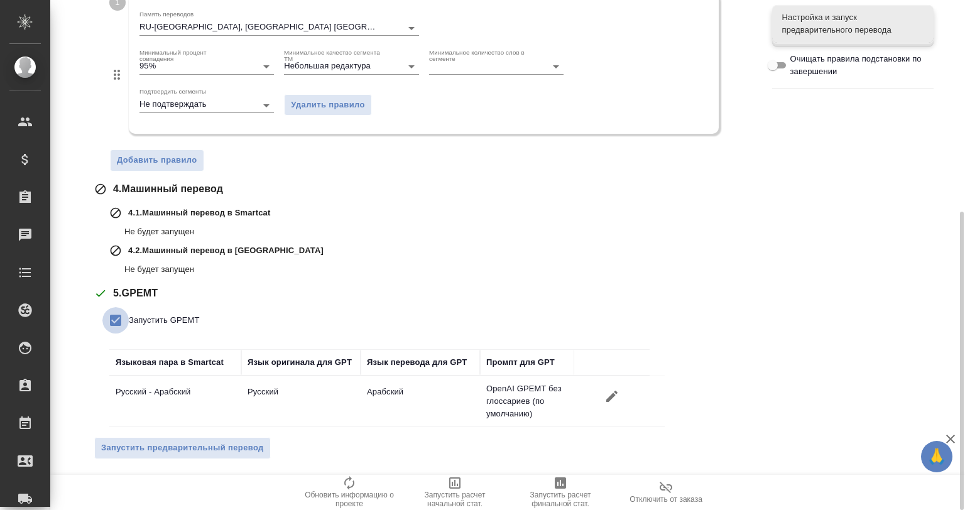
click at [119, 326] on input "Запустить GPEMT" at bounding box center [115, 320] width 26 height 26
checkbox input "false"
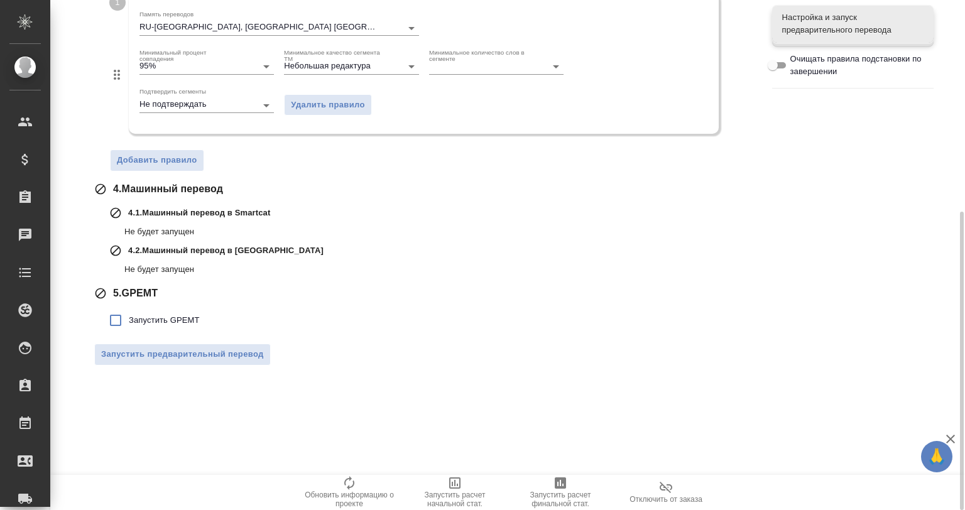
scroll to position [0, 0]
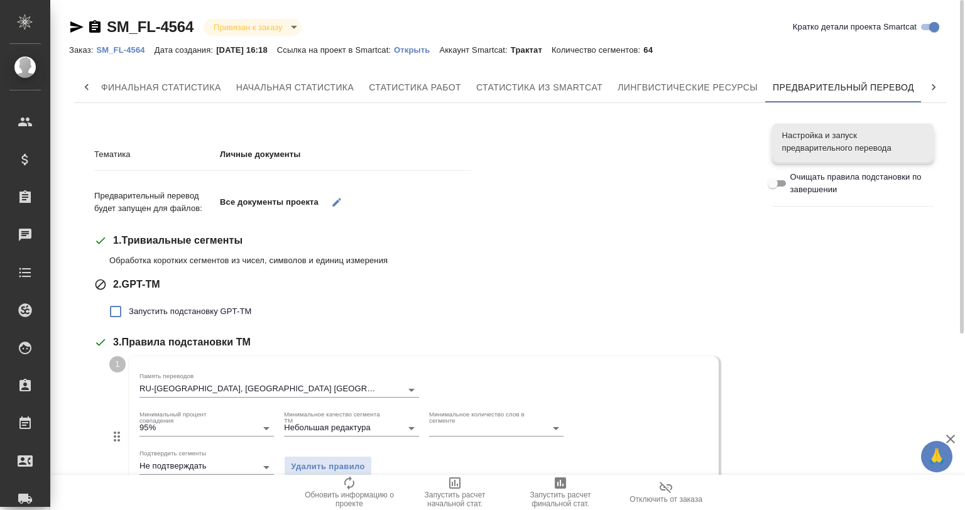
click at [437, 48] on p "Открыть" at bounding box center [416, 49] width 45 height 9
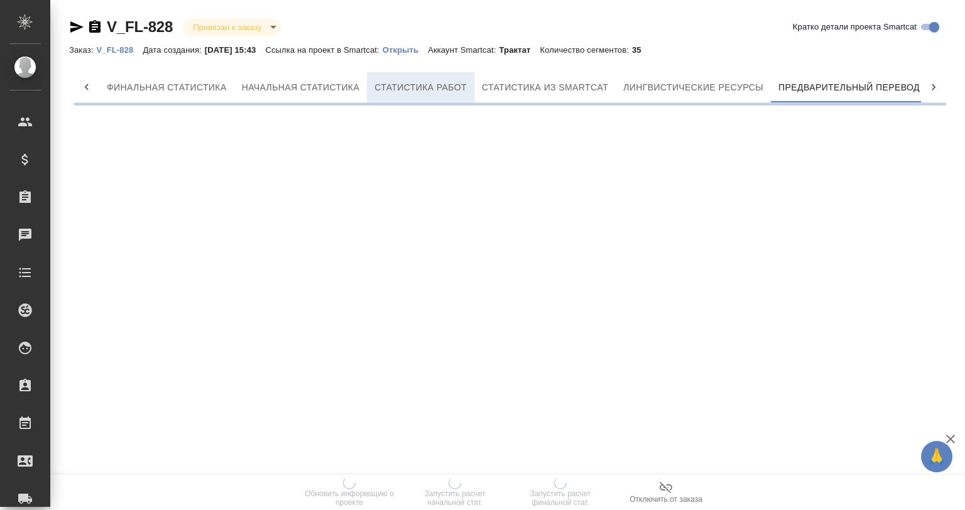
scroll to position [0, 6]
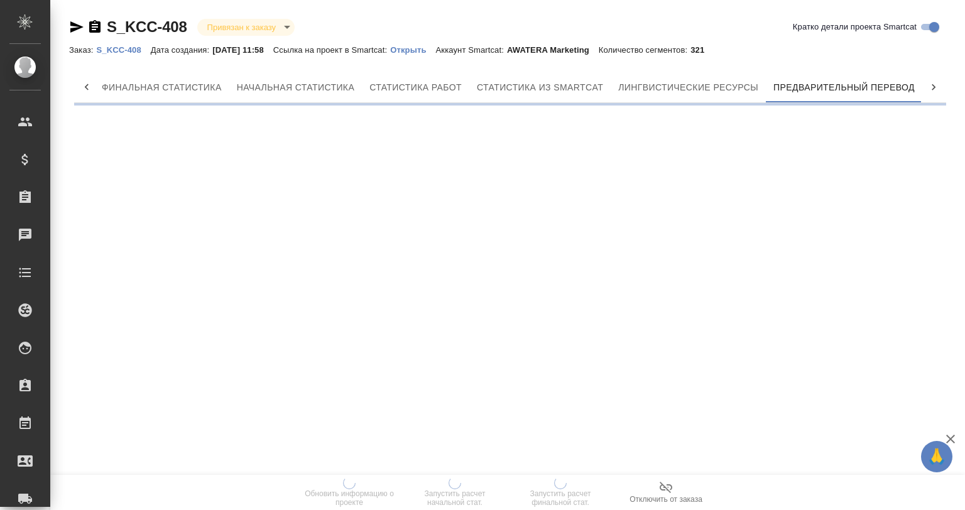
scroll to position [0, 6]
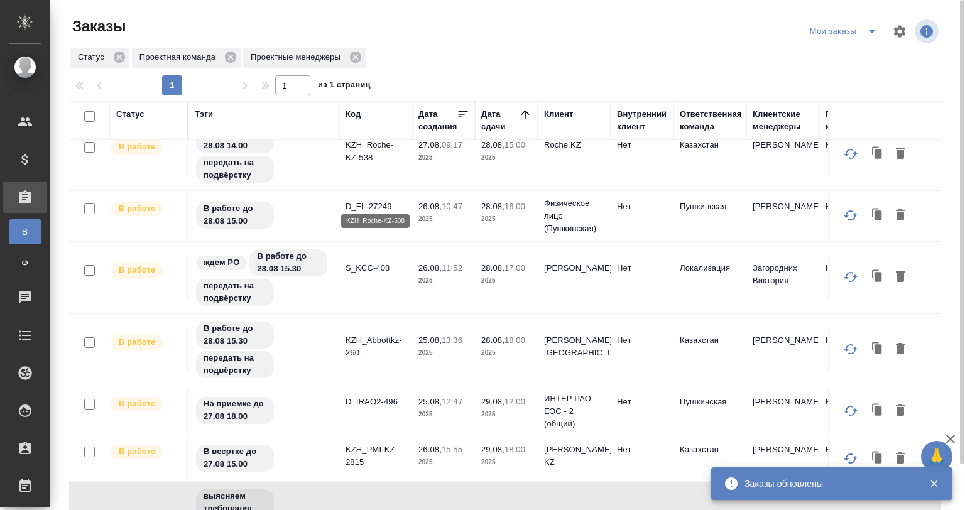
scroll to position [301, 0]
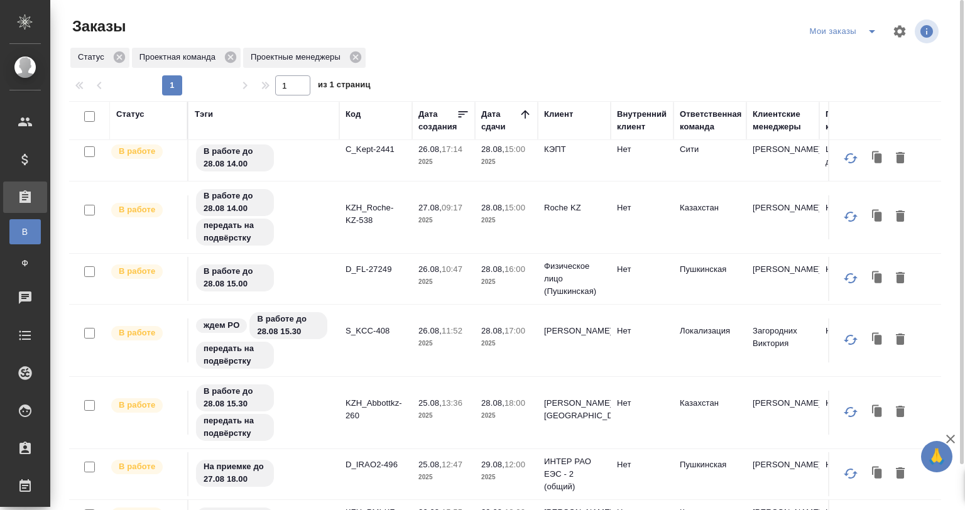
click at [374, 163] on td "C_Kept-2441" at bounding box center [375, 159] width 73 height 44
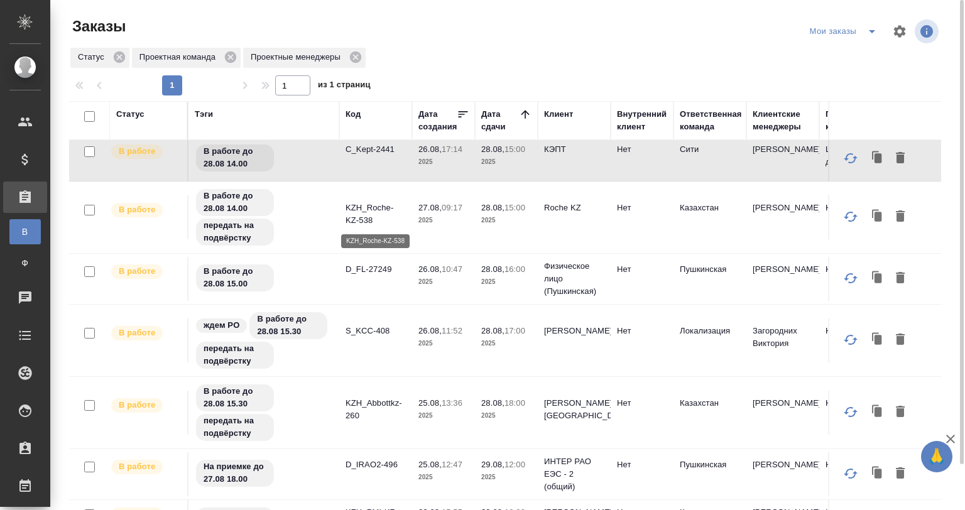
click at [374, 225] on p "KZH_Roche-KZ-538" at bounding box center [376, 214] width 60 height 25
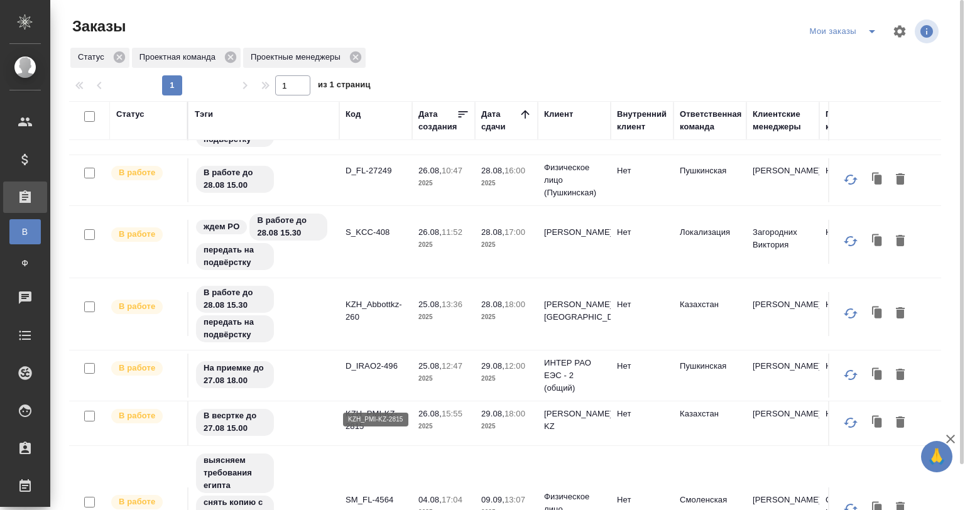
scroll to position [427, 0]
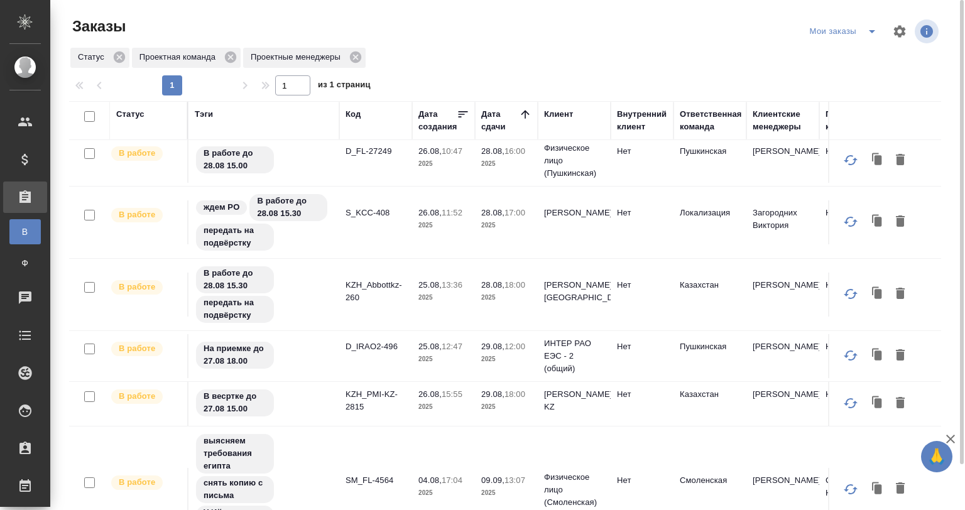
click at [389, 359] on td "D_IRAO2-496" at bounding box center [375, 356] width 73 height 44
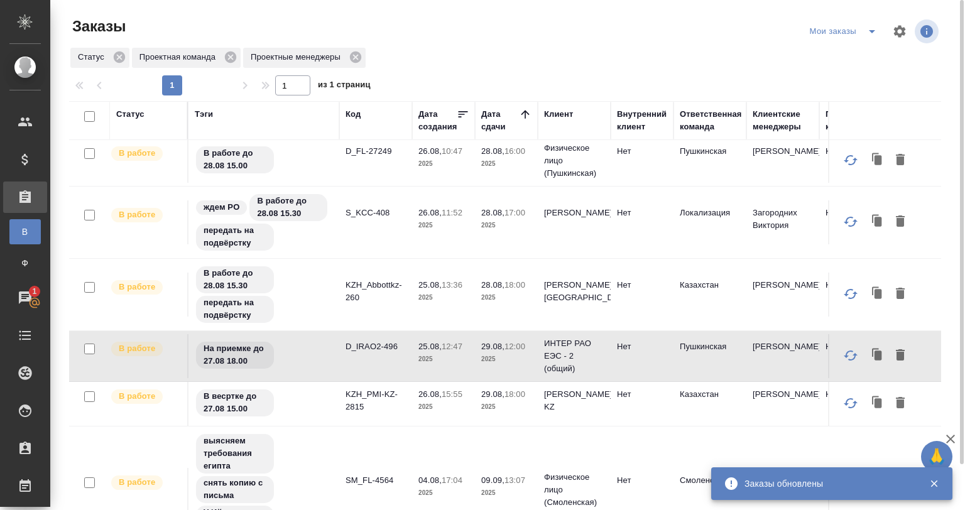
scroll to position [399, 0]
click at [330, 307] on div "В работе до 28.08 15.30 передать на подвёрстку" at bounding box center [264, 294] width 138 height 59
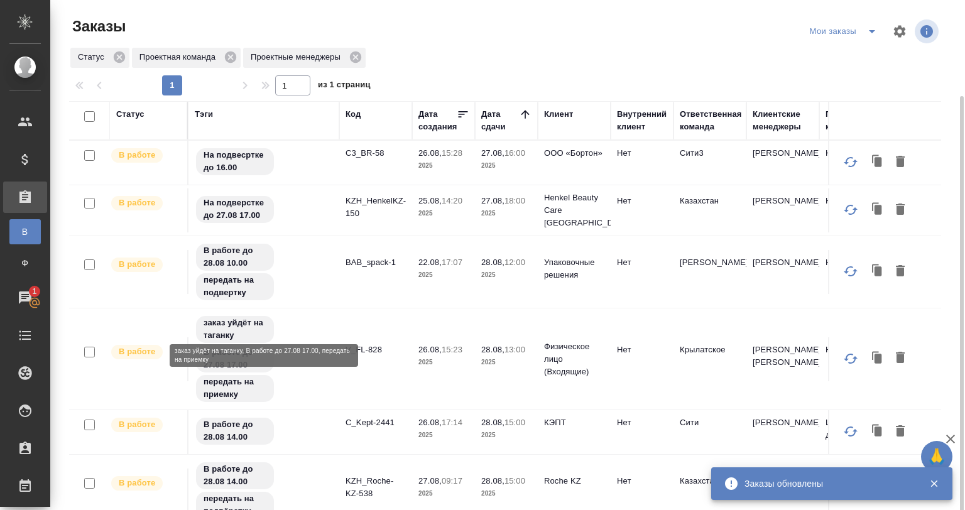
scroll to position [398, 0]
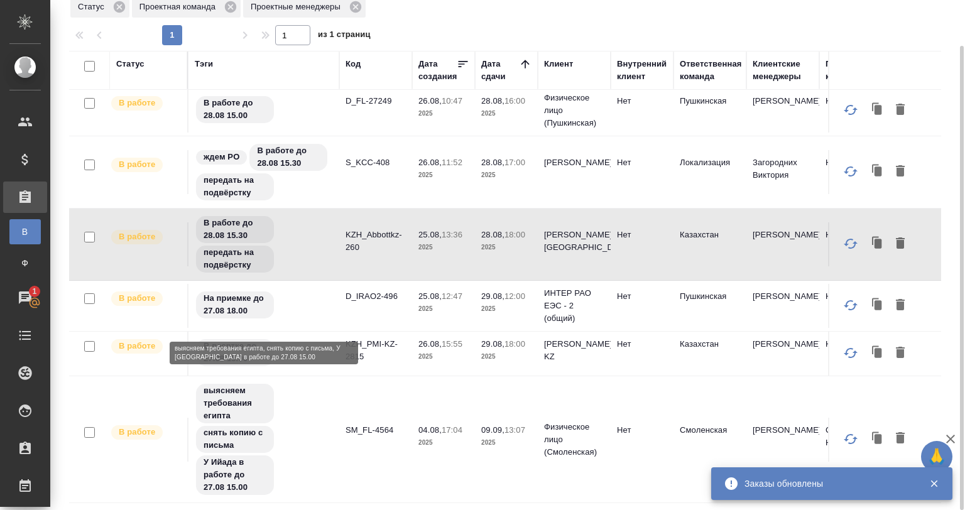
click at [309, 411] on div "выясняем требования египта снять копию с письма У [PERSON_NAME] в работе до 27.…" at bounding box center [264, 440] width 138 height 114
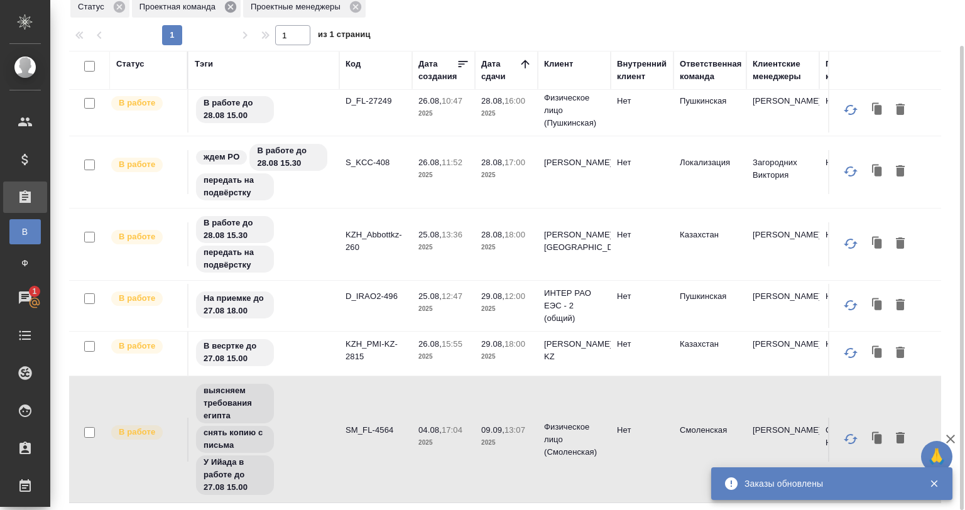
scroll to position [399, 0]
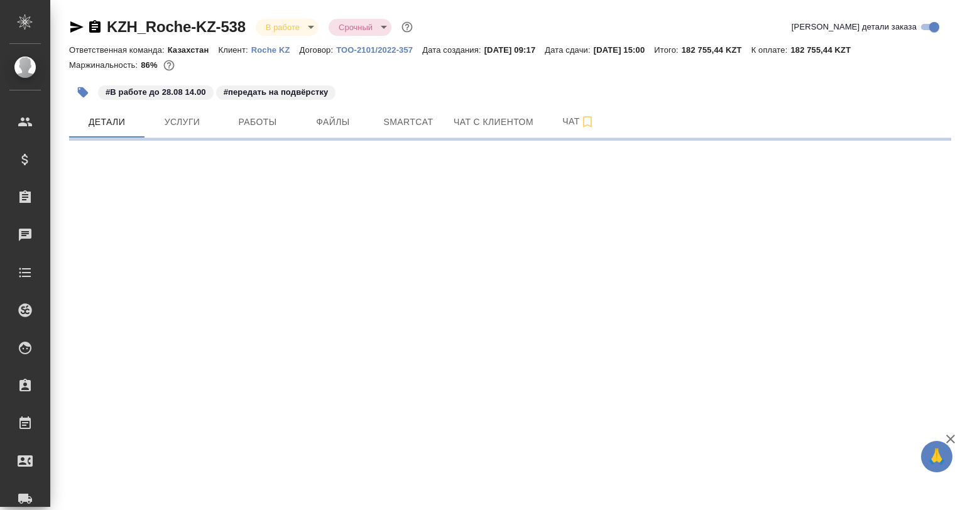
select select "RU"
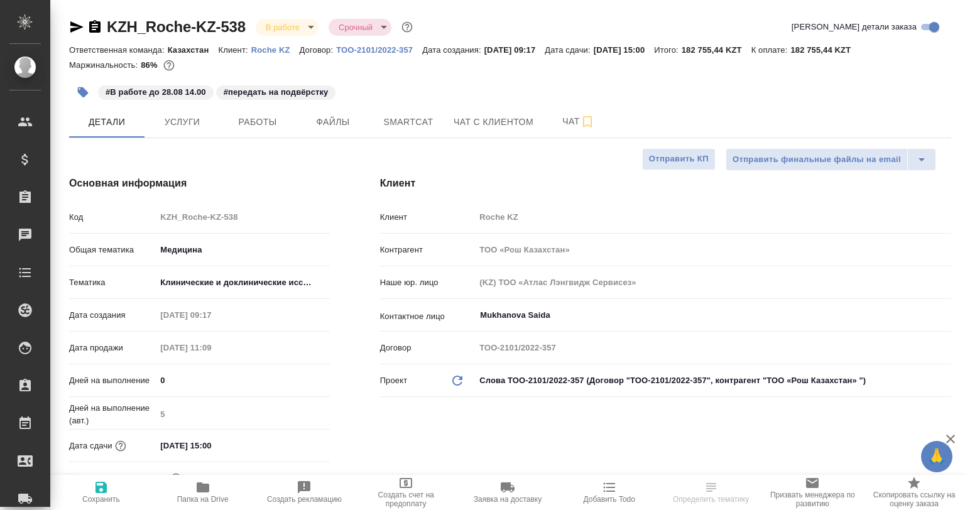
type textarea "x"
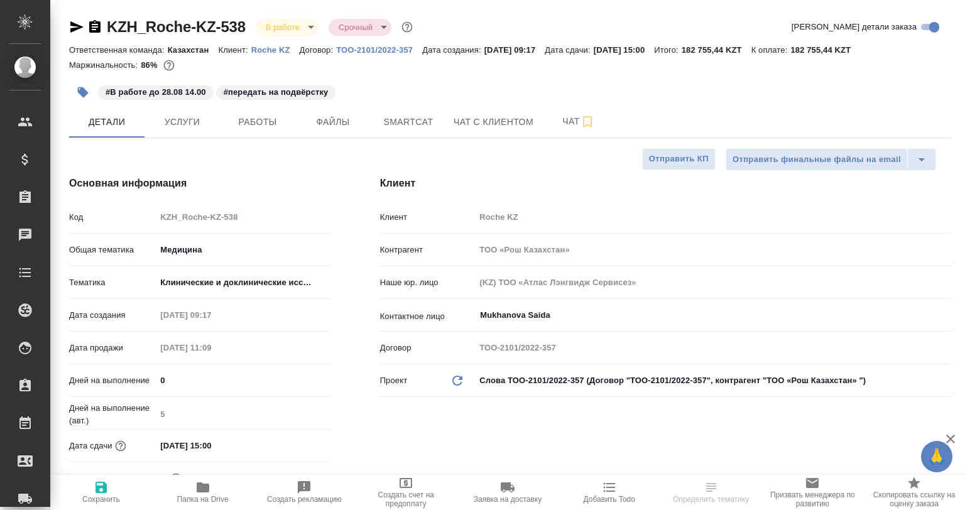
type textarea "x"
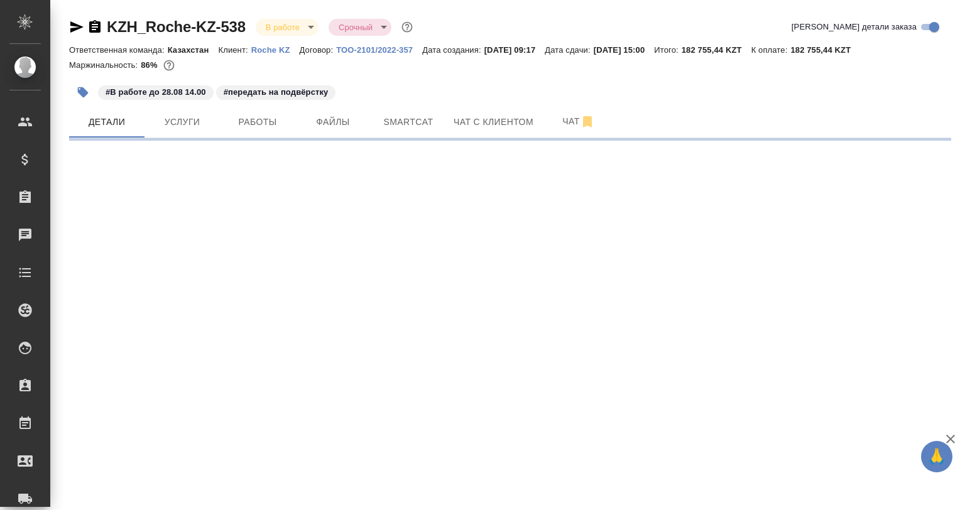
select select "RU"
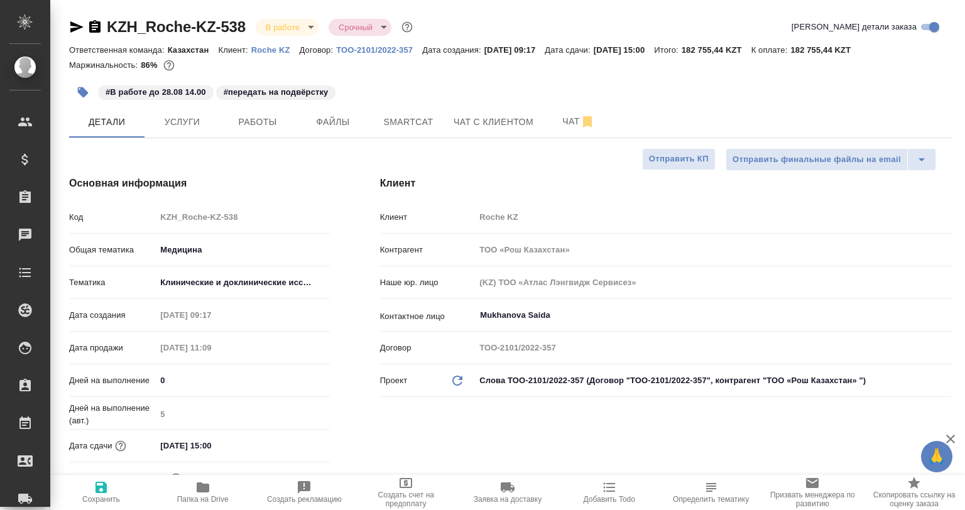
type textarea "x"
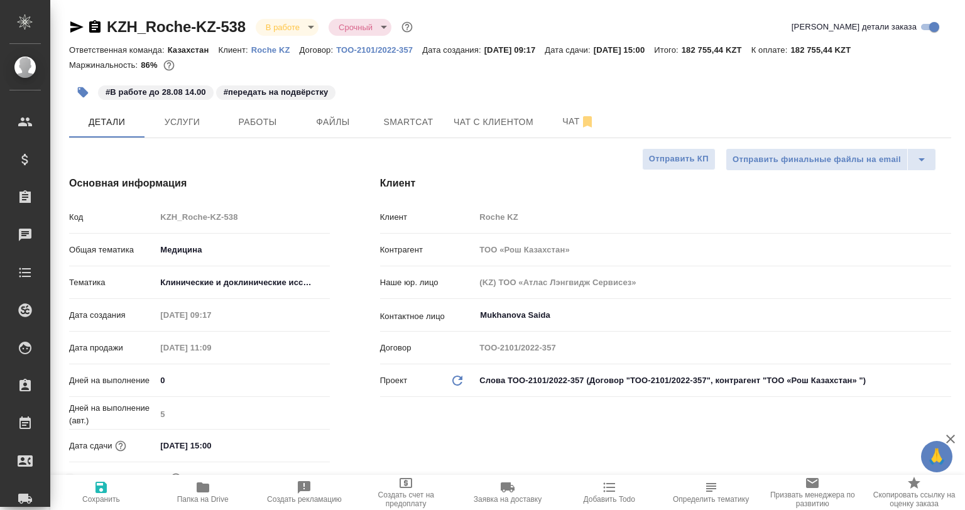
type textarea "x"
click at [422, 125] on span "Smartcat" at bounding box center [408, 122] width 60 height 16
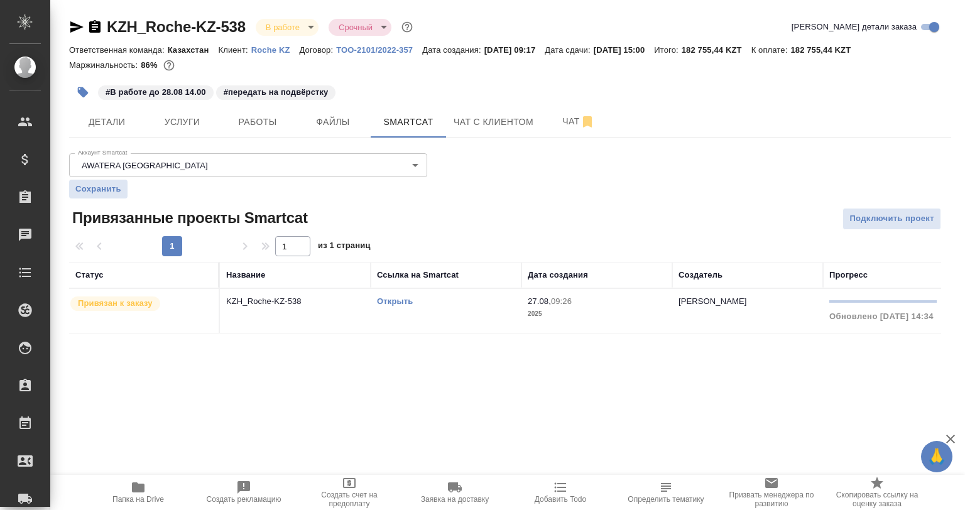
click at [415, 312] on td "Открыть" at bounding box center [446, 311] width 151 height 44
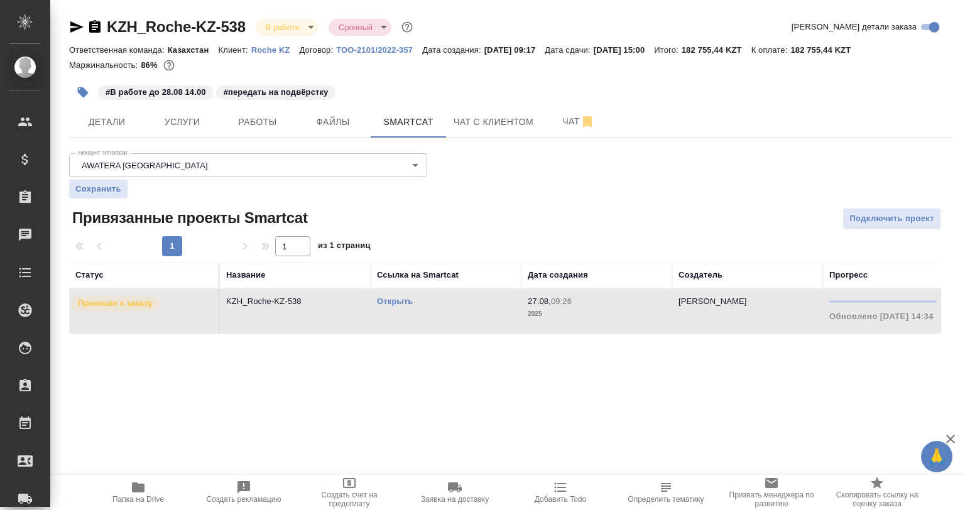
click at [415, 312] on td "Открыть" at bounding box center [446, 311] width 151 height 44
click at [309, 322] on td "KZH_Roche-KZ-538" at bounding box center [295, 311] width 151 height 44
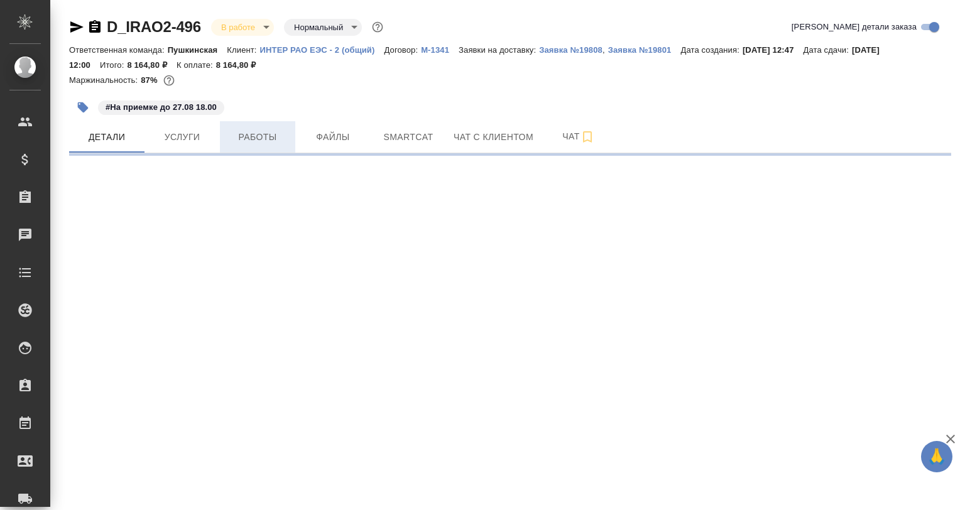
select select "RU"
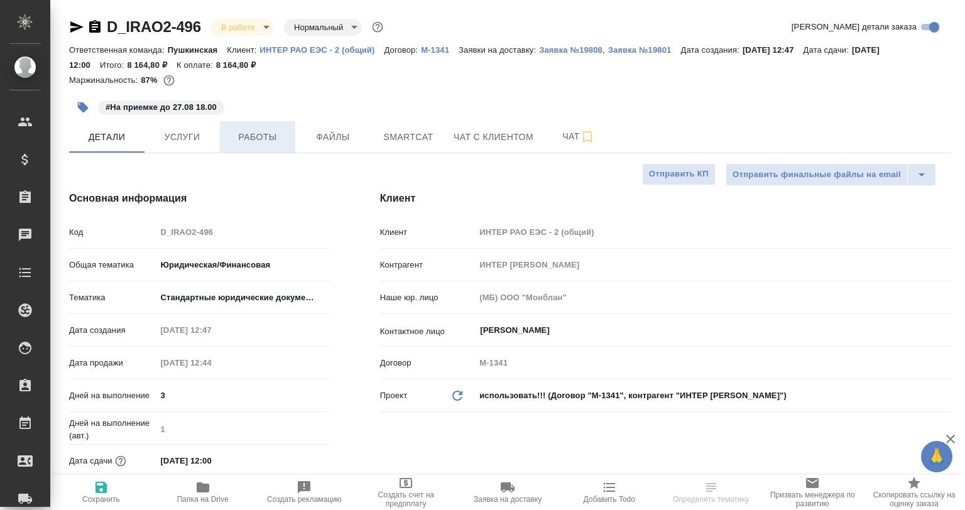
click at [239, 148] on button "Работы" at bounding box center [257, 136] width 75 height 31
type textarea "x"
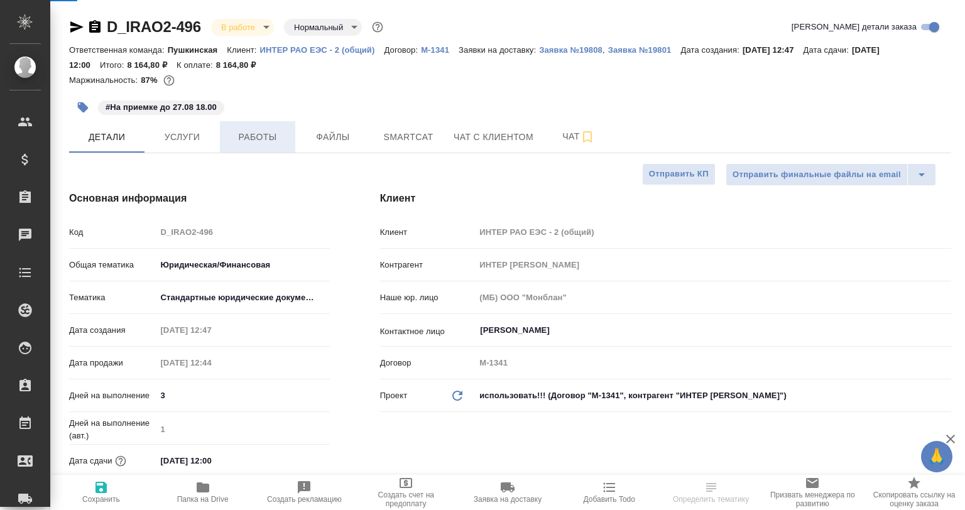
type textarea "x"
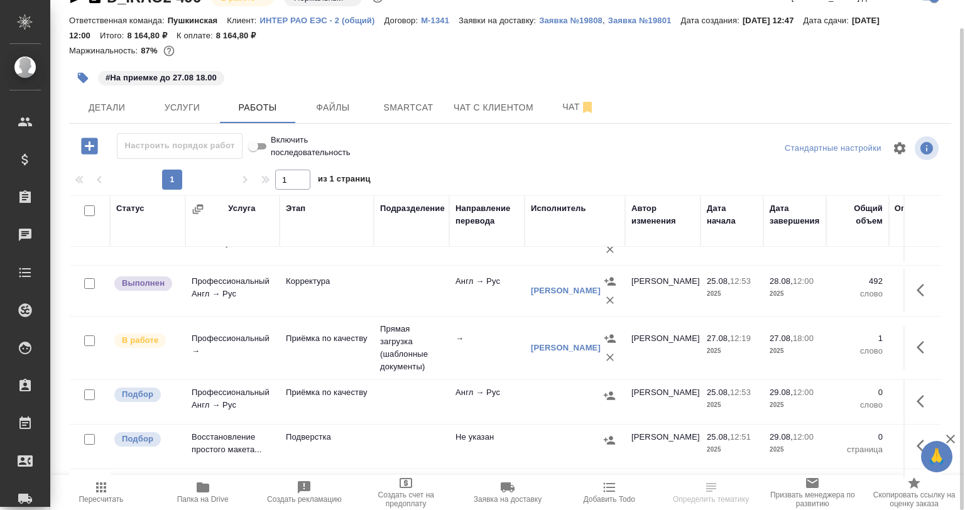
scroll to position [188, 0]
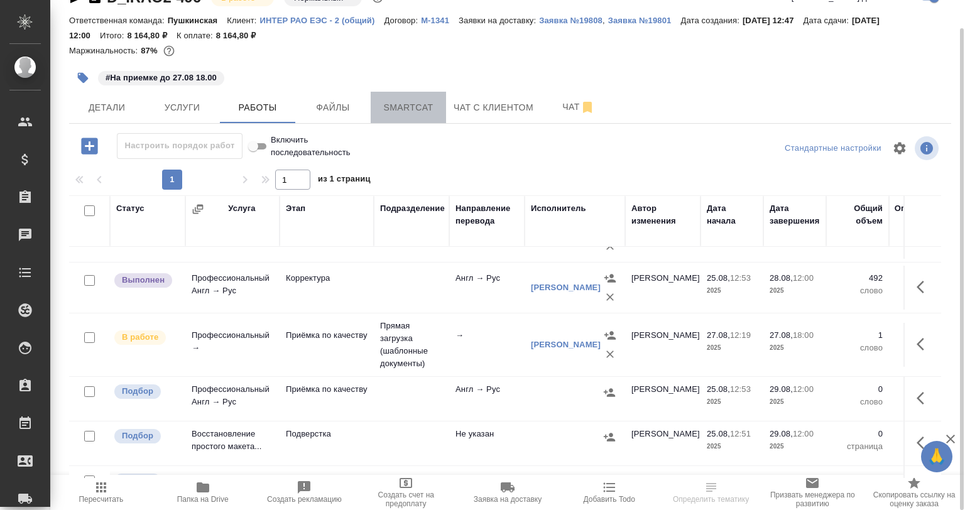
click at [417, 118] on button "Smartcat" at bounding box center [408, 107] width 75 height 31
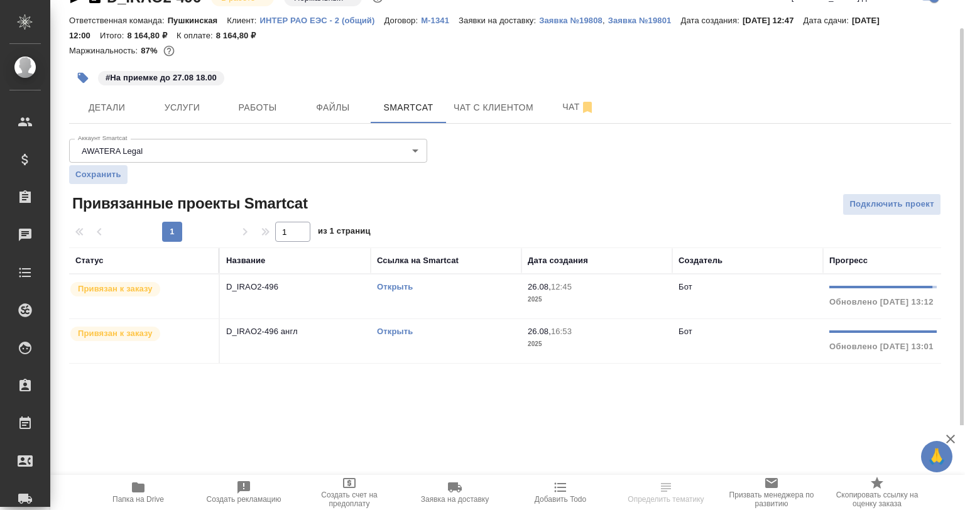
click at [347, 275] on td "D_IRAO2-496" at bounding box center [295, 297] width 151 height 44
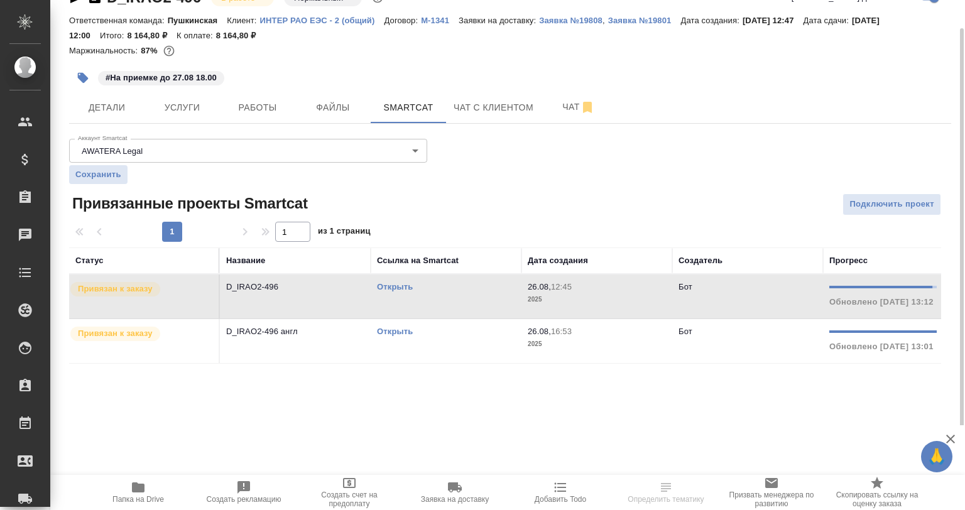
click at [347, 275] on td "D_IRAO2-496" at bounding box center [295, 297] width 151 height 44
click at [329, 350] on td "D_IRAO2-496 англ" at bounding box center [295, 341] width 151 height 44
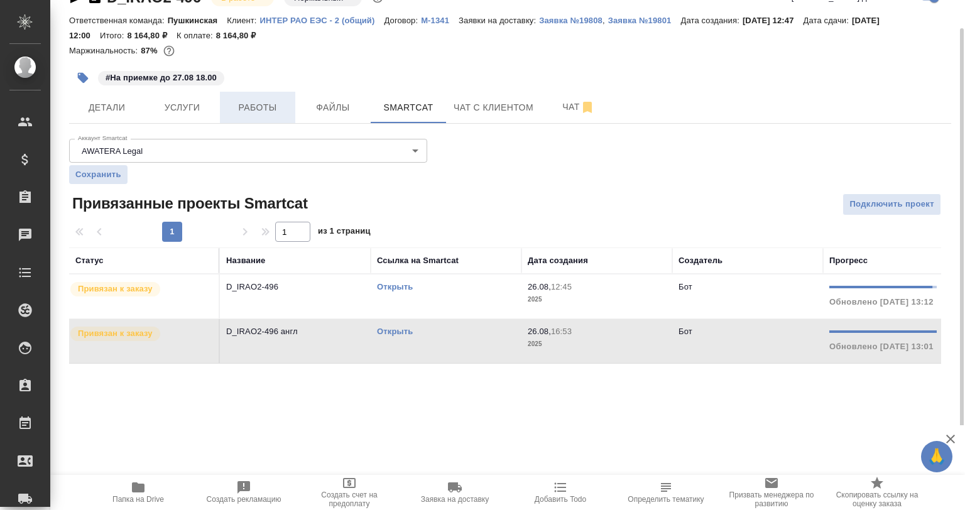
click at [276, 108] on span "Работы" at bounding box center [257, 108] width 60 height 16
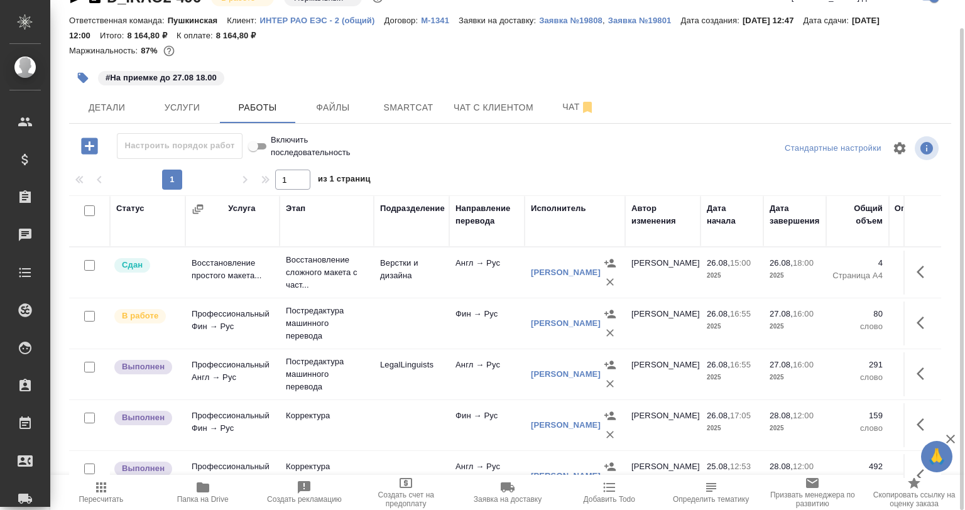
click at [917, 329] on icon "button" at bounding box center [924, 322] width 15 height 15
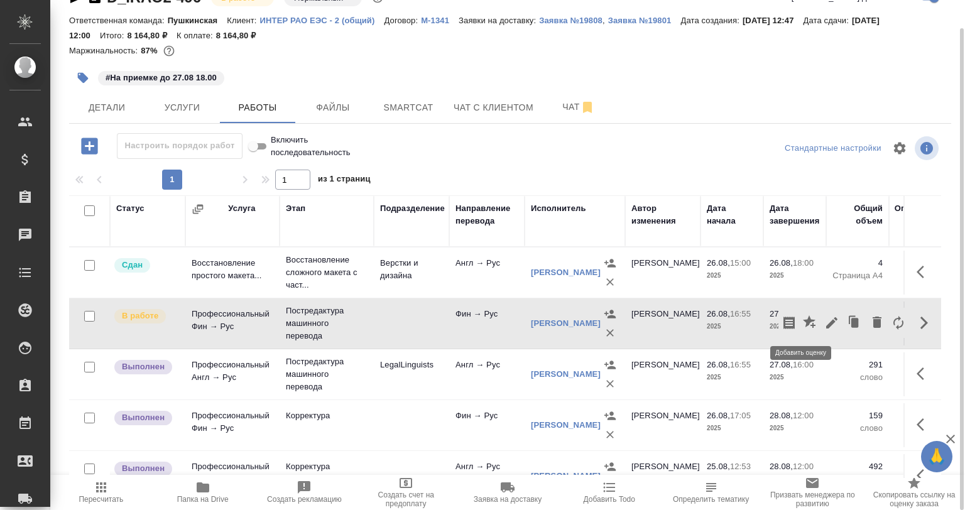
click at [812, 320] on div at bounding box center [843, 323] width 131 height 30
click at [824, 323] on icon "button" at bounding box center [831, 322] width 15 height 15
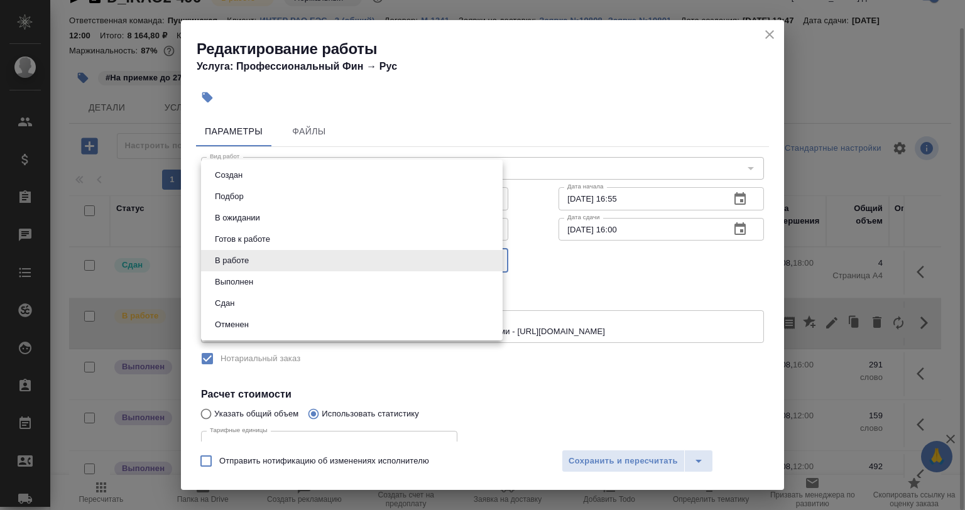
click at [246, 259] on body "🙏 .cls-1 fill:#fff; AWATERA Babkina Anastasiya Клиенты Спецификации Заказы 0 Ча…" at bounding box center [482, 255] width 965 height 510
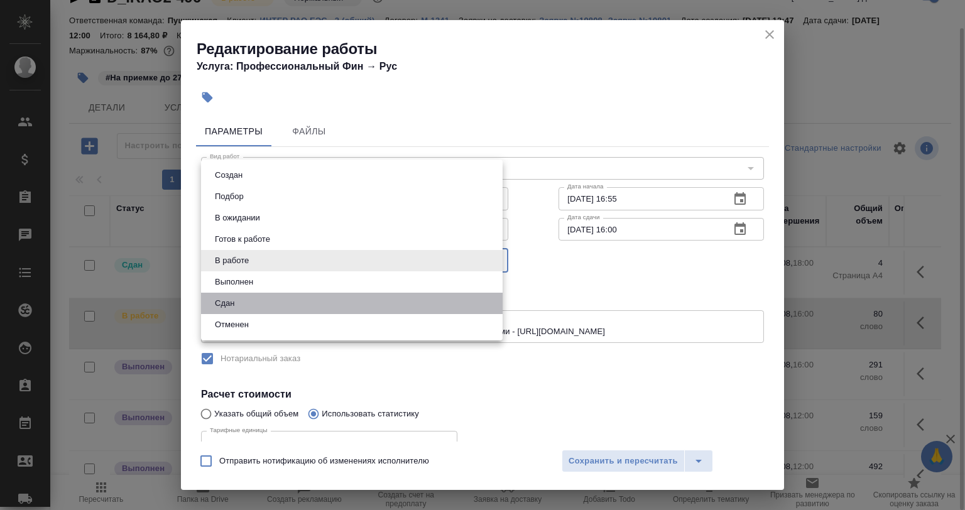
click at [251, 295] on li "Сдан" at bounding box center [352, 303] width 302 height 21
type input "closed"
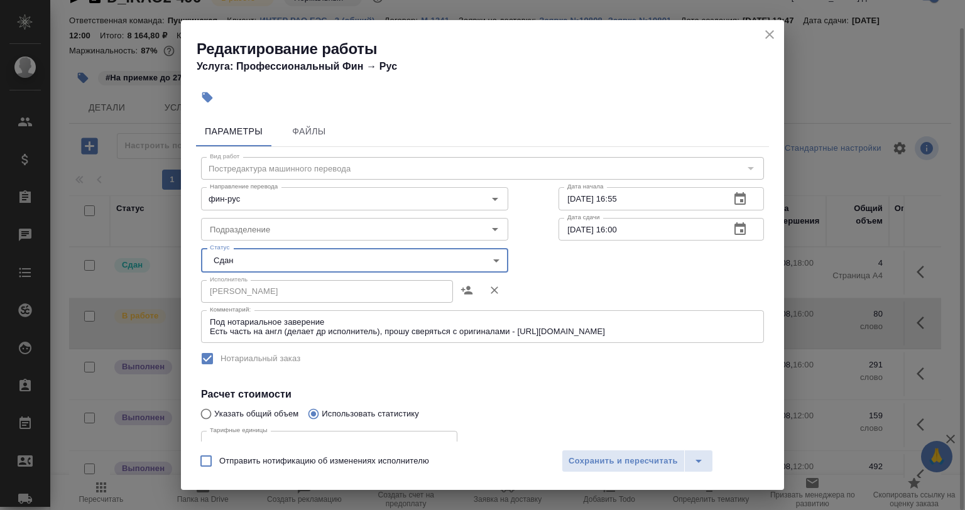
click at [768, 39] on icon "close" at bounding box center [769, 34] width 15 height 15
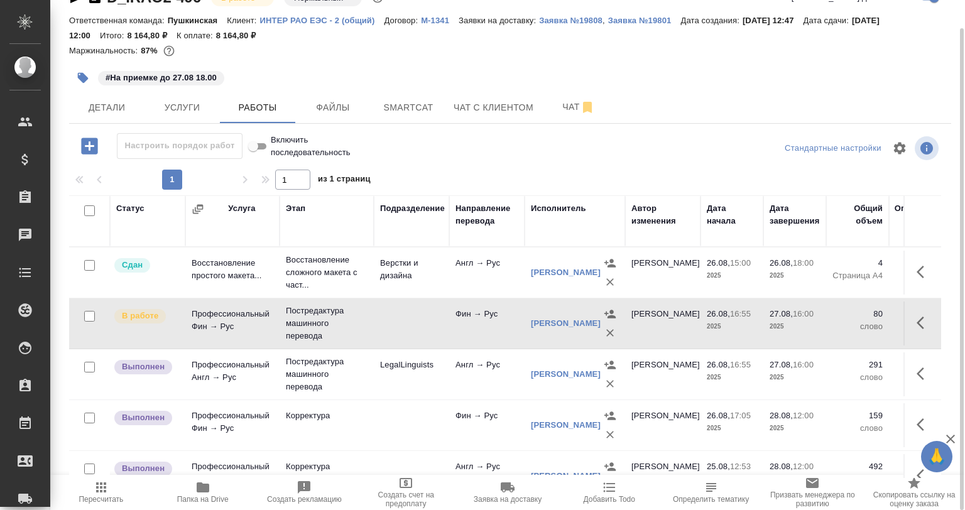
click at [917, 317] on icon "button" at bounding box center [924, 322] width 15 height 15
click at [826, 323] on icon "button" at bounding box center [831, 322] width 11 height 11
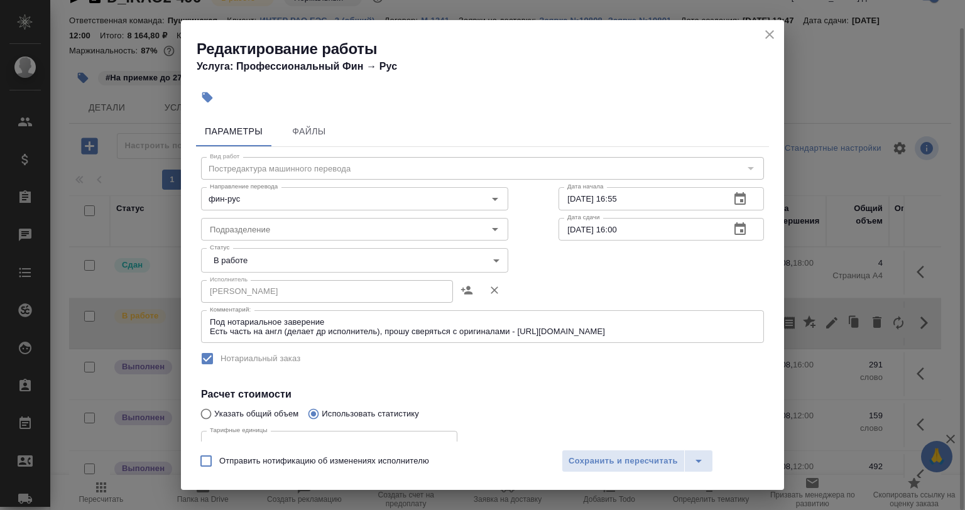
click at [289, 256] on body "🙏 .cls-1 fill:#fff; AWATERA Babkina Anastasiya Клиенты Спецификации Заказы 0 Ча…" at bounding box center [482, 255] width 965 height 510
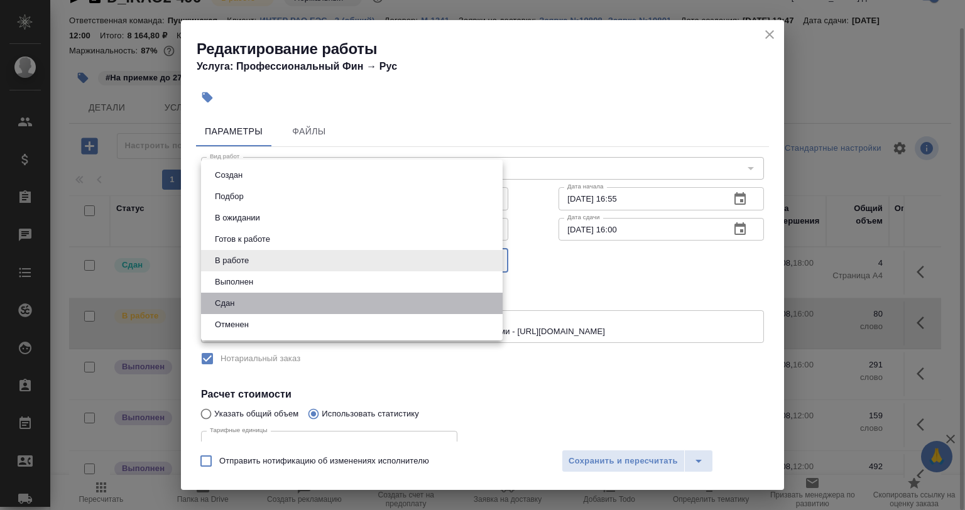
click at [251, 308] on li "Сдан" at bounding box center [352, 303] width 302 height 21
type input "closed"
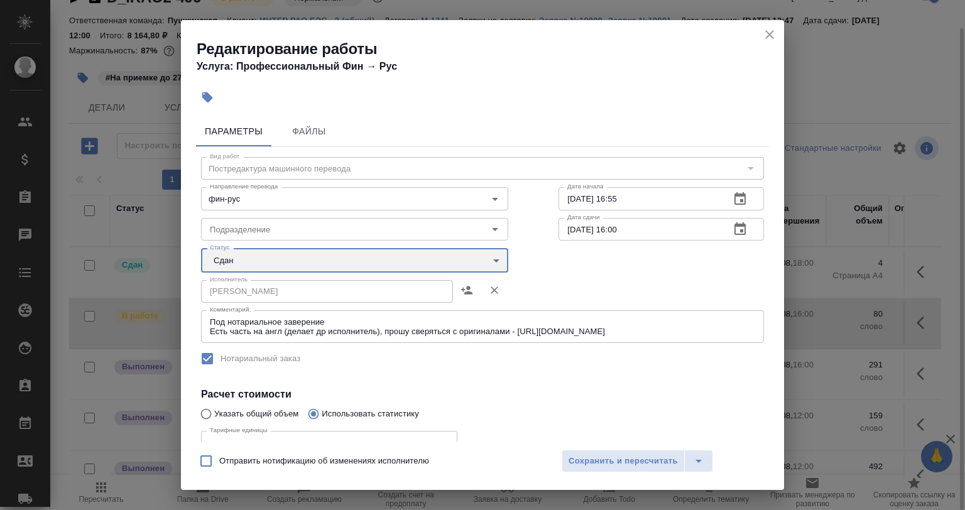
scroll to position [415, 0]
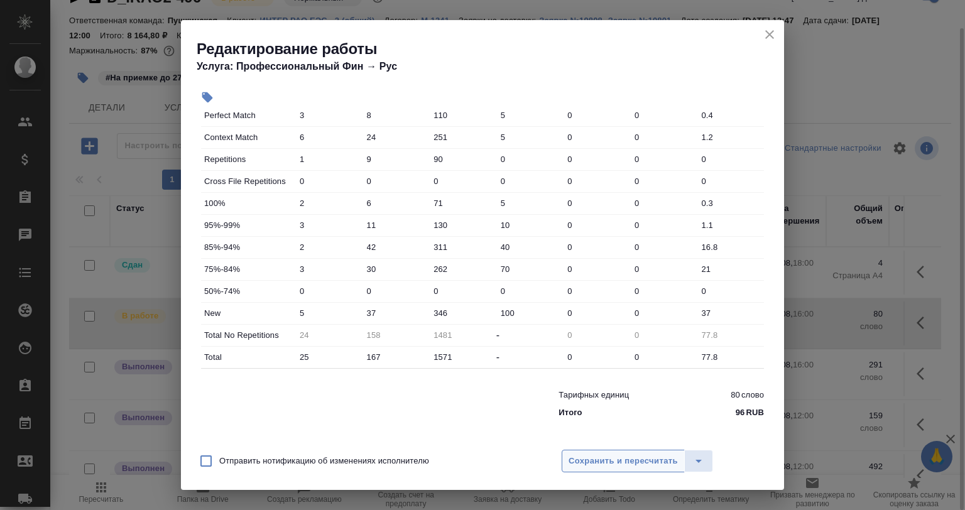
click at [588, 466] on span "Сохранить и пересчитать" at bounding box center [623, 461] width 109 height 14
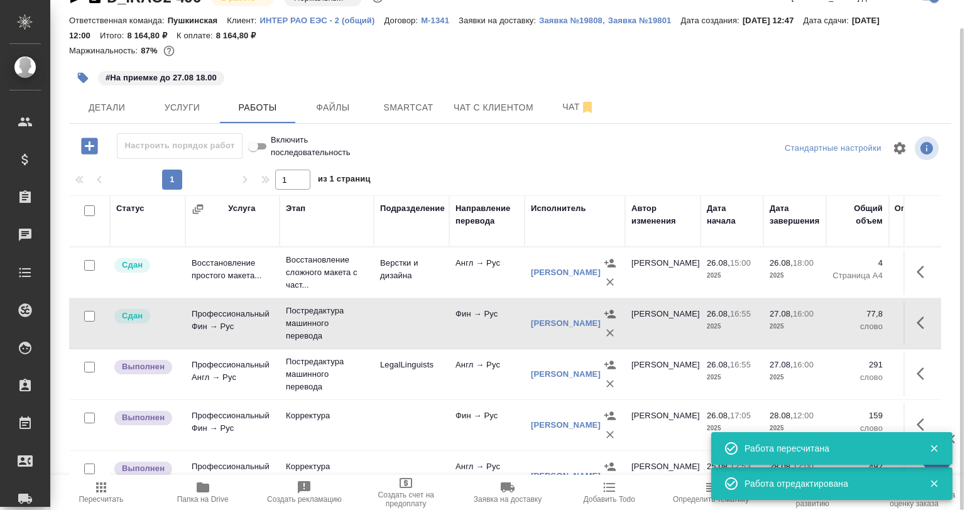
click at [917, 374] on icon "button" at bounding box center [924, 373] width 15 height 15
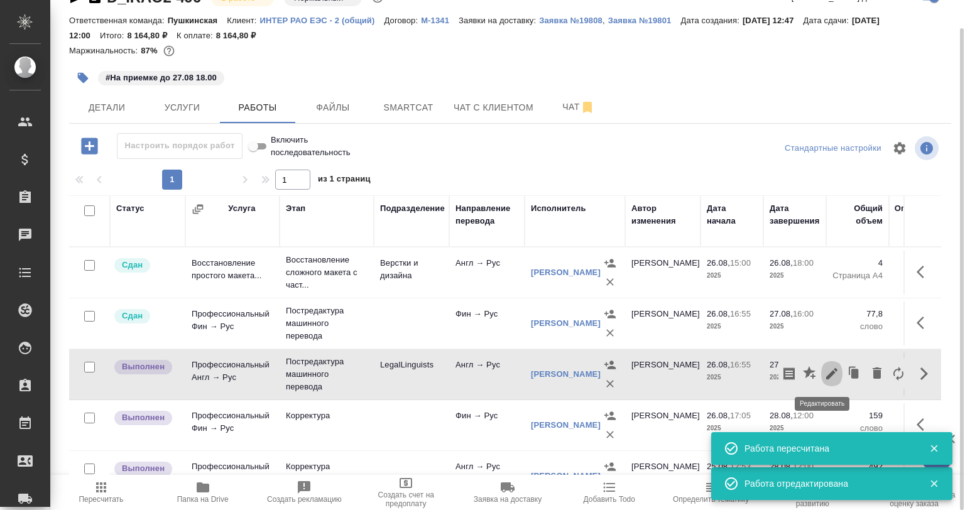
click at [827, 369] on icon "button" at bounding box center [831, 373] width 11 height 11
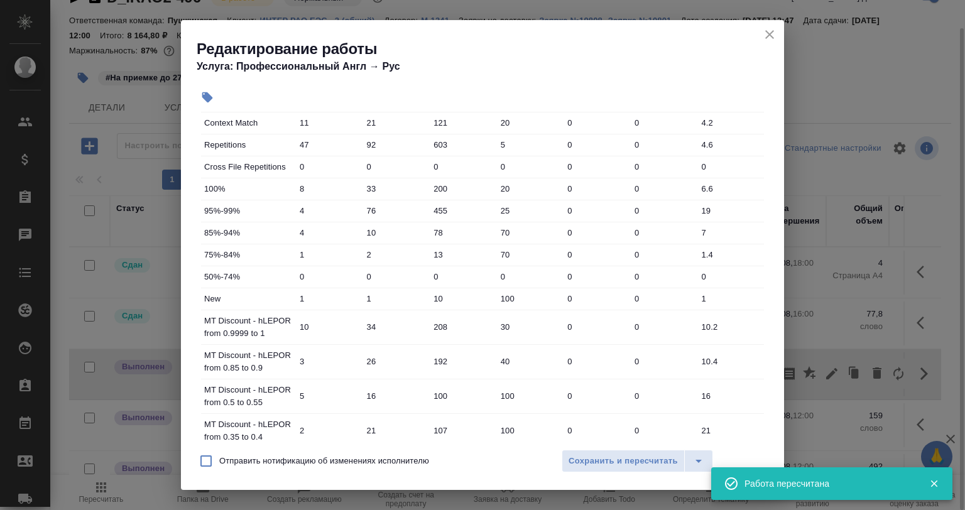
scroll to position [42, 0]
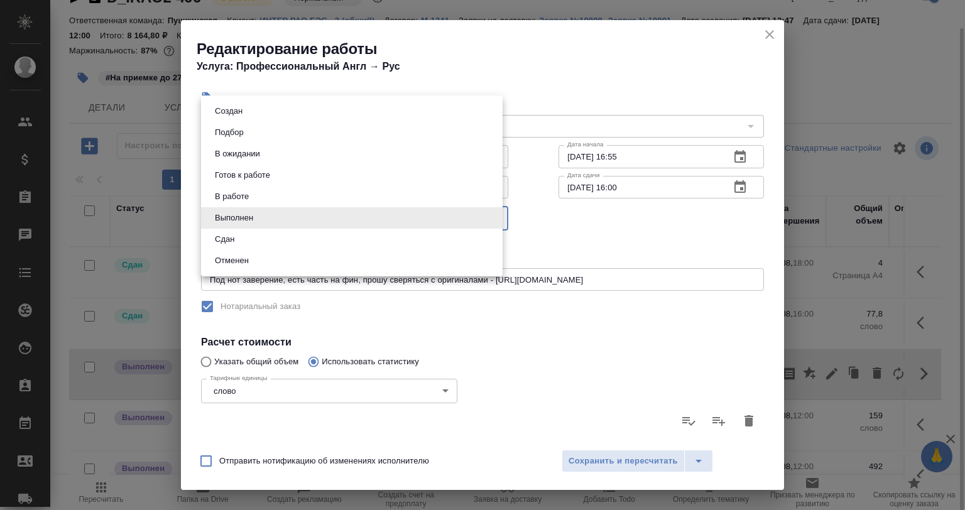
click at [295, 221] on body "🙏 .cls-1 fill:#fff; AWATERA Babkina Anastasiya Клиенты Спецификации Заказы 0 Ча…" at bounding box center [482, 255] width 965 height 510
click at [246, 234] on li "Сдан" at bounding box center [352, 239] width 302 height 21
type input "closed"
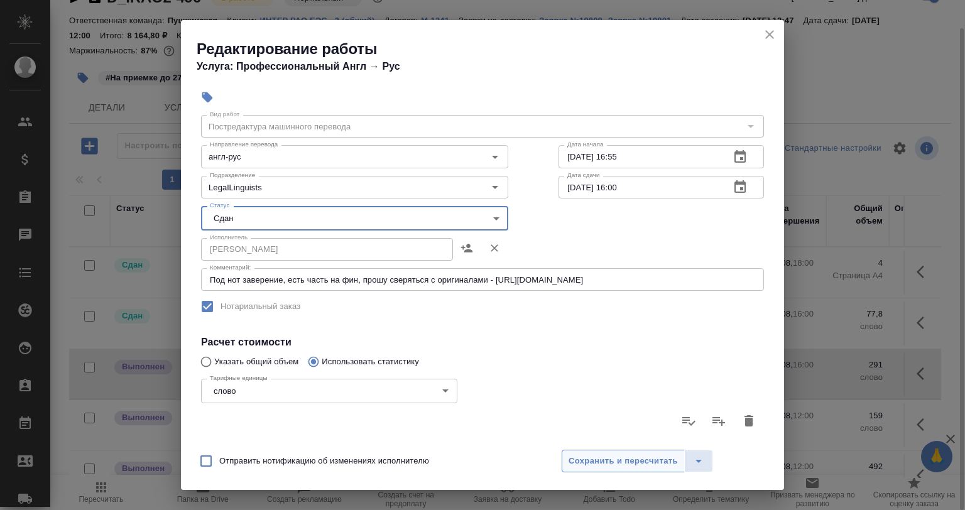
click at [624, 467] on span "Сохранить и пересчитать" at bounding box center [623, 461] width 109 height 14
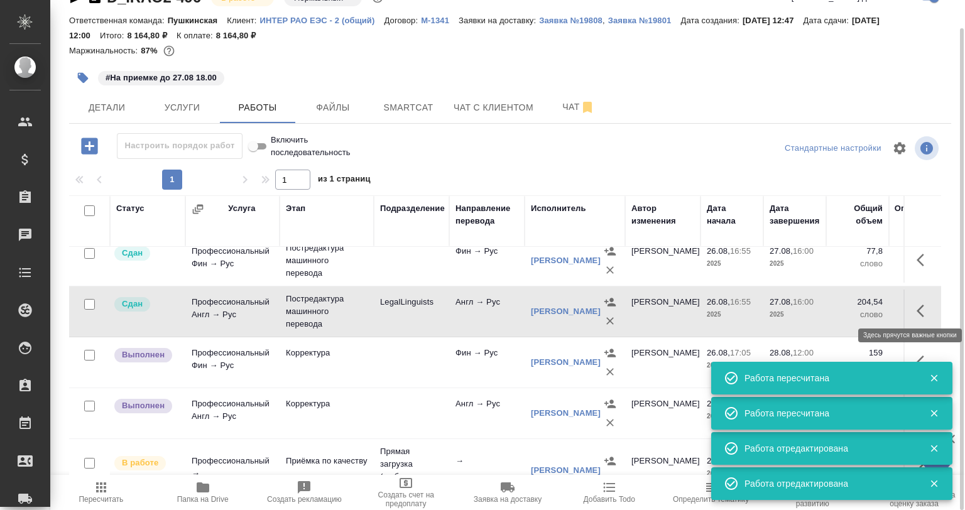
scroll to position [126, 0]
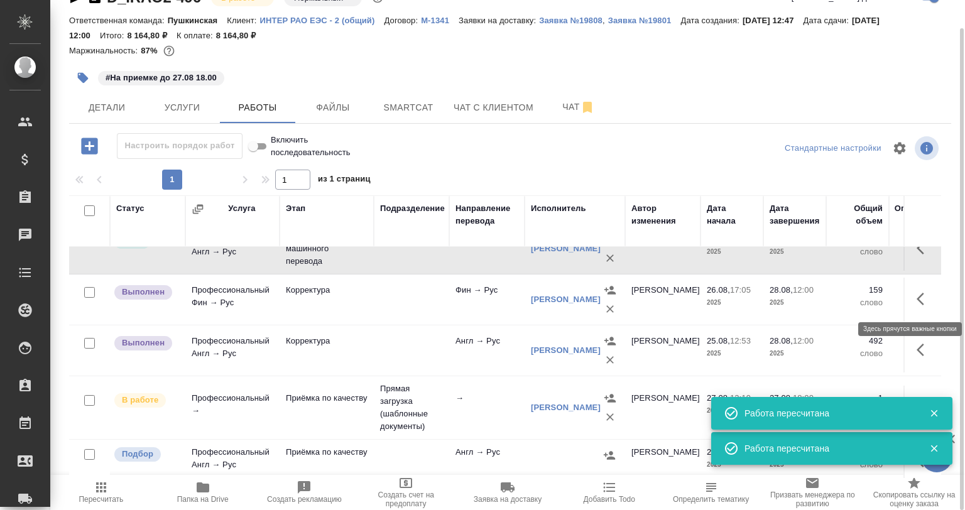
click at [917, 301] on icon "button" at bounding box center [921, 299] width 8 height 13
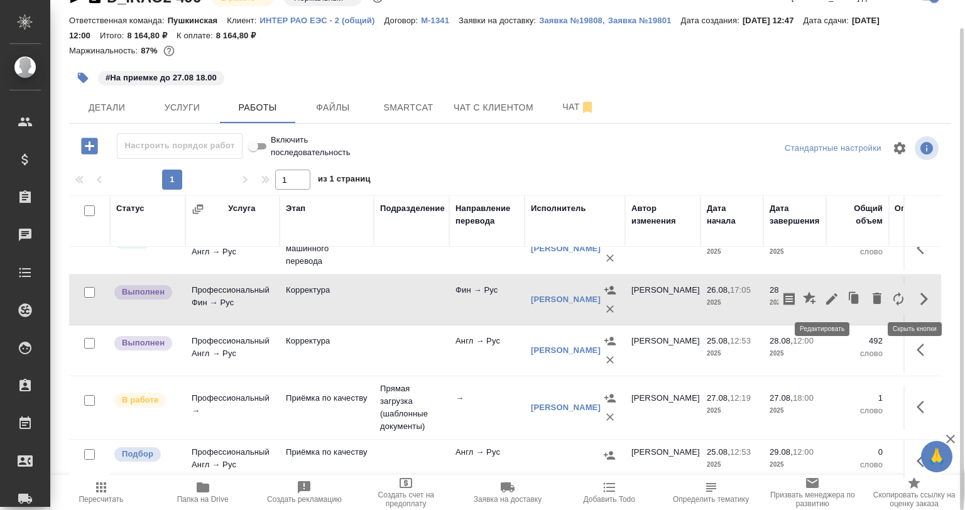
click at [824, 305] on icon "button" at bounding box center [831, 298] width 15 height 15
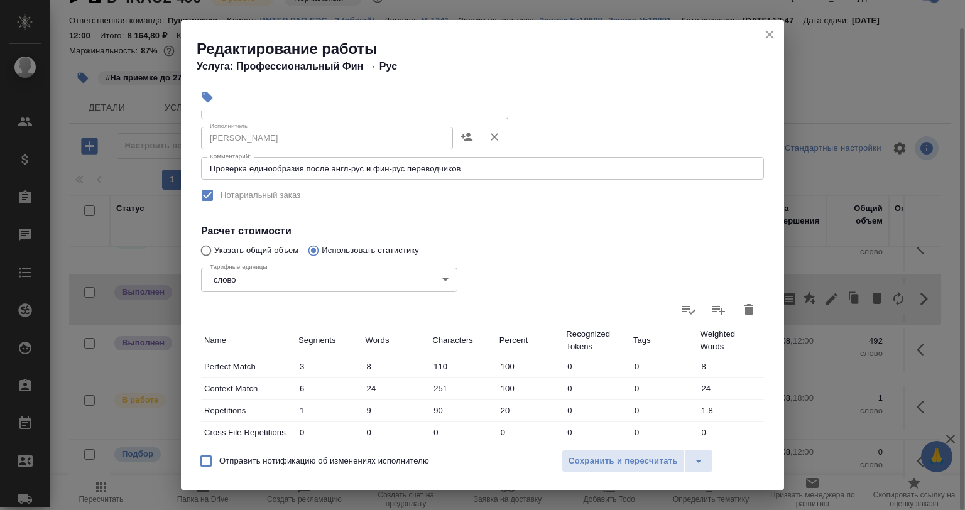
scroll to position [90, 0]
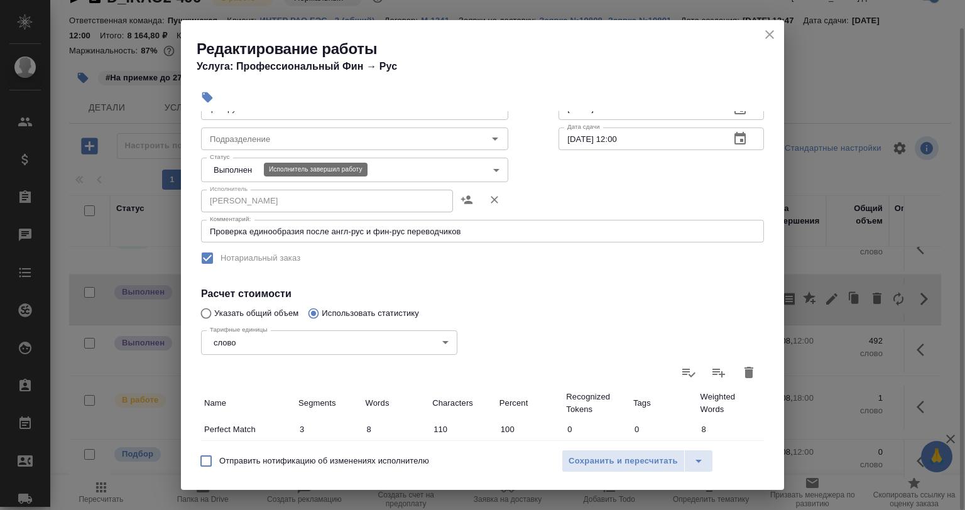
click at [249, 169] on body "🙏 .cls-1 fill:#fff; AWATERA Babkina Anastasiya Клиенты Спецификации Заказы 0 Ча…" at bounding box center [482, 255] width 965 height 510
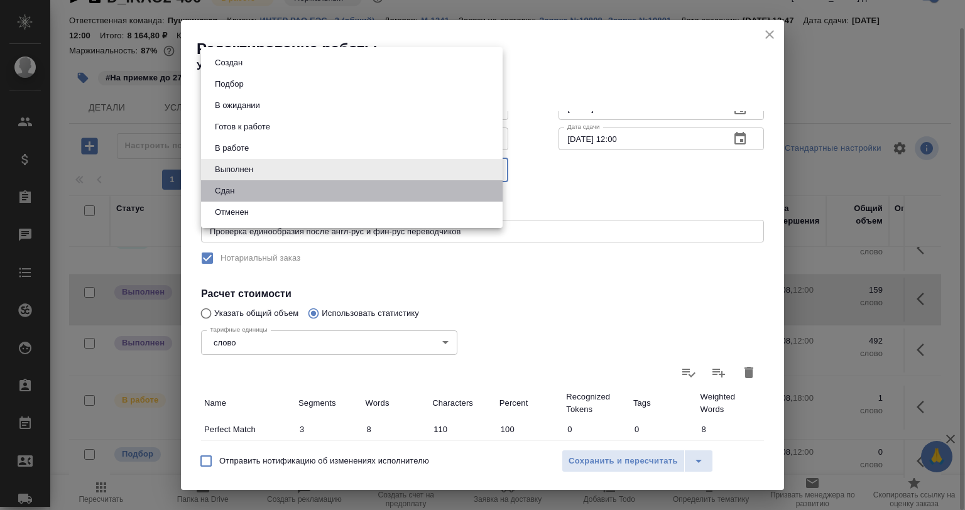
click at [252, 188] on li "Сдан" at bounding box center [352, 190] width 302 height 21
type input "closed"
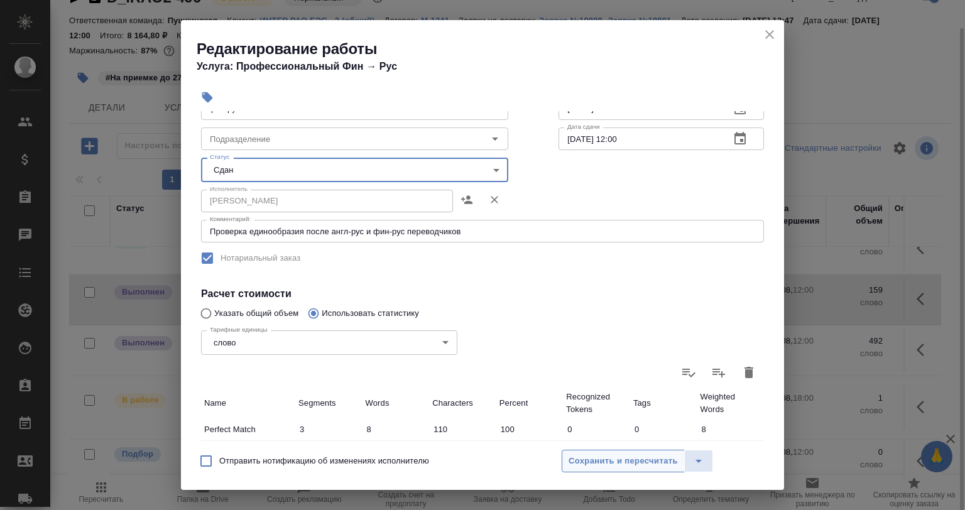
click at [634, 465] on span "Сохранить и пересчитать" at bounding box center [623, 461] width 109 height 14
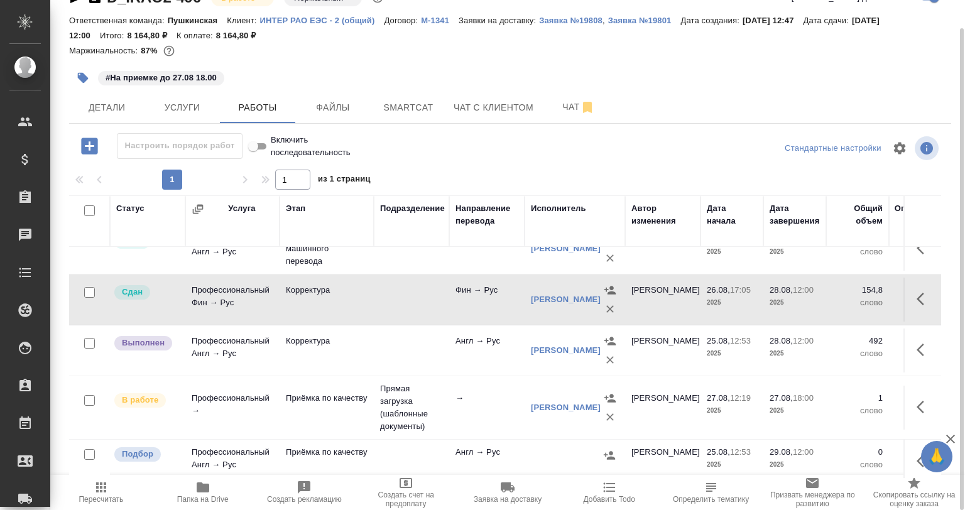
click at [915, 333] on td at bounding box center [922, 351] width 38 height 44
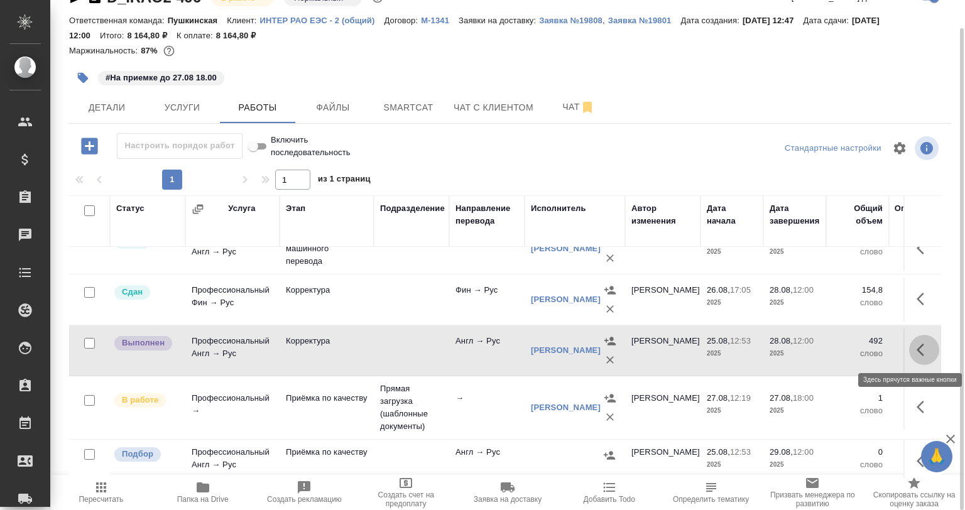
click at [917, 349] on icon "button" at bounding box center [924, 349] width 15 height 15
click at [829, 349] on icon "button" at bounding box center [831, 349] width 15 height 15
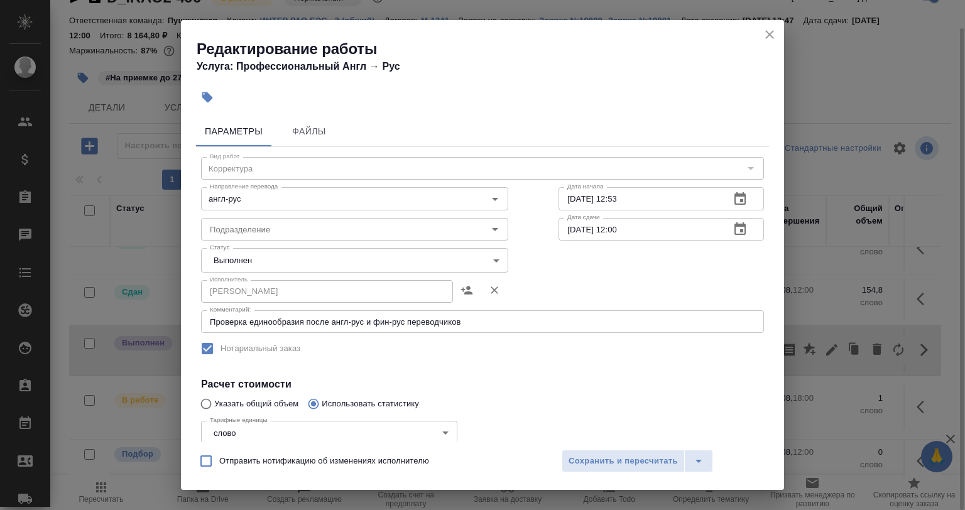
click at [259, 266] on body "🙏 .cls-1 fill:#fff; AWATERA Babkina Anastasiya Клиенты Спецификации Заказы 0 Ча…" at bounding box center [482, 255] width 965 height 510
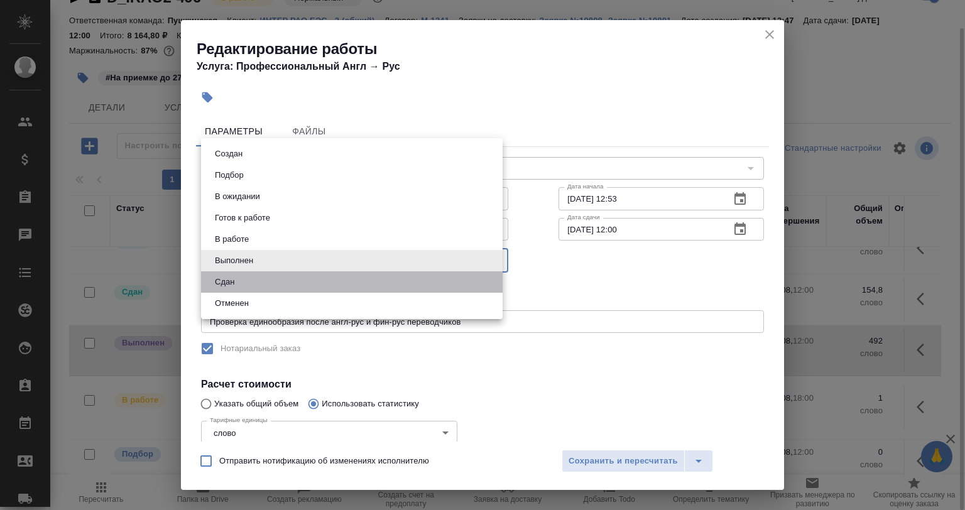
click at [264, 289] on li "Сдан" at bounding box center [352, 281] width 302 height 21
type input "closed"
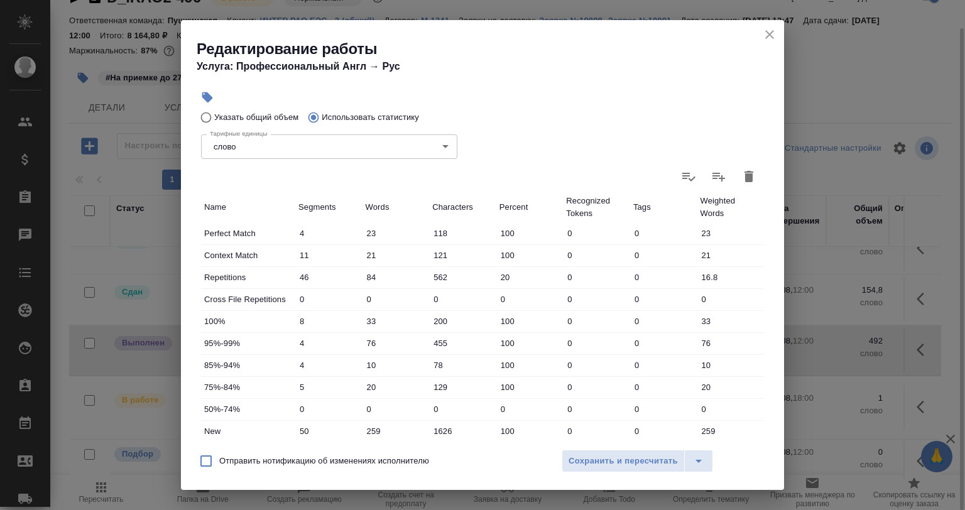
scroll to position [405, 0]
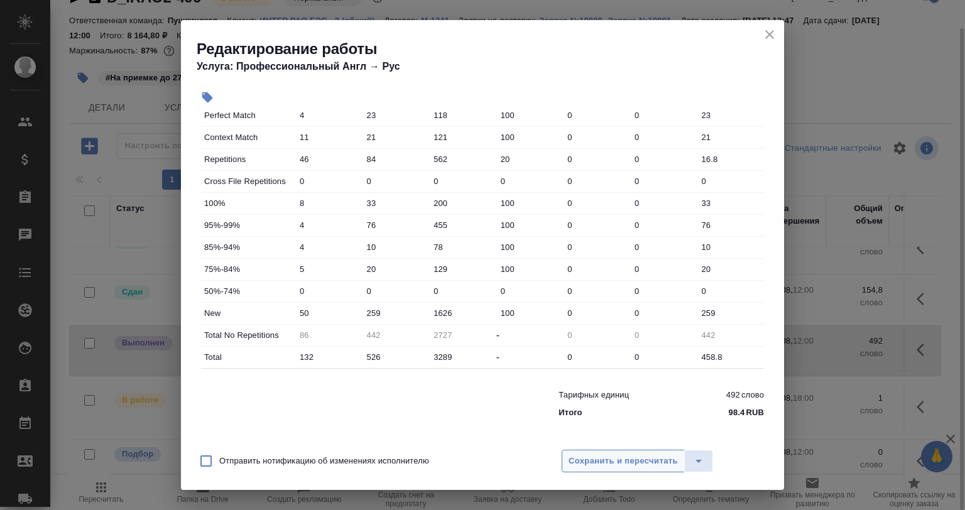
click at [596, 452] on div "Отправить нотификацию об изменениях исполнителю Сохранить и пересчитать" at bounding box center [482, 466] width 603 height 48
click at [599, 457] on span "Сохранить и пересчитать" at bounding box center [623, 461] width 109 height 14
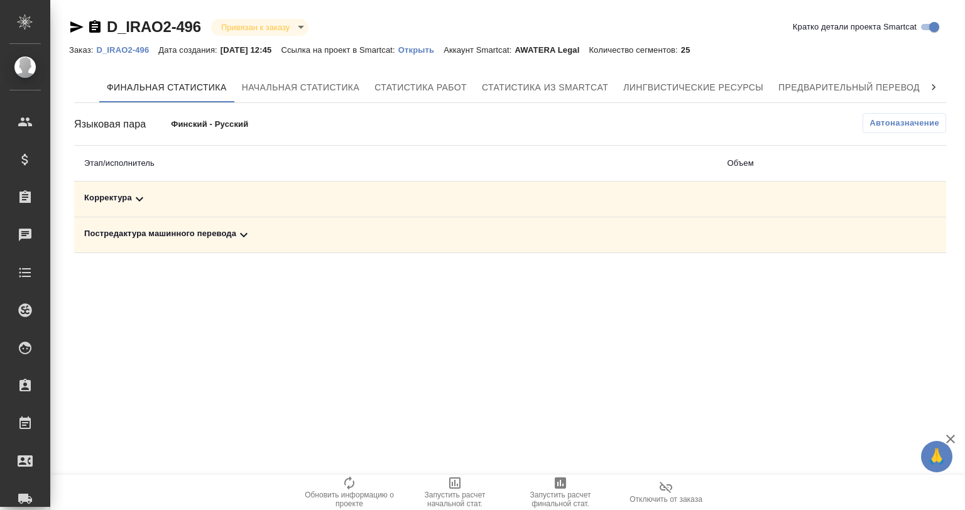
click at [216, 204] on div "Корректура" at bounding box center [395, 199] width 623 height 15
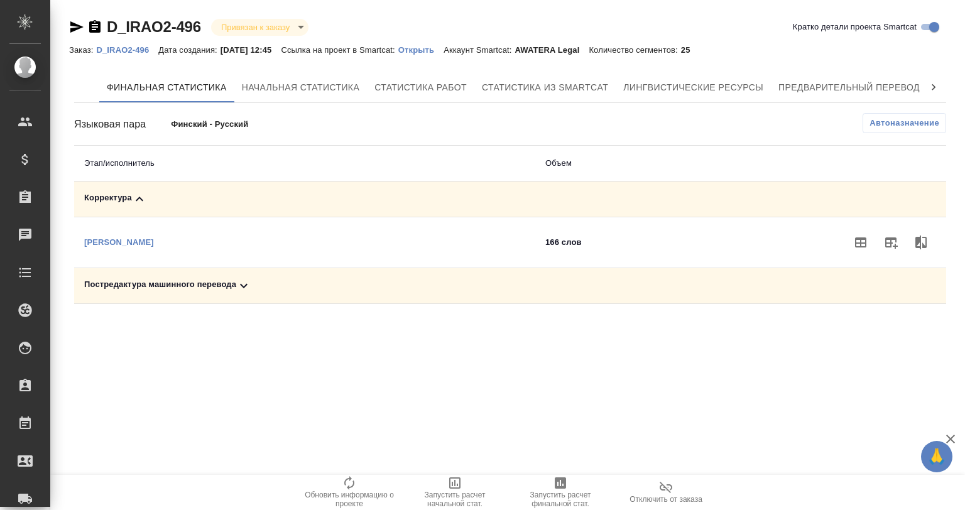
click at [216, 265] on td "[PERSON_NAME]" at bounding box center [304, 242] width 461 height 51
click at [226, 277] on td "Постредактура машинного перевода" at bounding box center [304, 286] width 461 height 36
click at [477, 289] on div "Постредактура машинного перевода" at bounding box center [304, 285] width 441 height 15
drag, startPoint x: 887, startPoint y: 329, endPoint x: 799, endPoint y: 338, distance: 88.5
click at [887, 329] on icon "button" at bounding box center [891, 329] width 13 height 11
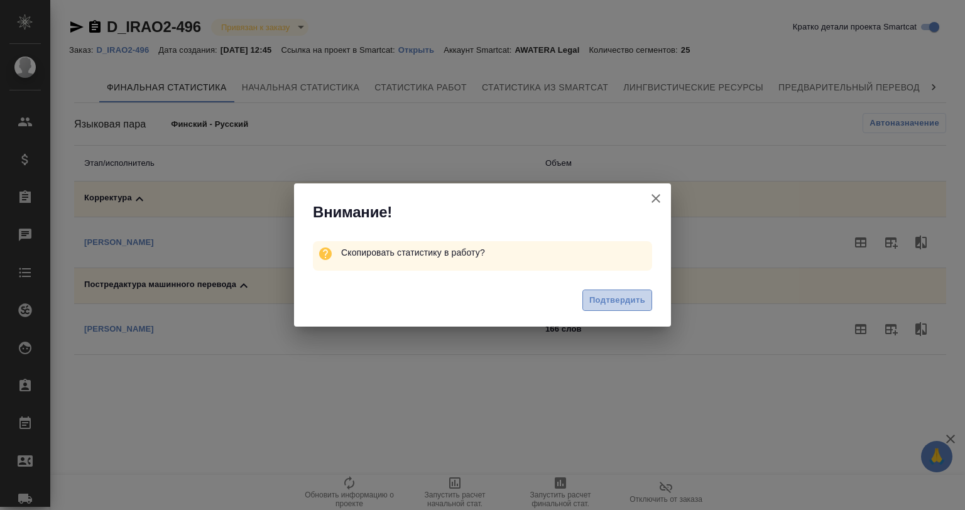
click at [629, 302] on span "Подтвердить" at bounding box center [617, 300] width 56 height 14
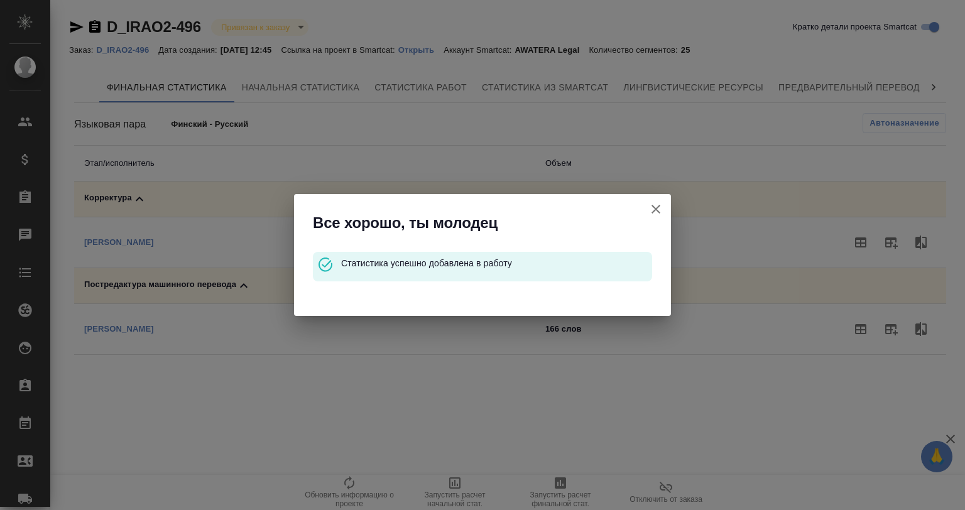
click at [660, 215] on icon "button" at bounding box center [655, 209] width 15 height 15
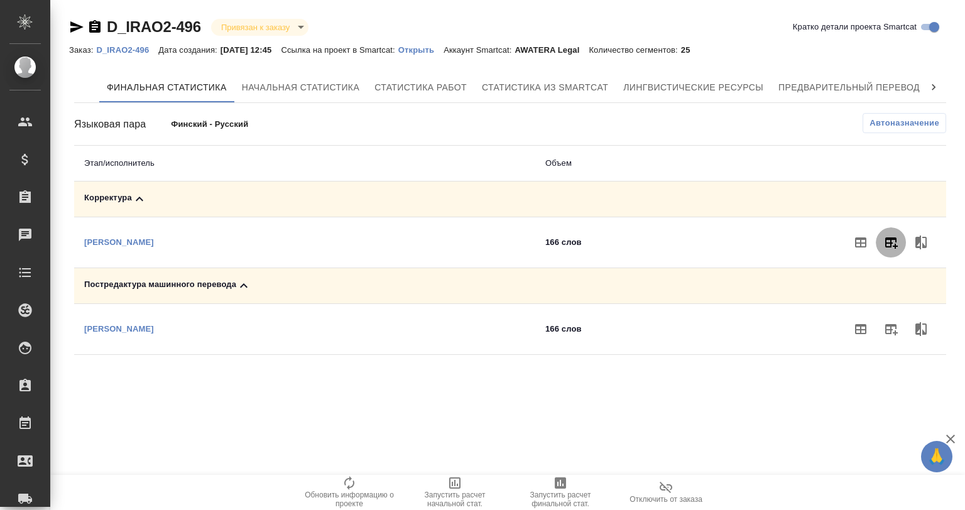
drag, startPoint x: 883, startPoint y: 241, endPoint x: 873, endPoint y: 249, distance: 12.6
click at [885, 241] on icon "button" at bounding box center [890, 242] width 15 height 15
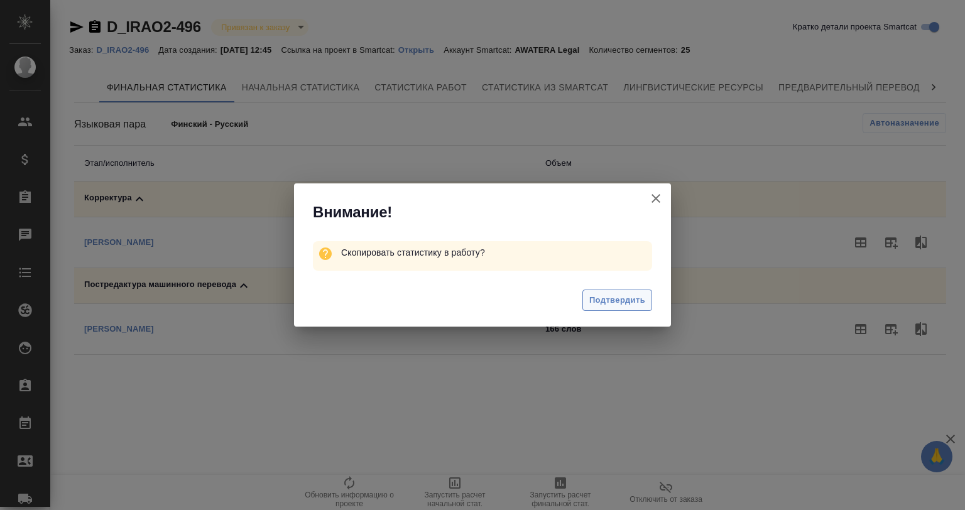
click at [640, 303] on span "Подтвердить" at bounding box center [617, 300] width 56 height 14
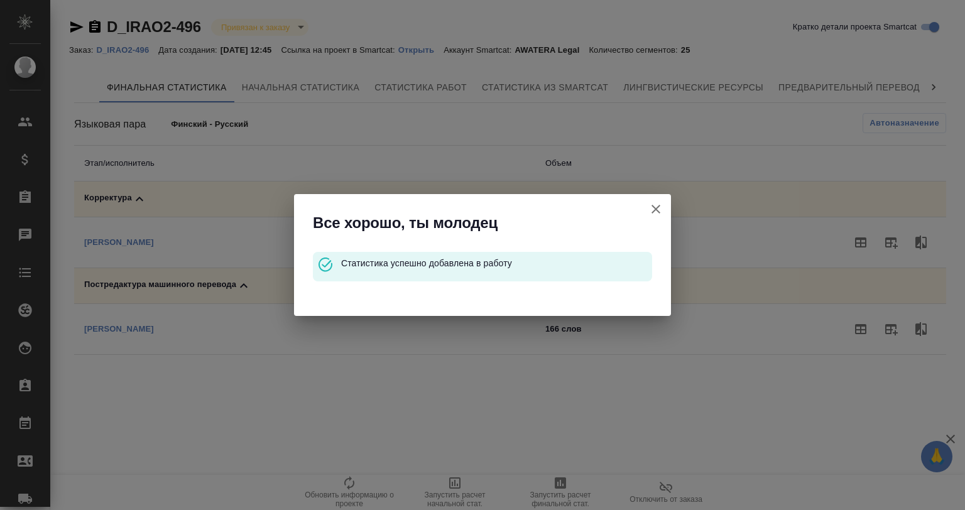
click at [655, 208] on icon "button" at bounding box center [655, 209] width 9 height 9
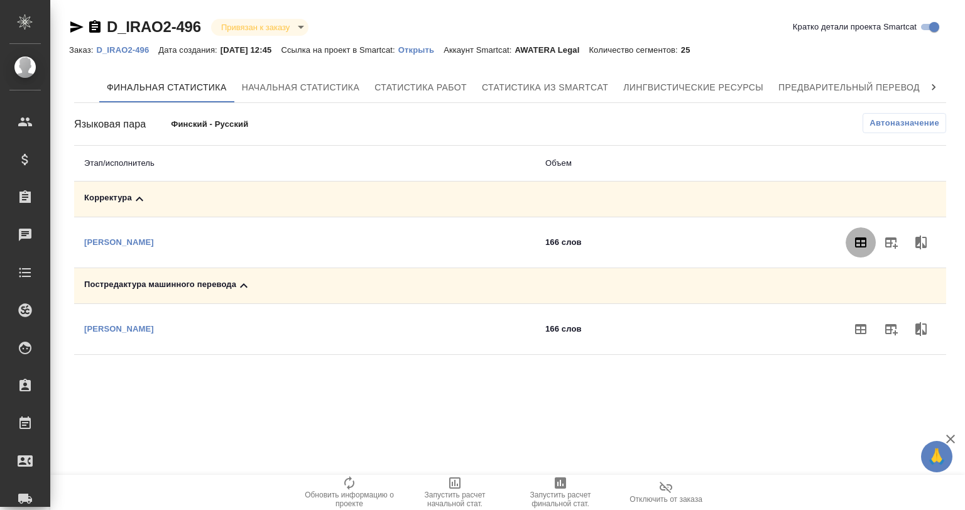
click at [858, 248] on icon "button" at bounding box center [860, 242] width 15 height 15
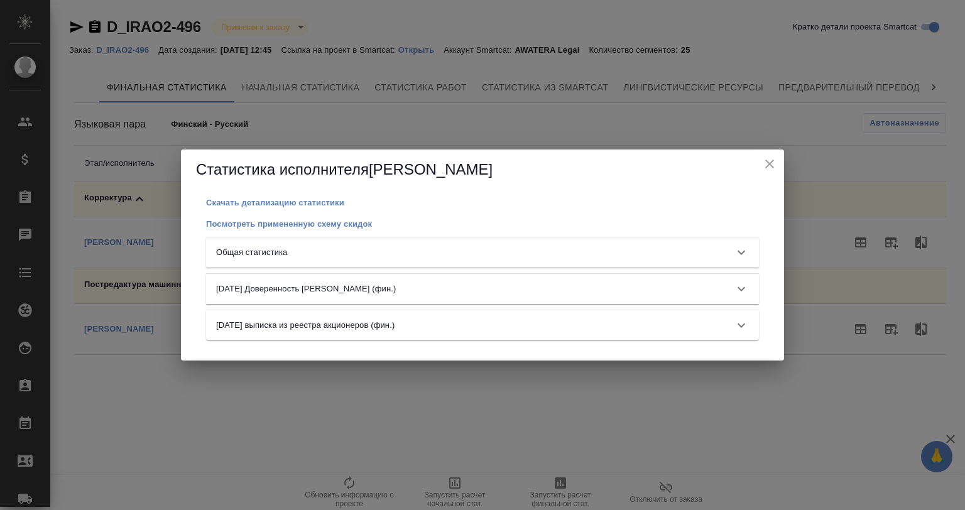
click at [765, 161] on icon "close" at bounding box center [769, 163] width 15 height 15
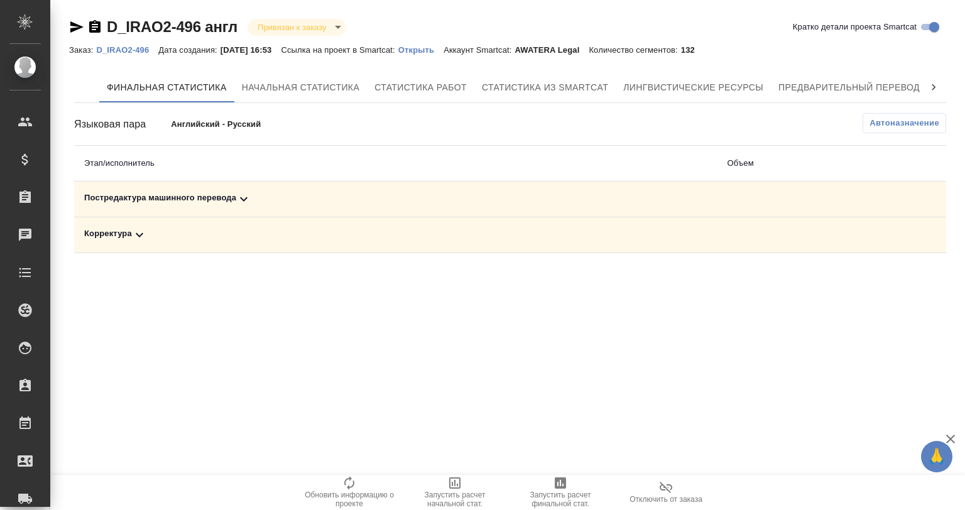
click at [184, 197] on div "Постредактура машинного перевода" at bounding box center [395, 199] width 623 height 15
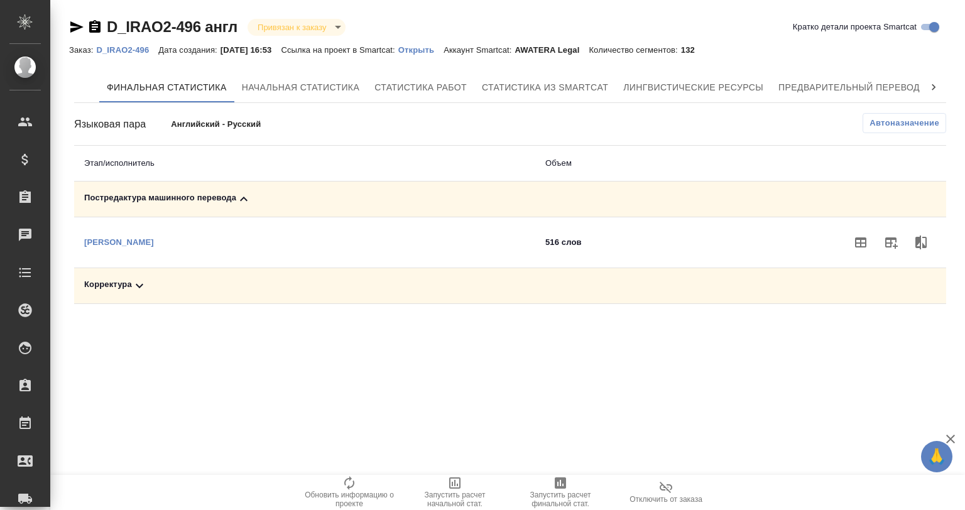
click at [155, 281] on div "Корректура" at bounding box center [304, 285] width 441 height 15
click at [897, 234] on button "button" at bounding box center [891, 242] width 30 height 30
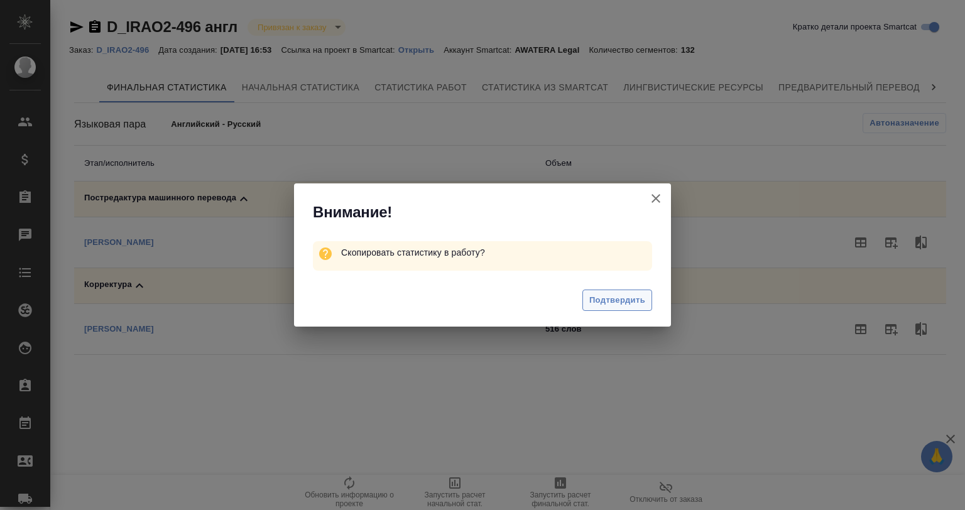
click at [599, 297] on span "Подтвердить" at bounding box center [617, 300] width 56 height 14
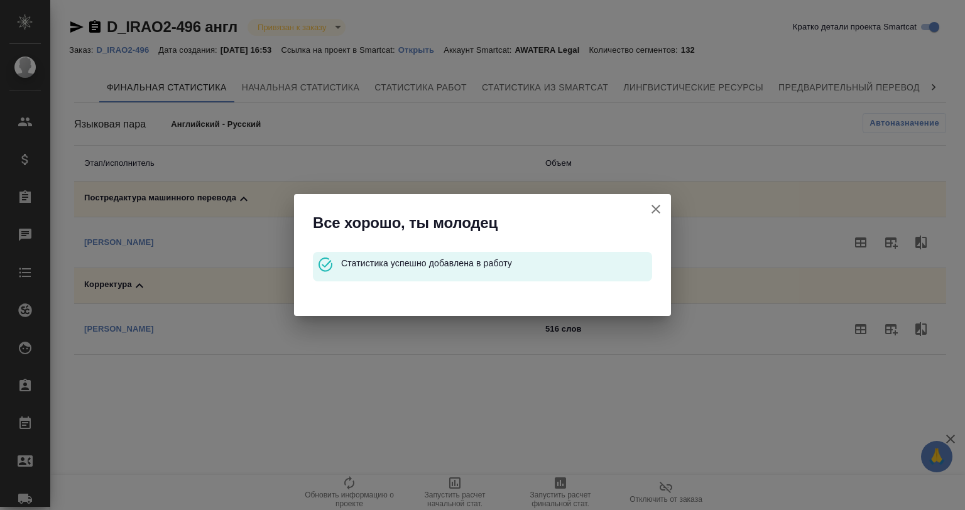
drag, startPoint x: 658, startPoint y: 206, endPoint x: 668, endPoint y: 208, distance: 9.6
click at [661, 207] on icon "button" at bounding box center [655, 209] width 15 height 15
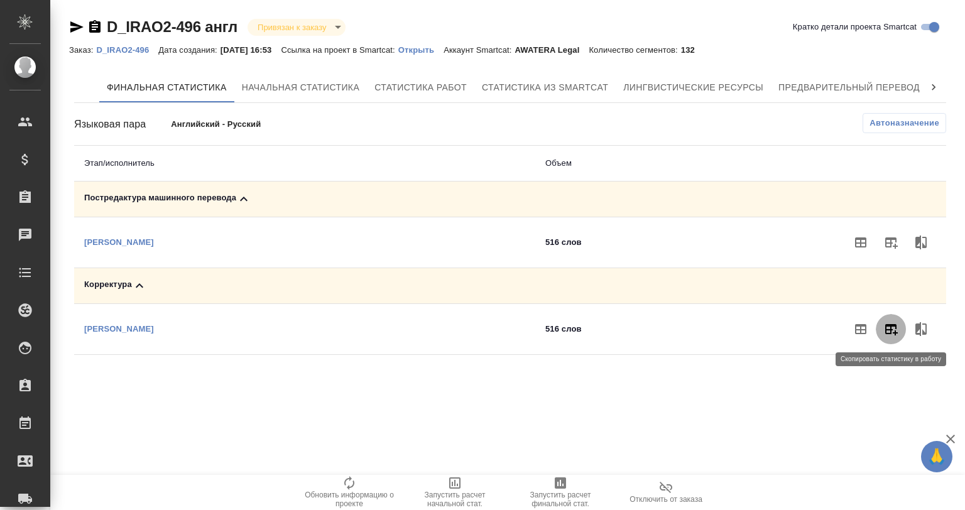
click at [896, 337] on button "button" at bounding box center [891, 329] width 30 height 30
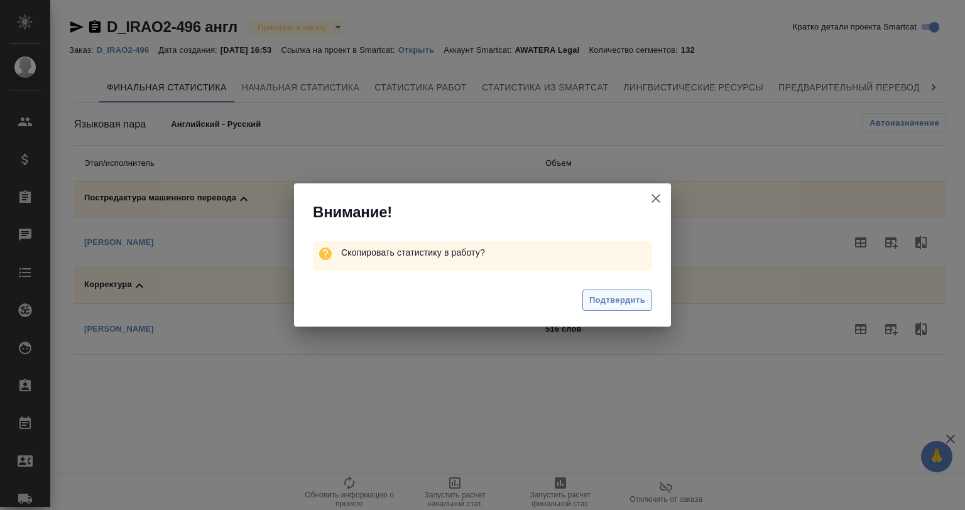
click at [634, 309] on button "Подтвердить" at bounding box center [617, 301] width 70 height 22
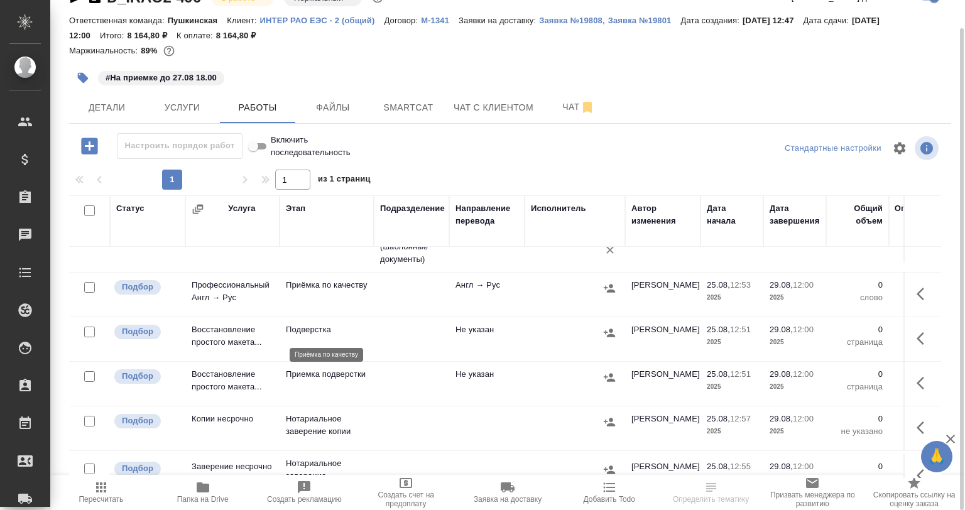
scroll to position [324, 0]
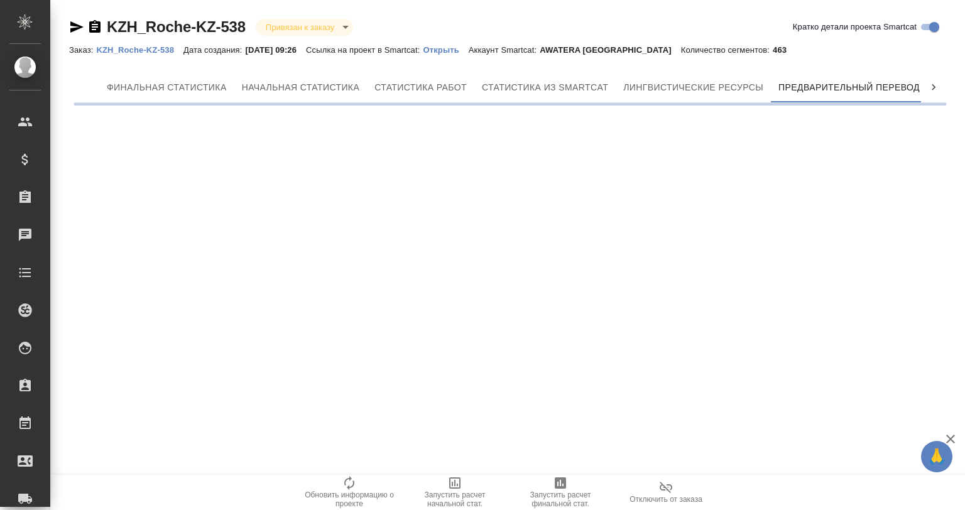
scroll to position [0, 6]
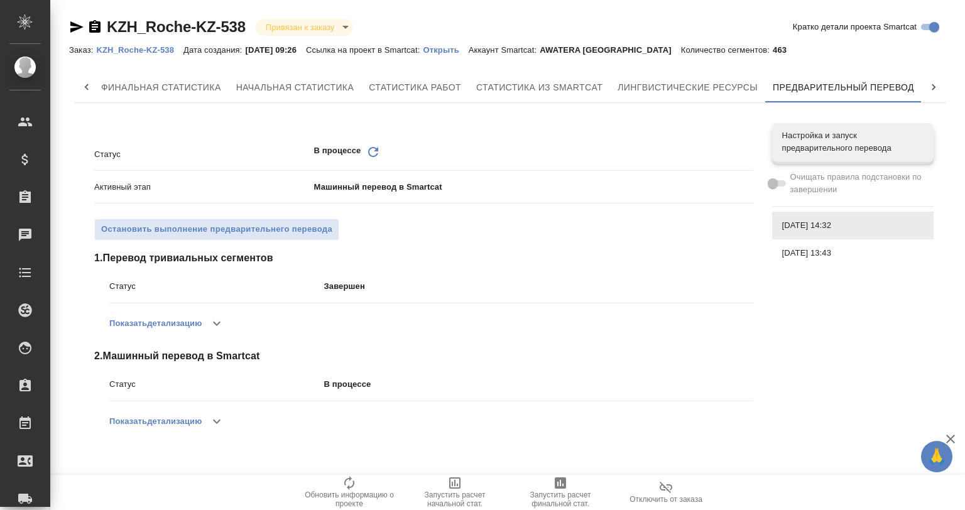
click at [347, 490] on icon "button" at bounding box center [349, 483] width 15 height 15
